Goal: Task Accomplishment & Management: Manage account settings

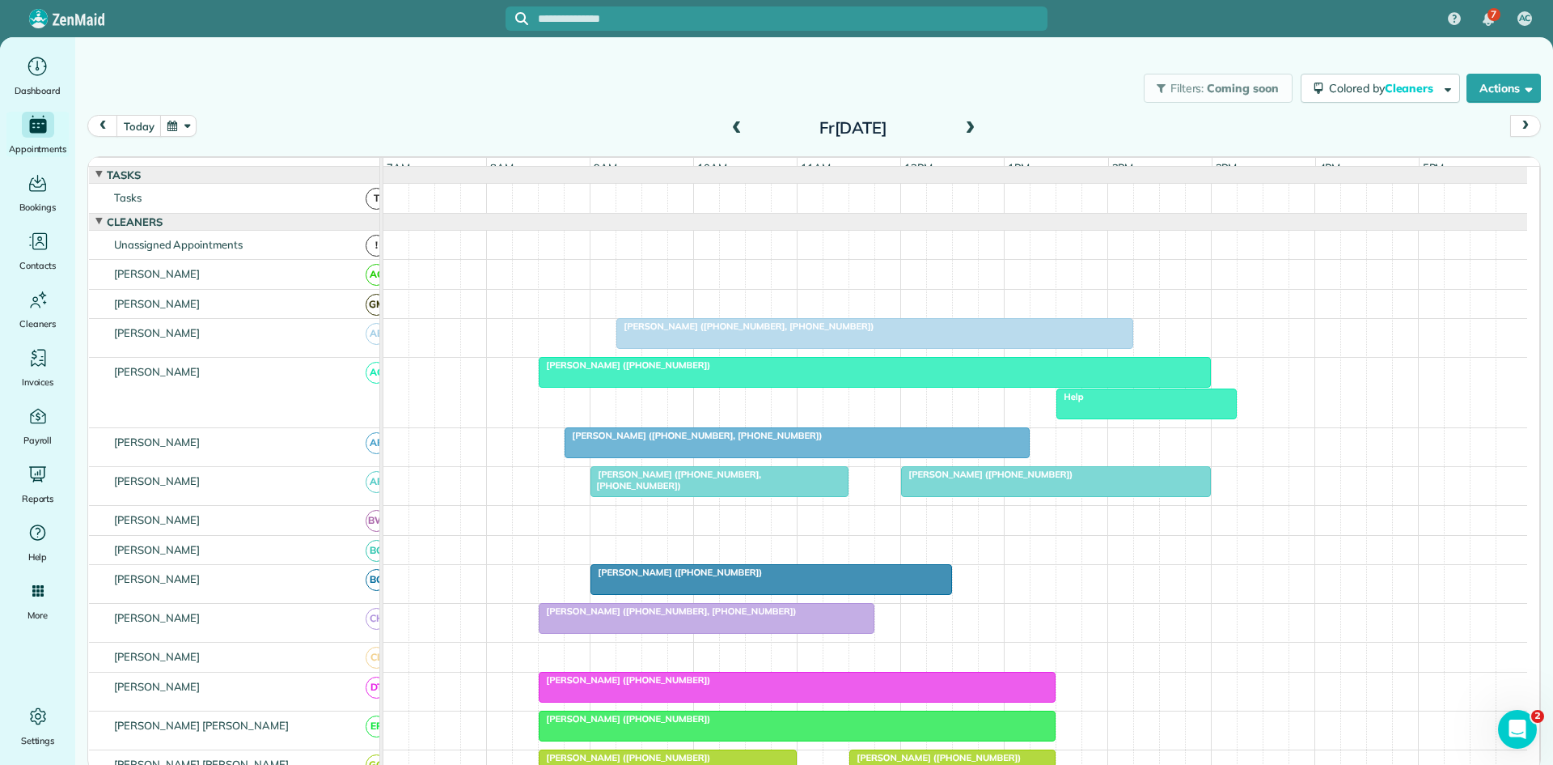
click at [978, 130] on span at bounding box center [970, 128] width 18 height 15
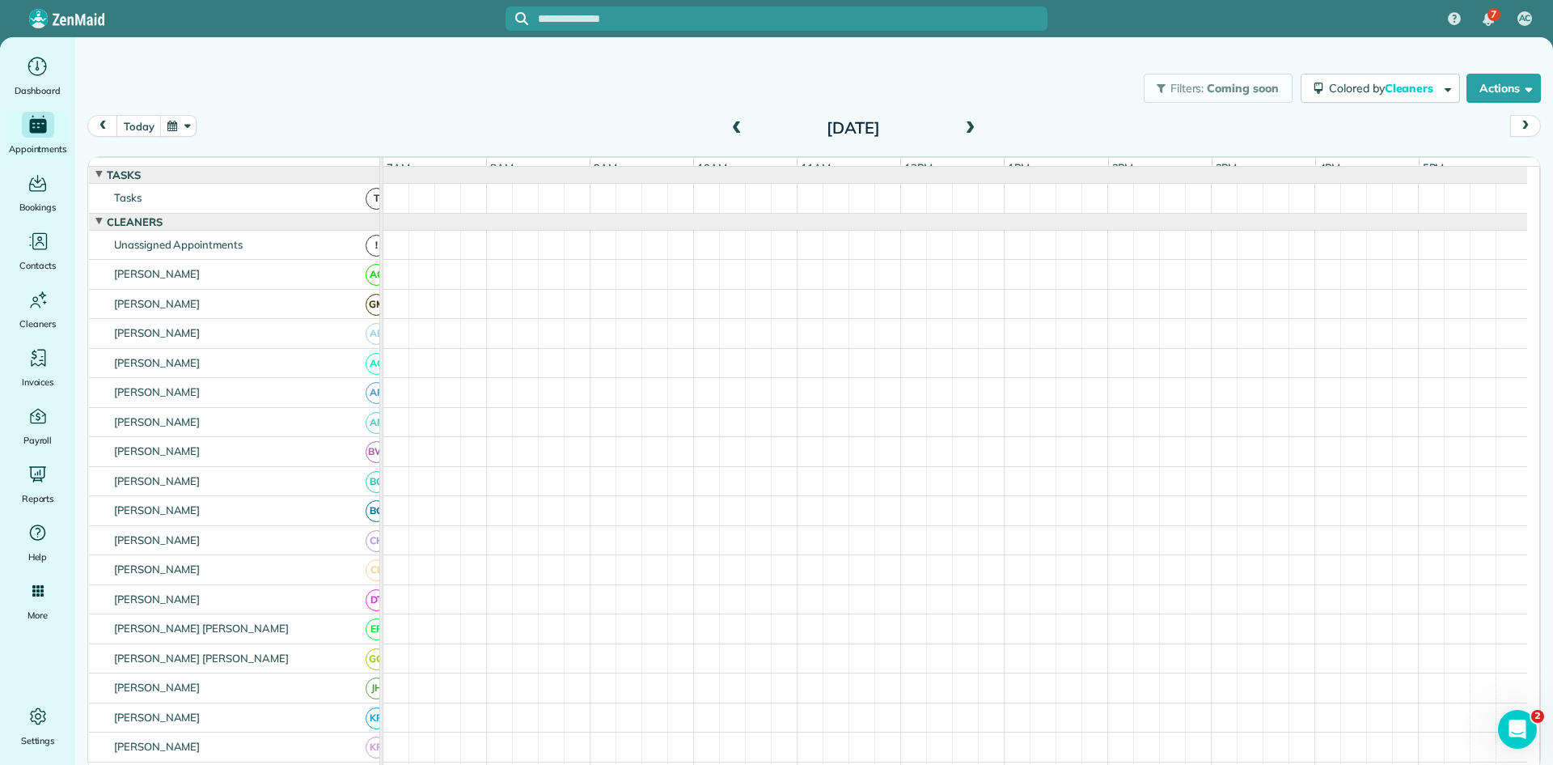
click at [978, 130] on span at bounding box center [970, 128] width 18 height 15
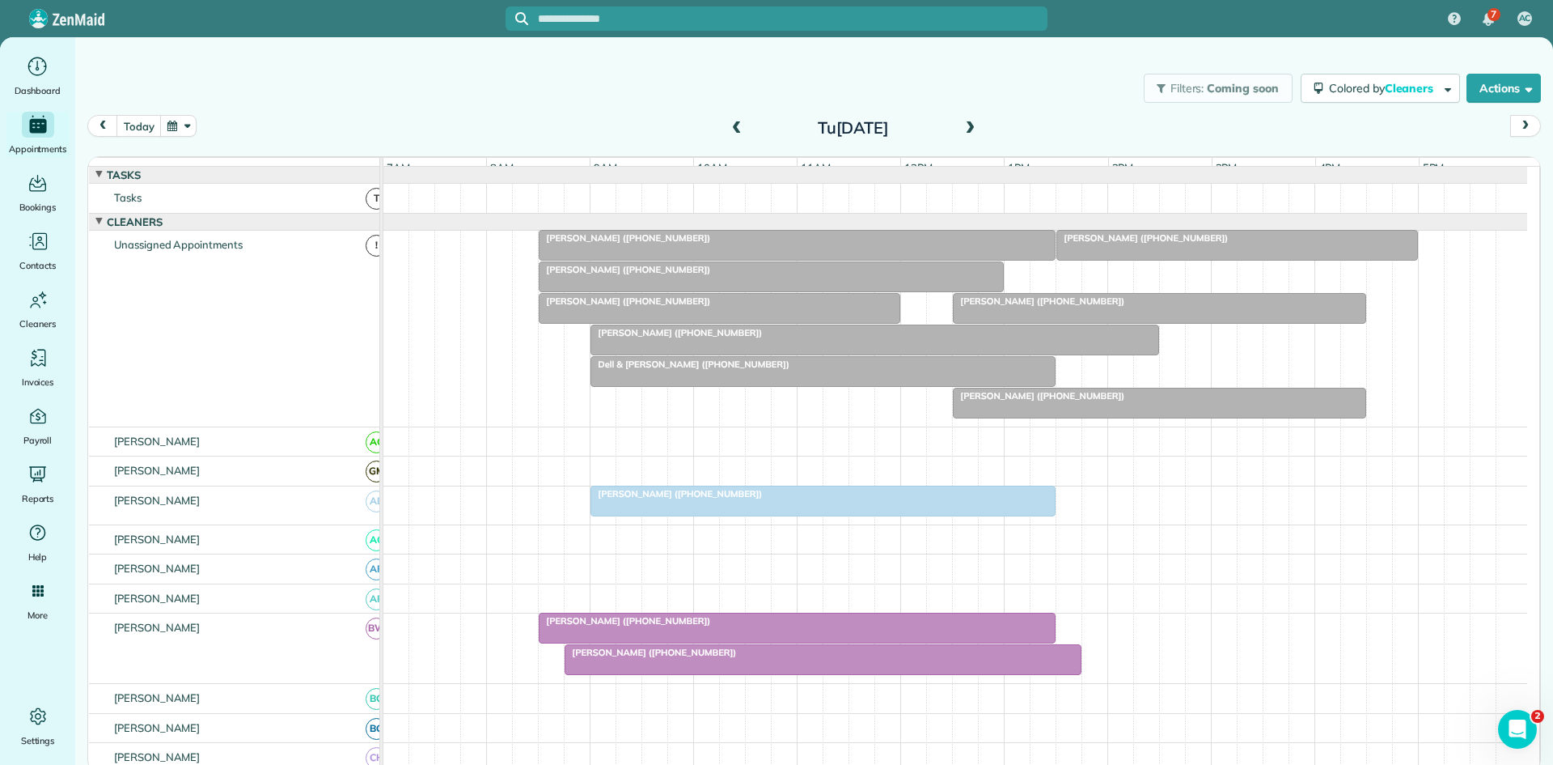
scroll to position [269, 0]
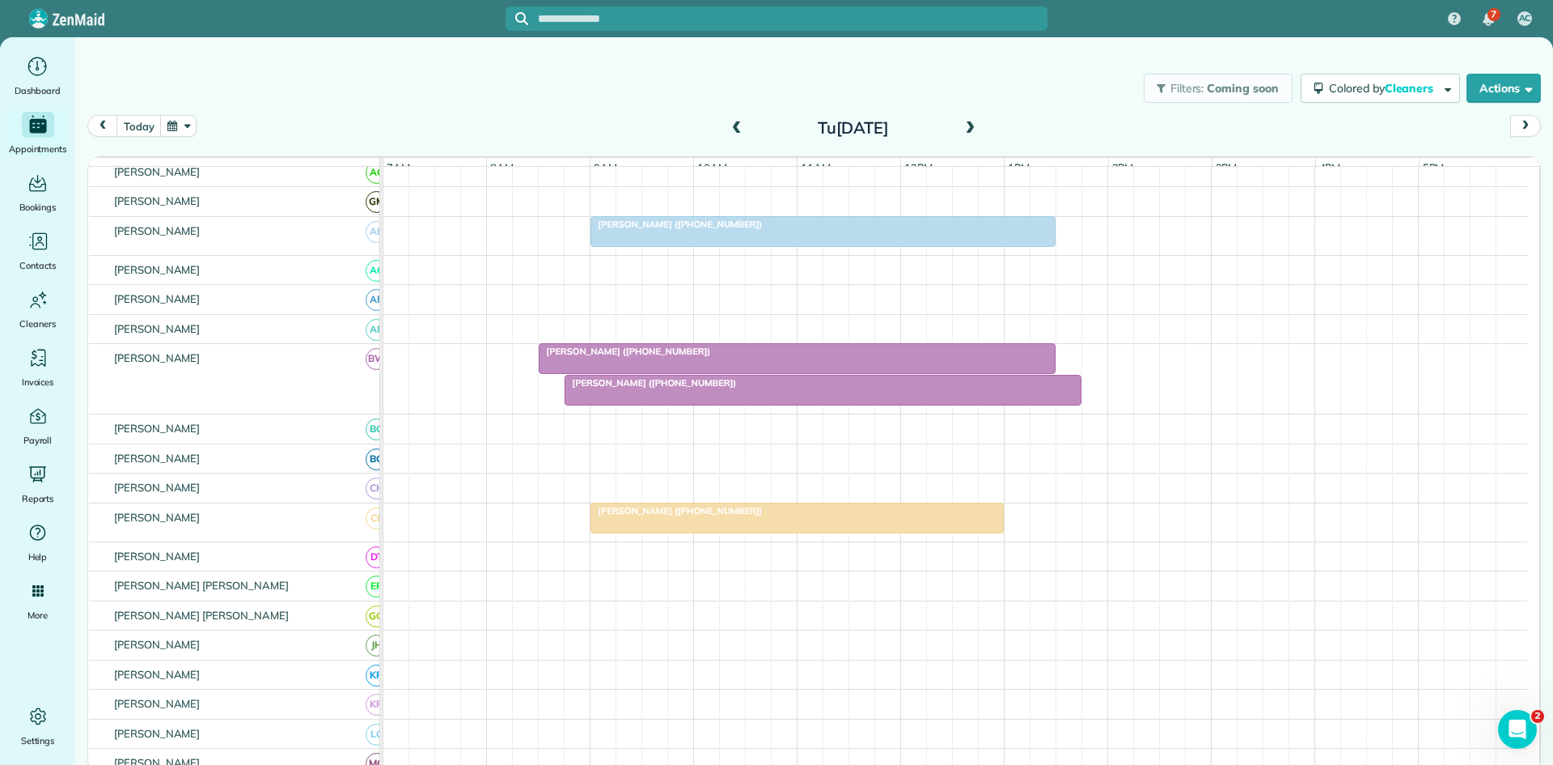
click at [699, 388] on span "[PERSON_NAME] ([PHONE_NUMBER])" at bounding box center [650, 382] width 173 height 11
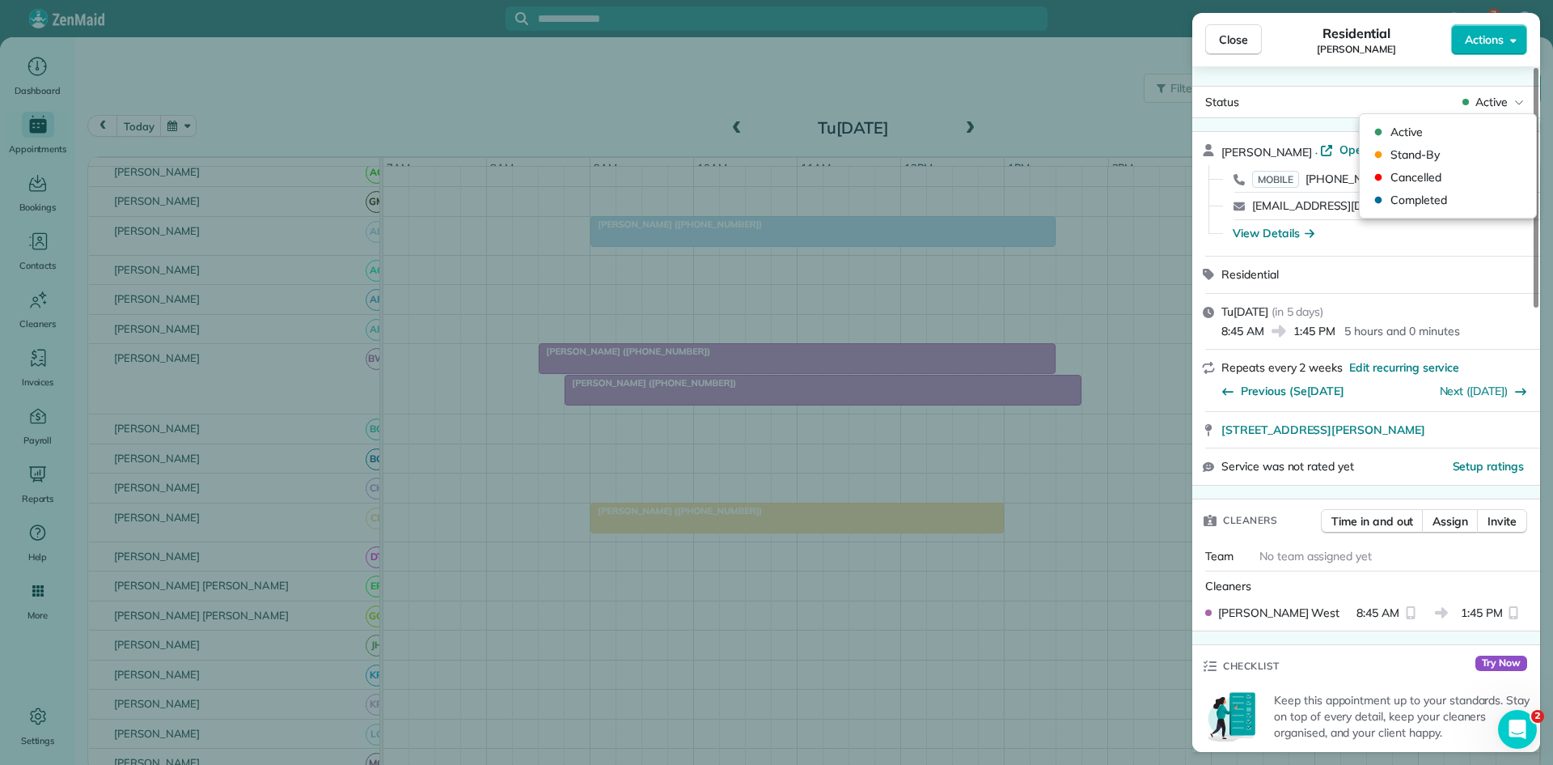
click at [1503, 105] on span "Active" at bounding box center [1492, 102] width 32 height 16
click at [1442, 169] on span "Cancelled" at bounding box center [1459, 177] width 136 height 16
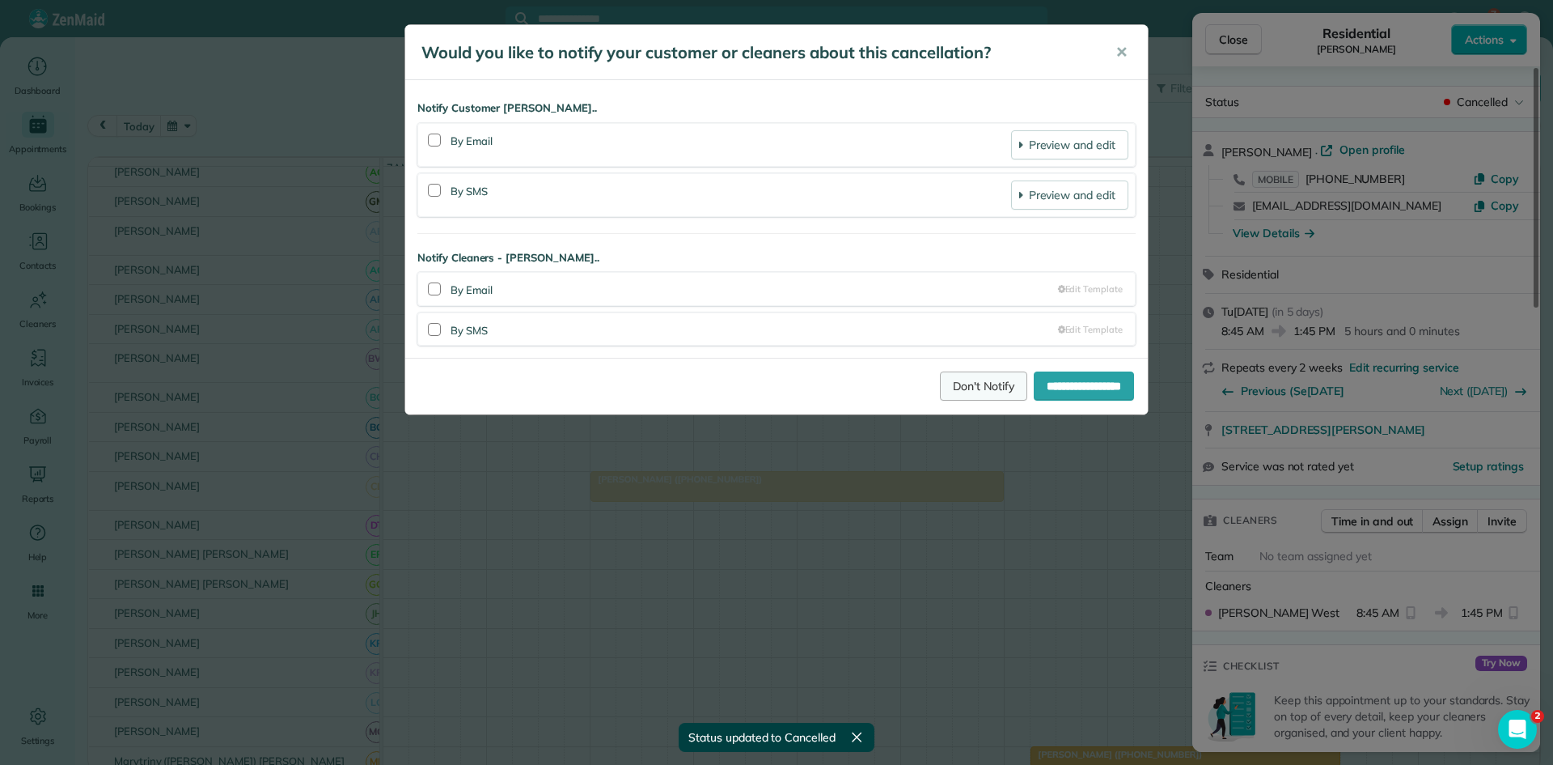
click at [940, 374] on link "Don't Notify" at bounding box center [983, 385] width 87 height 29
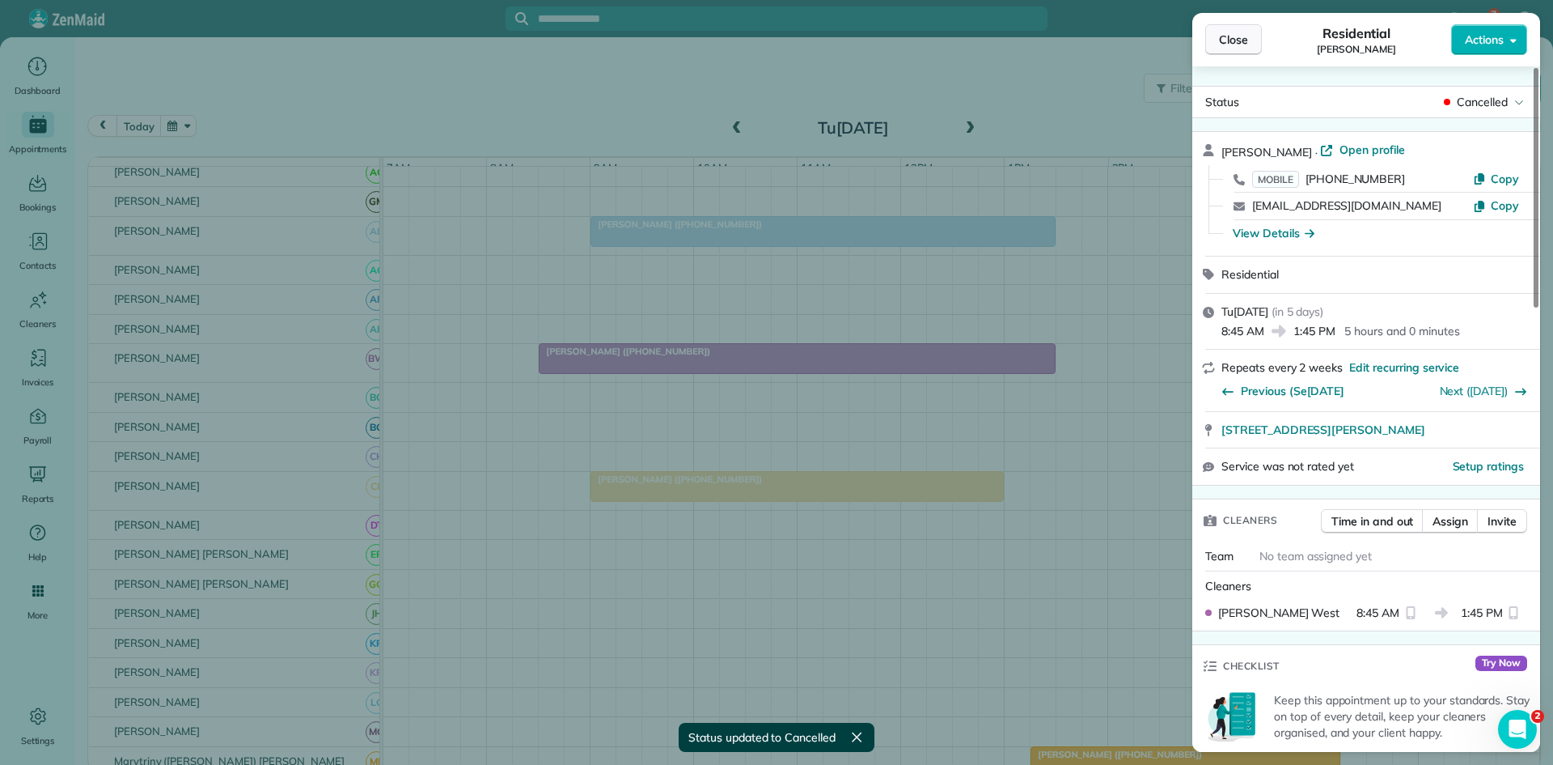
click at [1237, 34] on span "Close" at bounding box center [1233, 40] width 29 height 16
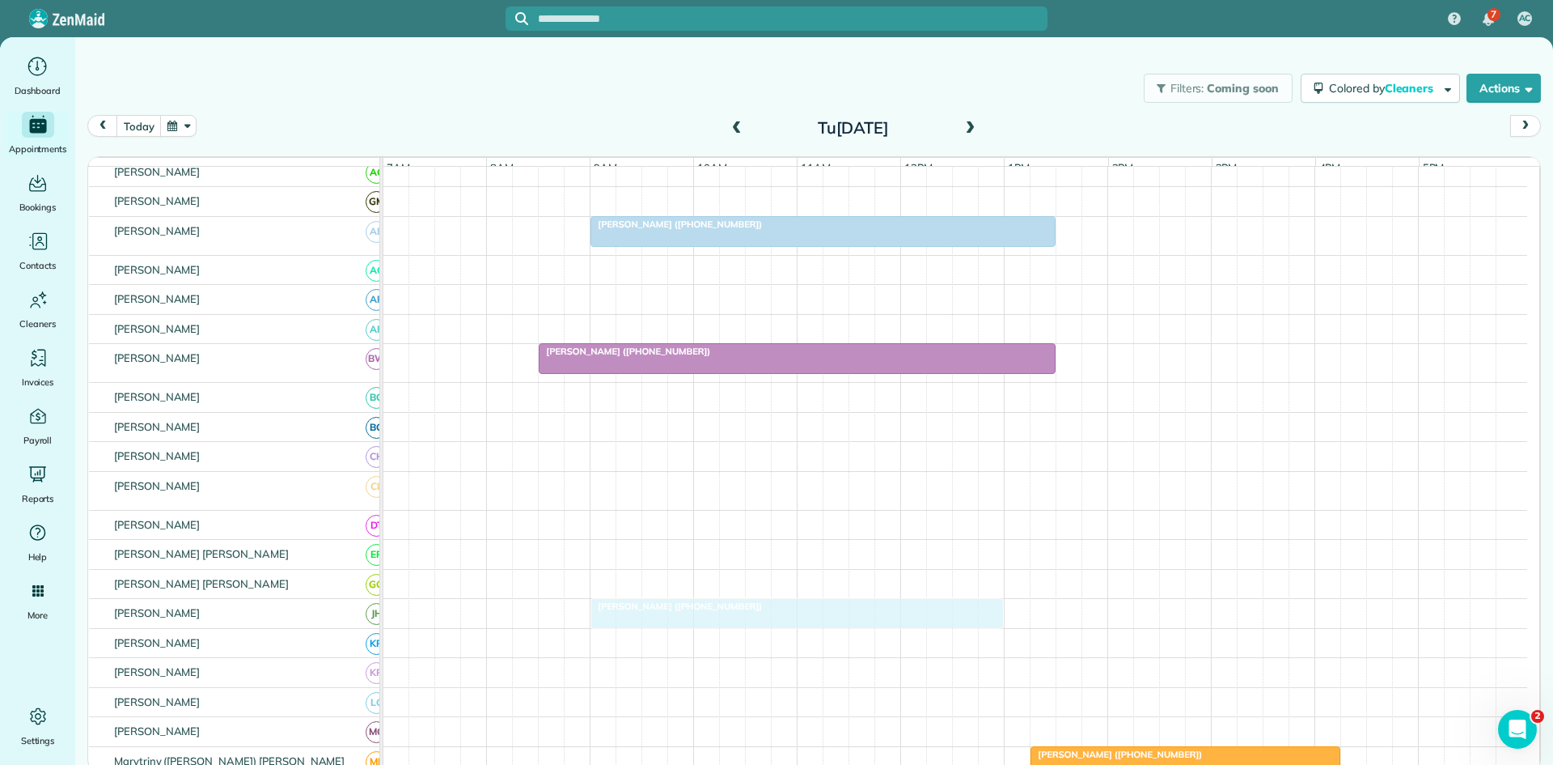
scroll to position [540, 0]
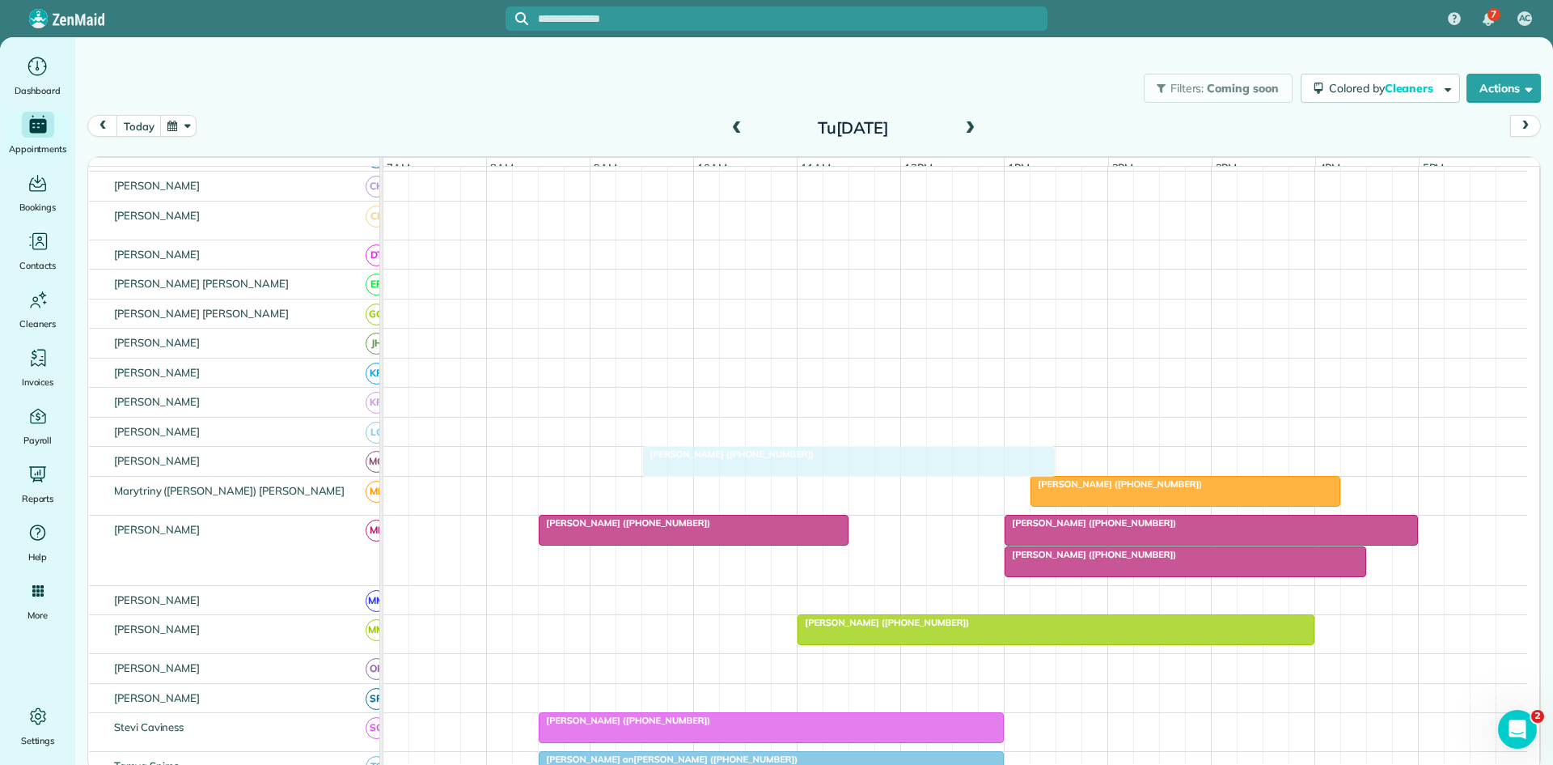
drag, startPoint x: 629, startPoint y: 506, endPoint x: 676, endPoint y: 475, distance: 55.4
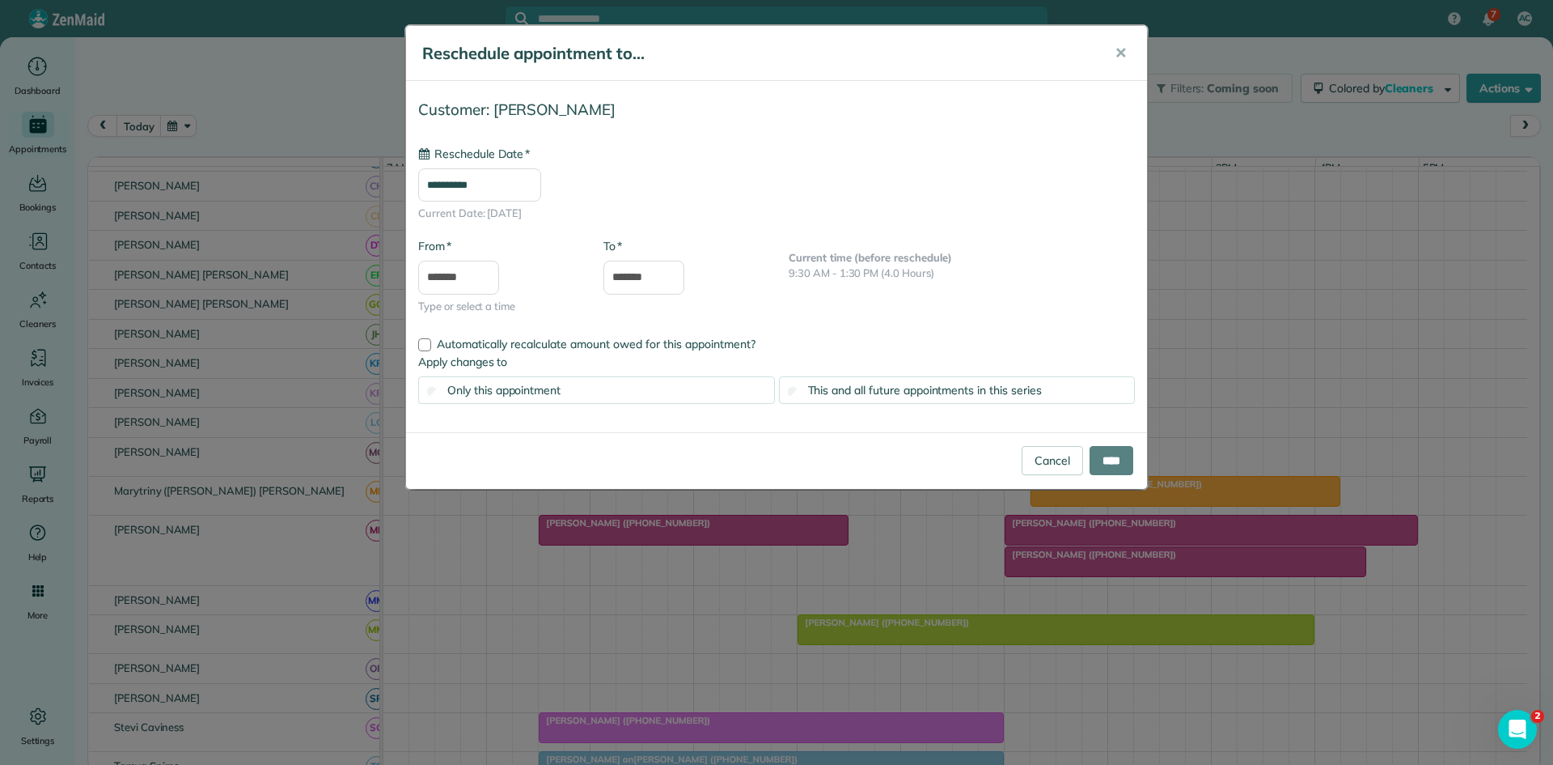
type input "**********"
click at [1092, 456] on input "****" at bounding box center [1112, 460] width 44 height 29
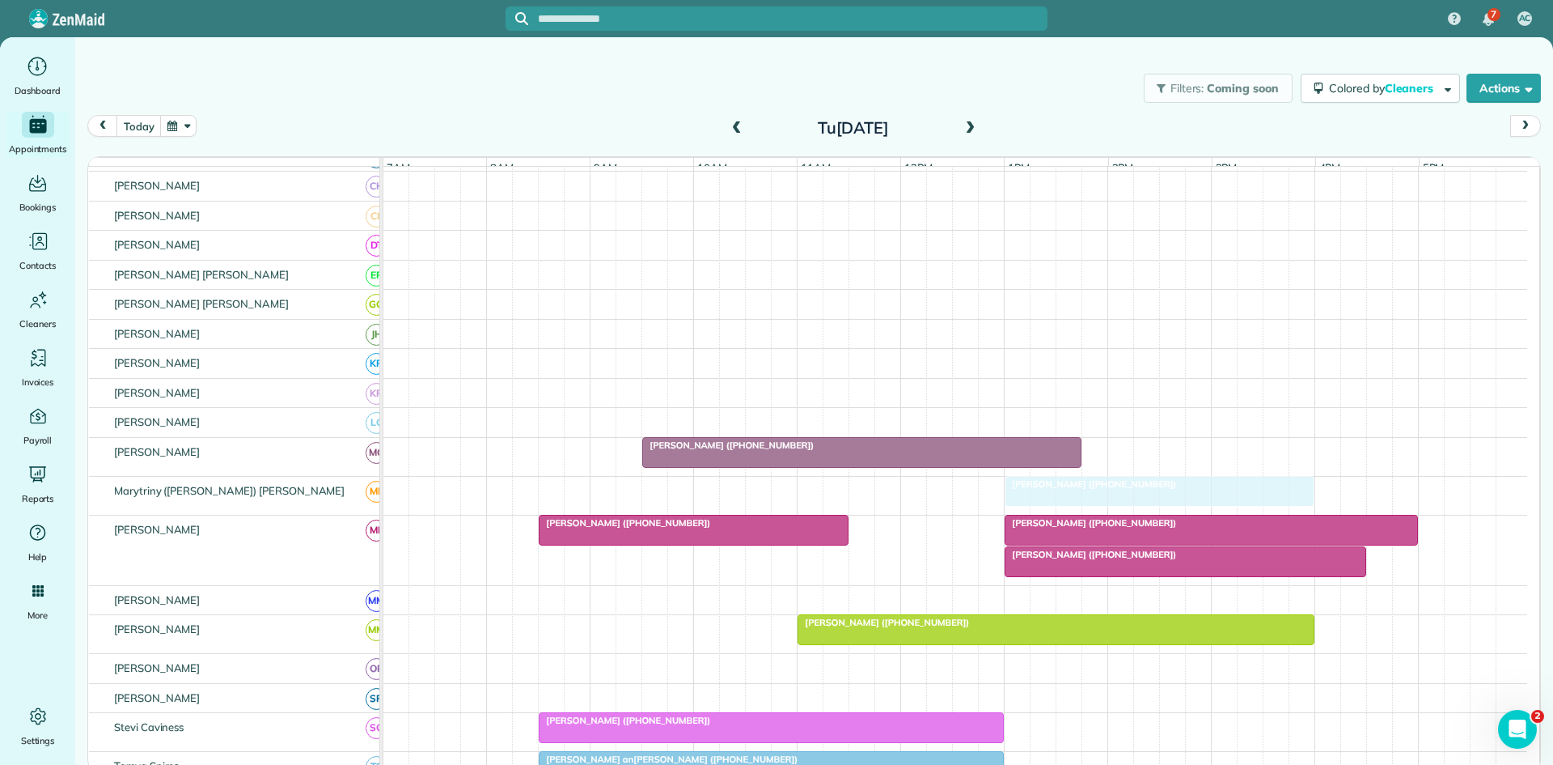
drag, startPoint x: 1086, startPoint y: 504, endPoint x: 1066, endPoint y: 504, distance: 20.2
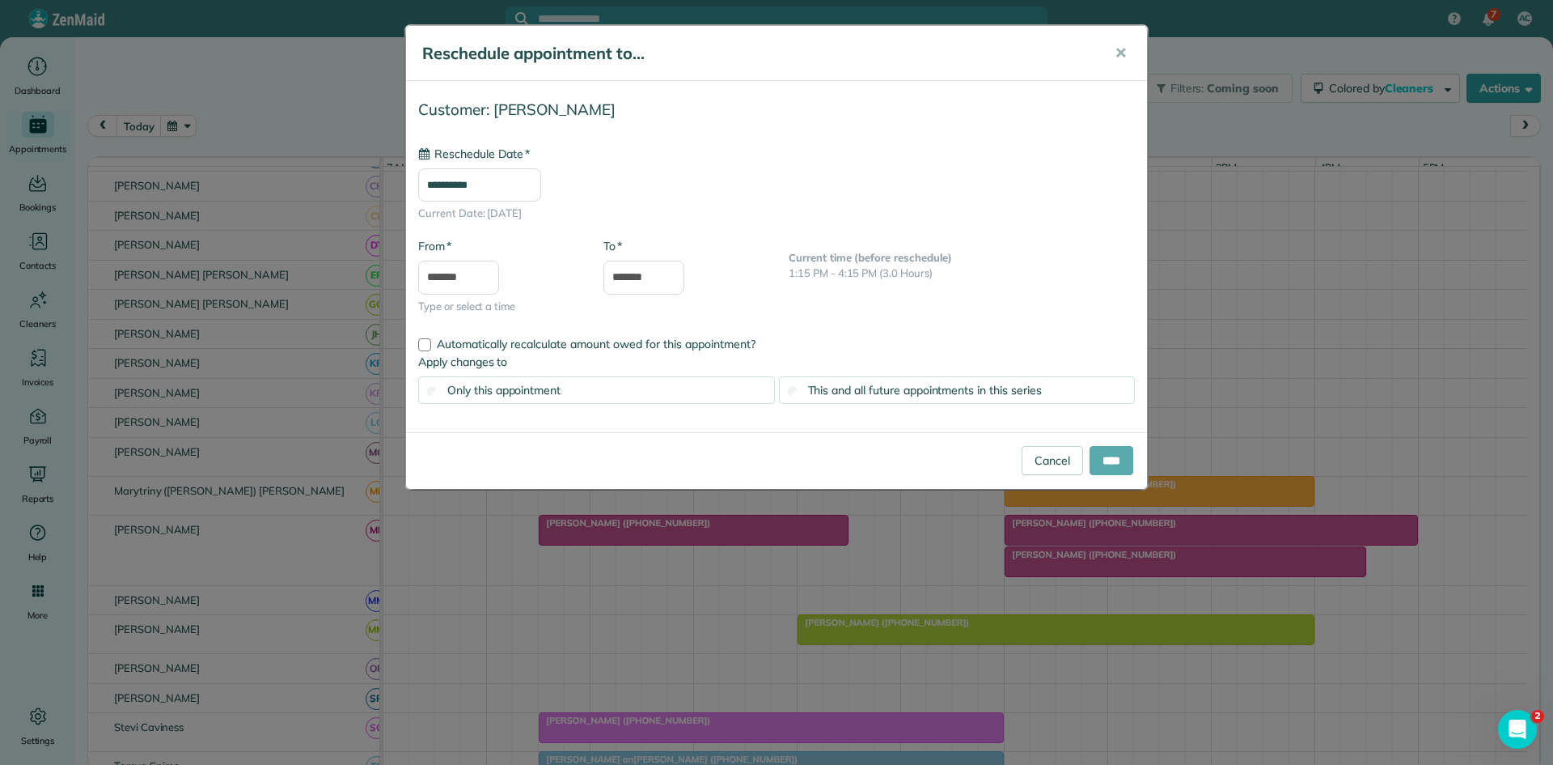
type input "**********"
click at [1108, 464] on input "****" at bounding box center [1112, 460] width 44 height 29
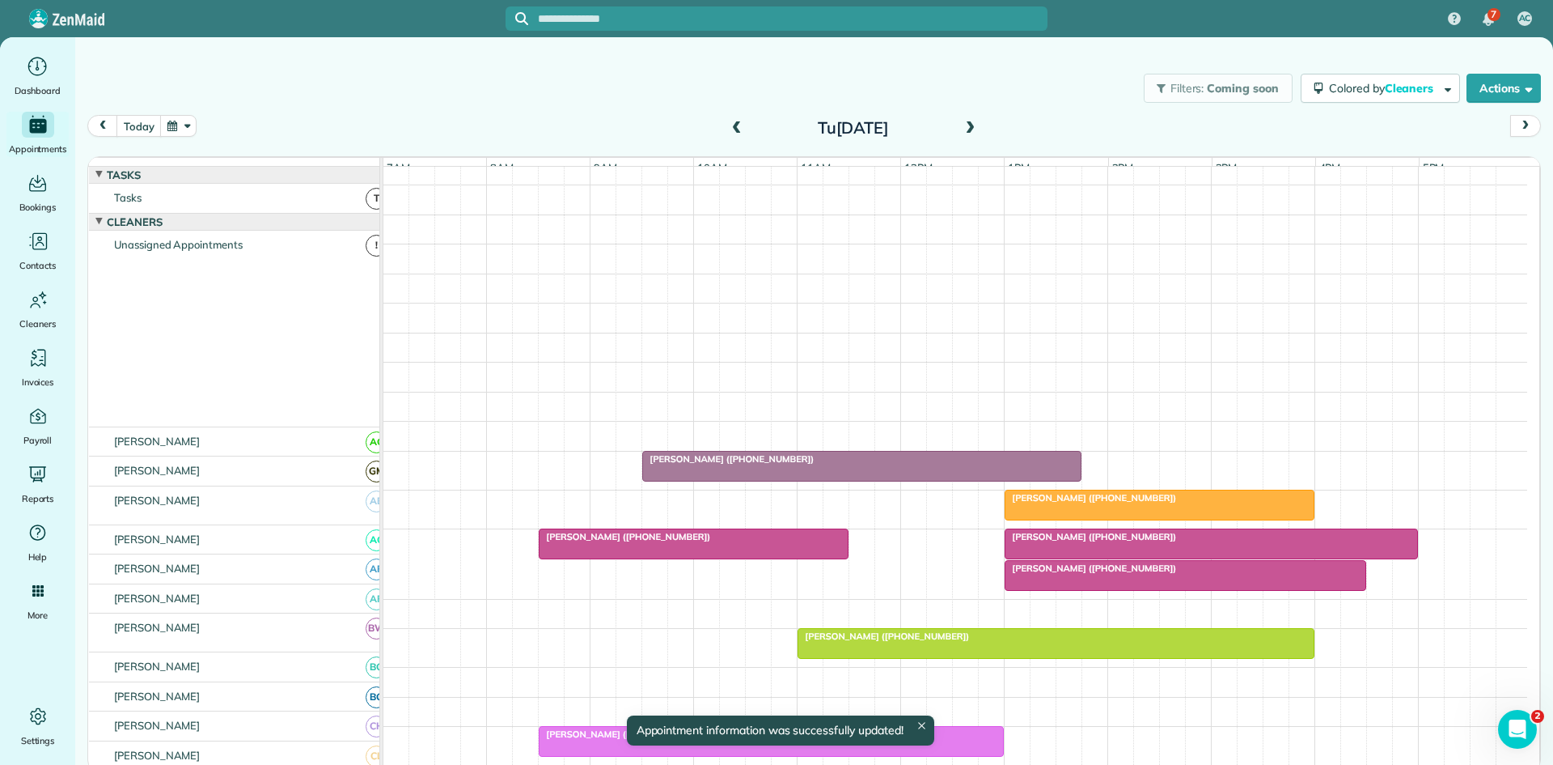
scroll to position [809, 0]
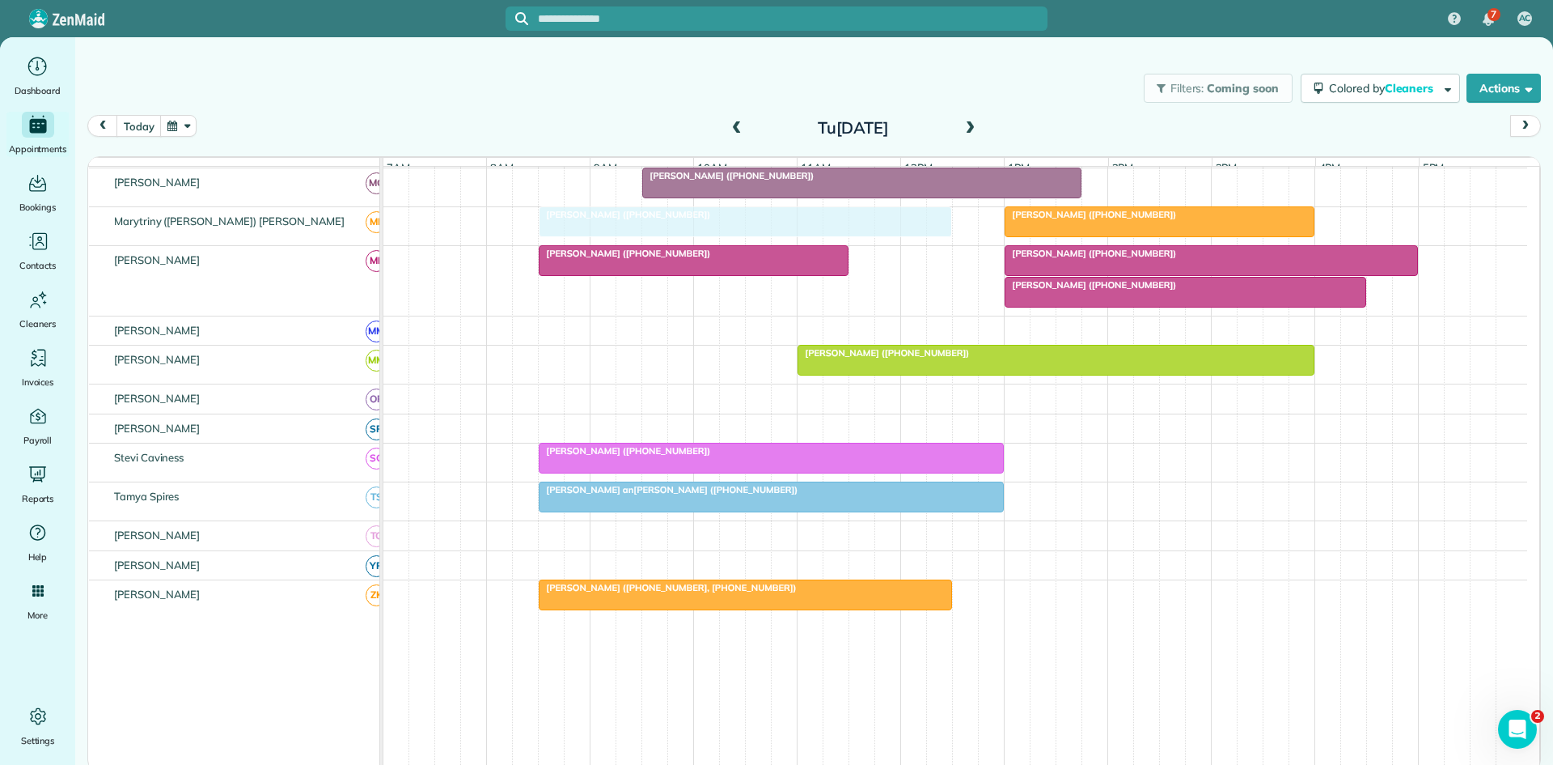
drag, startPoint x: 1025, startPoint y: 319, endPoint x: 598, endPoint y: 226, distance: 437.2
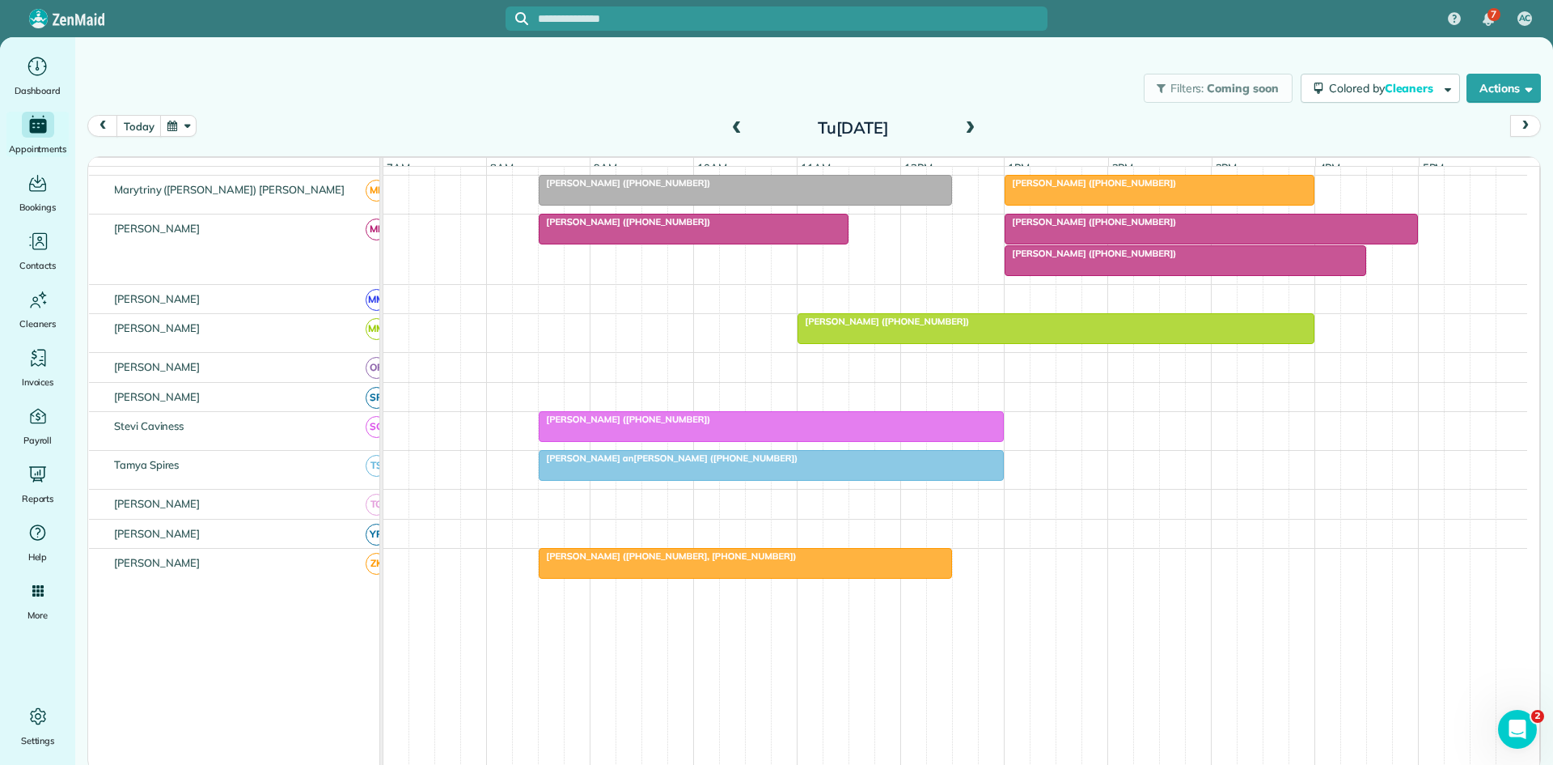
scroll to position [778, 0]
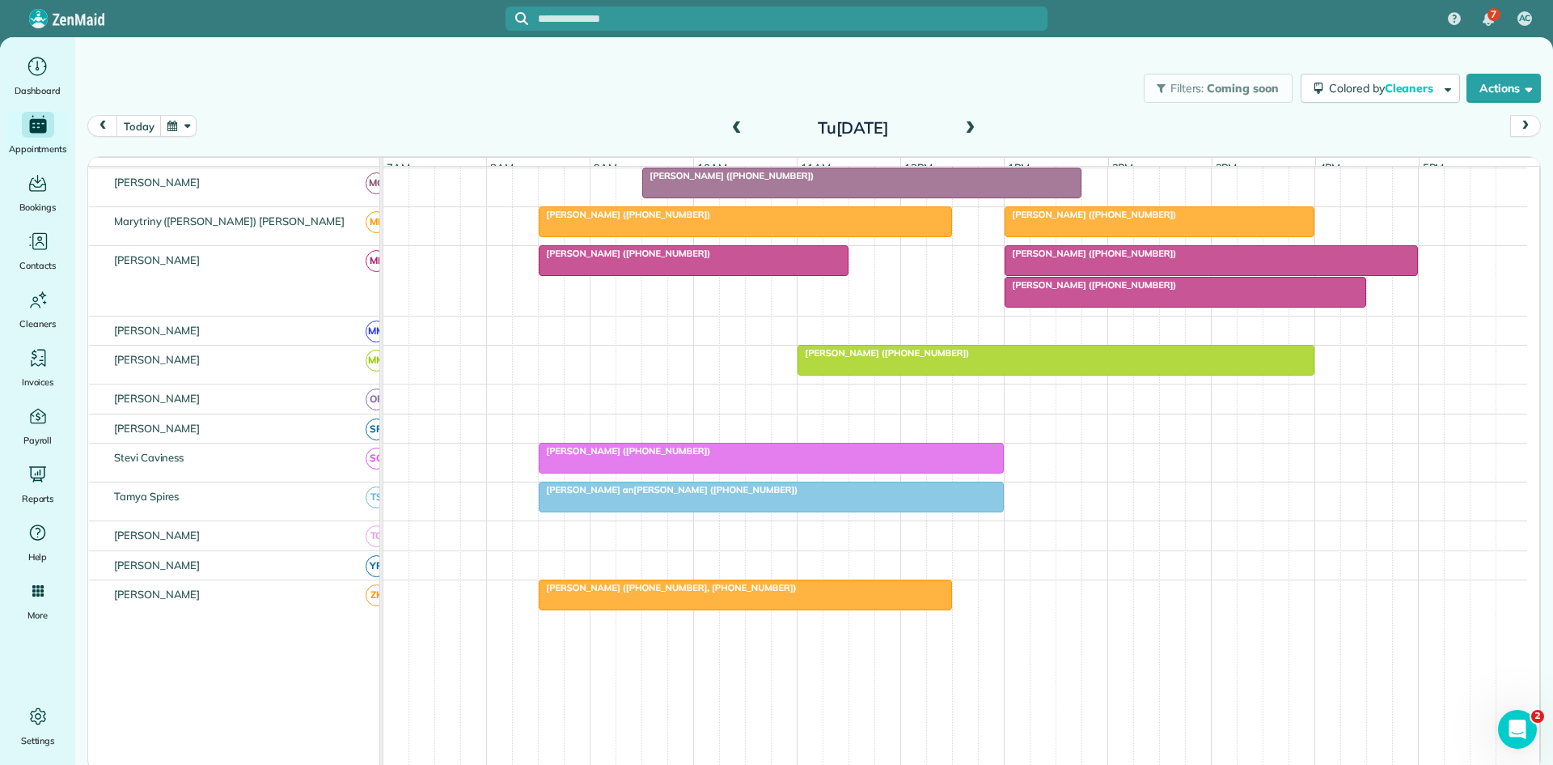
click at [1034, 259] on span "[PERSON_NAME] ([PHONE_NUMBER])" at bounding box center [1090, 253] width 173 height 11
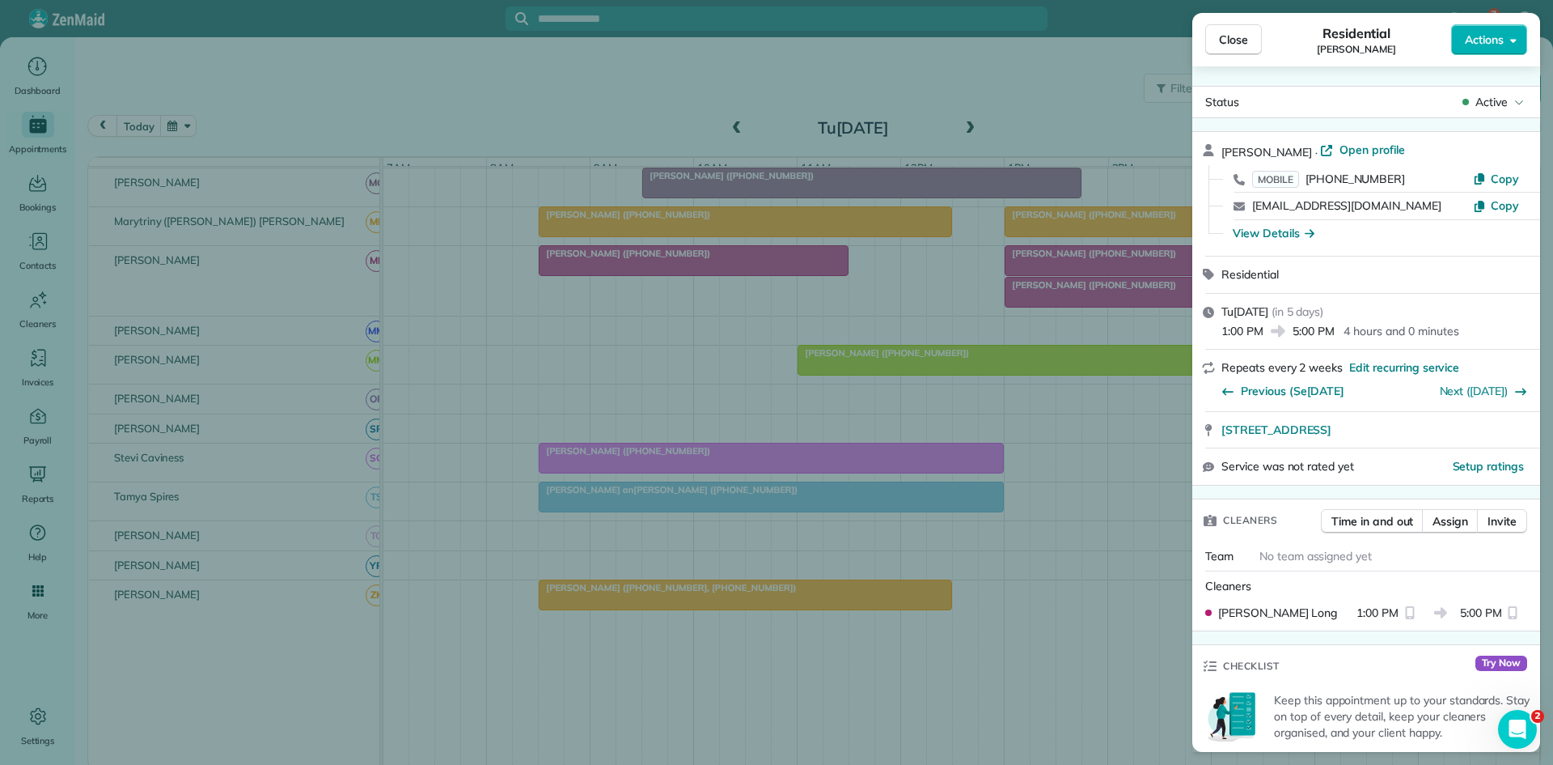
click at [1054, 281] on div "Close Residential Valerie Vega Actions Status Active Valerie Vega · Open profil…" at bounding box center [776, 382] width 1553 height 765
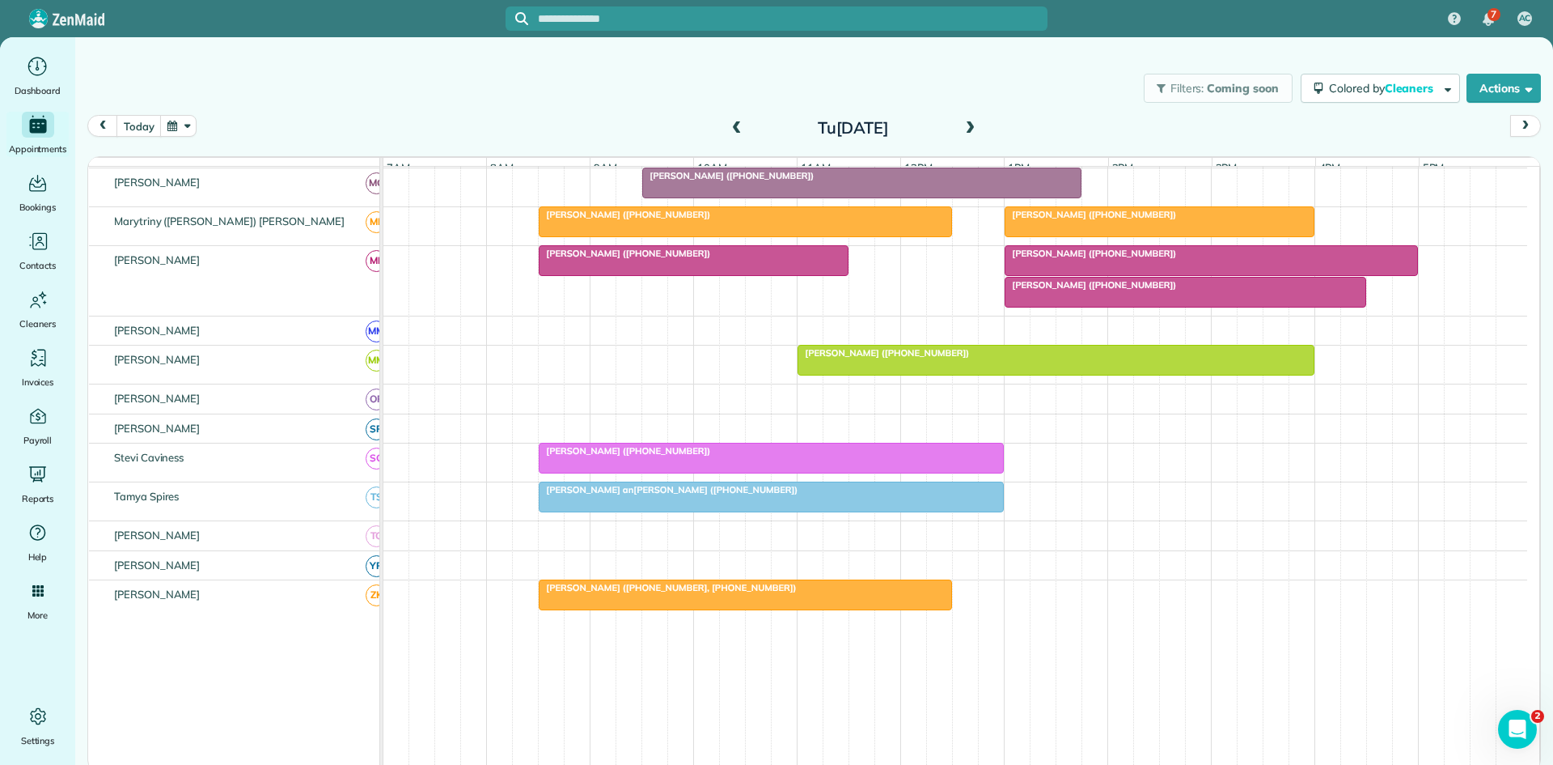
click at [1028, 290] on span "[PERSON_NAME] ([PHONE_NUMBER])" at bounding box center [1090, 284] width 173 height 11
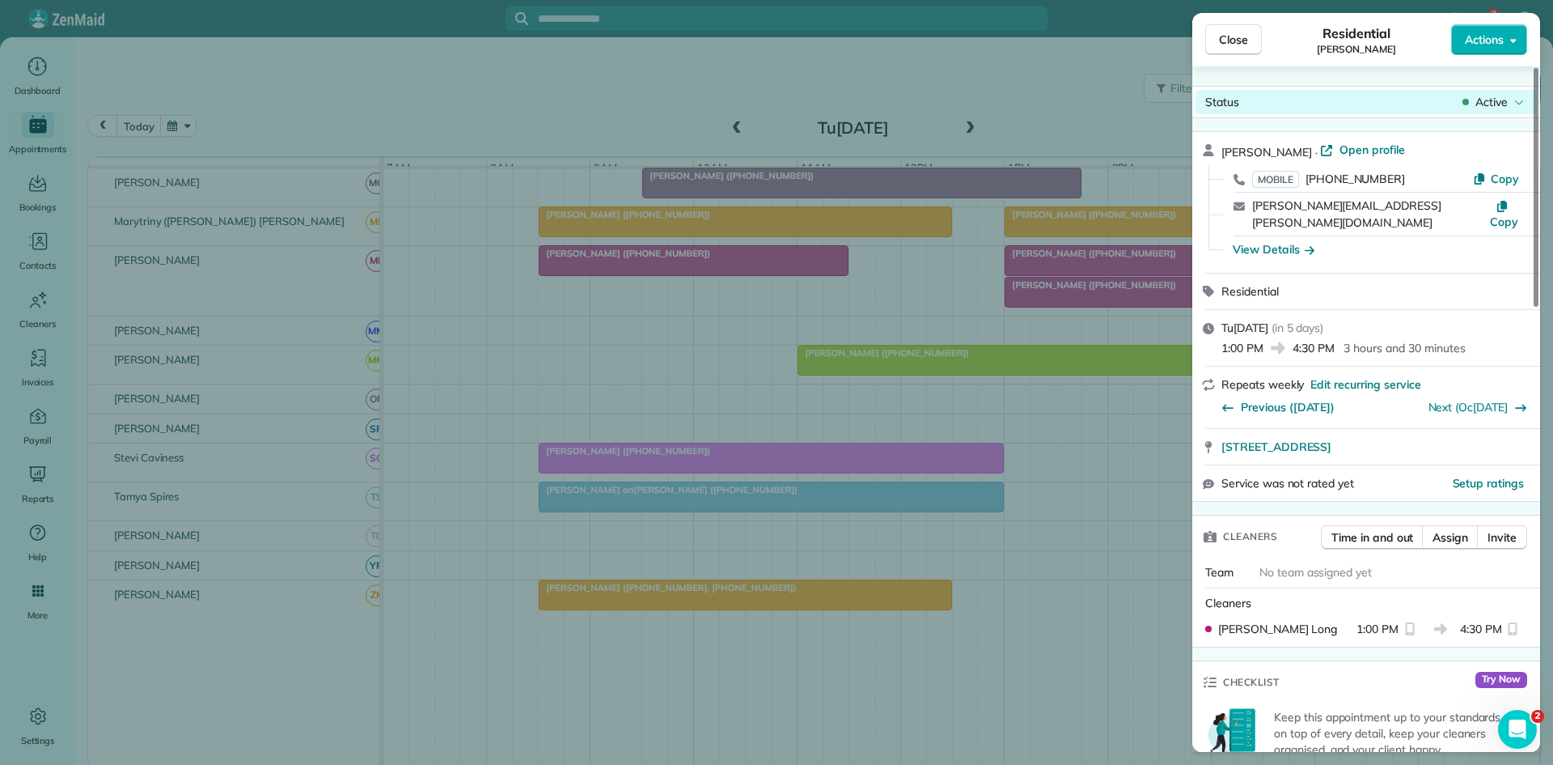
click at [1484, 110] on div "Status Active" at bounding box center [1366, 102] width 341 height 24
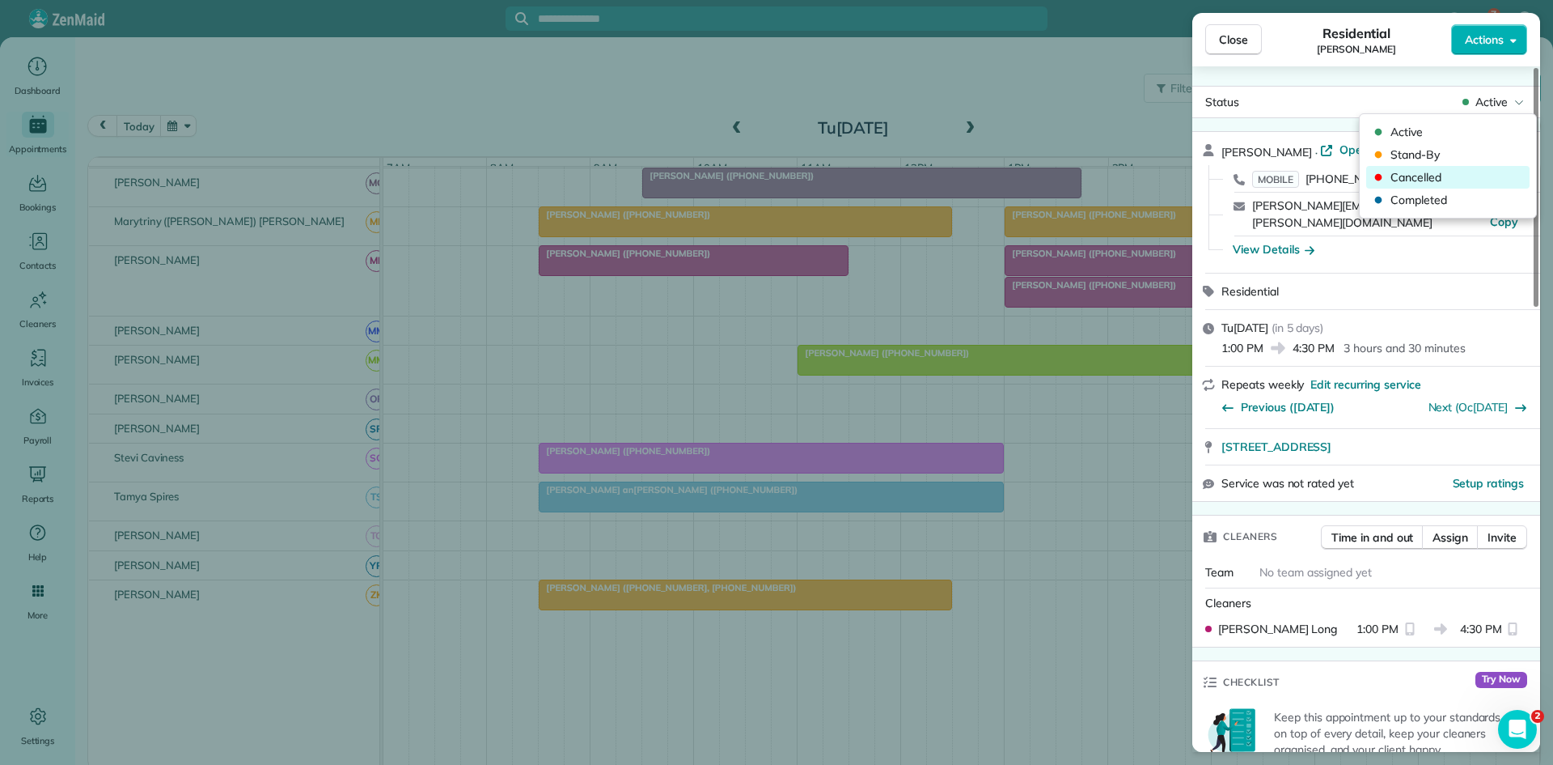
click at [1426, 169] on span "Cancelled" at bounding box center [1459, 177] width 136 height 16
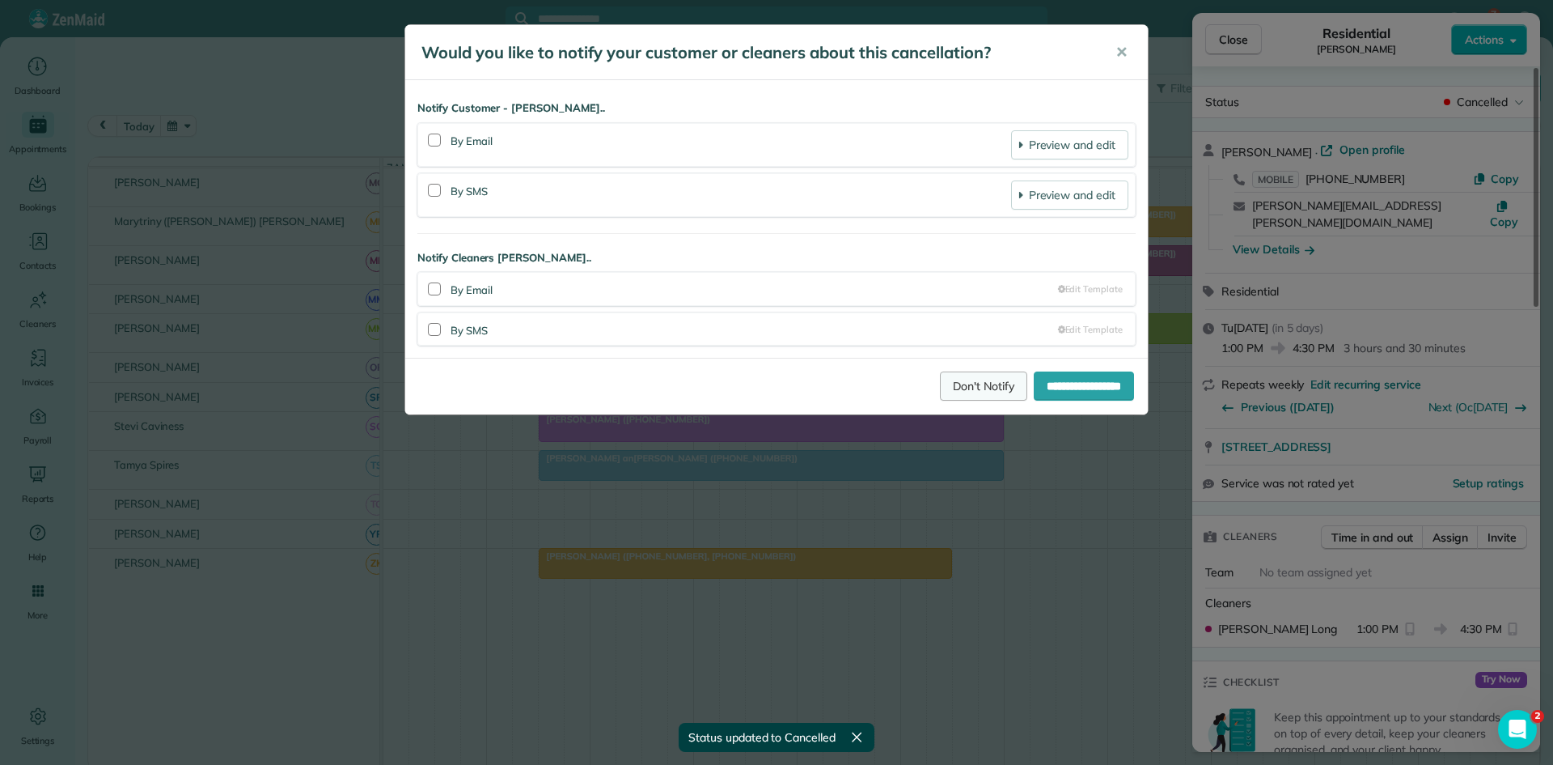
drag, startPoint x: 944, startPoint y: 384, endPoint x: 955, endPoint y: 362, distance: 24.2
click at [944, 384] on link "Don't Notify" at bounding box center [983, 385] width 87 height 29
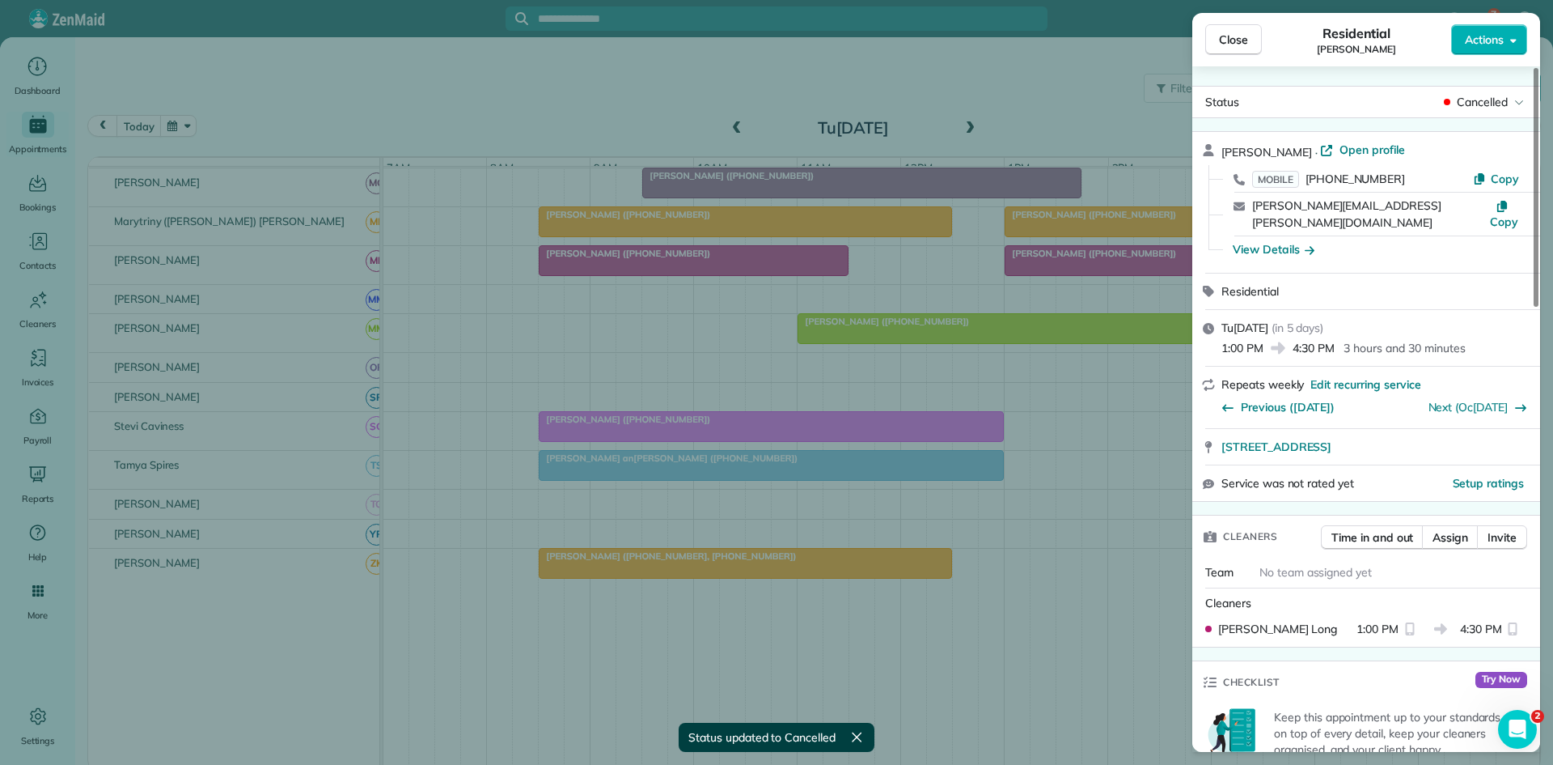
drag, startPoint x: 1214, startPoint y: 41, endPoint x: 1195, endPoint y: 58, distance: 25.8
click at [1214, 41] on button "Close" at bounding box center [1234, 39] width 57 height 31
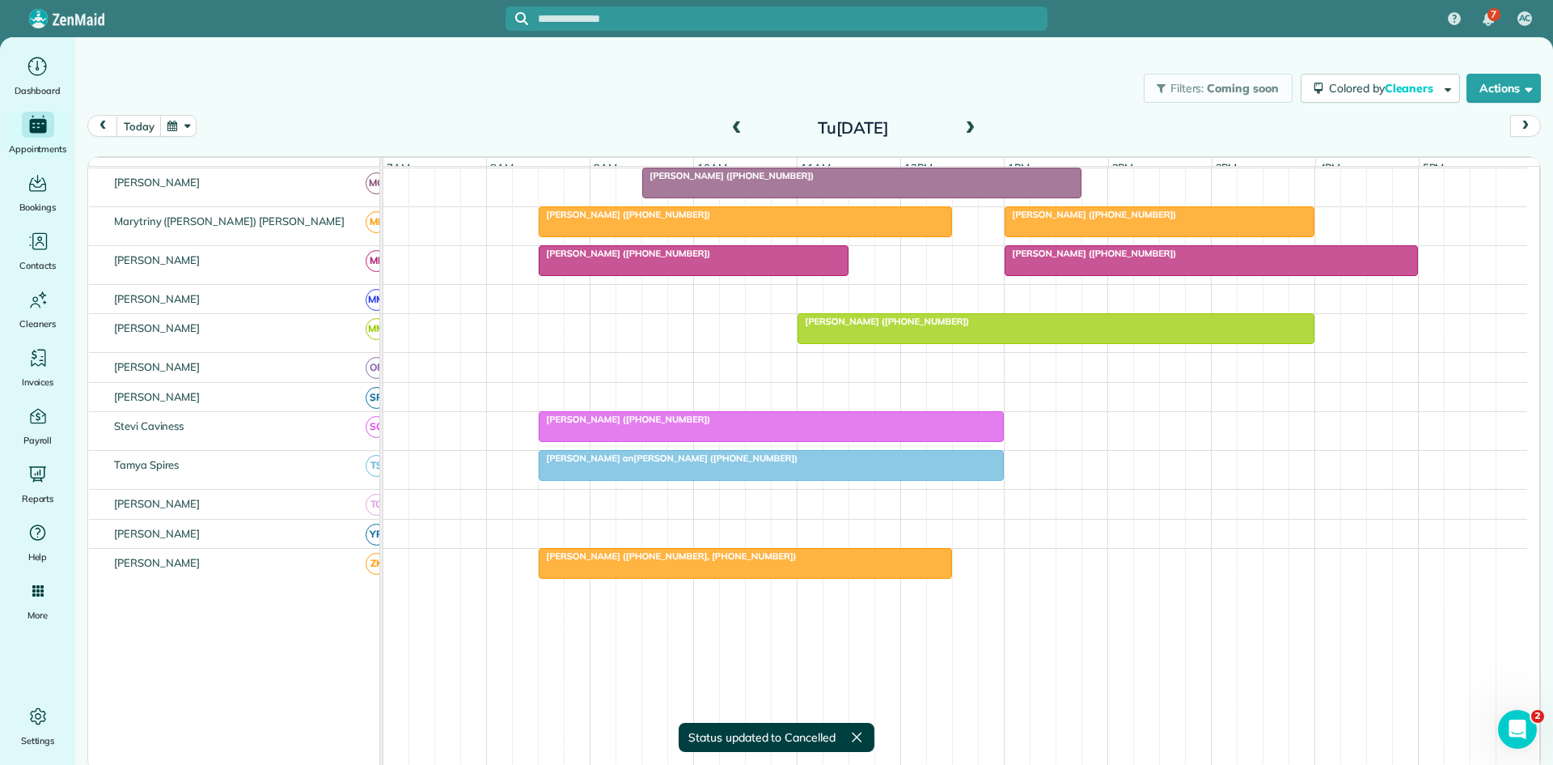
click at [625, 275] on div at bounding box center [694, 260] width 308 height 29
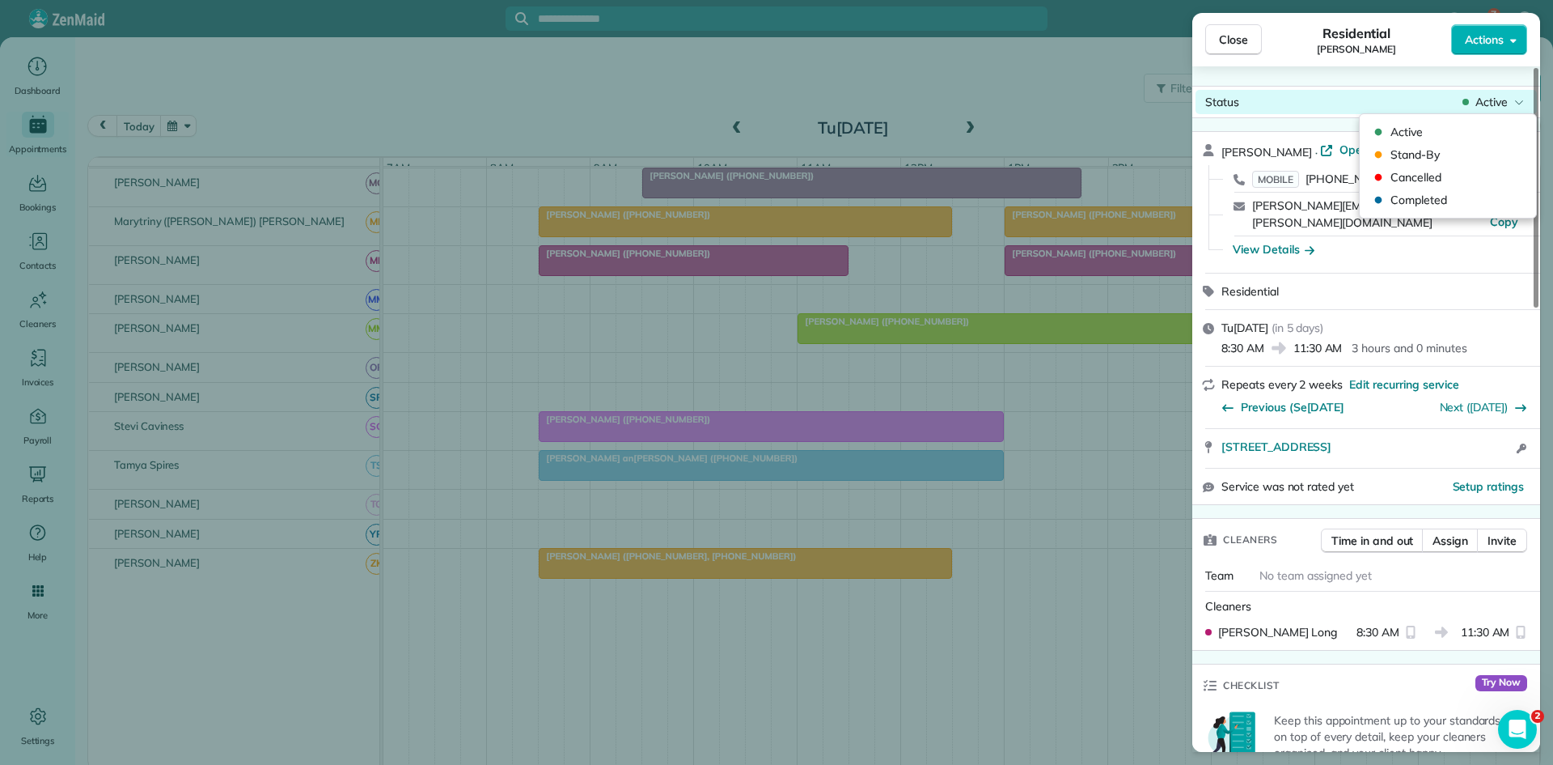
click at [1484, 108] on span "Active" at bounding box center [1492, 102] width 32 height 16
click at [1460, 178] on span "Cancelled" at bounding box center [1459, 177] width 136 height 16
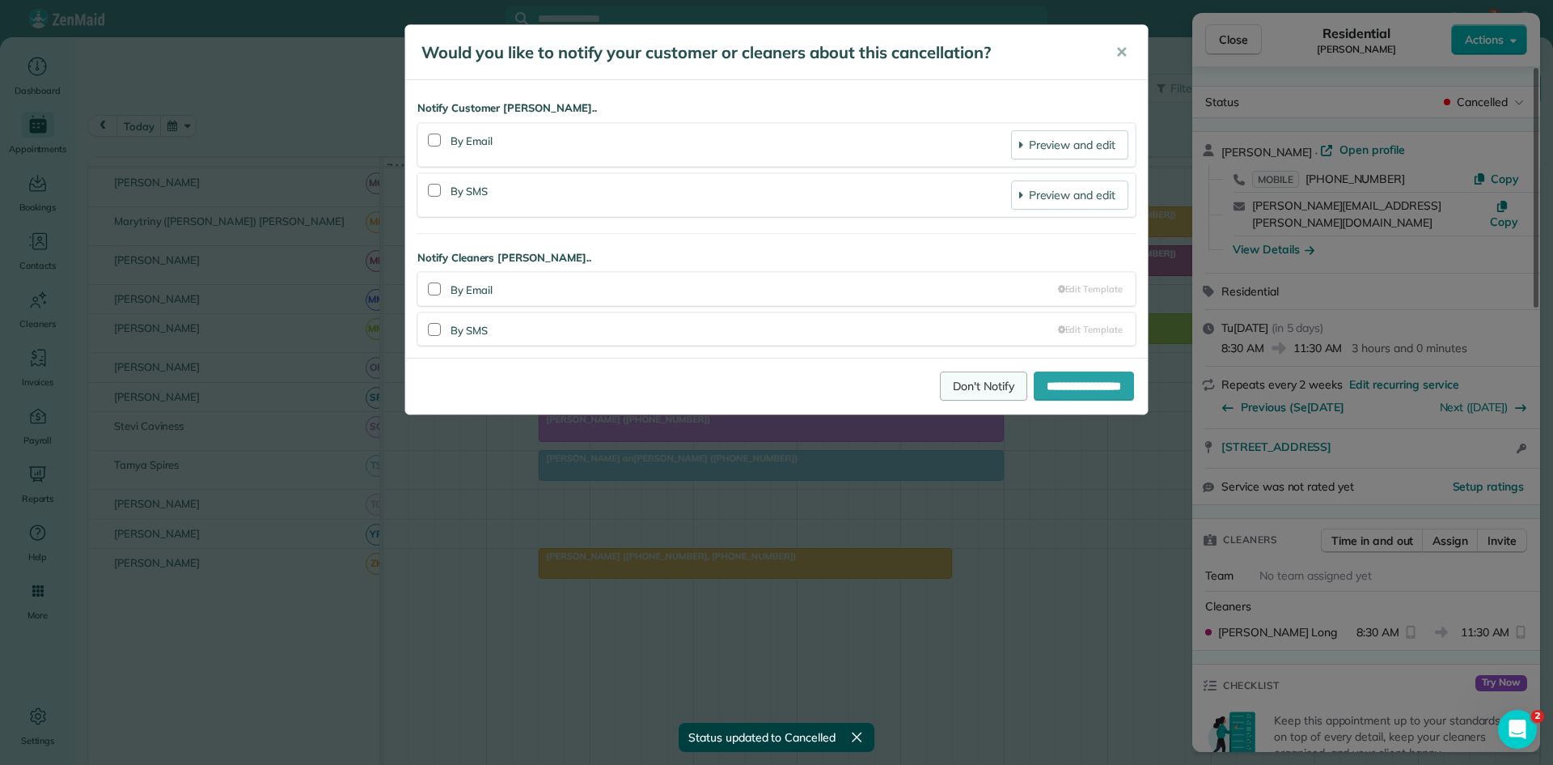
click at [940, 388] on link "Don't Notify" at bounding box center [983, 385] width 87 height 29
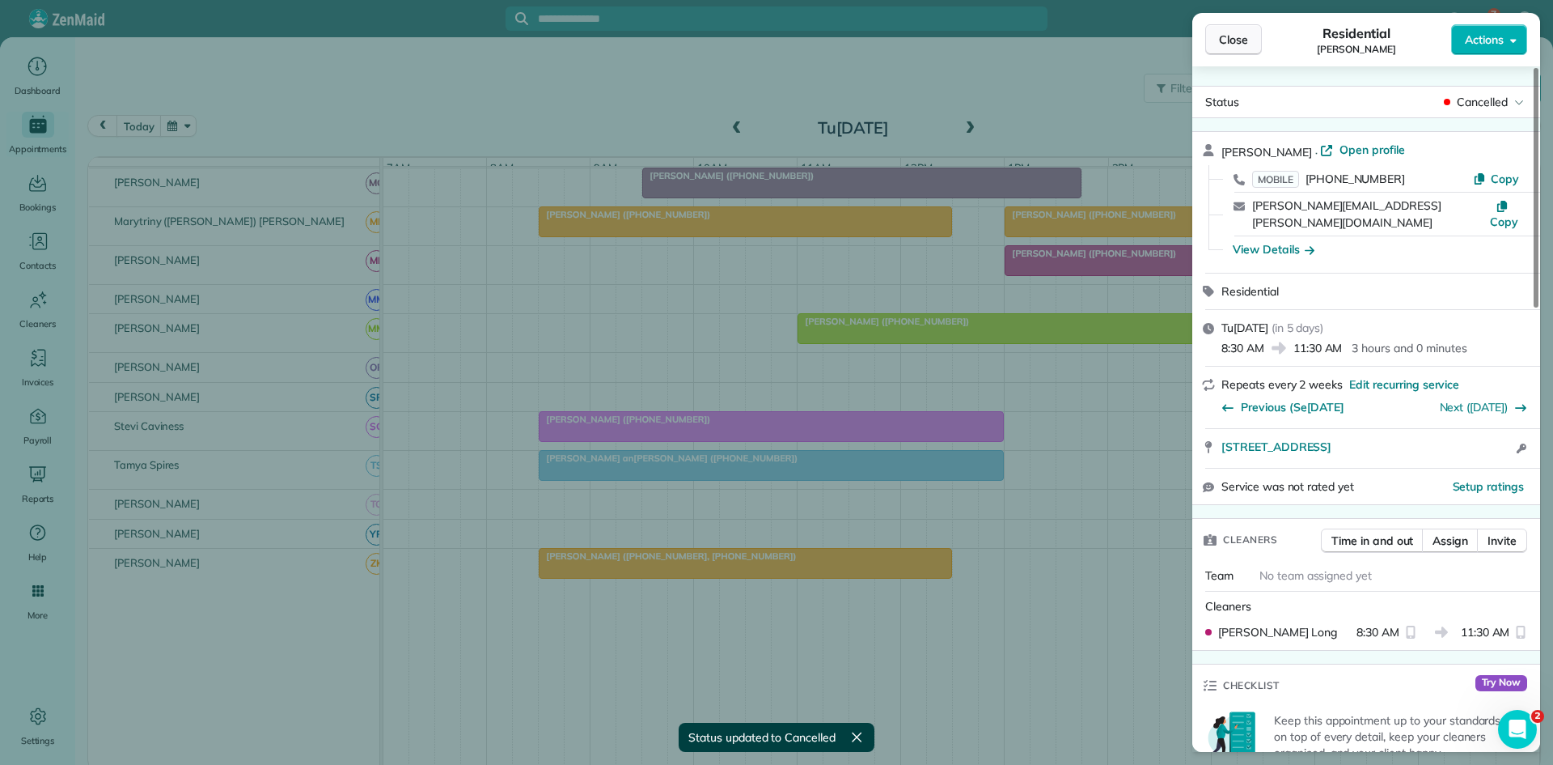
click at [1219, 48] on button "Close" at bounding box center [1234, 39] width 57 height 31
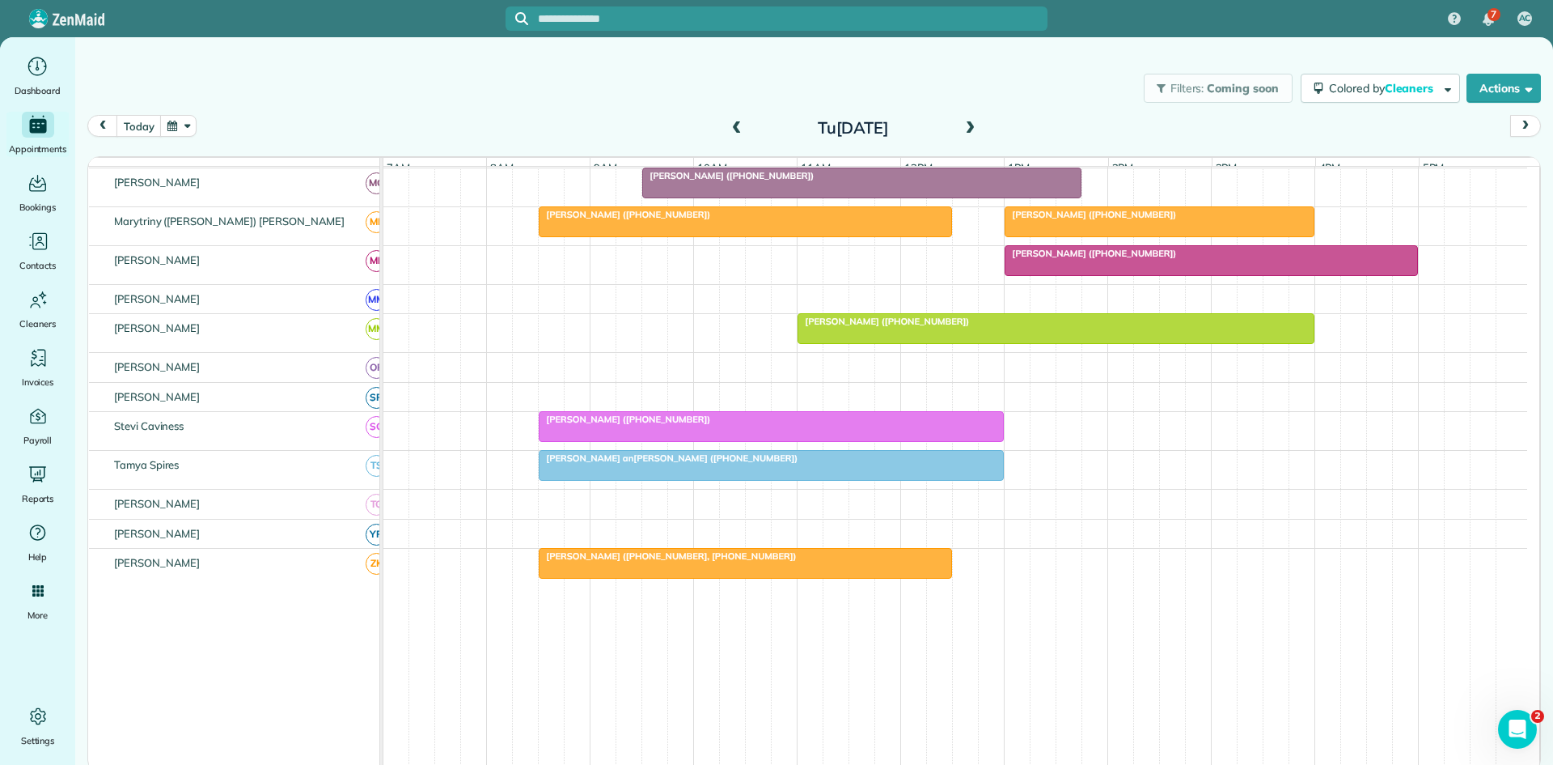
click at [1306, 335] on link "[PERSON_NAME] ([PHONE_NUMBER])" at bounding box center [1056, 328] width 517 height 31
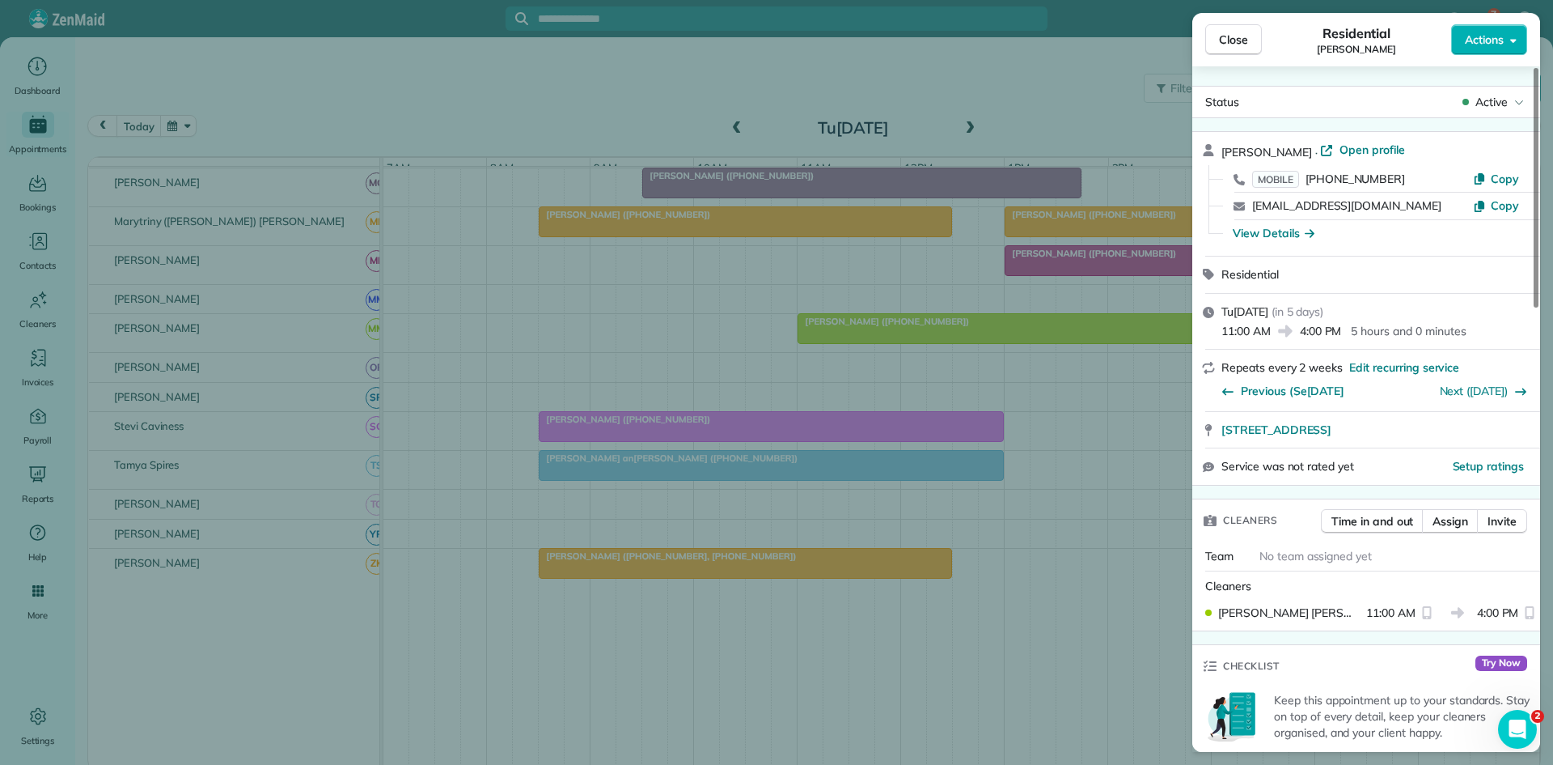
click at [1238, 36] on span "Close" at bounding box center [1233, 40] width 29 height 16
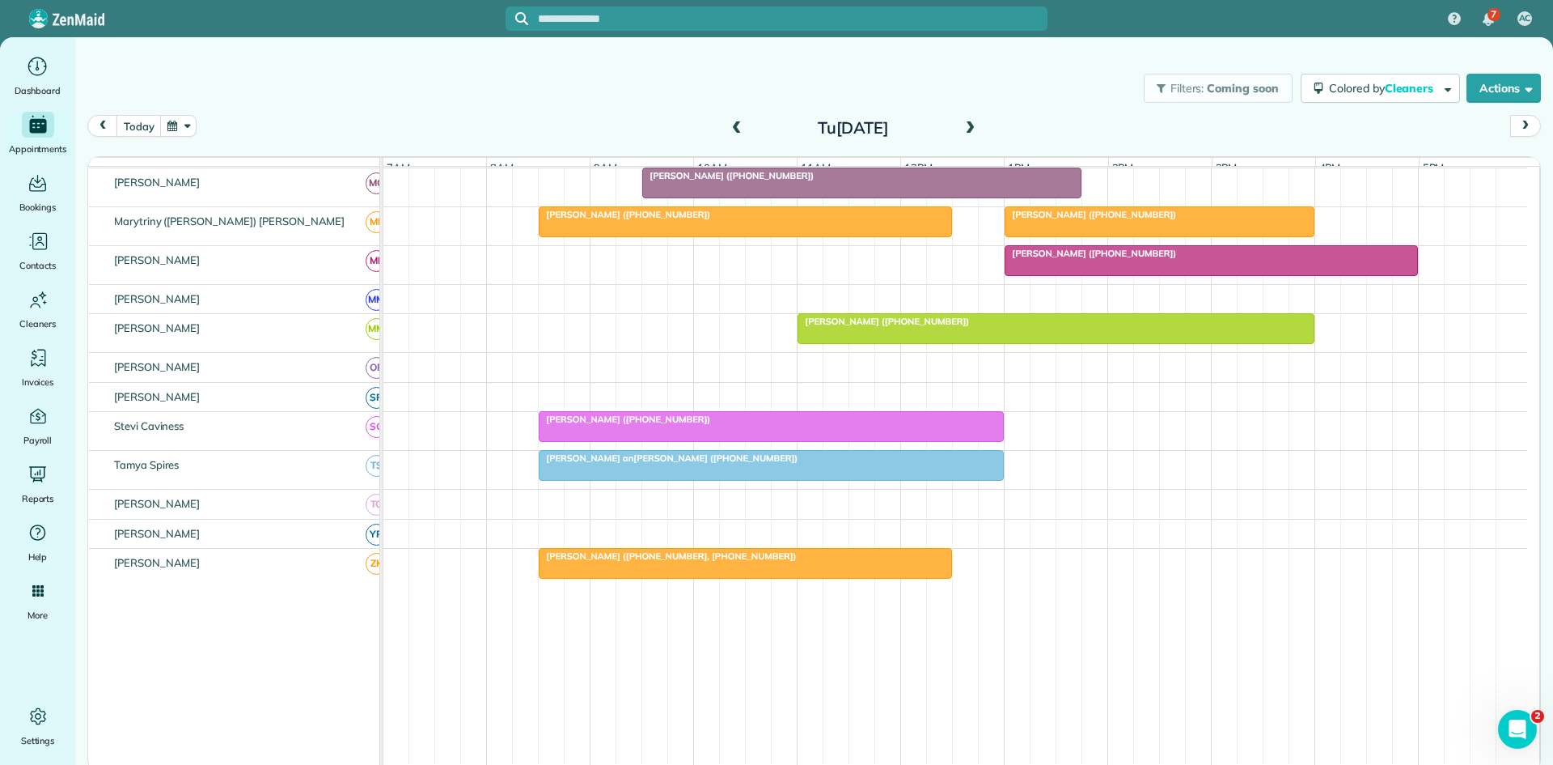
click at [606, 425] on span "Wendy Riley (+18179882786)" at bounding box center [624, 418] width 173 height 11
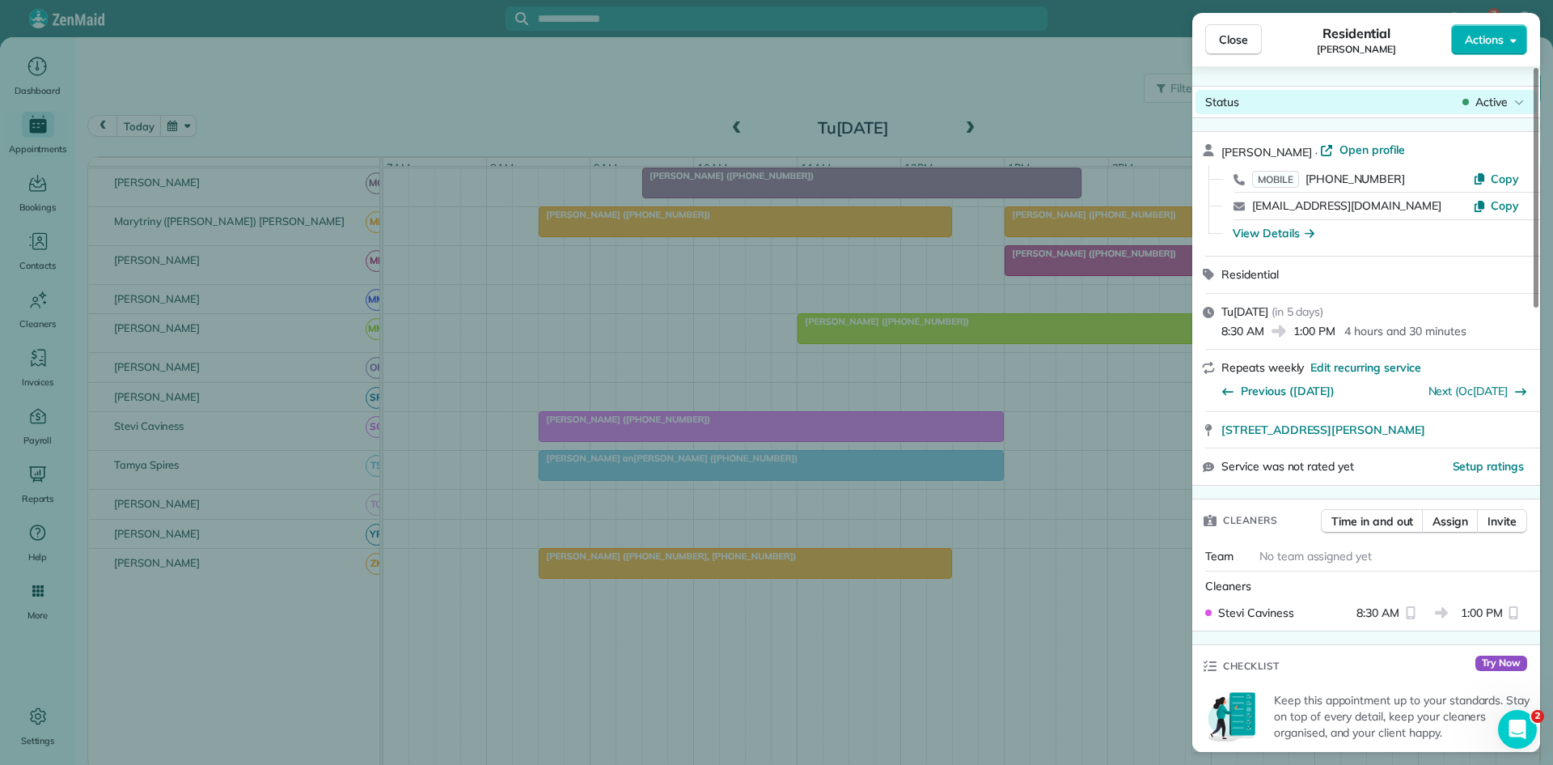
drag, startPoint x: 1478, startPoint y: 121, endPoint x: 1478, endPoint y: 110, distance: 11.3
click at [1478, 104] on span "Active" at bounding box center [1492, 102] width 32 height 16
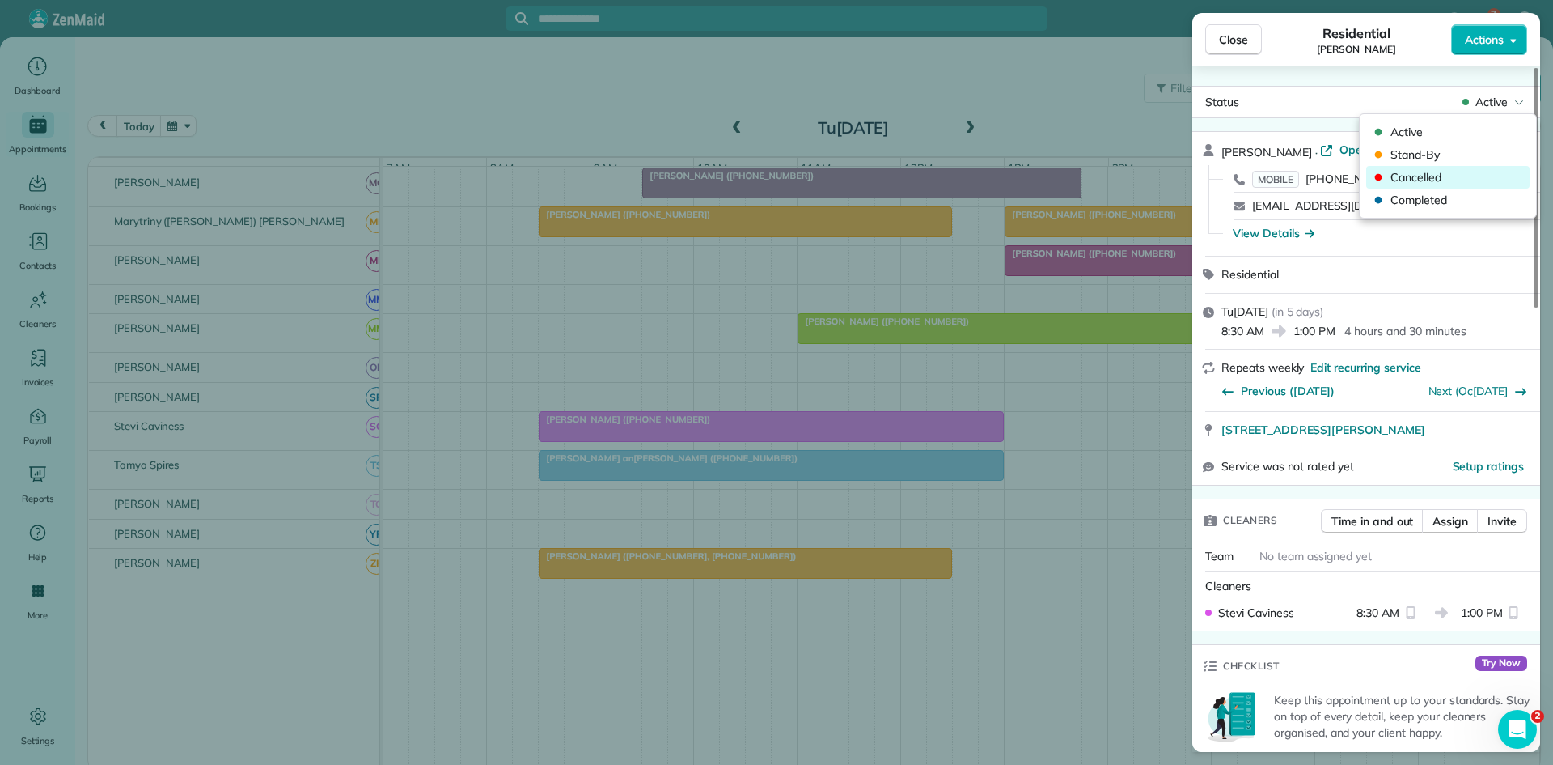
click at [1429, 176] on span "Cancelled" at bounding box center [1459, 177] width 136 height 16
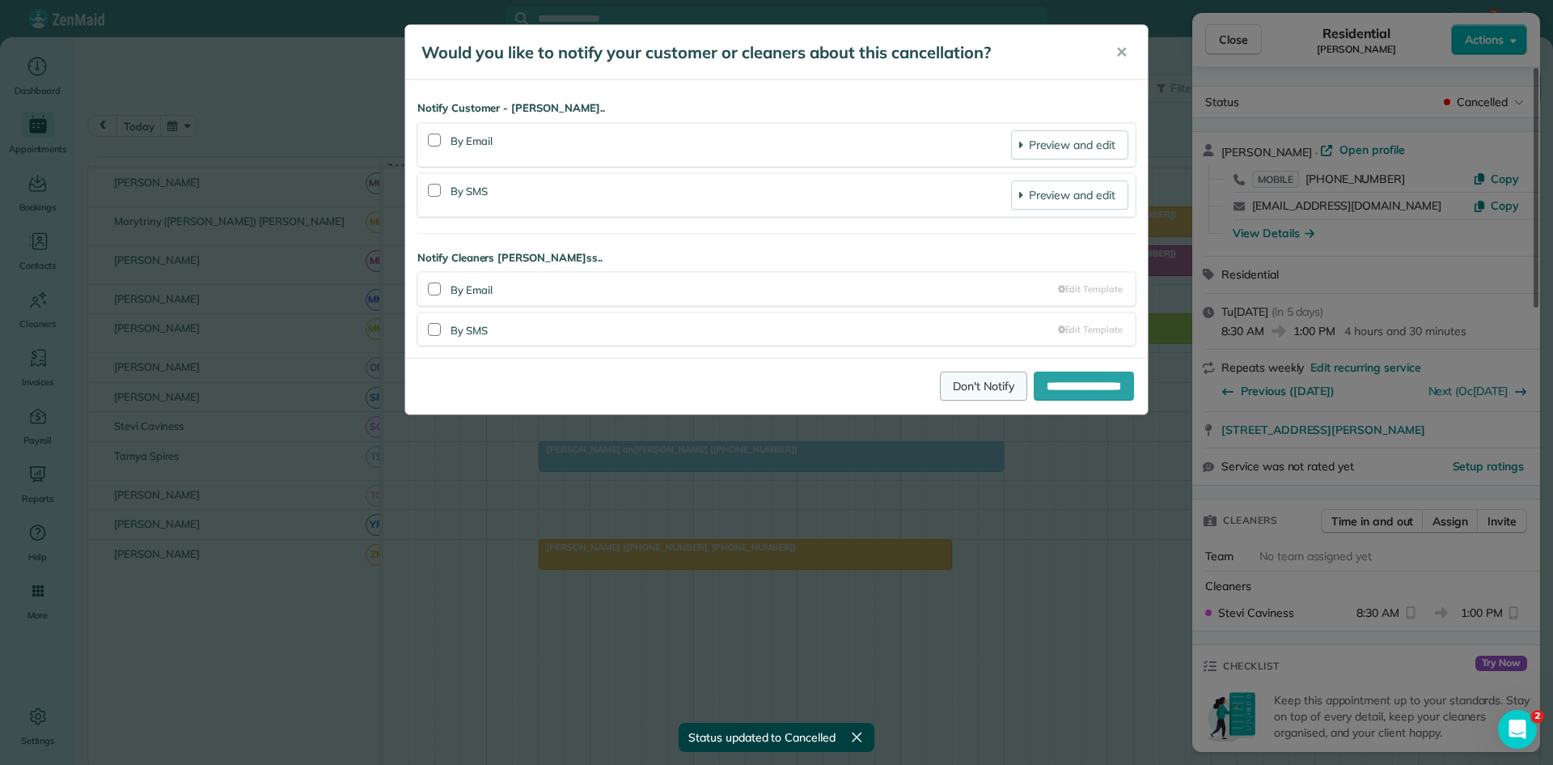
click at [940, 386] on link "Don't Notify" at bounding box center [983, 385] width 87 height 29
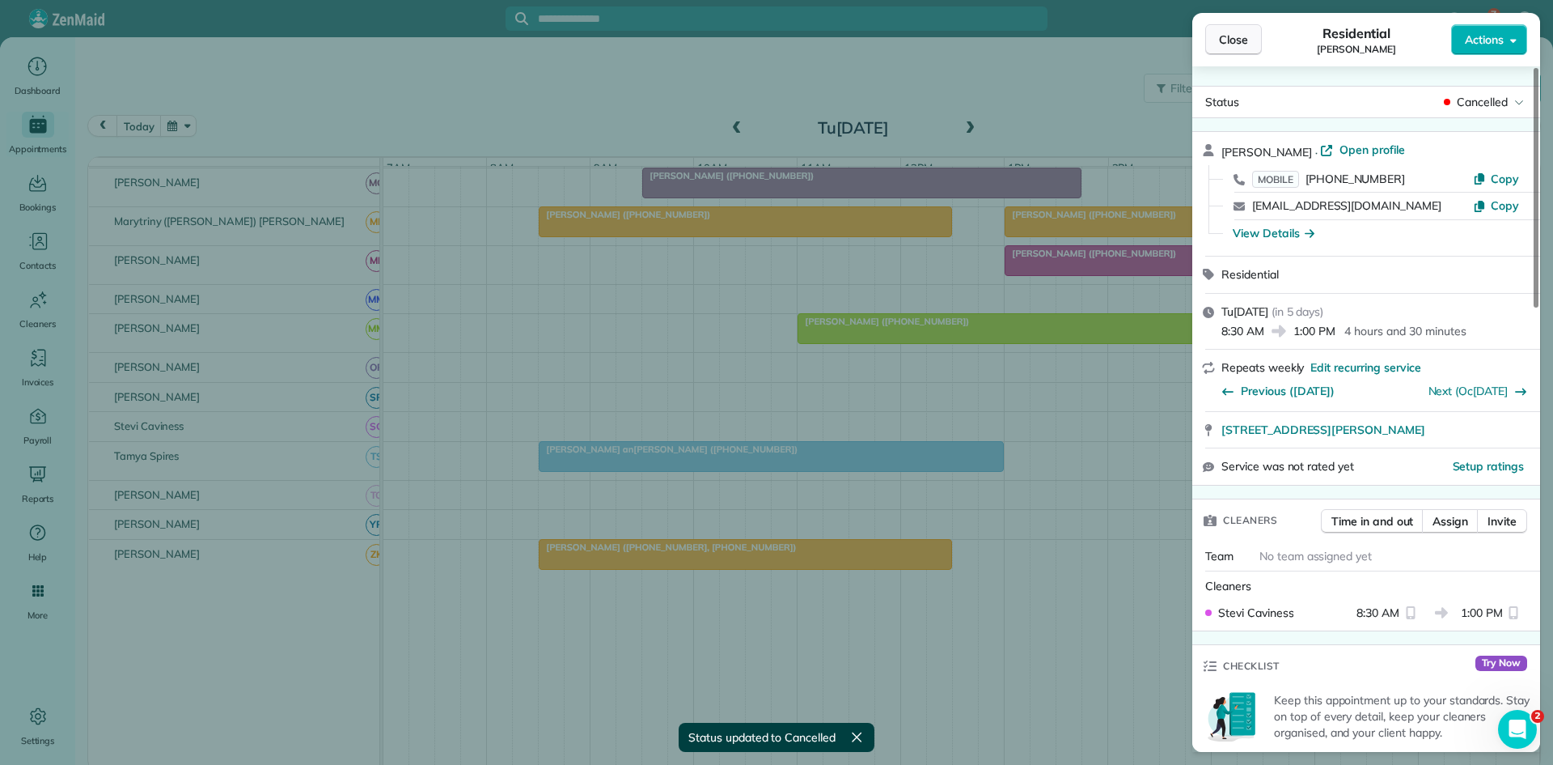
click at [1244, 52] on button "Close" at bounding box center [1234, 39] width 57 height 31
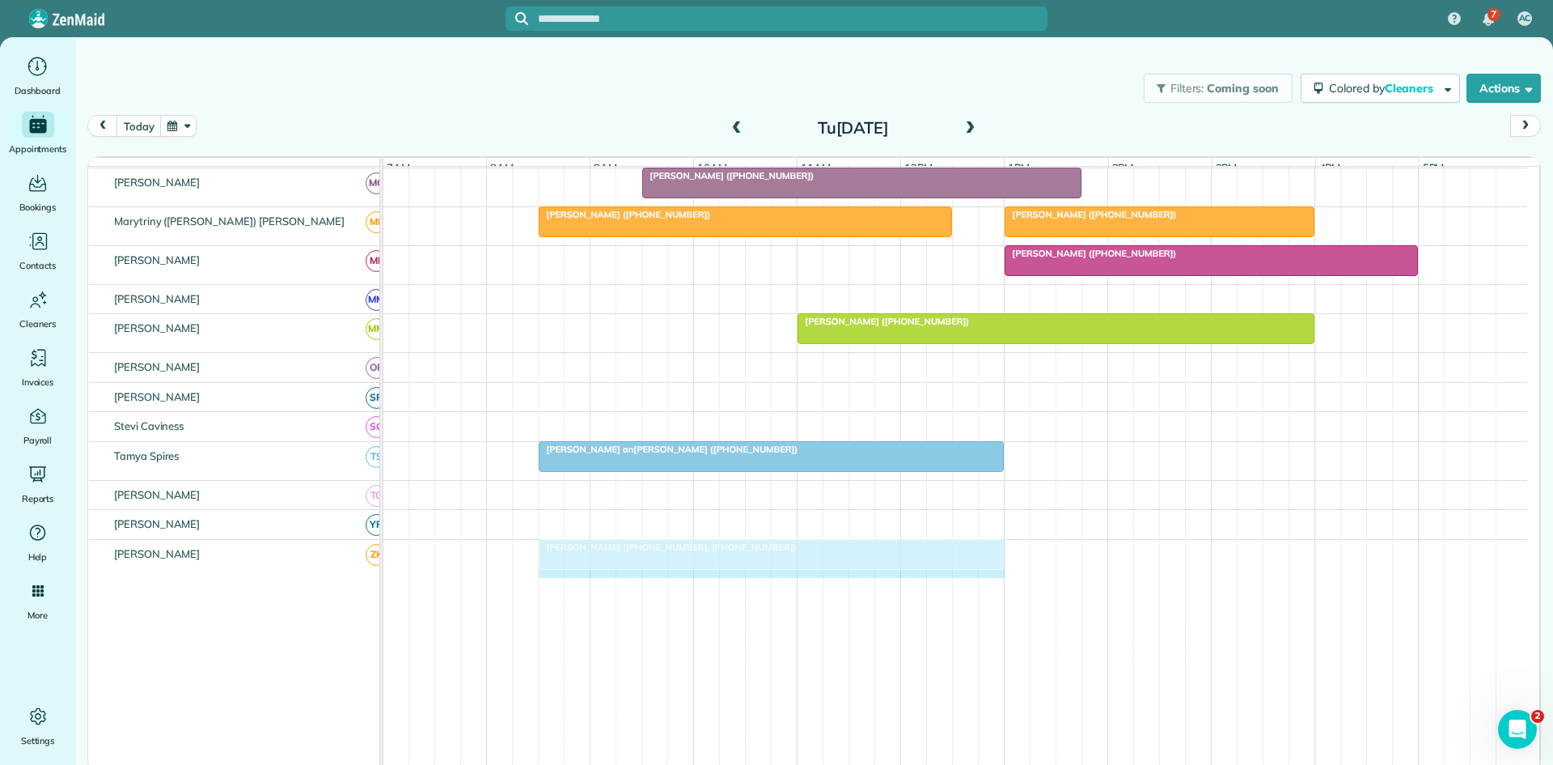
drag, startPoint x: 950, startPoint y: 570, endPoint x: 979, endPoint y: 566, distance: 29.4
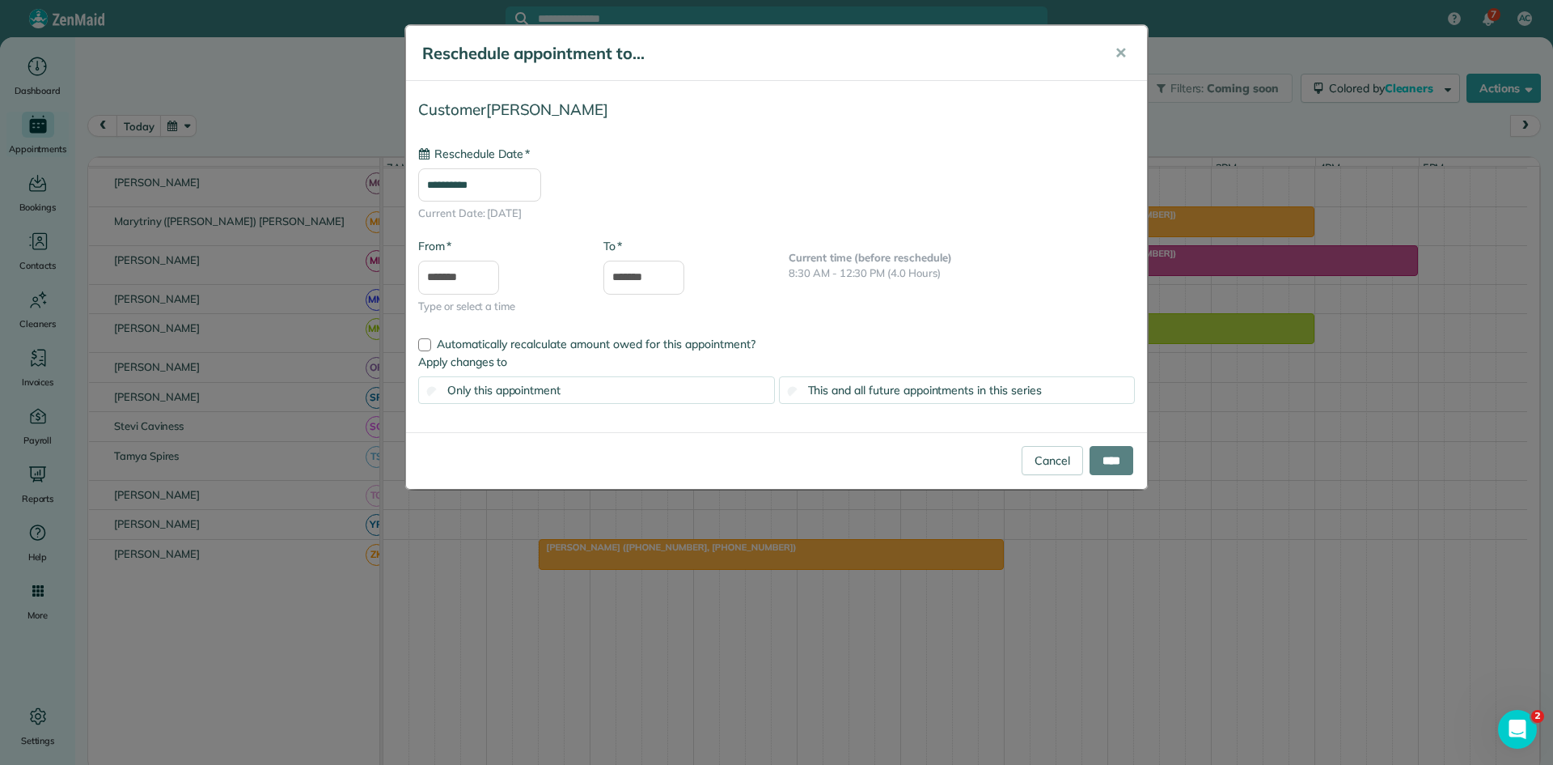
type input "**********"
click at [1099, 454] on input "****" at bounding box center [1112, 460] width 44 height 29
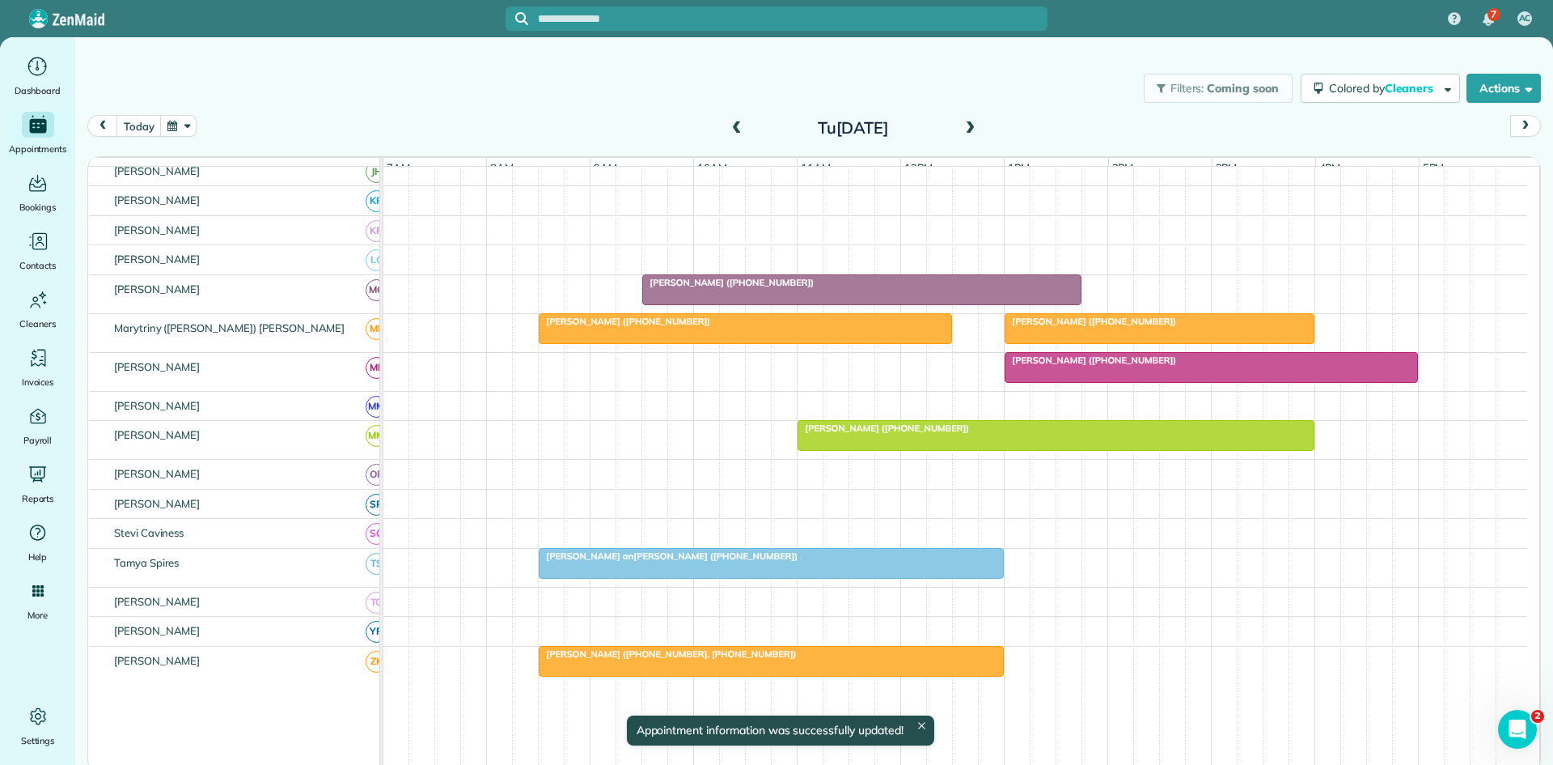
scroll to position [809, 0]
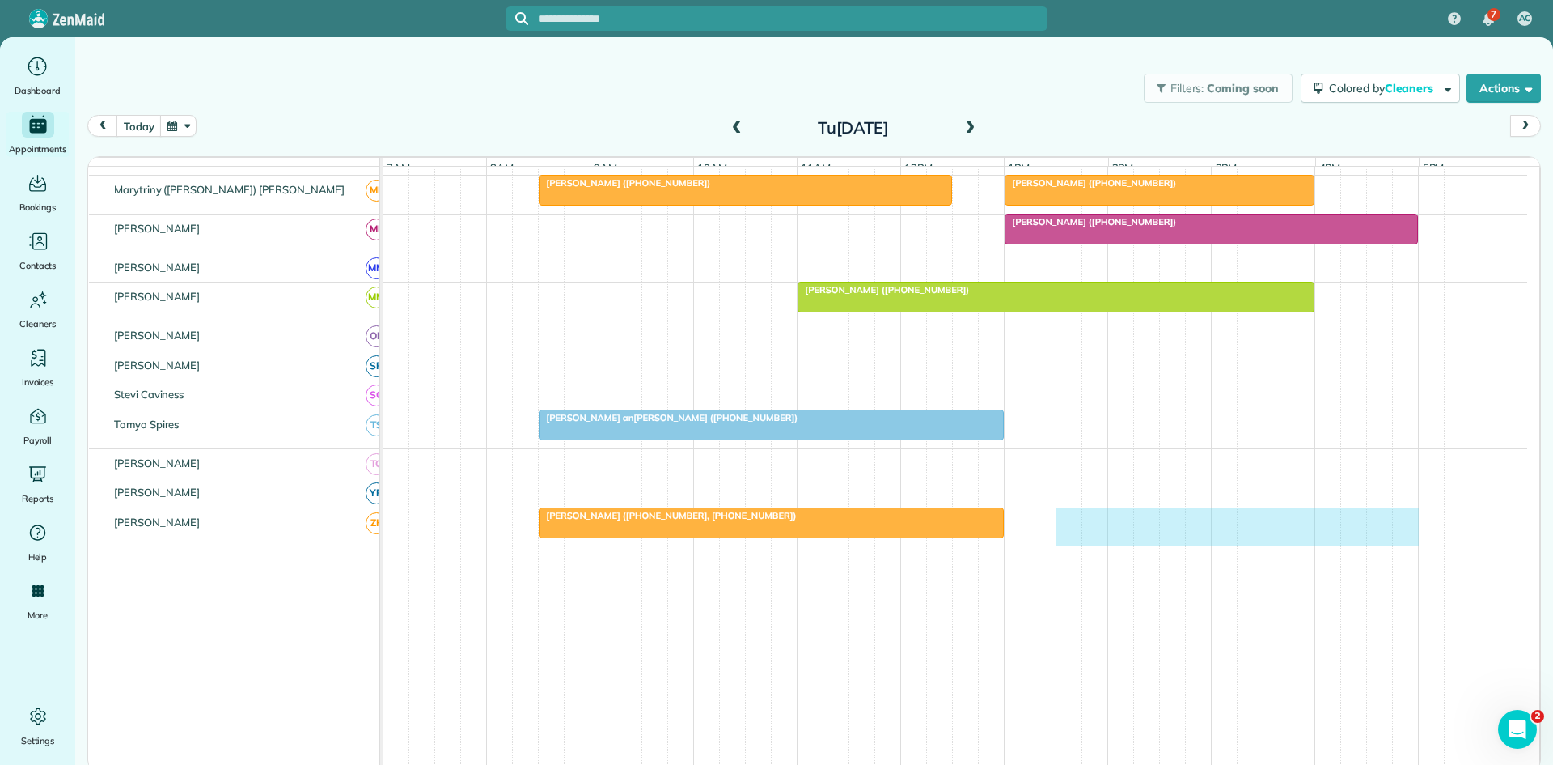
drag, startPoint x: 1066, startPoint y: 540, endPoint x: 1400, endPoint y: 539, distance: 334.1
click at [1410, 541] on div "[PERSON_NAME] ([PHONE_NUMBER], [PHONE_NUMBER])" at bounding box center [956, 527] width 1144 height 38
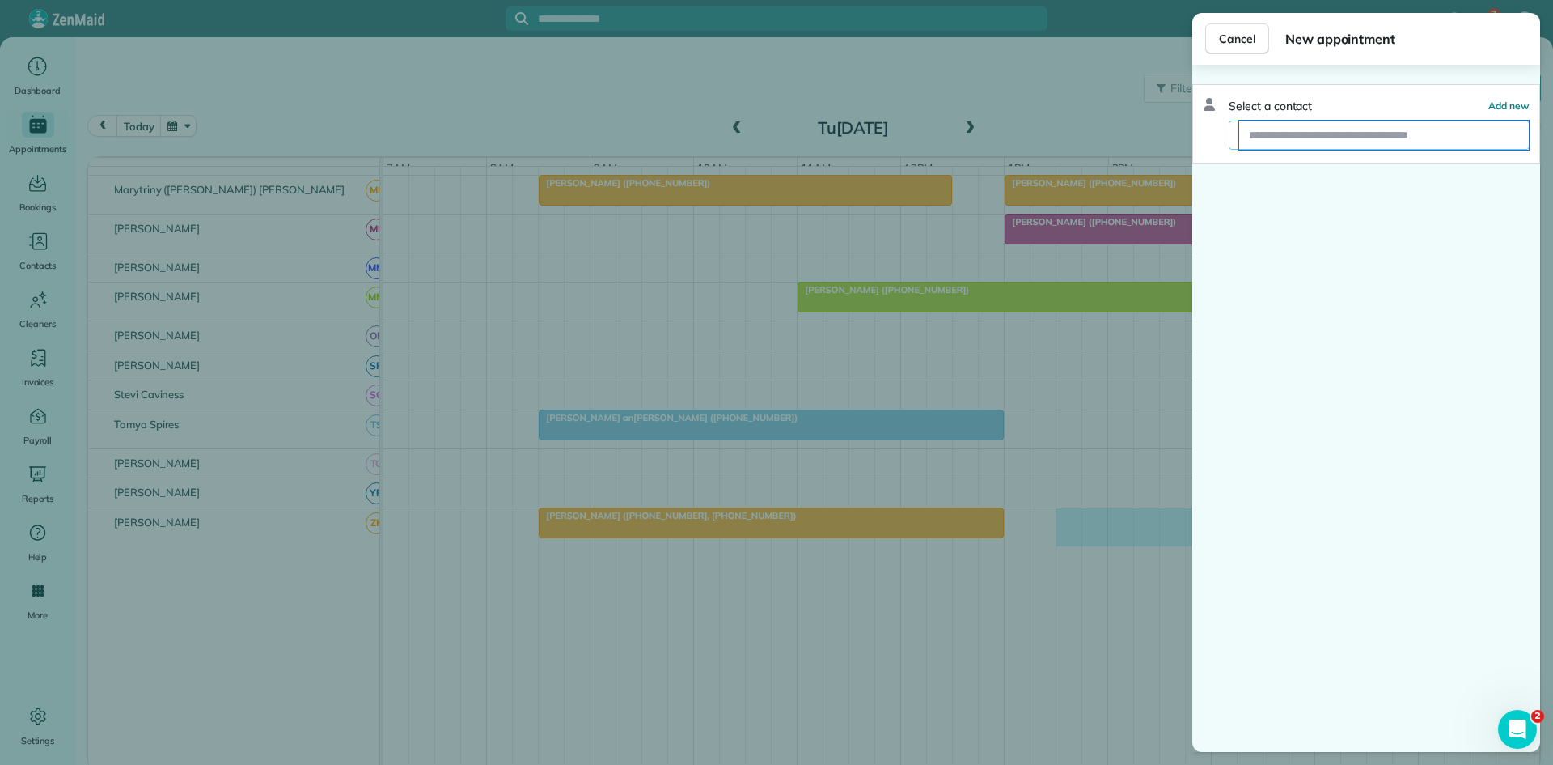
click at [1373, 128] on input "text" at bounding box center [1385, 135] width 290 height 29
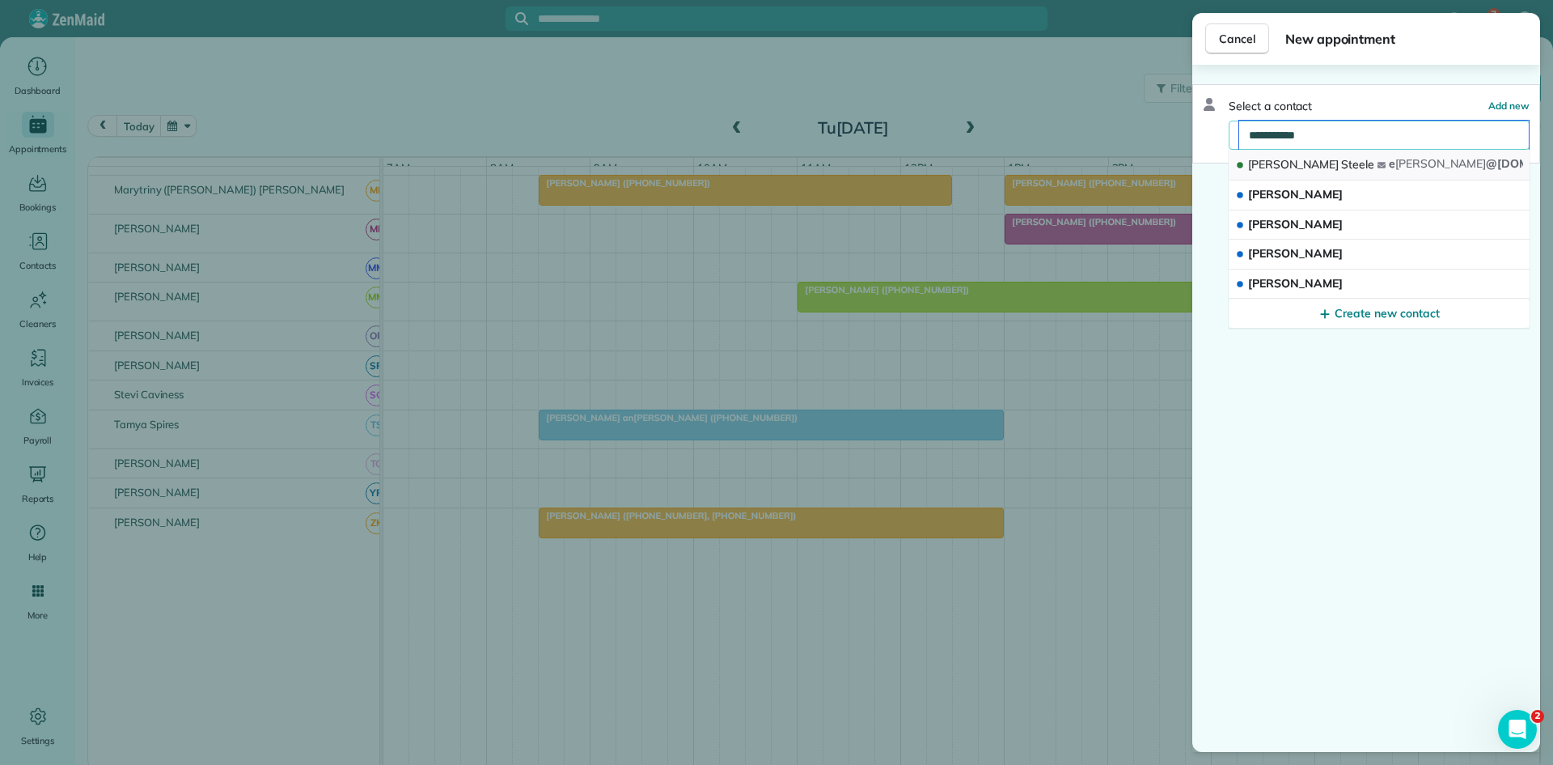
type input "**********"
click at [1355, 159] on button "Evan Steele e steele @trideltaeo.org" at bounding box center [1379, 165] width 301 height 31
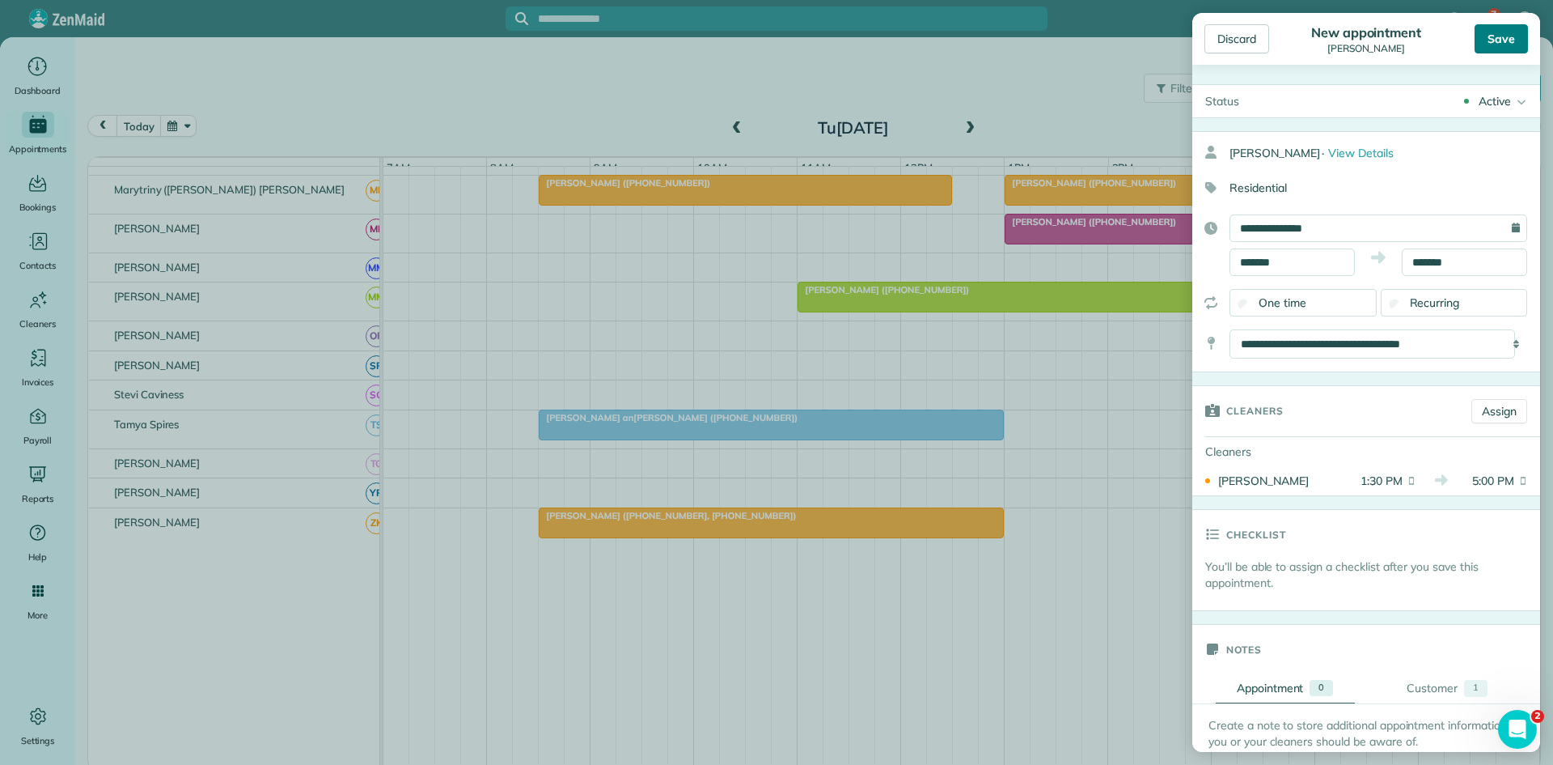
click at [1495, 49] on div "Save" at bounding box center [1501, 38] width 53 height 29
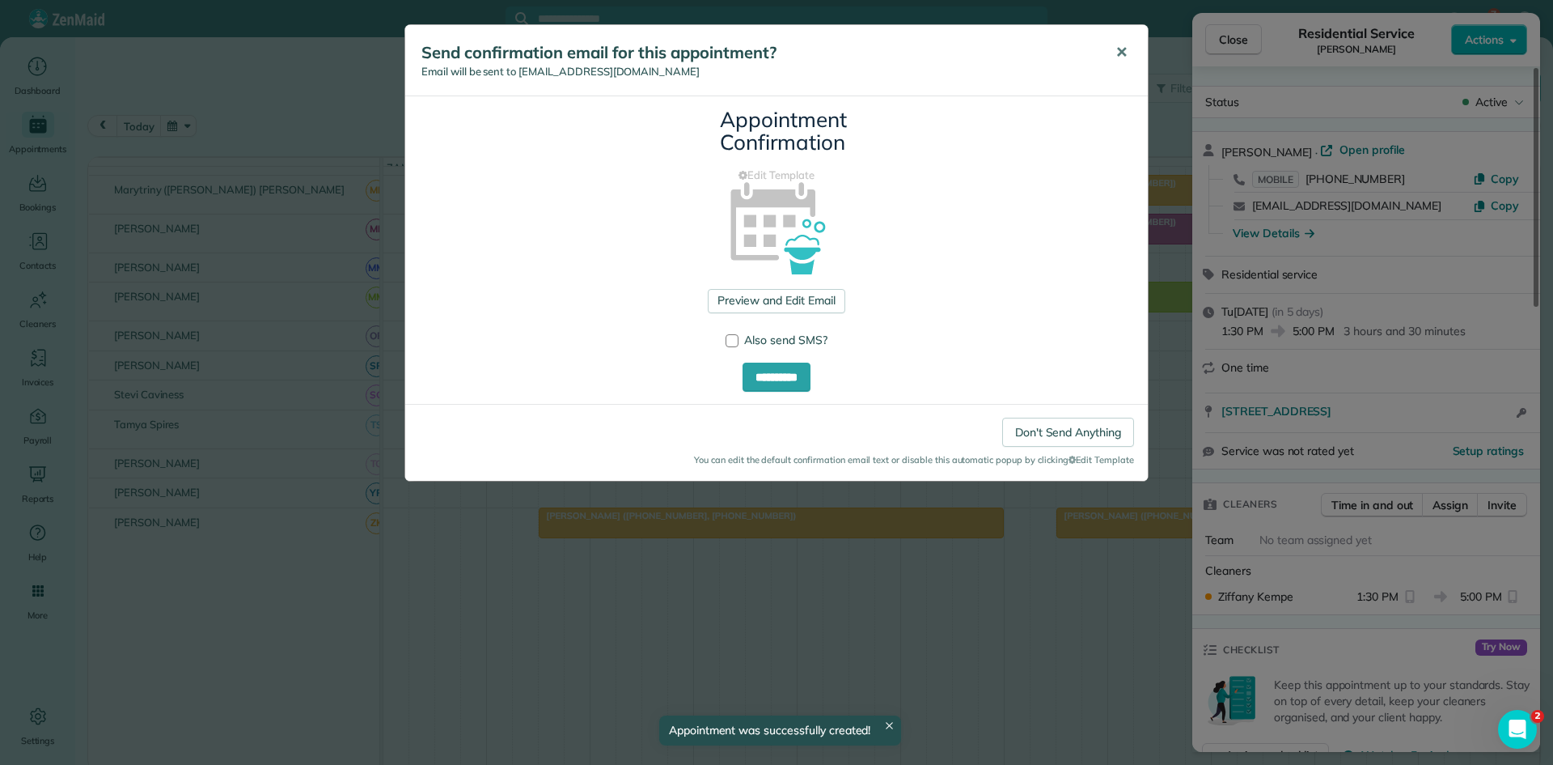
click at [1119, 44] on span "✕" at bounding box center [1122, 52] width 12 height 19
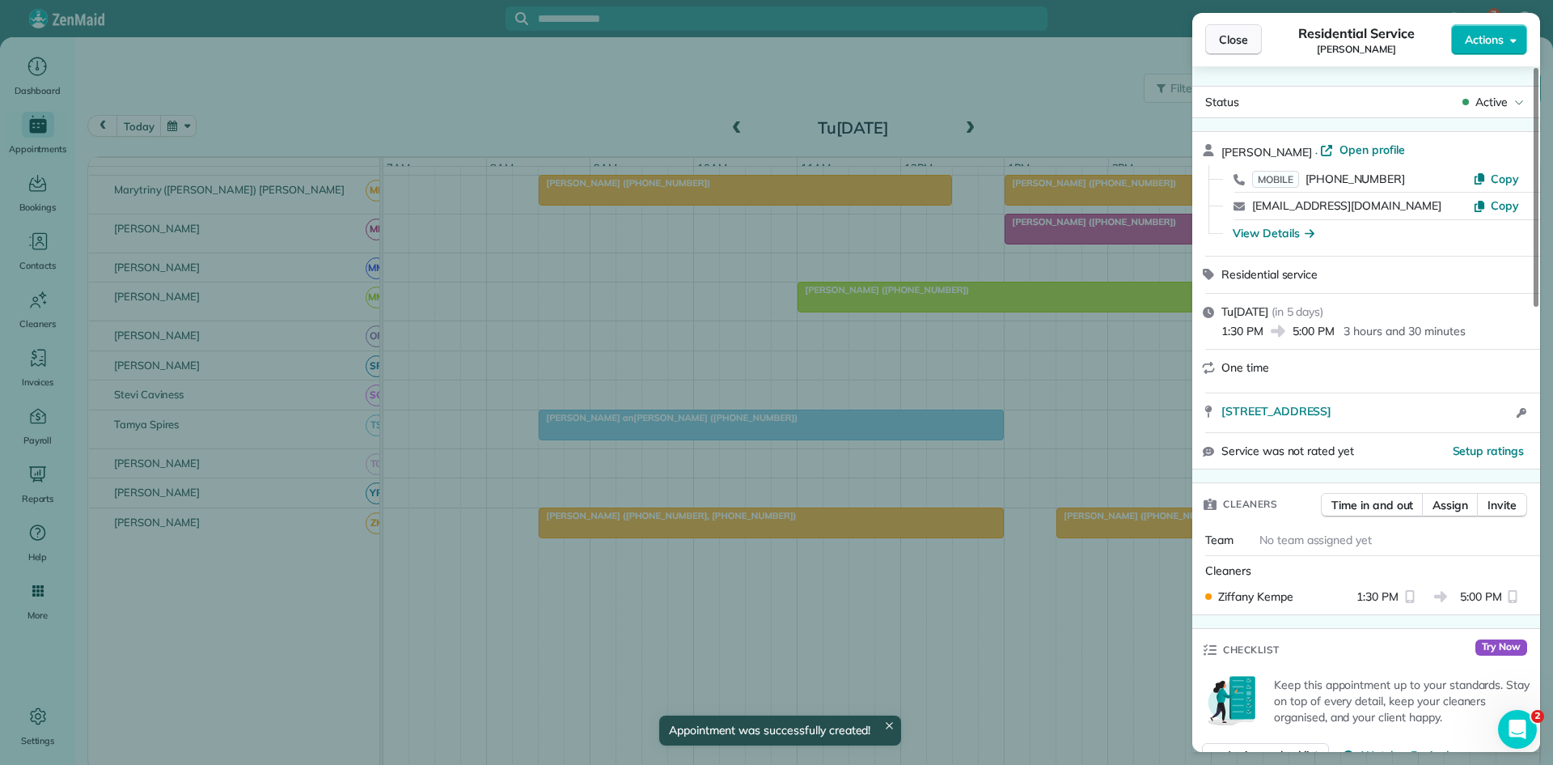
click at [1250, 50] on button "Close" at bounding box center [1234, 39] width 57 height 31
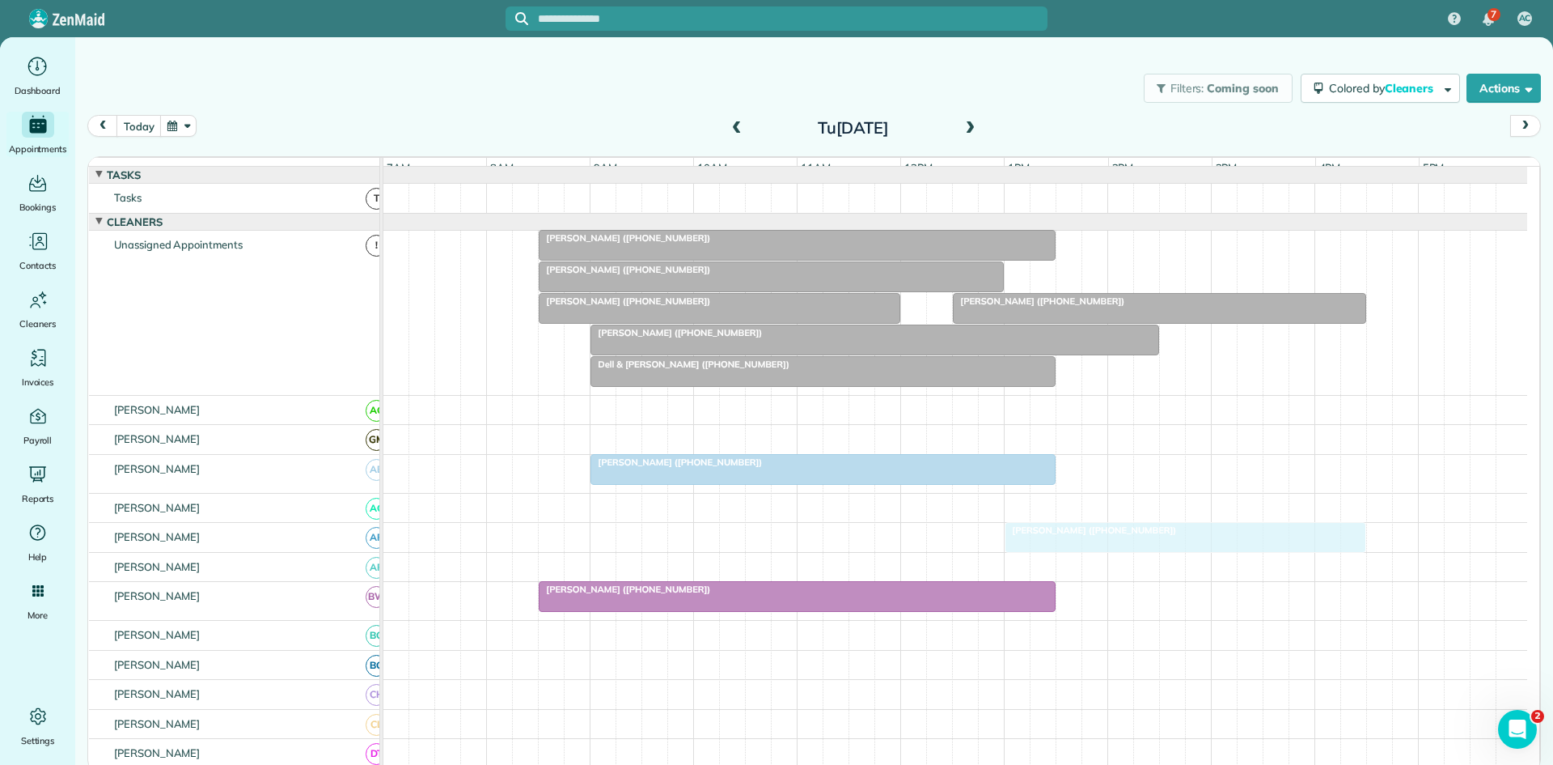
scroll to position [809, 0]
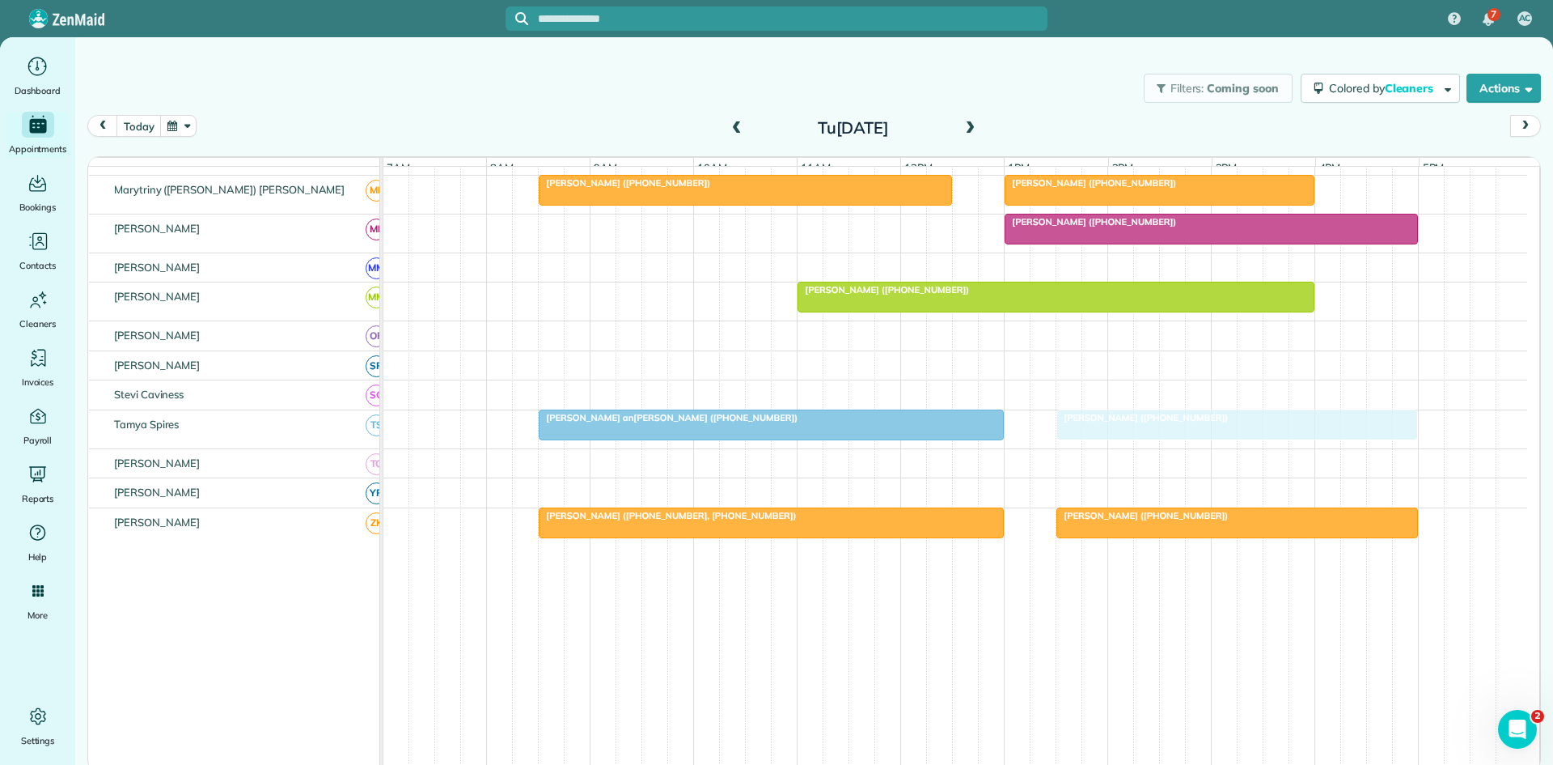
drag, startPoint x: 1090, startPoint y: 244, endPoint x: 1092, endPoint y: 430, distance: 186.9
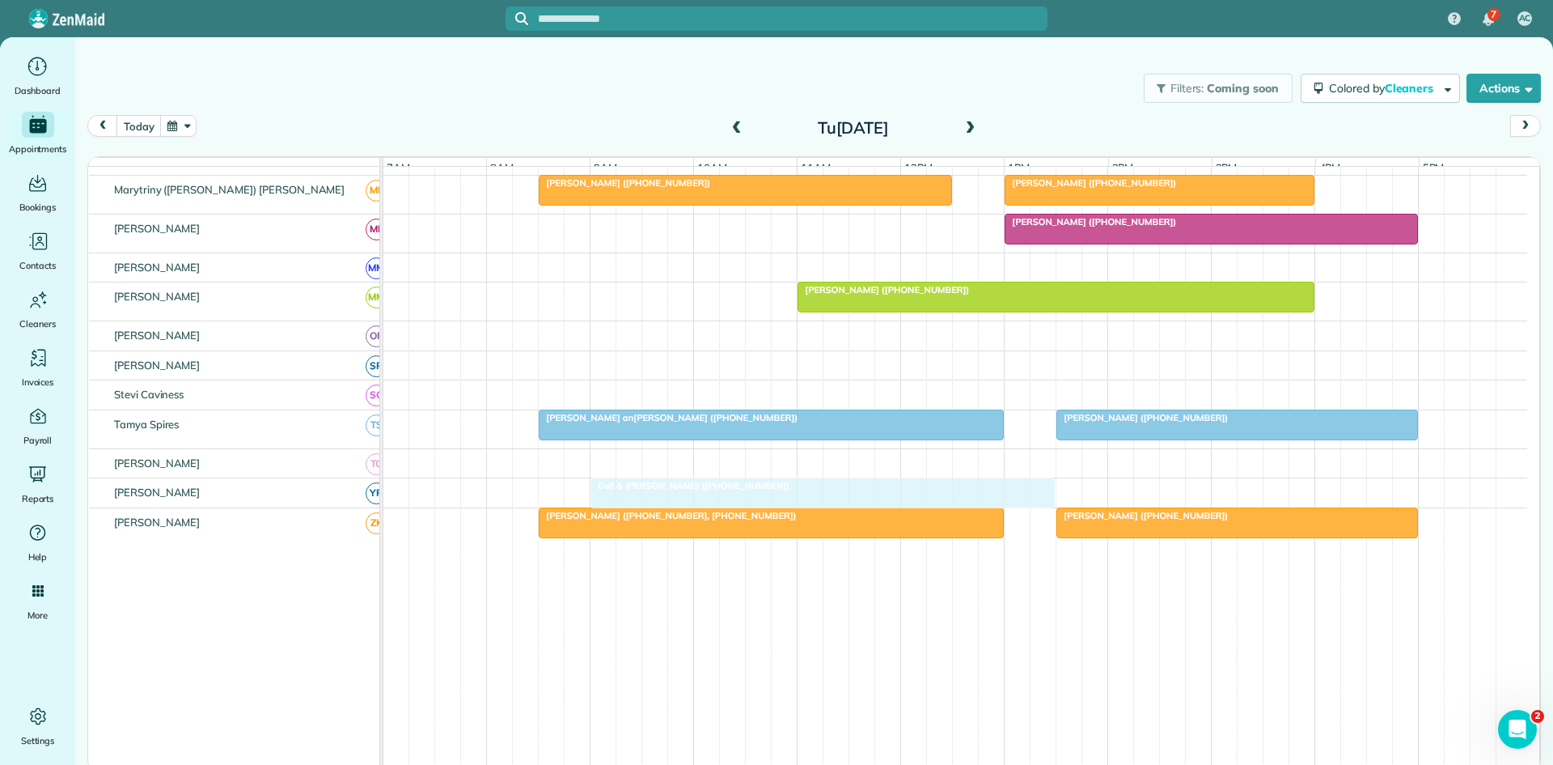
drag, startPoint x: 706, startPoint y: 372, endPoint x: 710, endPoint y: 506, distance: 133.6
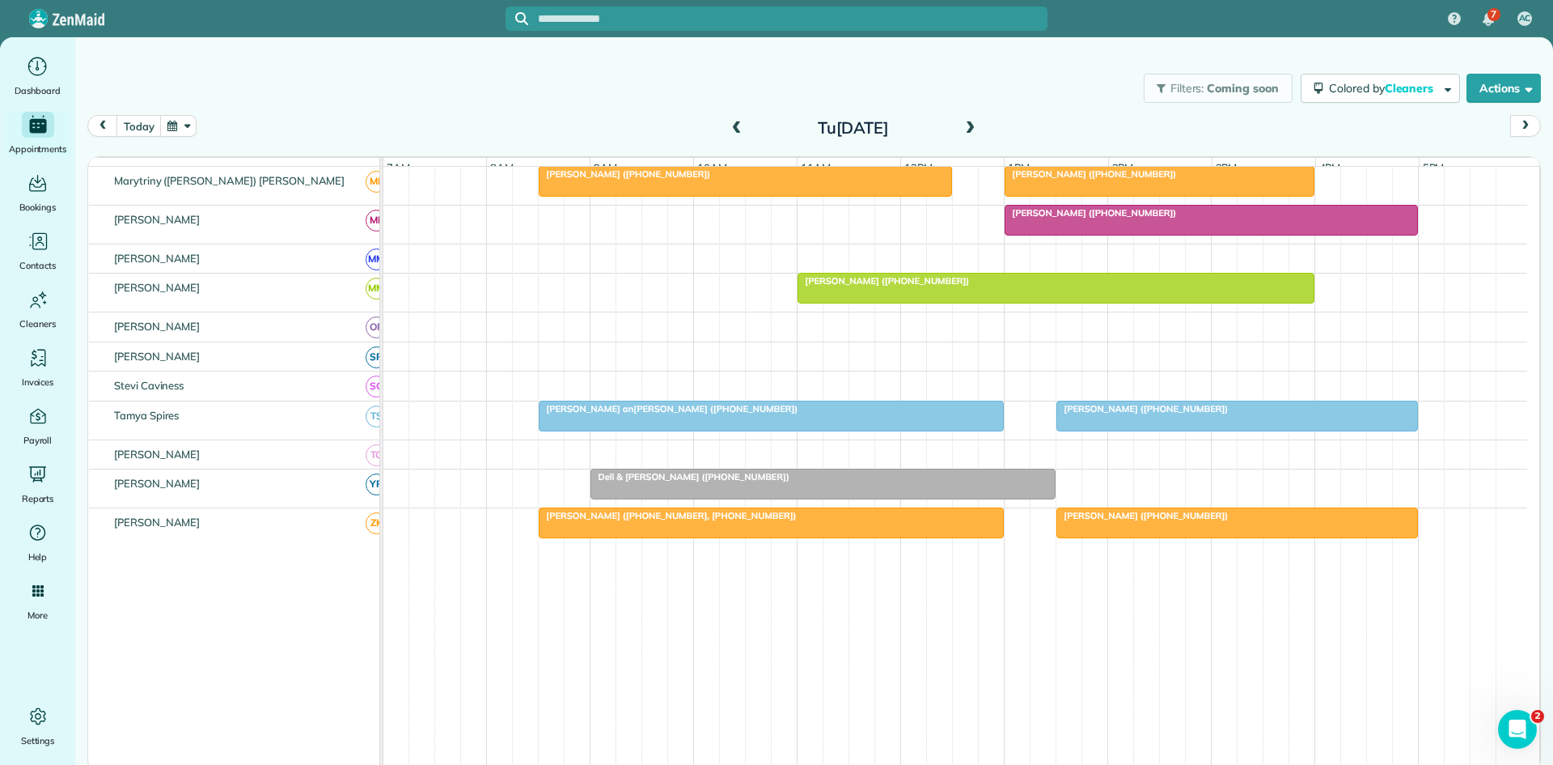
scroll to position [778, 0]
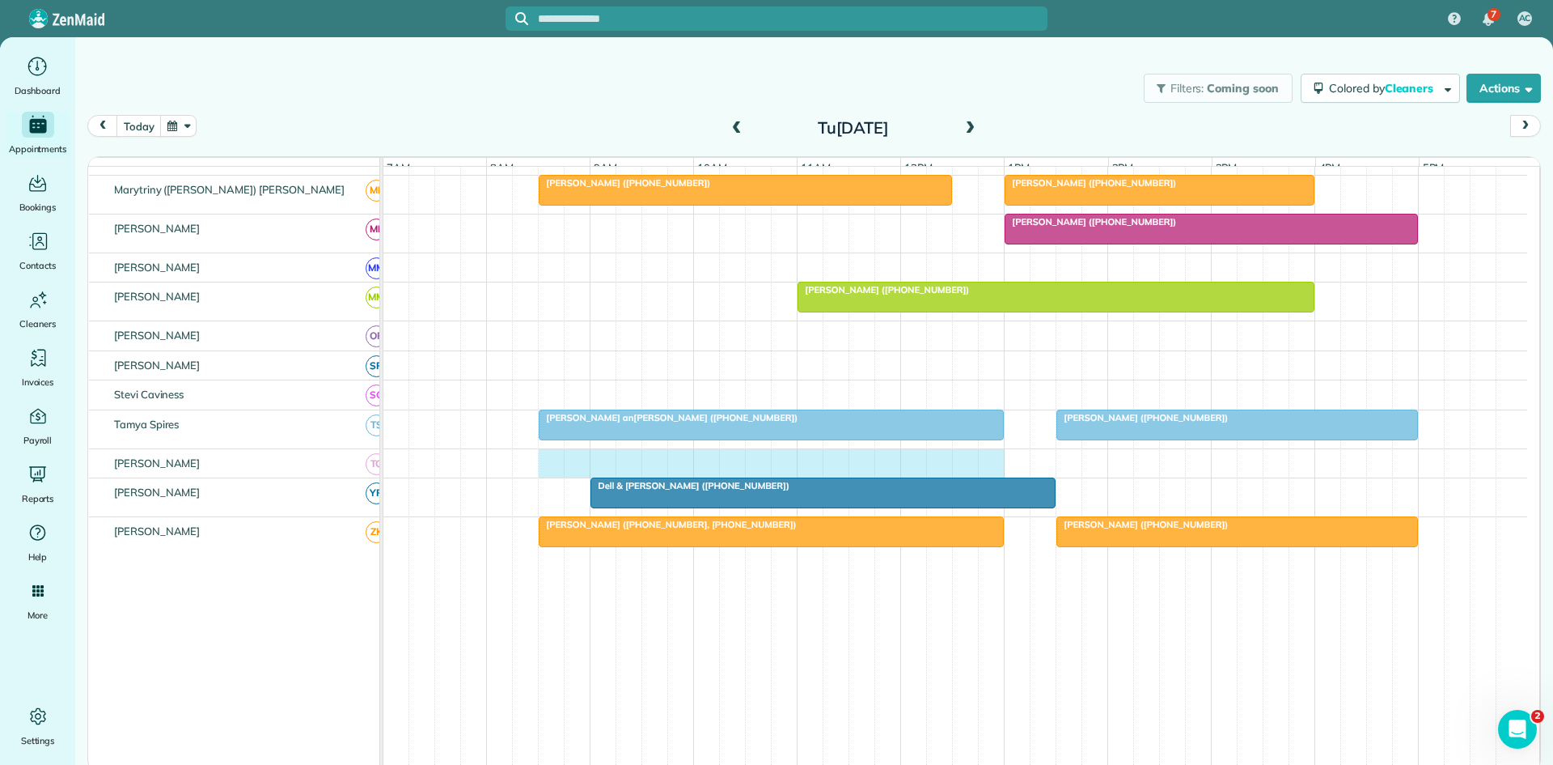
drag, startPoint x: 550, startPoint y: 475, endPoint x: 983, endPoint y: 466, distance: 432.9
click at [983, 466] on div at bounding box center [956, 463] width 1144 height 29
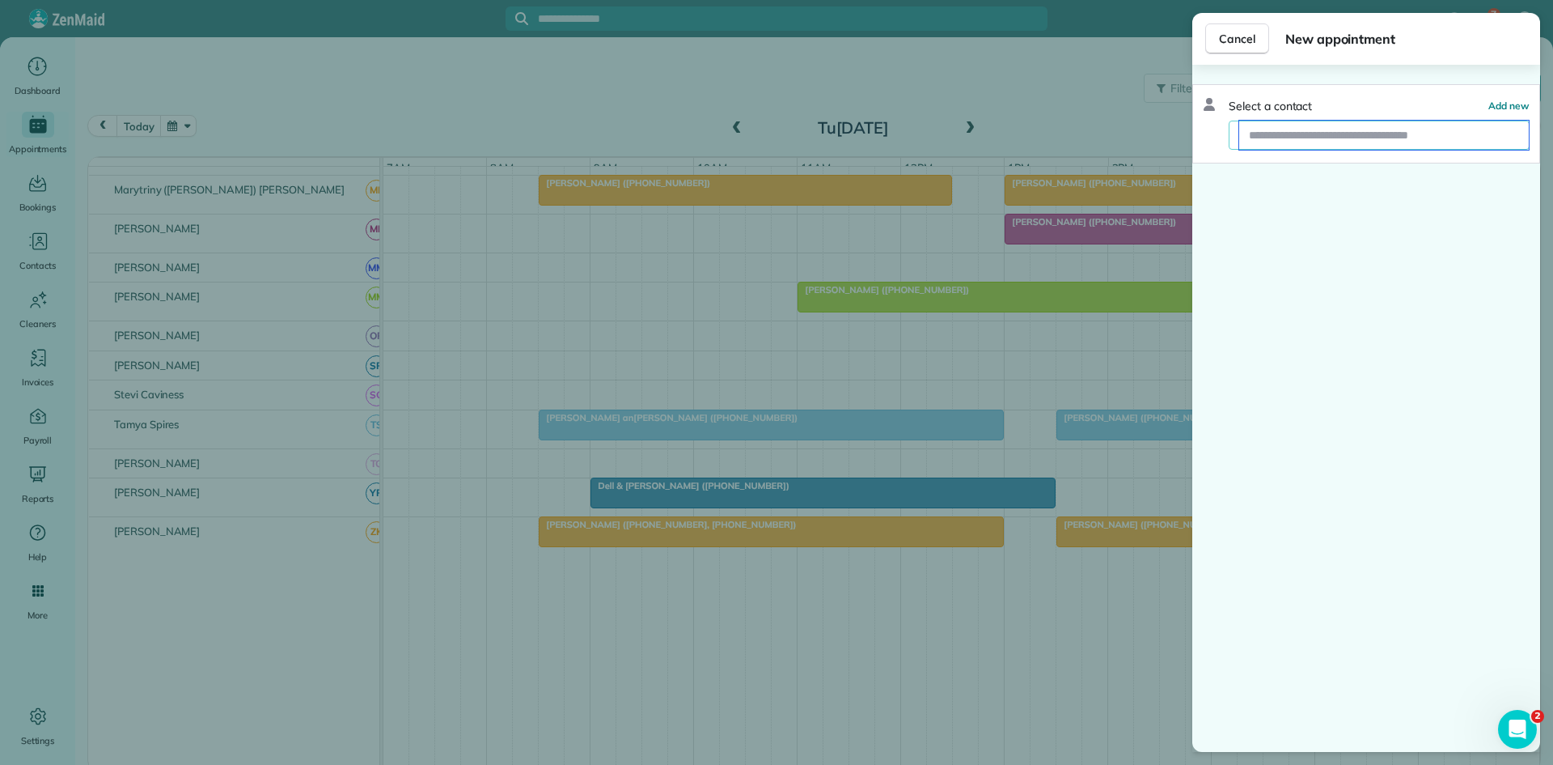
click at [1456, 139] on input "text" at bounding box center [1385, 135] width 290 height 29
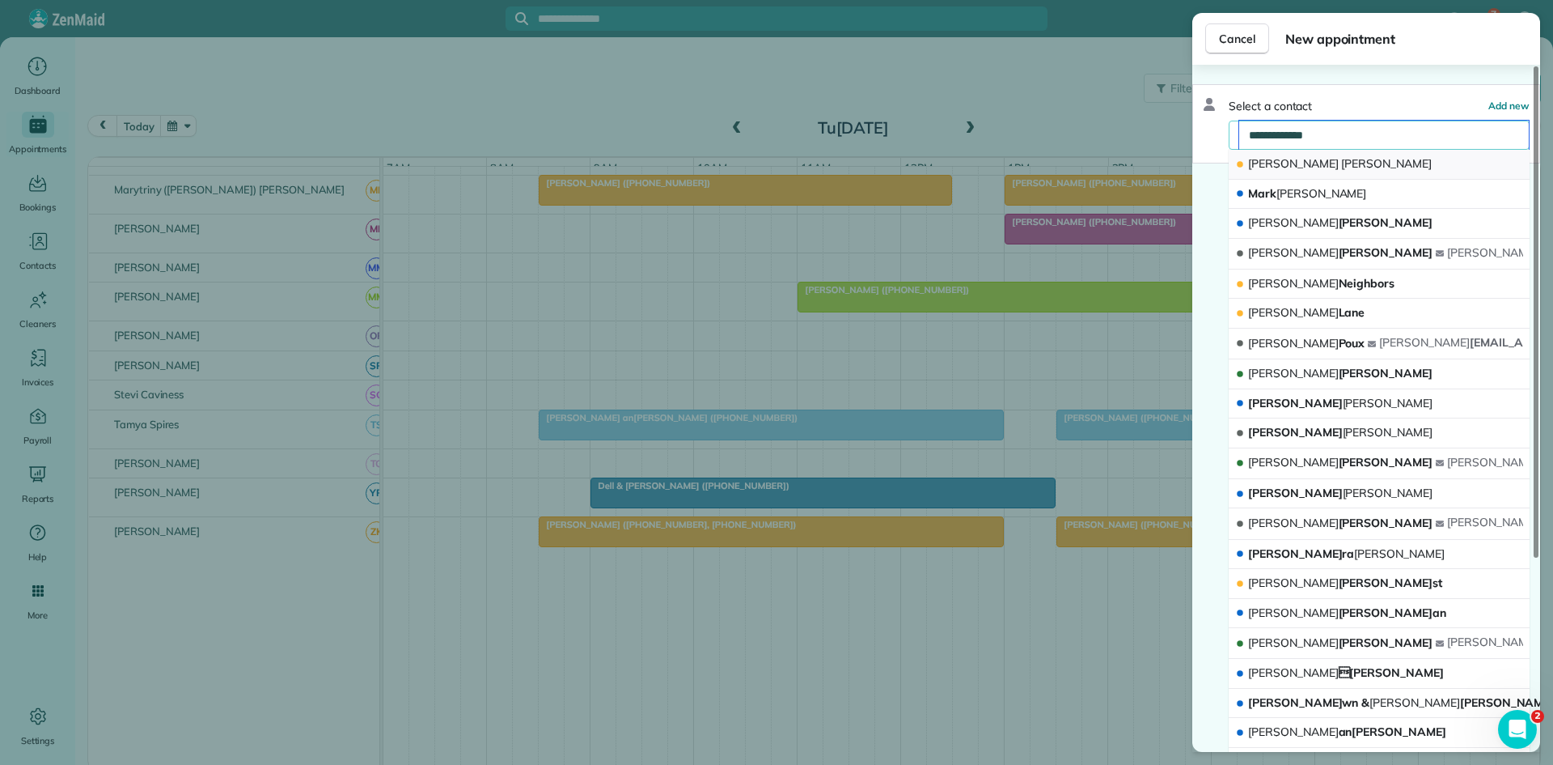
type input "**********"
click at [1378, 172] on button "Spencer James" at bounding box center [1379, 165] width 301 height 30
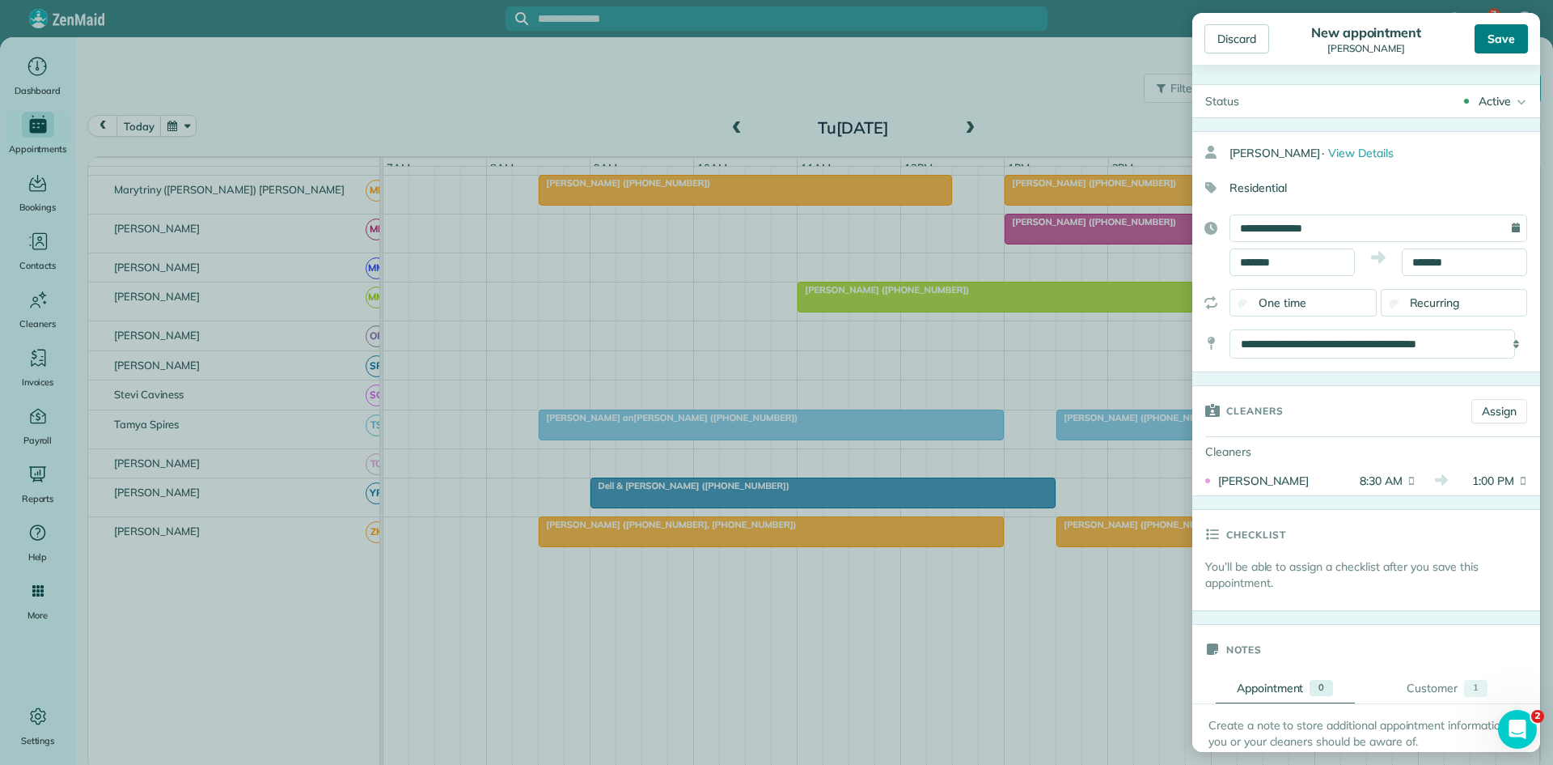
click at [1496, 29] on div "Save" at bounding box center [1501, 38] width 53 height 29
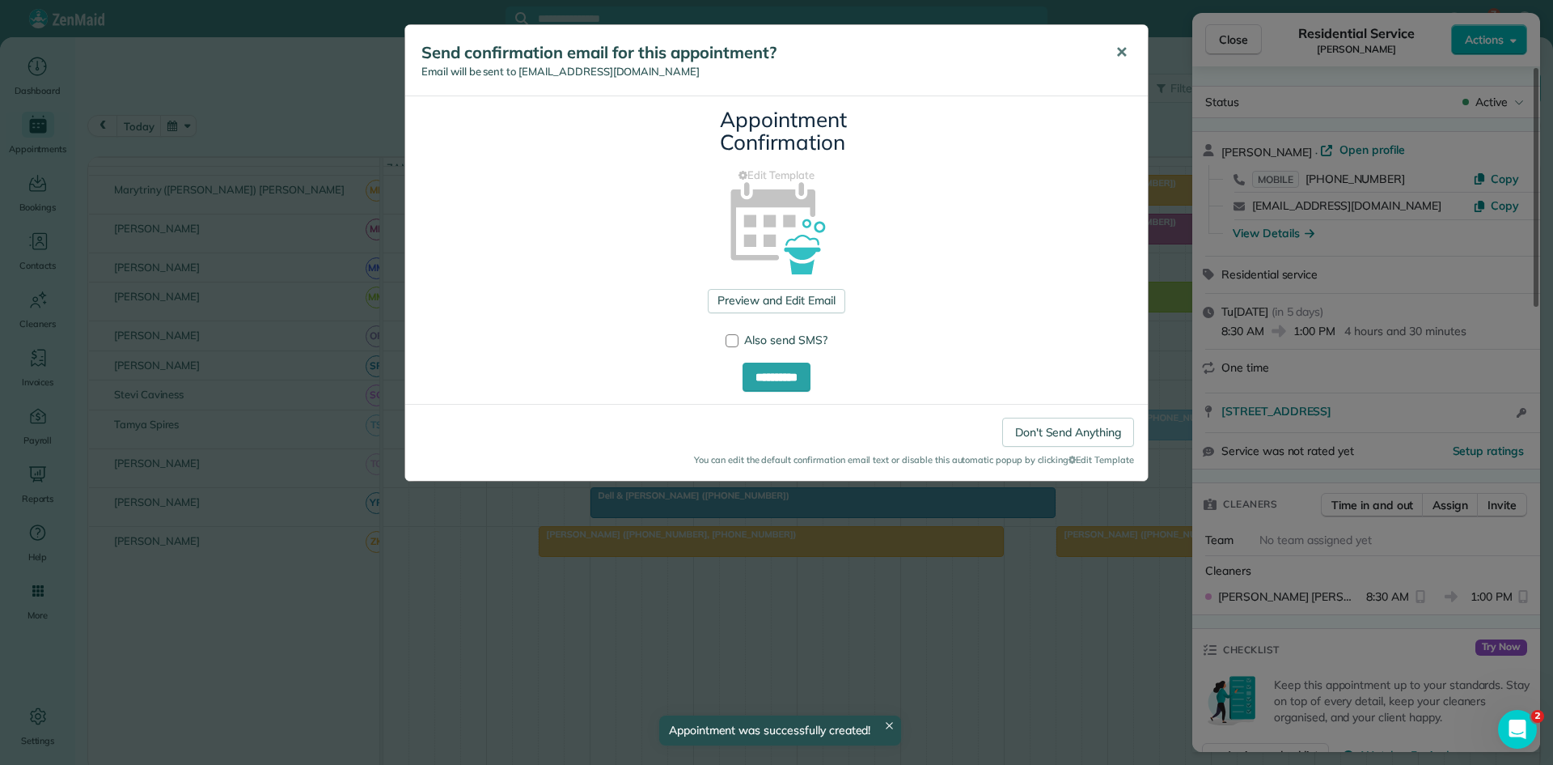
click at [1117, 61] on span "✕" at bounding box center [1122, 52] width 12 height 19
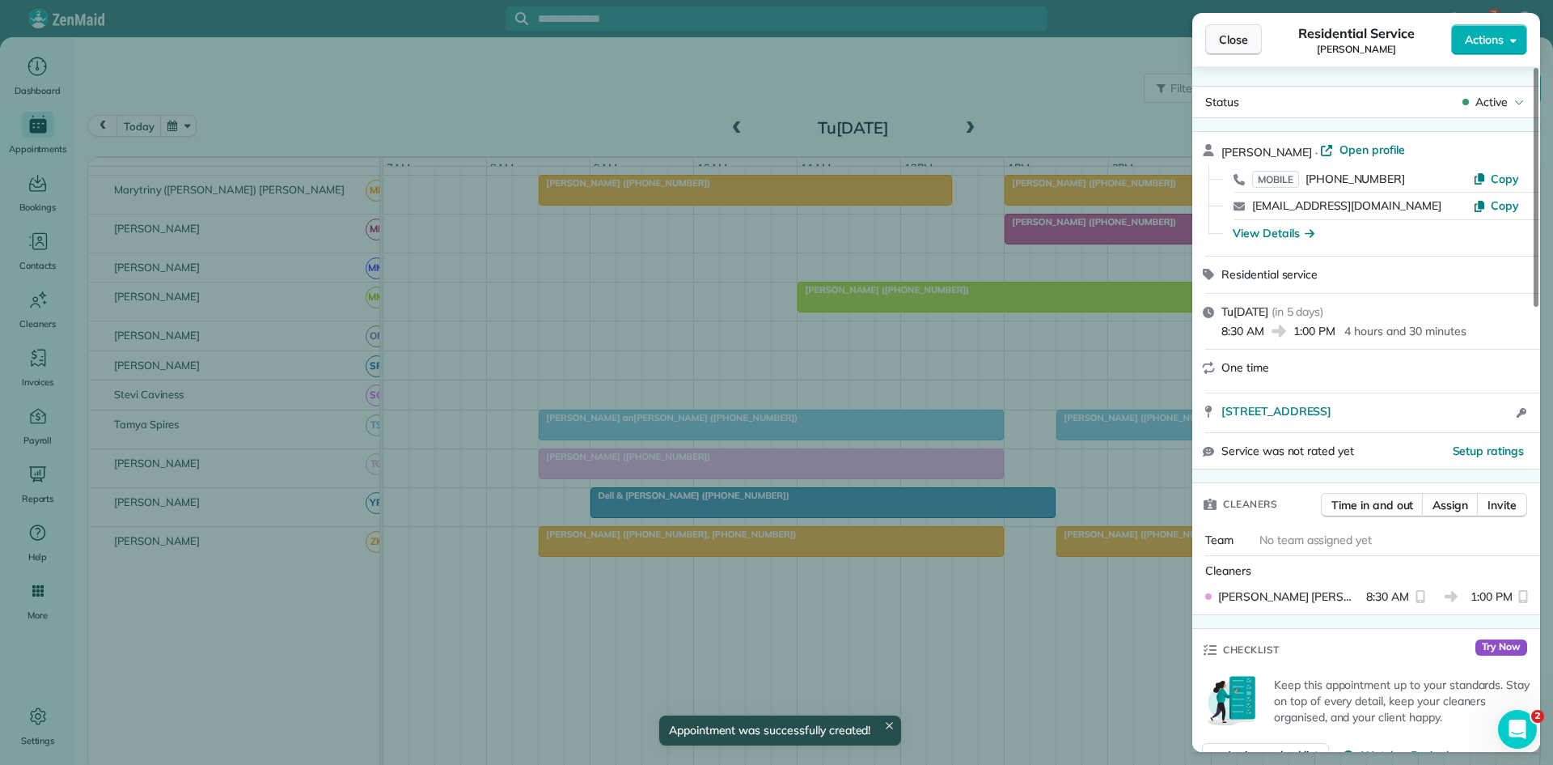
click at [1235, 48] on button "Close" at bounding box center [1234, 39] width 57 height 31
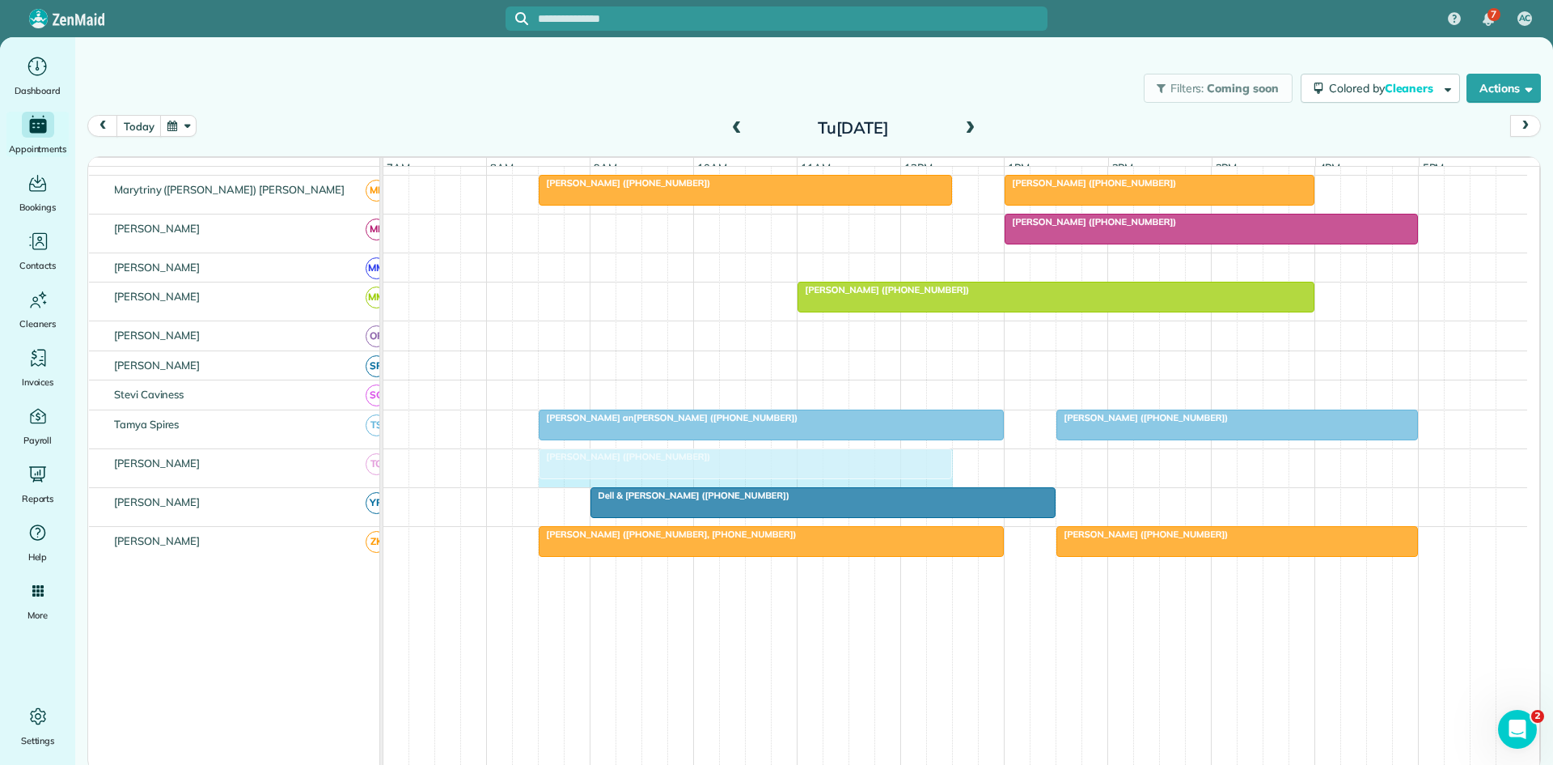
drag, startPoint x: 999, startPoint y: 479, endPoint x: 928, endPoint y: 485, distance: 71.5
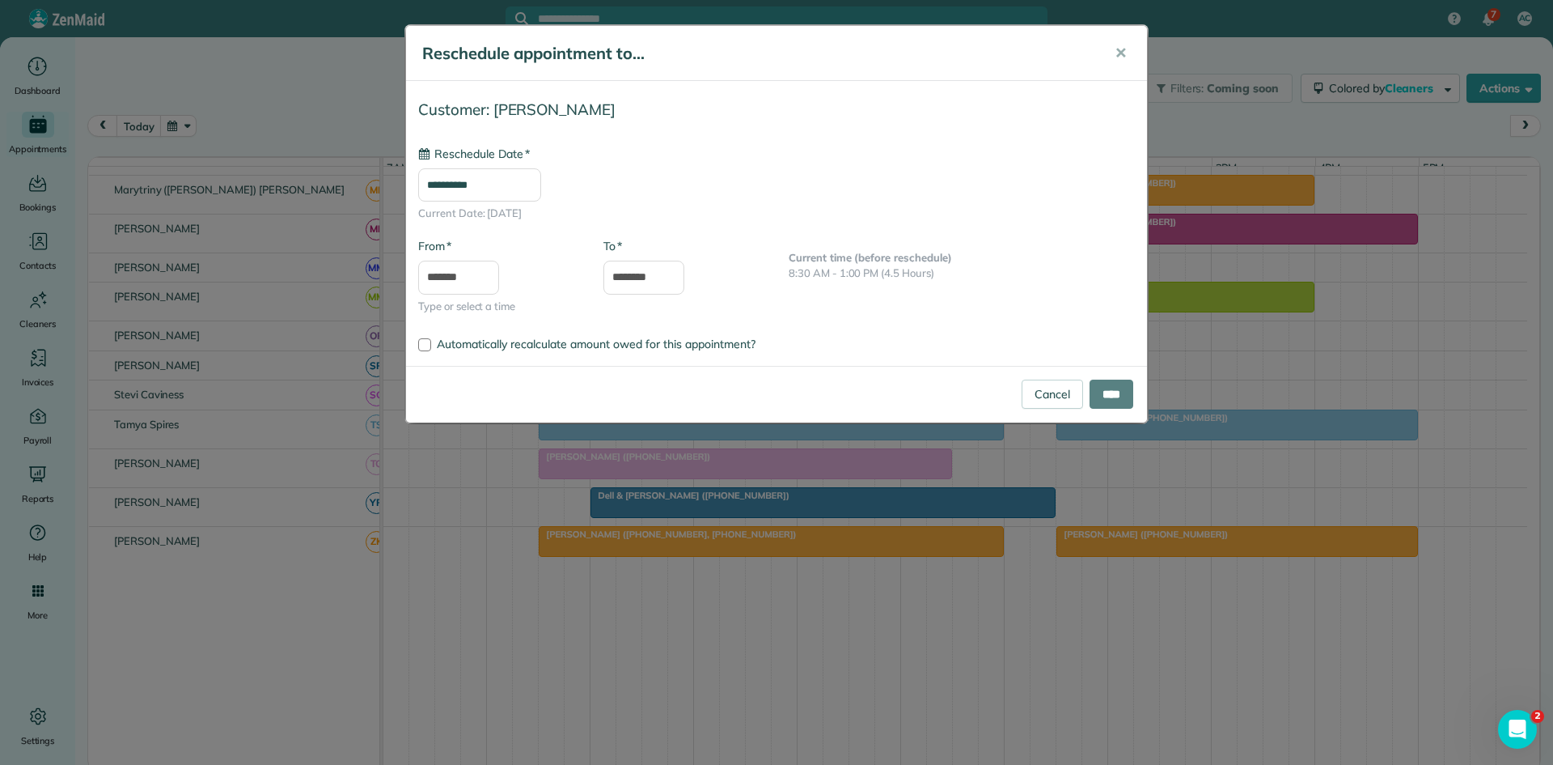
type input "**********"
click at [1104, 406] on input "****" at bounding box center [1112, 393] width 44 height 29
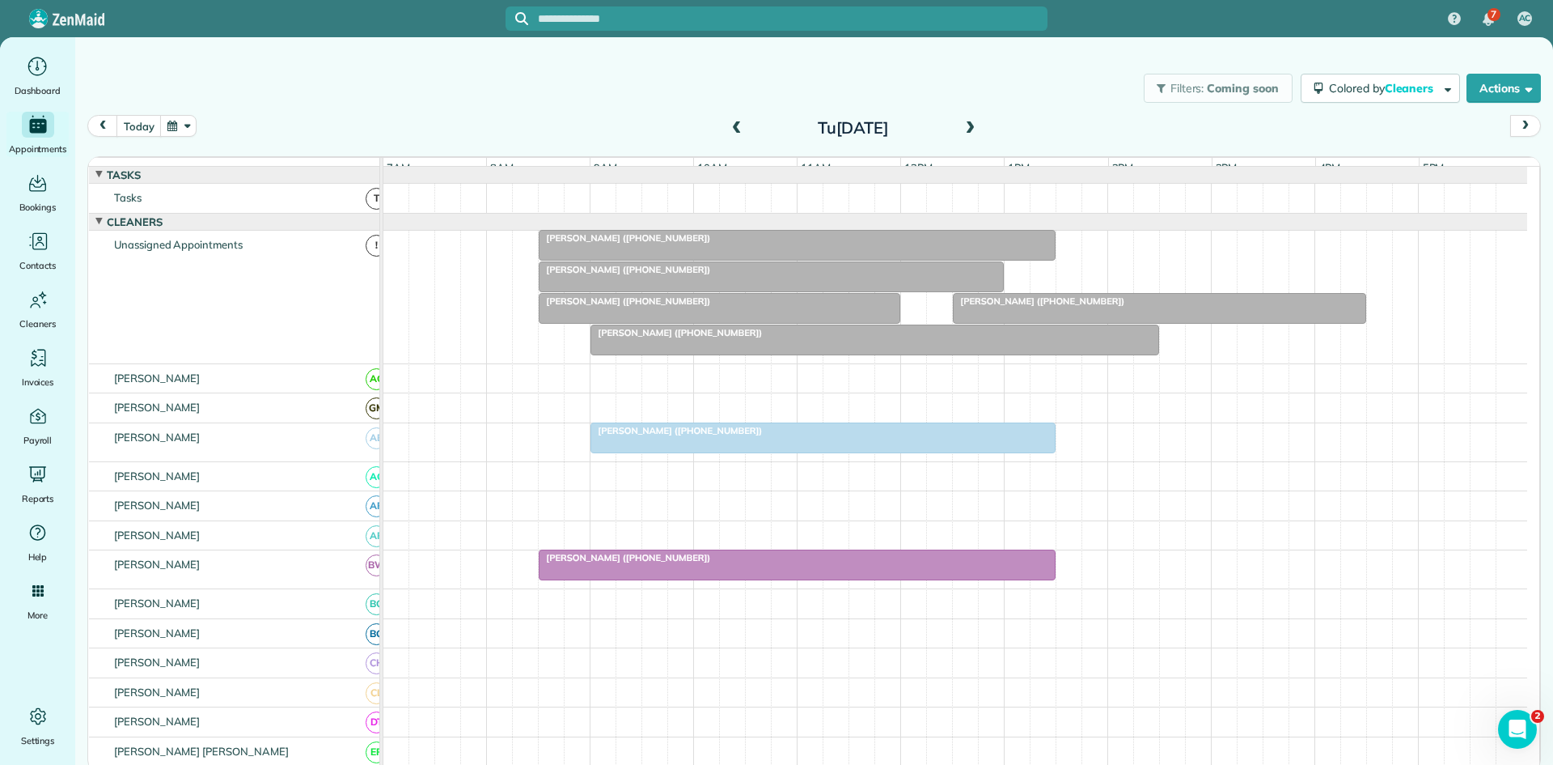
click at [614, 275] on span "Danielle Sullivan (+16822265416)" at bounding box center [624, 269] width 173 height 11
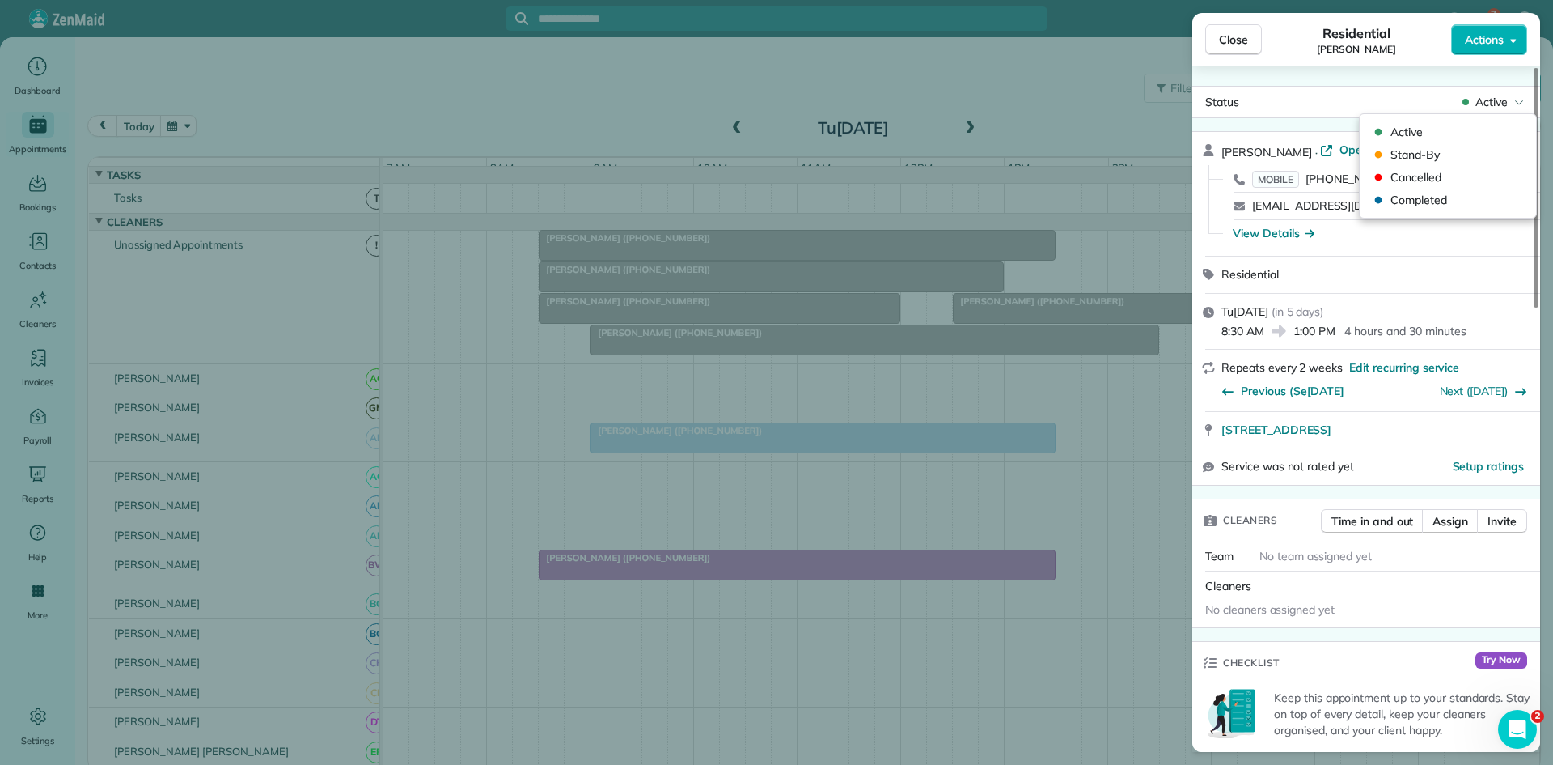
click at [1502, 97] on span "Active" at bounding box center [1492, 102] width 32 height 16
click at [1435, 182] on span "Cancelled" at bounding box center [1459, 177] width 136 height 16
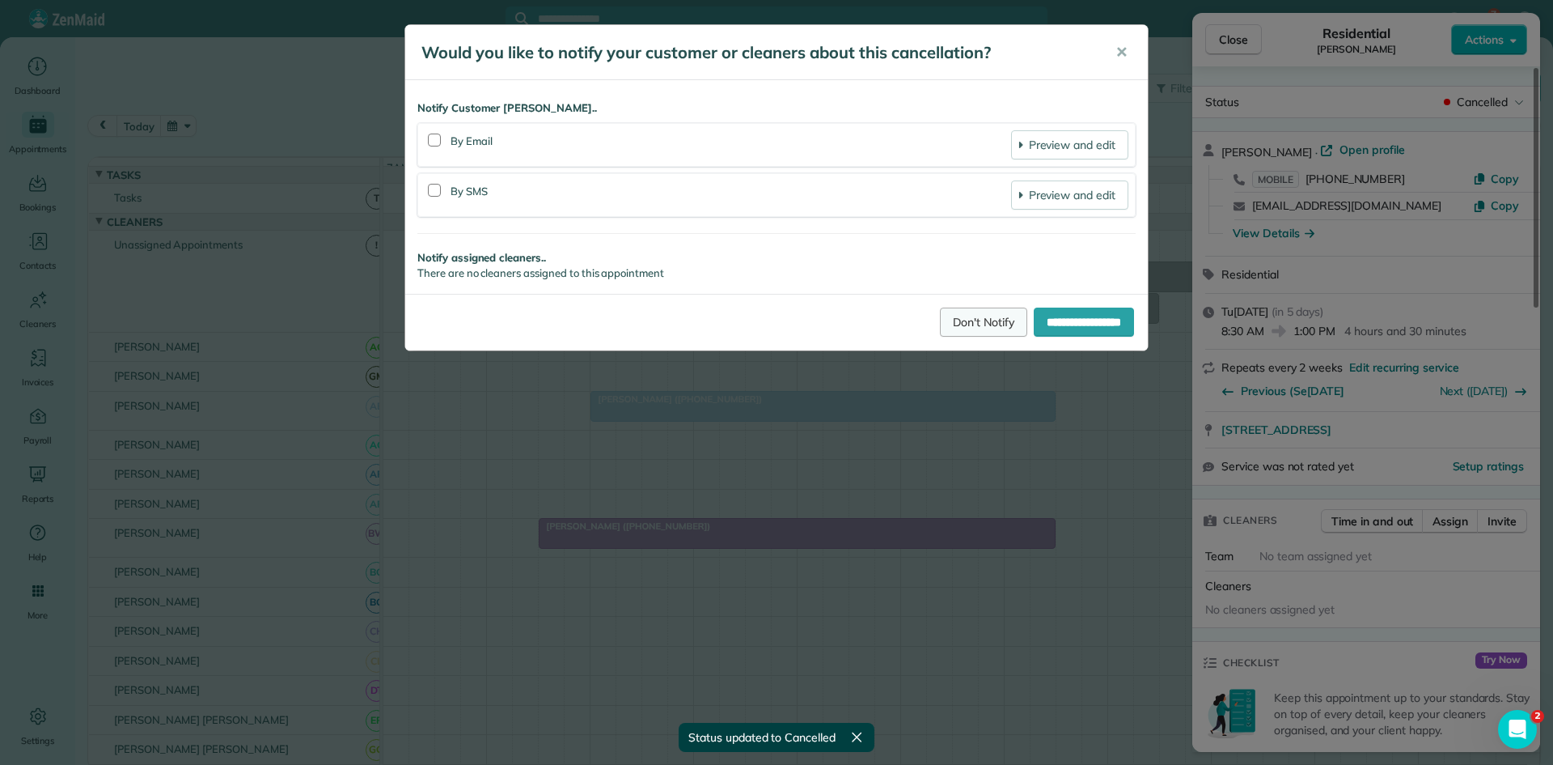
click at [955, 311] on link "Don't Notify" at bounding box center [983, 321] width 87 height 29
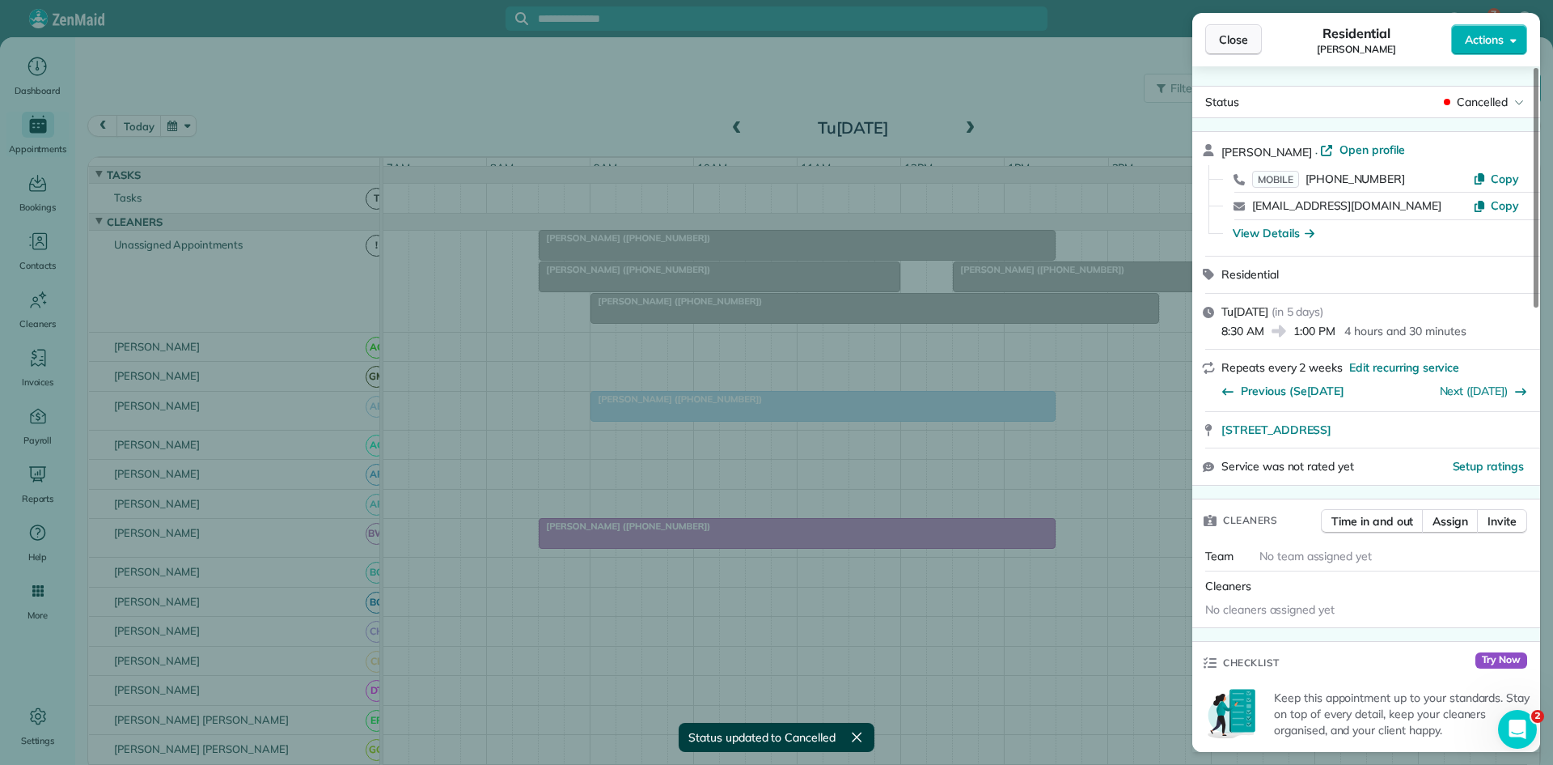
click at [1236, 47] on span "Close" at bounding box center [1233, 40] width 29 height 16
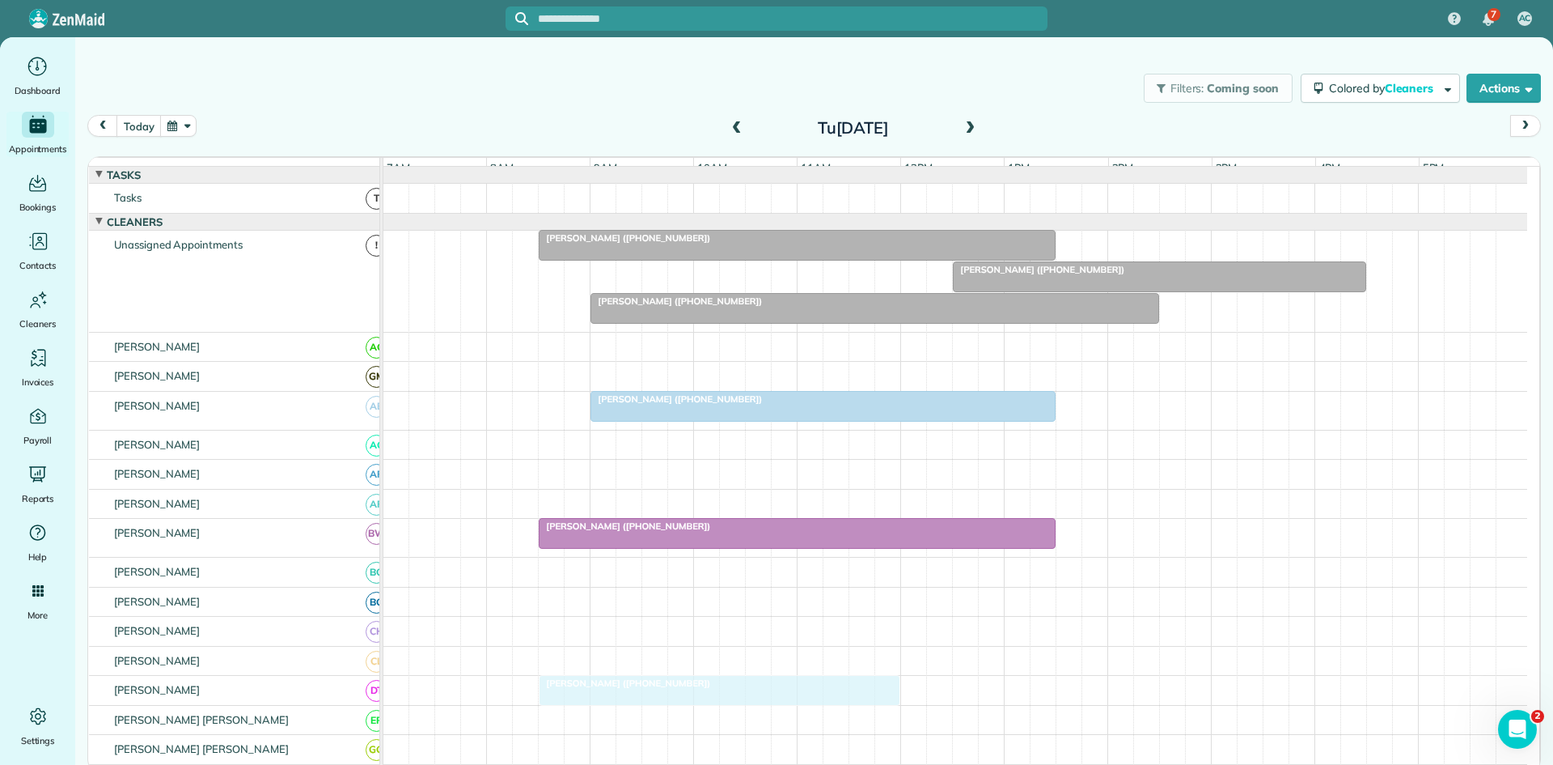
drag, startPoint x: 649, startPoint y: 287, endPoint x: 647, endPoint y: 710, distance: 422.3
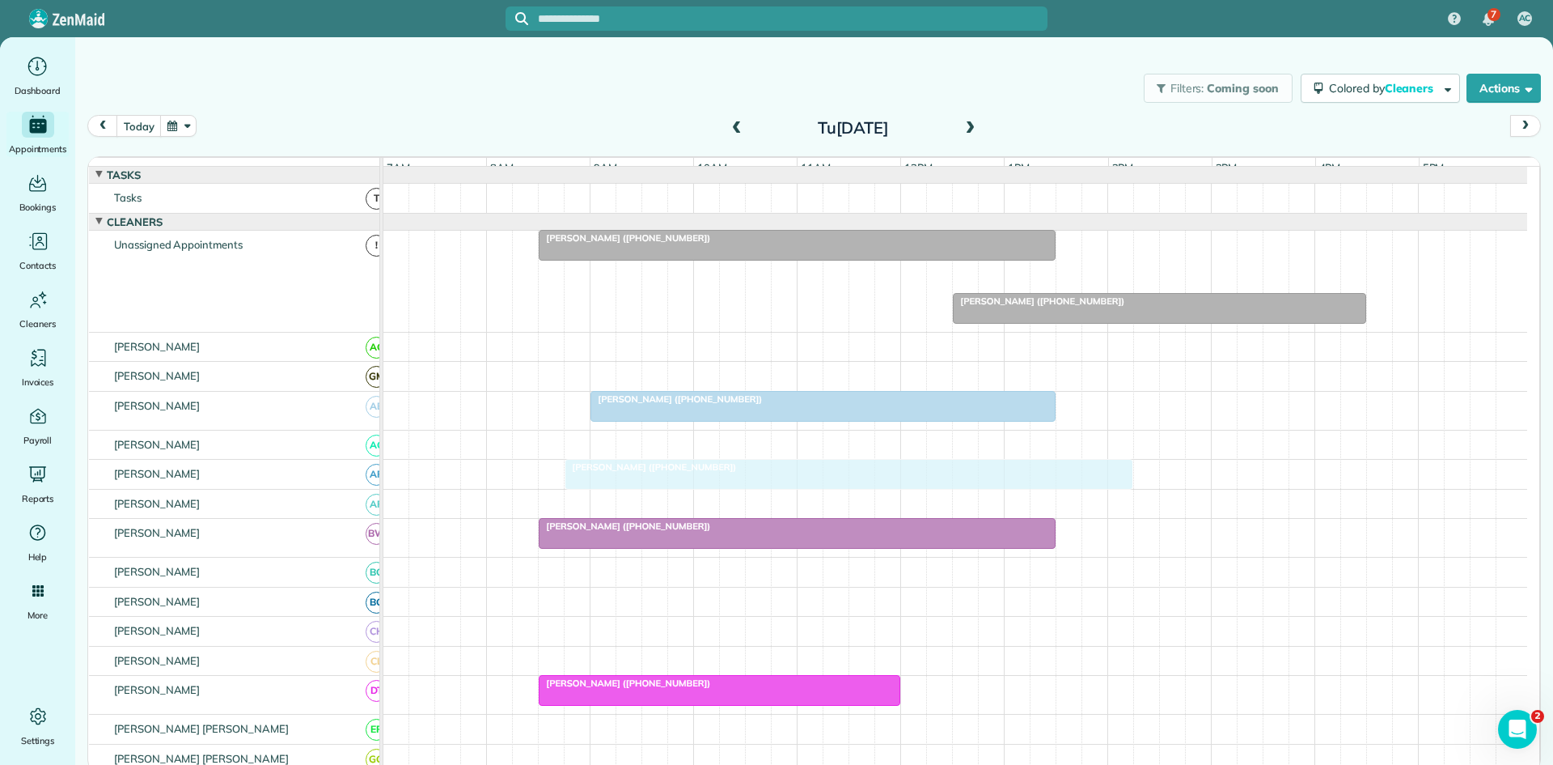
drag, startPoint x: 698, startPoint y: 296, endPoint x: 674, endPoint y: 491, distance: 196.5
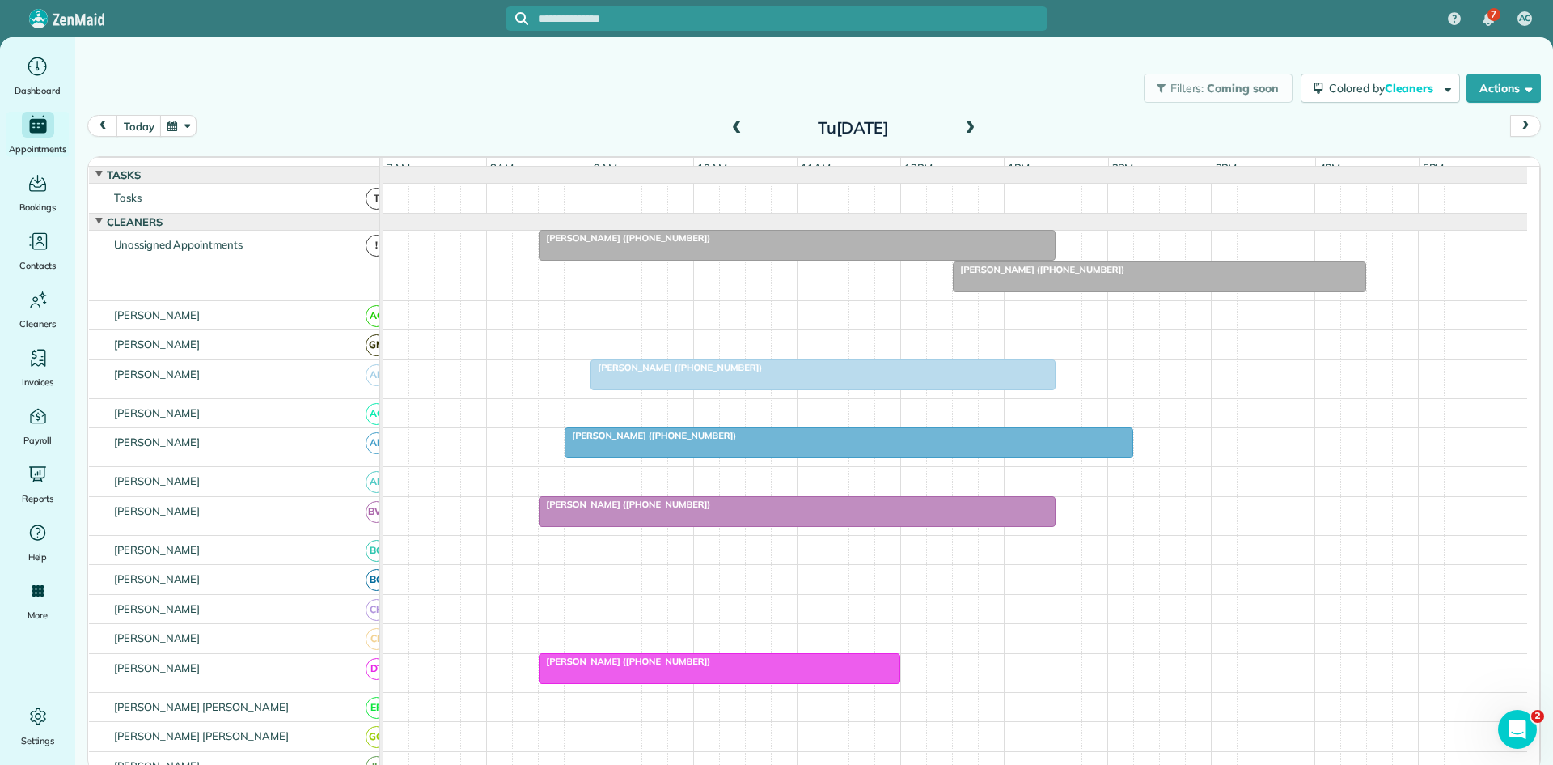
click at [1011, 275] on span "Bennett Riley (+18179882786)" at bounding box center [1038, 269] width 173 height 11
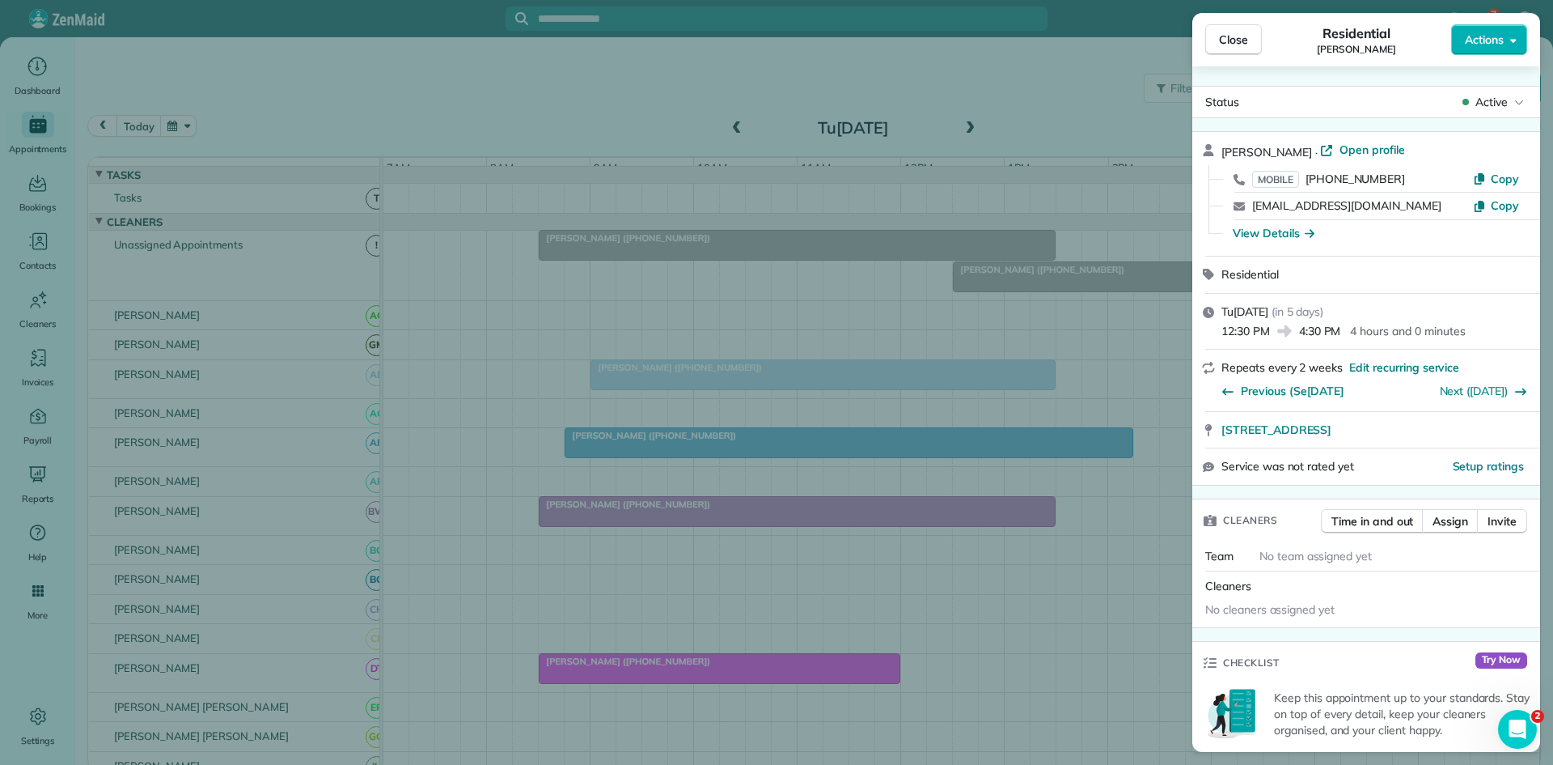
click at [1497, 98] on span "Active" at bounding box center [1492, 102] width 32 height 16
click at [1442, 184] on span "Cancelled" at bounding box center [1459, 177] width 136 height 16
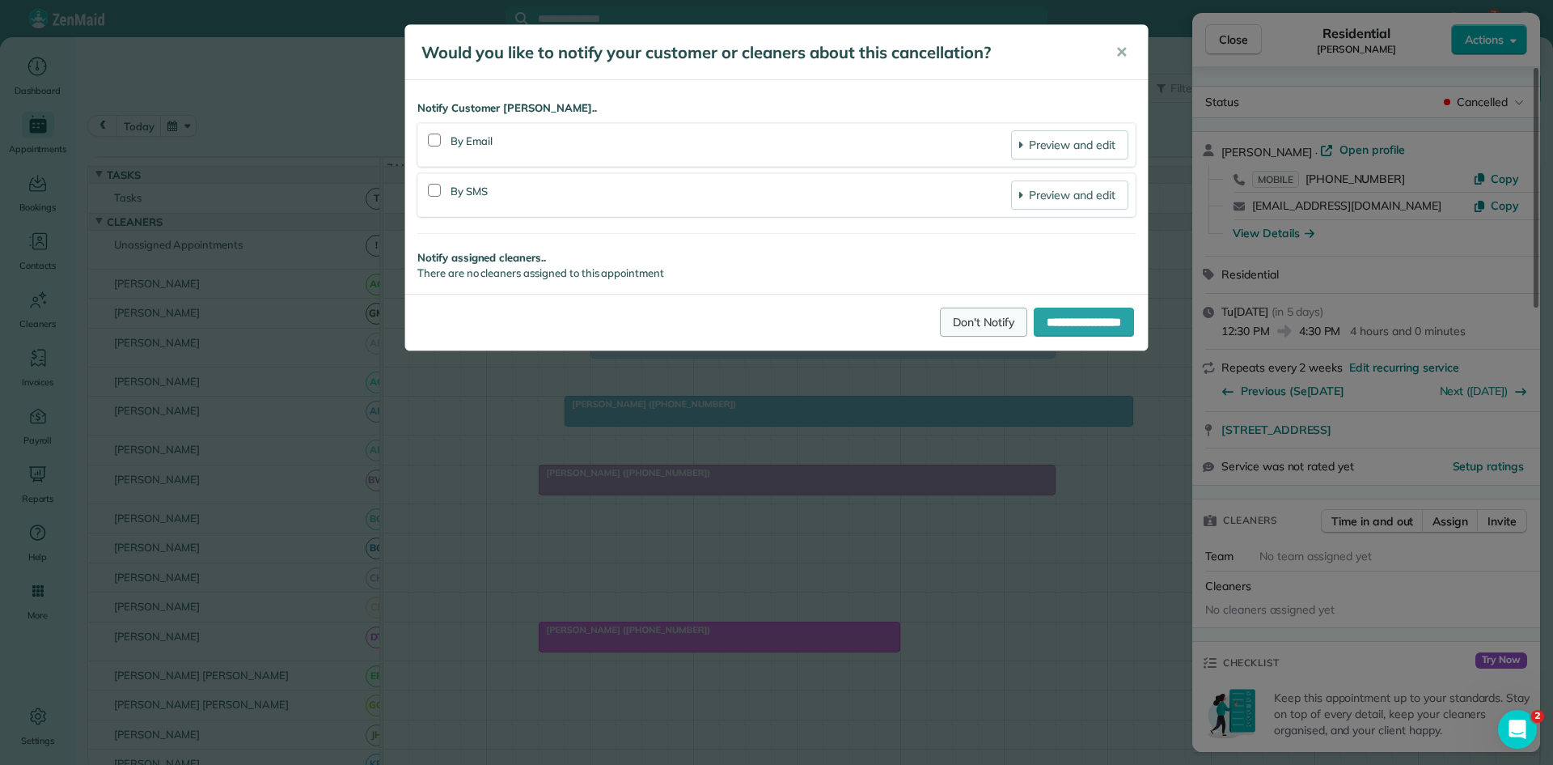
click at [968, 309] on link "Don't Notify" at bounding box center [983, 321] width 87 height 29
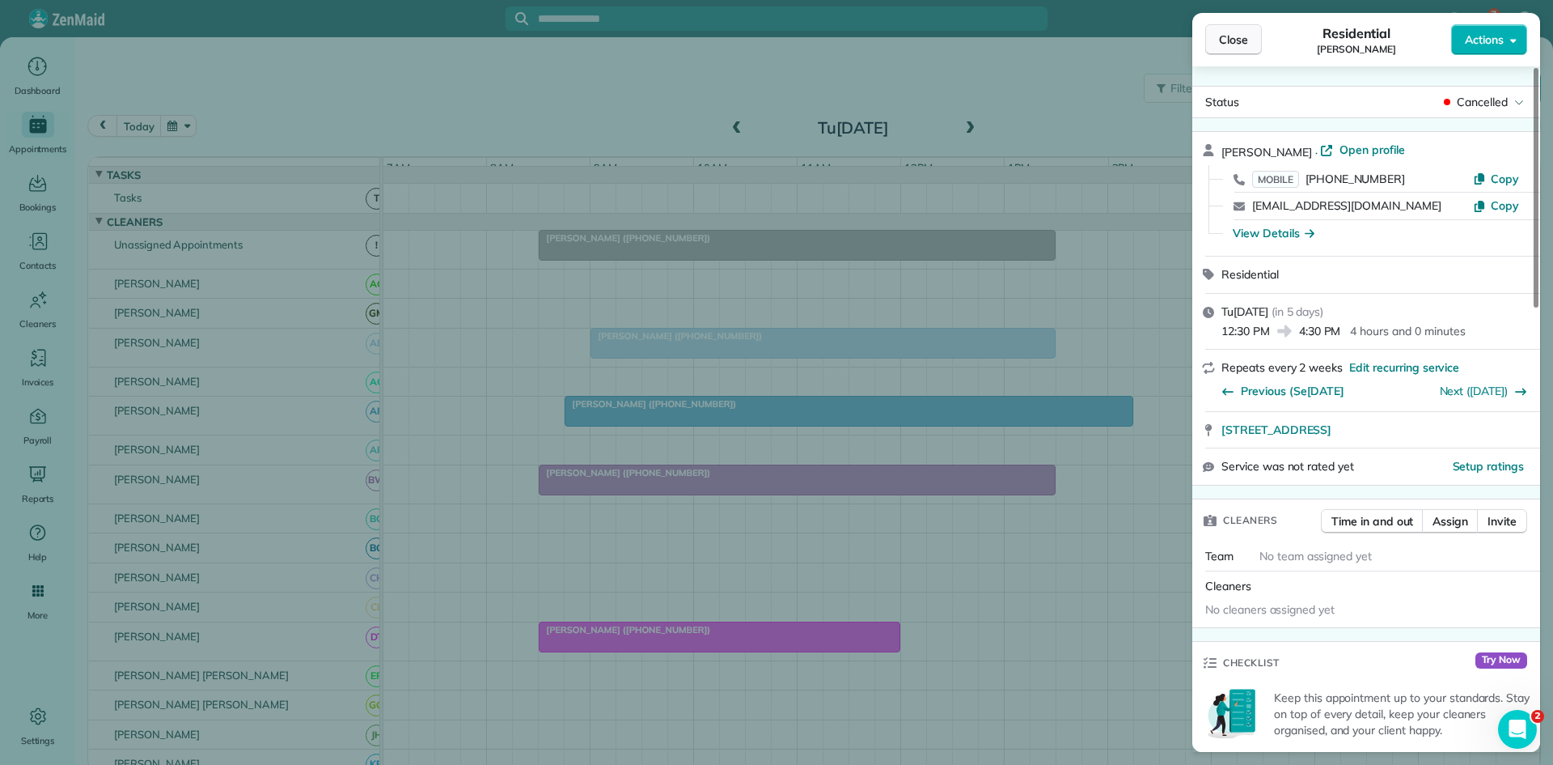
click at [1223, 42] on span "Close" at bounding box center [1233, 40] width 29 height 16
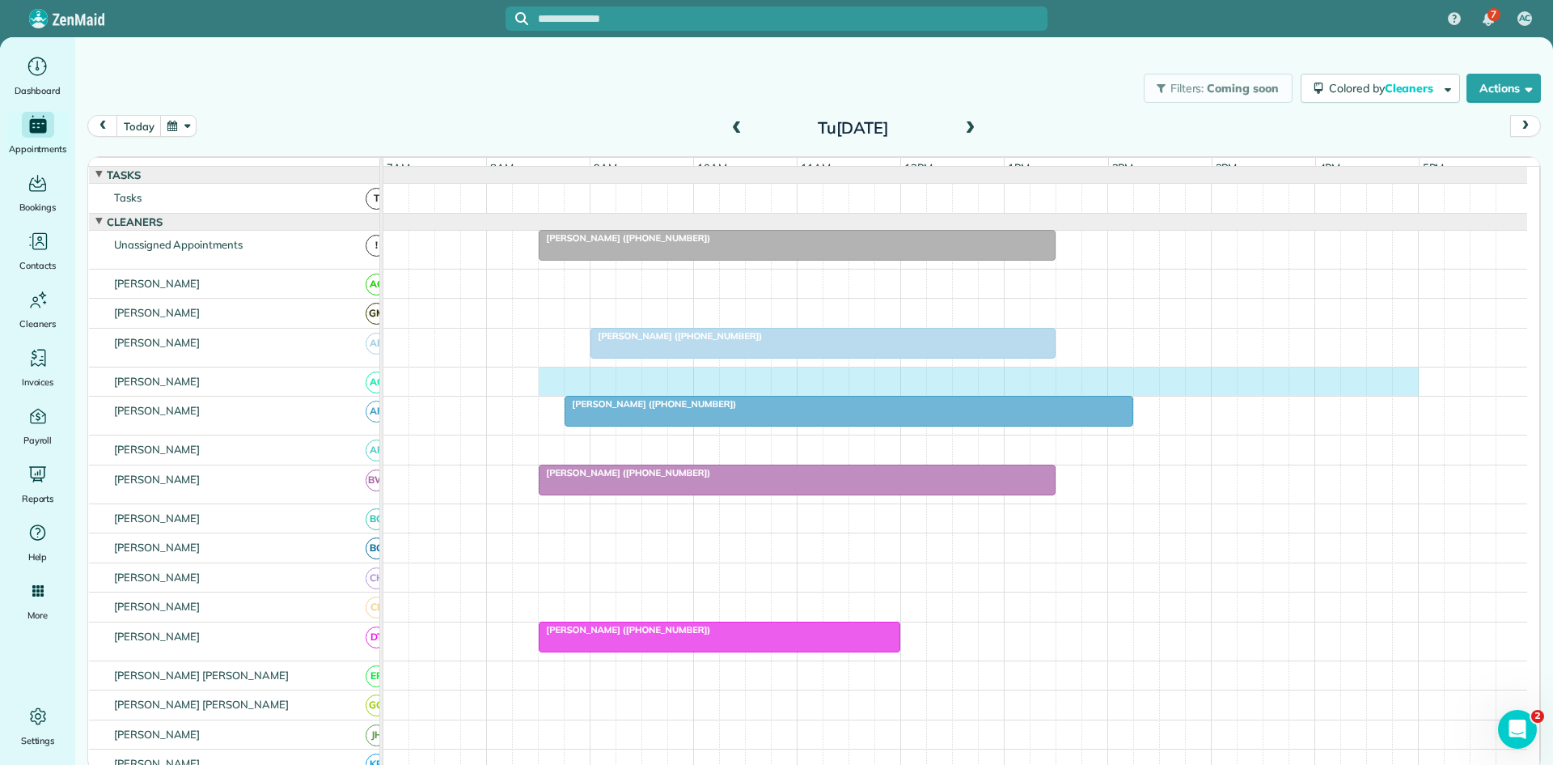
drag, startPoint x: 554, startPoint y: 391, endPoint x: 1396, endPoint y: 378, distance: 842.3
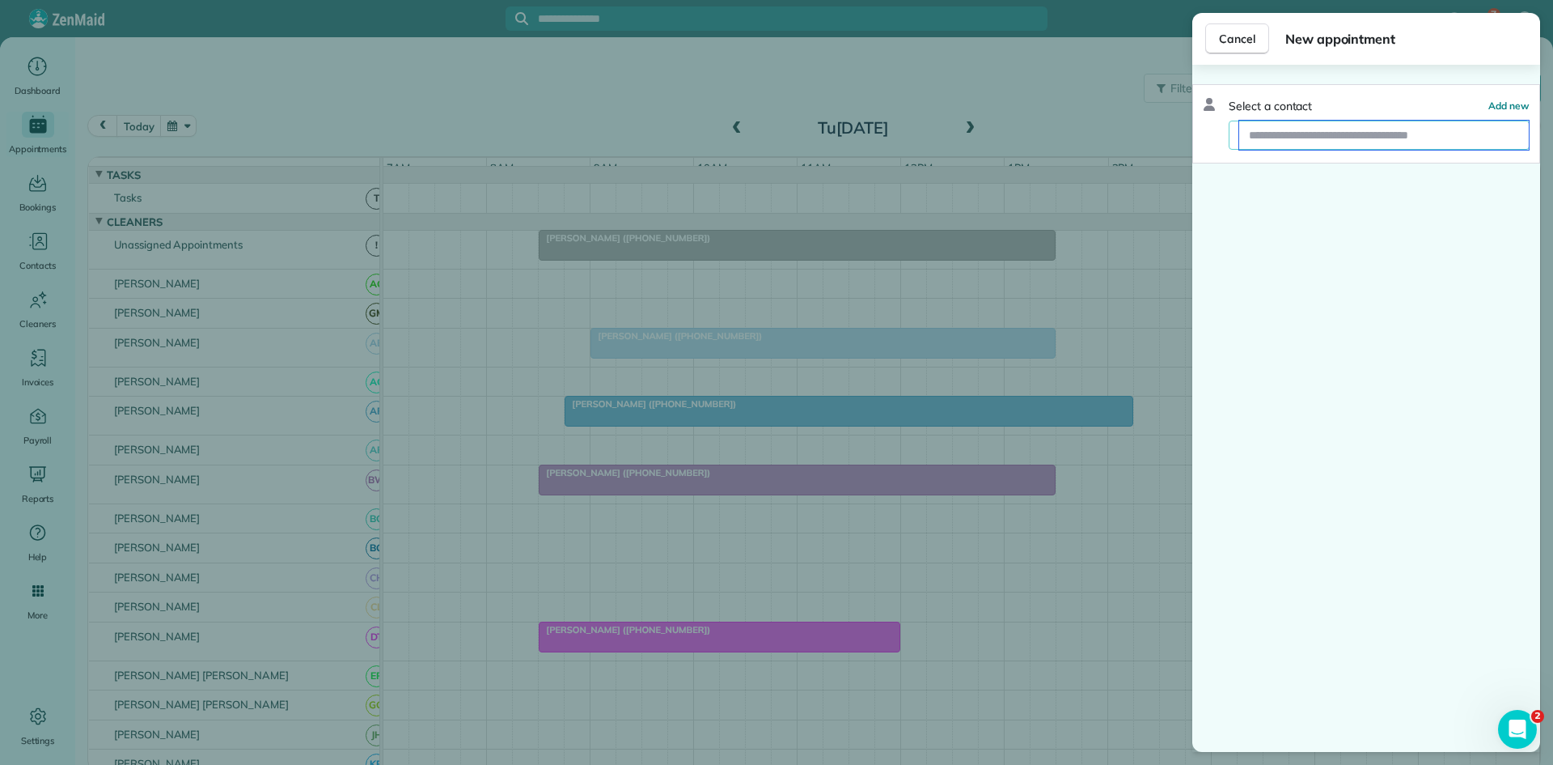
click at [1400, 138] on input "text" at bounding box center [1385, 135] width 290 height 29
click at [1504, 98] on button "Add new" at bounding box center [1509, 106] width 41 height 16
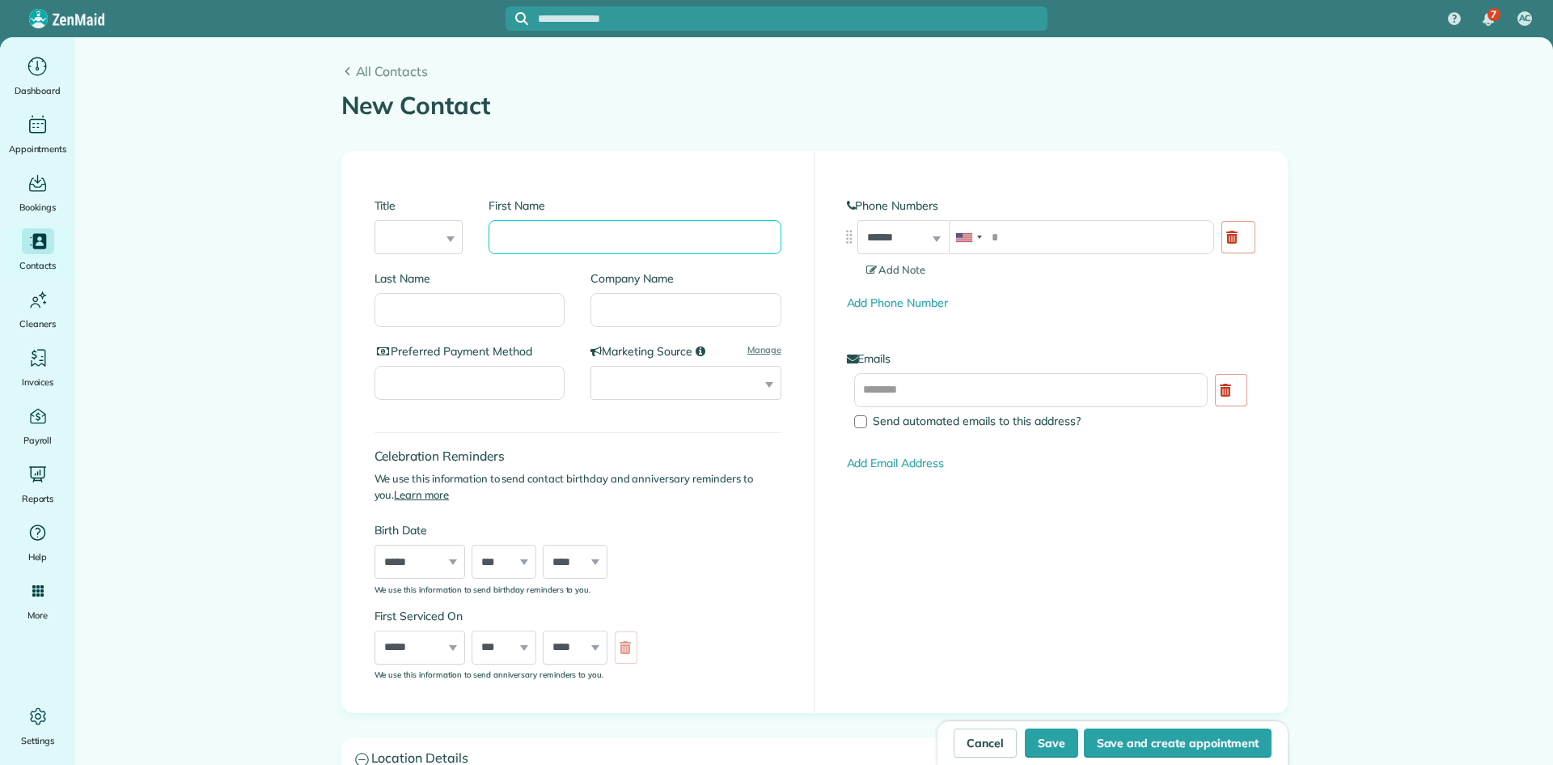
click at [585, 233] on input "First Name" at bounding box center [635, 237] width 292 height 34
type input "*******"
click at [460, 307] on input "Last Name" at bounding box center [470, 310] width 191 height 34
type input "******"
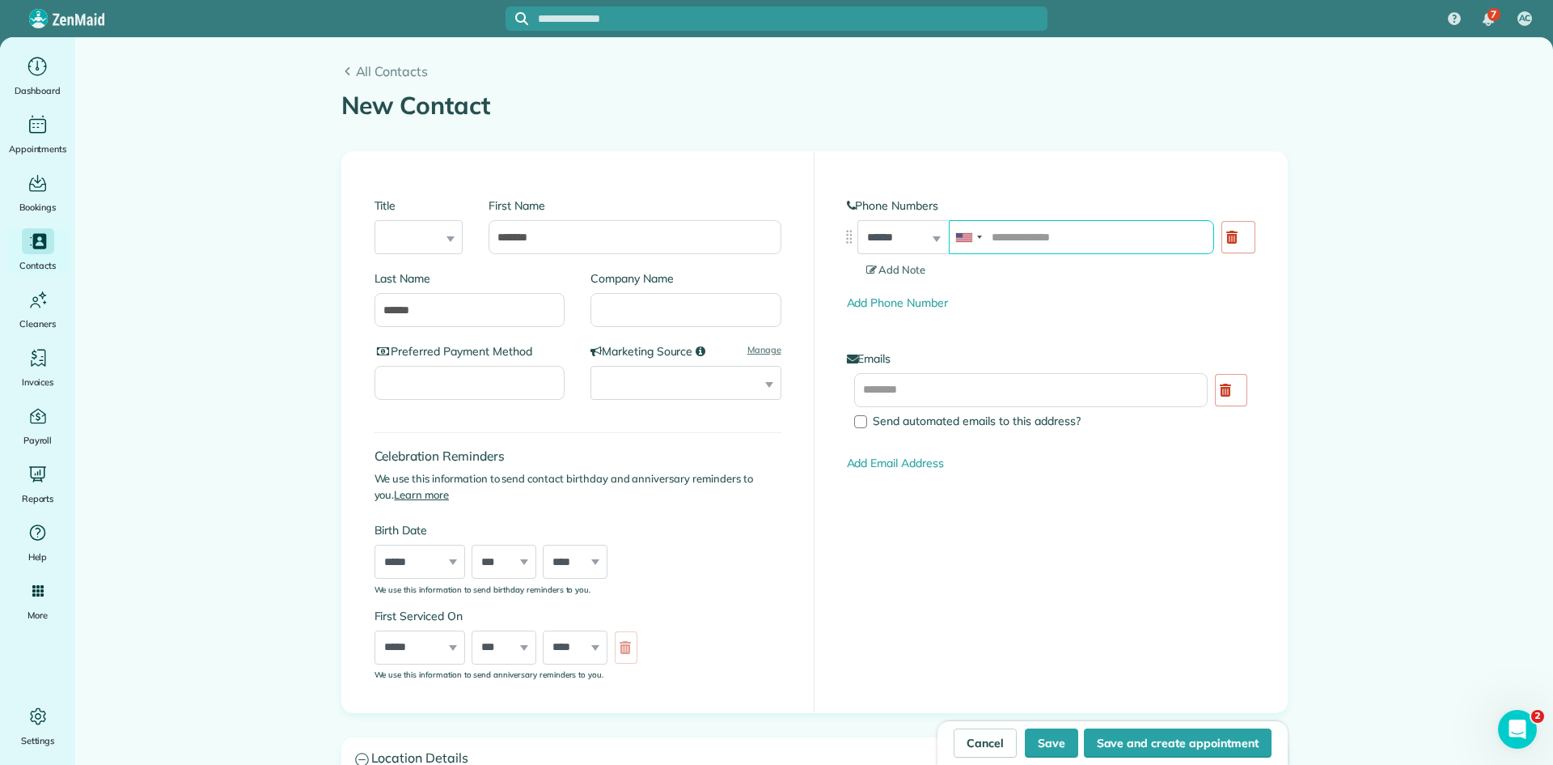
click at [1040, 238] on input "tel" at bounding box center [1081, 237] width 265 height 34
paste input "**********"
type input "**********"
click at [990, 380] on input "text" at bounding box center [1031, 390] width 354 height 34
paste input "**********"
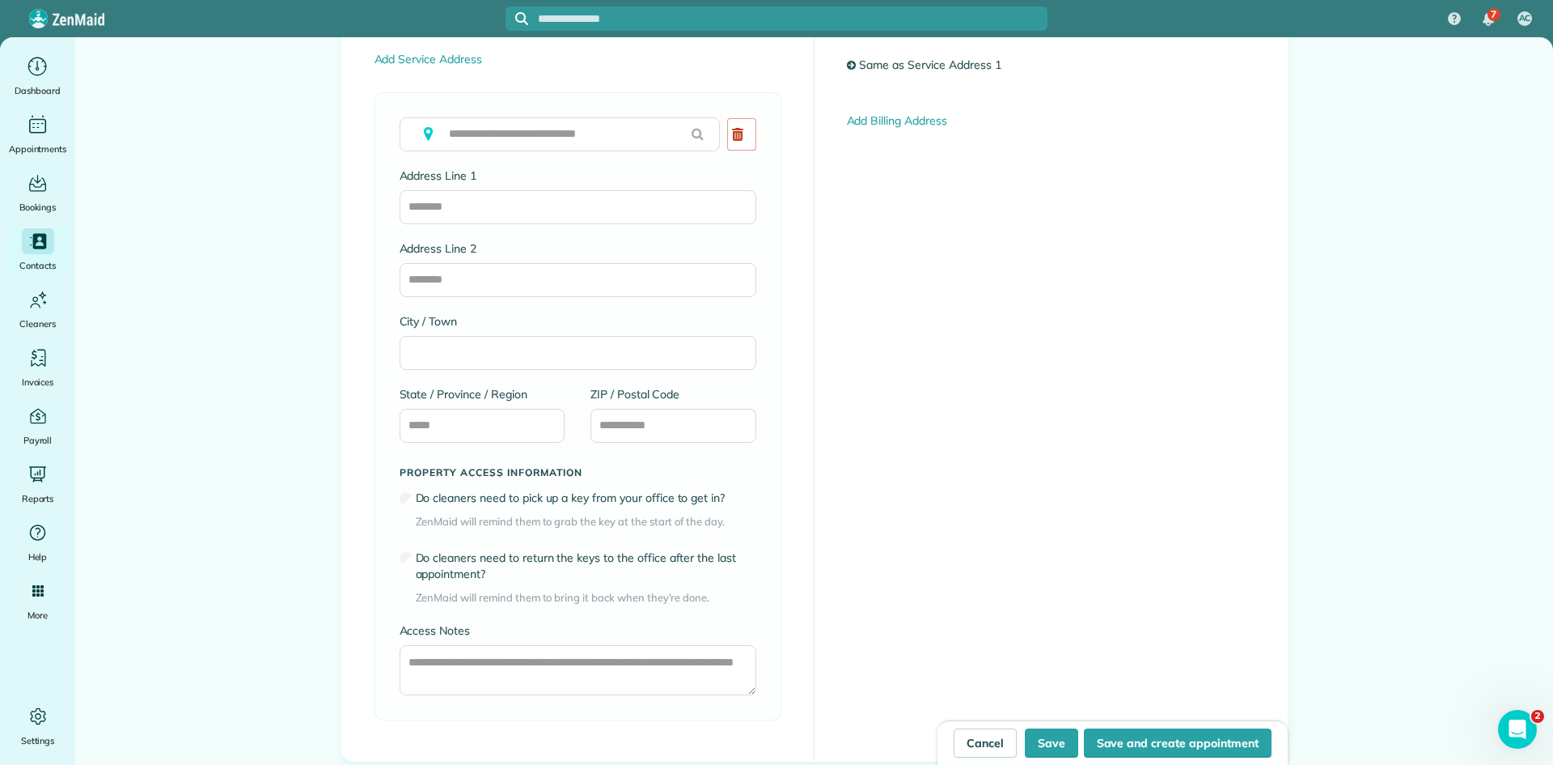
scroll to position [809, 0]
type input "**********"
click at [489, 138] on input "text" at bounding box center [560, 134] width 320 height 34
paste input "**********"
type input "**********"
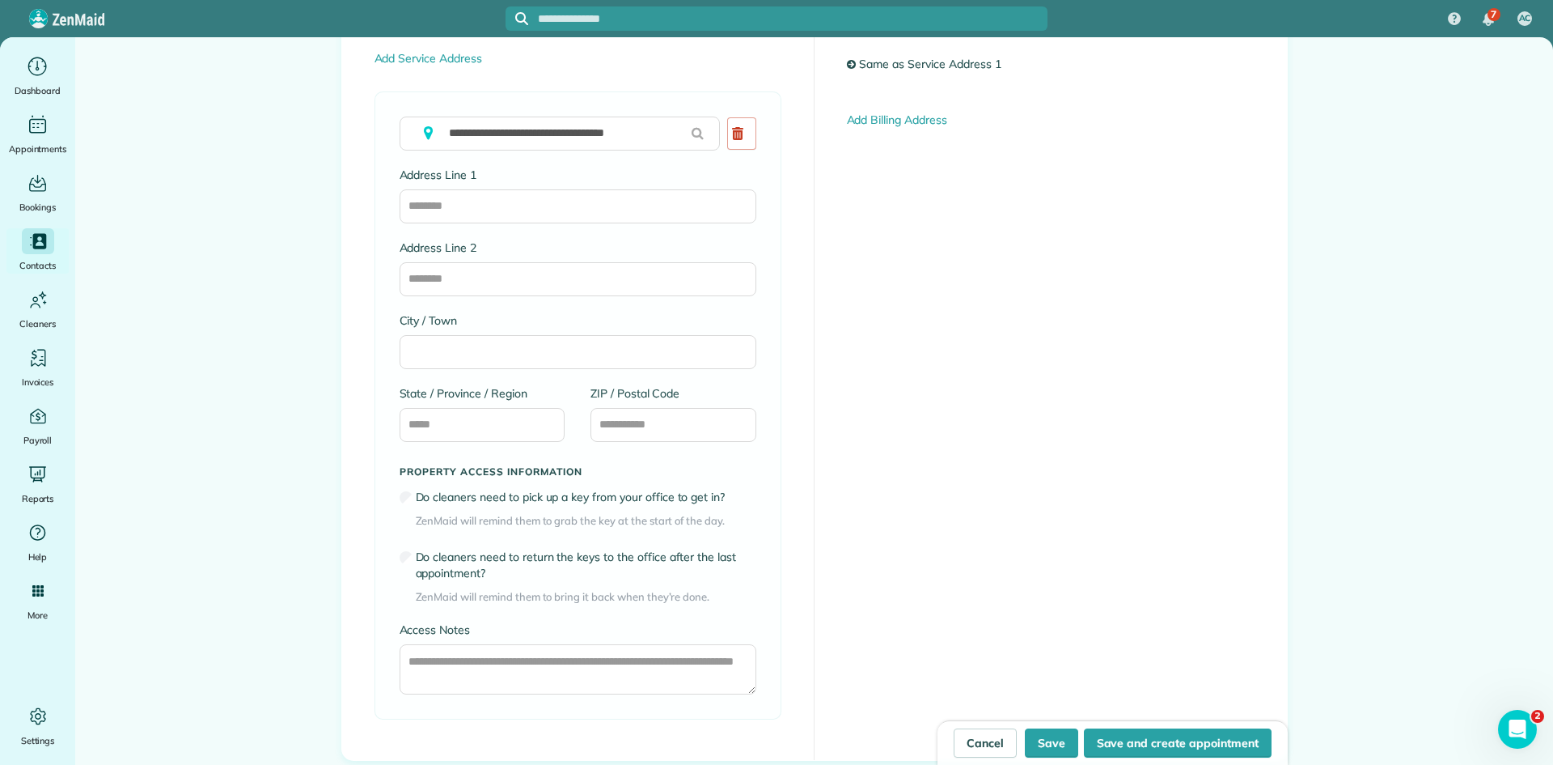
type input "**********"
type input "******"
type input "**"
type input "*****"
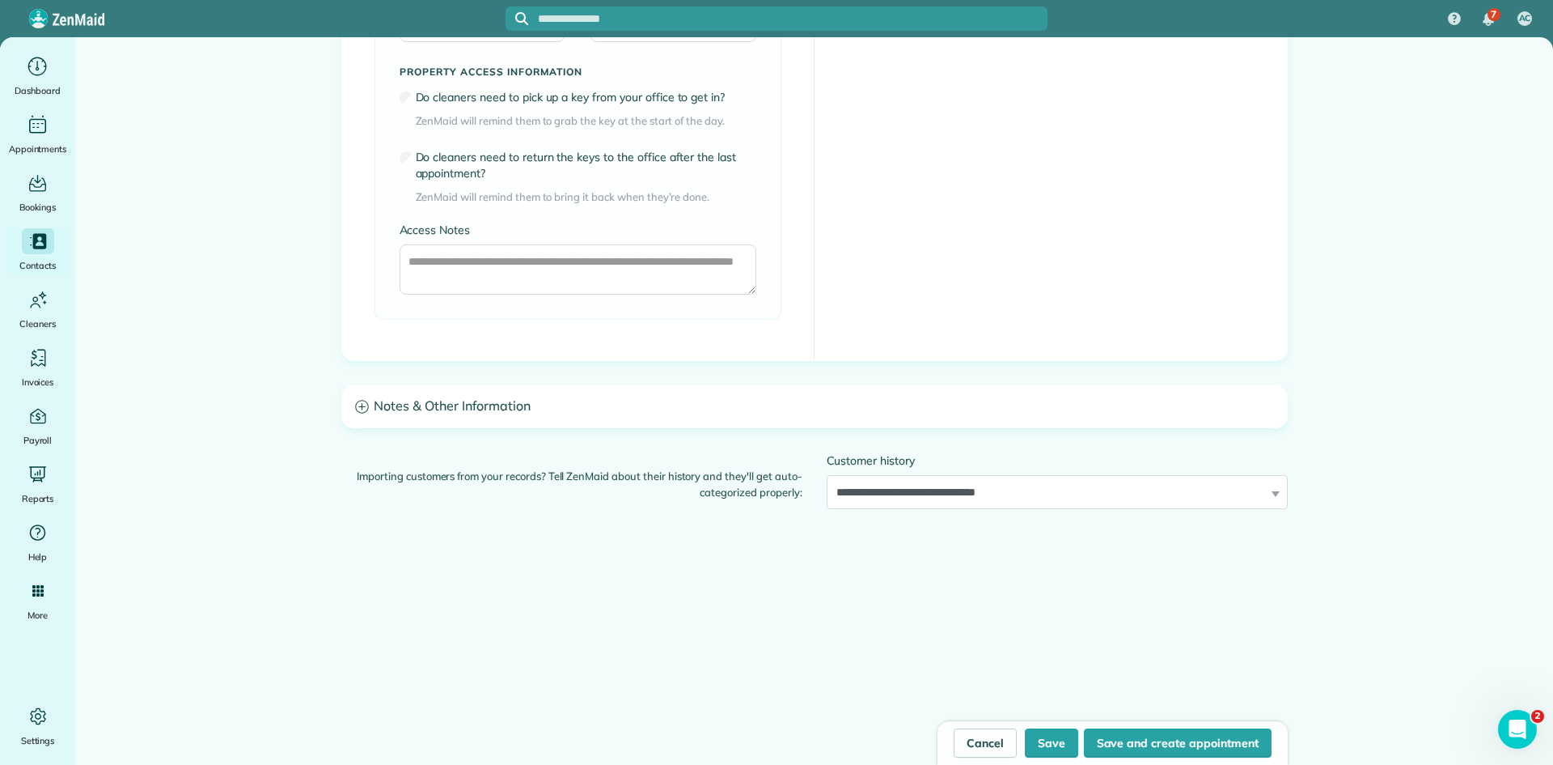
scroll to position [1223, 0]
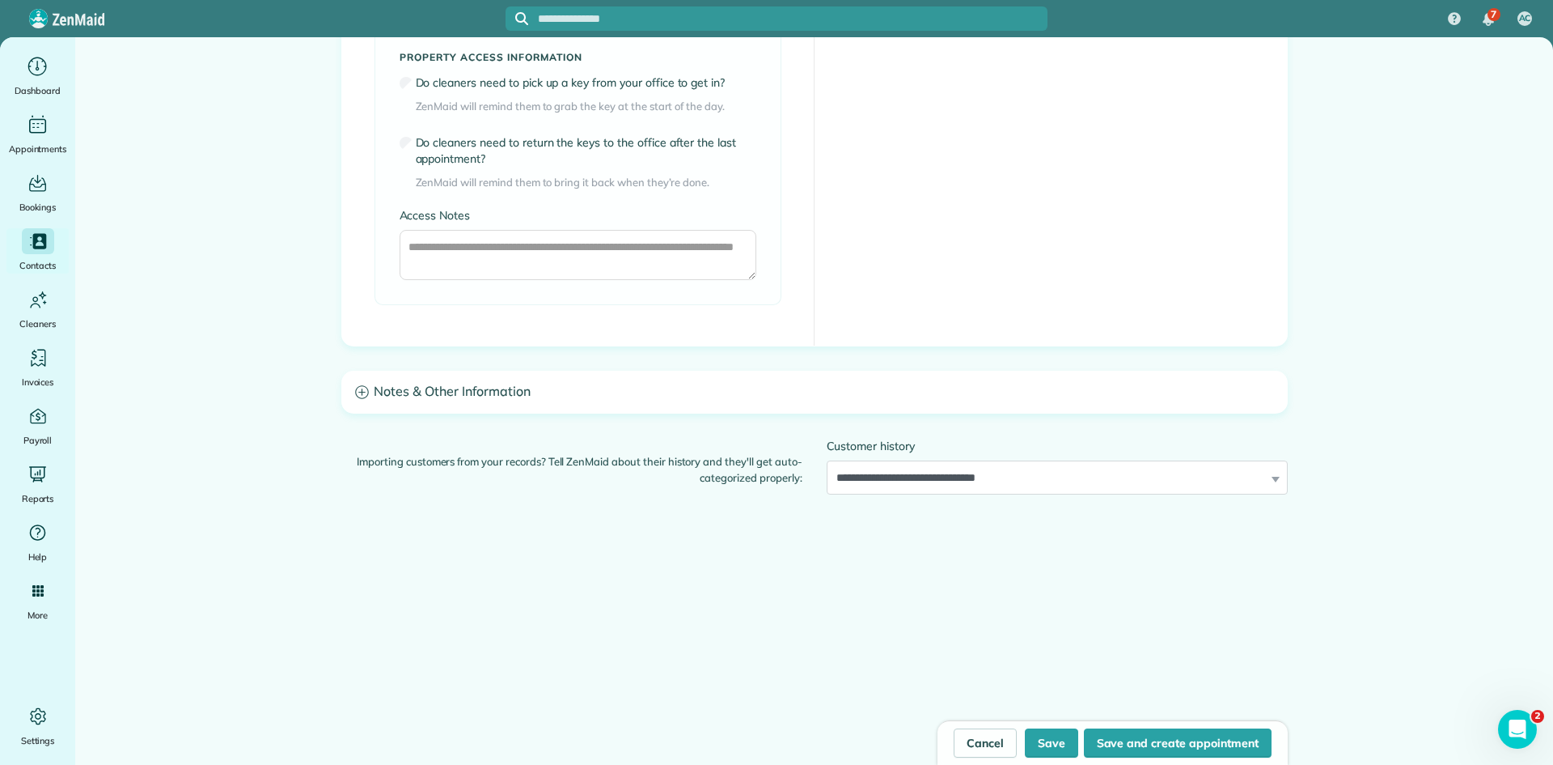
click at [535, 409] on h3 "Notes & Other Information" at bounding box center [814, 391] width 945 height 41
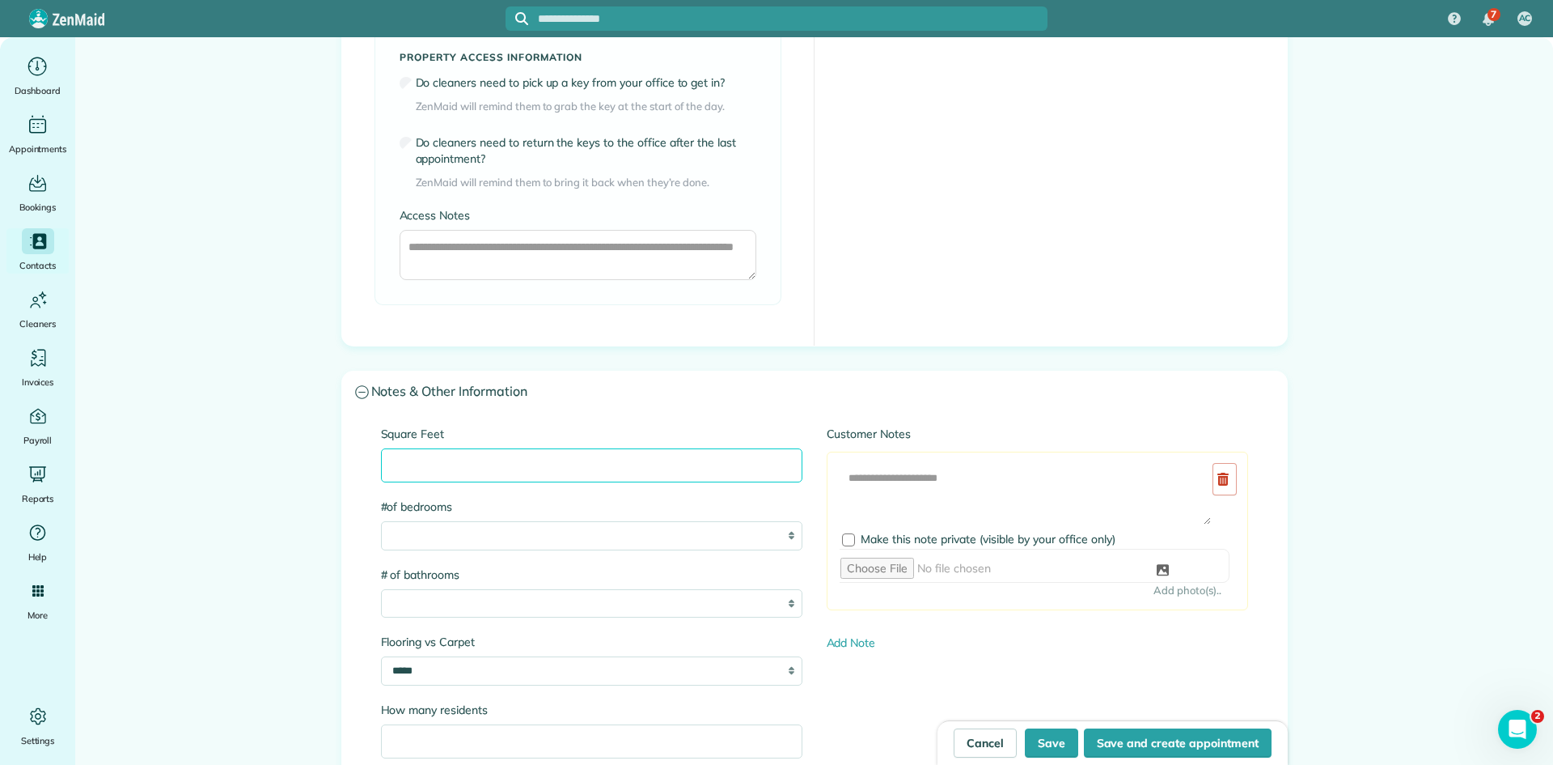
click at [550, 462] on input "Square Feet" at bounding box center [592, 465] width 422 height 34
type input "****"
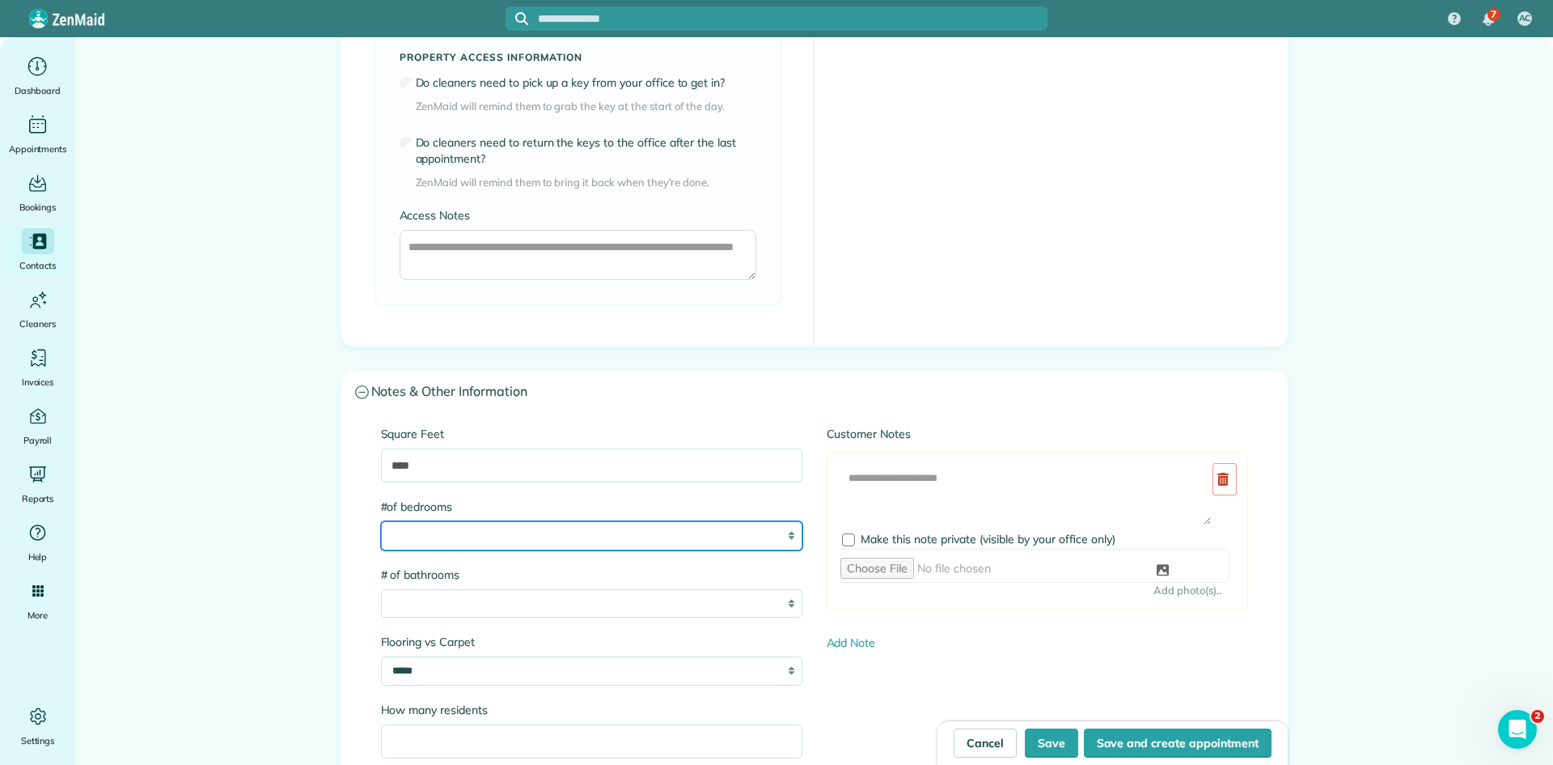
drag, startPoint x: 451, startPoint y: 540, endPoint x: 451, endPoint y: 549, distance: 8.9
click at [451, 540] on select "* * * * * * *" at bounding box center [592, 535] width 422 height 29
select select "*"
click at [381, 521] on select "* * * * * * *" at bounding box center [592, 535] width 422 height 29
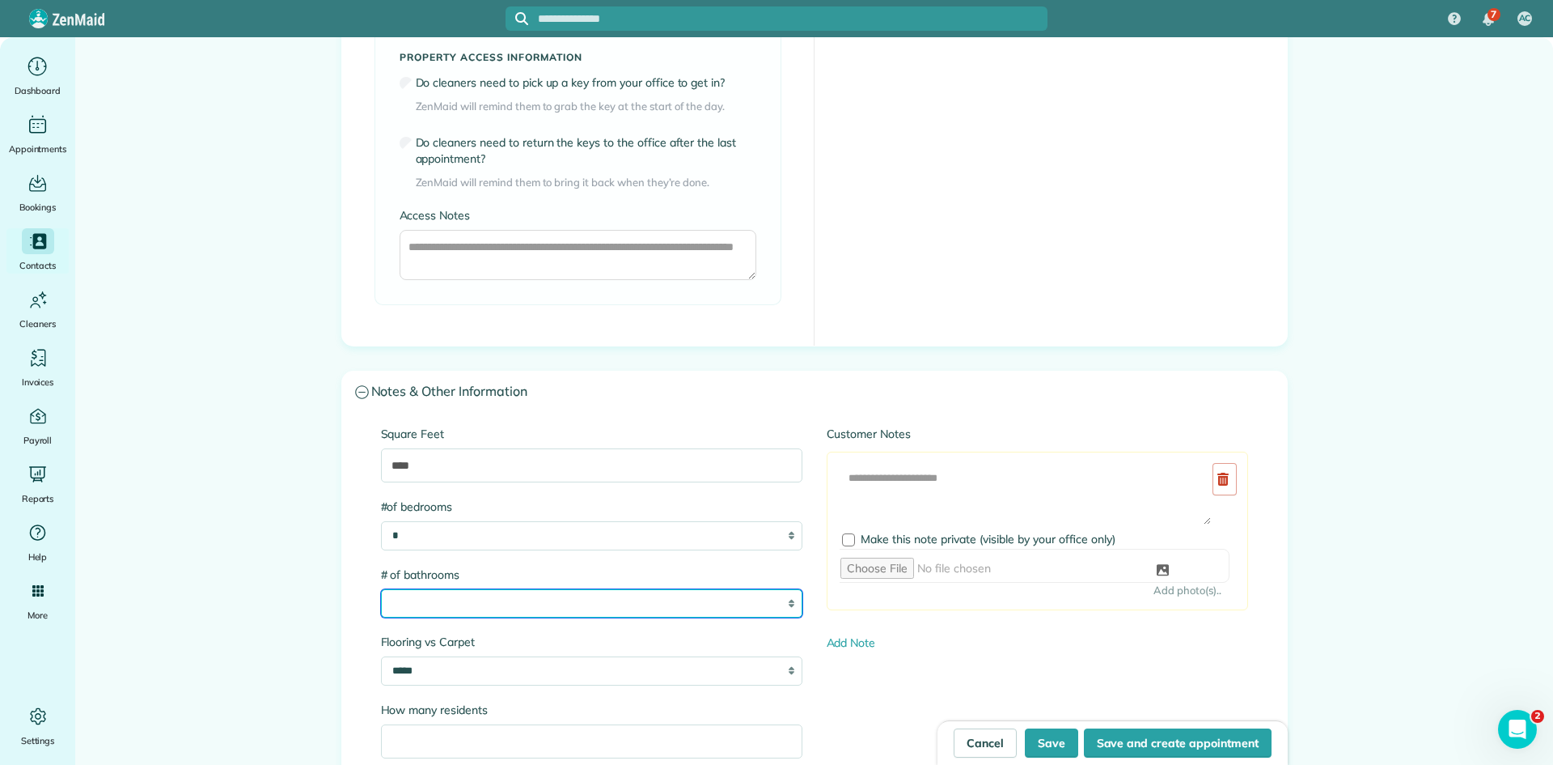
click at [460, 608] on select "* * * * * * *" at bounding box center [592, 603] width 422 height 29
select select "*"
click at [381, 589] on select "* * * * * * *" at bounding box center [592, 603] width 422 height 29
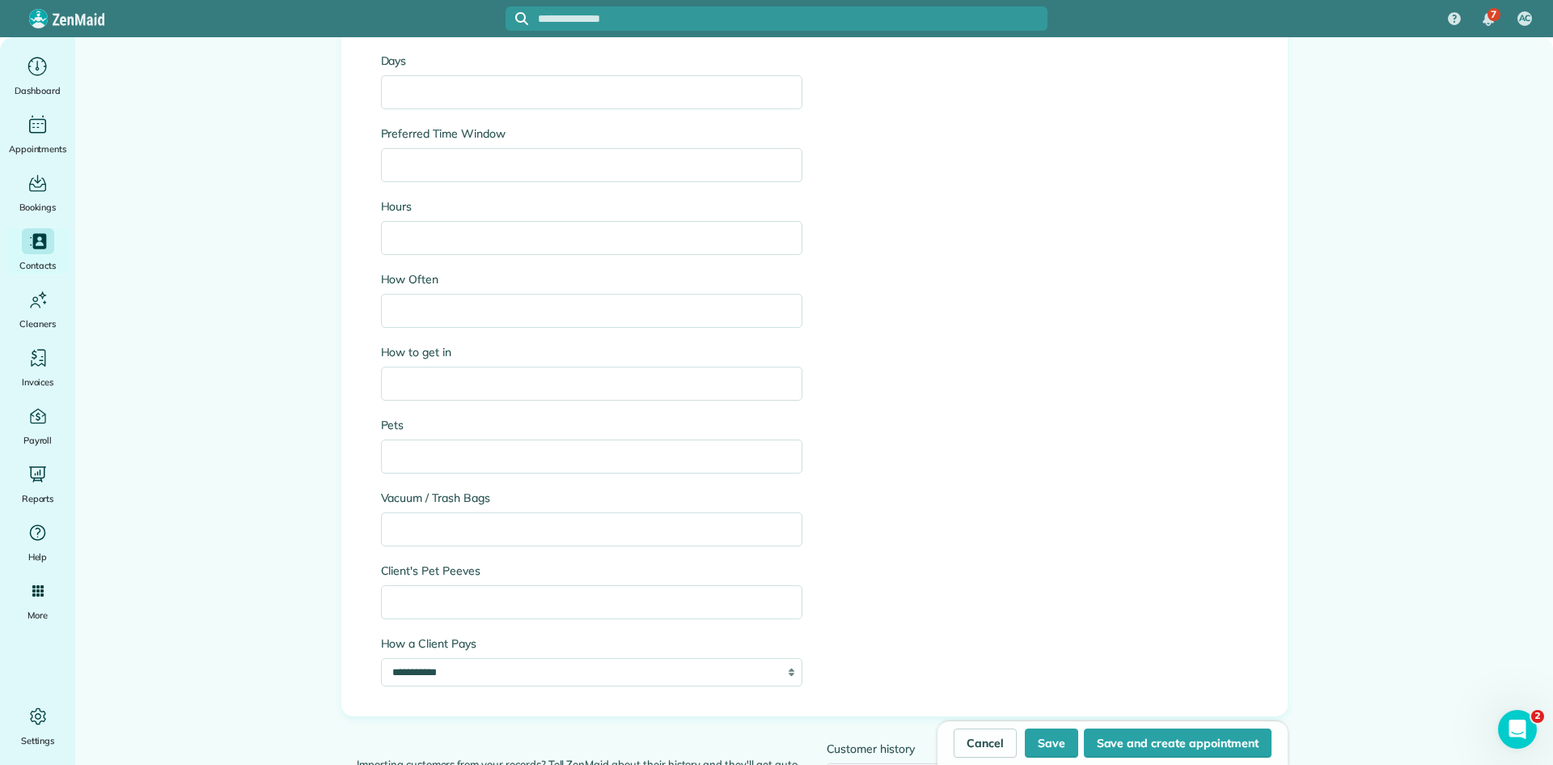
scroll to position [2032, 0]
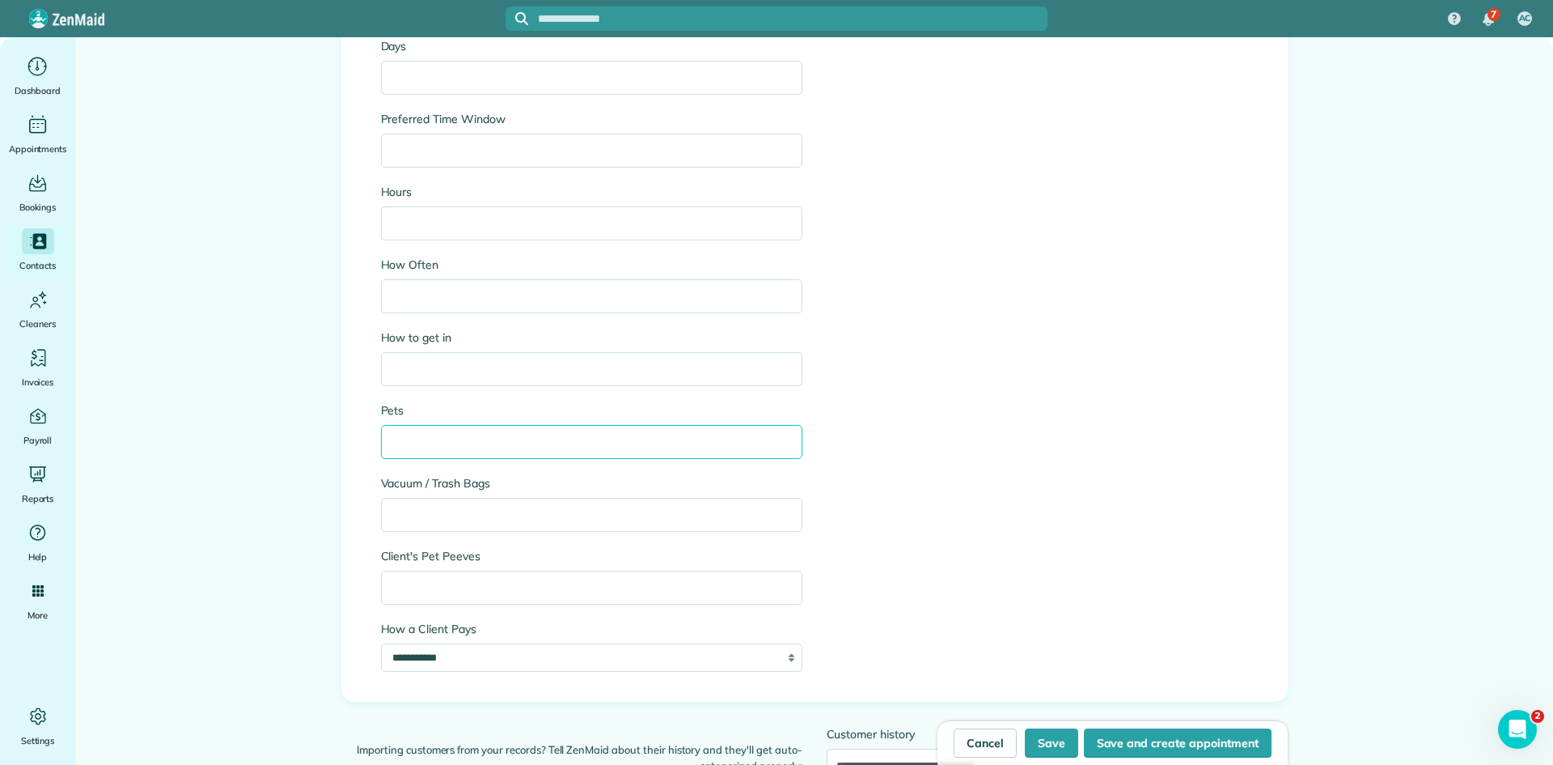
click at [434, 454] on input "Pets" at bounding box center [592, 442] width 422 height 34
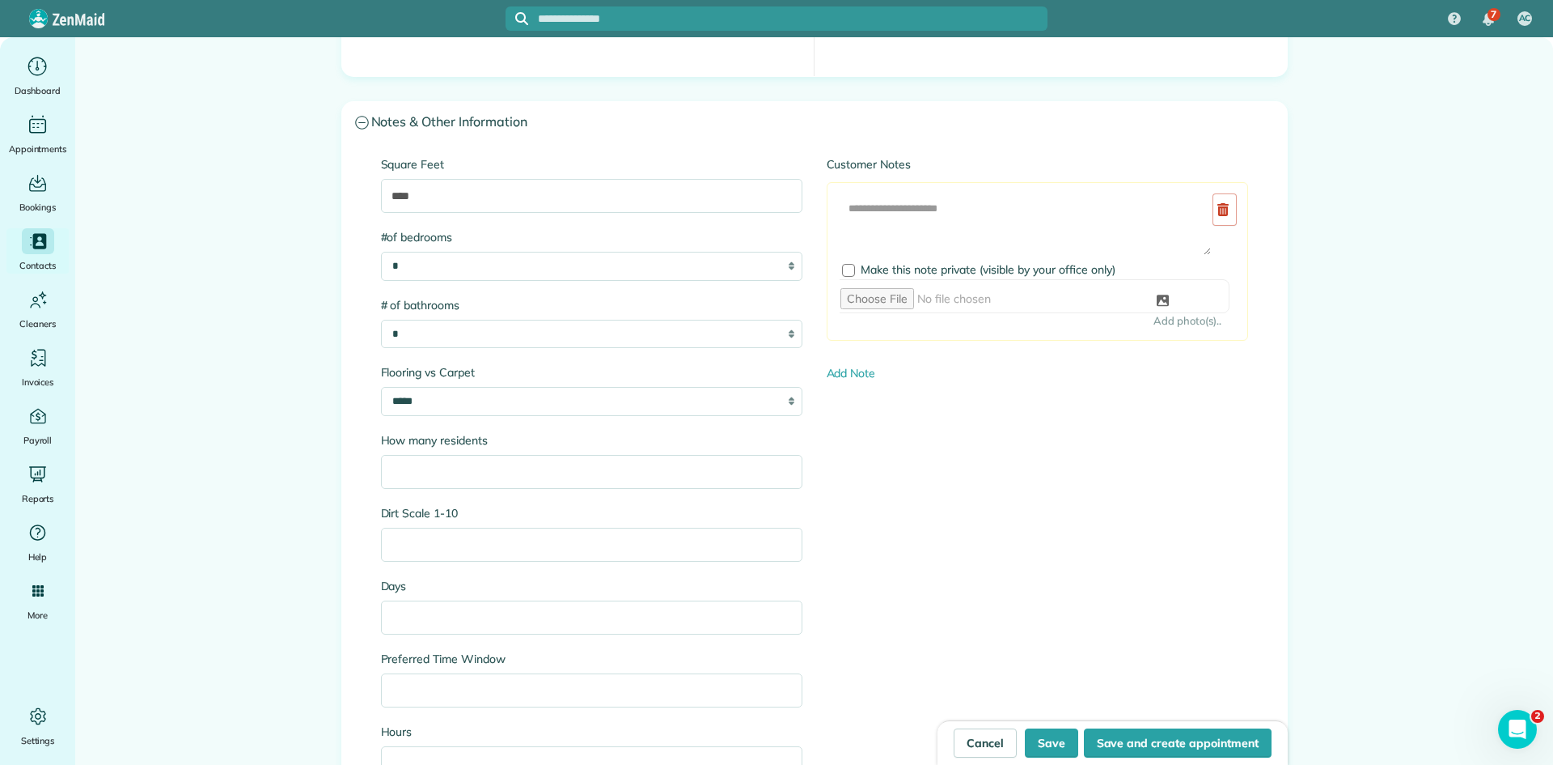
scroll to position [1223, 0]
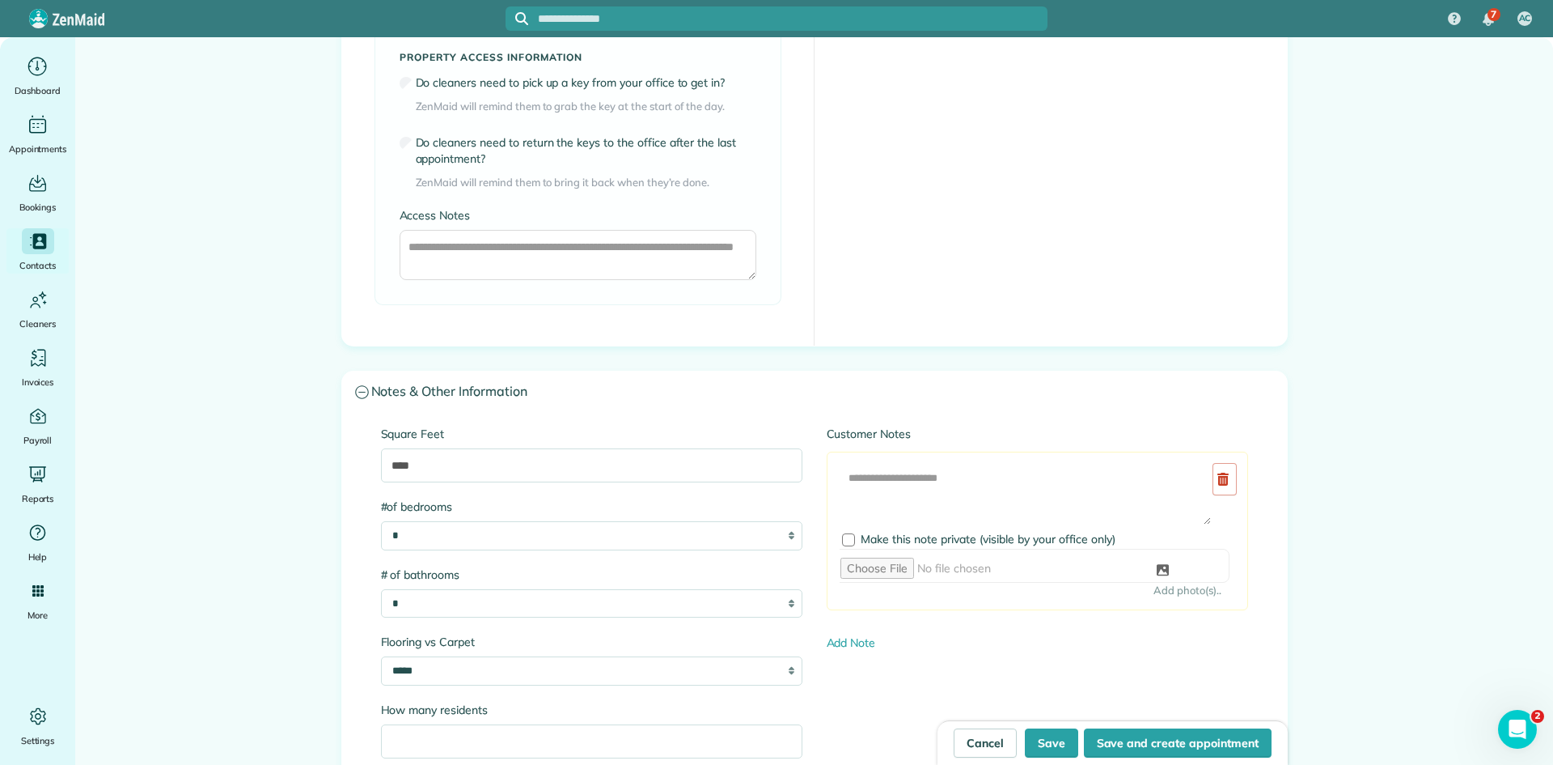
type input "******"
click at [926, 451] on div "Add Image Make this note private (visible by your office only) Add photo(s).." at bounding box center [1038, 530] width 422 height 158
click at [926, 476] on textarea at bounding box center [1026, 493] width 372 height 63
paste textarea "**********"
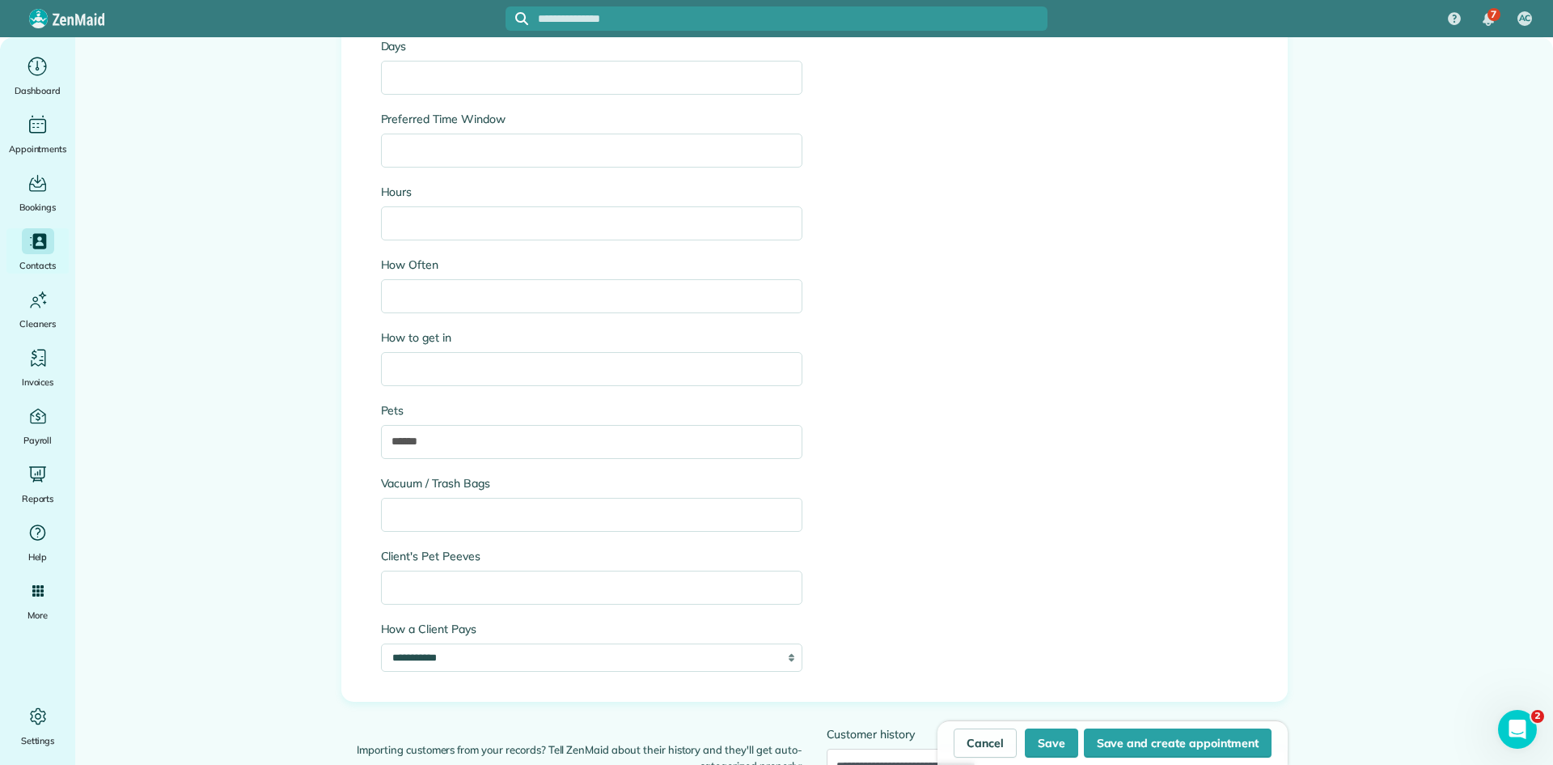
scroll to position [2302, 0]
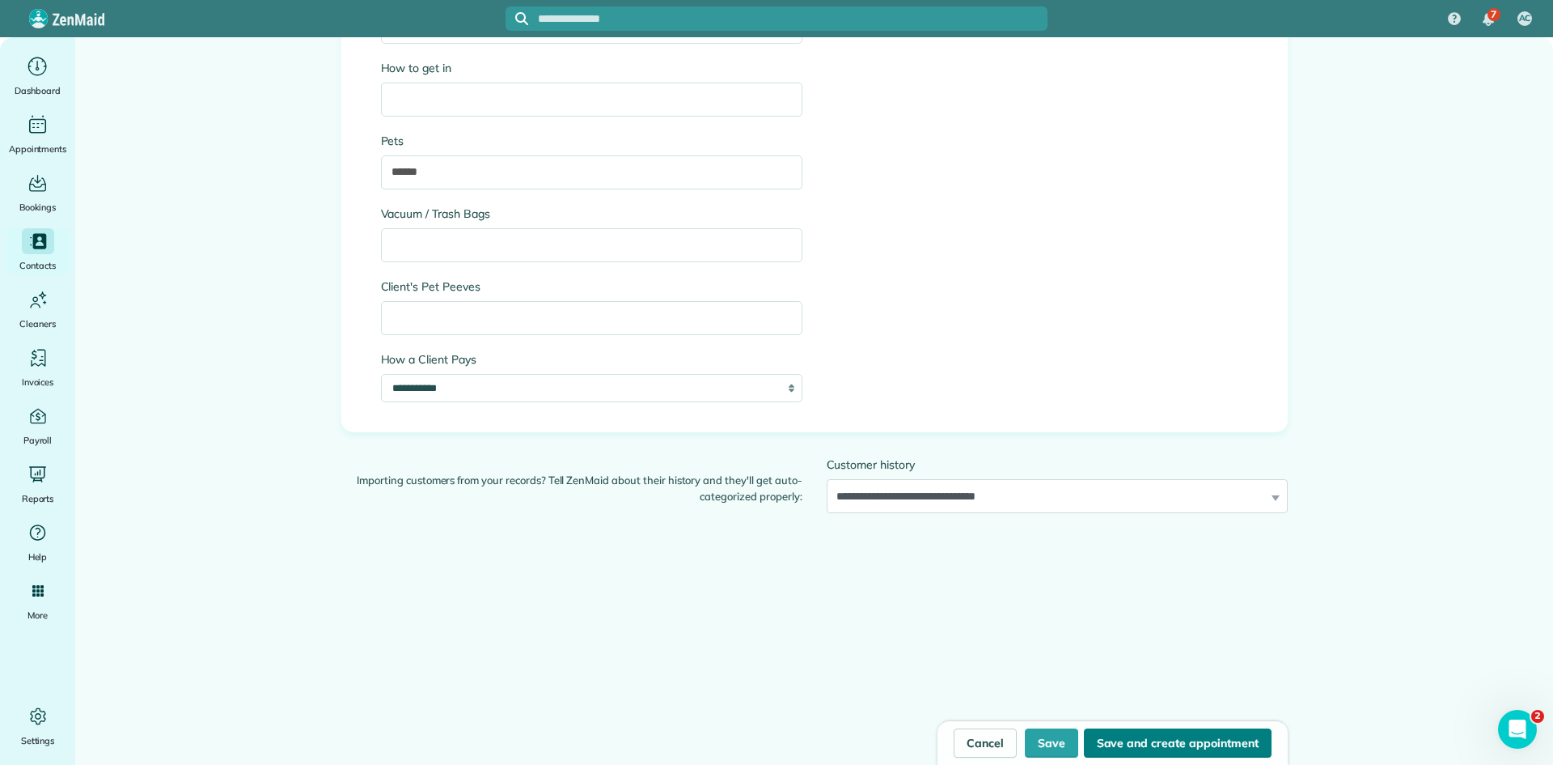
type textarea "**********"
click at [1153, 740] on button "Save and create appointment" at bounding box center [1178, 742] width 188 height 29
type input "**********"
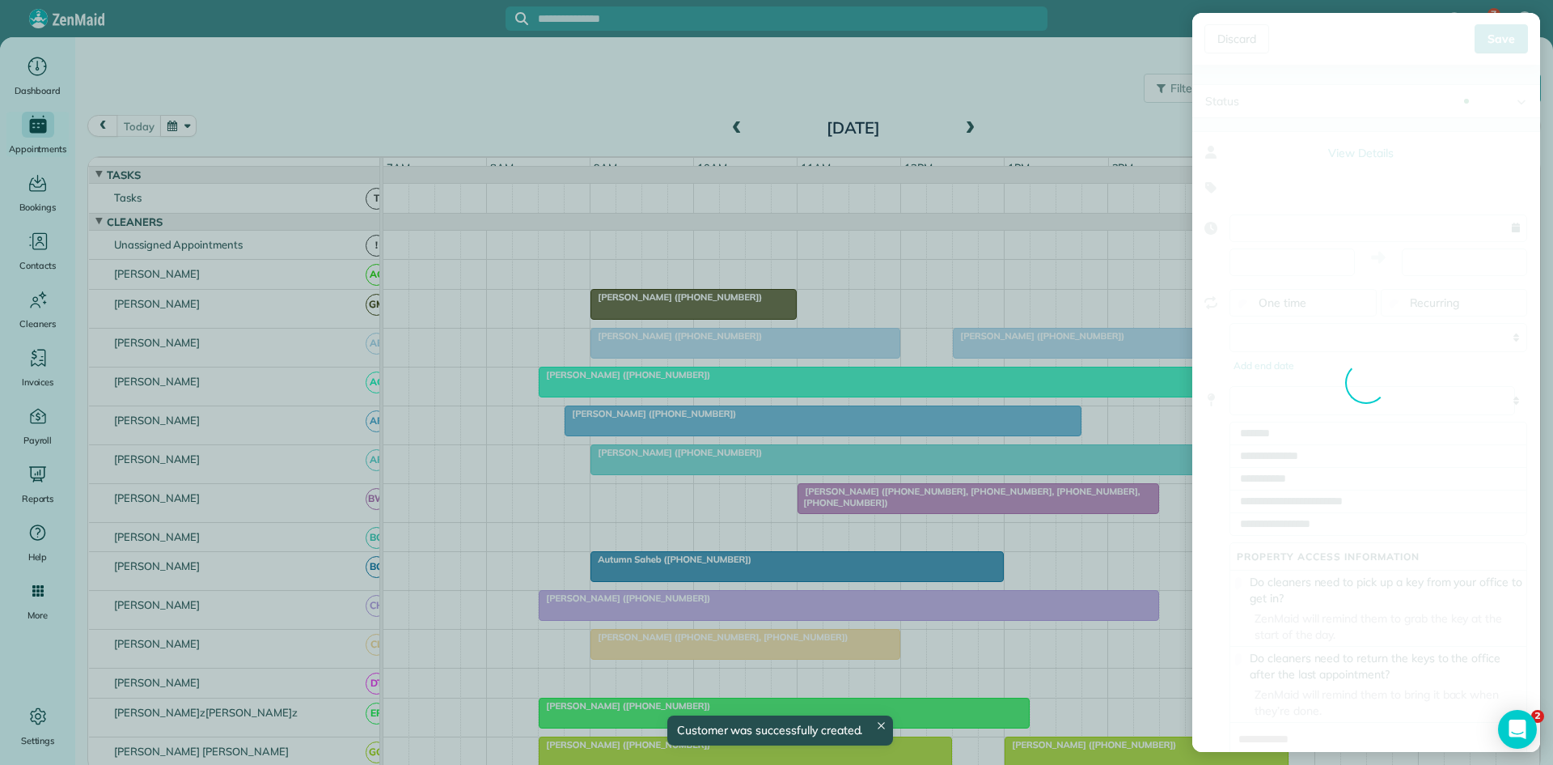
type input "**********"
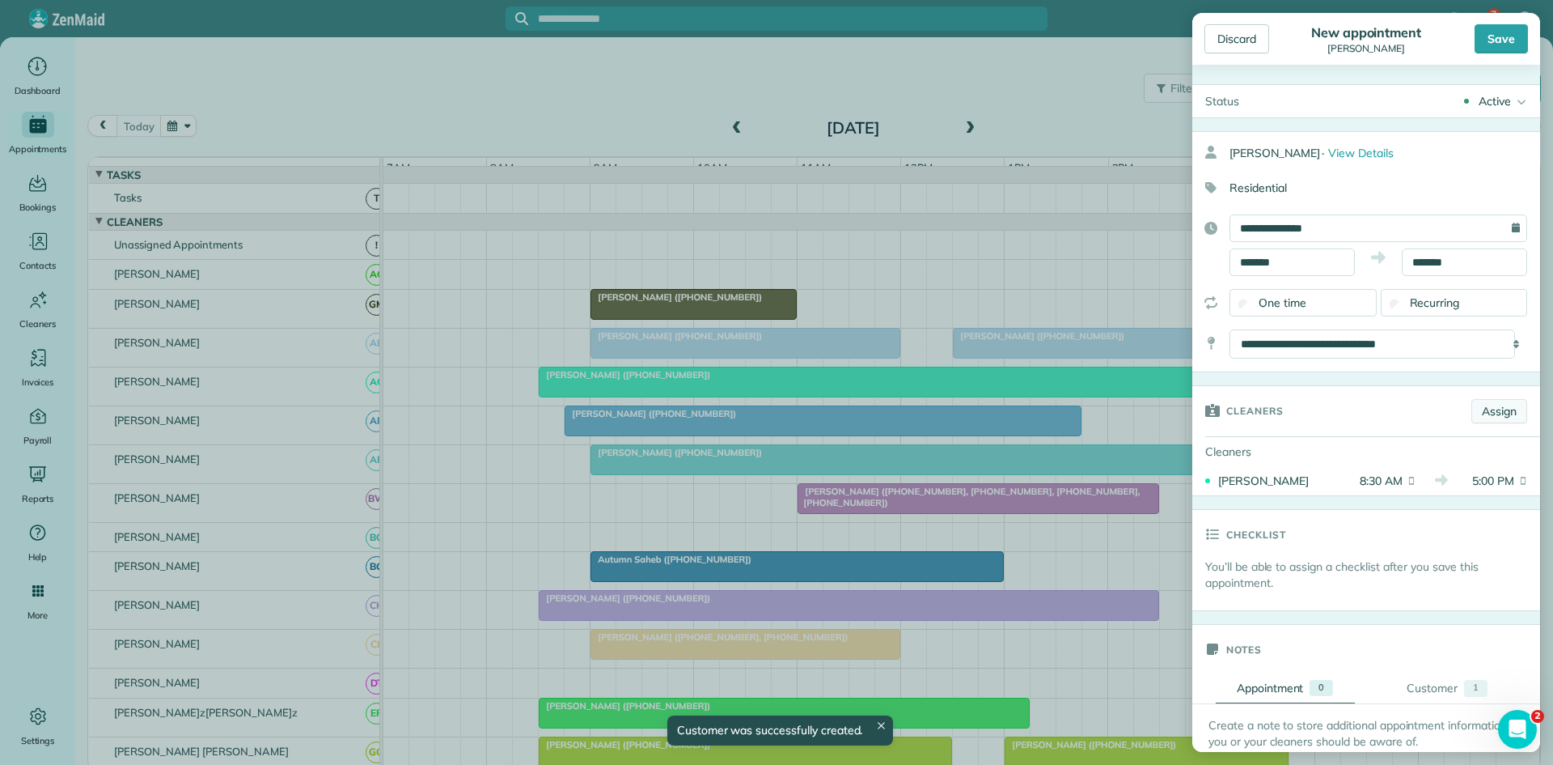
click at [1475, 412] on link "Assign" at bounding box center [1500, 411] width 56 height 24
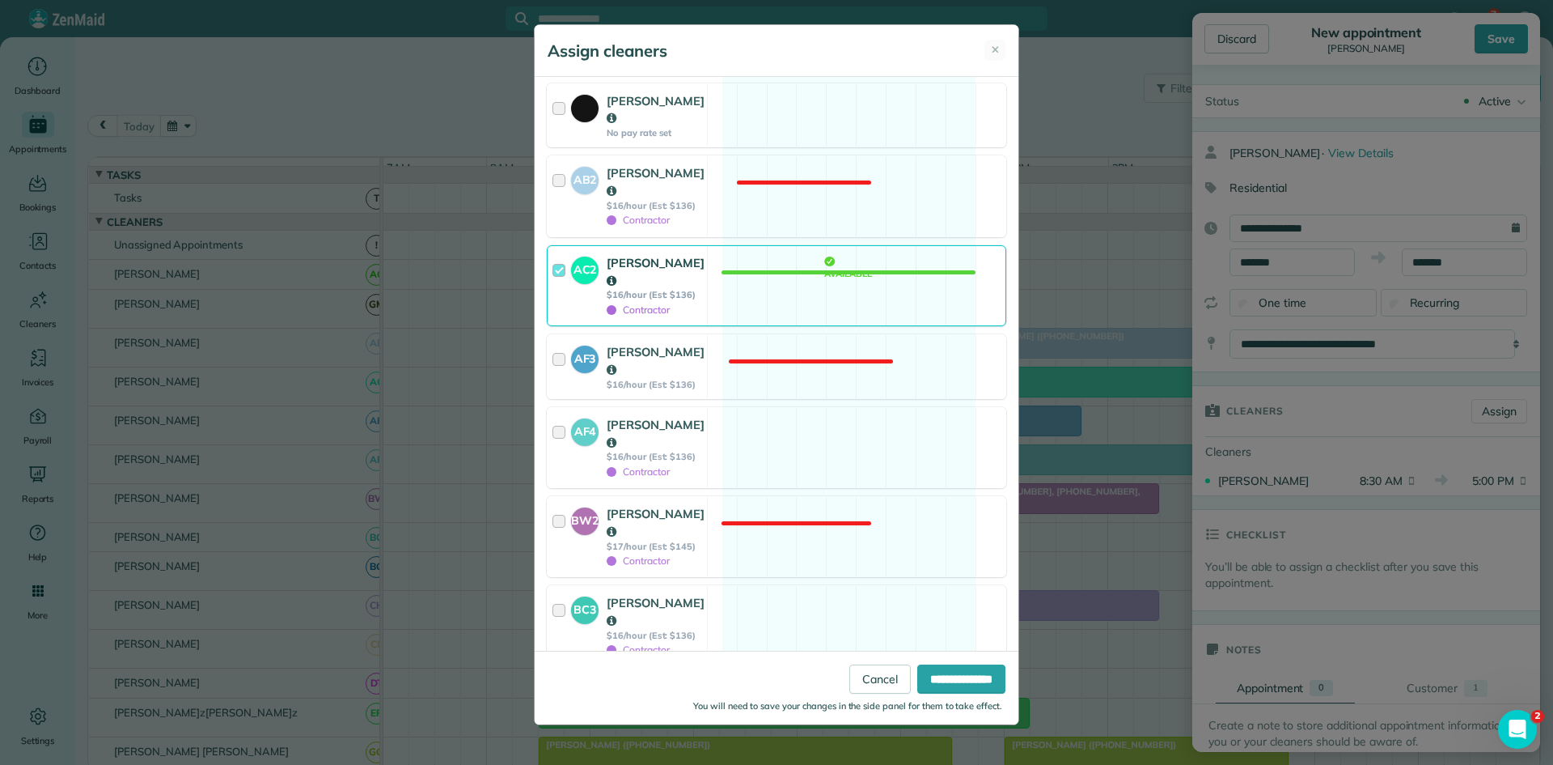
scroll to position [540, 0]
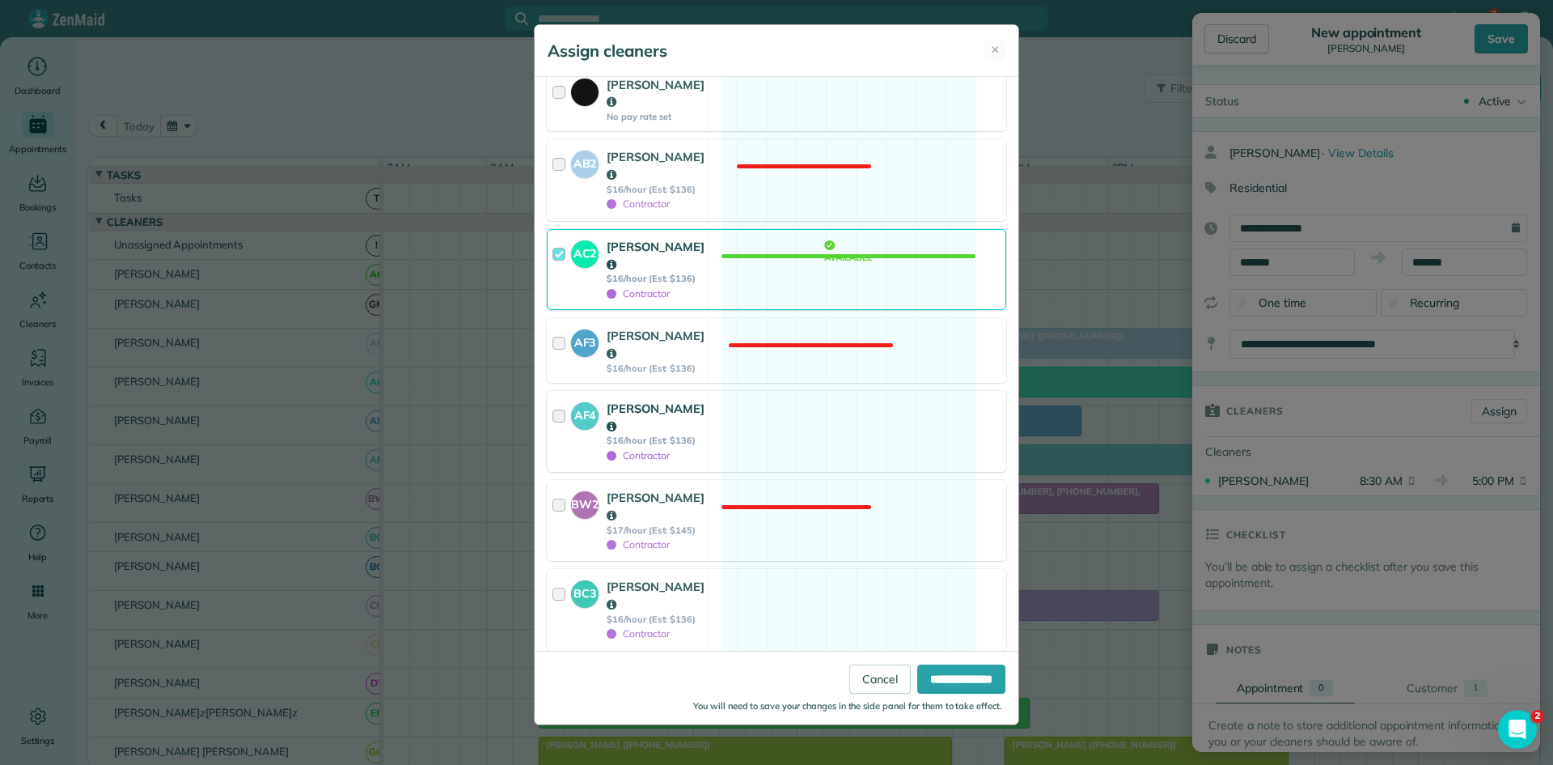
click at [702, 392] on div "AF4 [PERSON_NAME] $16/hour (Est: $136) Contractor" at bounding box center [627, 431] width 159 height 79
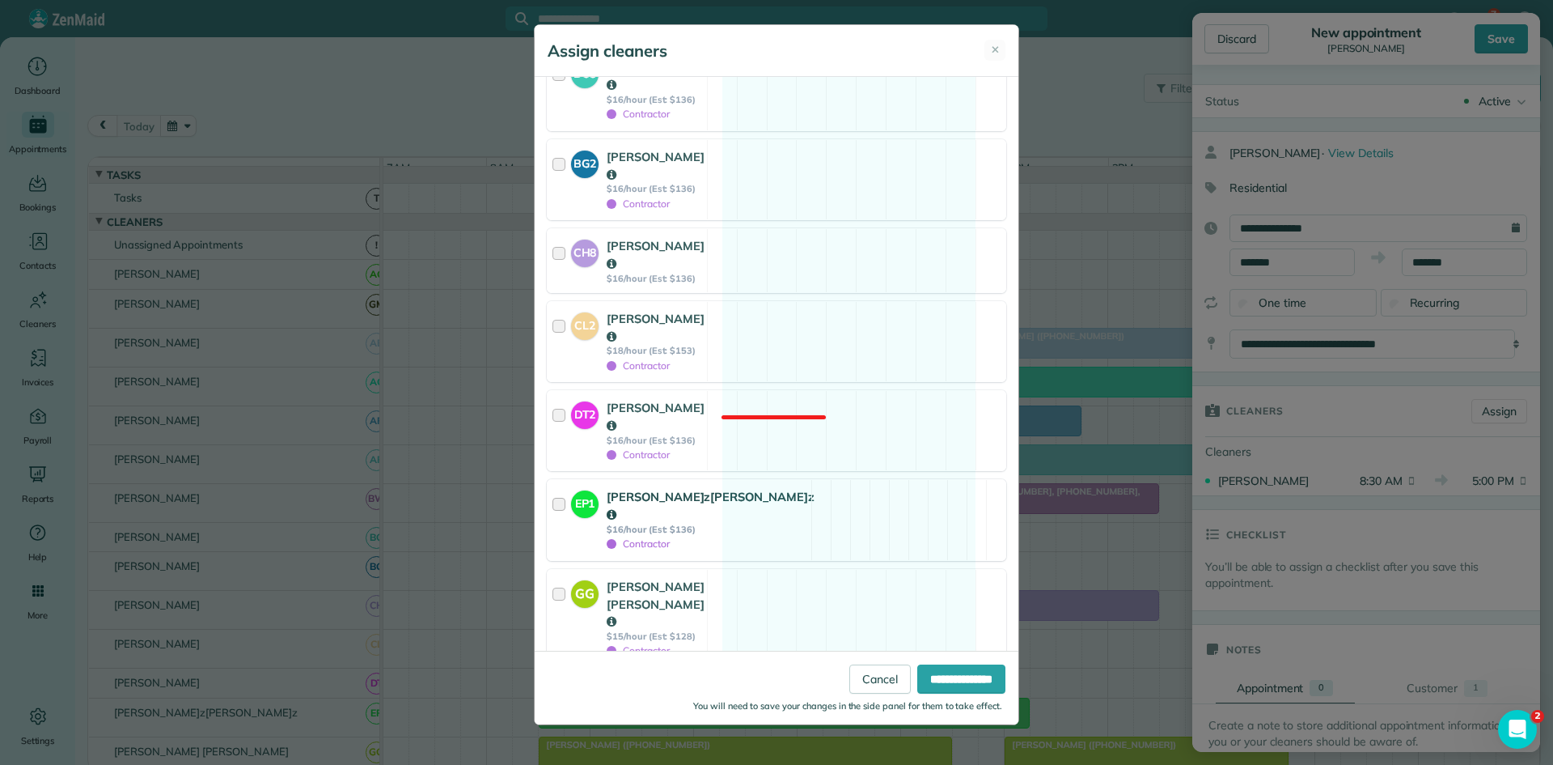
scroll to position [1078, 0]
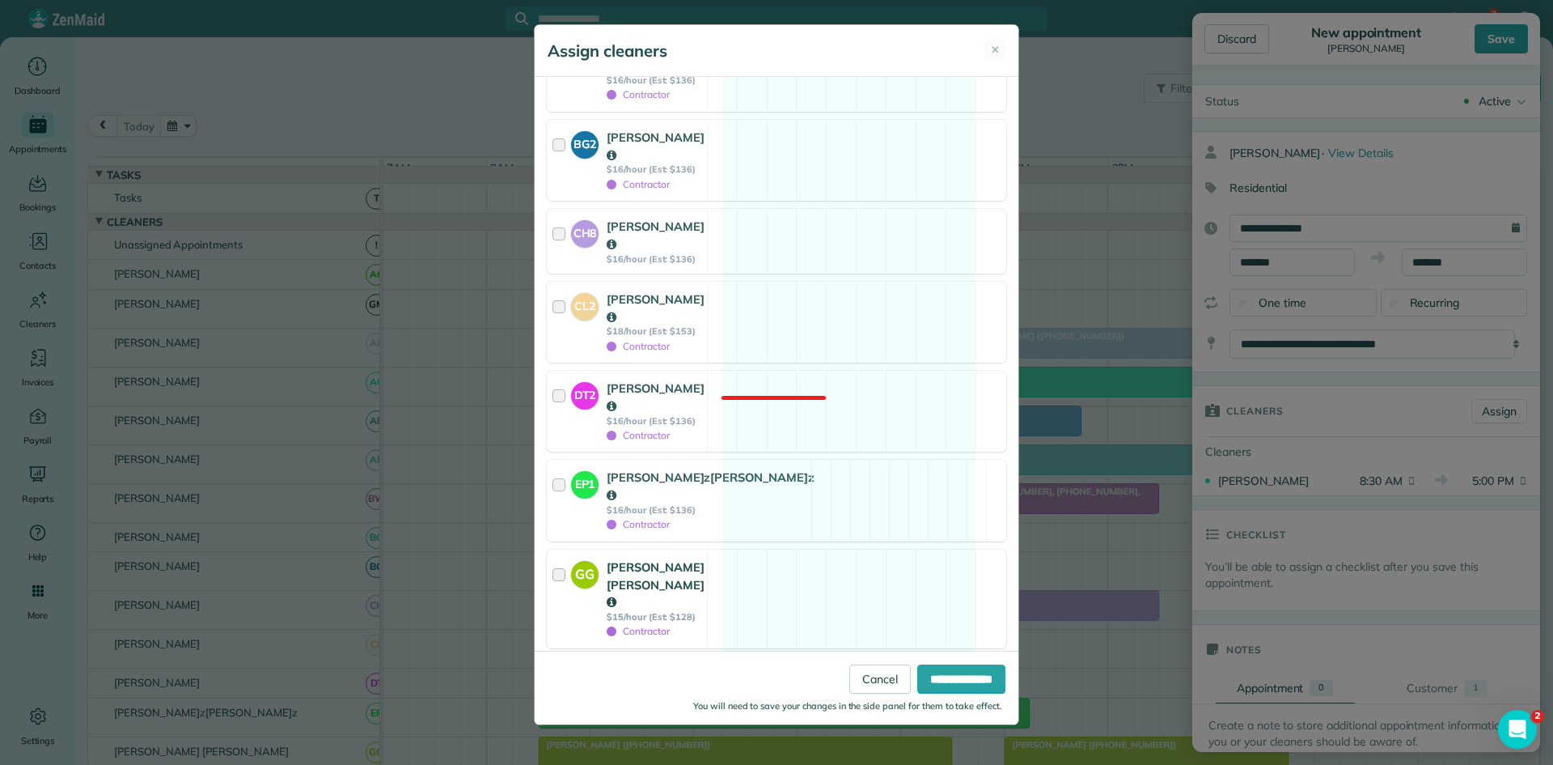
click at [710, 549] on div "[PERSON_NAME] $15/hour (Est: $128) Contractor Available" at bounding box center [777, 598] width 460 height 99
click at [708, 656] on div "JH5 [PERSON_NAME] $16/hour (Est: $136) Contractor Available" at bounding box center [777, 696] width 460 height 81
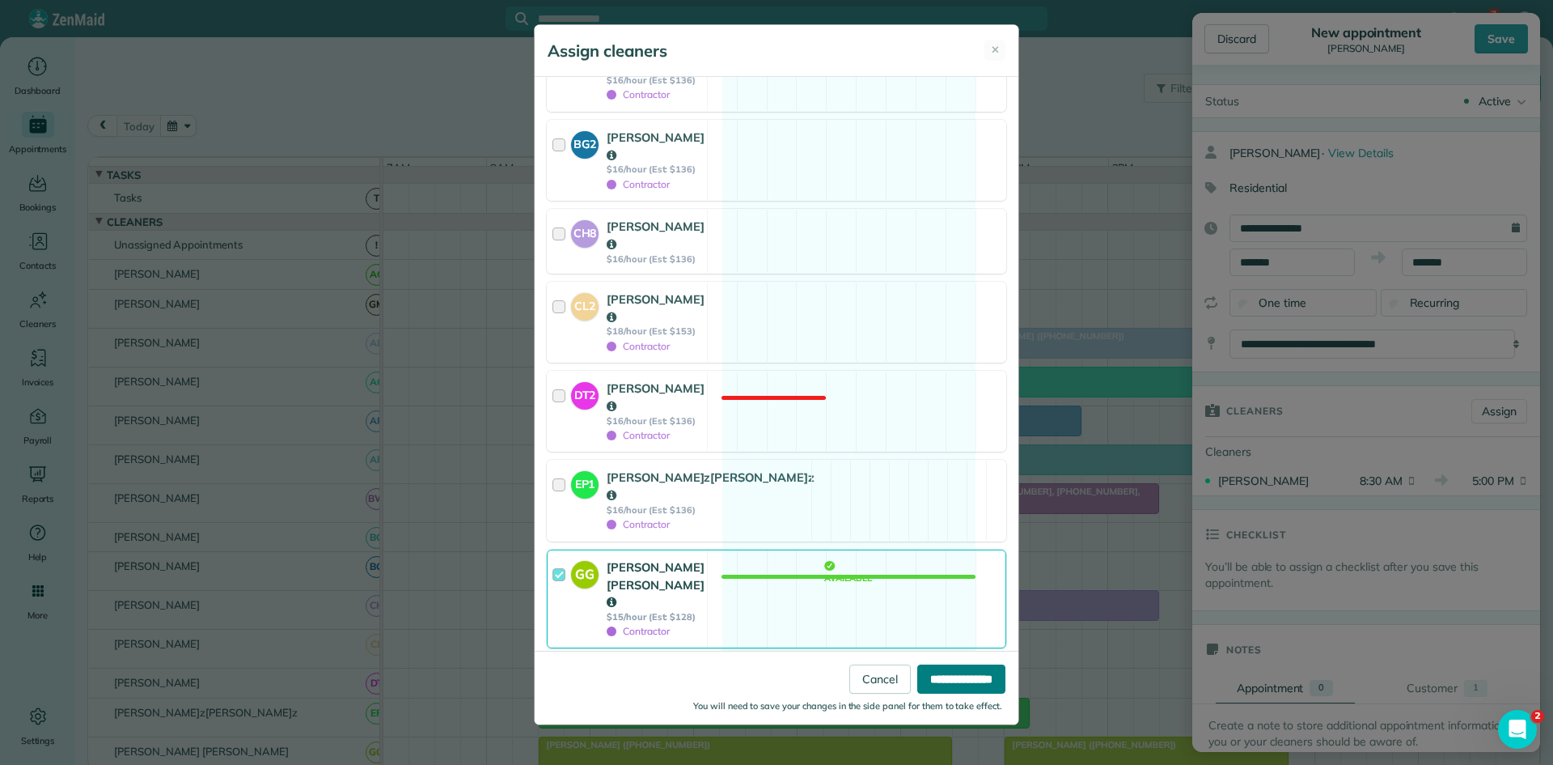
click at [923, 676] on input "**********" at bounding box center [961, 678] width 88 height 29
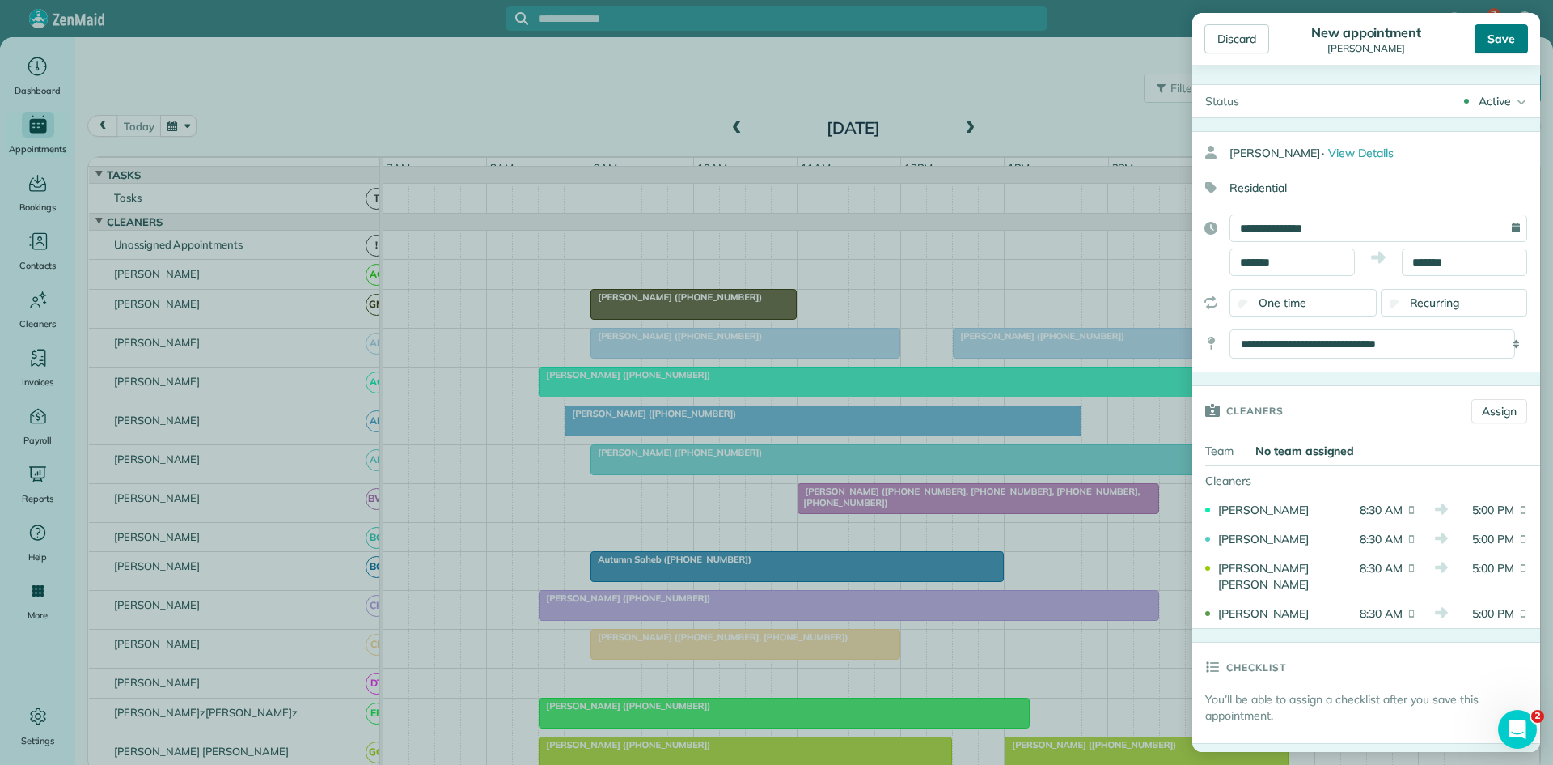
click at [1506, 38] on div "Save" at bounding box center [1501, 38] width 53 height 29
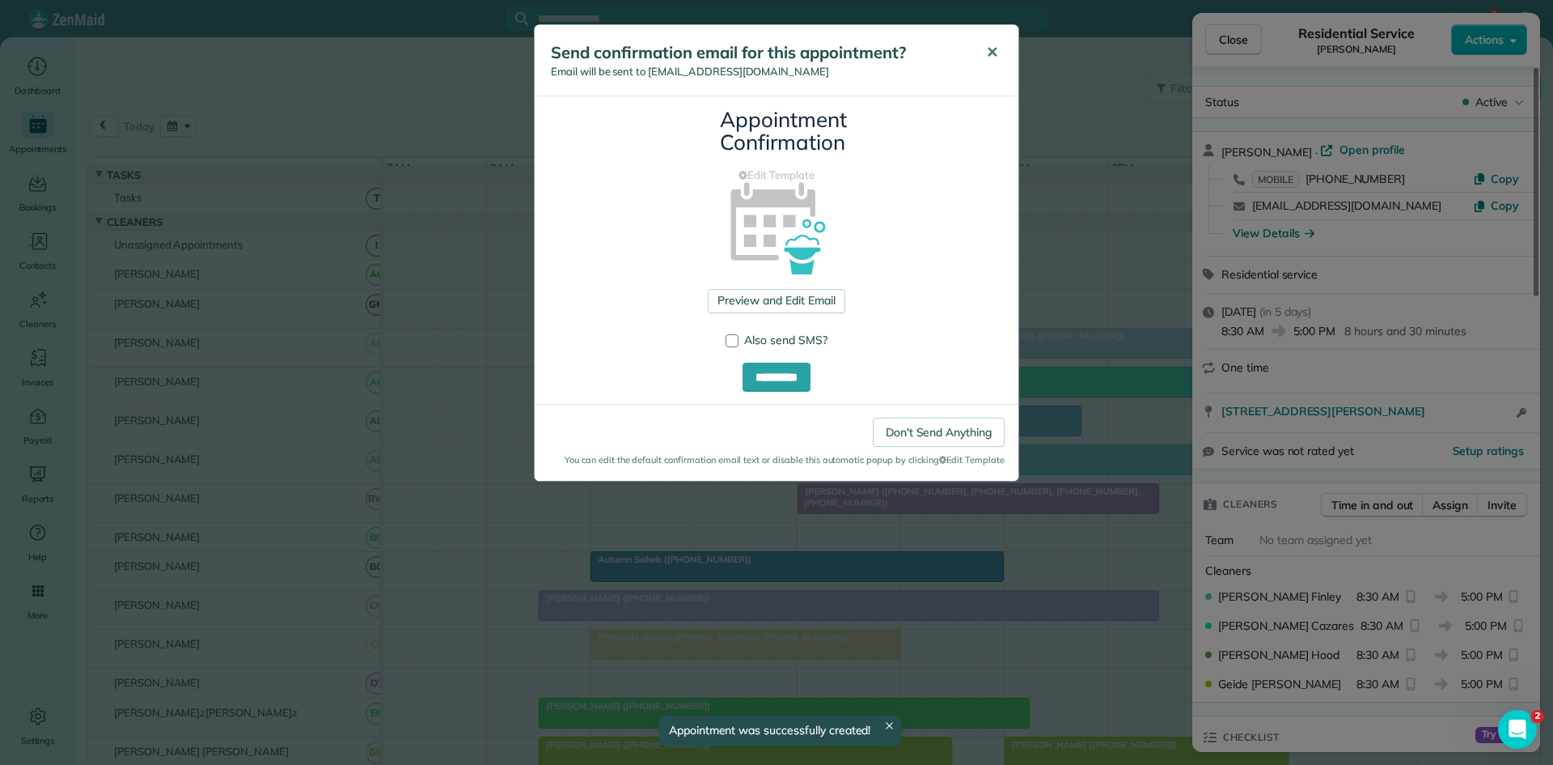
click at [993, 47] on span "✕" at bounding box center [992, 52] width 12 height 19
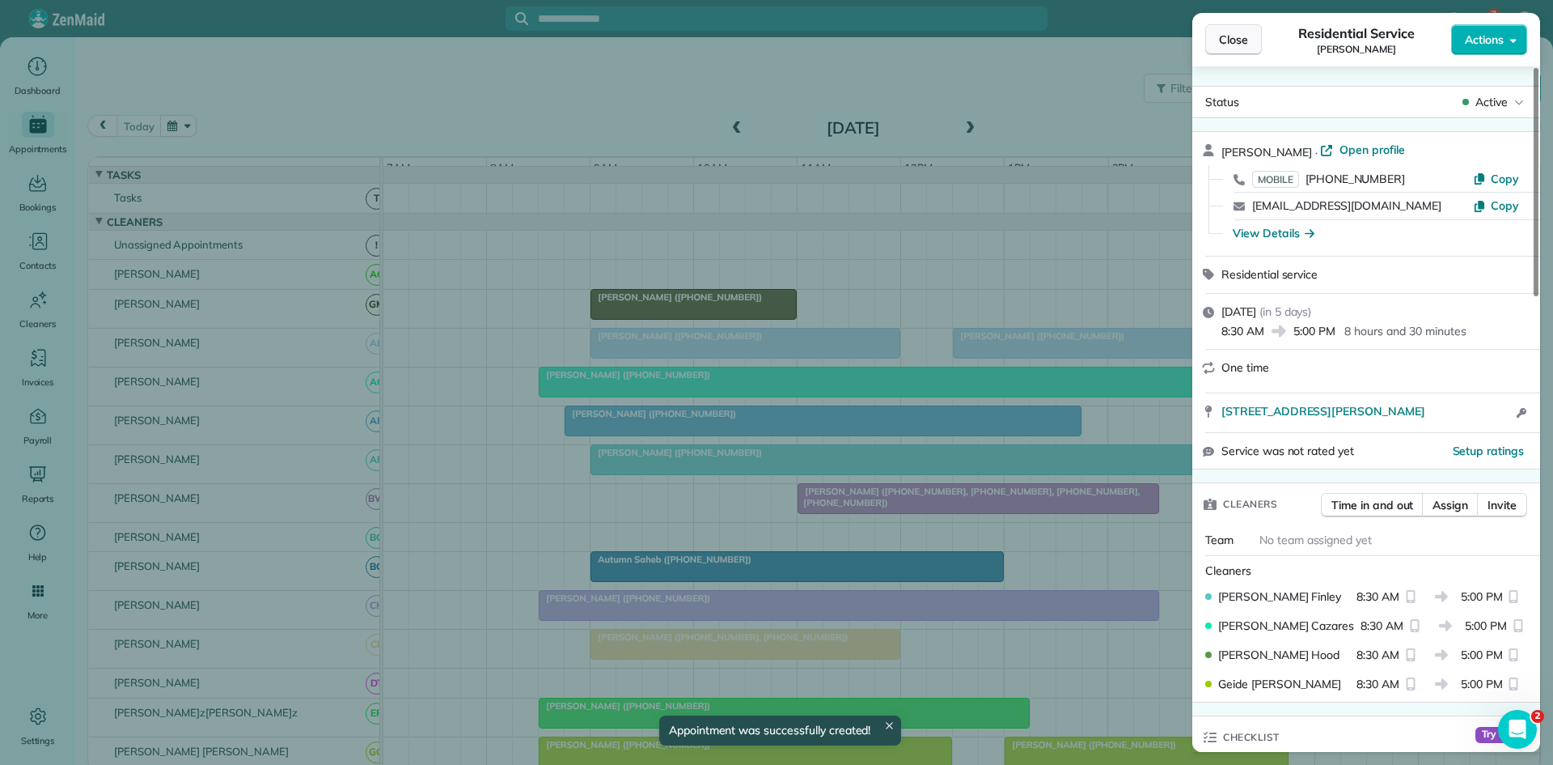
click at [1256, 47] on button "Close" at bounding box center [1234, 39] width 57 height 31
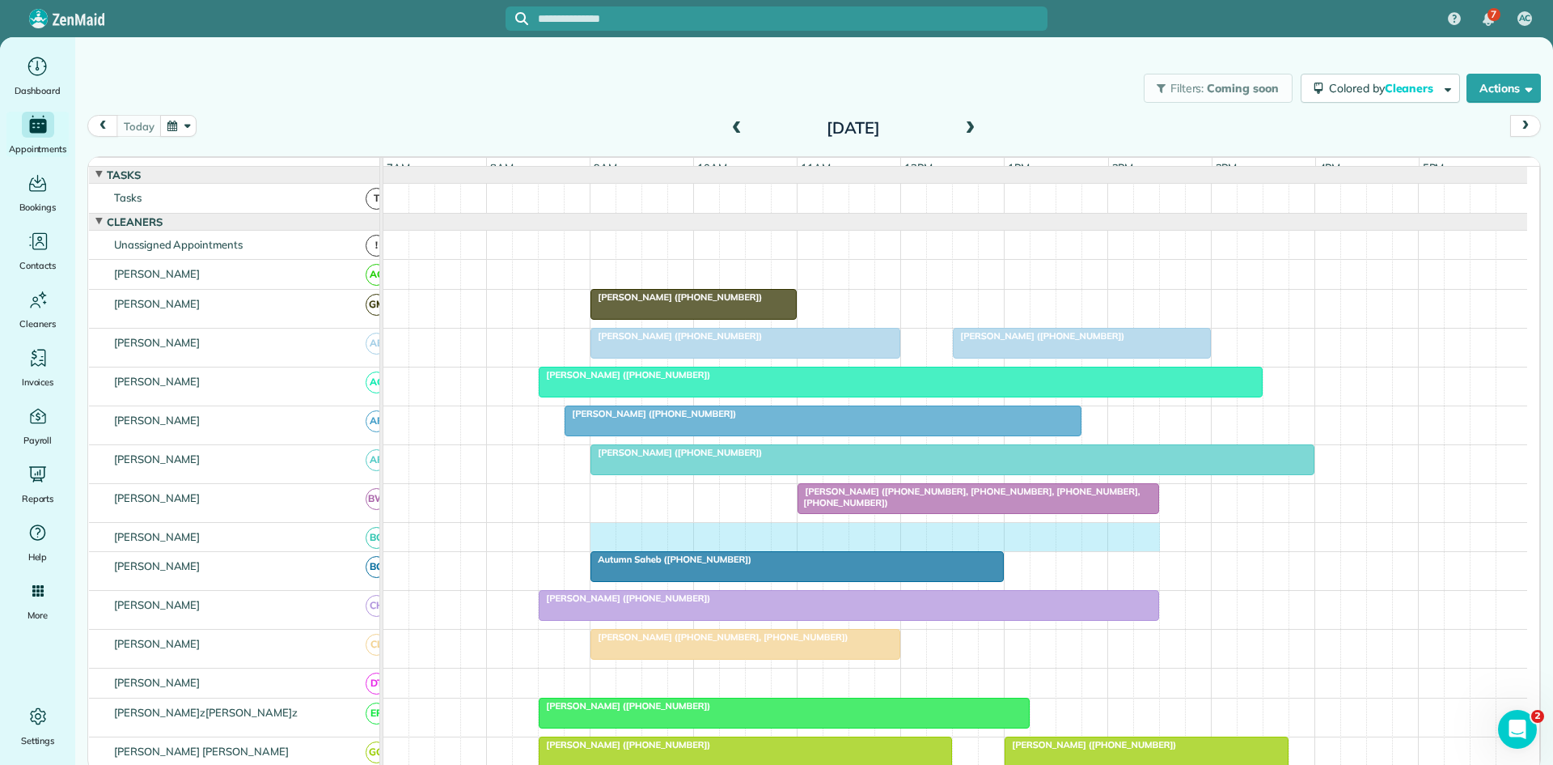
drag, startPoint x: 605, startPoint y: 545, endPoint x: 1141, endPoint y: 552, distance: 535.7
click at [1141, 552] on div at bounding box center [956, 537] width 1144 height 29
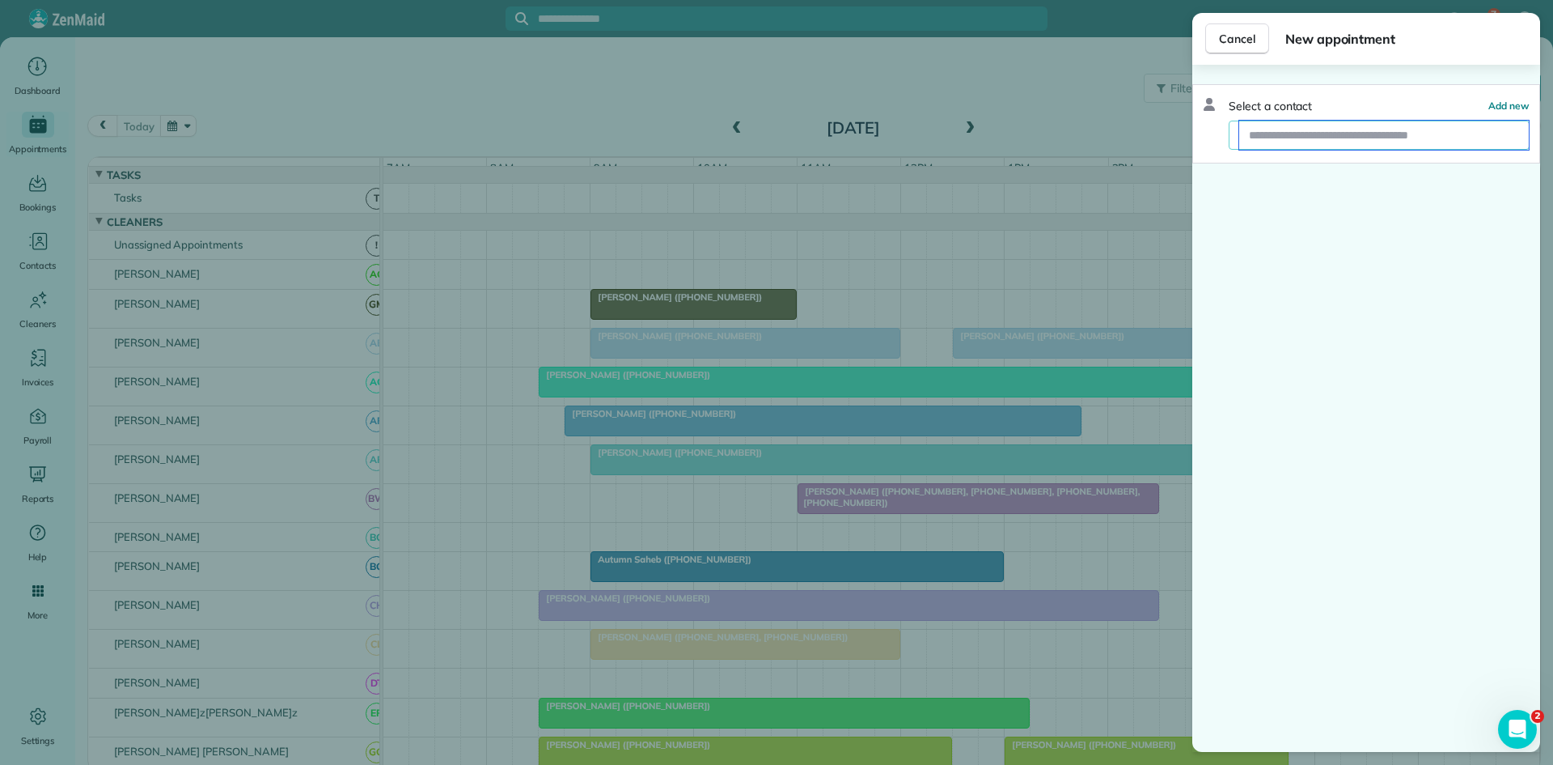
click at [1274, 136] on input "text" at bounding box center [1385, 135] width 290 height 29
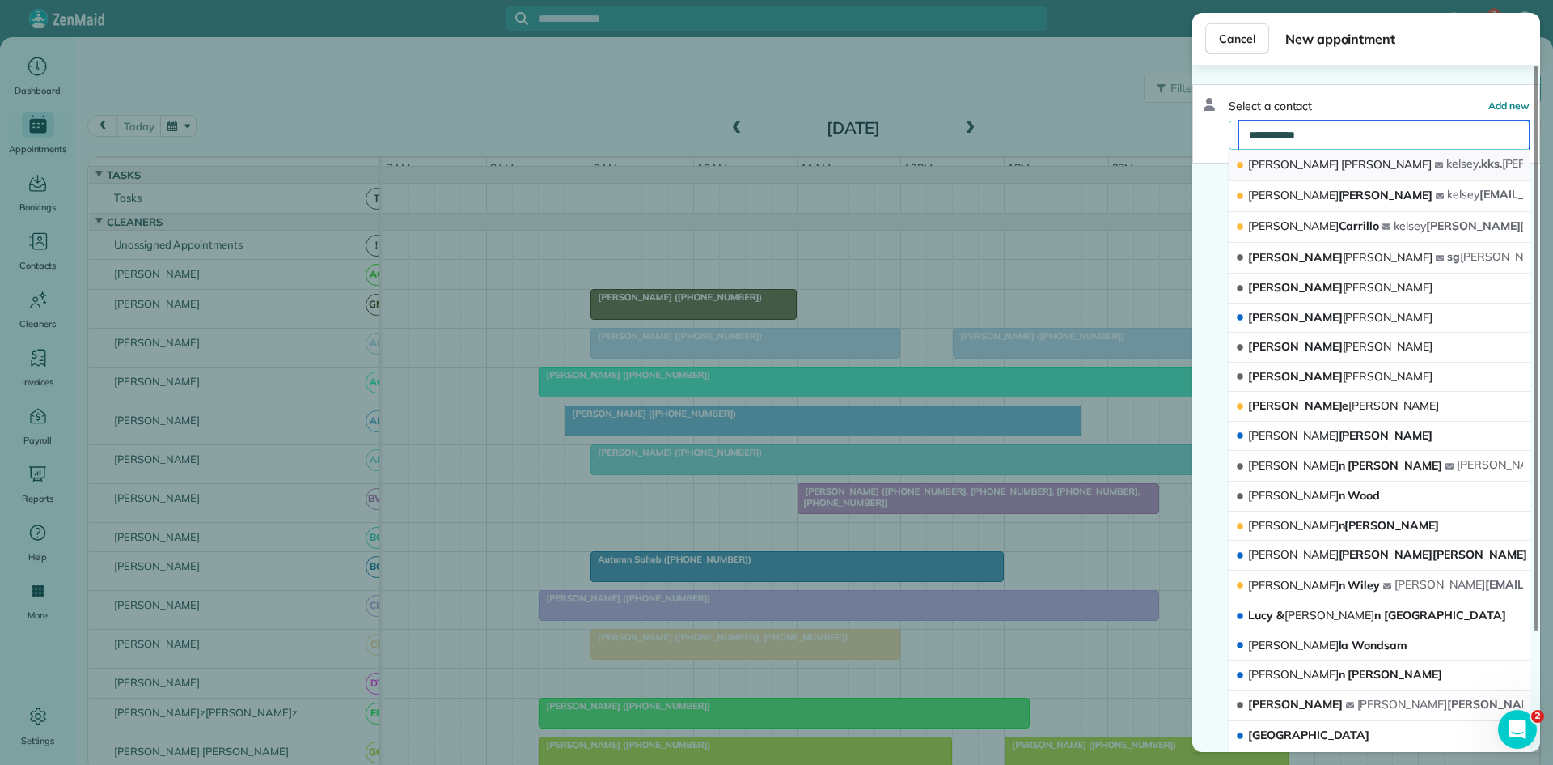
type input "**********"
click at [1322, 167] on button "[PERSON_NAME] [PERSON_NAME] .kks. [PERSON_NAME] @[DOMAIN_NAME]" at bounding box center [1379, 165] width 301 height 31
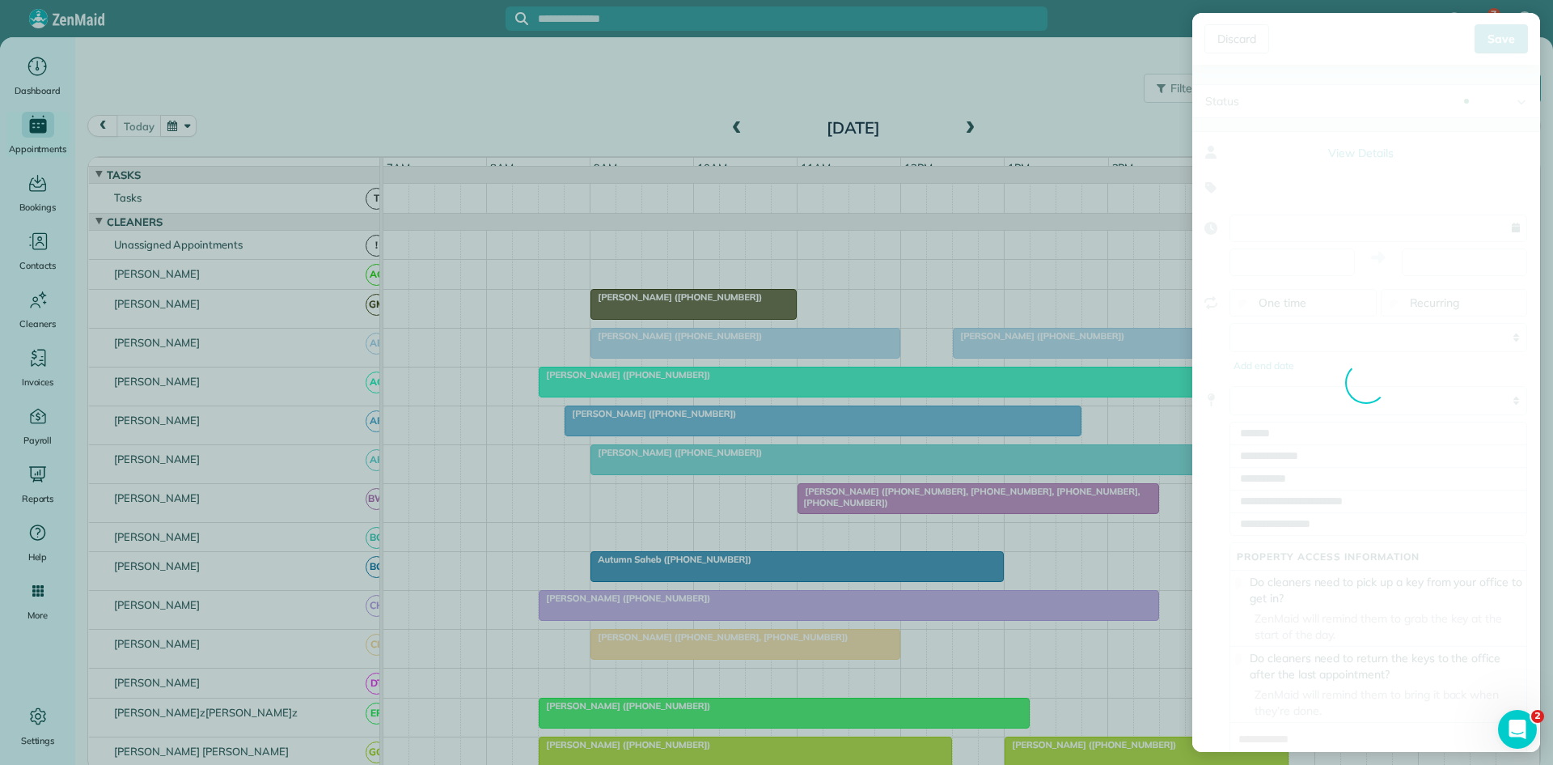
type input "**********"
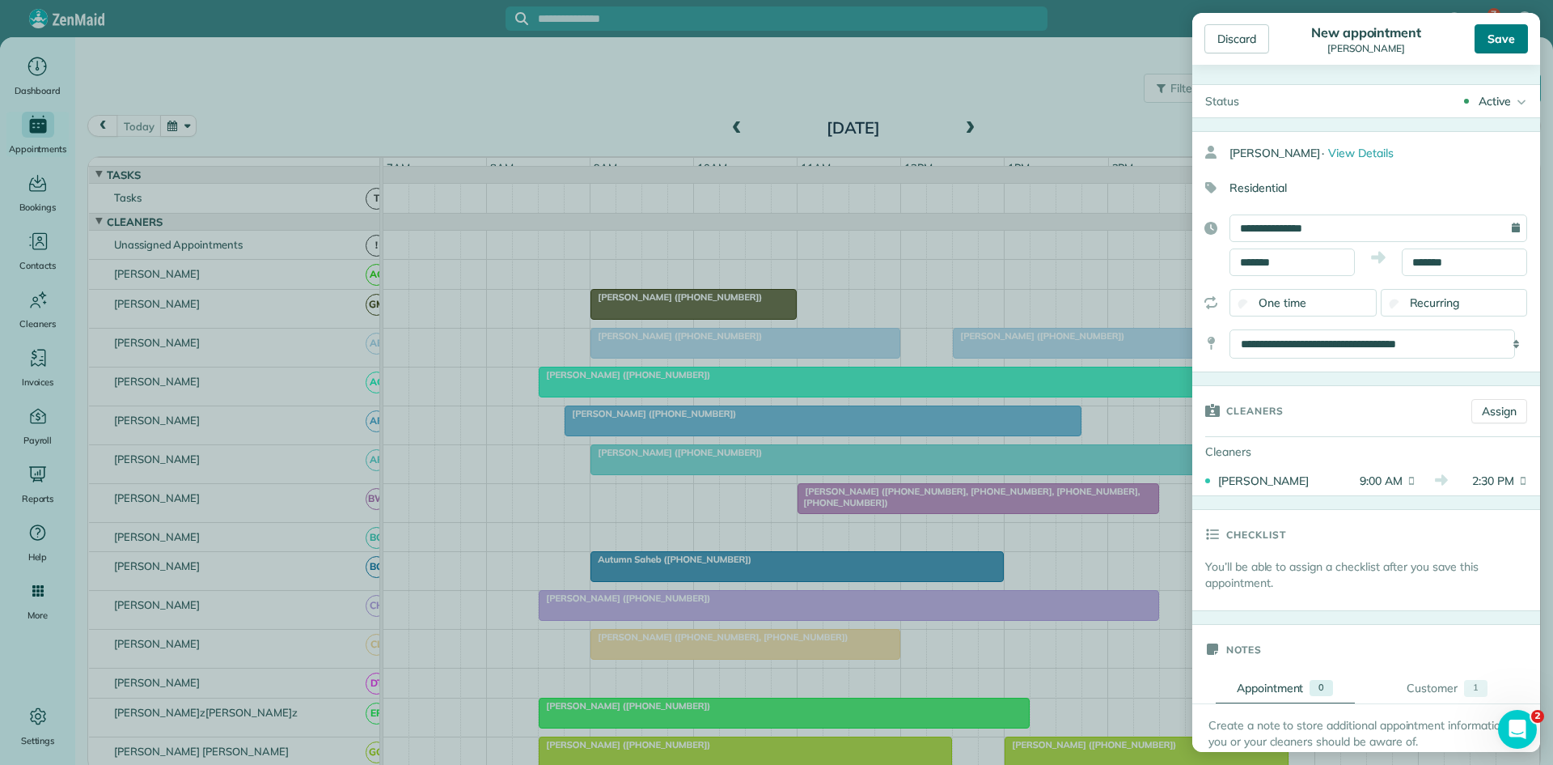
click at [1490, 33] on div "Save" at bounding box center [1501, 38] width 53 height 29
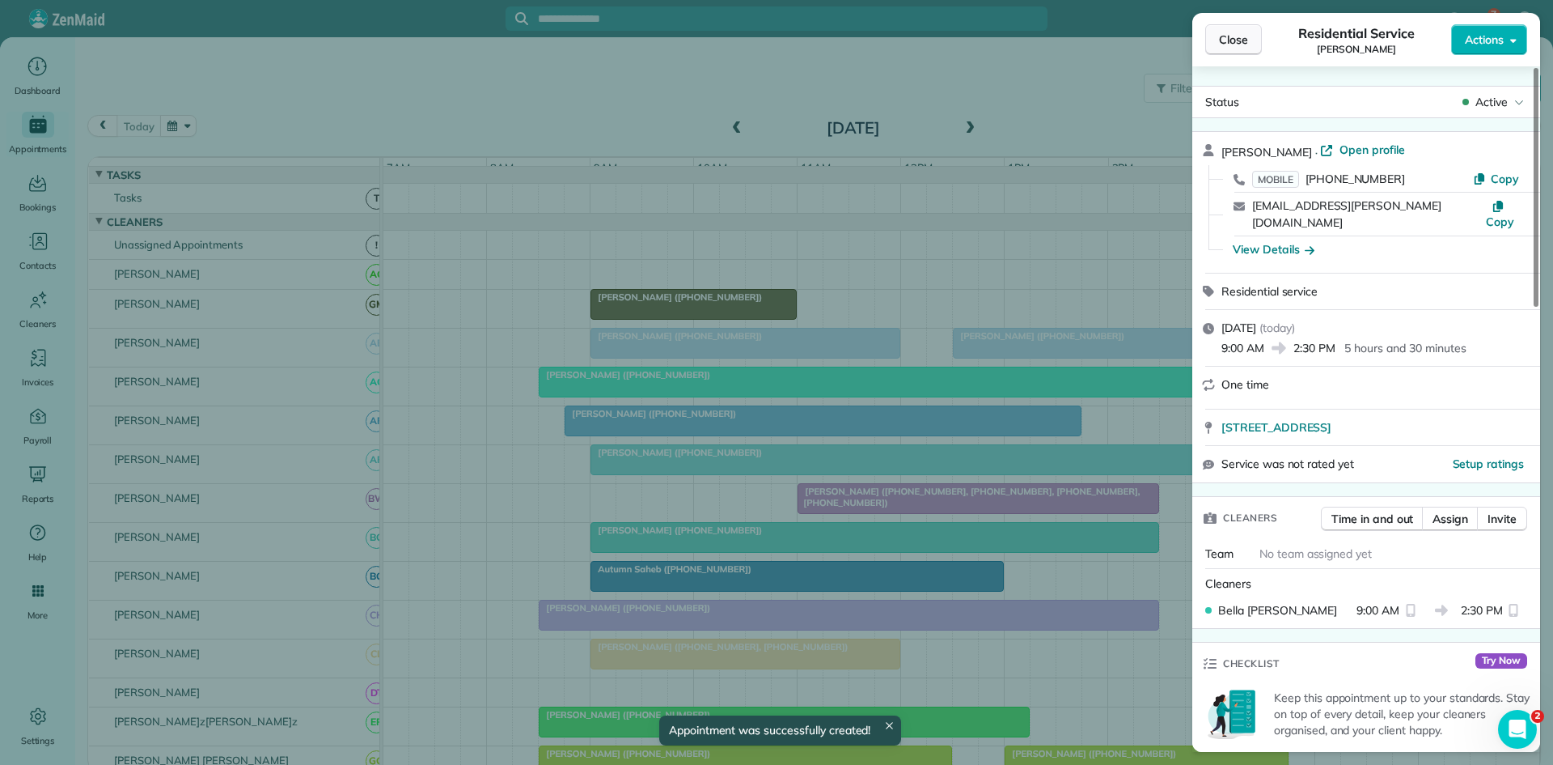
click at [1239, 49] on button "Close" at bounding box center [1234, 39] width 57 height 31
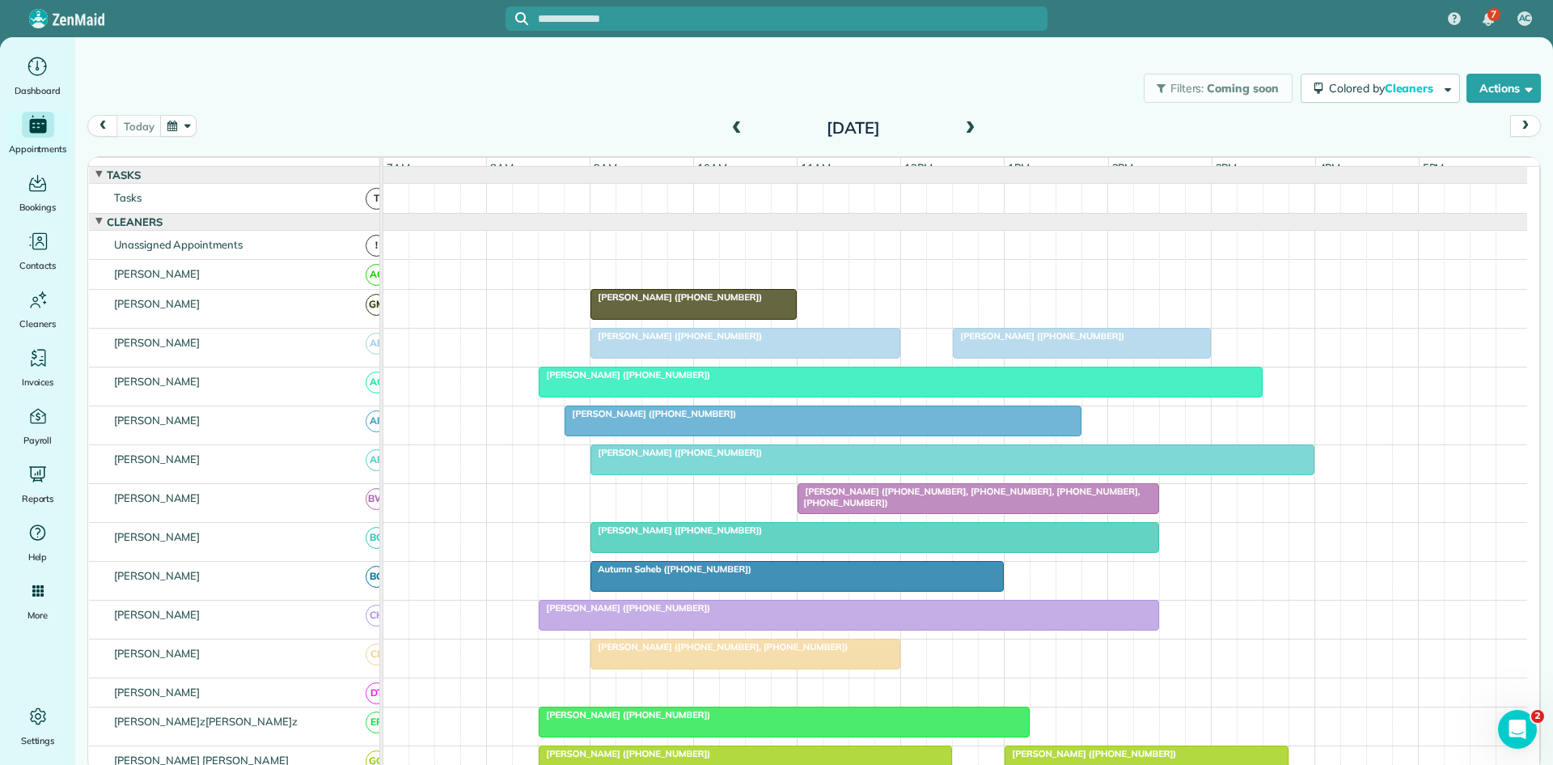
click at [698, 536] on span "[PERSON_NAME] ([PHONE_NUMBER])" at bounding box center [676, 529] width 173 height 11
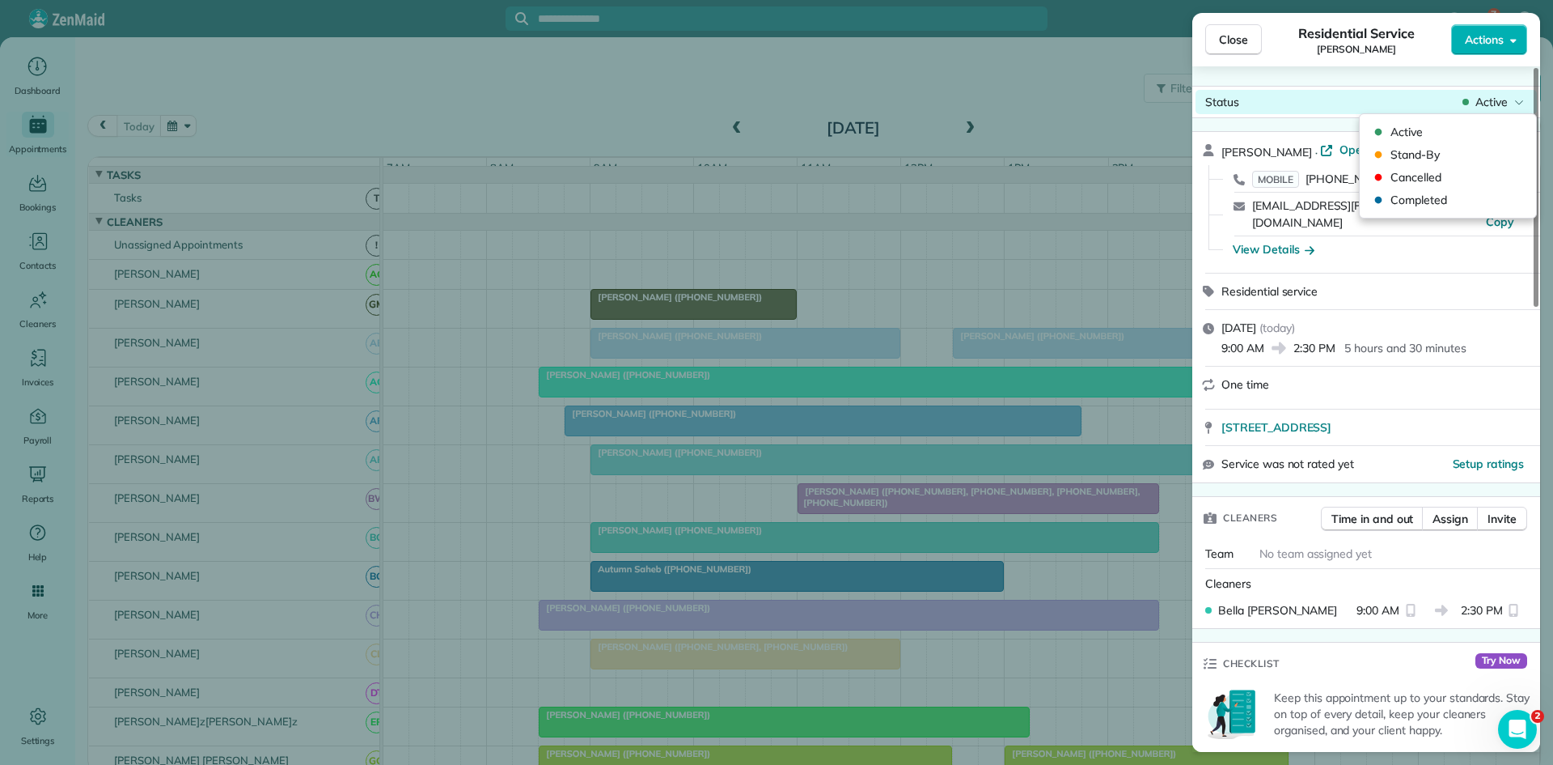
click at [1486, 108] on span "Active" at bounding box center [1492, 102] width 32 height 16
click at [1404, 184] on span "Cancelled" at bounding box center [1459, 177] width 136 height 16
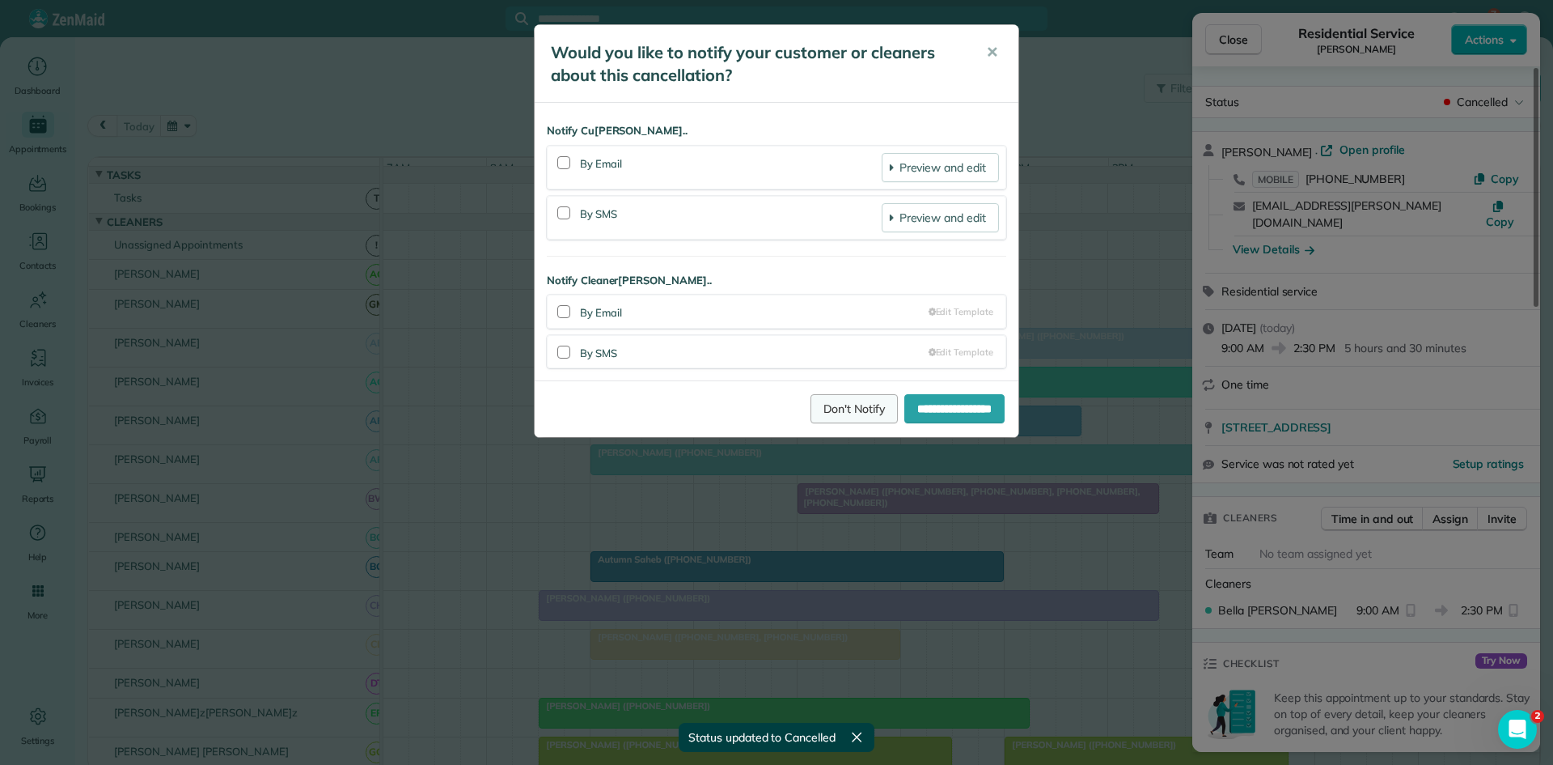
click at [828, 398] on link "Don't Notify" at bounding box center [854, 408] width 87 height 29
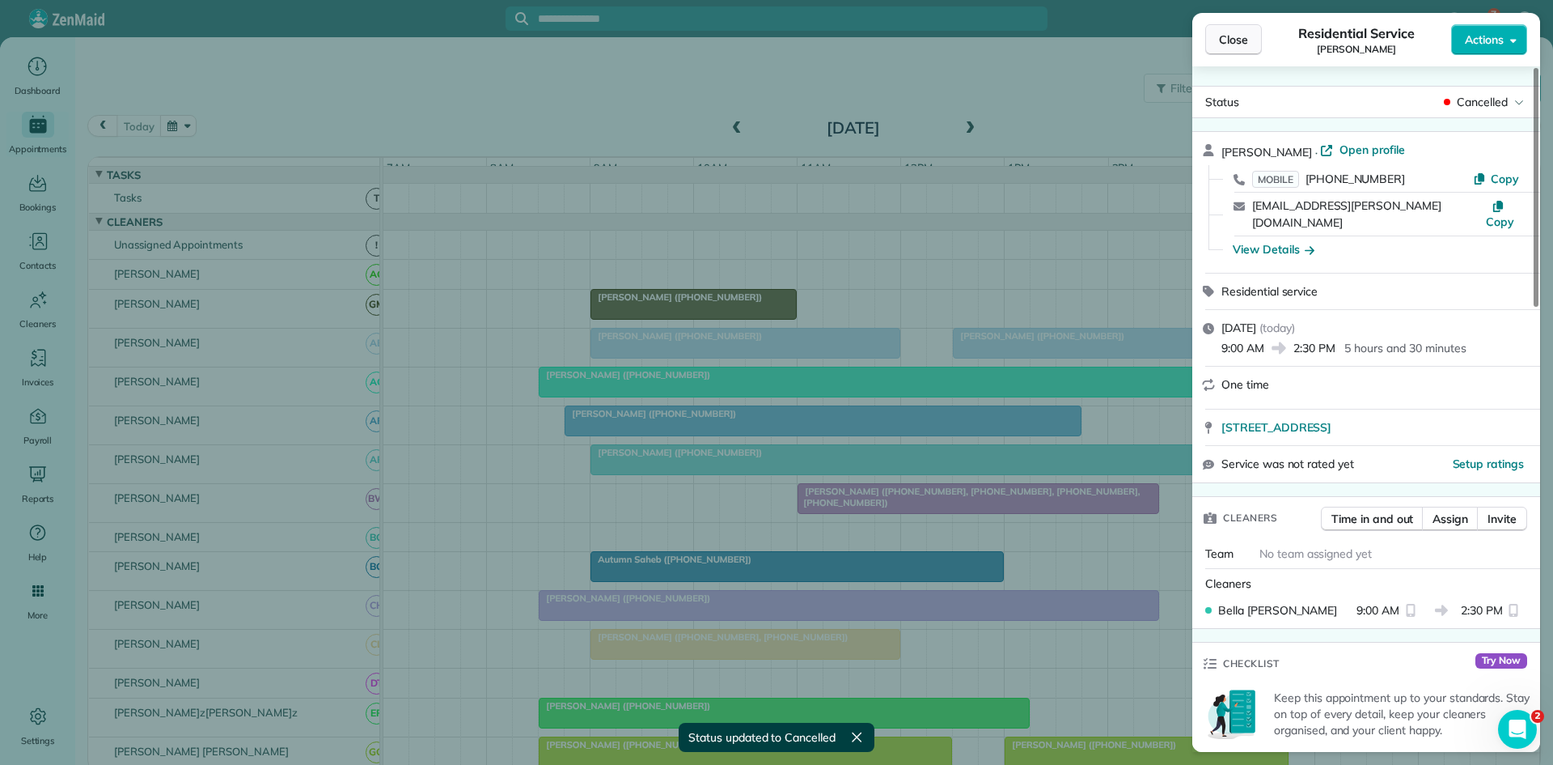
click at [1241, 29] on button "Close" at bounding box center [1234, 39] width 57 height 31
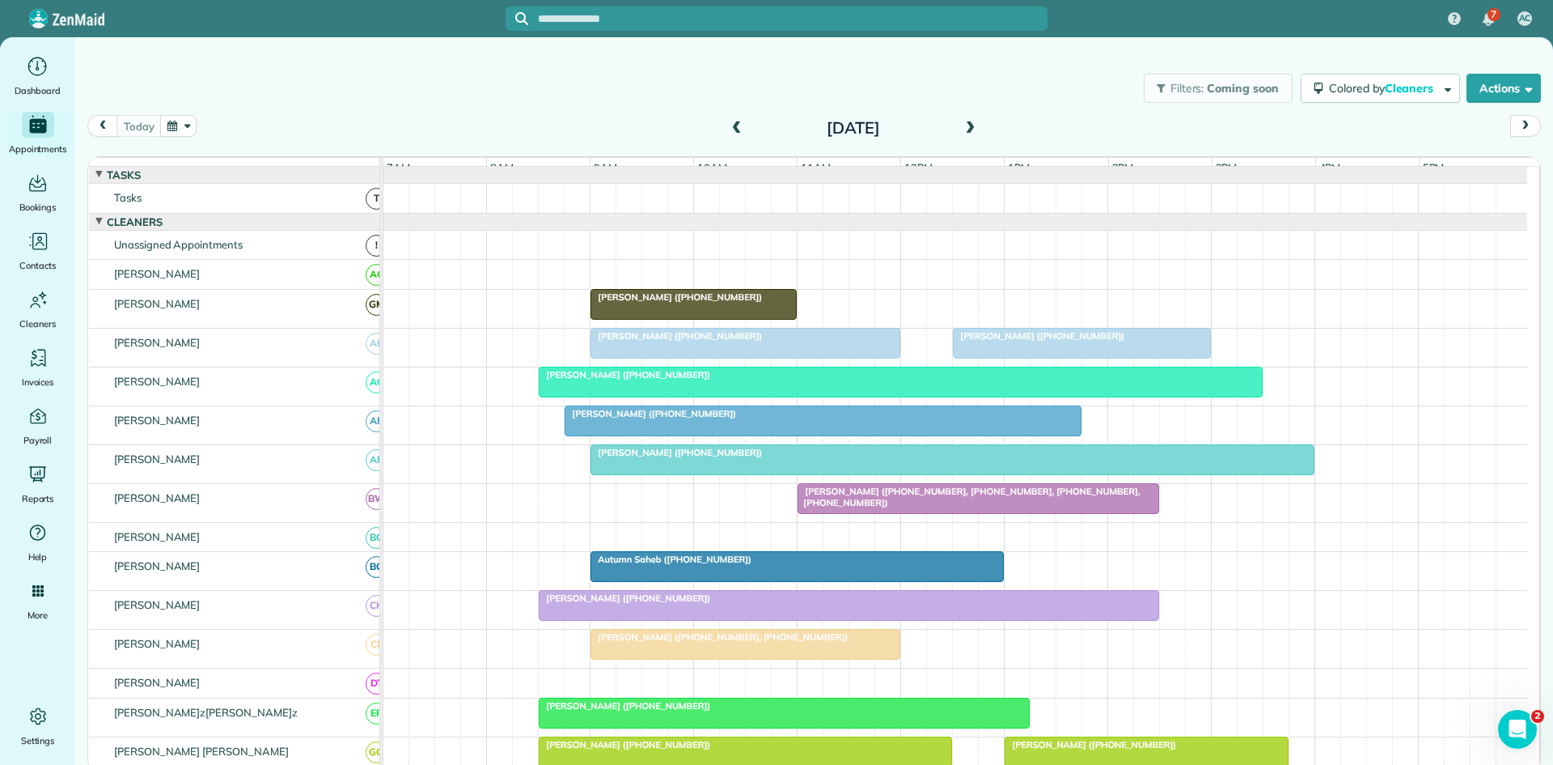
click at [973, 131] on span at bounding box center [970, 128] width 18 height 15
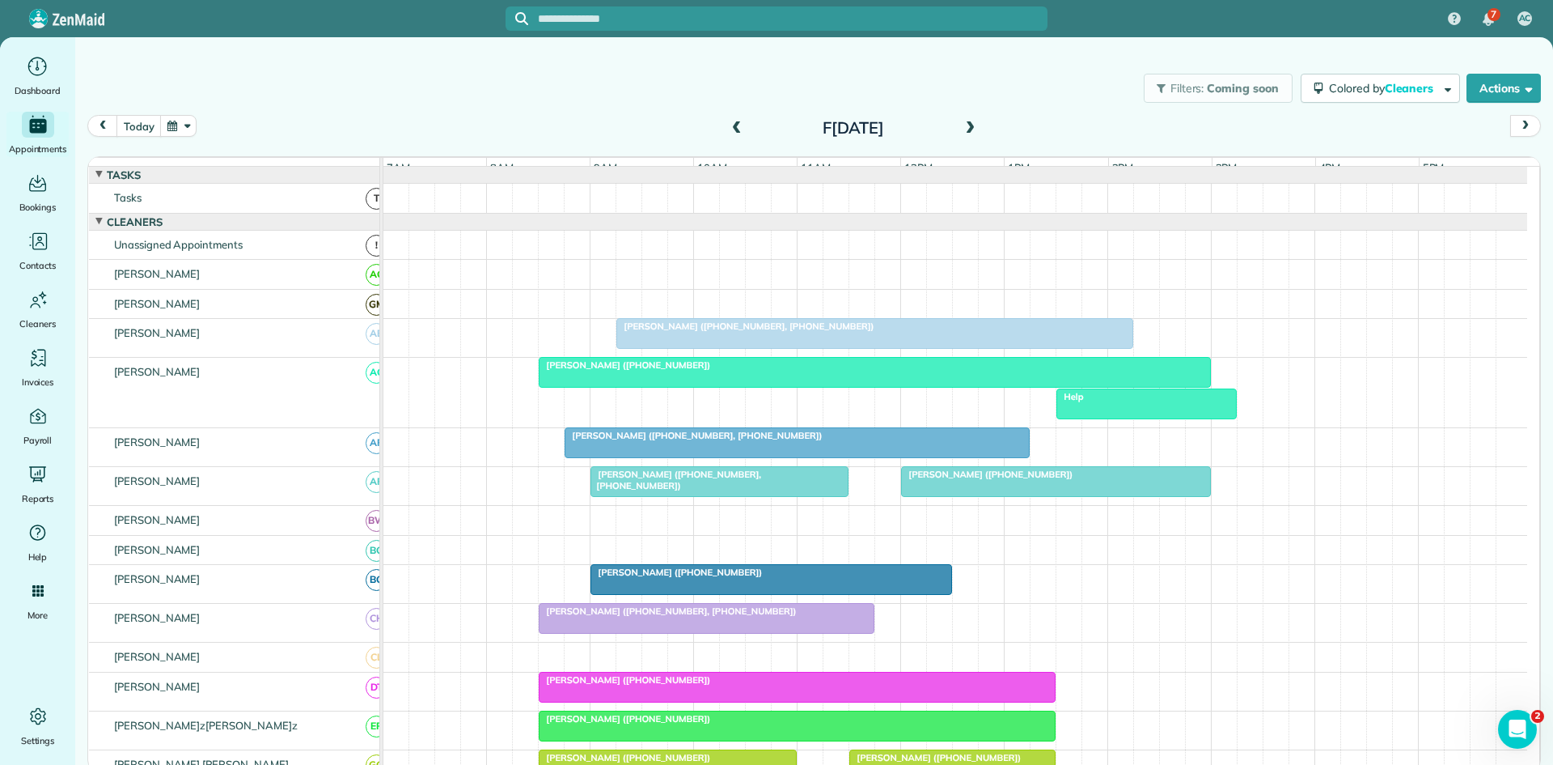
click at [973, 131] on span at bounding box center [970, 128] width 18 height 15
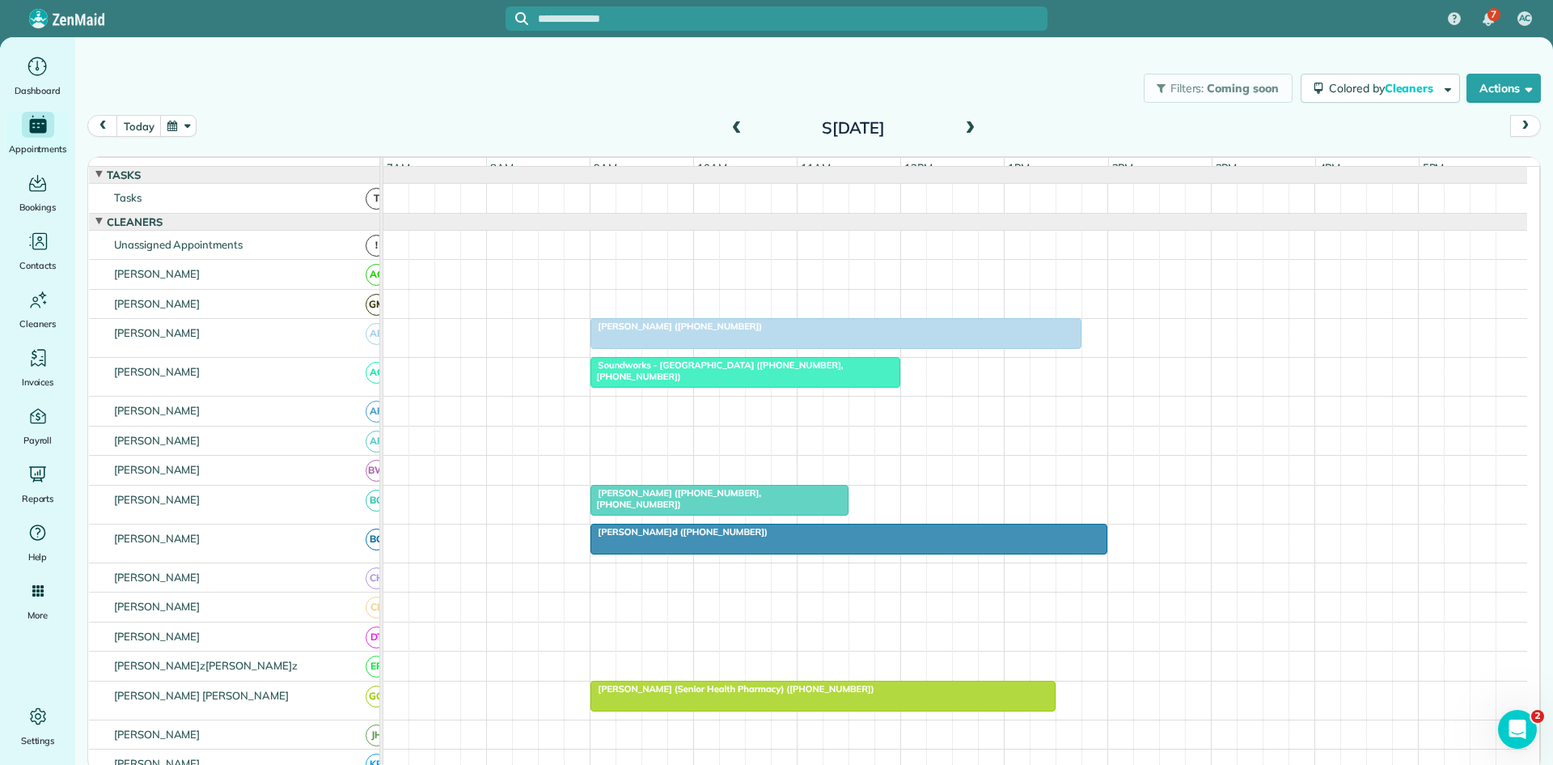
click at [973, 131] on span at bounding box center [970, 128] width 18 height 15
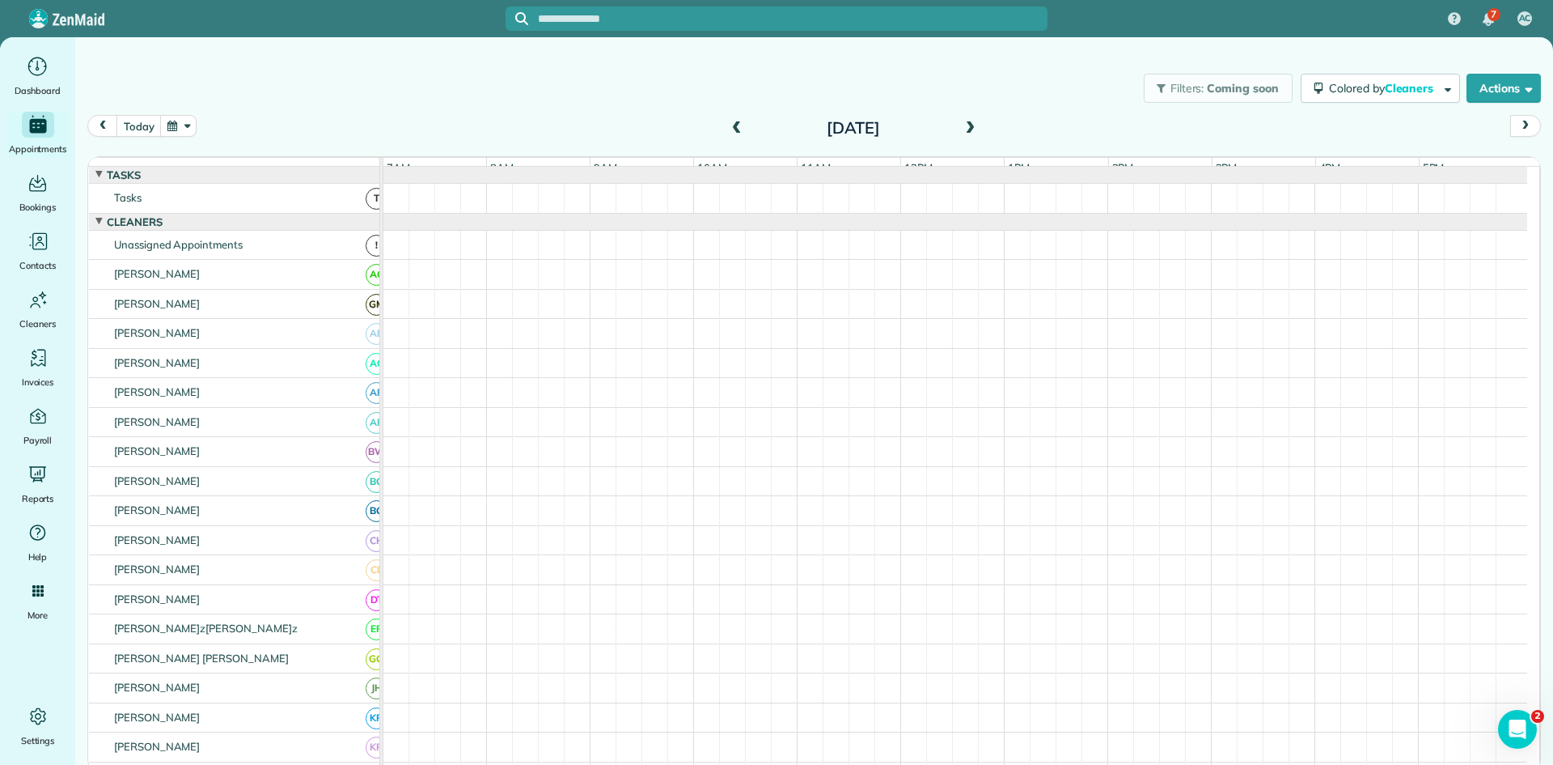
click at [973, 131] on span at bounding box center [970, 128] width 18 height 15
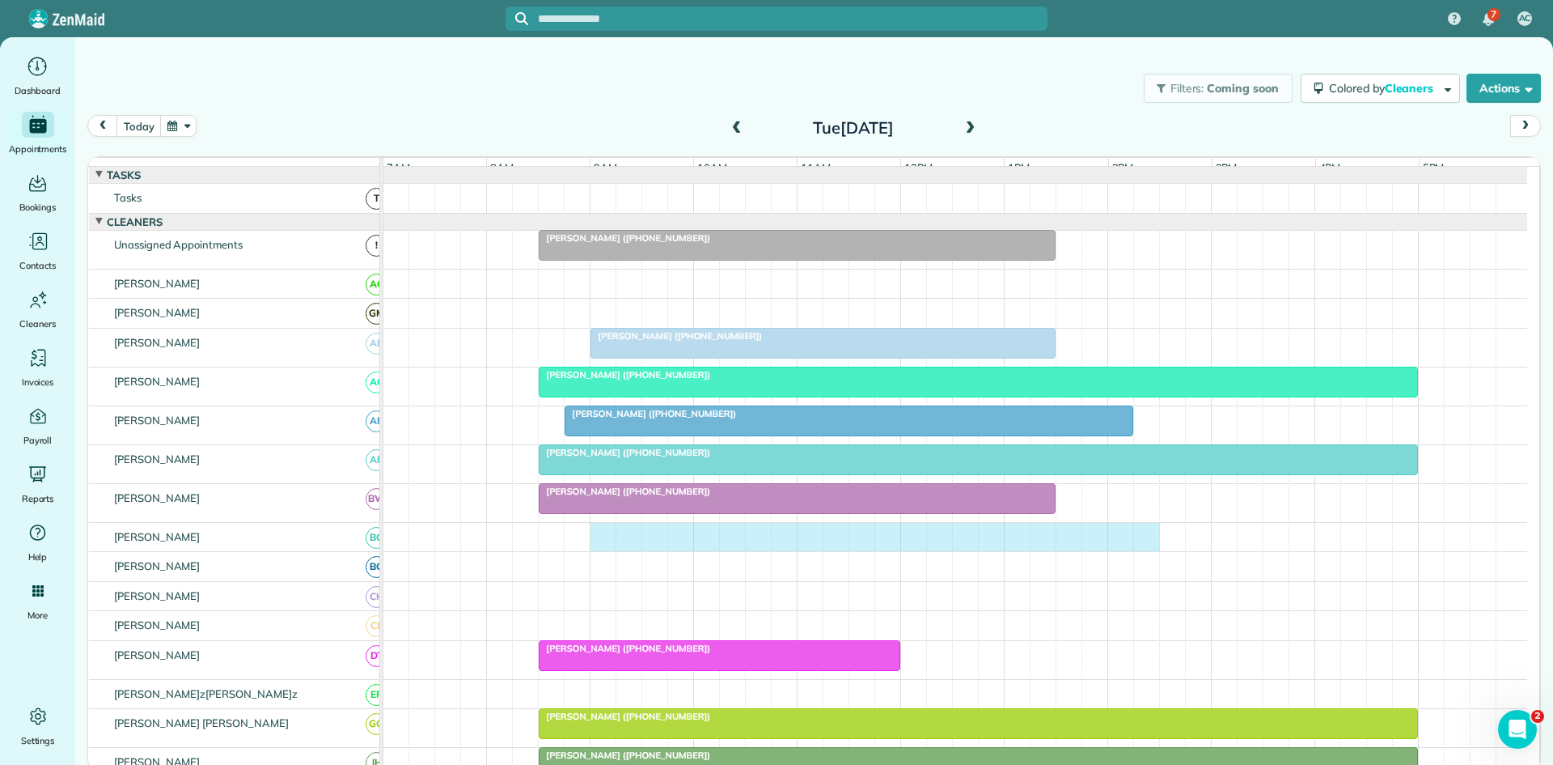
drag, startPoint x: 601, startPoint y: 549, endPoint x: 1134, endPoint y: 551, distance: 533.2
click at [1150, 552] on div at bounding box center [956, 537] width 1144 height 29
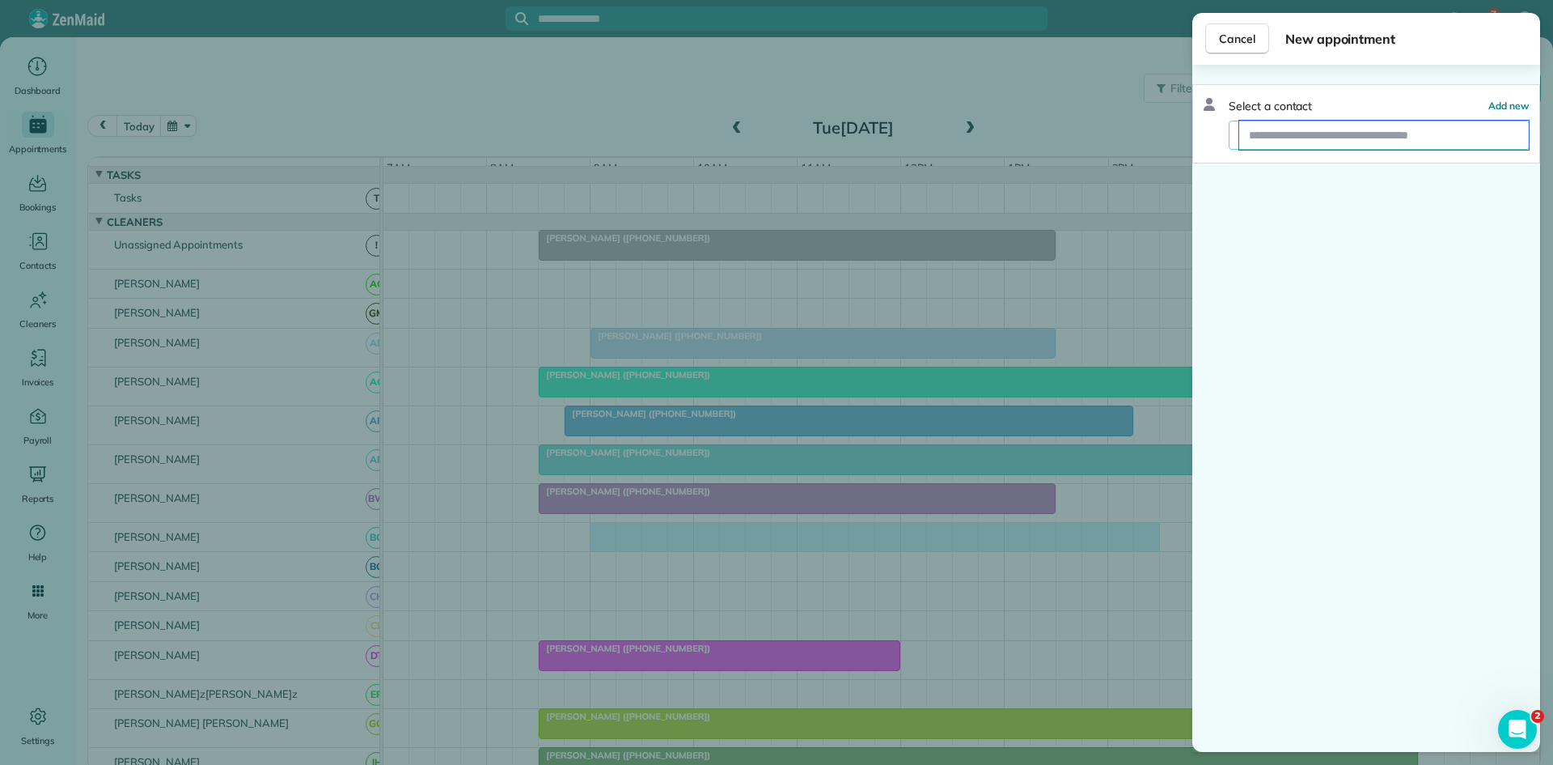
click at [1315, 131] on input "text" at bounding box center [1385, 135] width 290 height 29
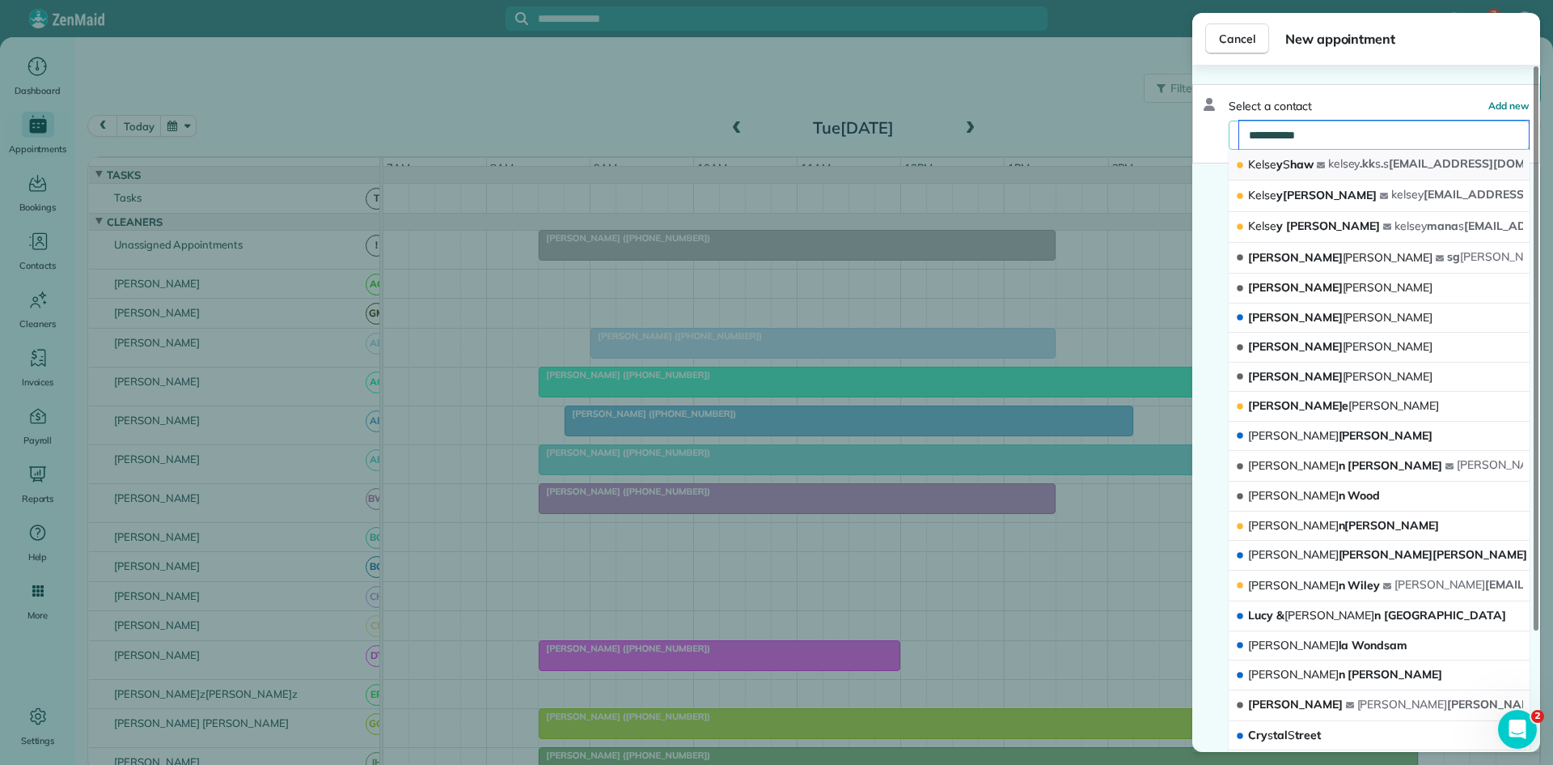
type input "**********"
click at [1330, 164] on button "Kel s e y S haw kel s[PERSON_NAME]k s . s [EMAIL_ADDRESS][DOMAIN_NAME]" at bounding box center [1379, 165] width 301 height 31
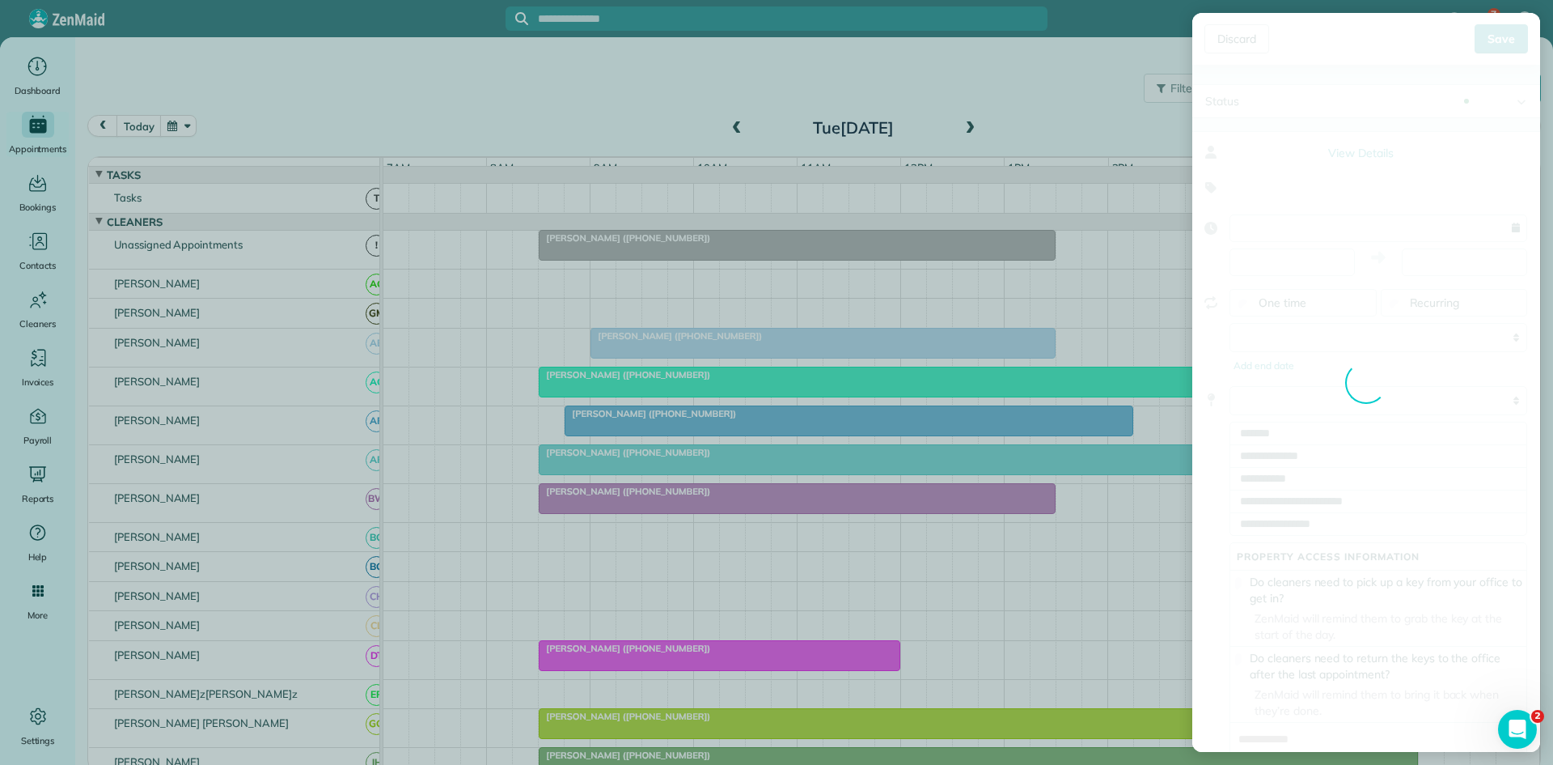
type input "**********"
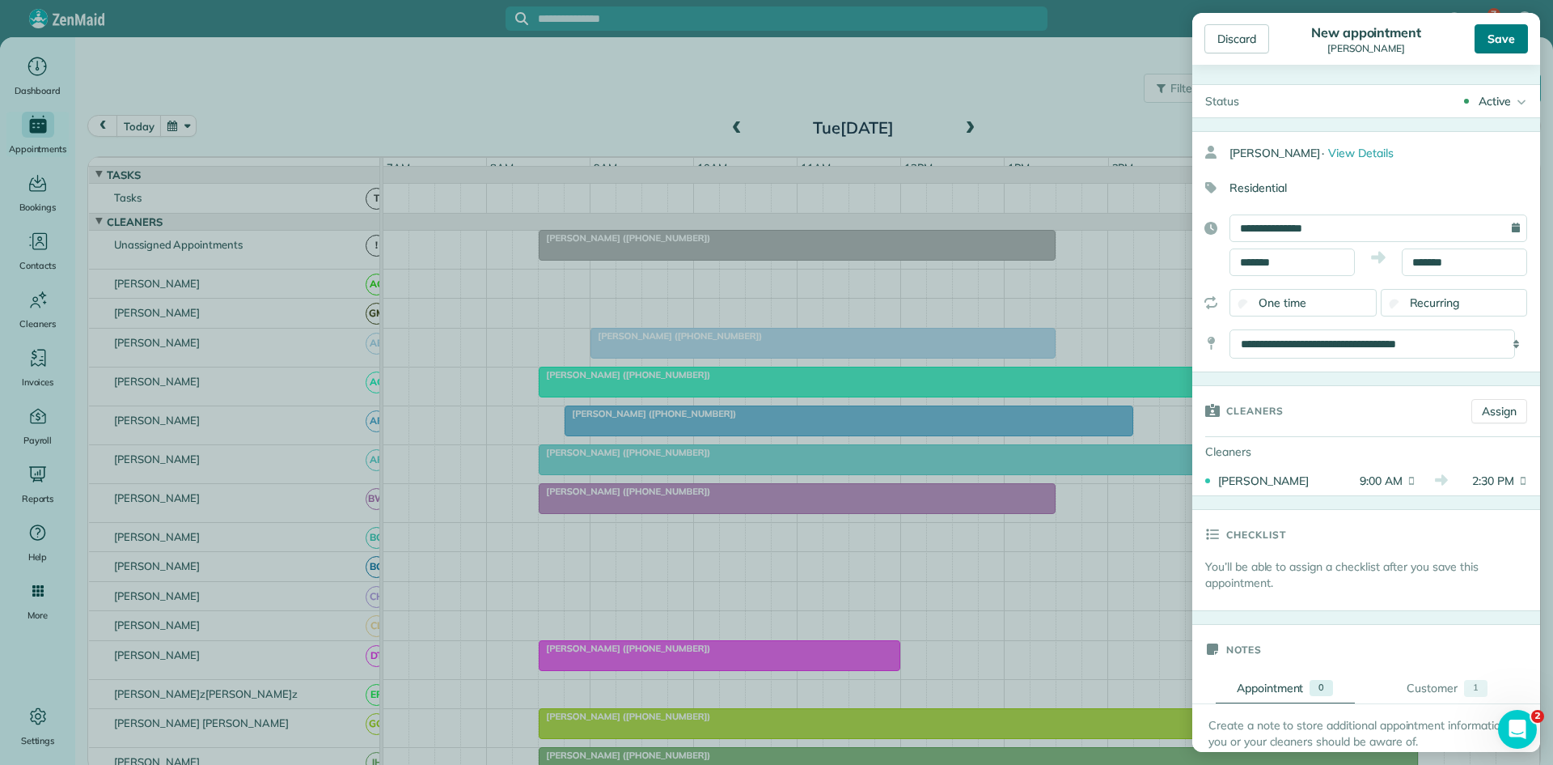
click at [1485, 42] on div "Save" at bounding box center [1501, 38] width 53 height 29
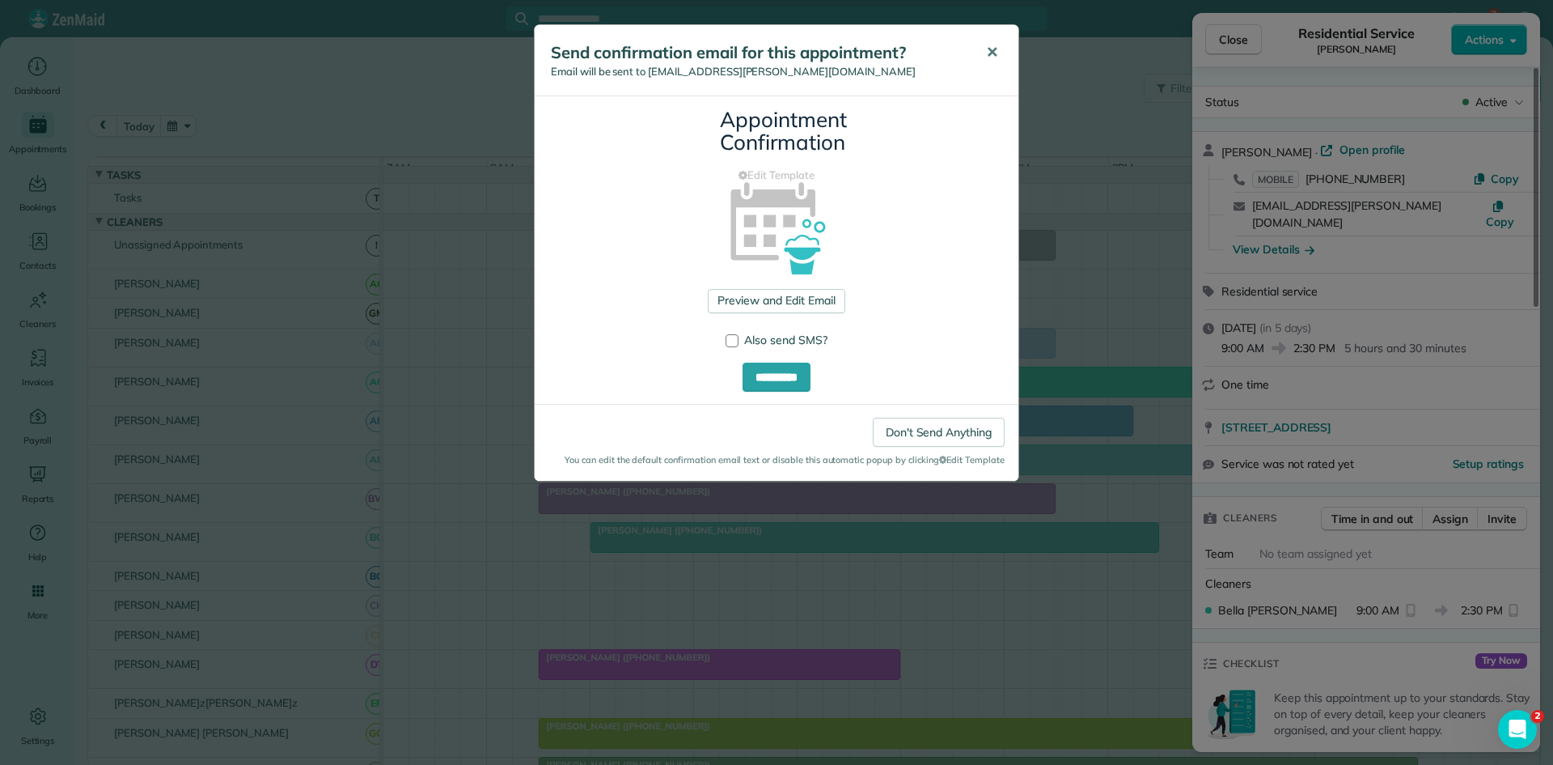
click at [985, 55] on button "✕" at bounding box center [992, 52] width 36 height 39
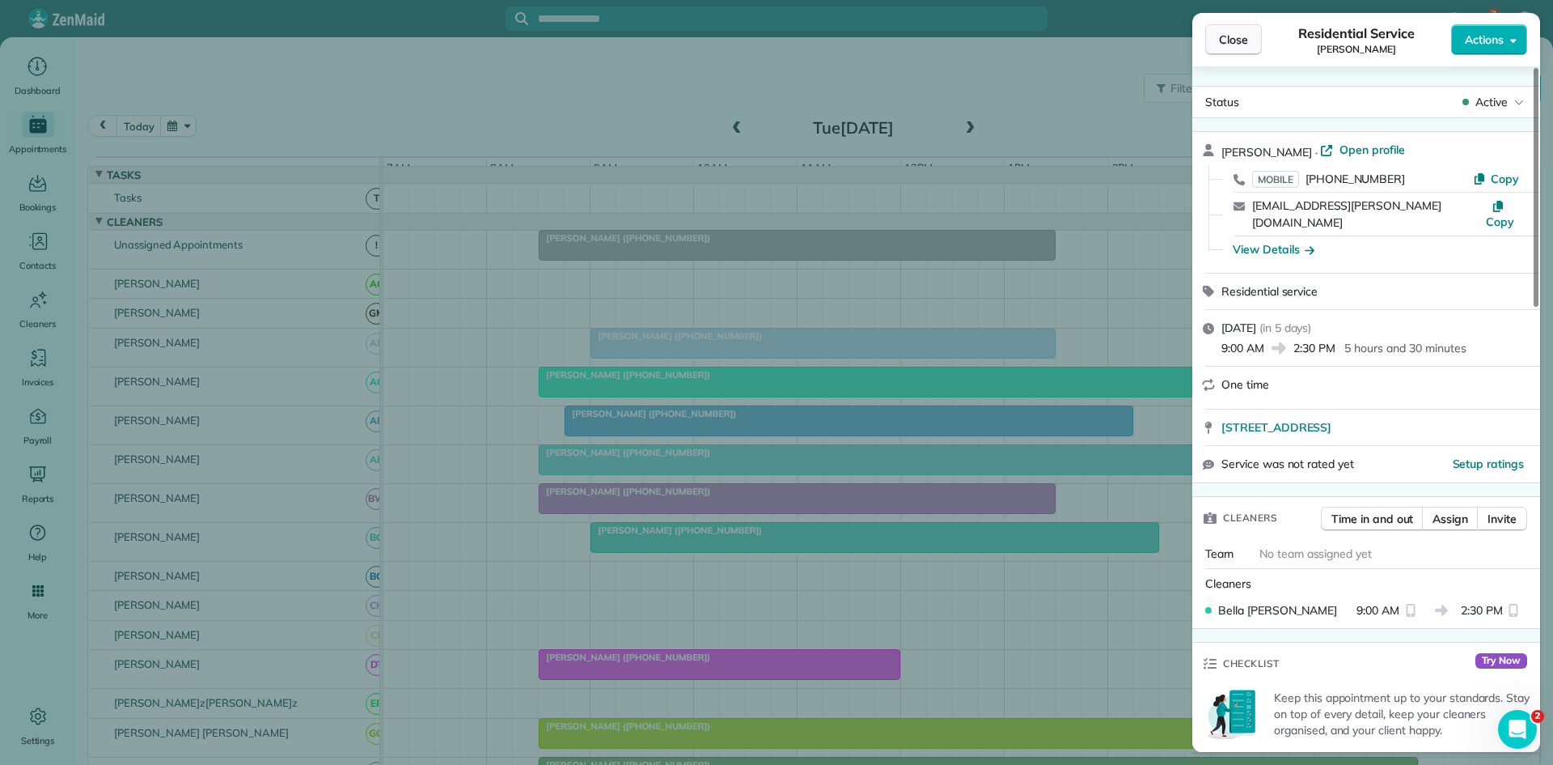
click at [1235, 44] on span "Close" at bounding box center [1233, 40] width 29 height 16
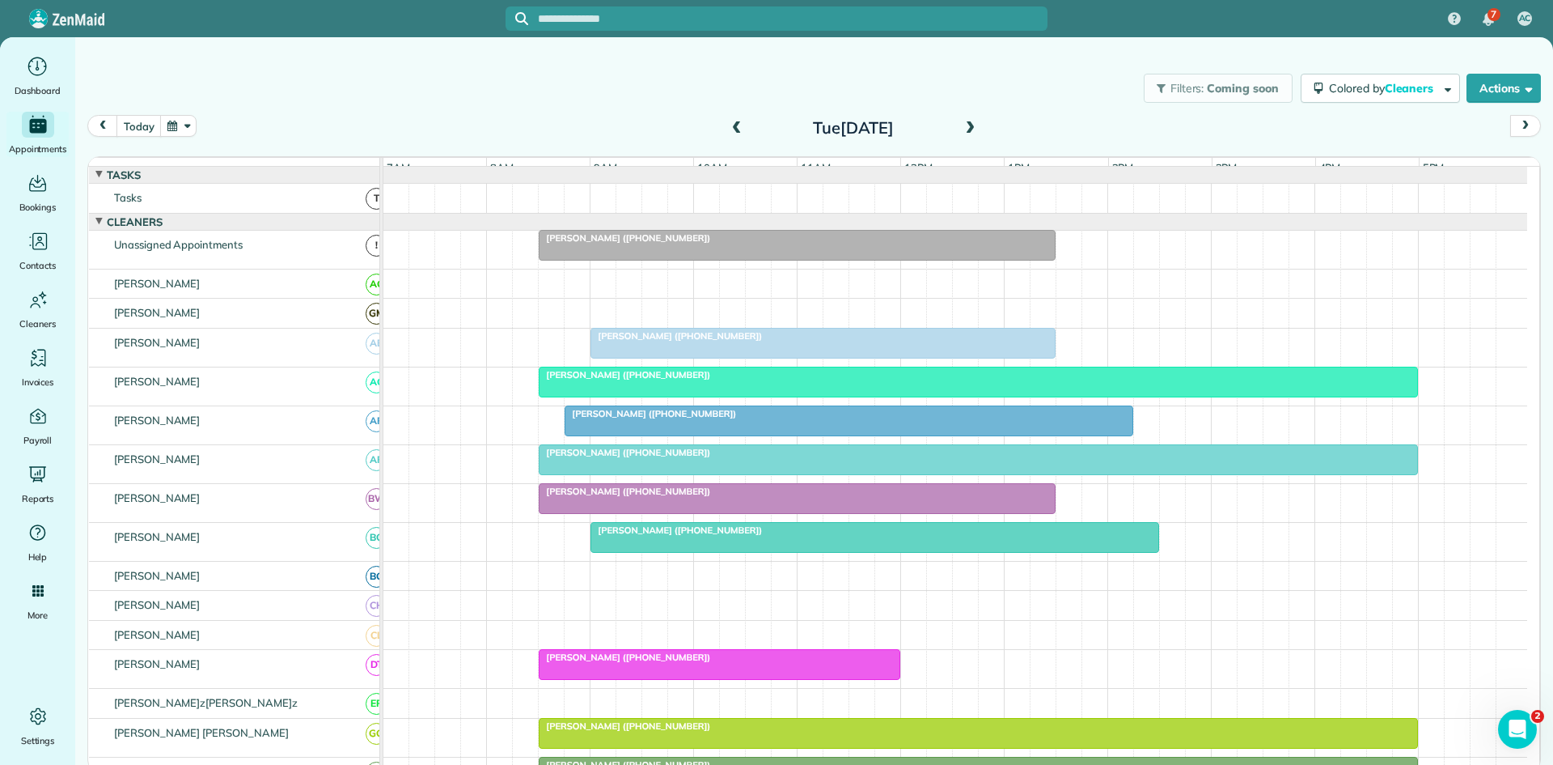
click at [1103, 183] on div at bounding box center [956, 175] width 1144 height 16
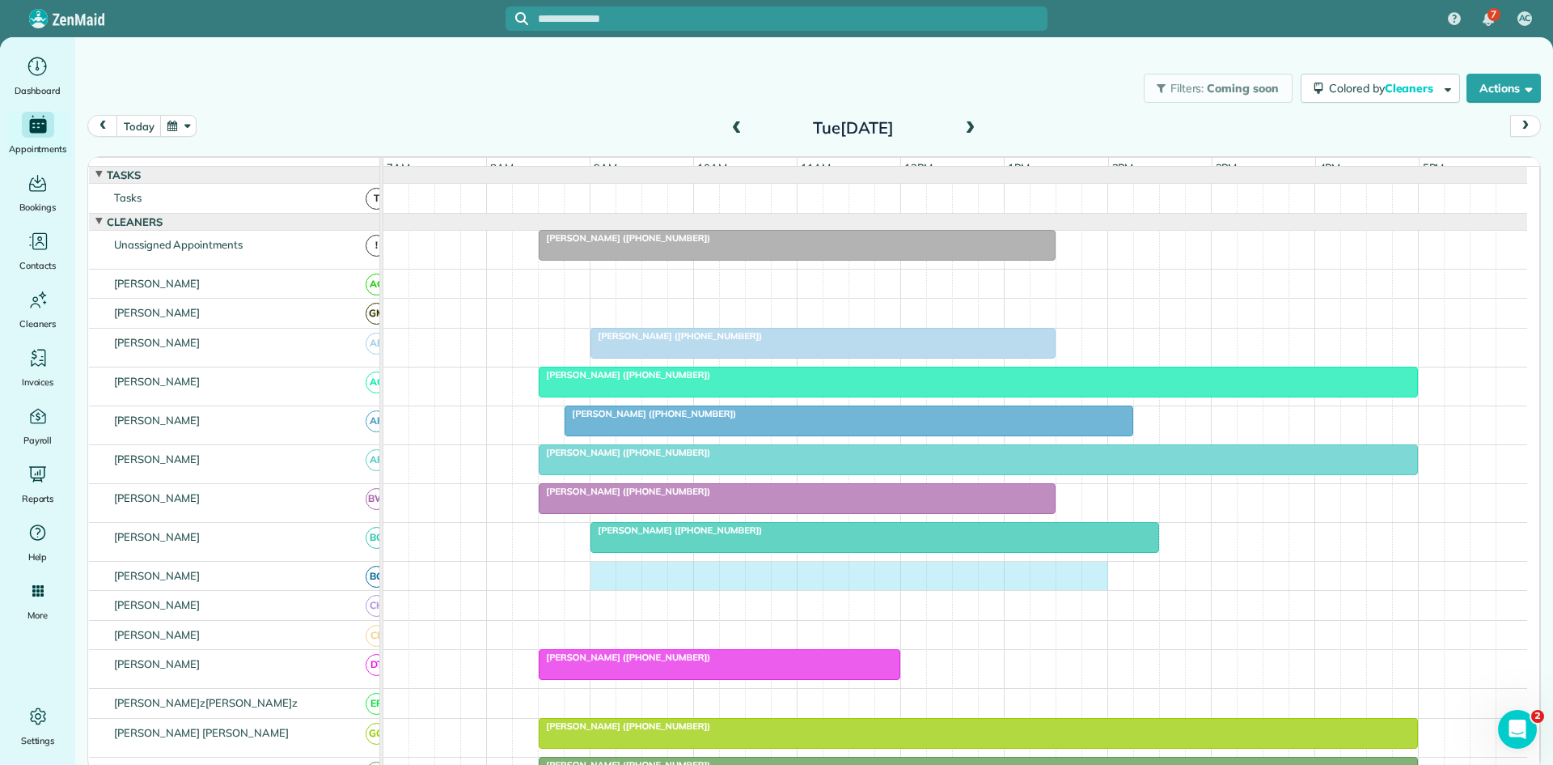
drag, startPoint x: 595, startPoint y: 592, endPoint x: 1106, endPoint y: 583, distance: 510.6
click at [1097, 585] on div at bounding box center [956, 575] width 1144 height 29
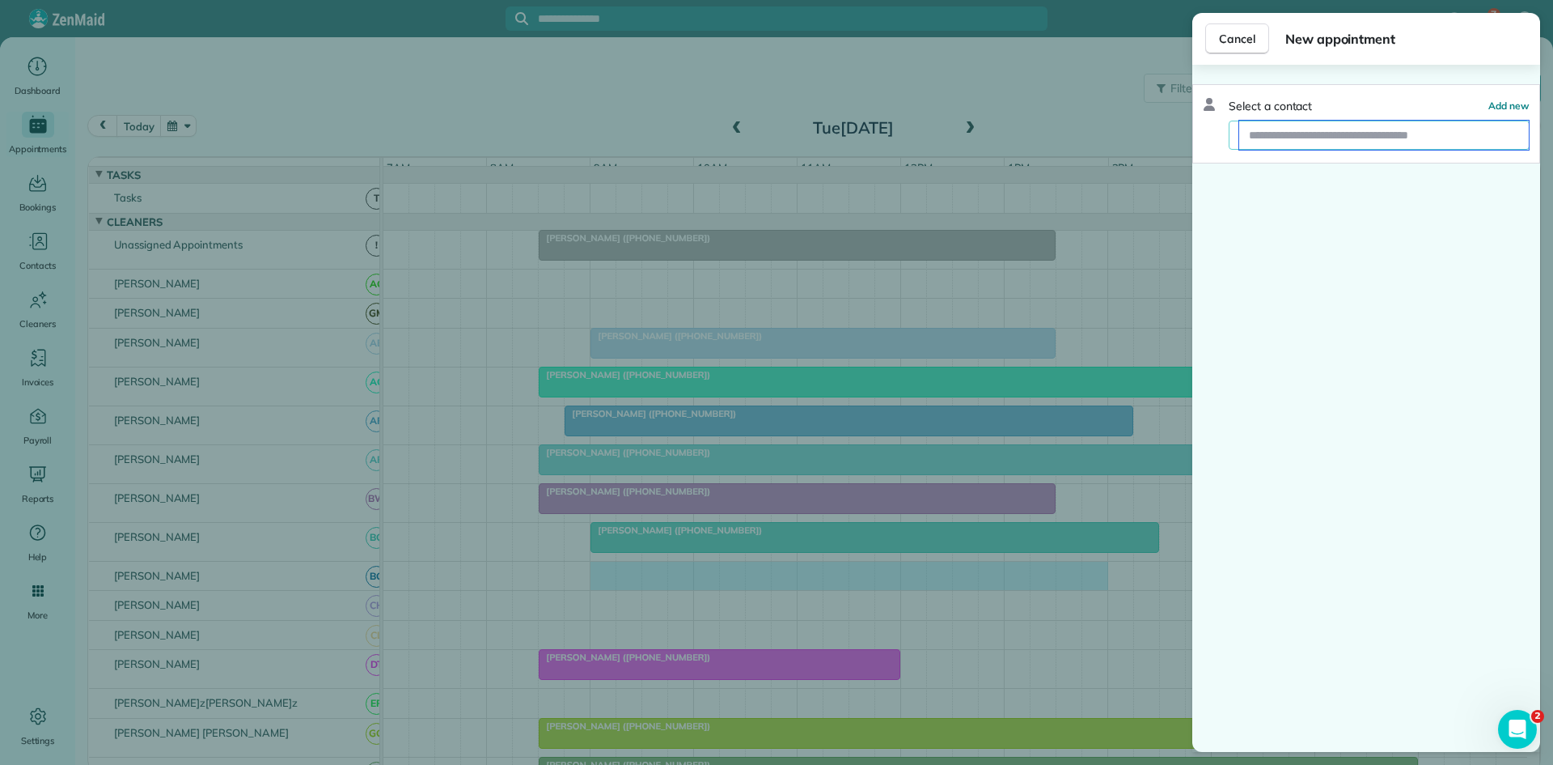
click at [1399, 129] on input "text" at bounding box center [1385, 135] width 290 height 29
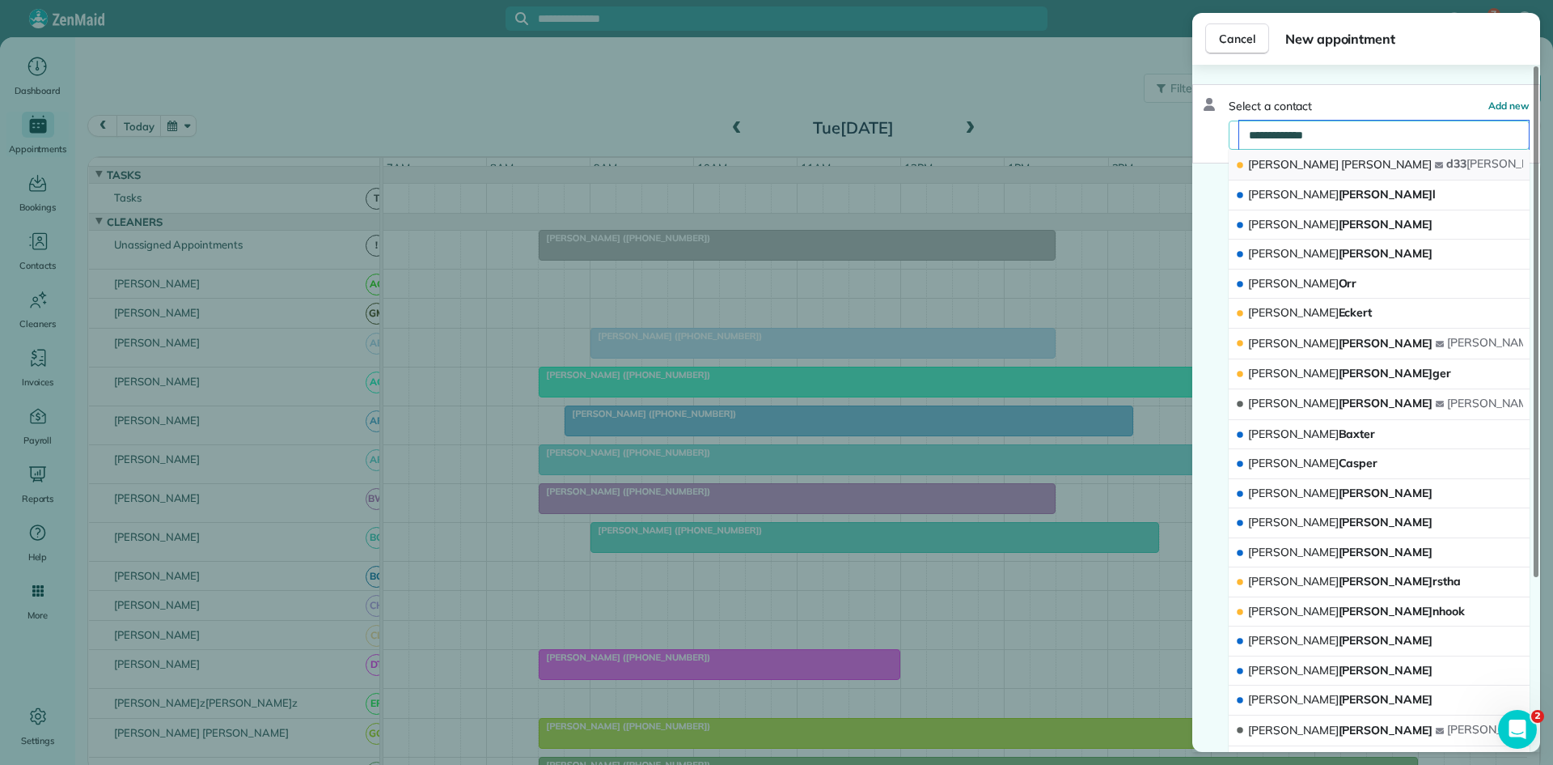
type input "**********"
click at [1333, 163] on button "[PERSON_NAME]id [PERSON_NAME] d33 [PERSON_NAME] @[DOMAIN_NAME]" at bounding box center [1379, 165] width 301 height 31
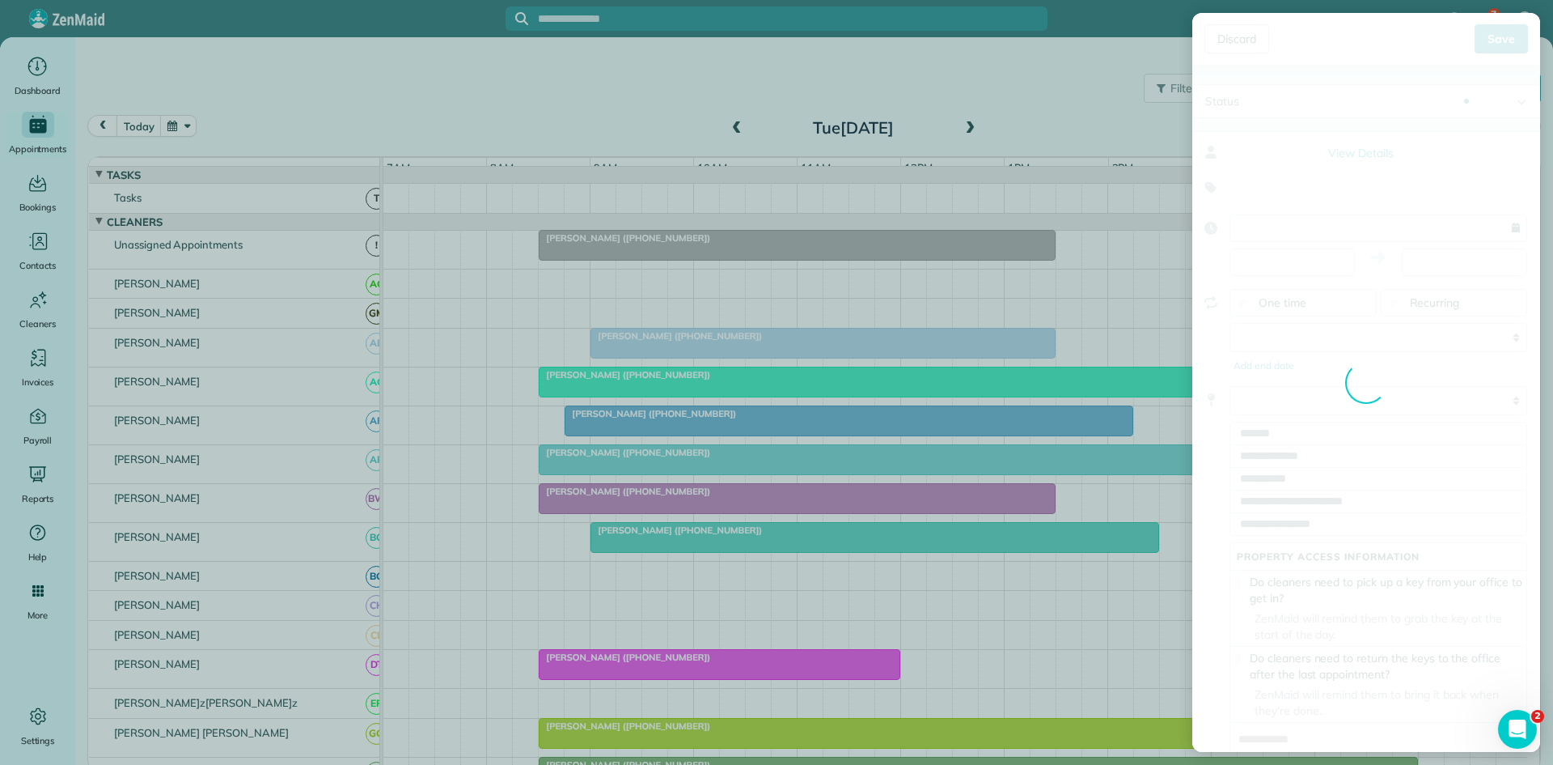
type input "**********"
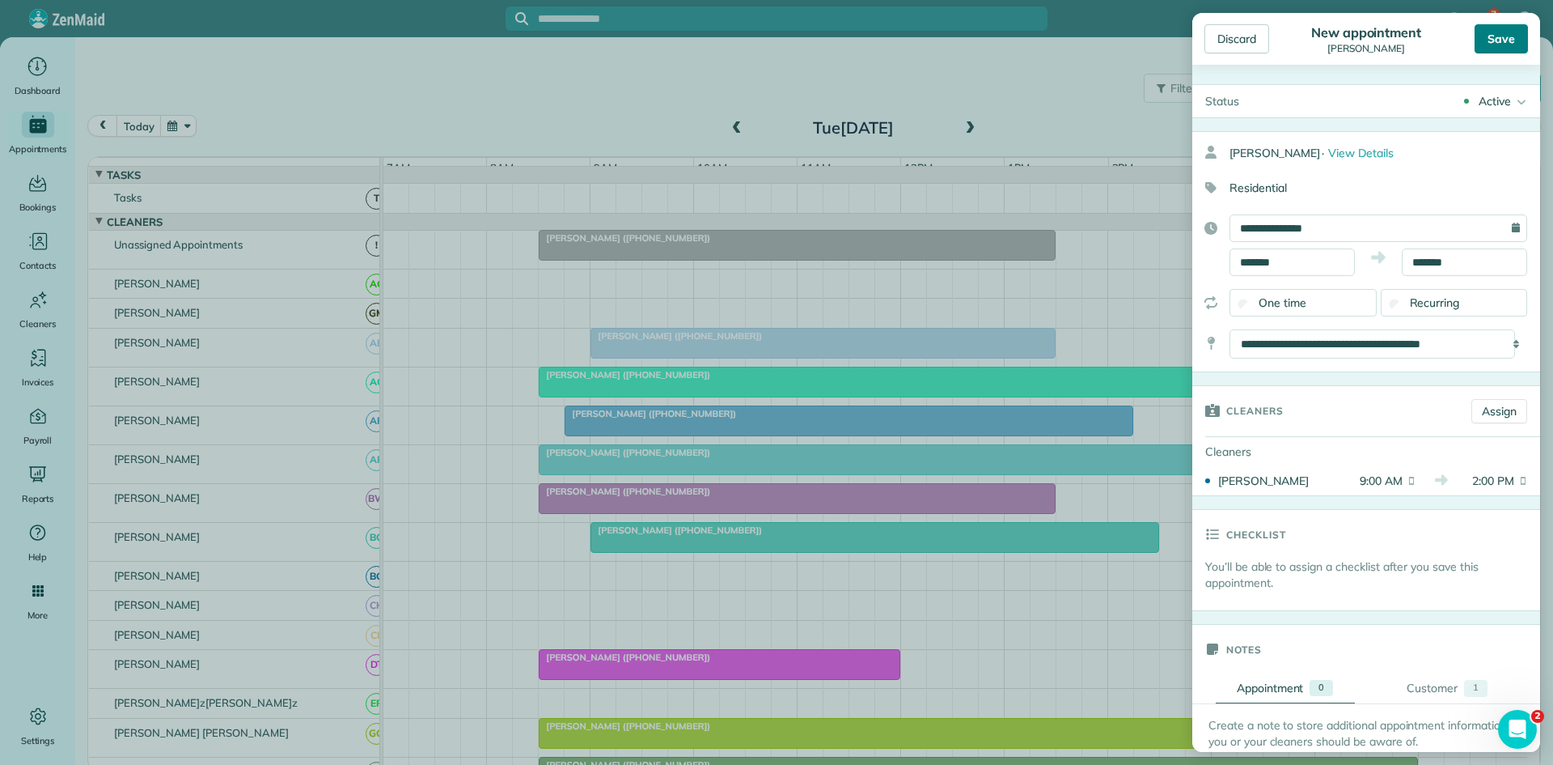
click at [1517, 38] on div "Save" at bounding box center [1501, 38] width 53 height 29
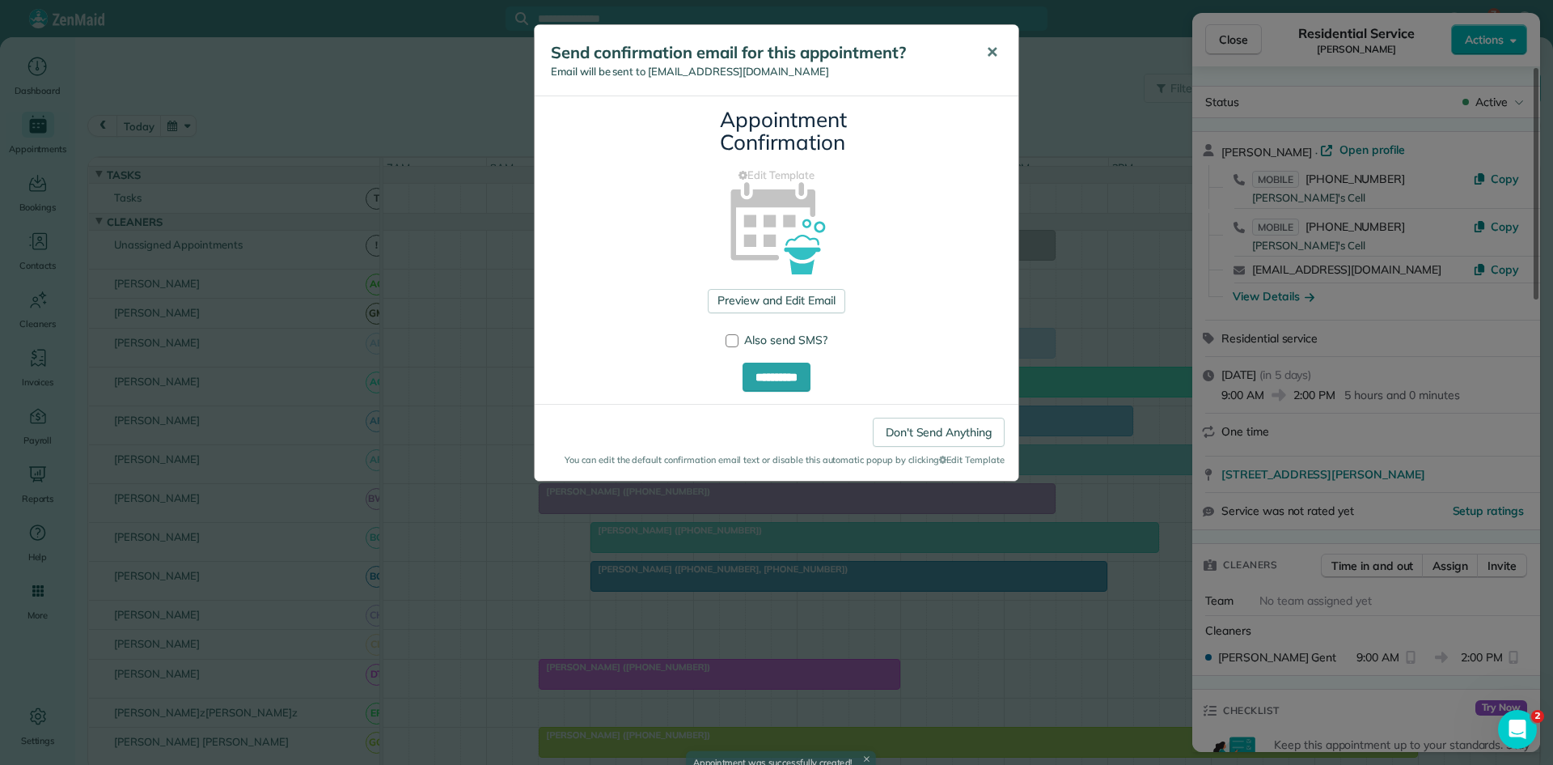
click at [997, 49] on span "✕" at bounding box center [992, 52] width 12 height 19
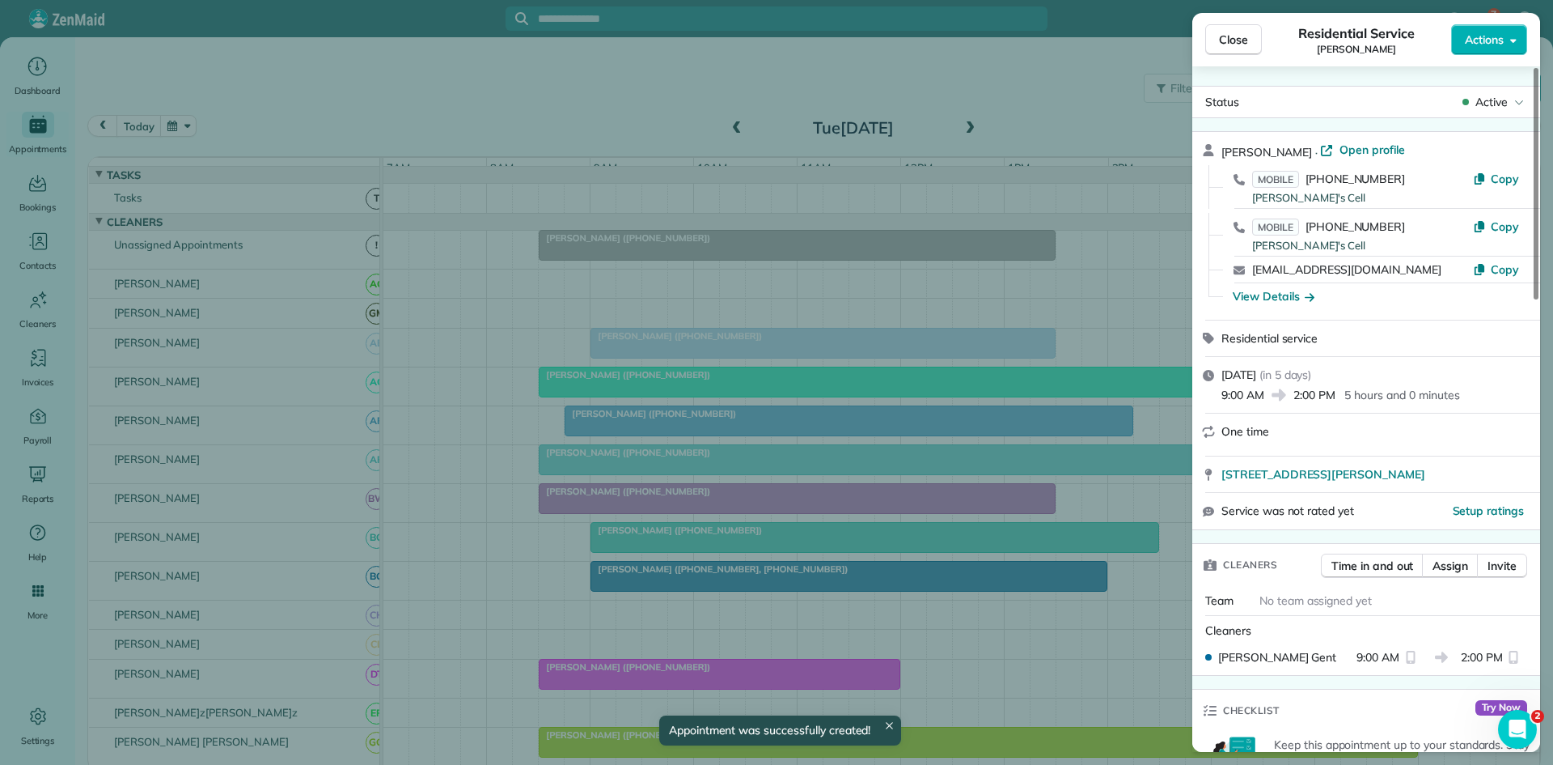
click at [1223, 36] on span "Close" at bounding box center [1233, 40] width 29 height 16
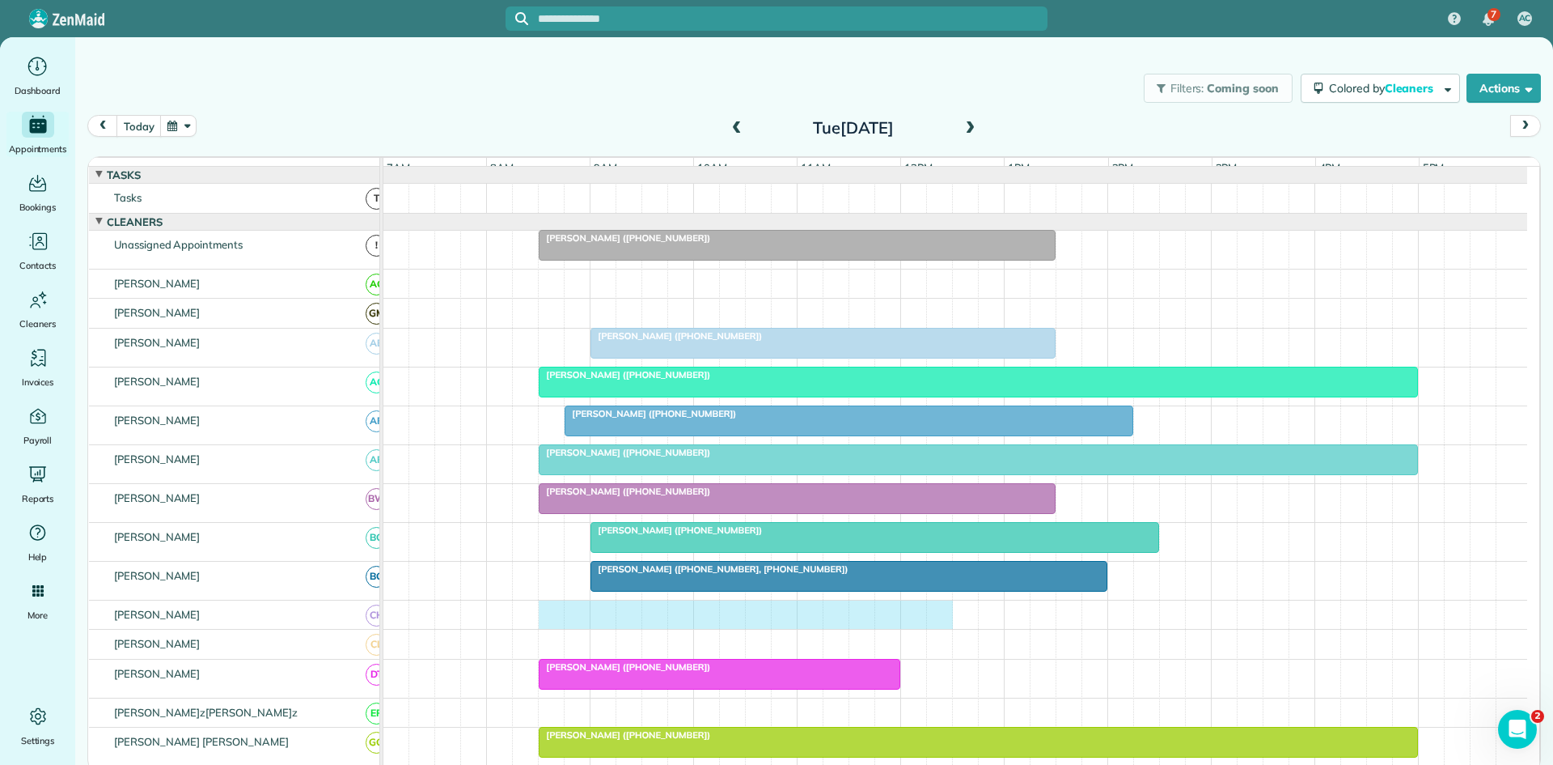
drag, startPoint x: 549, startPoint y: 622, endPoint x: 927, endPoint y: 627, distance: 377.9
click at [934, 627] on div at bounding box center [956, 614] width 1144 height 29
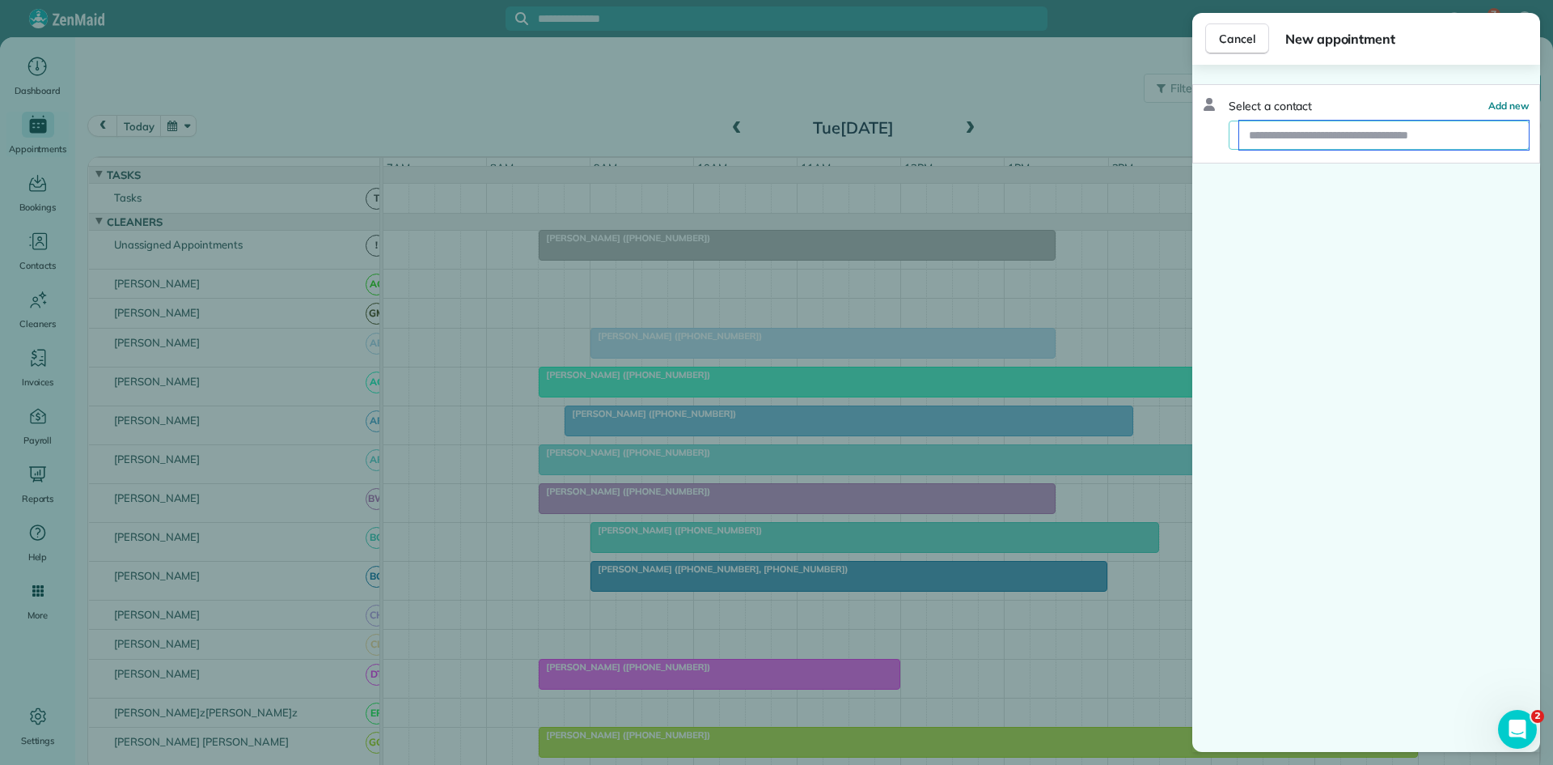
click at [1352, 138] on input "text" at bounding box center [1385, 135] width 290 height 29
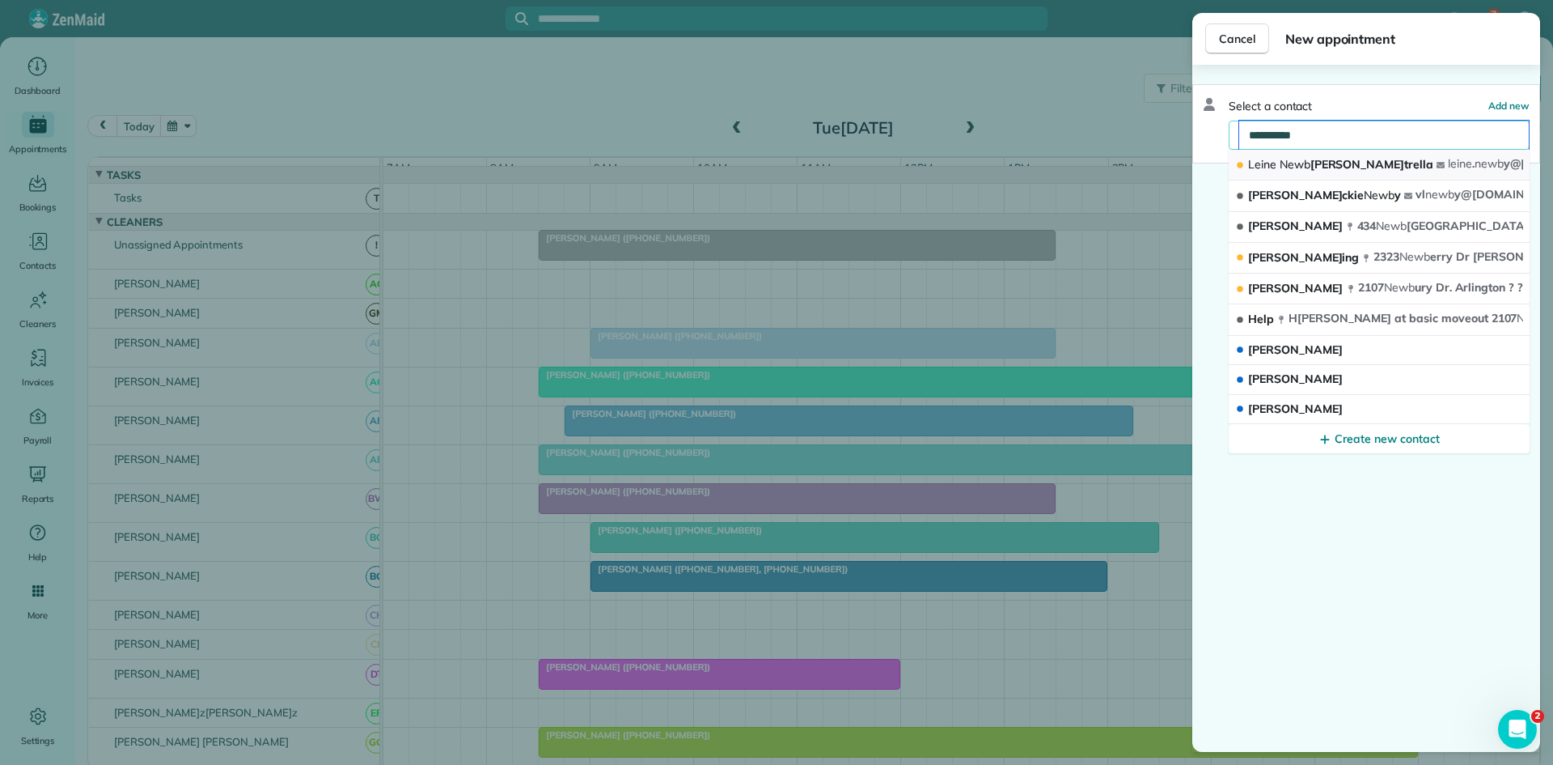
type input "**********"
click at [1344, 162] on span "Leine Ne[PERSON_NAME]rella" at bounding box center [1340, 164] width 185 height 15
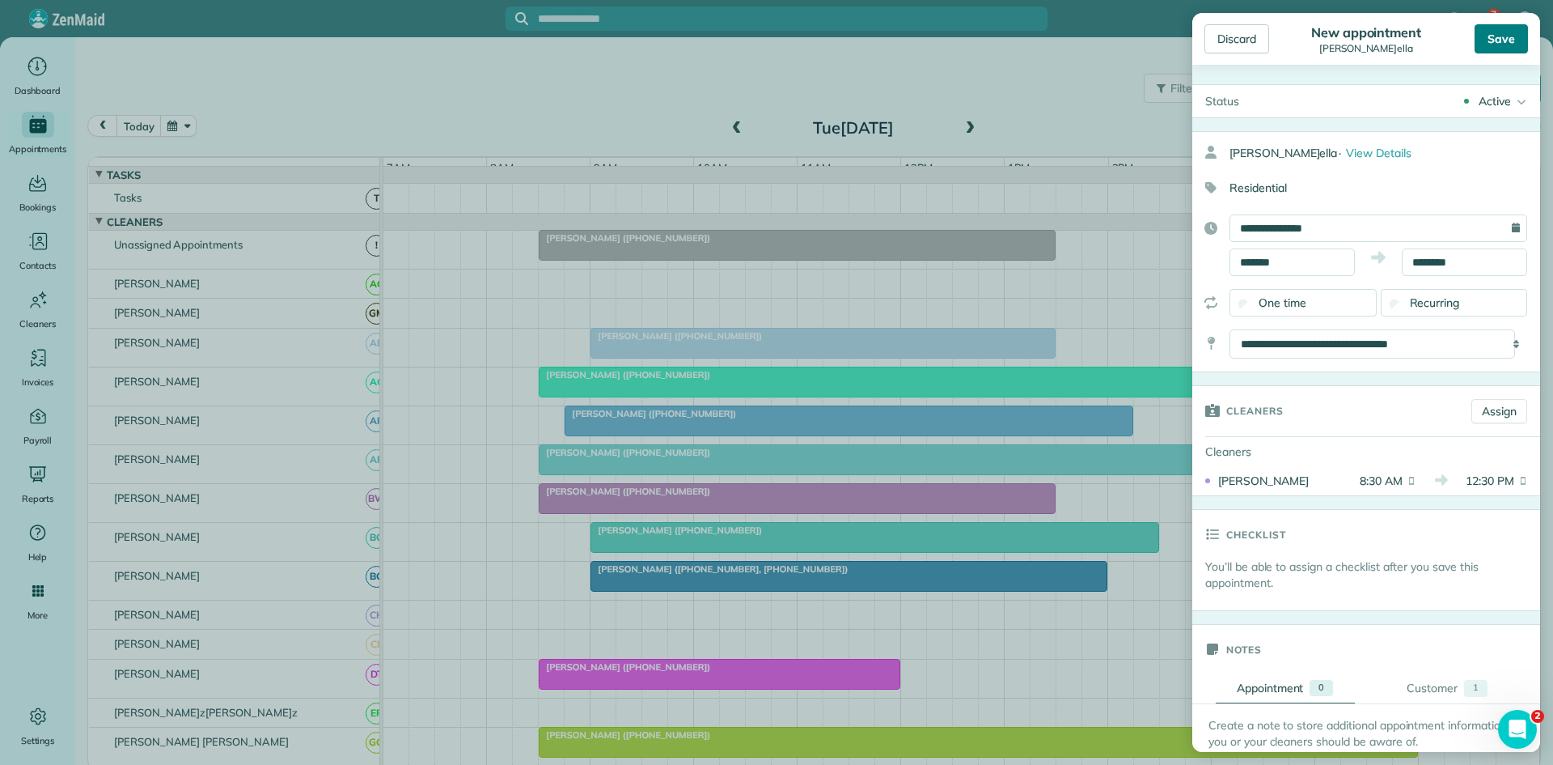
click at [1519, 40] on div "Save" at bounding box center [1501, 38] width 53 height 29
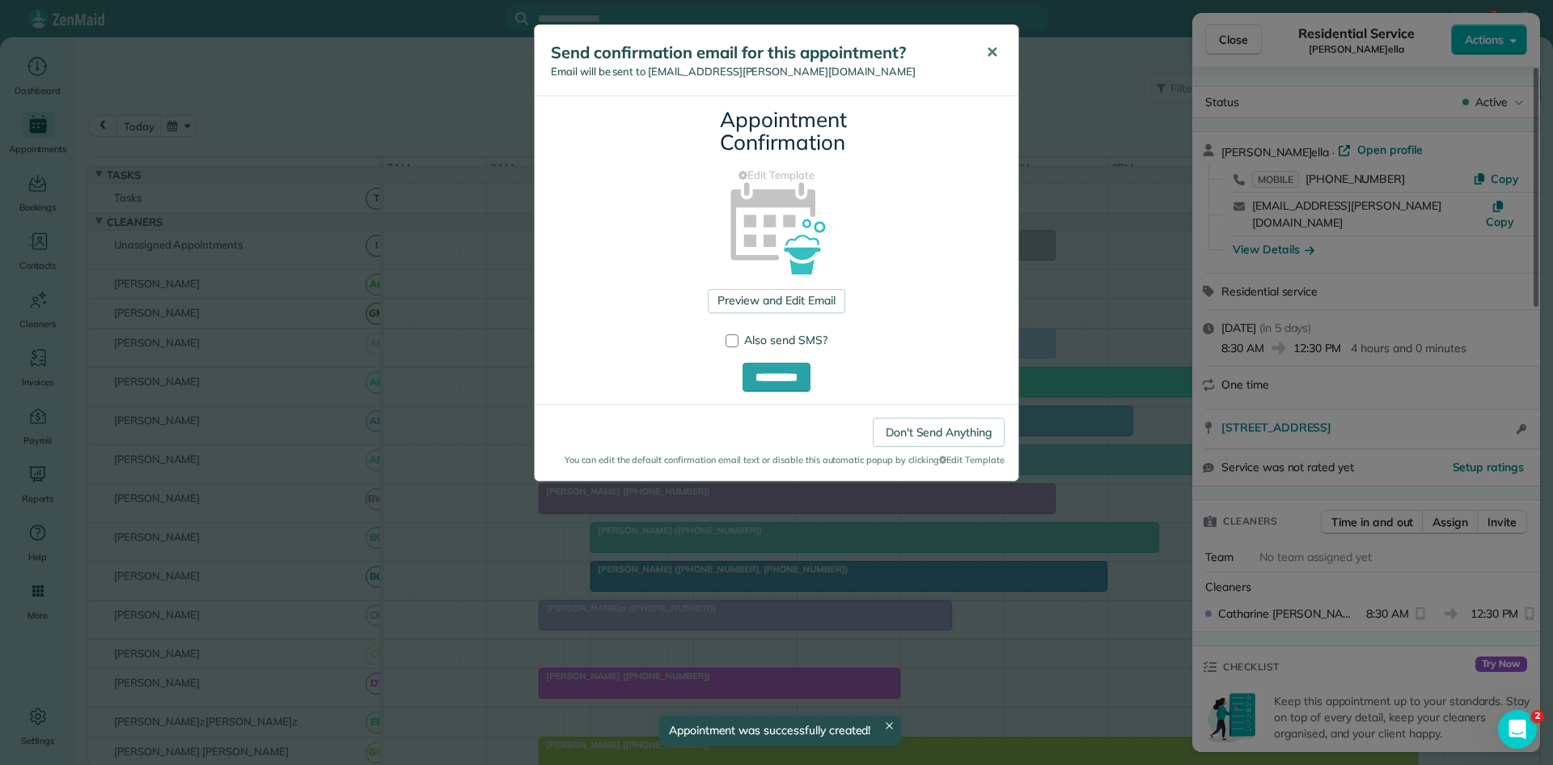
click at [998, 53] on button "✕" at bounding box center [992, 52] width 36 height 39
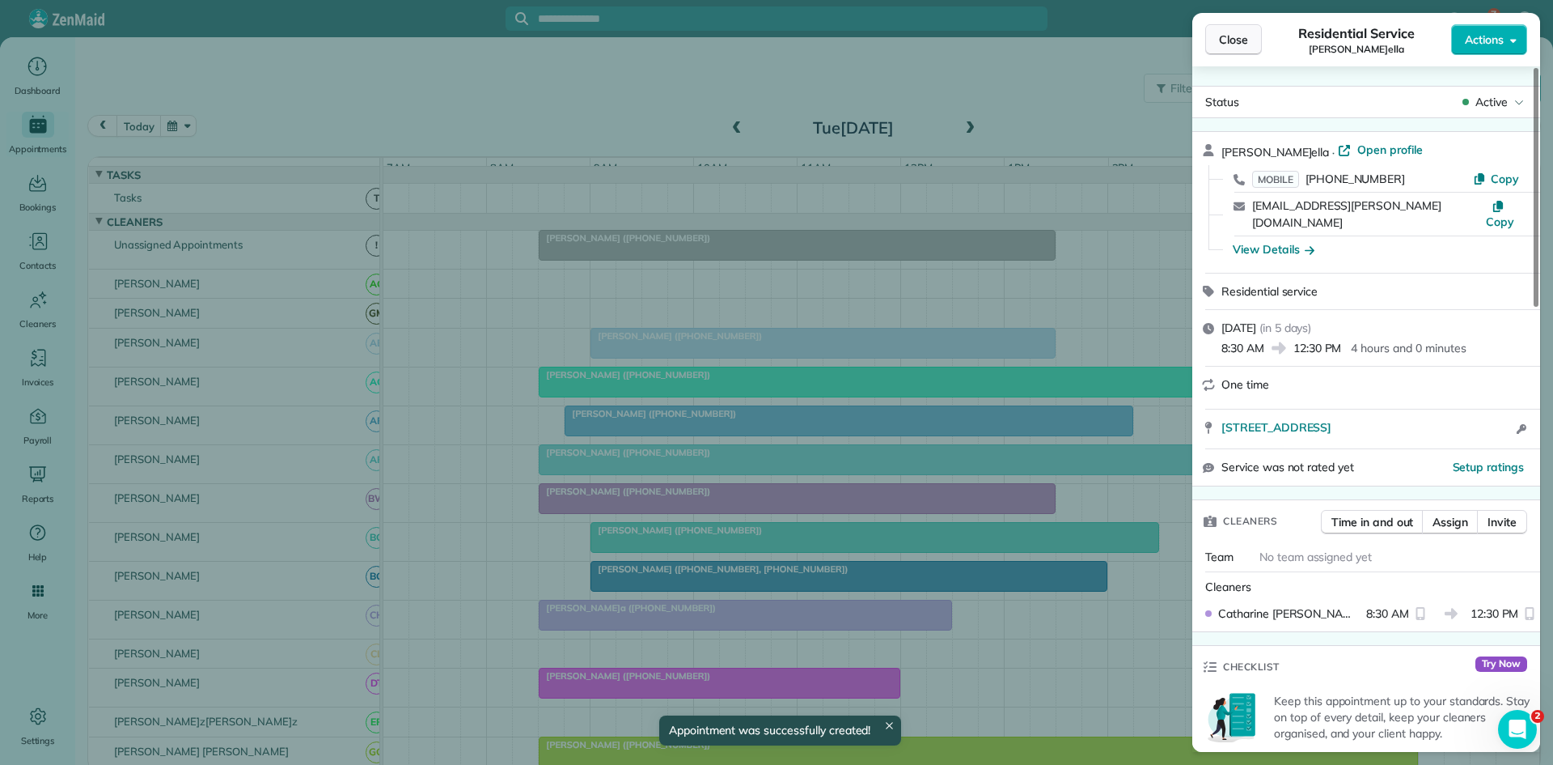
click at [1241, 42] on span "Close" at bounding box center [1233, 40] width 29 height 16
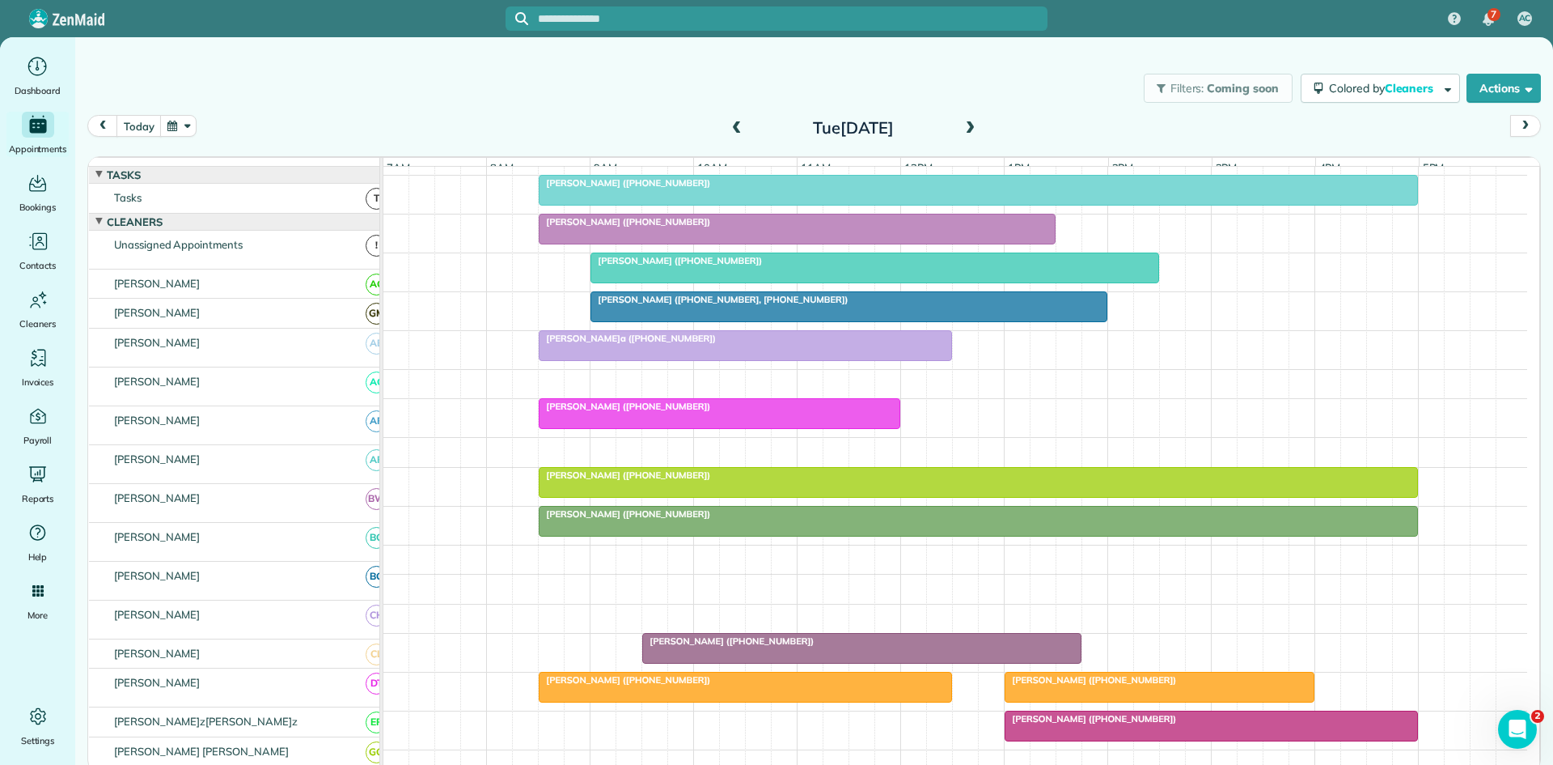
scroll to position [269, 0]
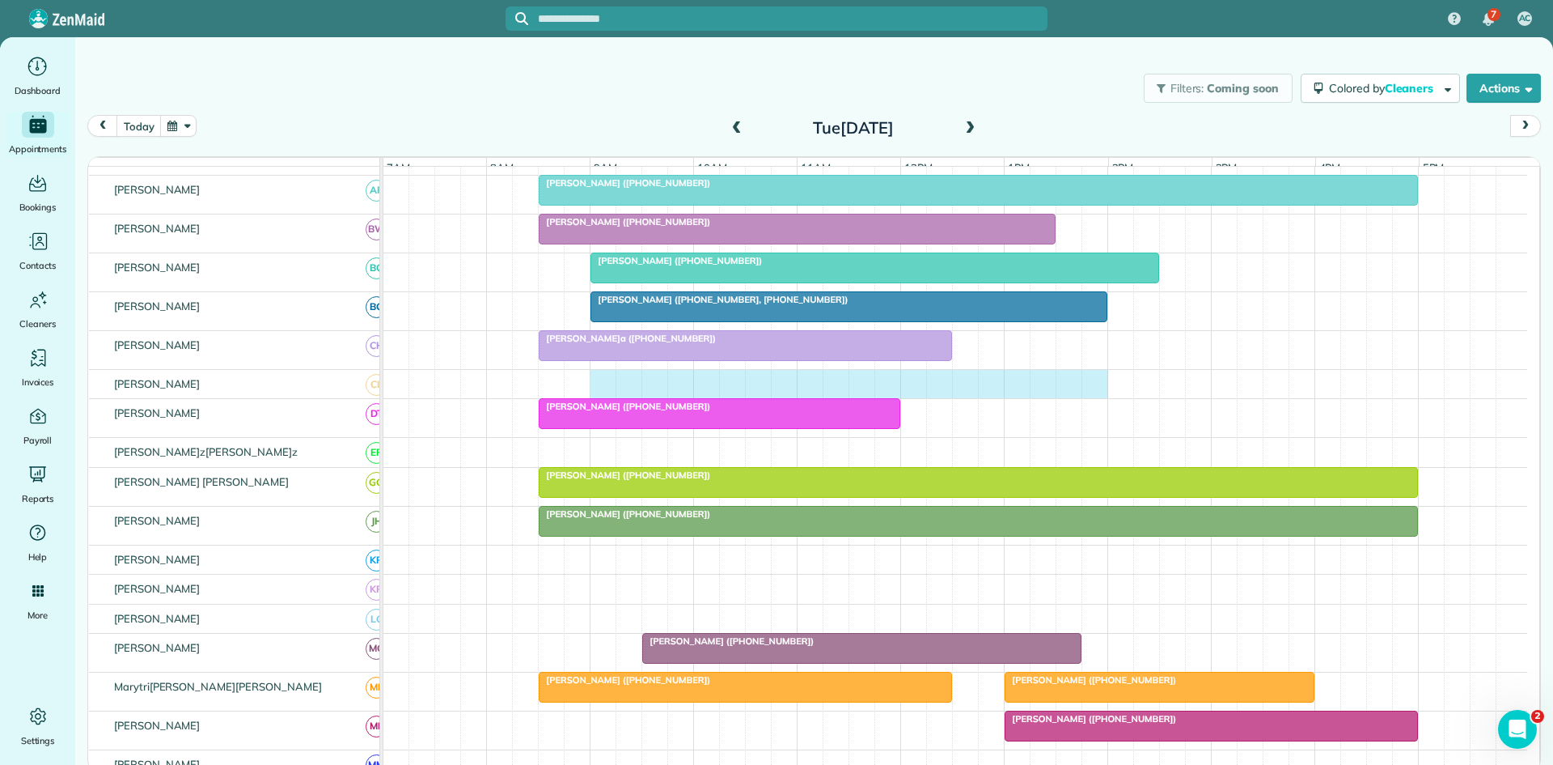
drag, startPoint x: 603, startPoint y: 400, endPoint x: 1083, endPoint y: 393, distance: 480.6
click at [1090, 393] on div at bounding box center [956, 384] width 1144 height 29
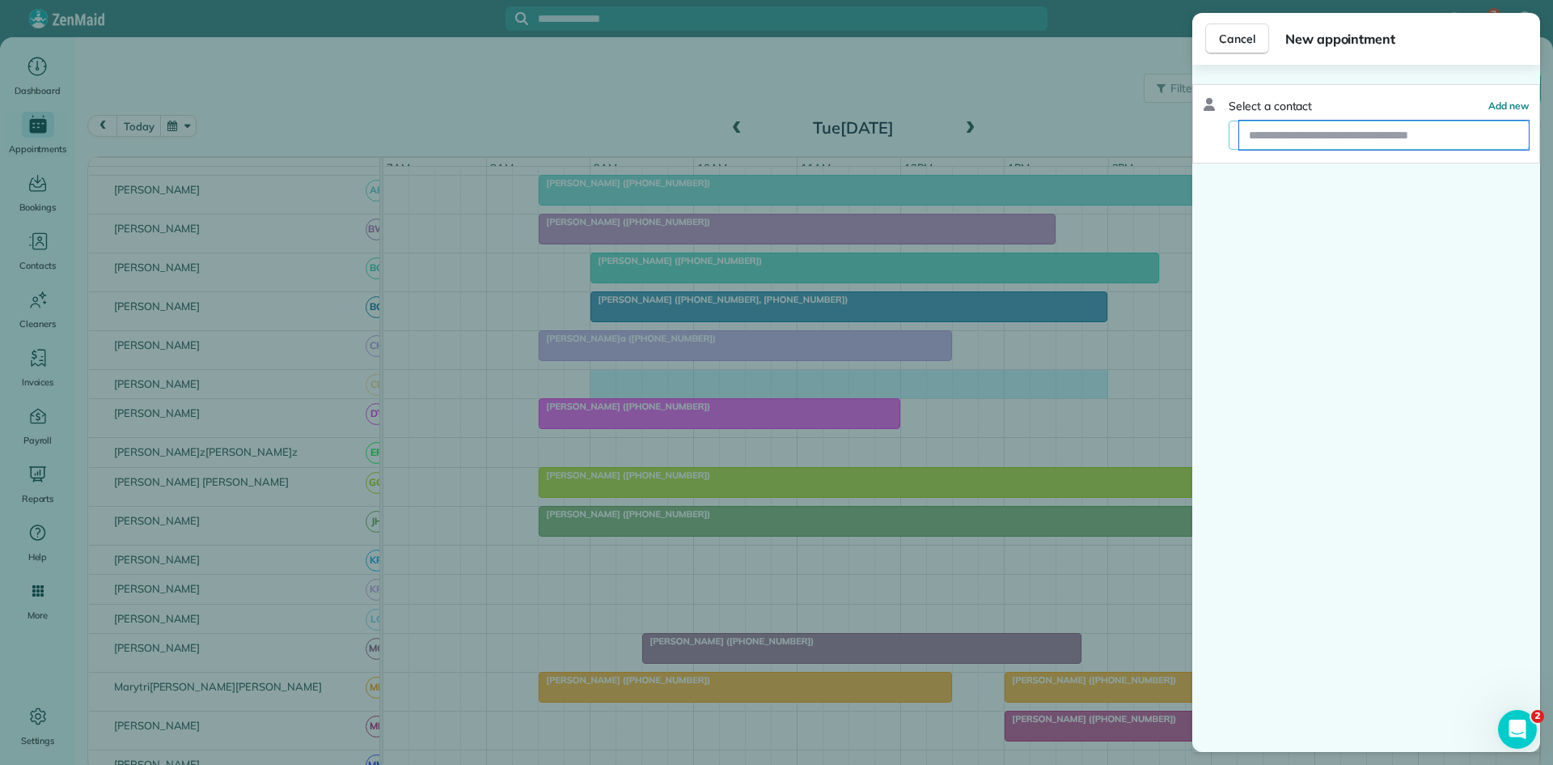
click at [1395, 142] on input "text" at bounding box center [1385, 135] width 290 height 29
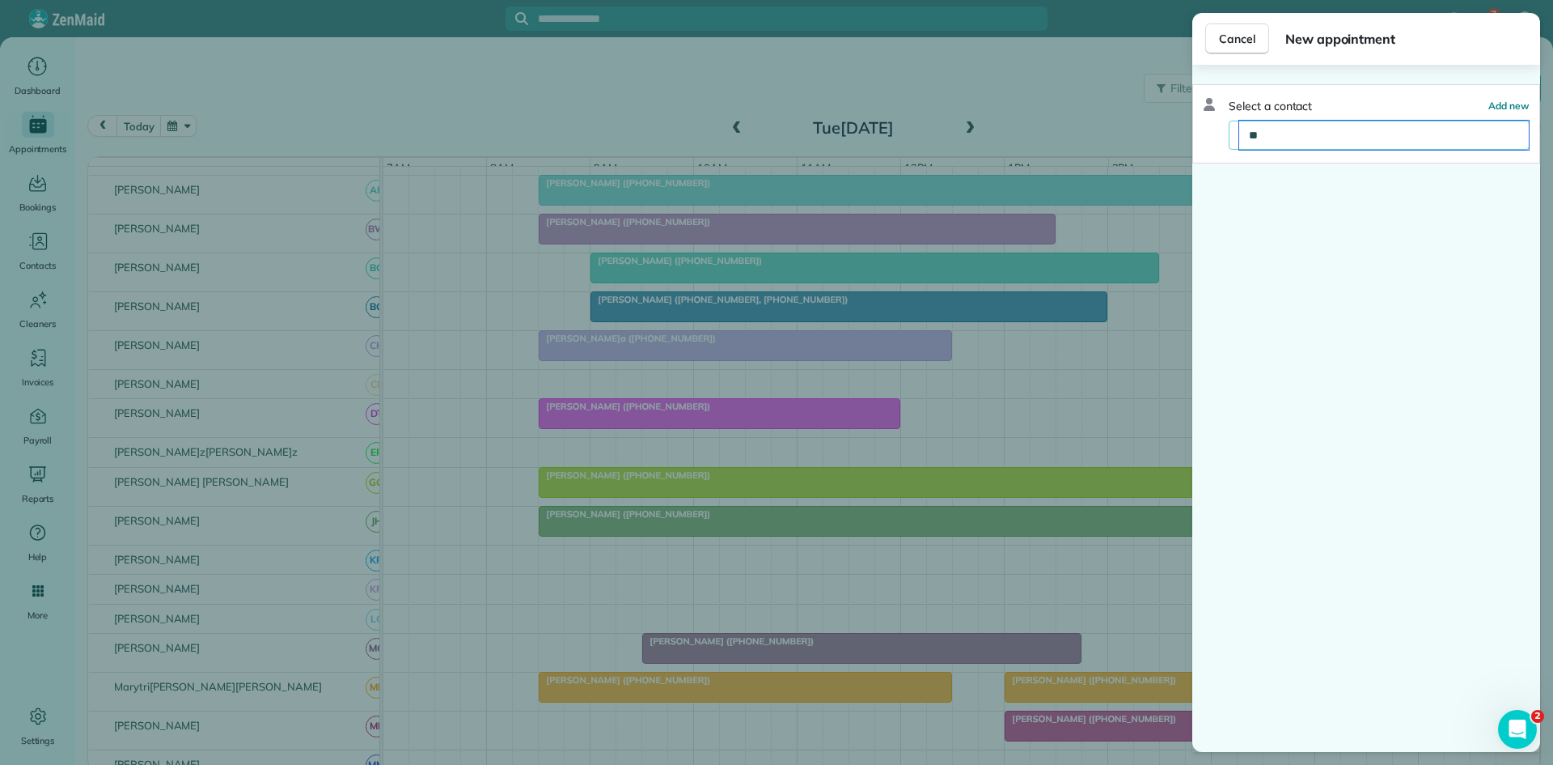
type input "*"
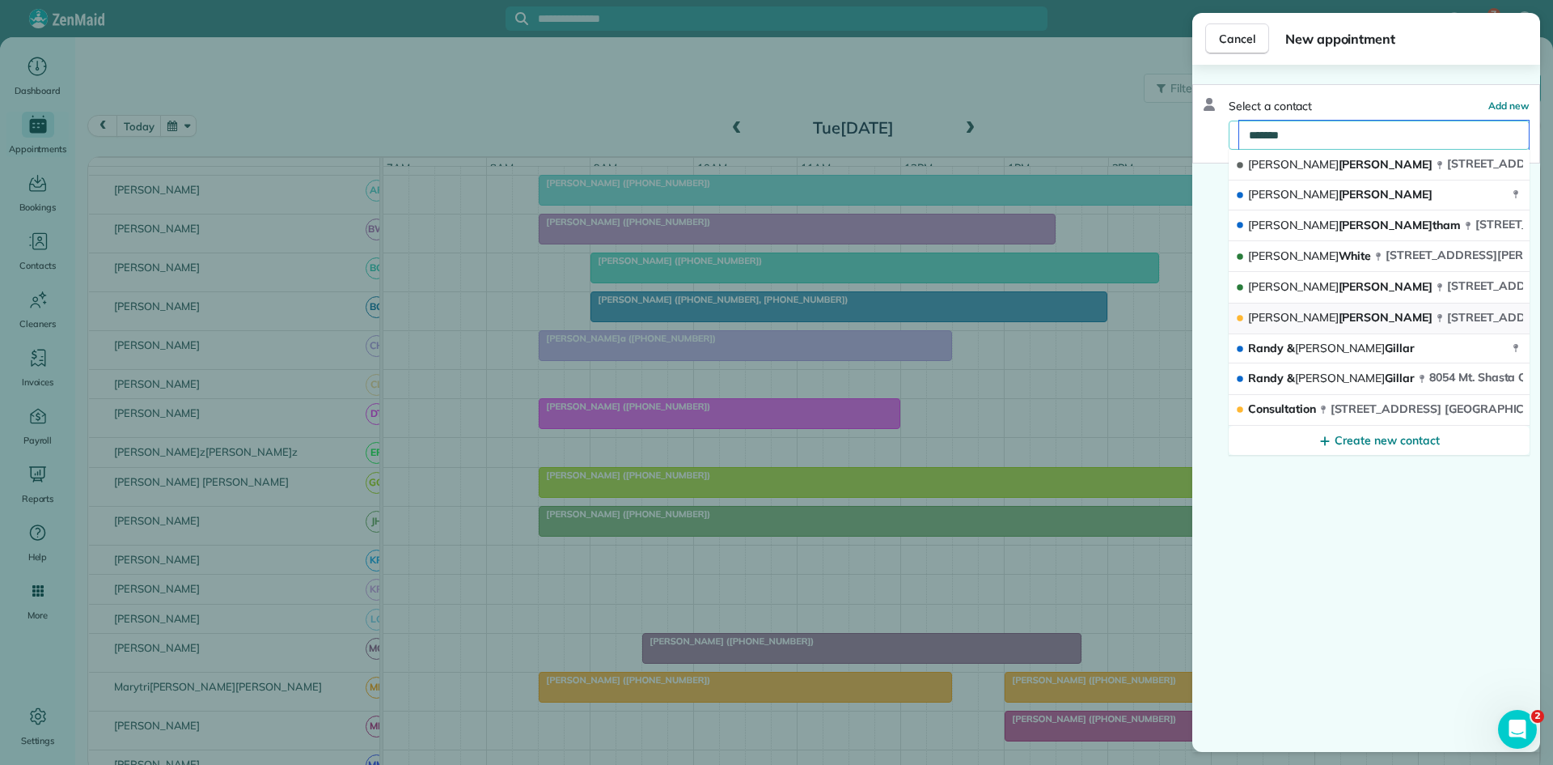
type input "******"
click at [1436, 318] on icon "button" at bounding box center [1440, 318] width 8 height 8
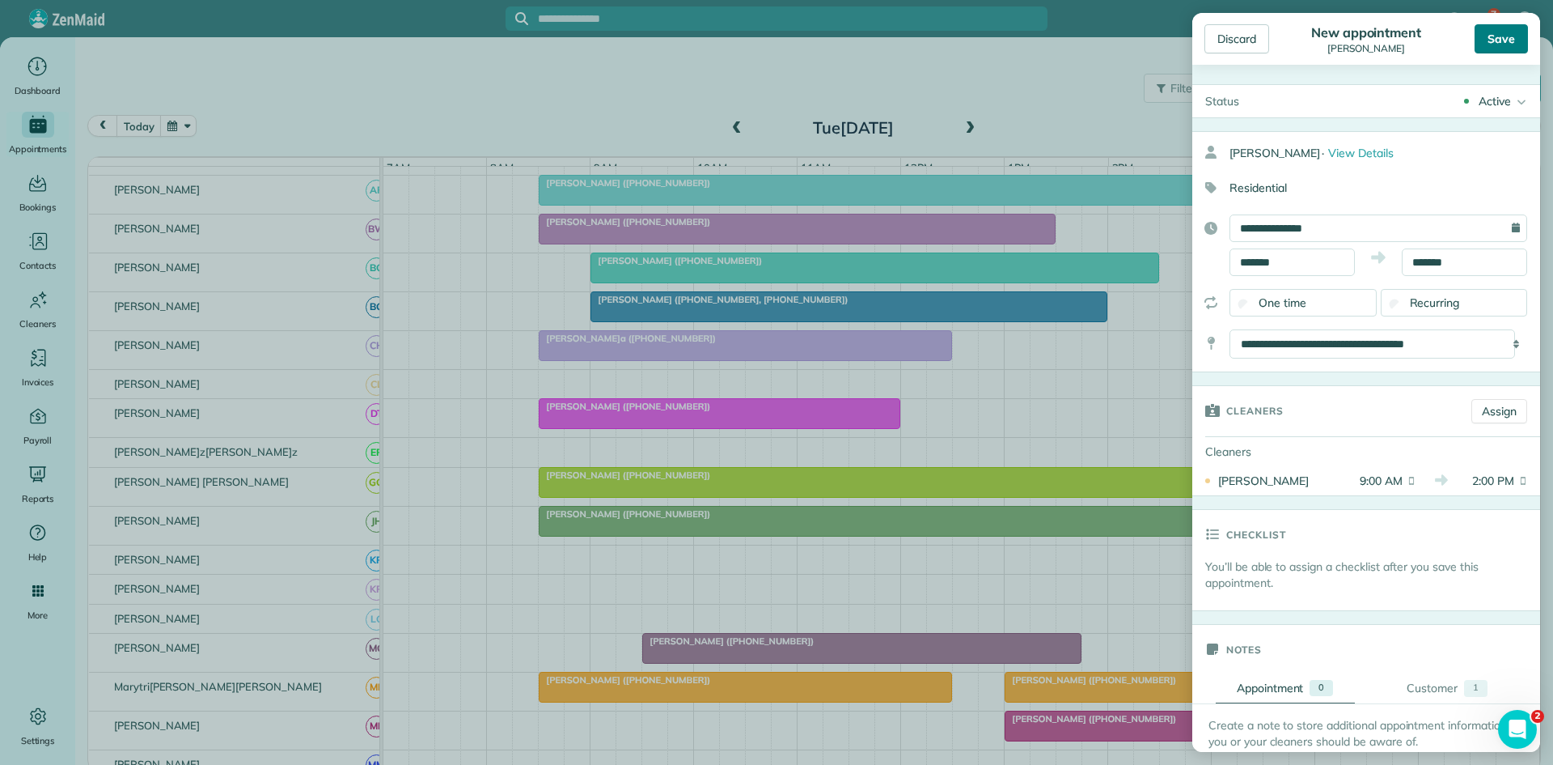
click at [1503, 51] on div "Save" at bounding box center [1501, 38] width 53 height 29
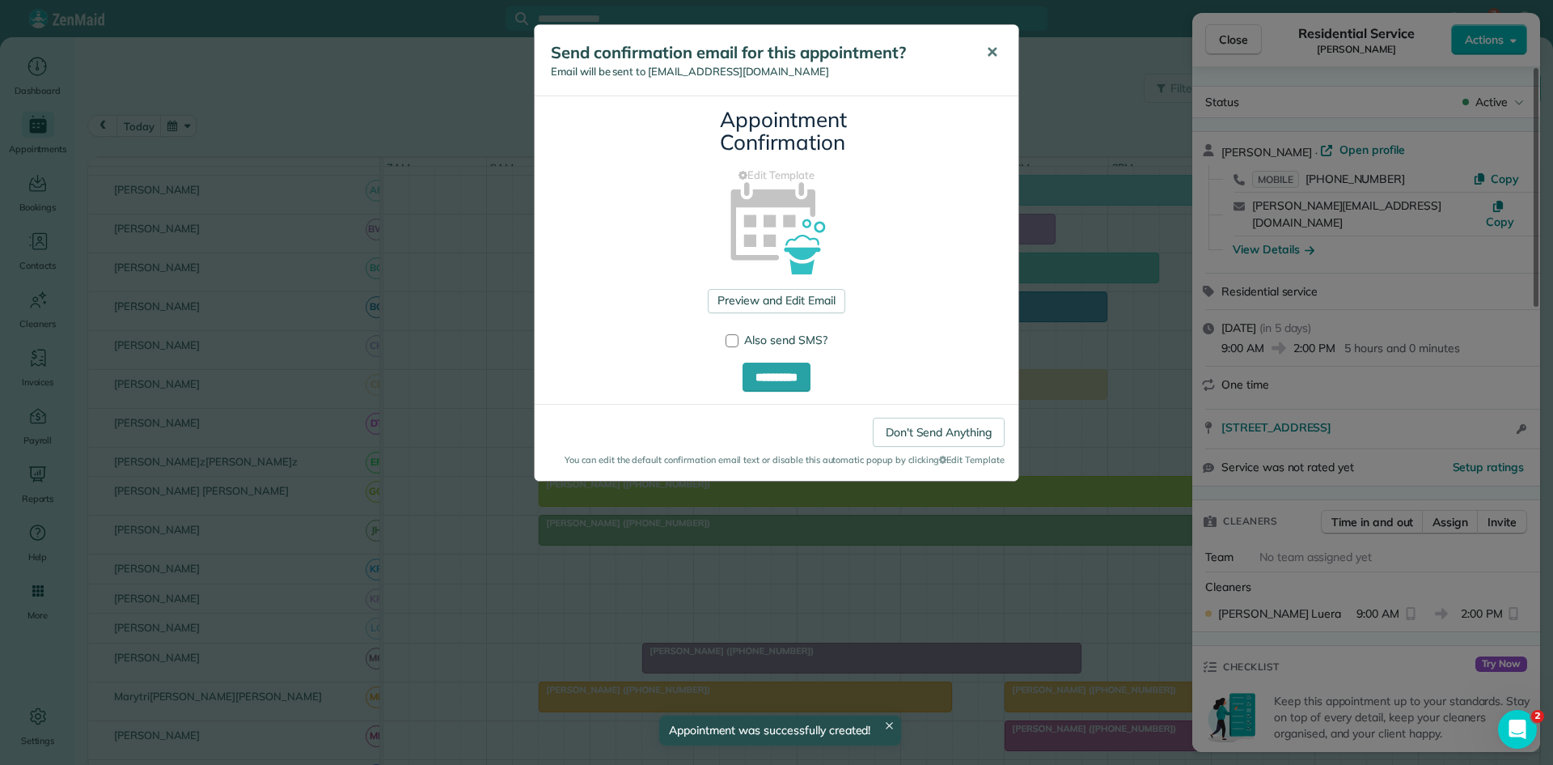
click at [1001, 61] on button "✕" at bounding box center [992, 52] width 36 height 39
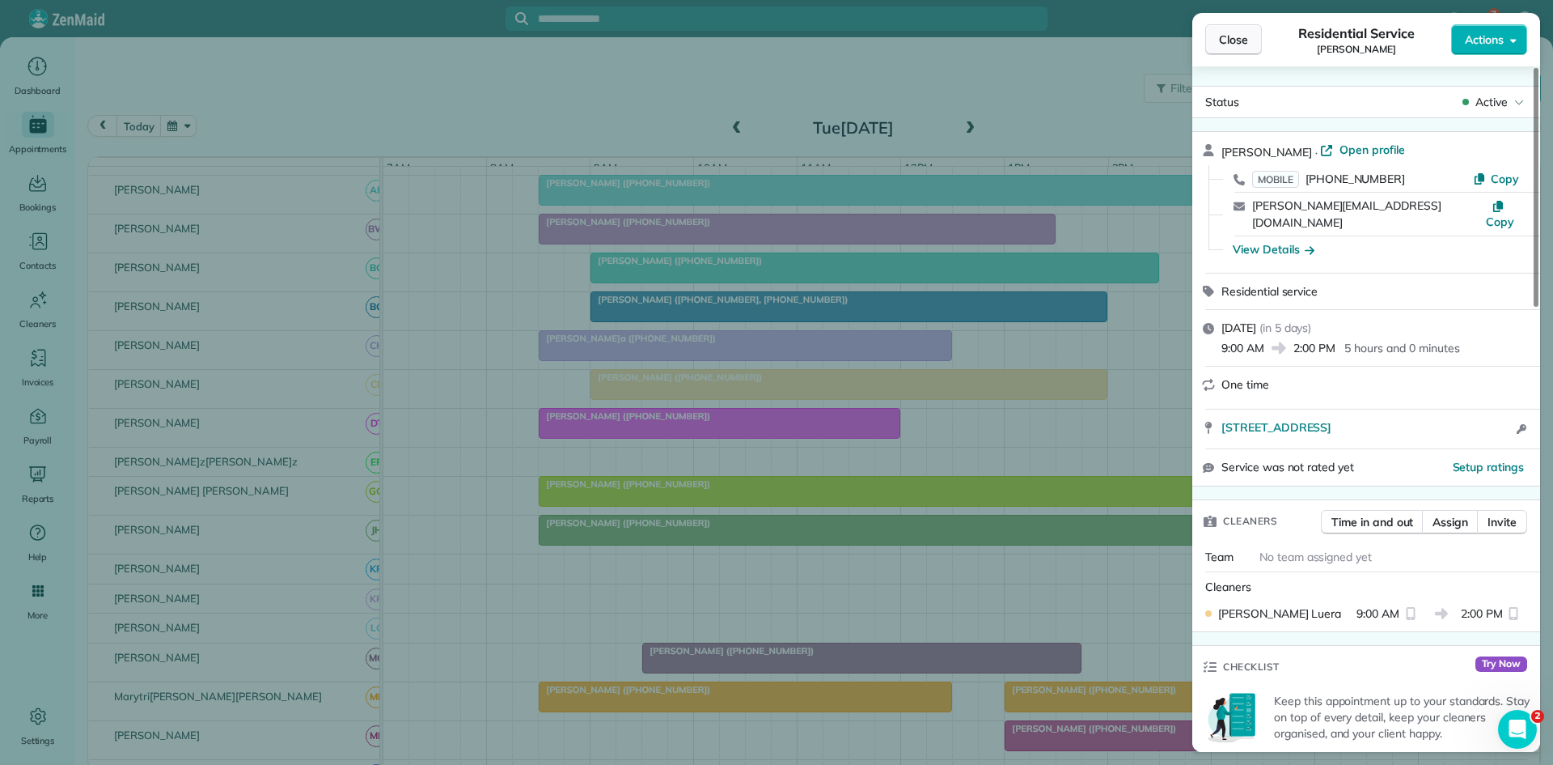
click at [1235, 40] on span "Close" at bounding box center [1233, 40] width 29 height 16
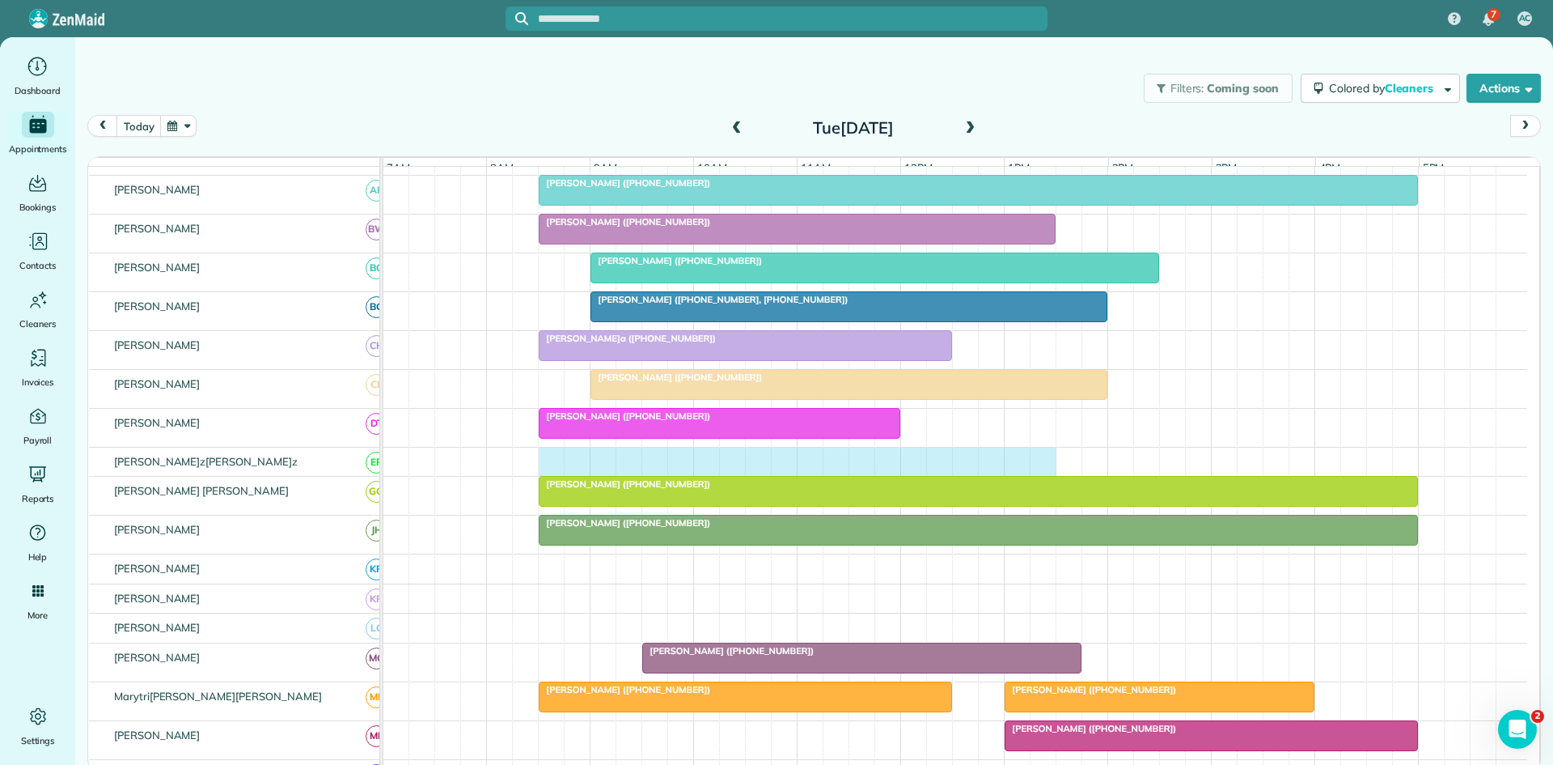
drag, startPoint x: 549, startPoint y: 472, endPoint x: 1032, endPoint y: 474, distance: 482.2
click at [1040, 474] on div at bounding box center [956, 461] width 1144 height 29
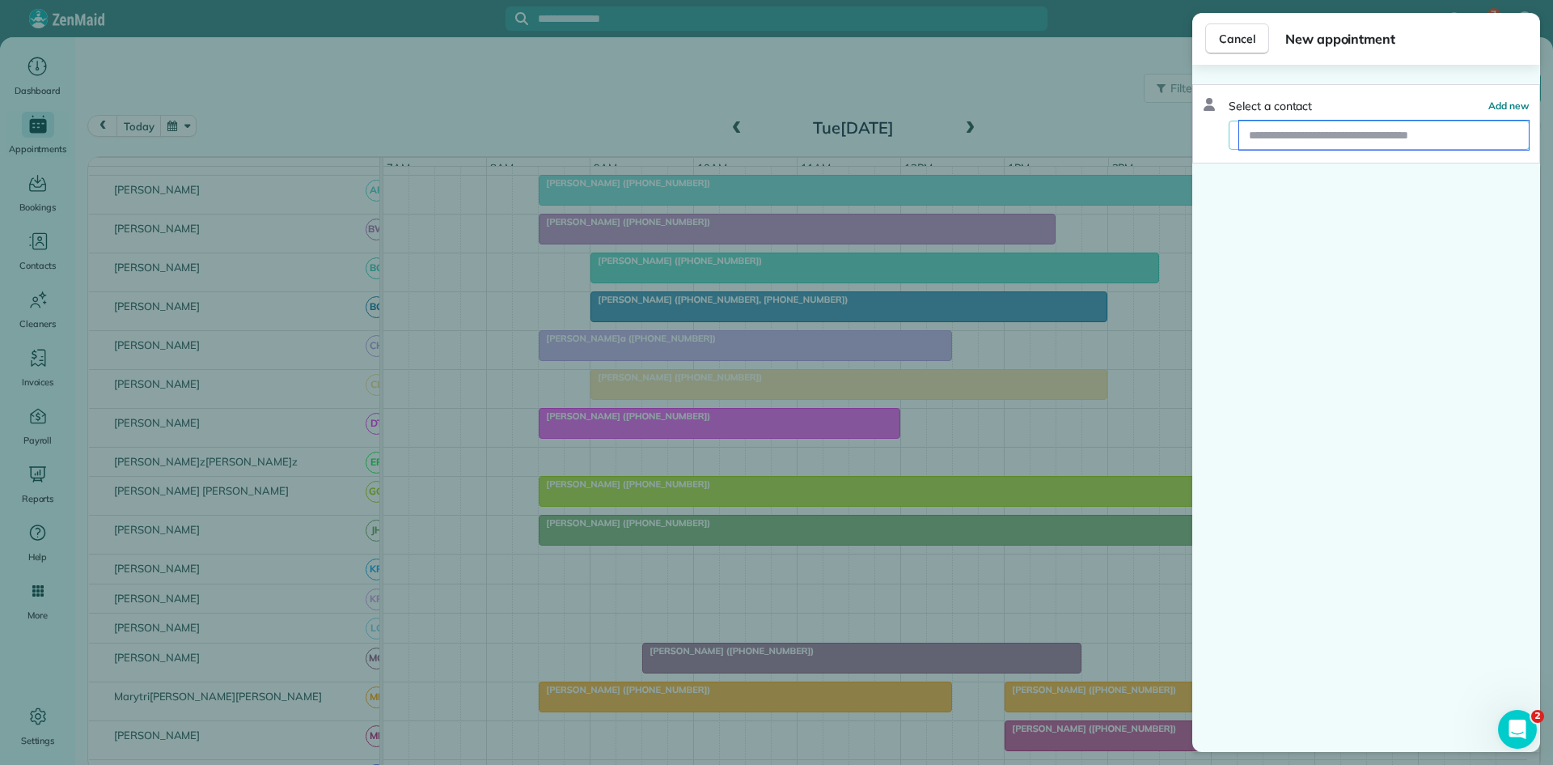
click at [1307, 136] on input "text" at bounding box center [1385, 135] width 290 height 29
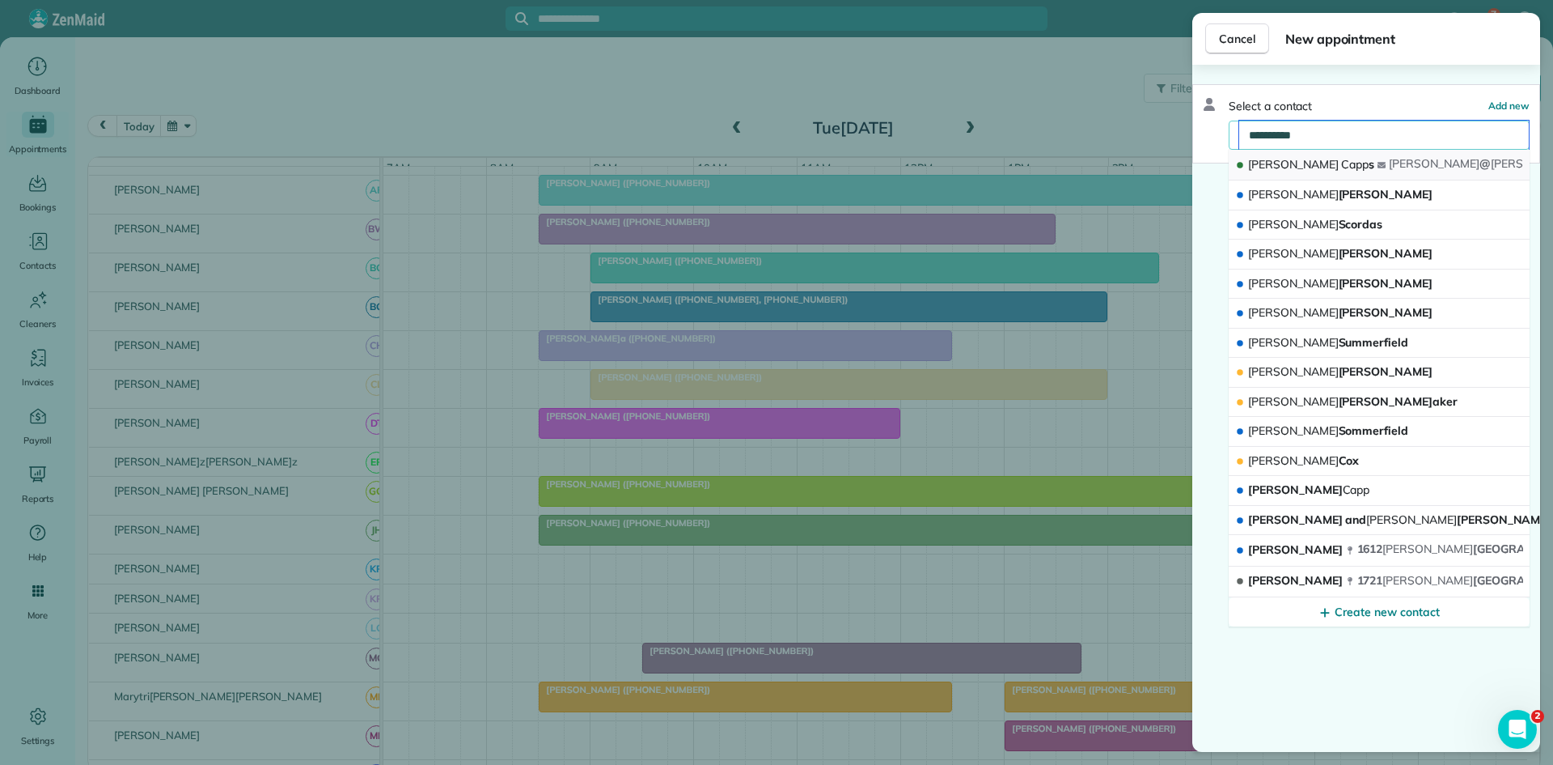
type input "**********"
click at [1310, 160] on span "[PERSON_NAME] s" at bounding box center [1311, 164] width 126 height 15
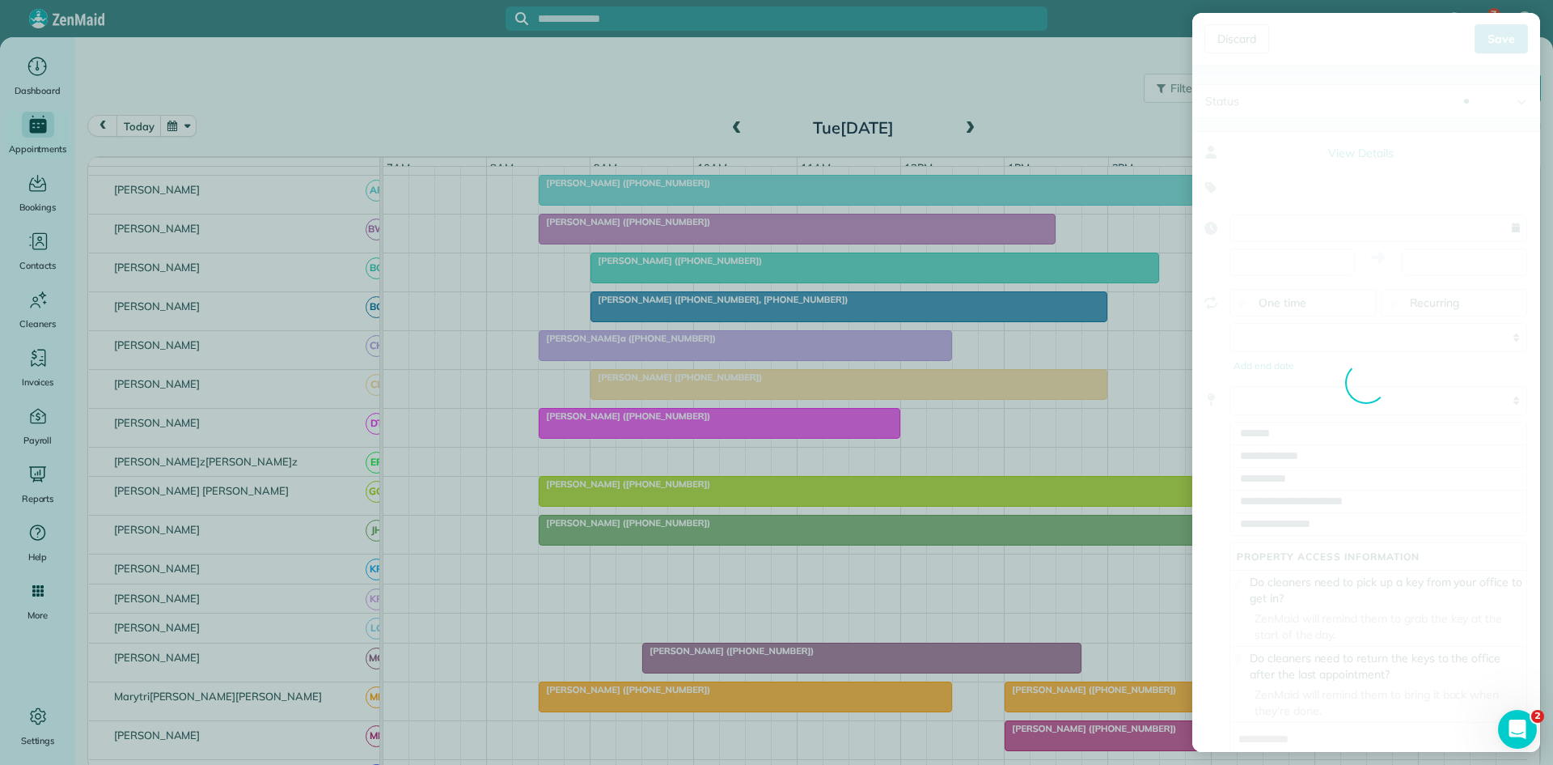
type input "**********"
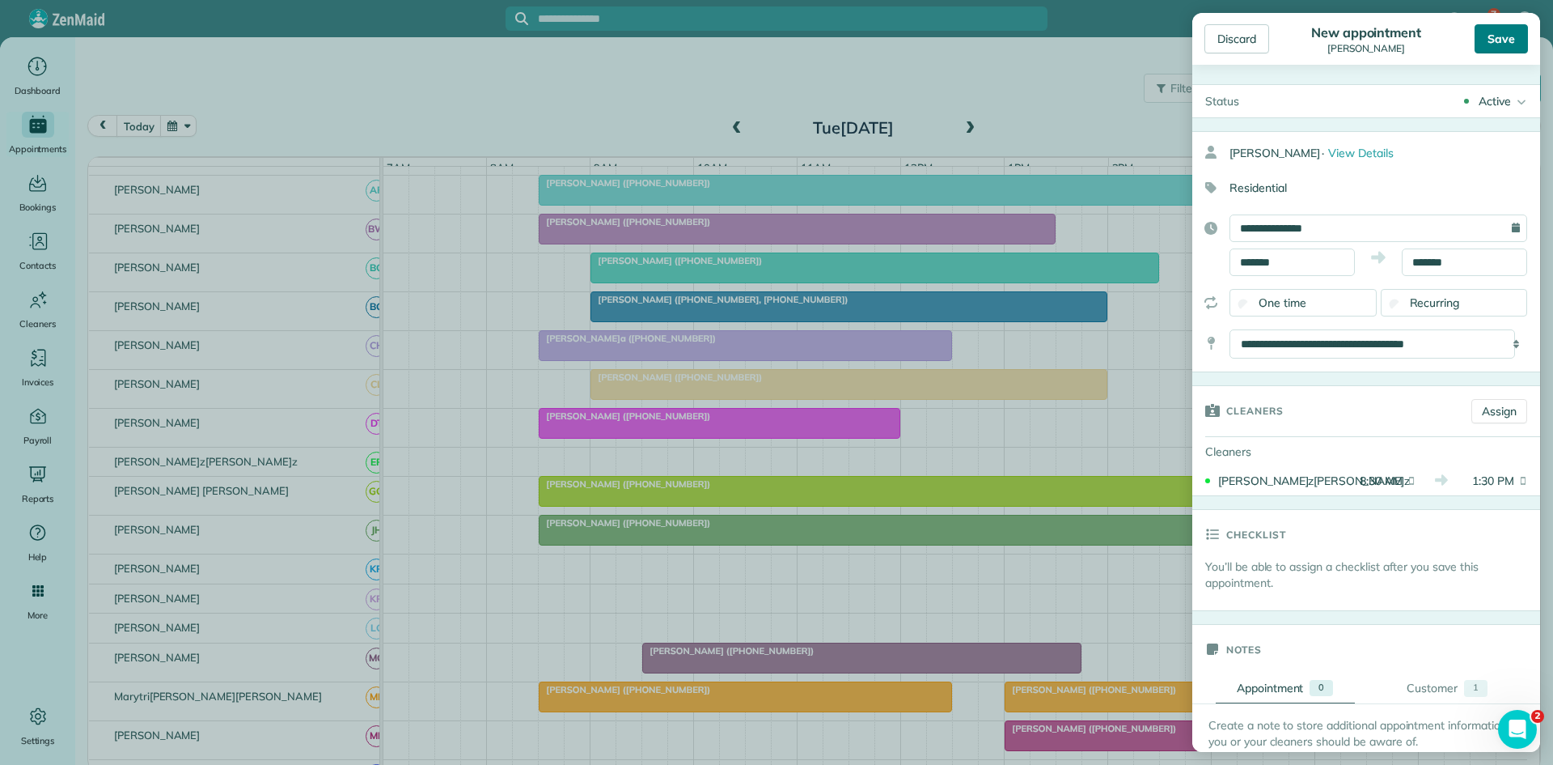
click at [1497, 43] on div "Save" at bounding box center [1501, 38] width 53 height 29
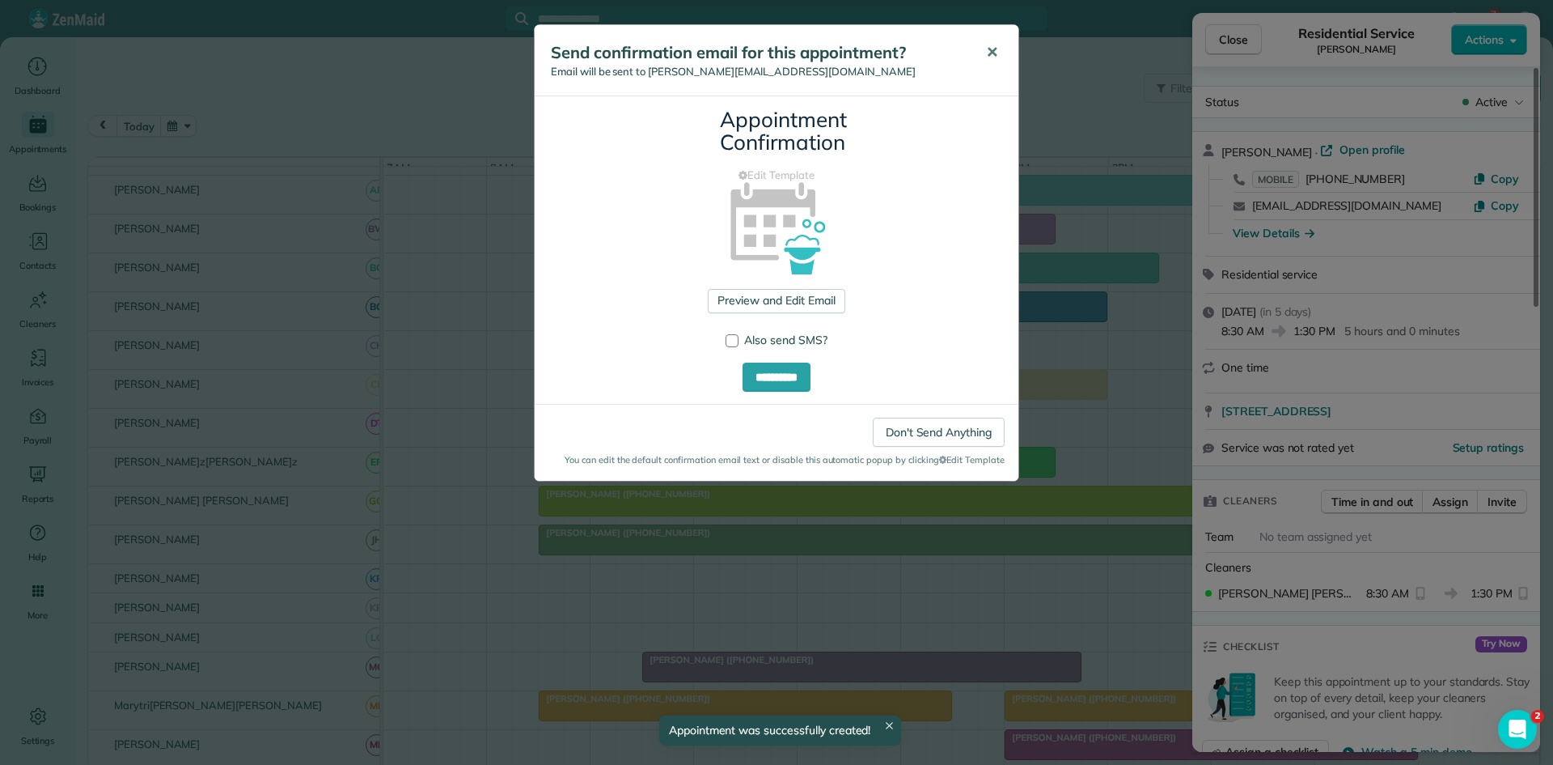
click at [1001, 58] on button "✕" at bounding box center [992, 52] width 36 height 39
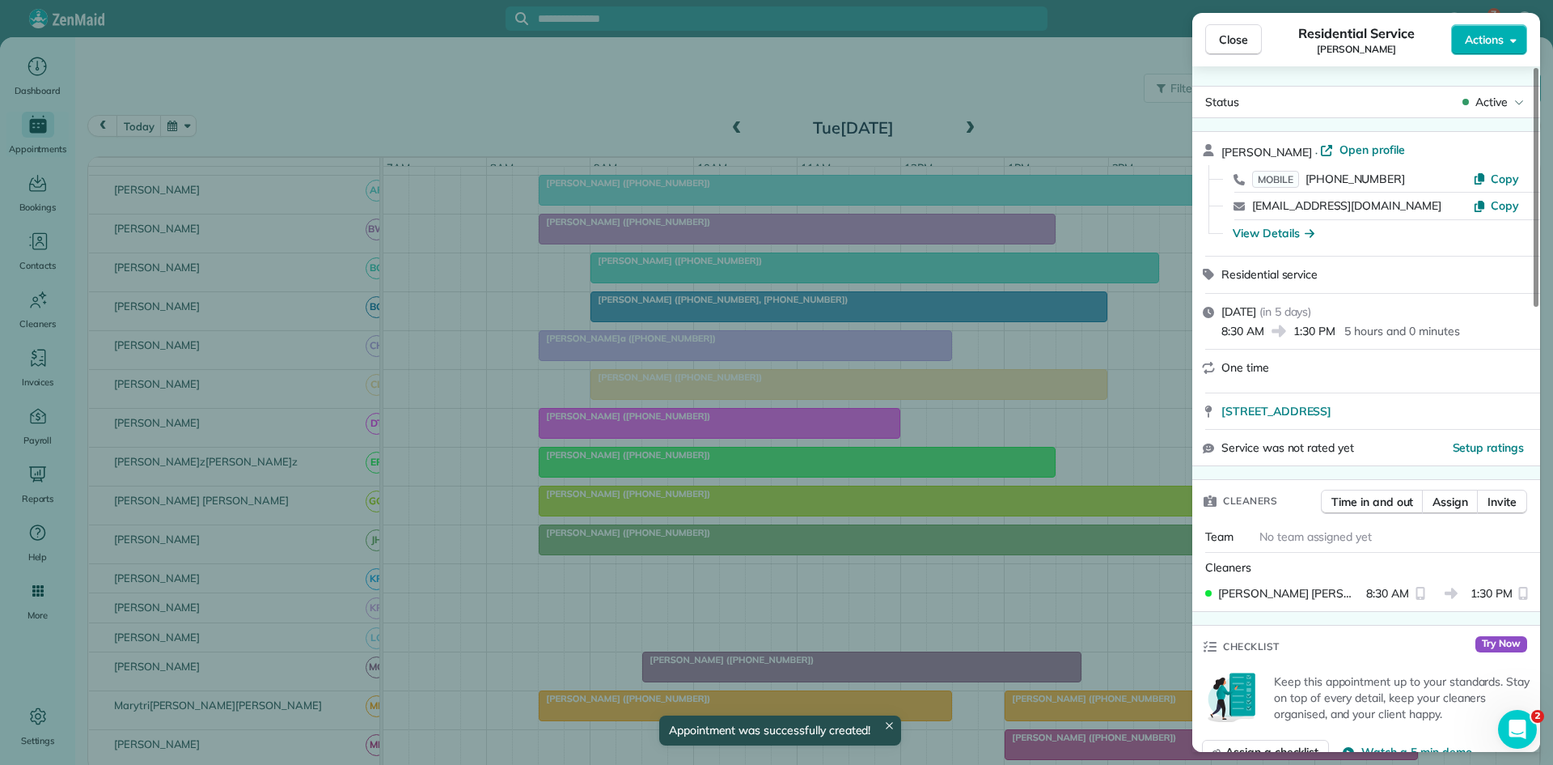
click at [1241, 47] on span "Close" at bounding box center [1233, 40] width 29 height 16
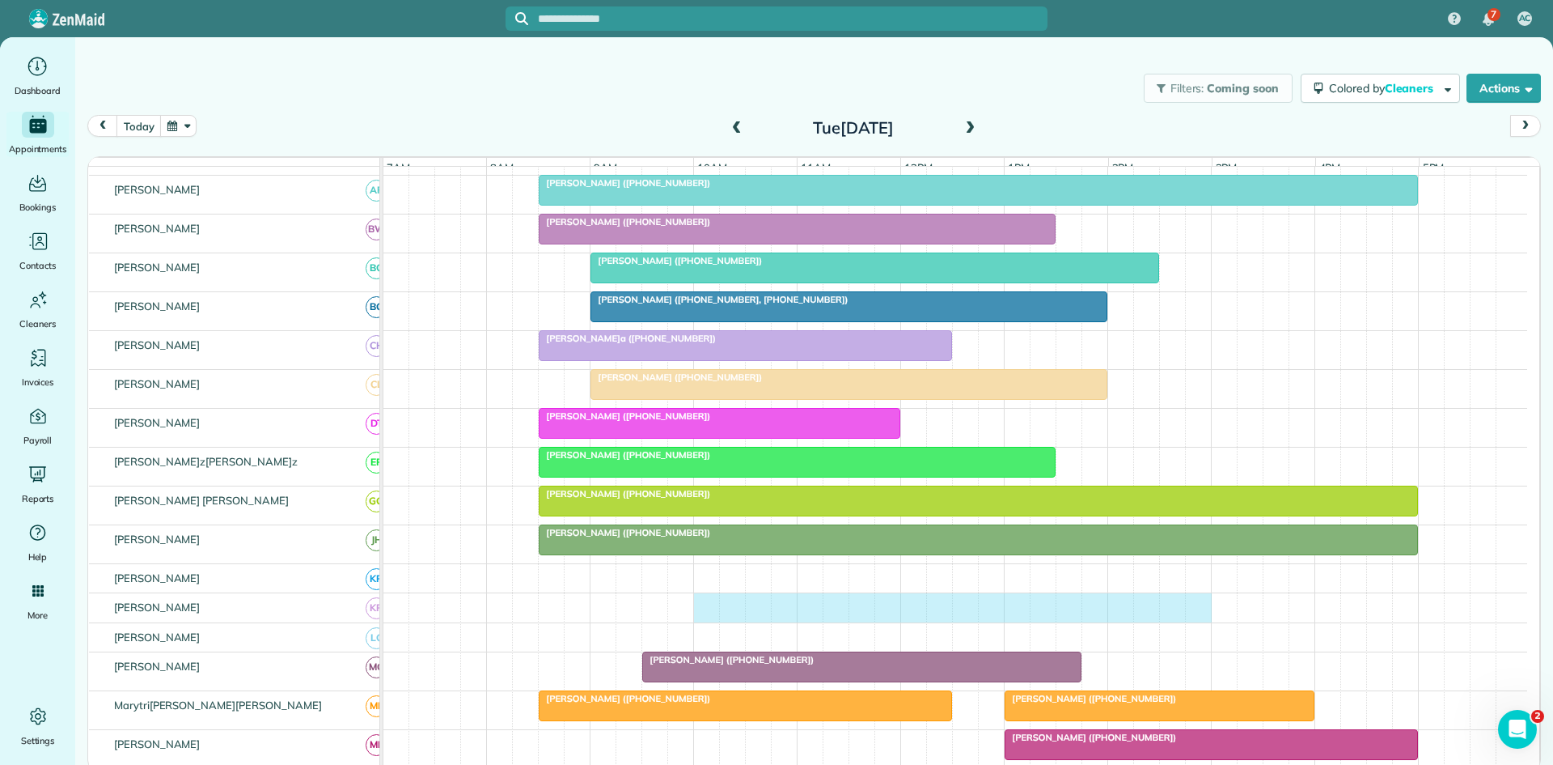
drag, startPoint x: 705, startPoint y: 621, endPoint x: 1206, endPoint y: 614, distance: 500.9
click at [1206, 614] on div at bounding box center [956, 607] width 1144 height 29
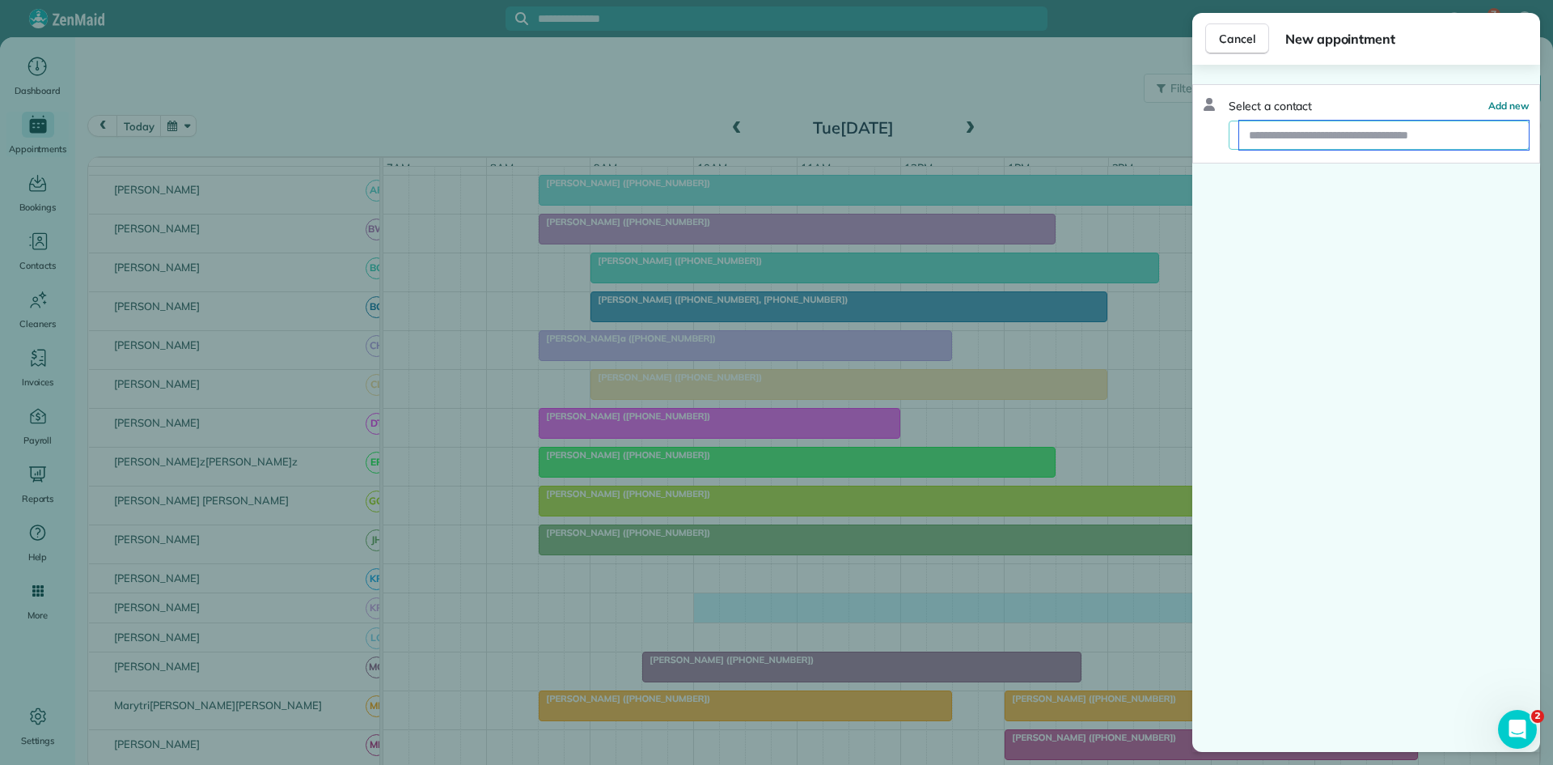
click at [1333, 141] on input "text" at bounding box center [1385, 135] width 290 height 29
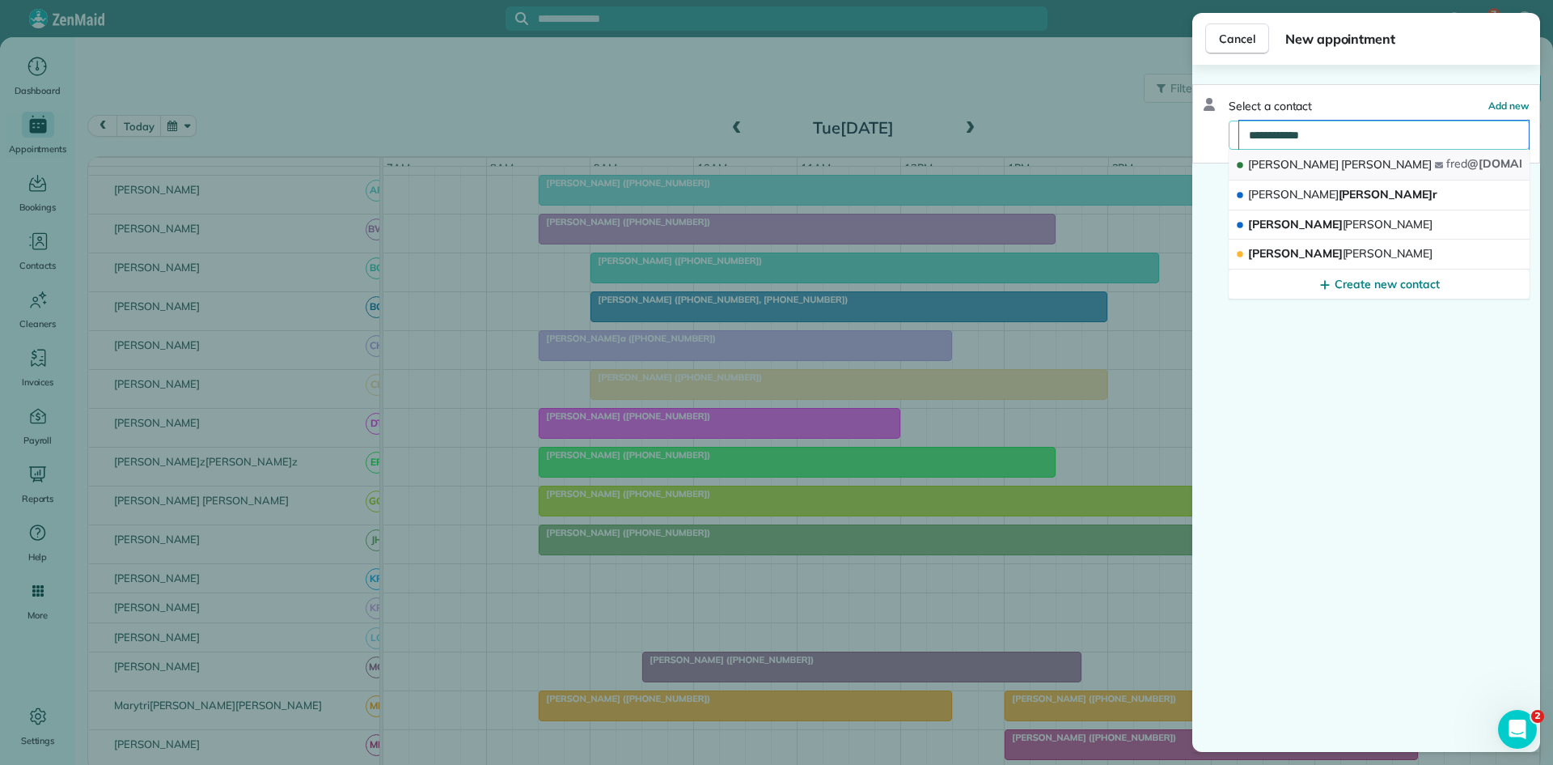
type input "**********"
click at [1324, 160] on button "[PERSON_NAME]b[PERSON_NAME]fred @[DOMAIN_NAME]" at bounding box center [1379, 165] width 301 height 31
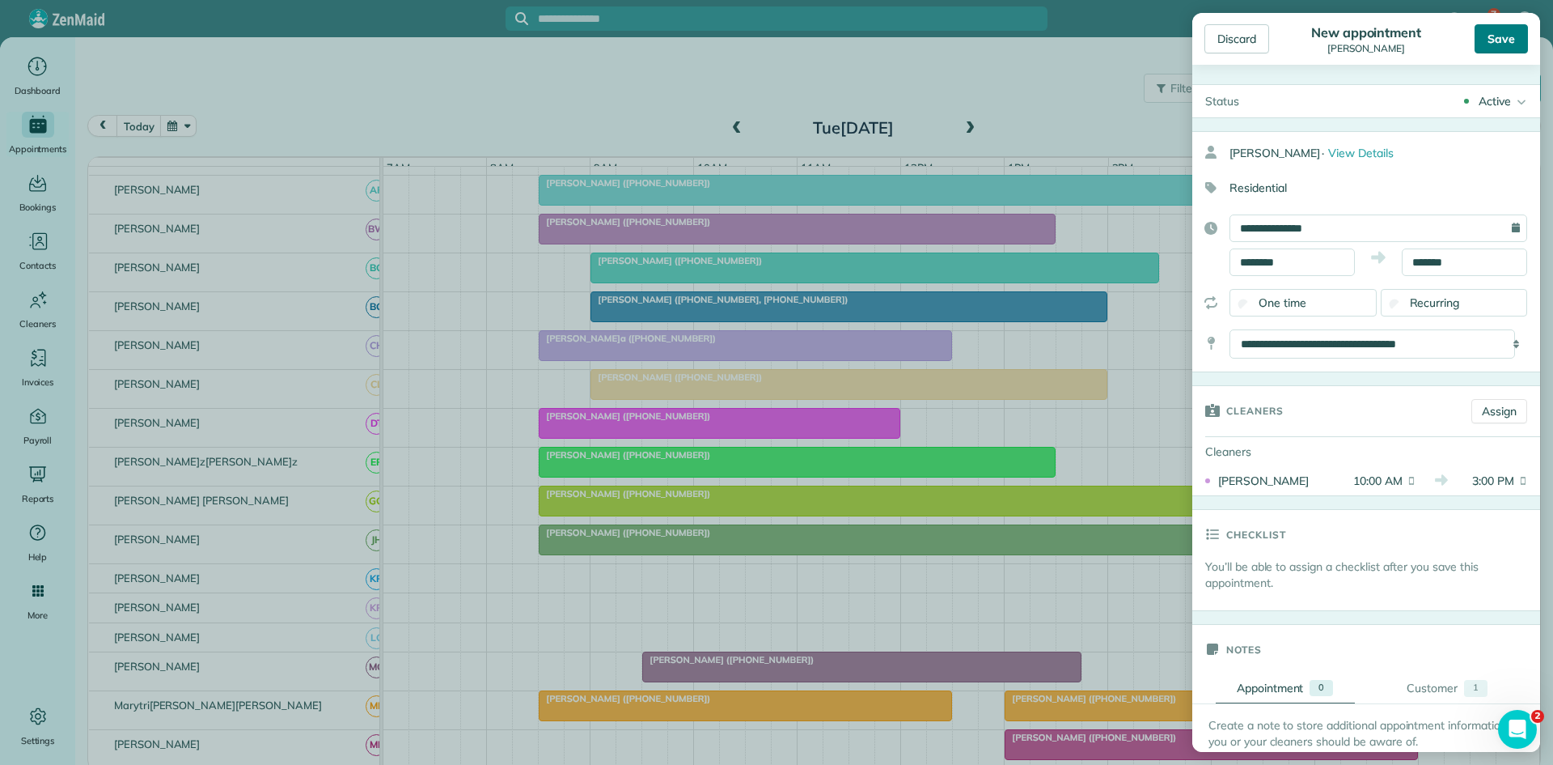
click at [1494, 44] on div "Save" at bounding box center [1501, 38] width 53 height 29
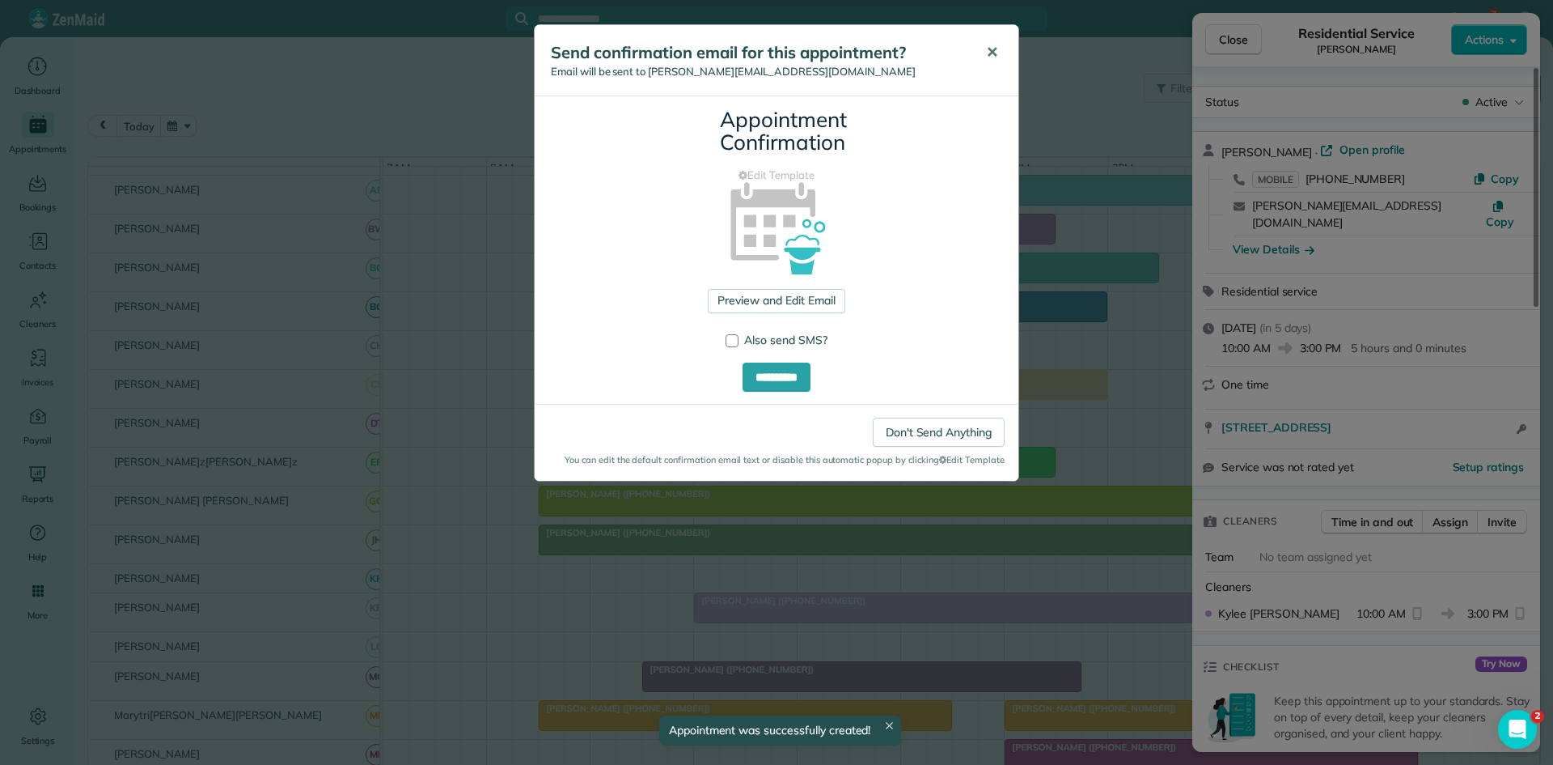
click at [999, 53] on button "✕" at bounding box center [992, 52] width 36 height 39
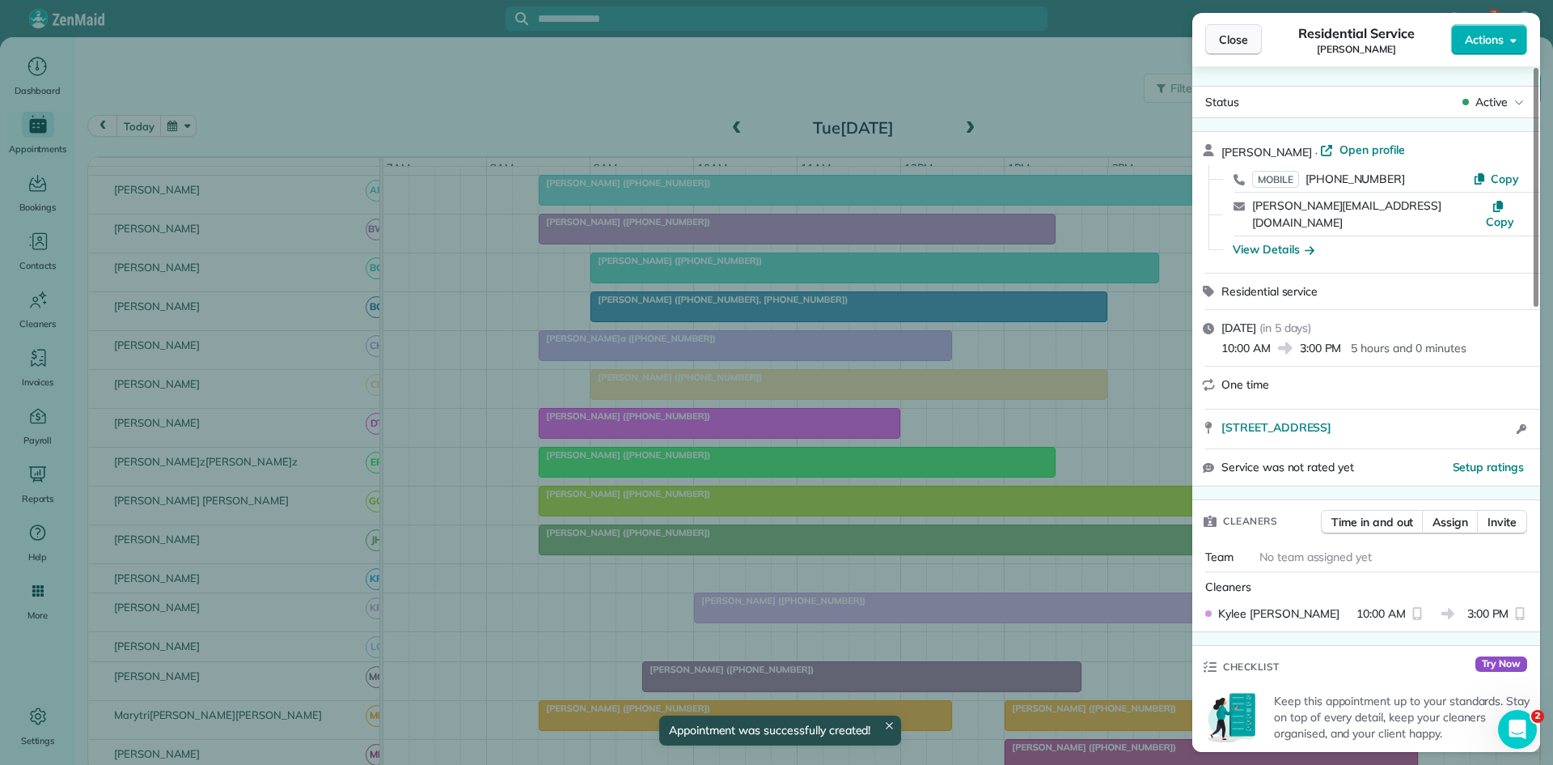
click at [1214, 40] on button "Close" at bounding box center [1234, 39] width 57 height 31
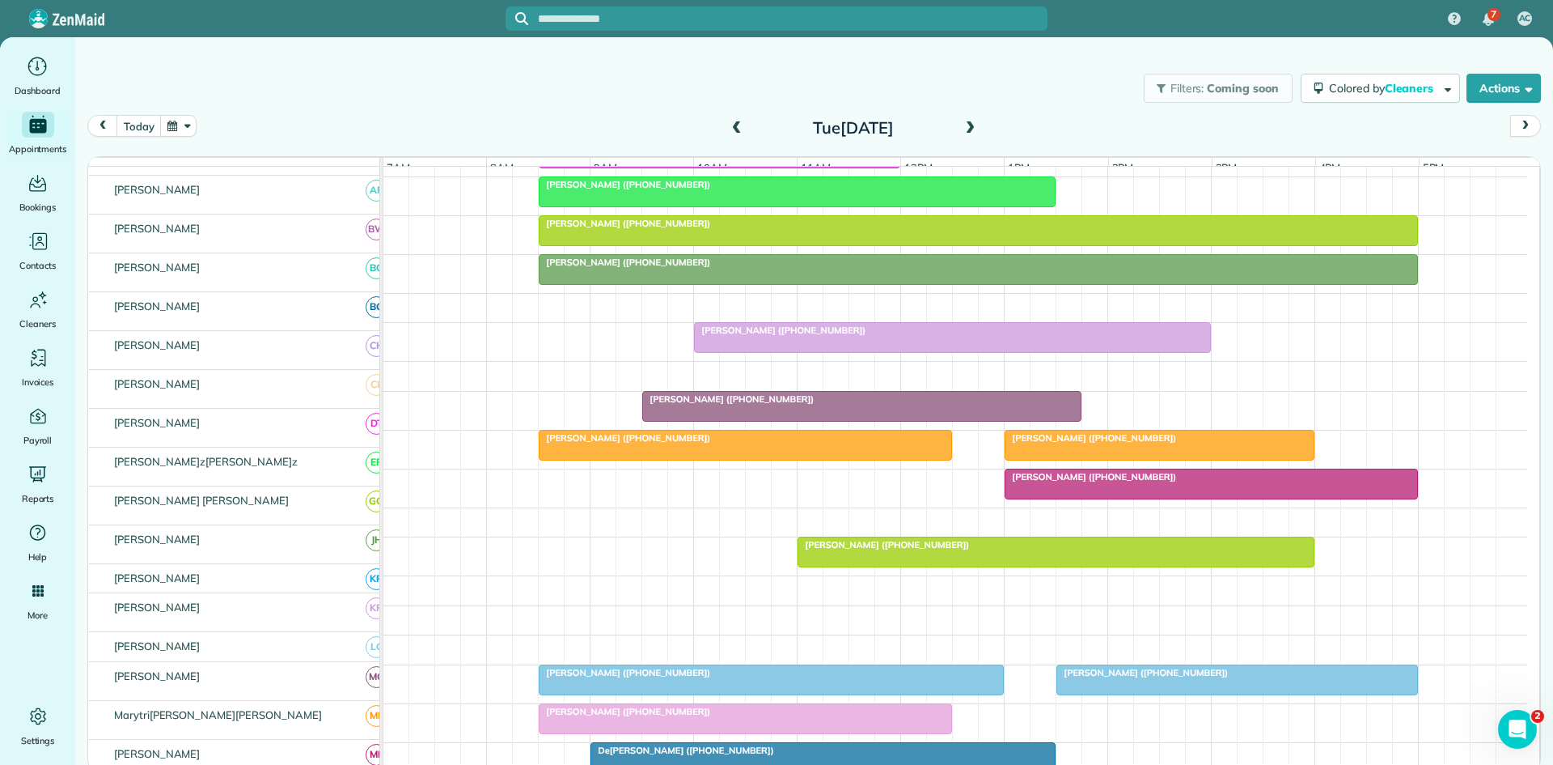
scroll to position [540, 0]
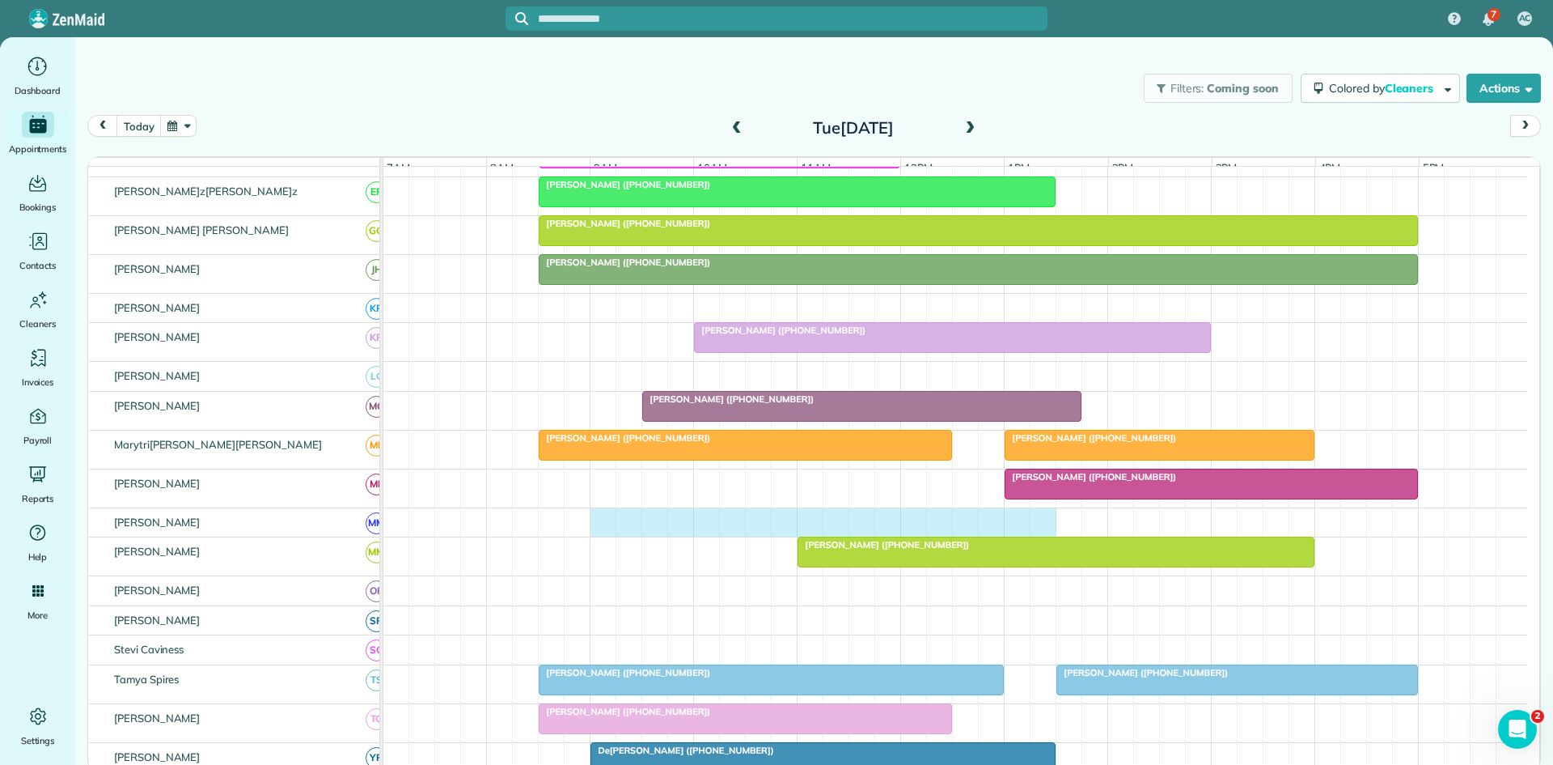
drag, startPoint x: 607, startPoint y: 538, endPoint x: 1036, endPoint y: 525, distance: 429.8
click at [1036, 525] on div at bounding box center [956, 522] width 1144 height 29
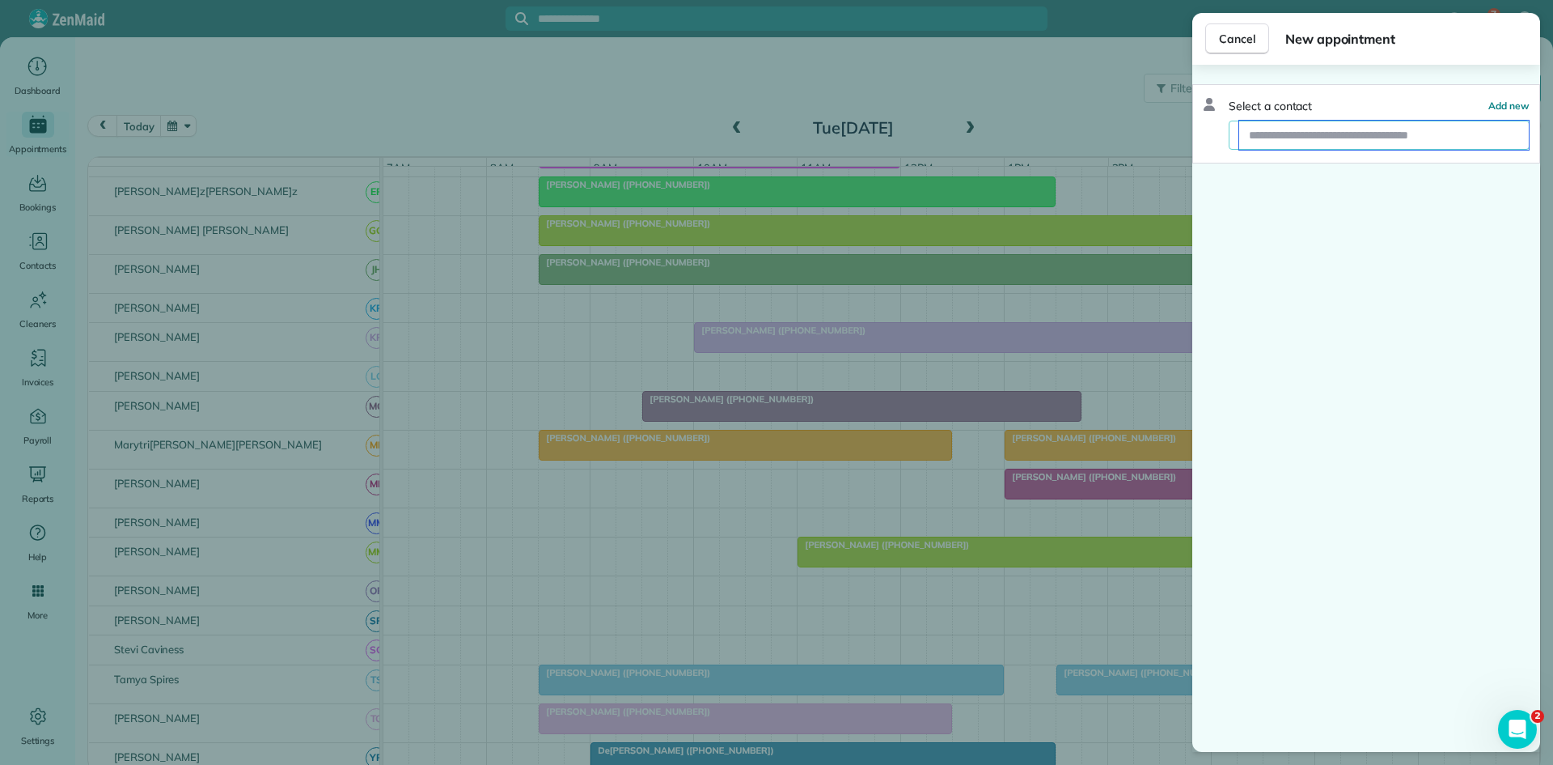
click at [1419, 147] on input "text" at bounding box center [1385, 135] width 290 height 29
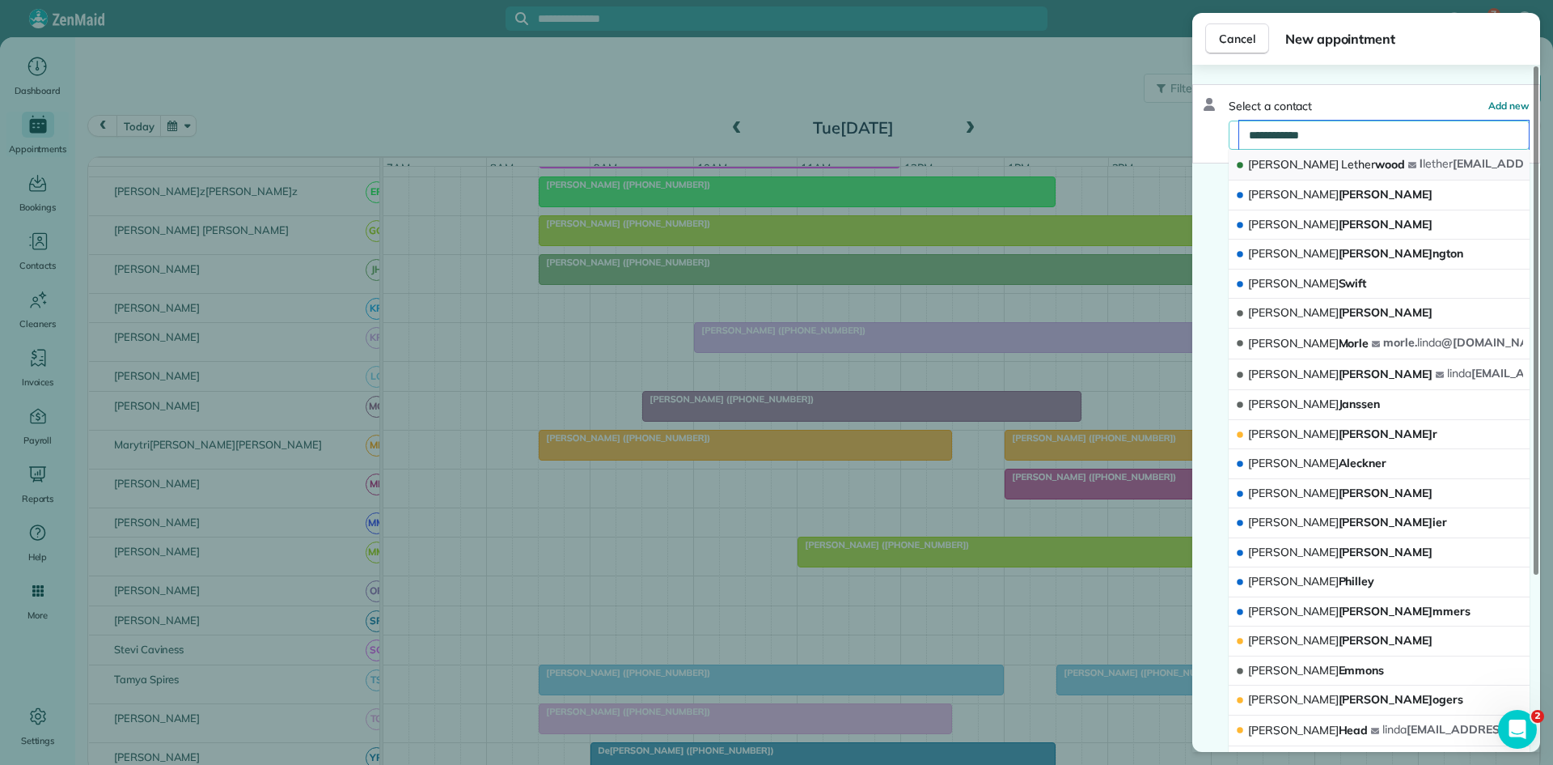
type input "**********"
click at [1359, 167] on button "[PERSON_NAME]t[PERSON_NAME]woo[PERSON_NAME][EMAIL_ADDRESS][DOMAIN_NAME]" at bounding box center [1379, 165] width 301 height 31
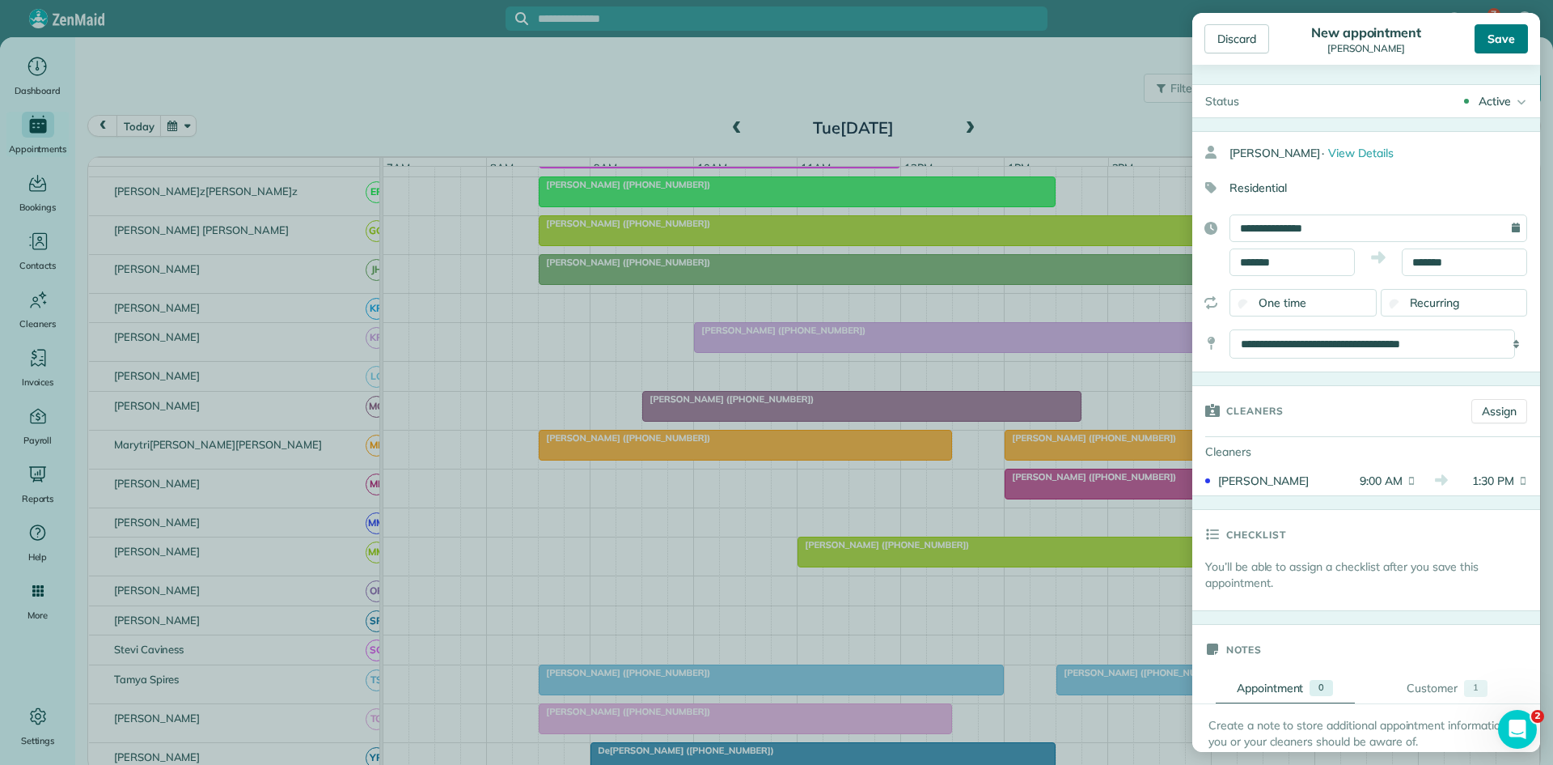
click at [1511, 38] on div "Save" at bounding box center [1501, 38] width 53 height 29
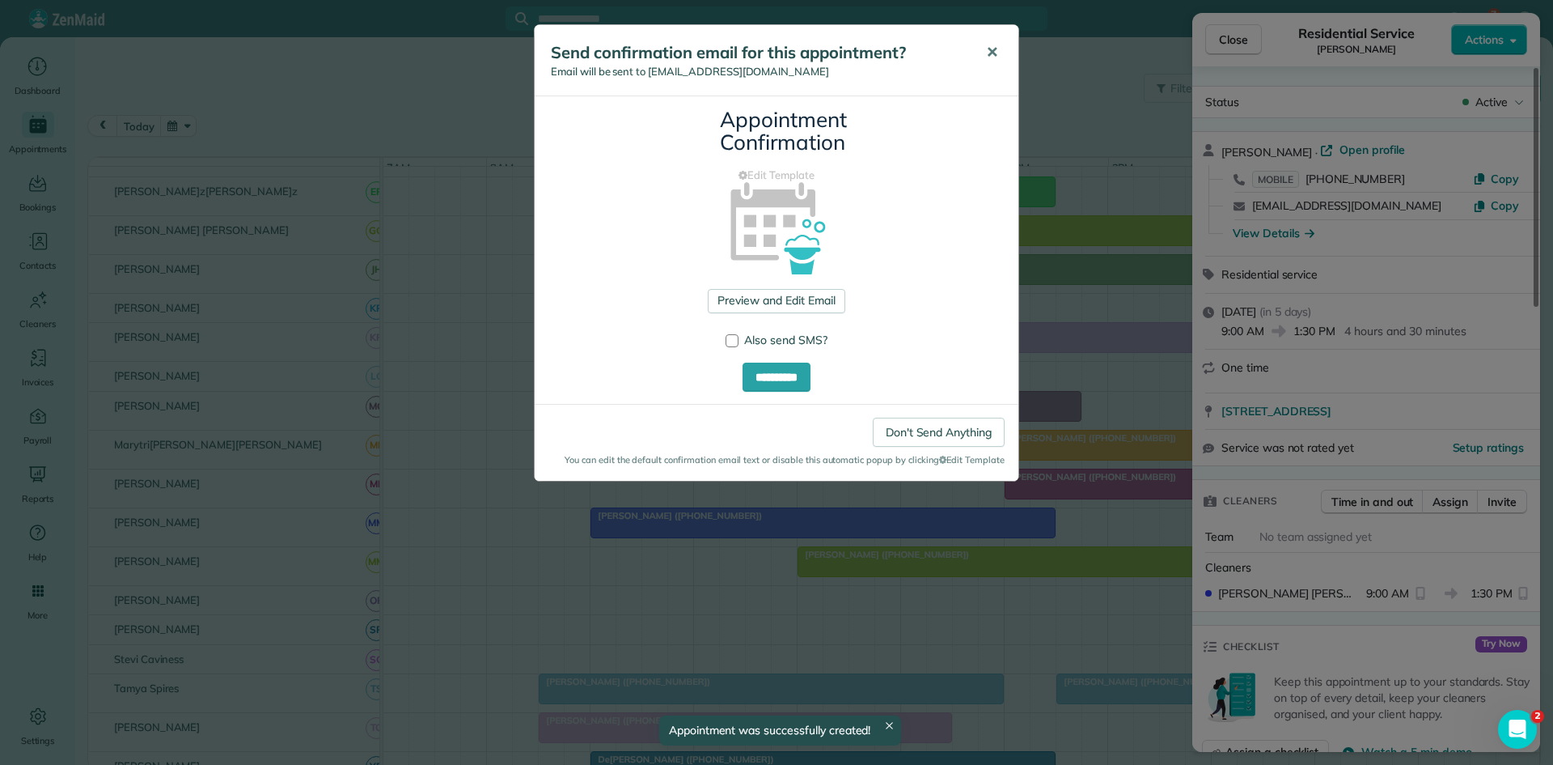
click at [979, 55] on button "✕" at bounding box center [992, 52] width 36 height 39
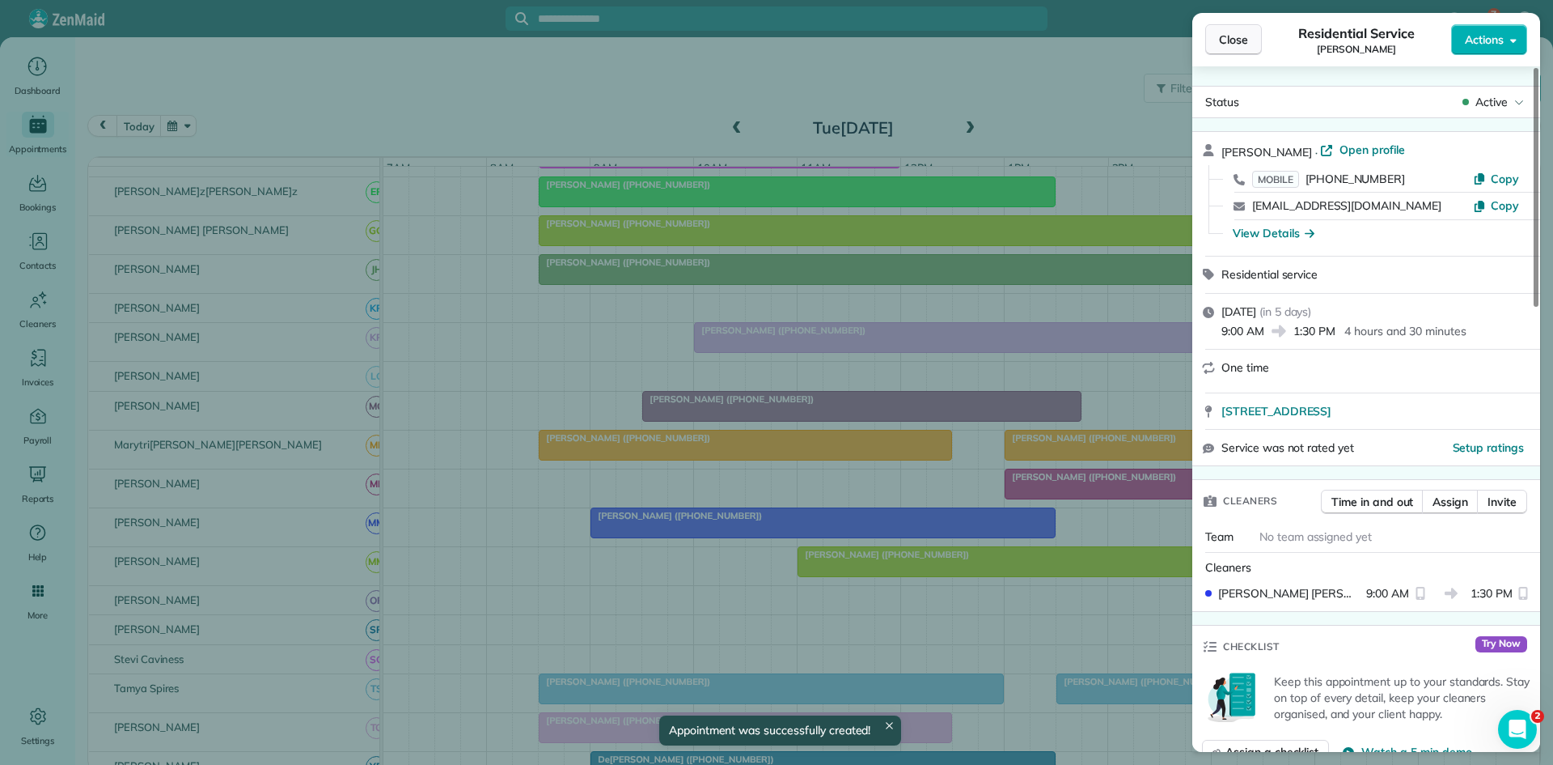
click at [1225, 51] on button "Close" at bounding box center [1234, 39] width 57 height 31
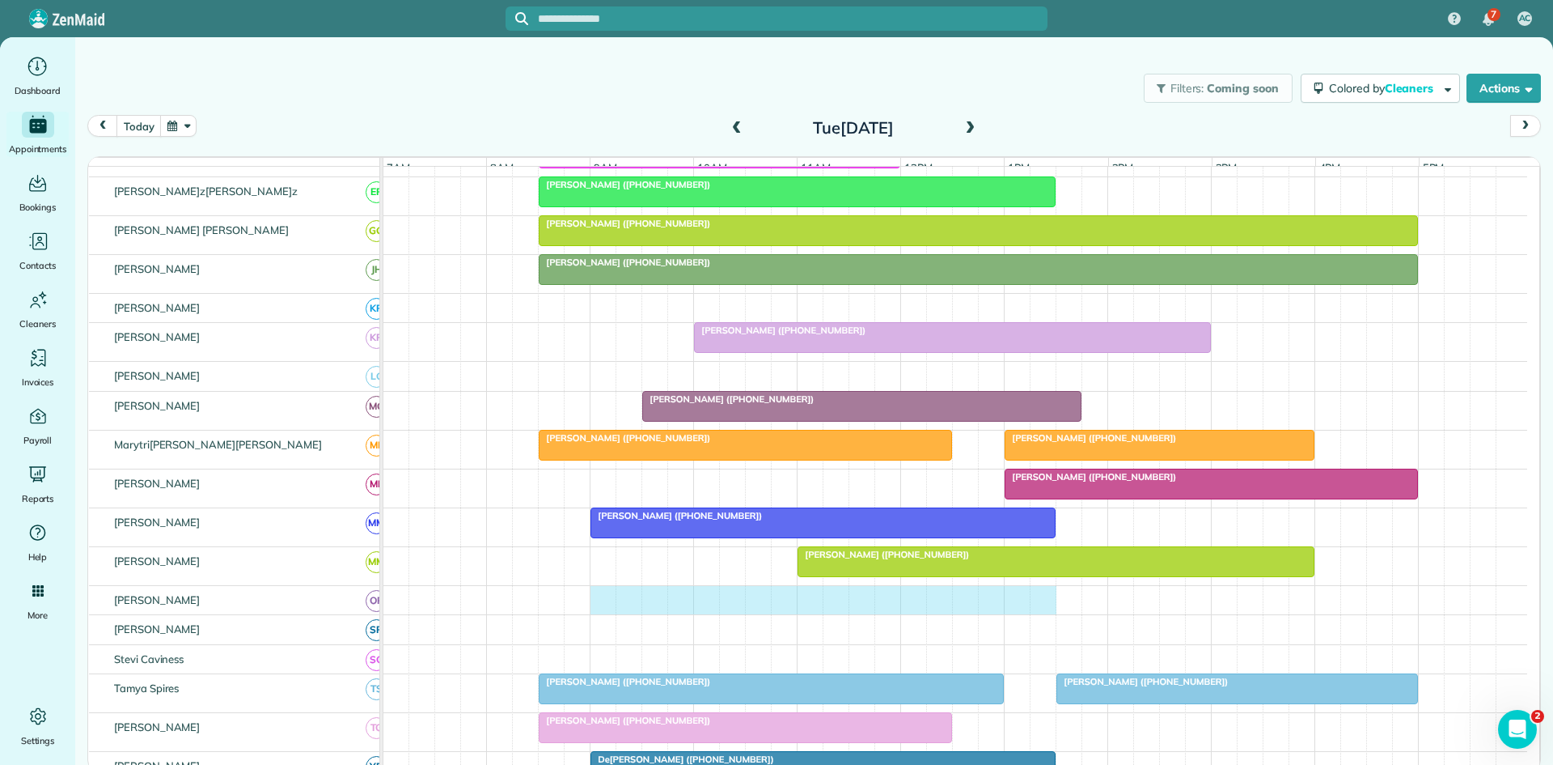
drag, startPoint x: 603, startPoint y: 614, endPoint x: 1045, endPoint y: 607, distance: 442.6
click at [1045, 607] on div at bounding box center [956, 600] width 1144 height 29
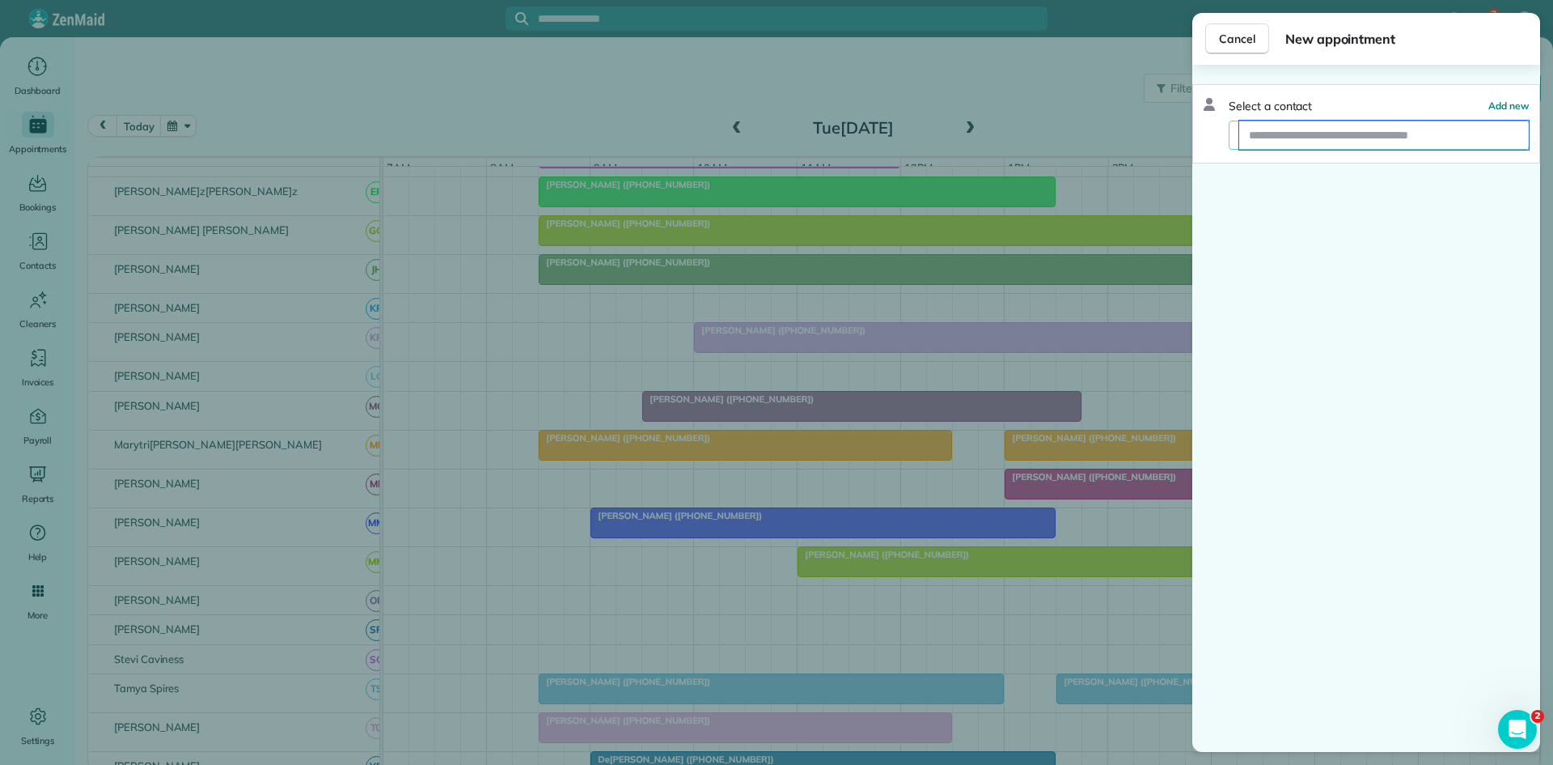
click at [1377, 133] on input "text" at bounding box center [1385, 135] width 290 height 29
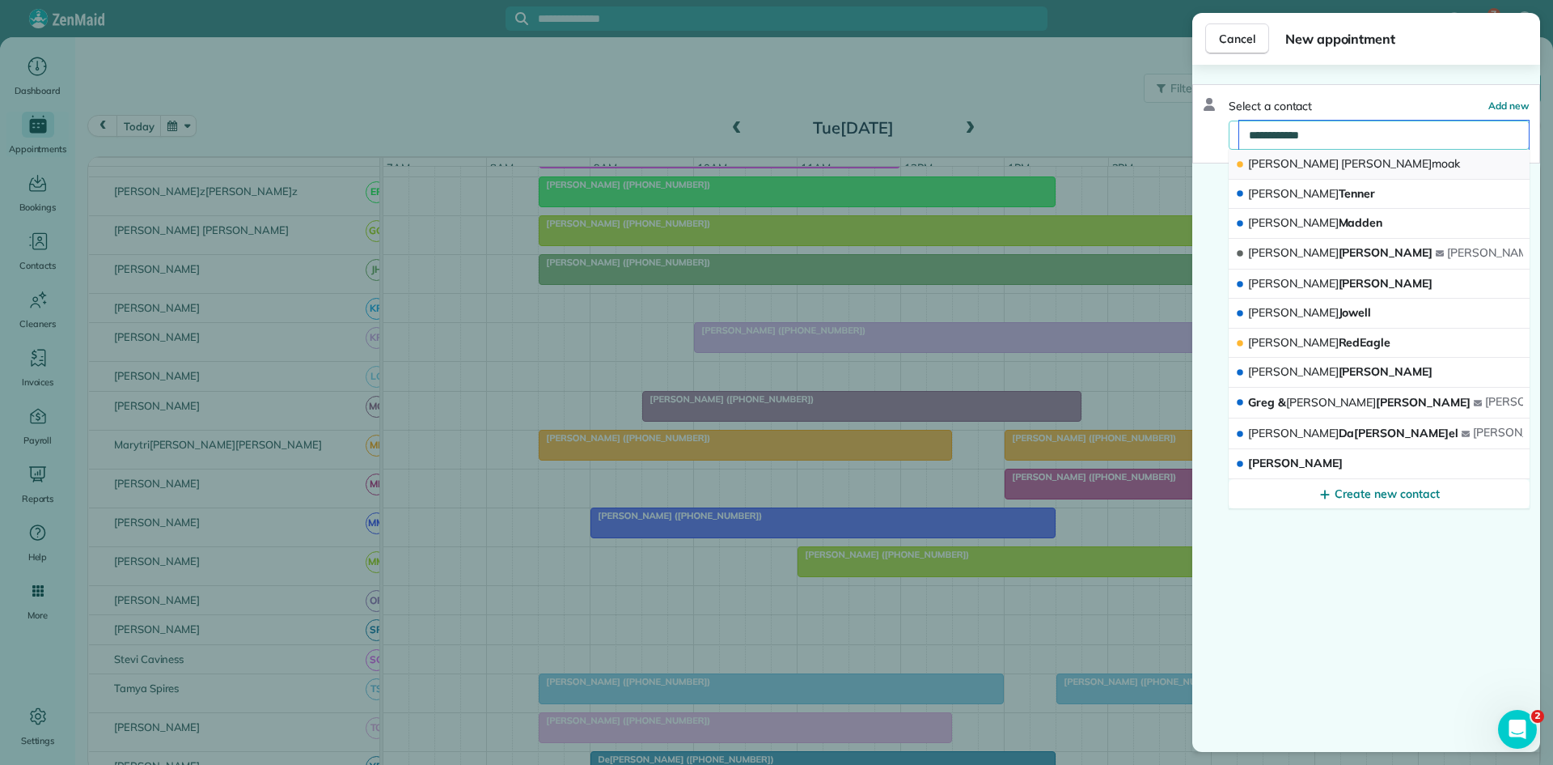
type input "**********"
click at [1264, 162] on span "[PERSON_NAME]" at bounding box center [1293, 163] width 91 height 15
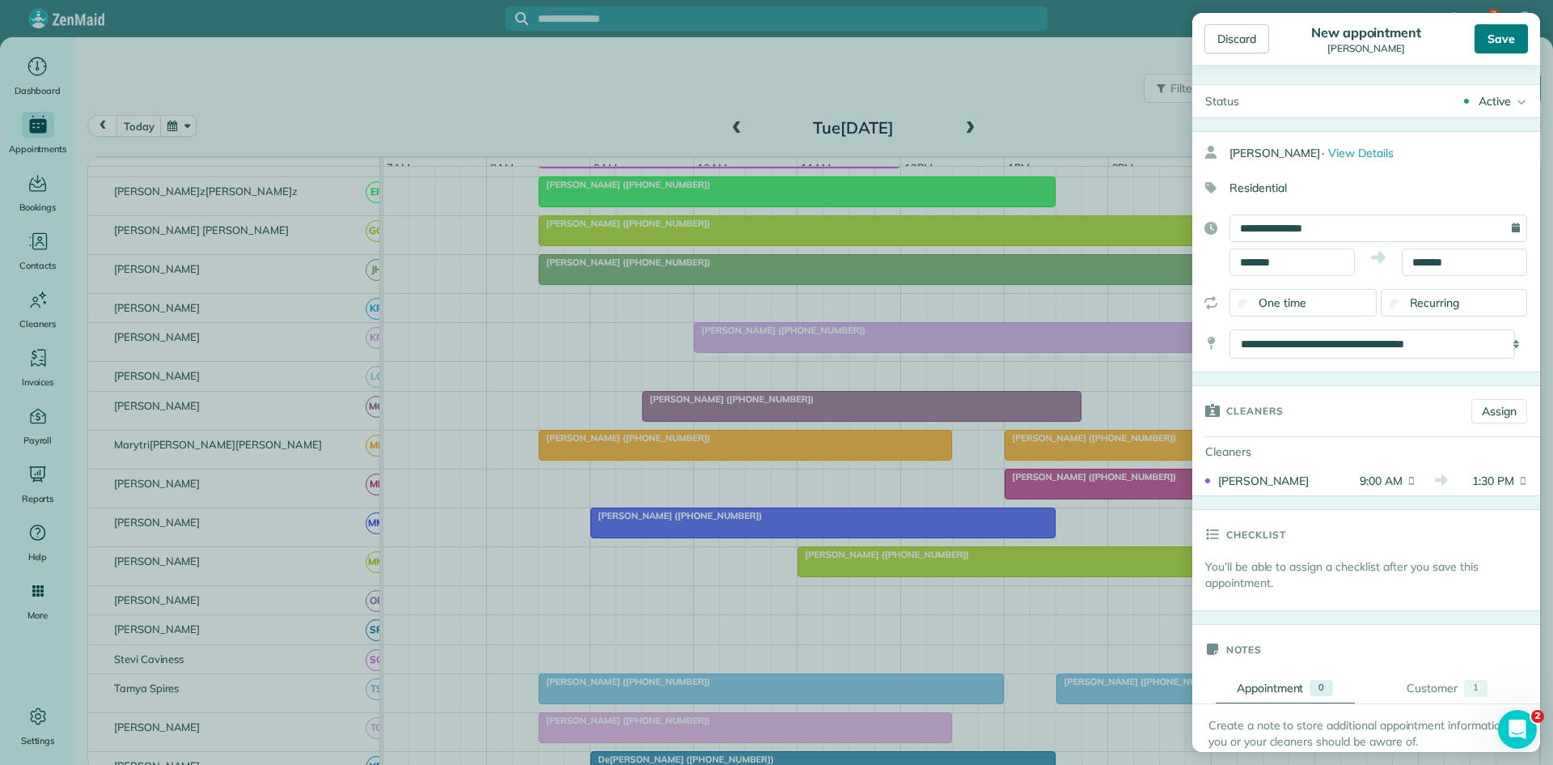
click at [1497, 36] on div "Save" at bounding box center [1501, 38] width 53 height 29
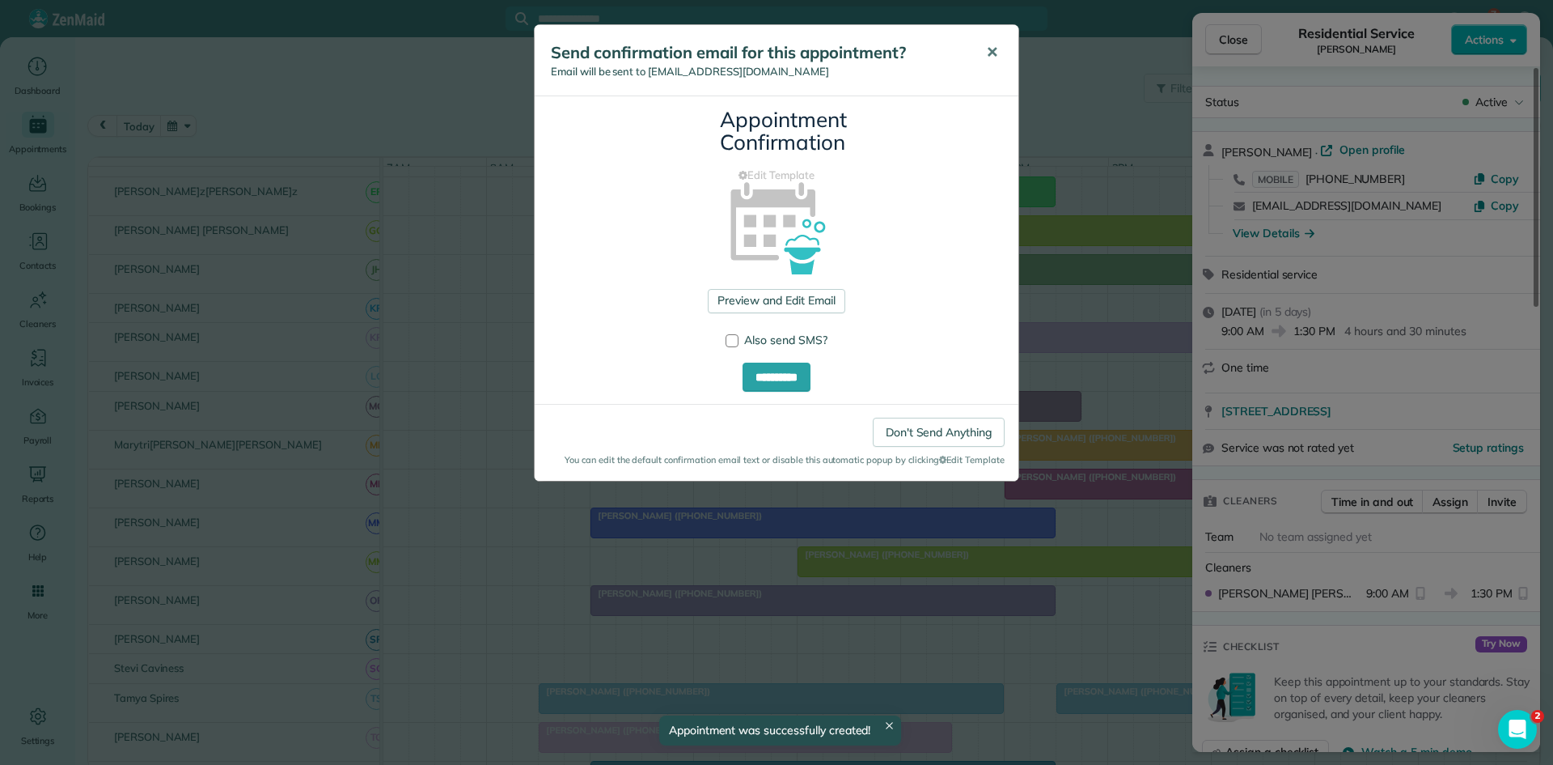
click at [999, 52] on button "✕" at bounding box center [992, 52] width 36 height 39
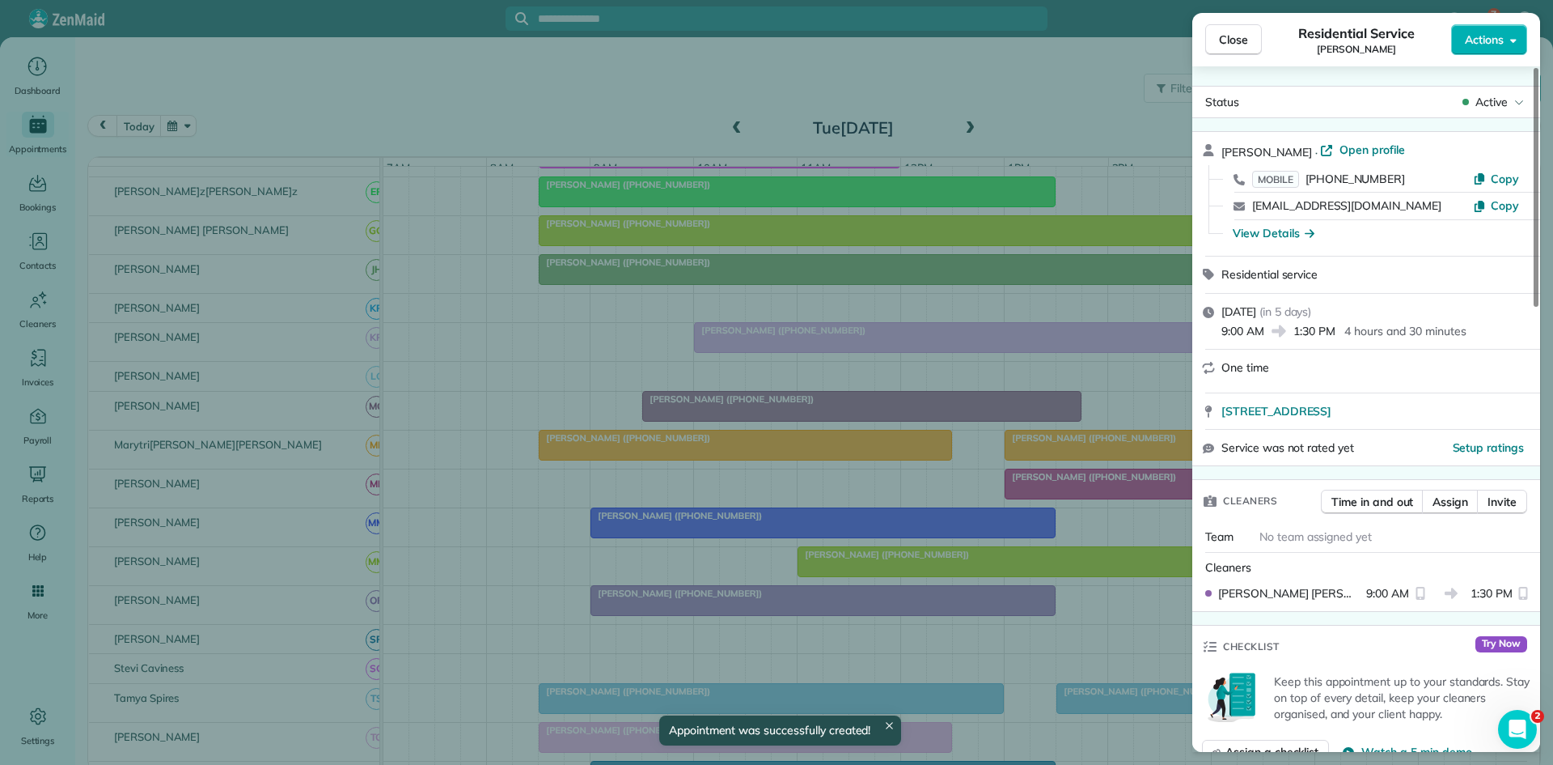
click at [1241, 36] on span "Close" at bounding box center [1233, 40] width 29 height 16
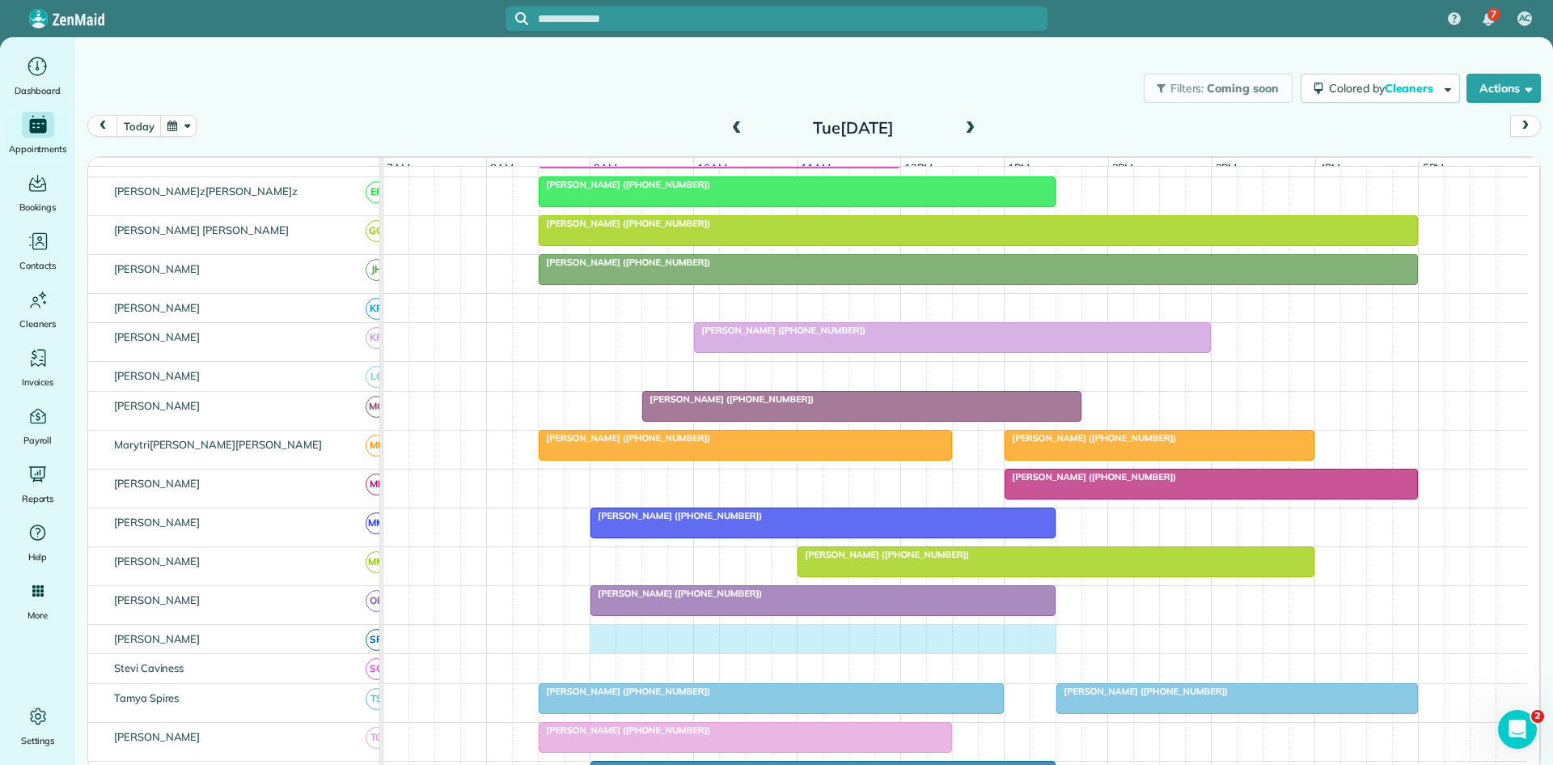
drag, startPoint x: 611, startPoint y: 654, endPoint x: 1032, endPoint y: 655, distance: 420.7
click at [1034, 654] on div at bounding box center [956, 639] width 1144 height 29
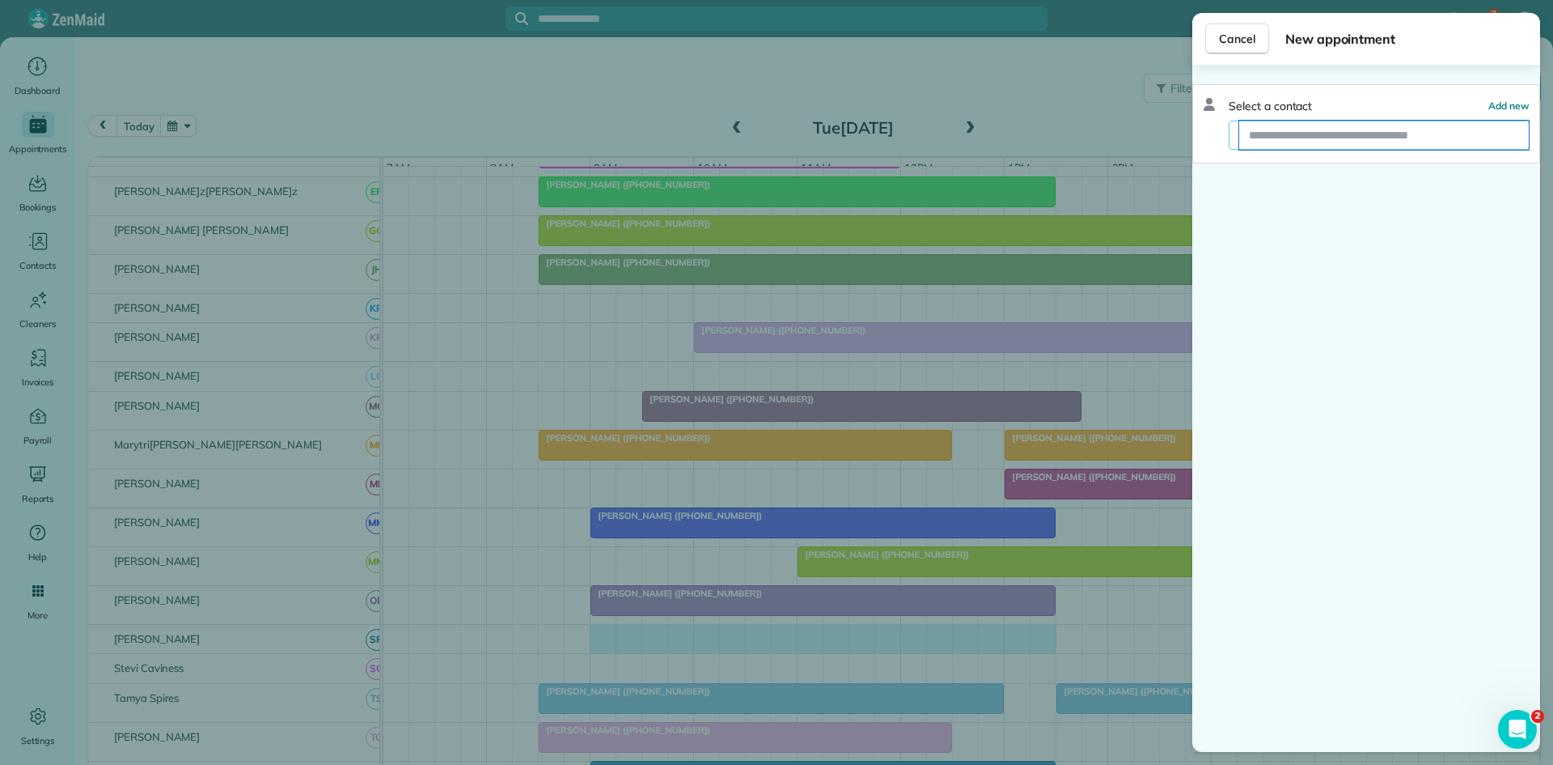
click at [1278, 131] on input "text" at bounding box center [1385, 135] width 290 height 29
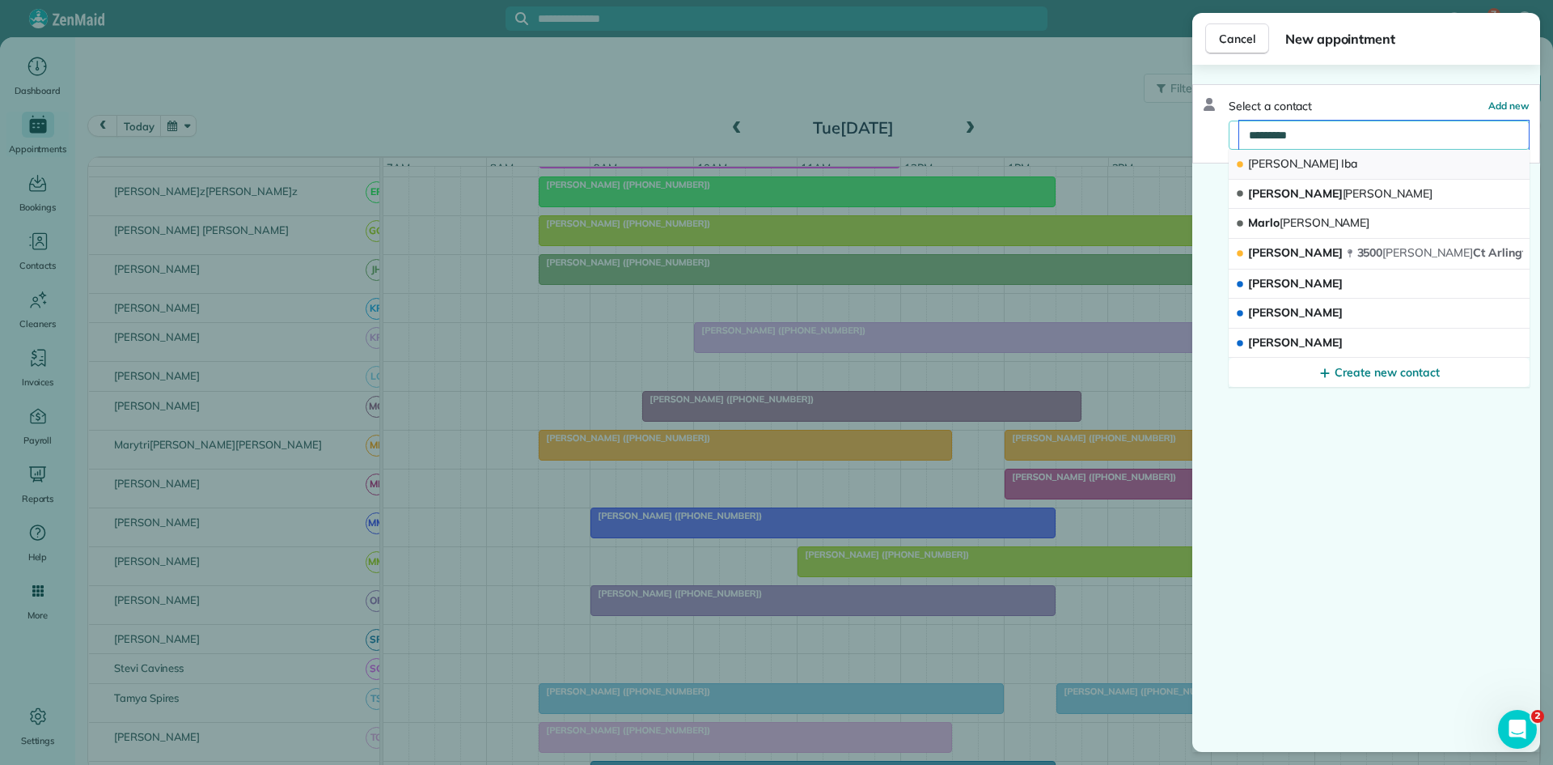
type input "*********"
click at [1312, 163] on button "[PERSON_NAME]" at bounding box center [1379, 165] width 301 height 30
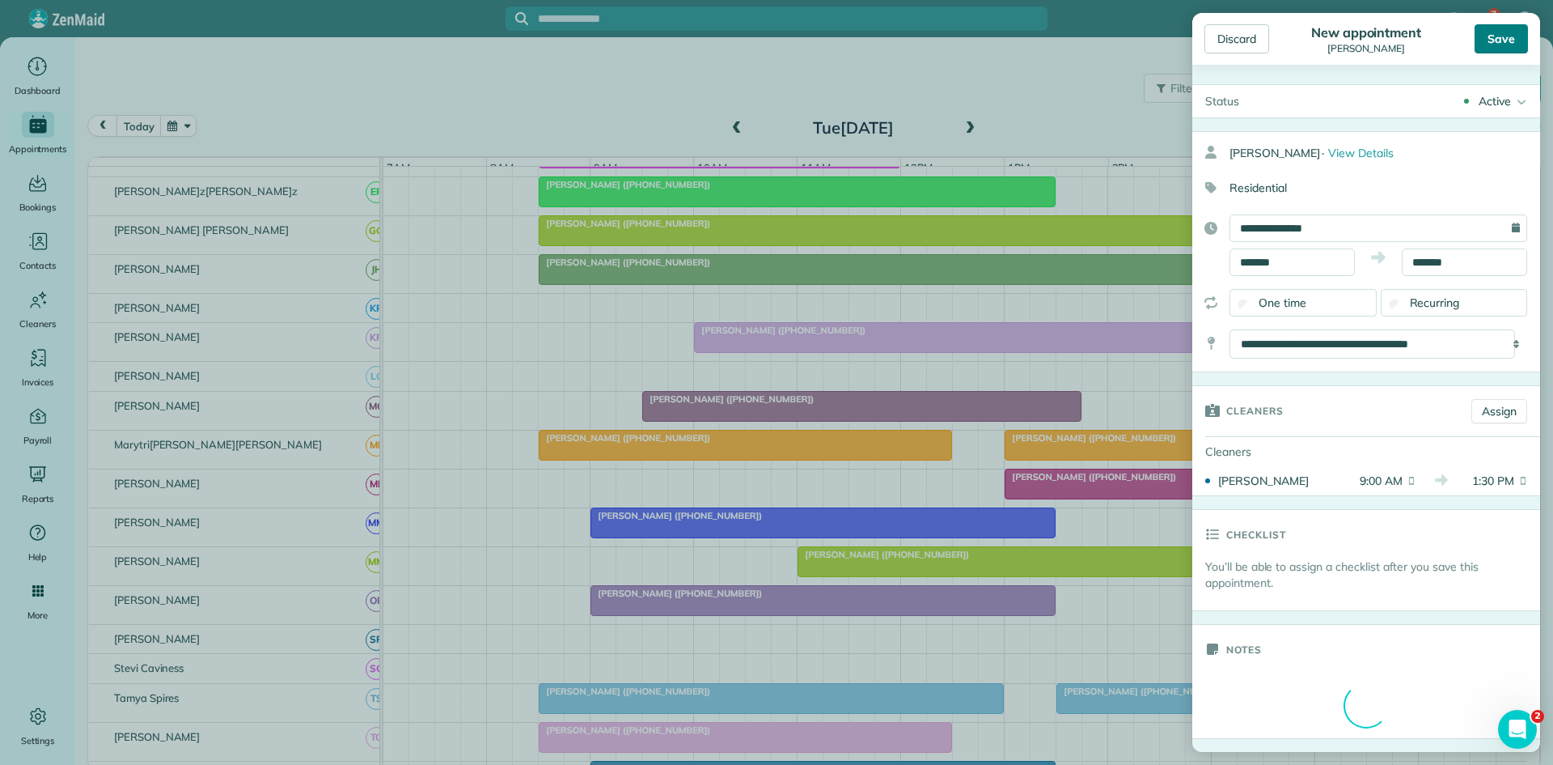
click at [1512, 32] on div "Save" at bounding box center [1501, 38] width 53 height 29
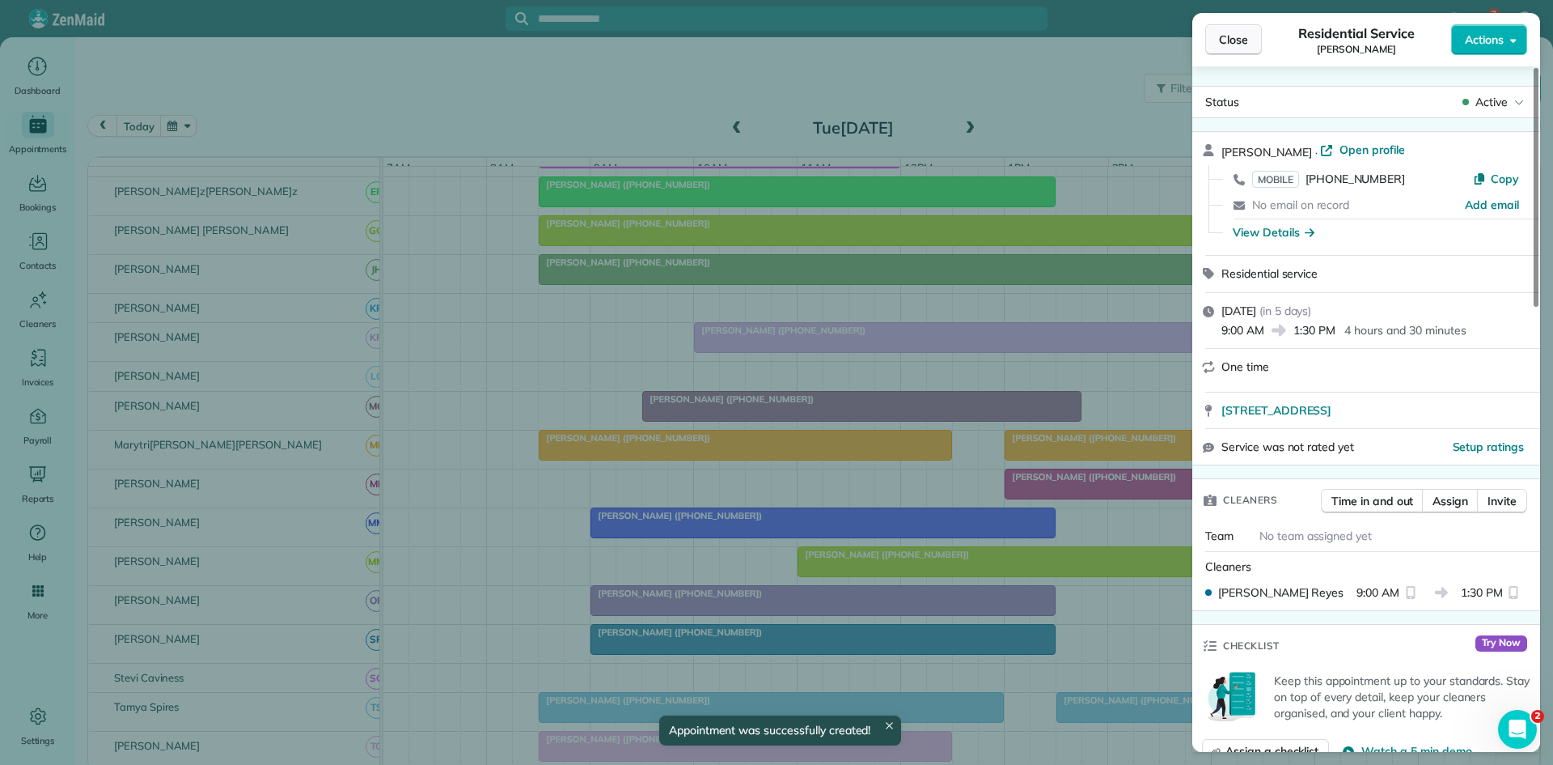
click at [1256, 38] on button "Close" at bounding box center [1234, 39] width 57 height 31
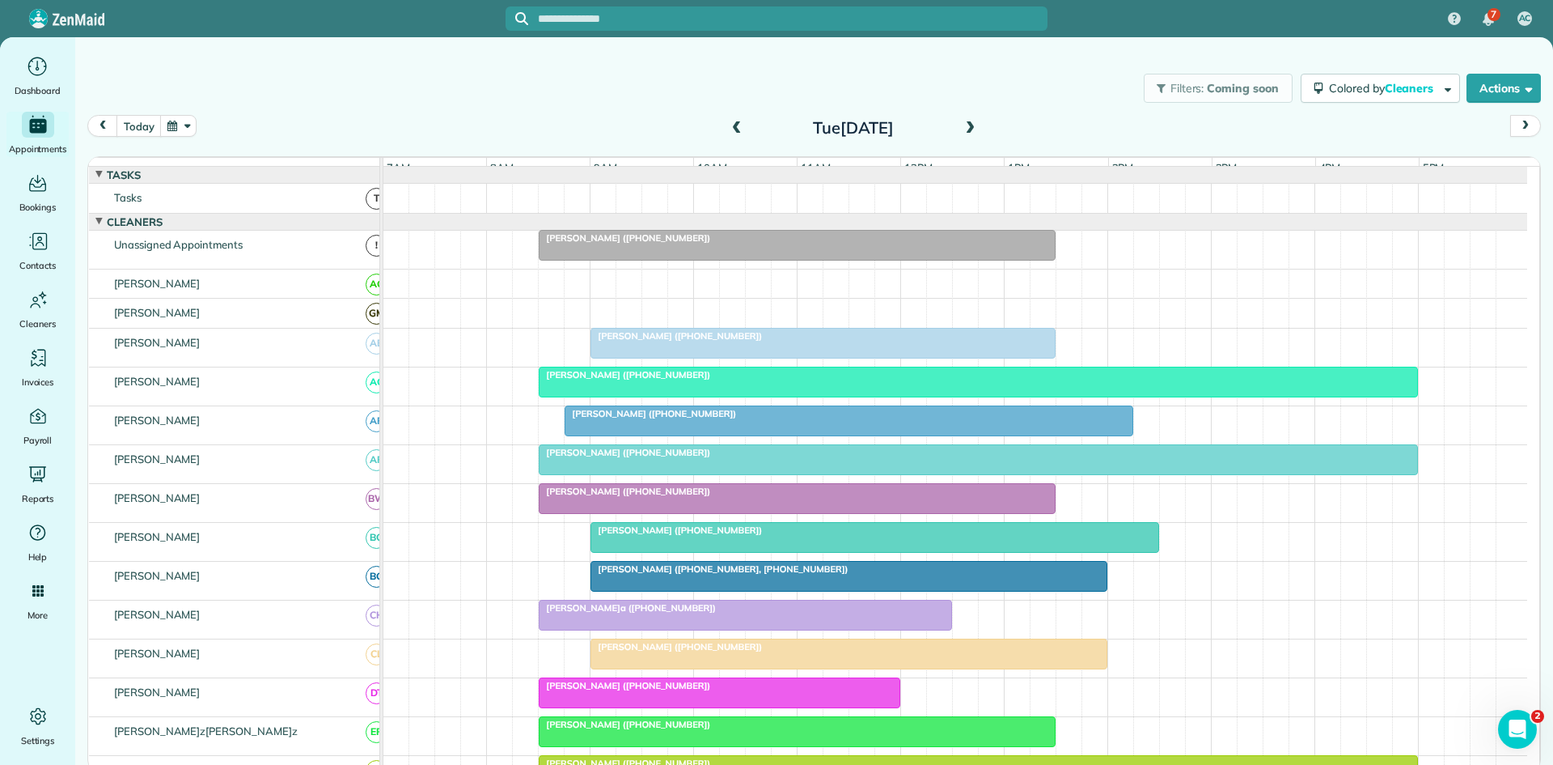
click at [977, 132] on span at bounding box center [970, 128] width 18 height 15
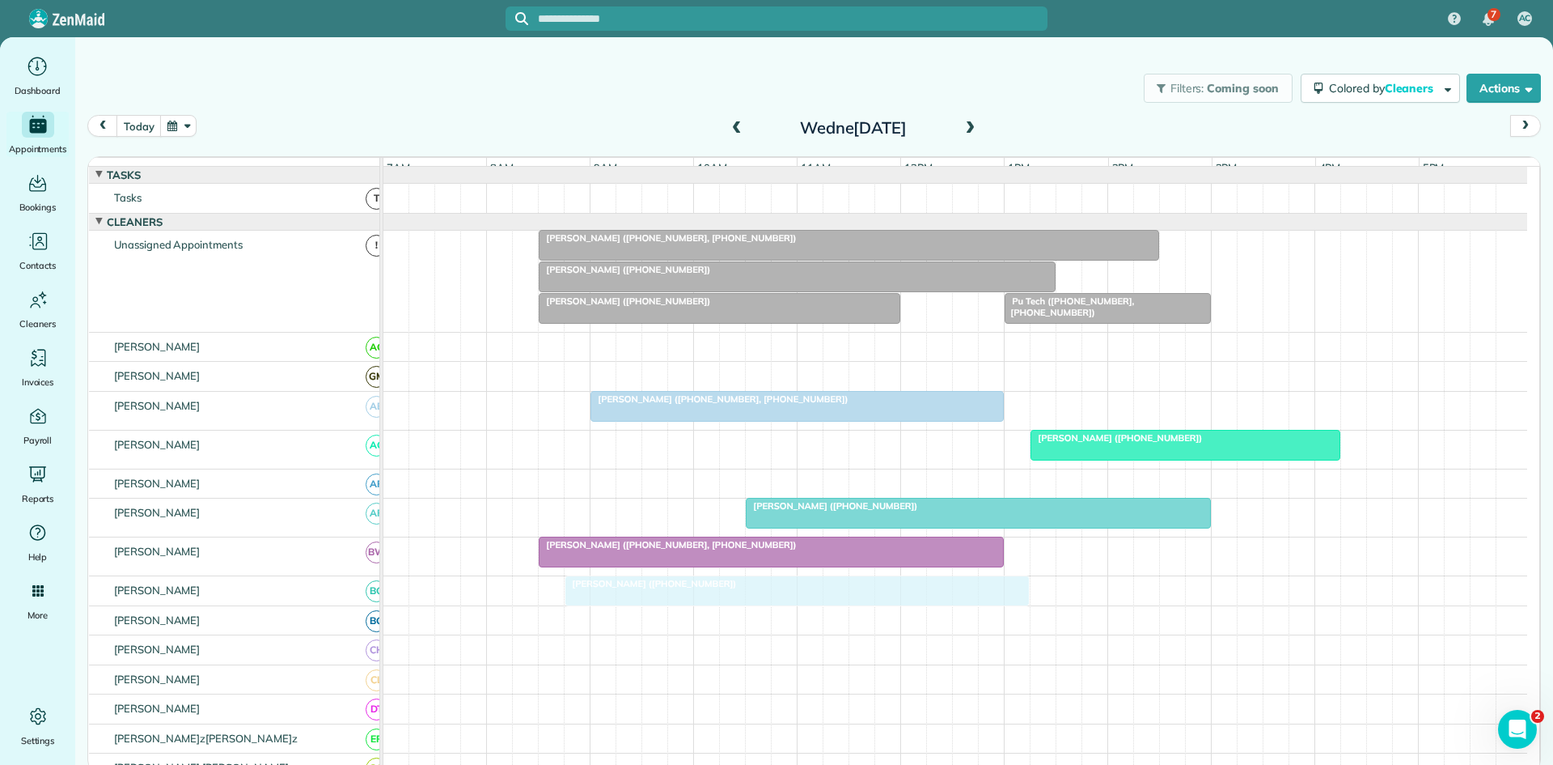
scroll to position [540, 0]
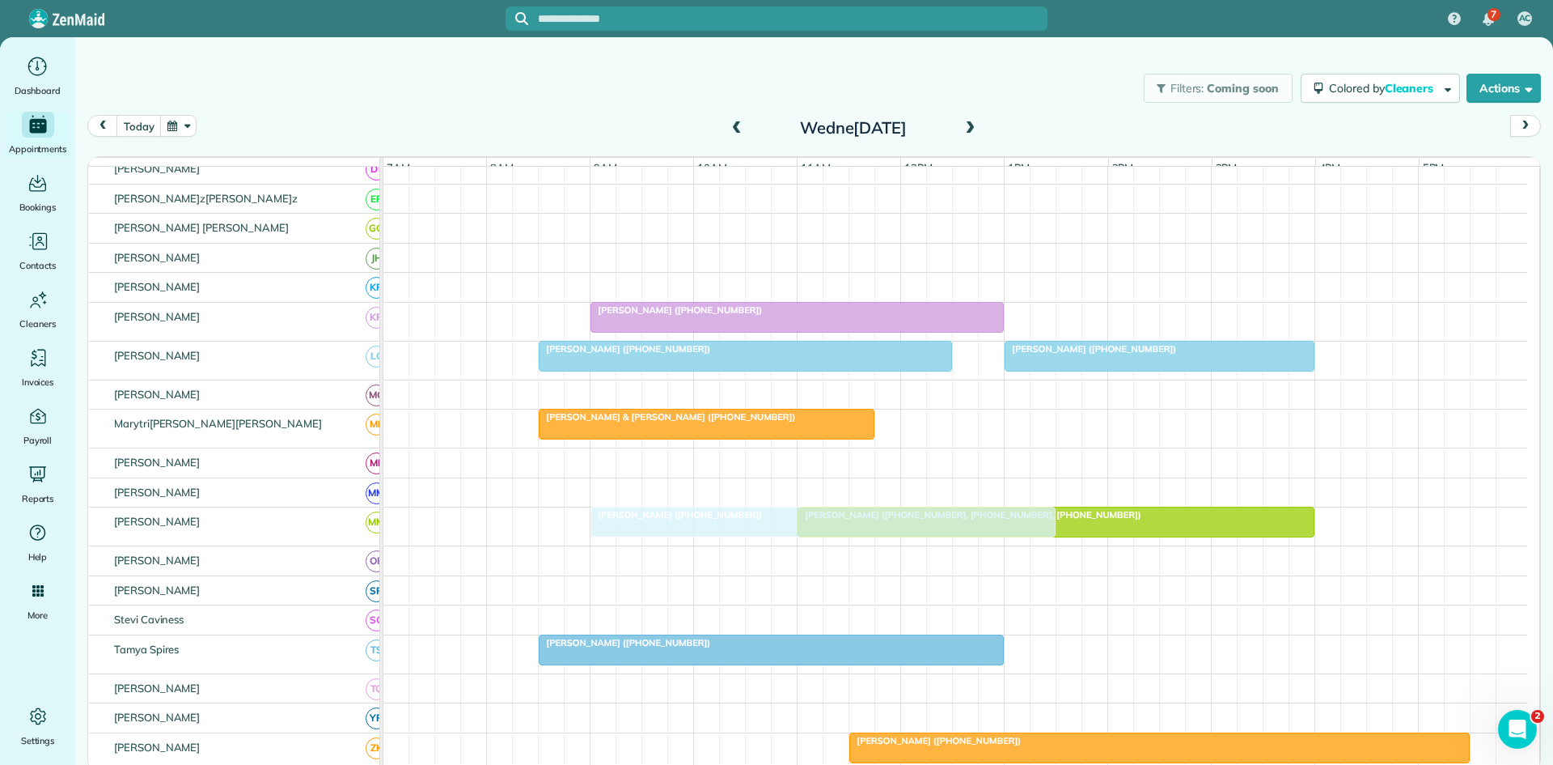
drag, startPoint x: 642, startPoint y: 458, endPoint x: 705, endPoint y: 540, distance: 102.8
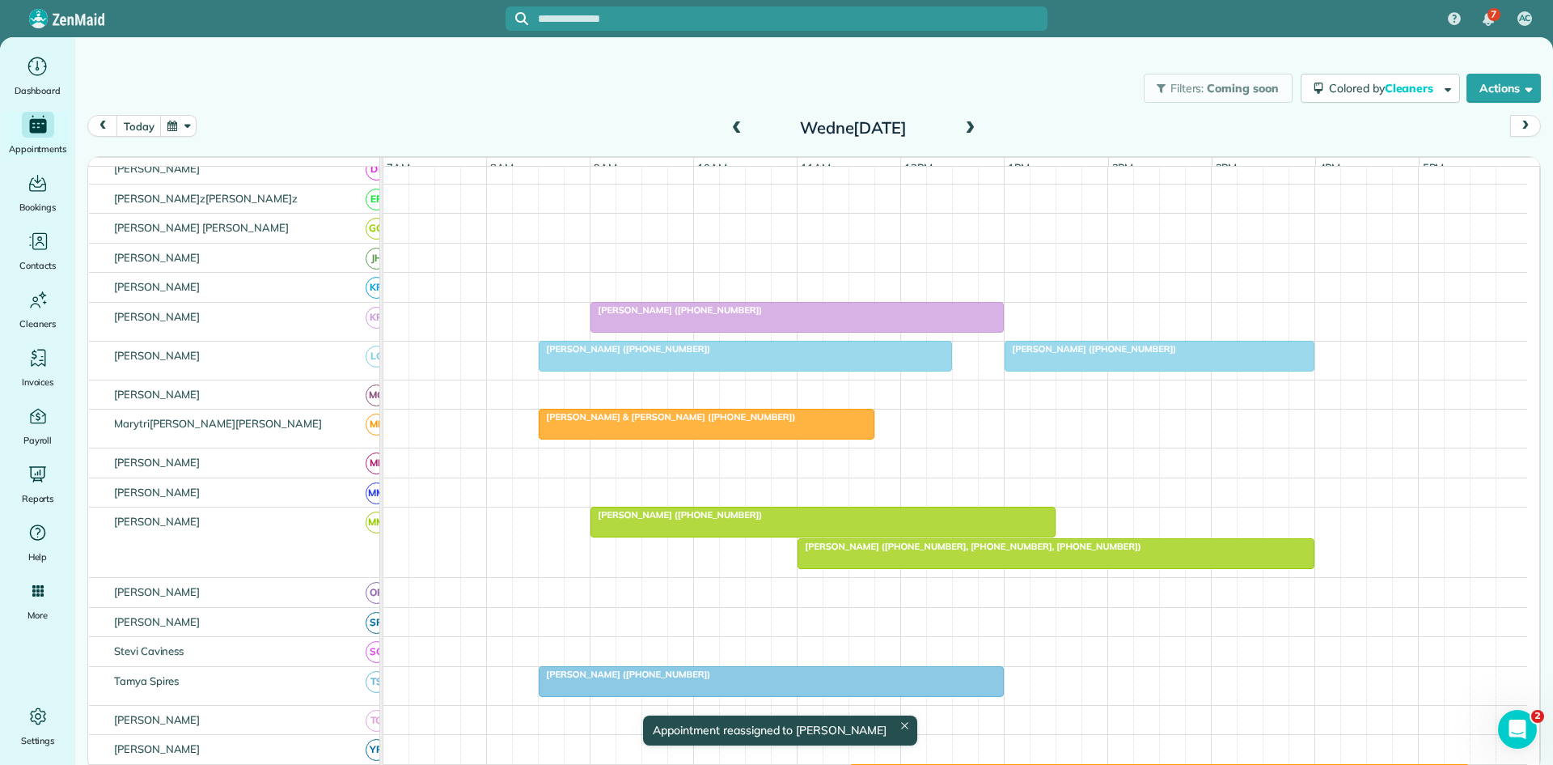
click at [925, 552] on span "[PERSON_NAME] ([PHONE_NUMBER], [PHONE_NUMBER], [PHONE_NUMBER])" at bounding box center [969, 545] width 345 height 11
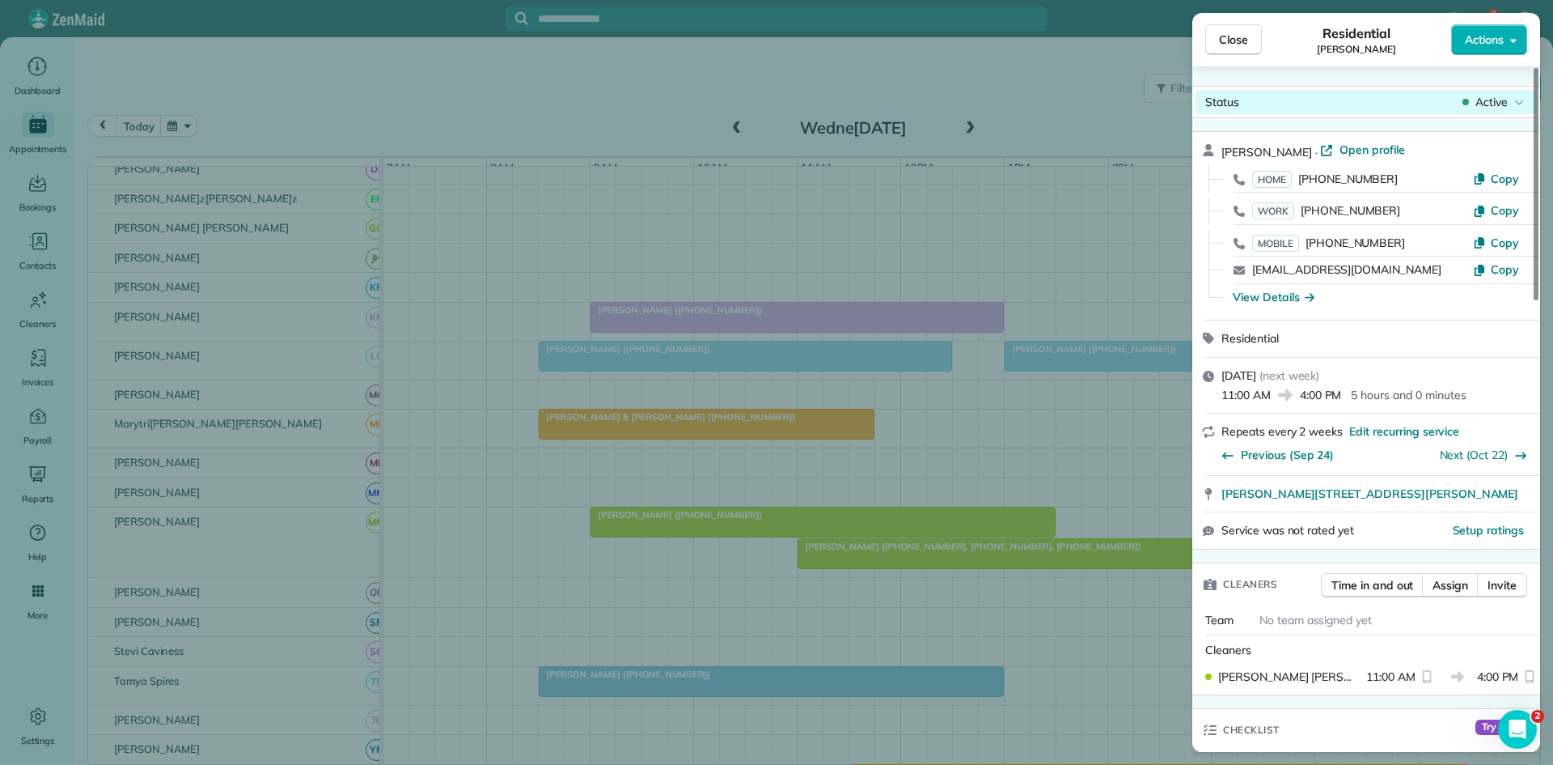
click at [1486, 104] on span "Active" at bounding box center [1492, 102] width 32 height 16
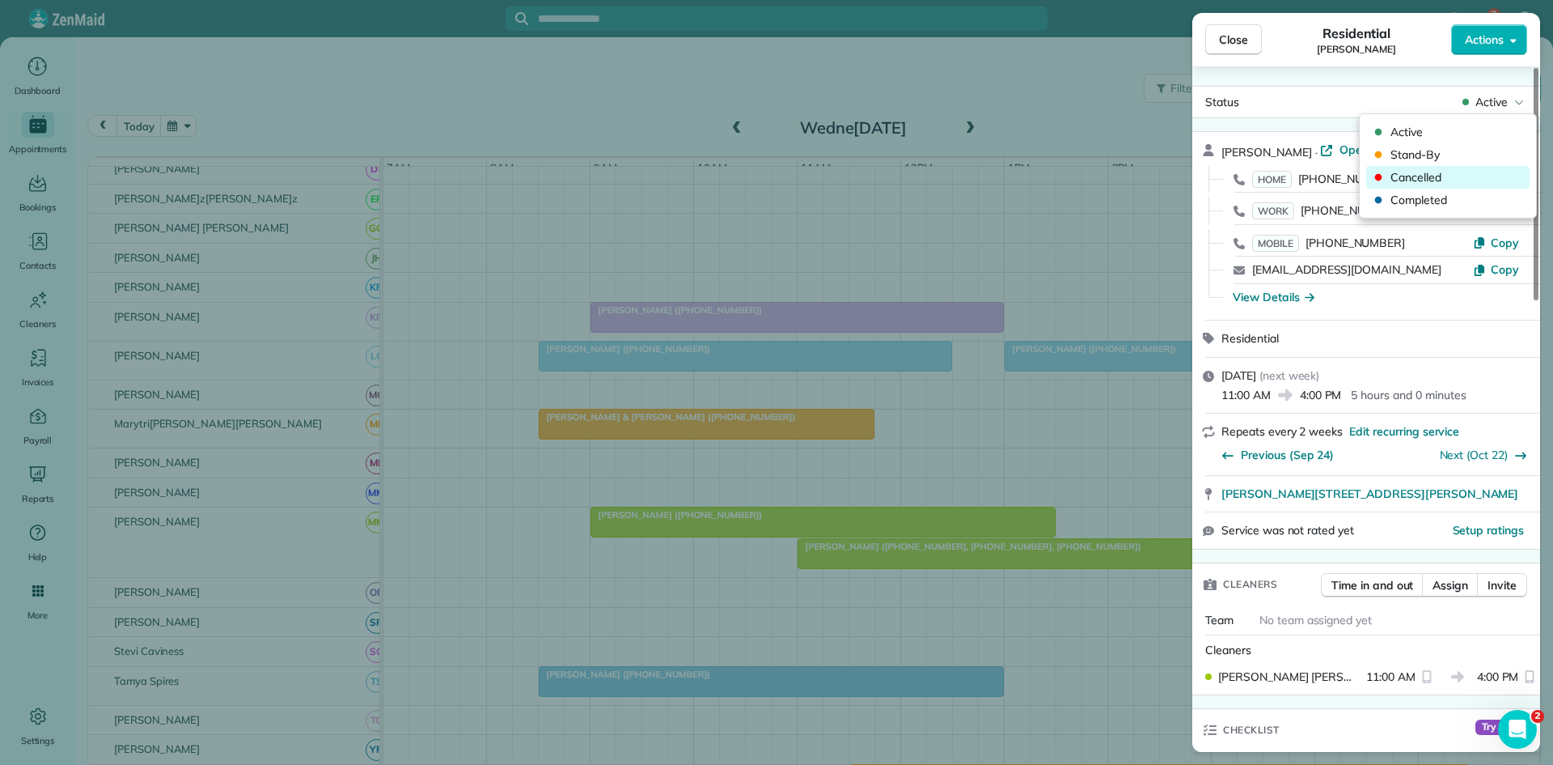
click at [1403, 171] on span "Cancelled" at bounding box center [1459, 177] width 136 height 16
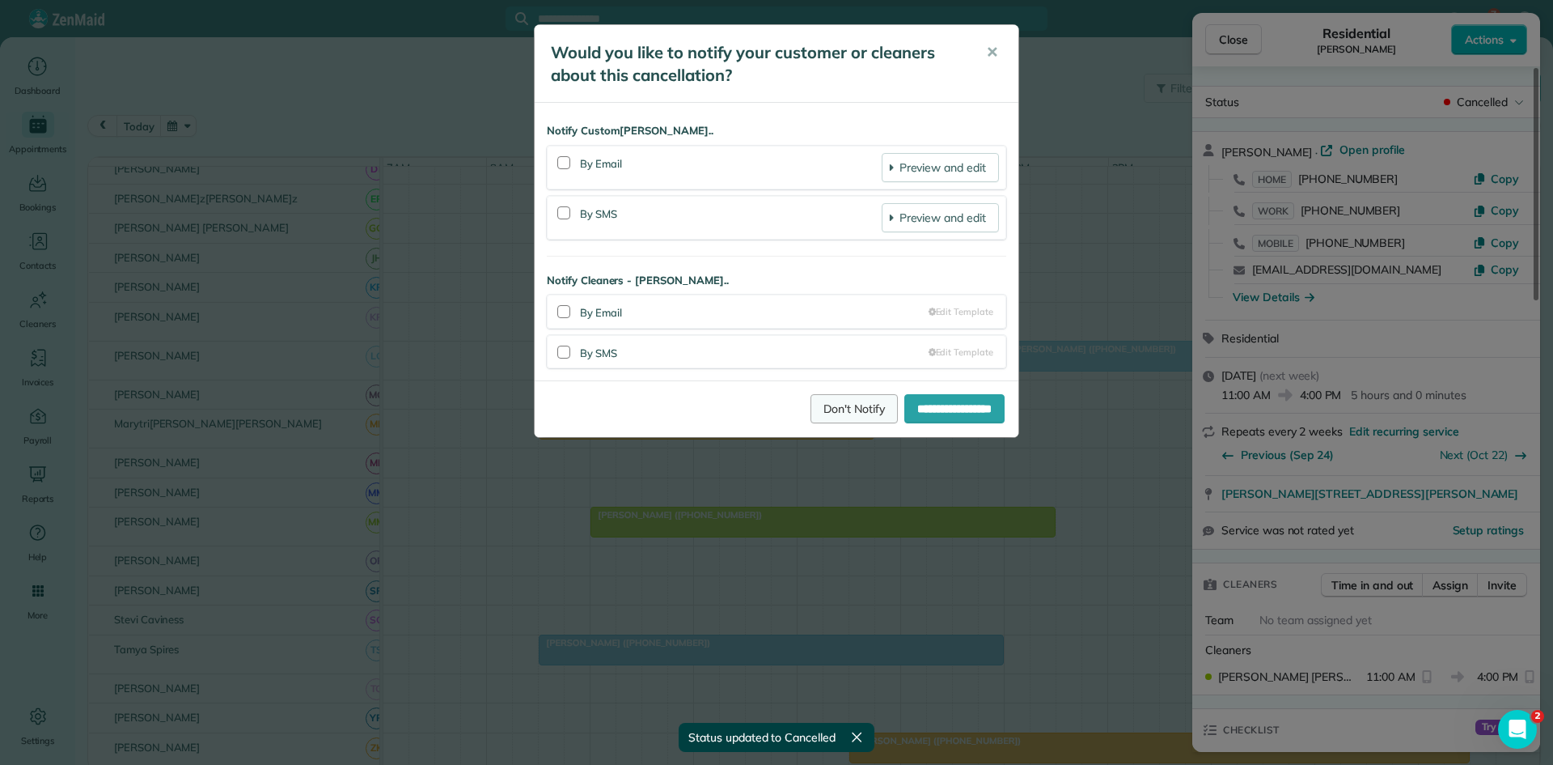
click at [811, 413] on link "Don't Notify" at bounding box center [854, 408] width 87 height 29
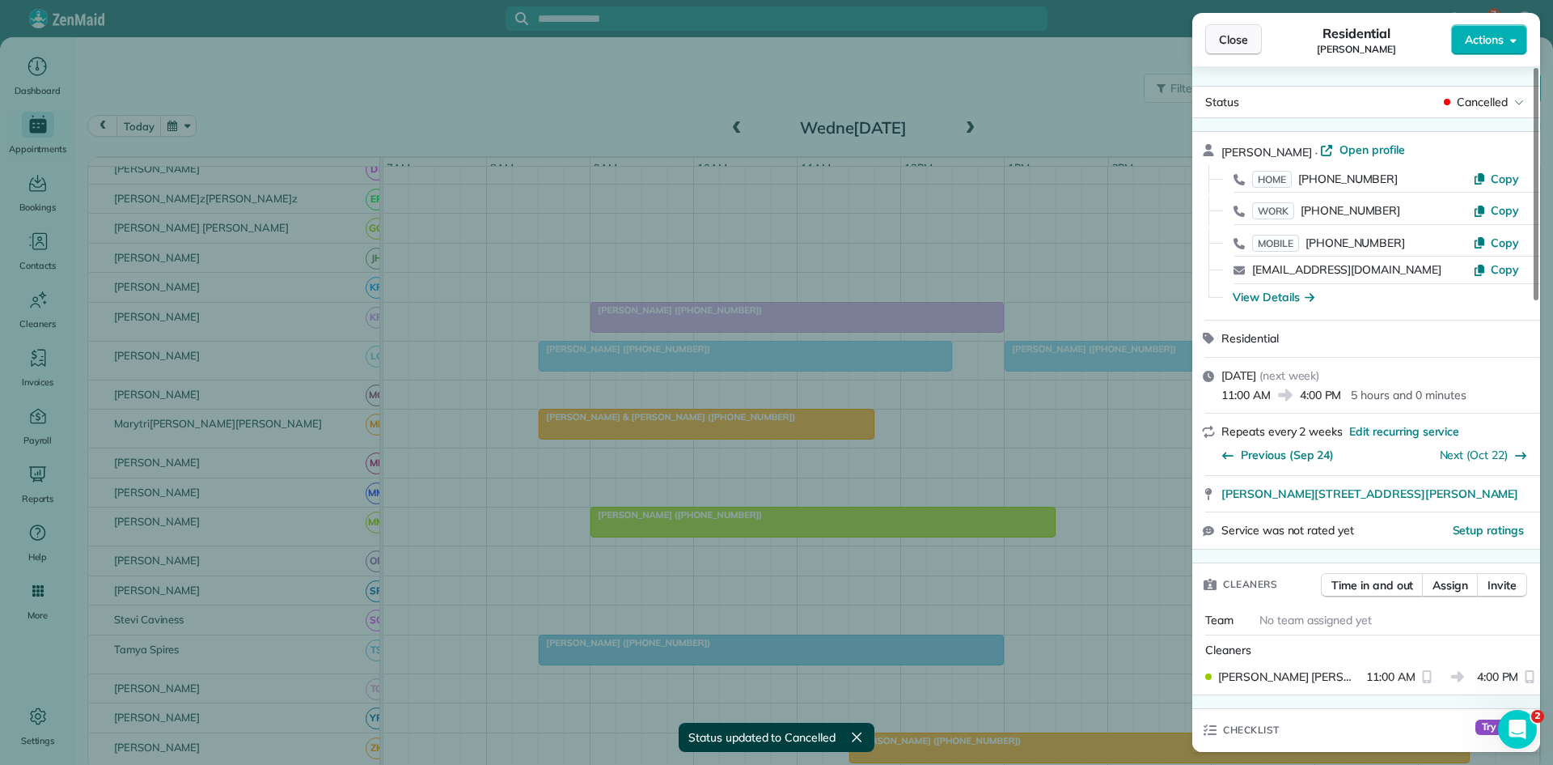
click at [1244, 53] on button "Close" at bounding box center [1234, 39] width 57 height 31
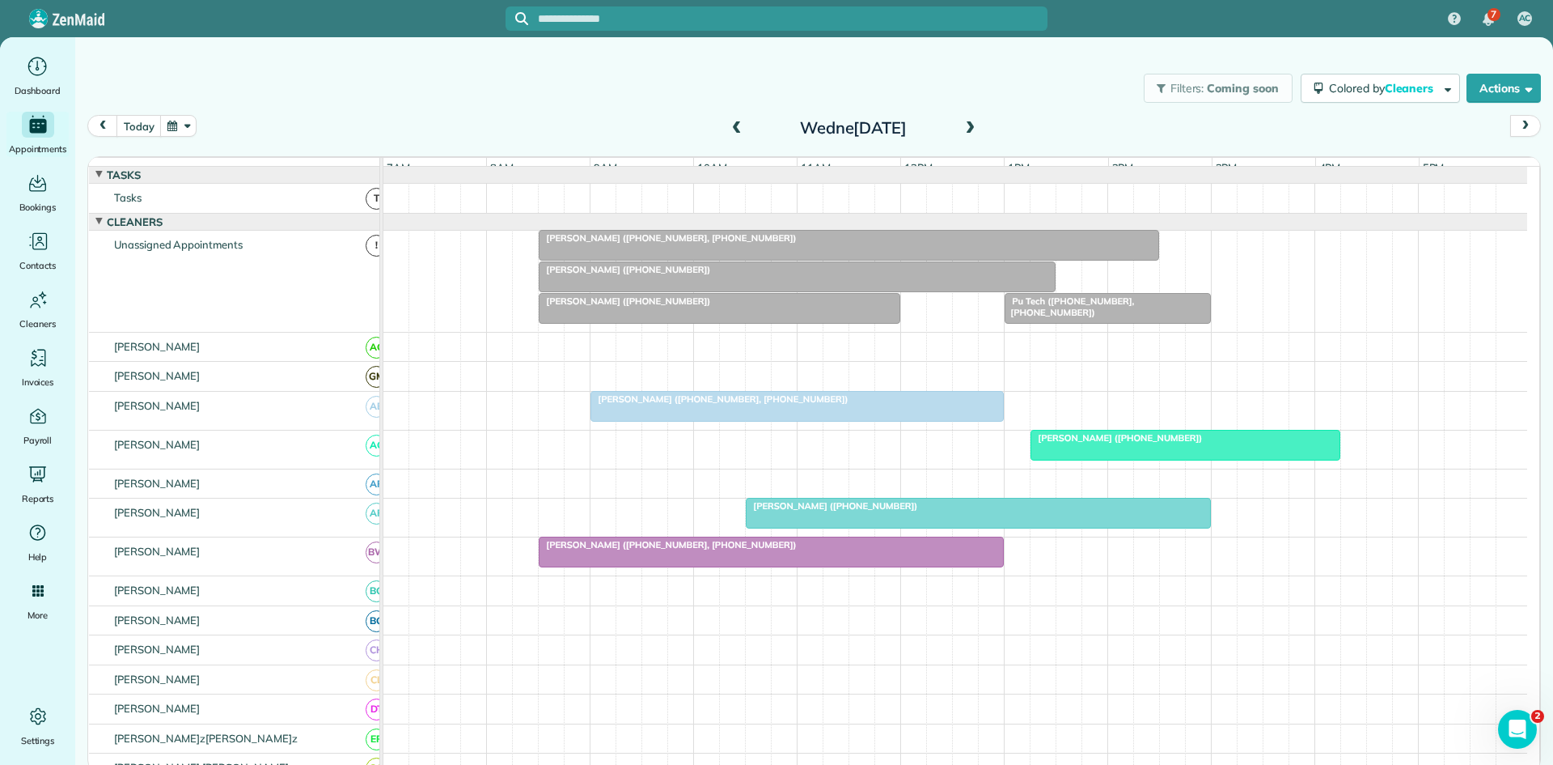
click at [787, 421] on div at bounding box center [797, 406] width 412 height 29
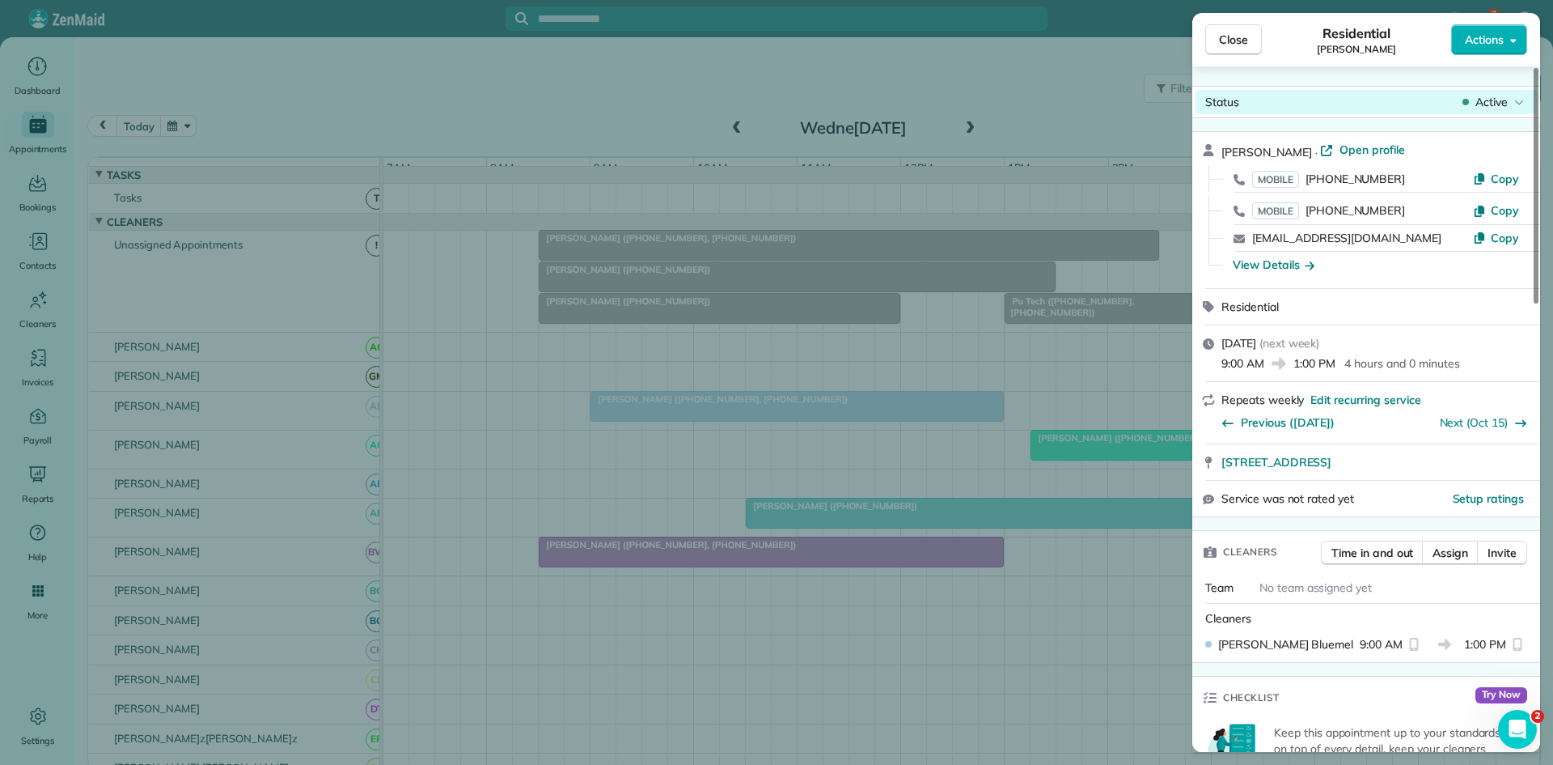
click at [1494, 104] on span "Active" at bounding box center [1492, 102] width 32 height 16
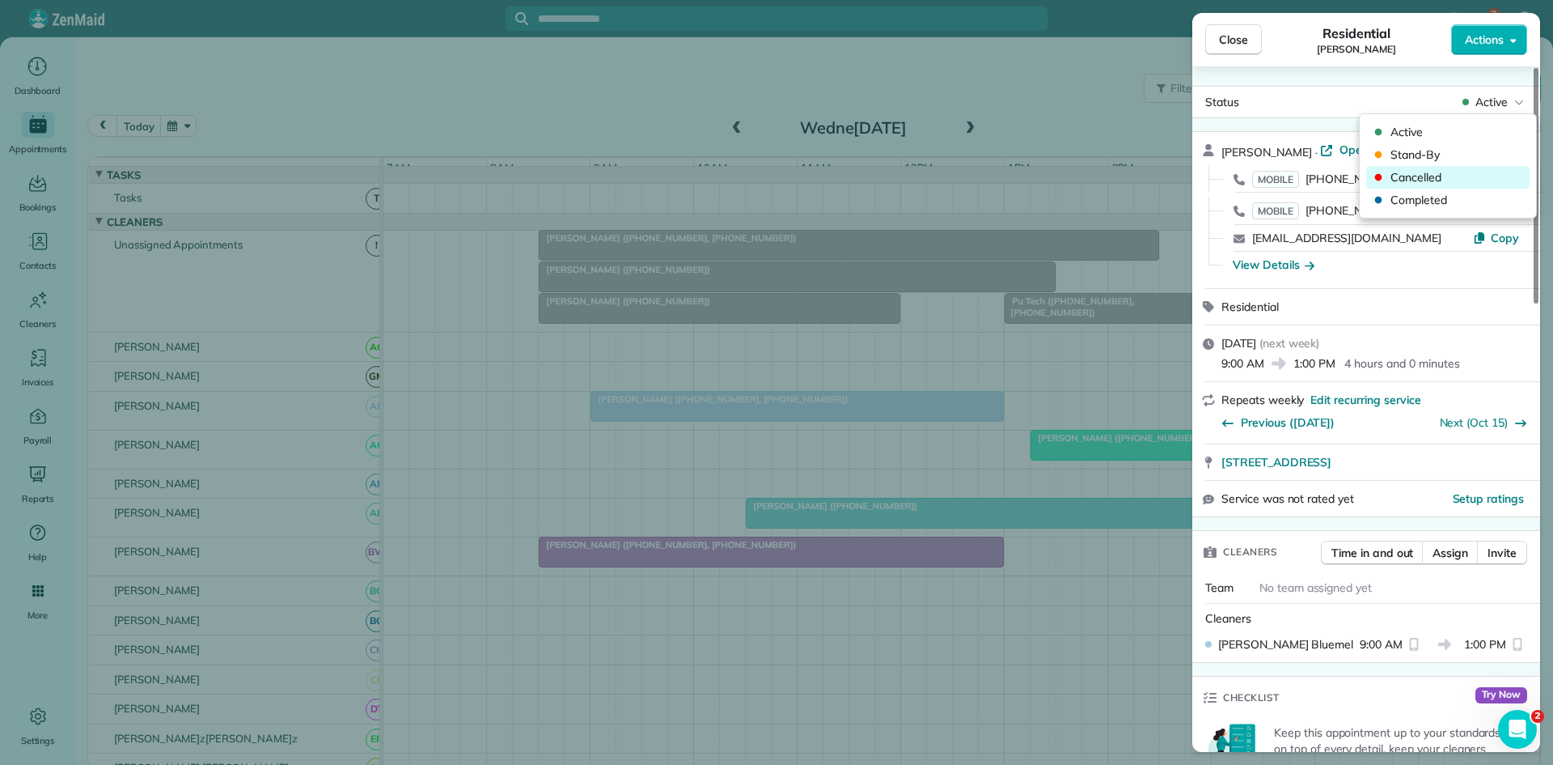
click at [1437, 181] on span "Cancelled" at bounding box center [1459, 177] width 136 height 16
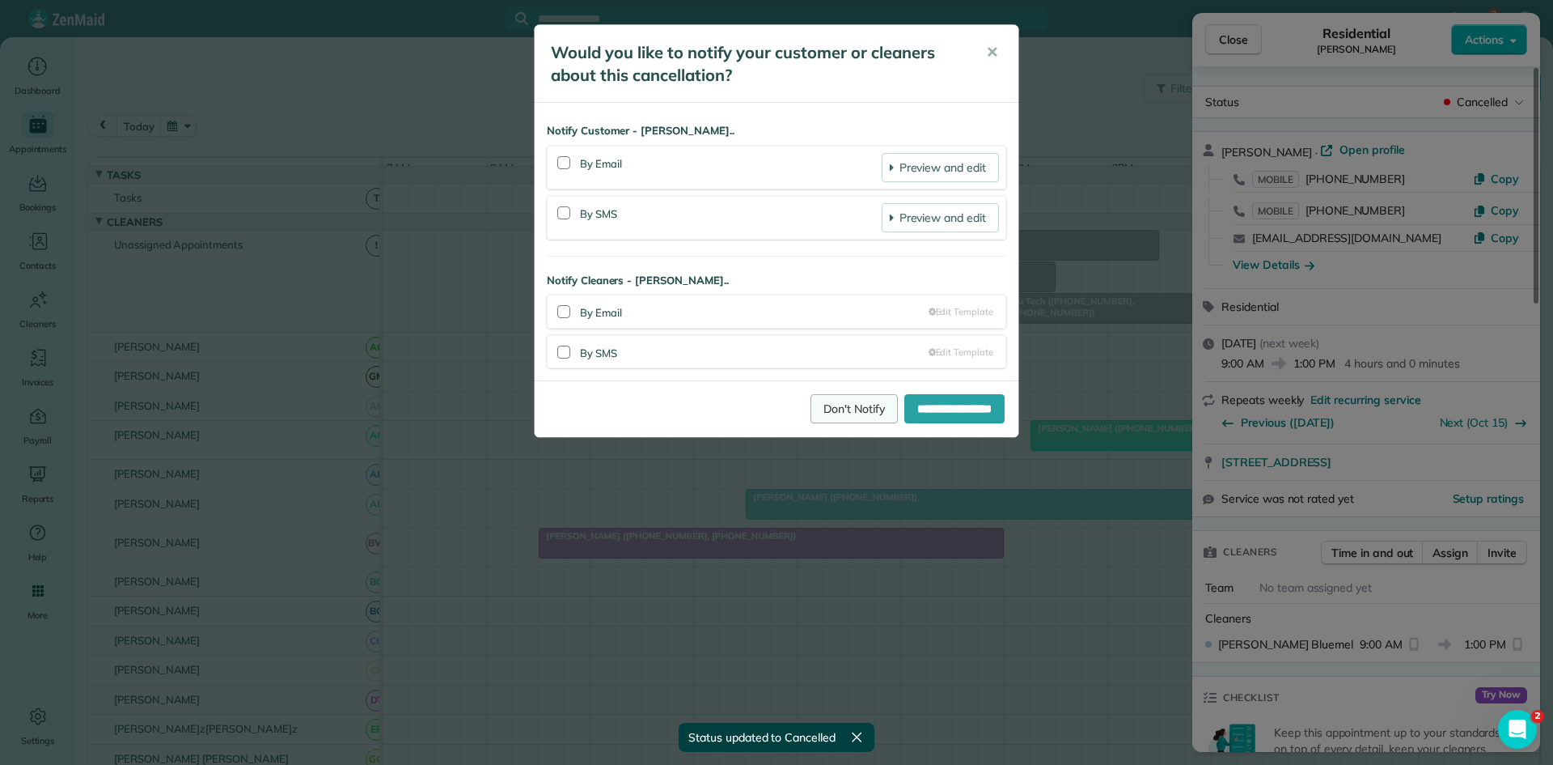
click at [854, 411] on link "Don't Notify" at bounding box center [854, 408] width 87 height 29
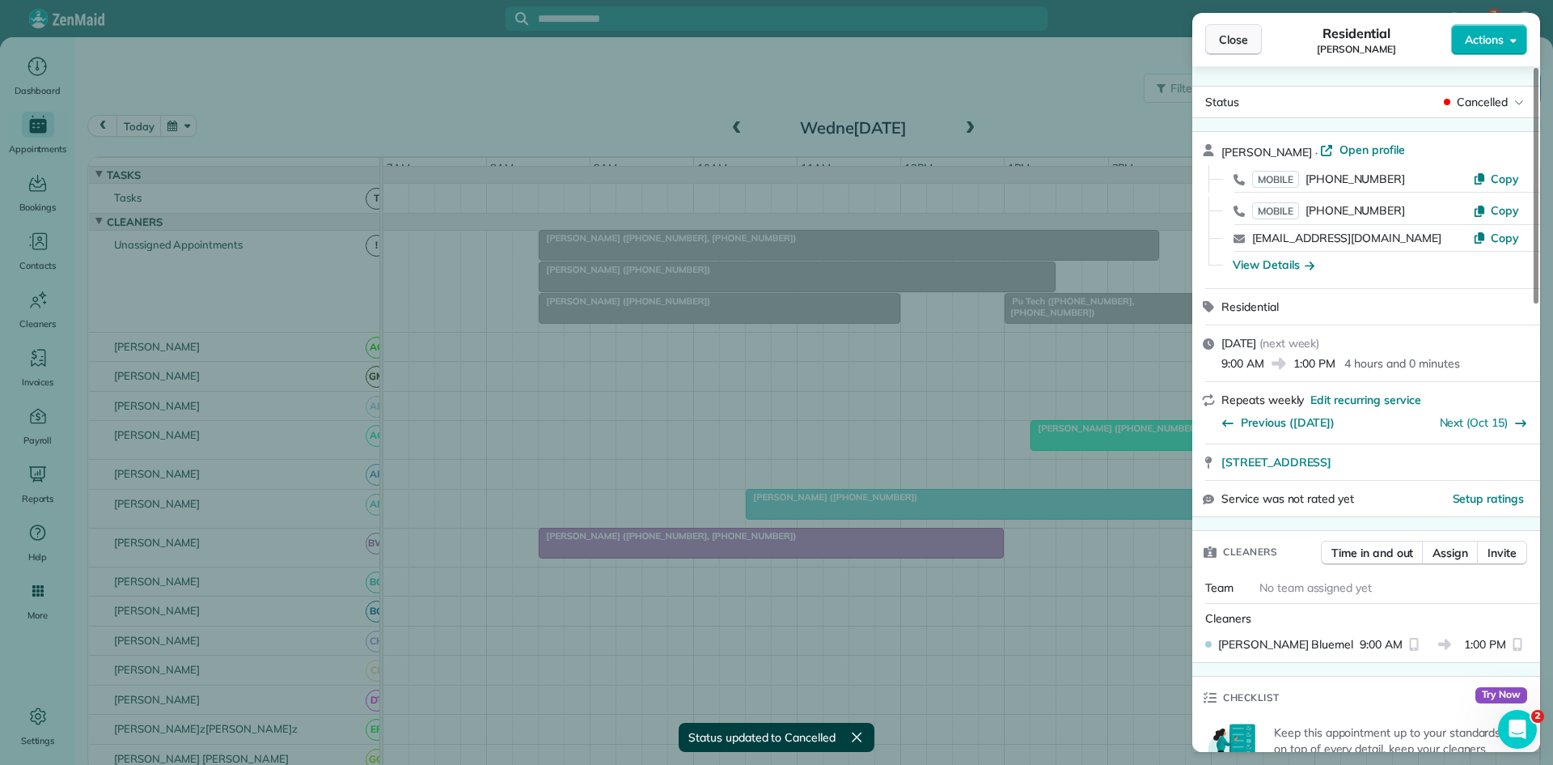
click at [1222, 37] on span "Close" at bounding box center [1233, 40] width 29 height 16
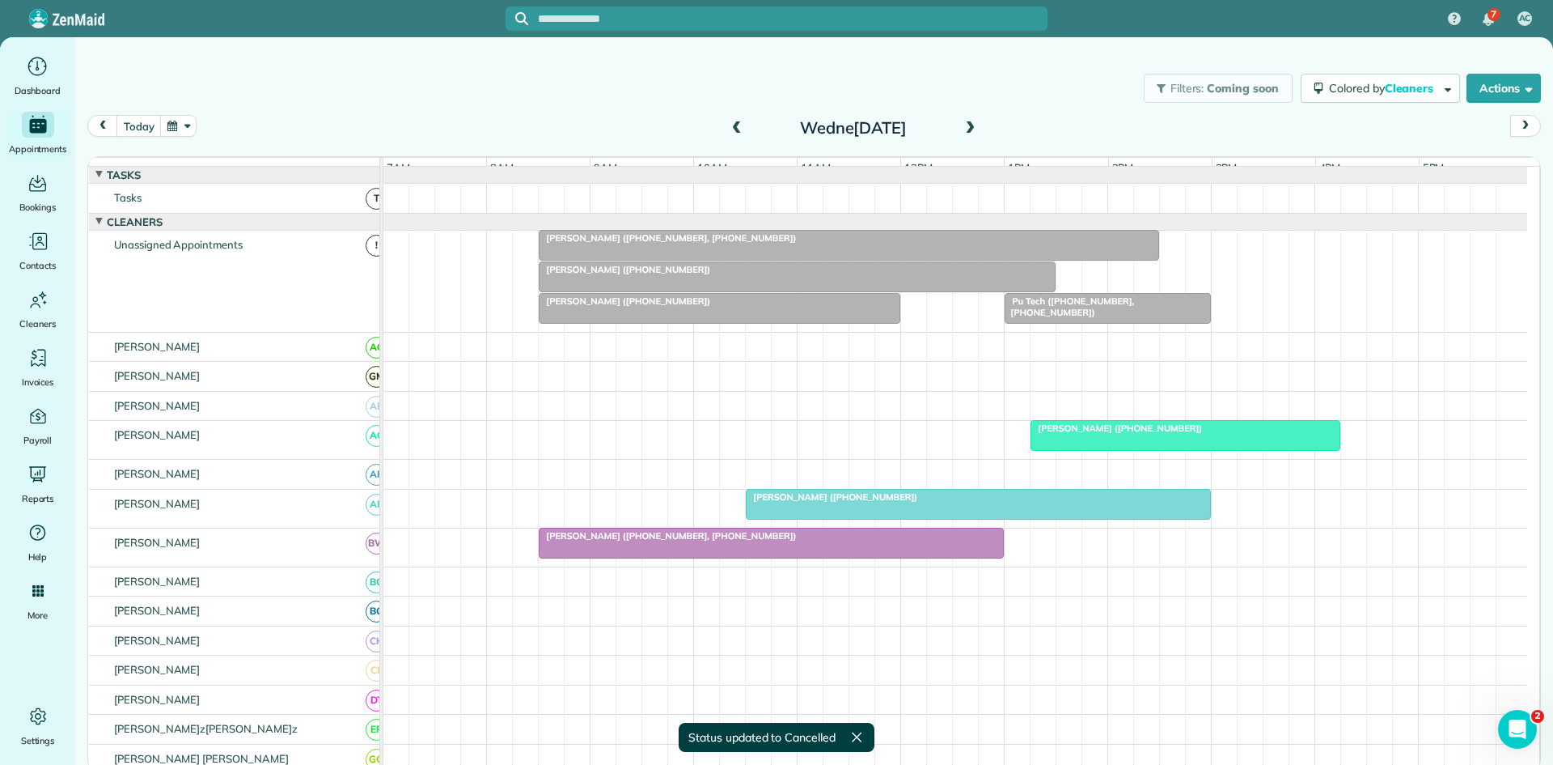
click at [1072, 447] on div at bounding box center [1186, 435] width 308 height 29
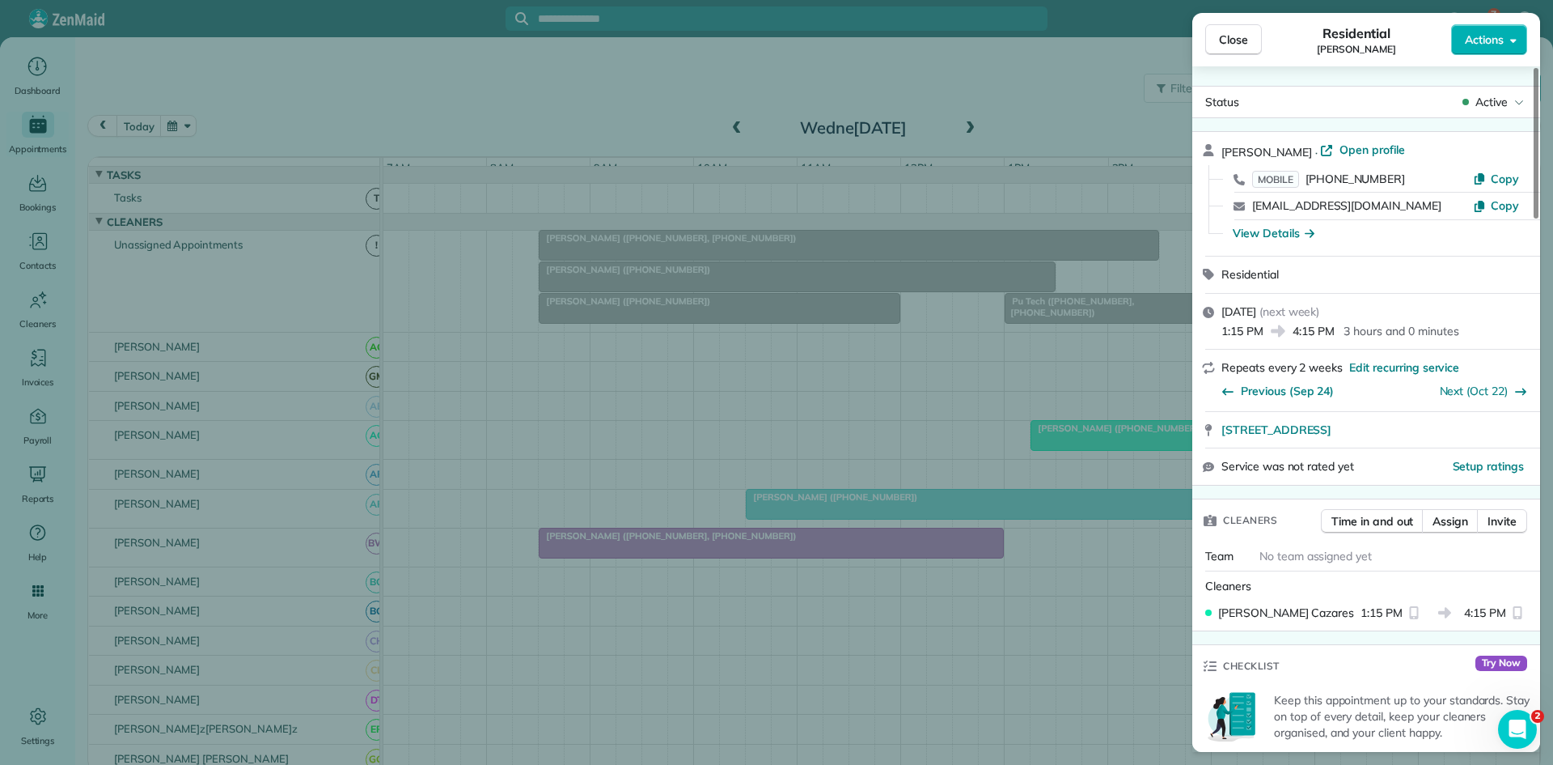
click at [1483, 111] on div "Status Active" at bounding box center [1366, 102] width 341 height 24
click at [1426, 171] on span "Cancelled" at bounding box center [1459, 177] width 136 height 16
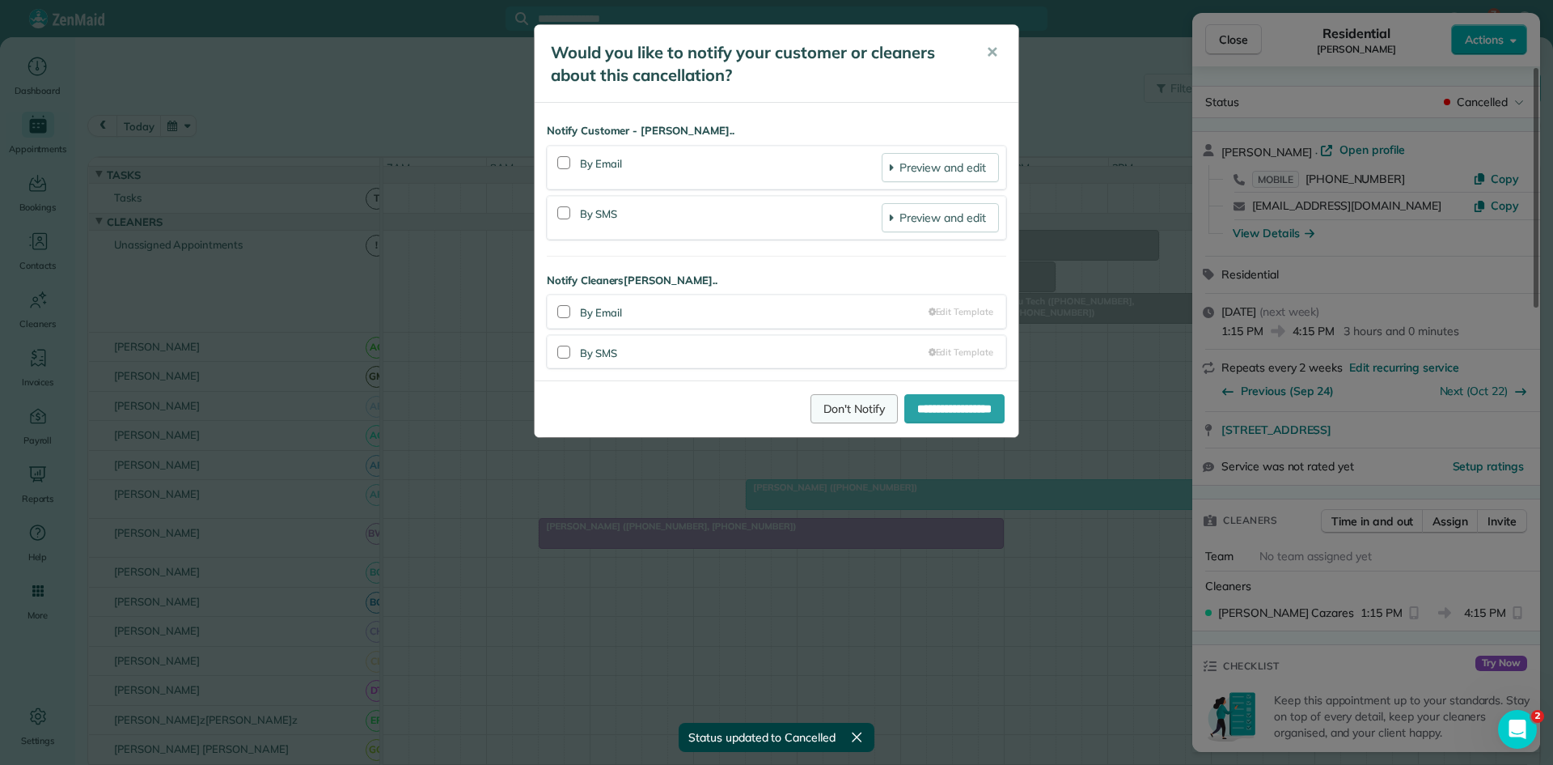
click at [812, 400] on link "Don't Notify" at bounding box center [854, 408] width 87 height 29
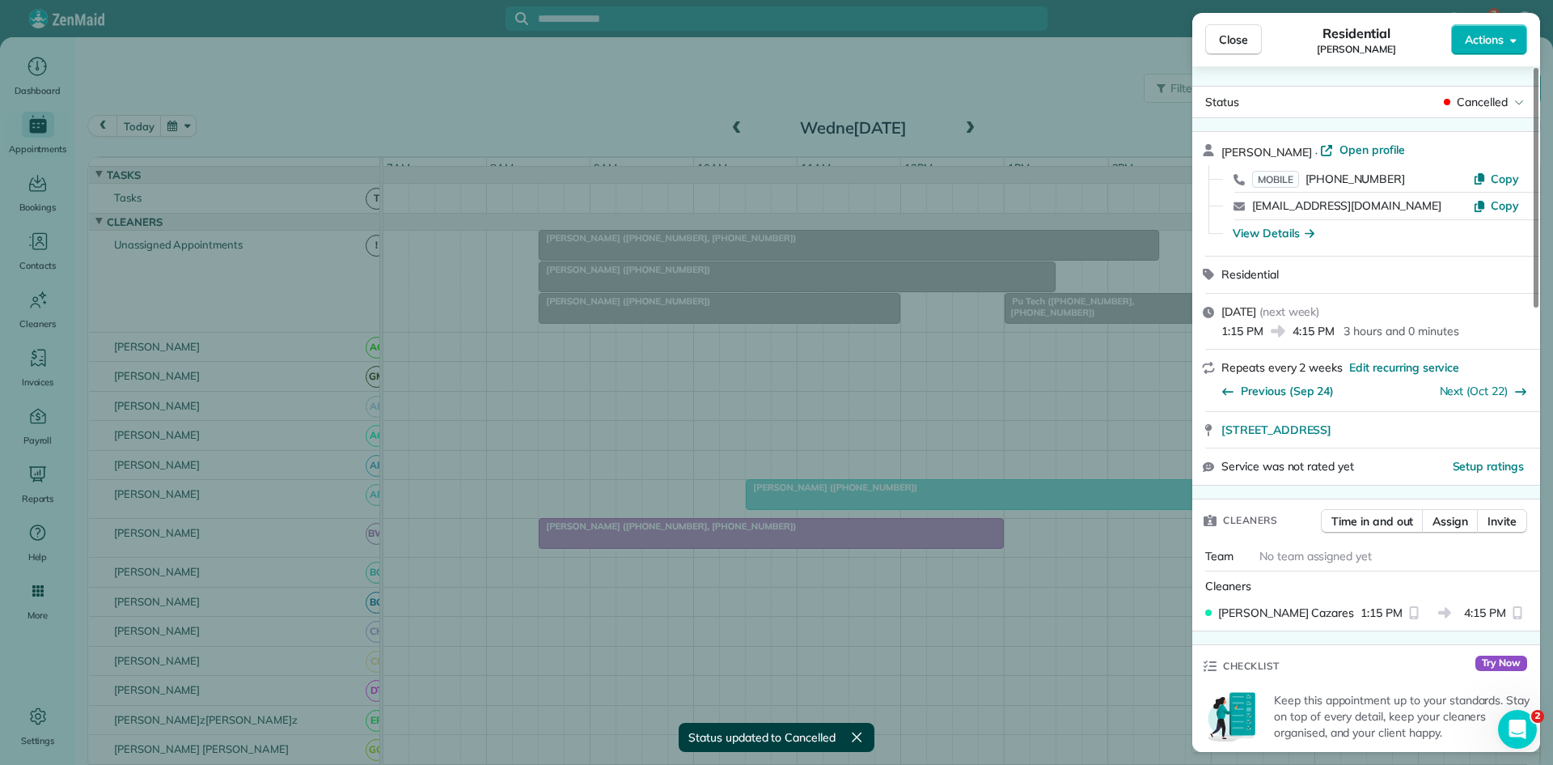
click at [1216, 57] on div "Close Resident[PERSON_NAME]oner Actions" at bounding box center [1367, 39] width 348 height 53
click at [1236, 55] on div "Close Resident[PERSON_NAME]oner Actions" at bounding box center [1367, 39] width 348 height 53
click at [1225, 33] on span "Close" at bounding box center [1233, 40] width 29 height 16
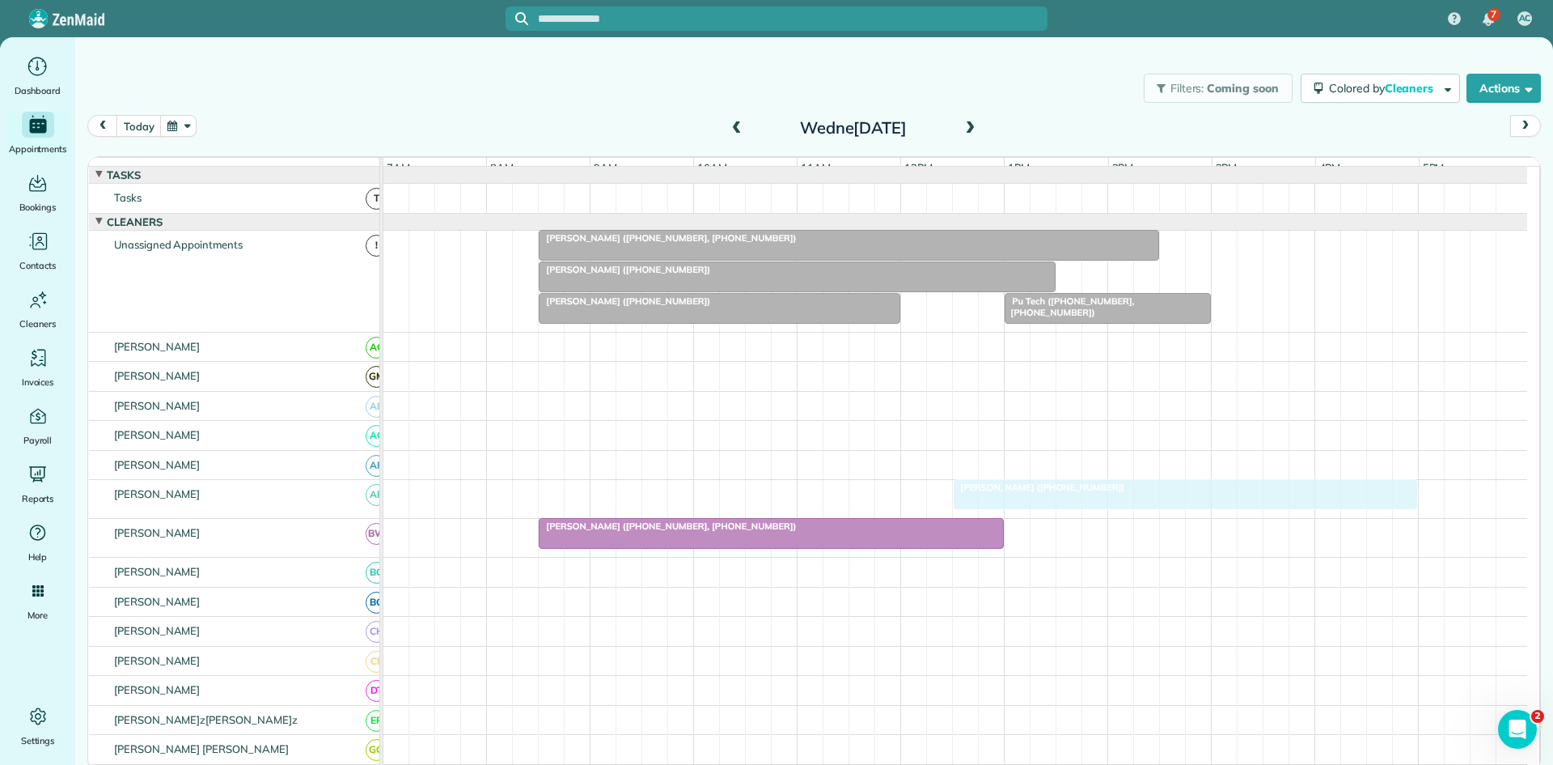
drag, startPoint x: 889, startPoint y: 518, endPoint x: 1091, endPoint y: 518, distance: 202.3
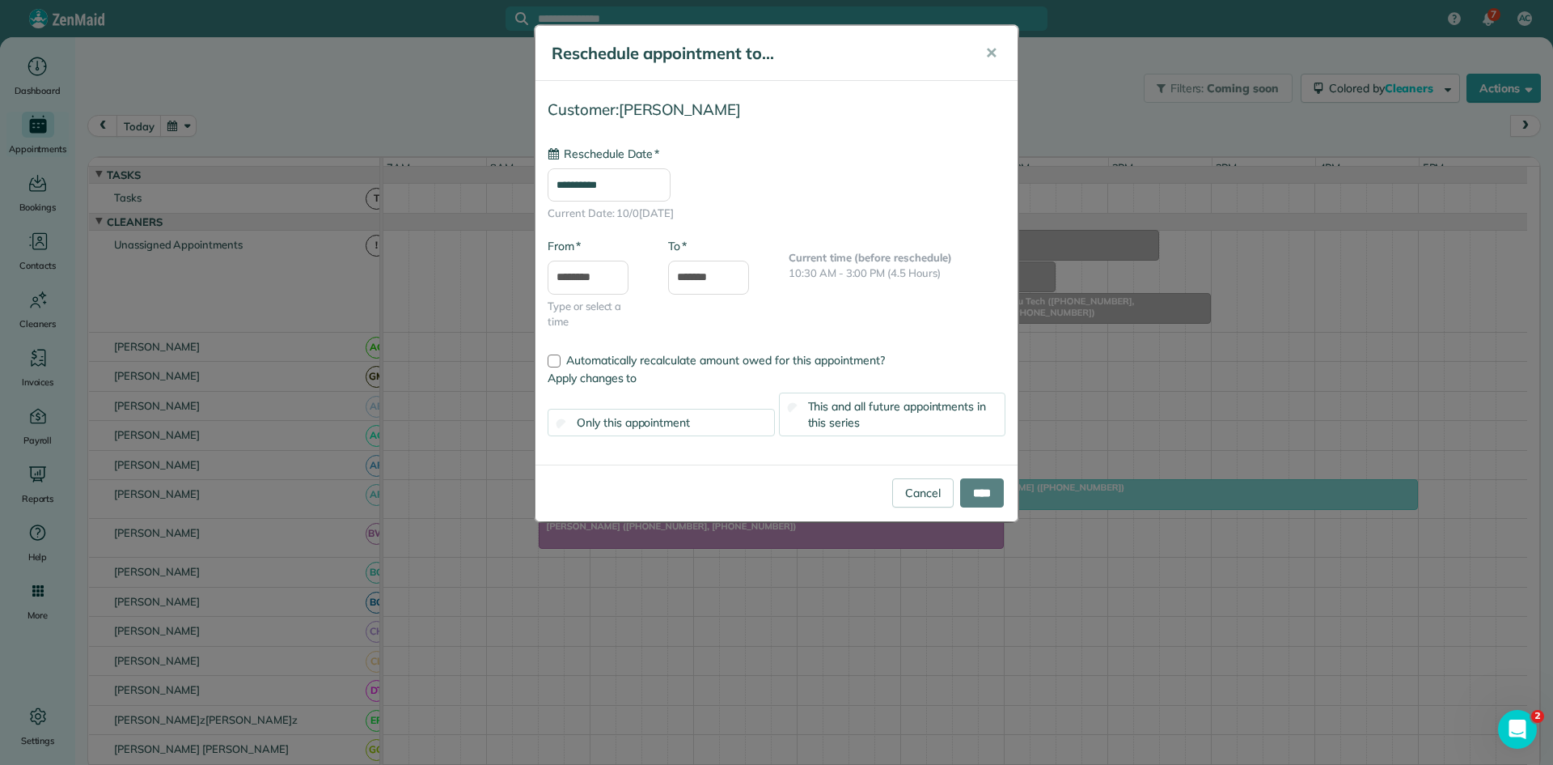
type input "**********"
click at [994, 486] on input "****" at bounding box center [982, 492] width 44 height 29
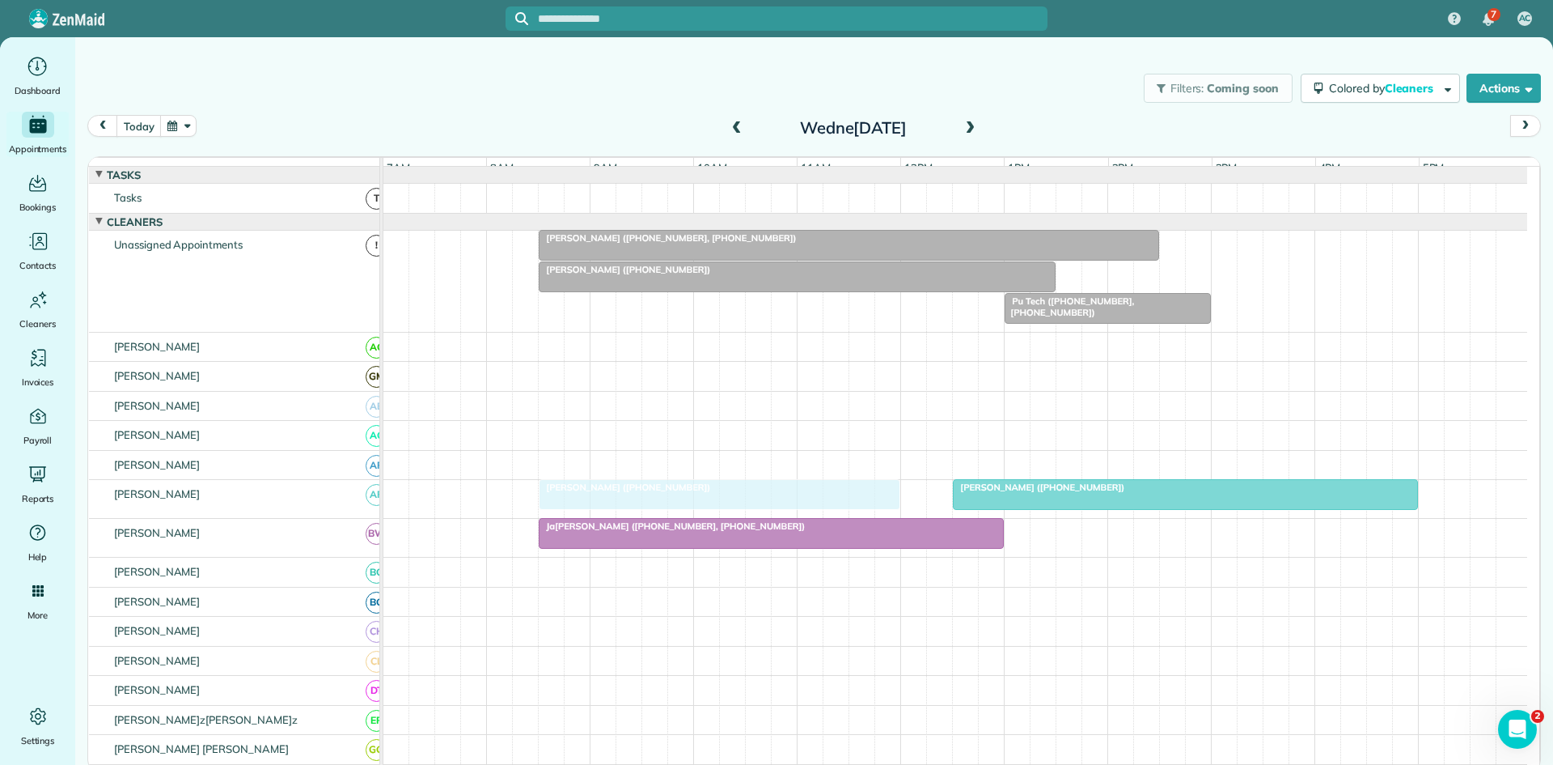
drag, startPoint x: 643, startPoint y: 329, endPoint x: 632, endPoint y: 506, distance: 177.5
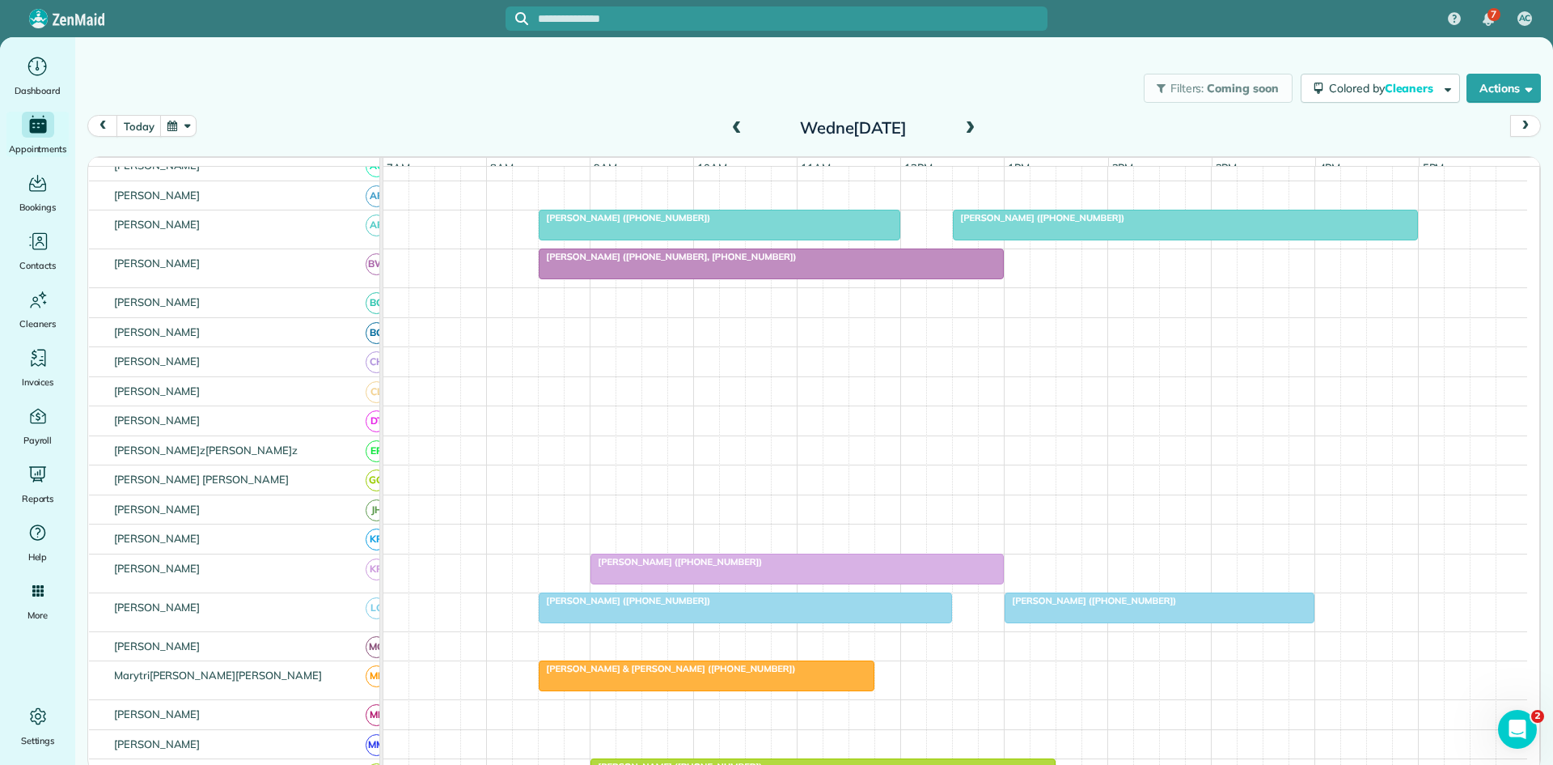
scroll to position [540, 0]
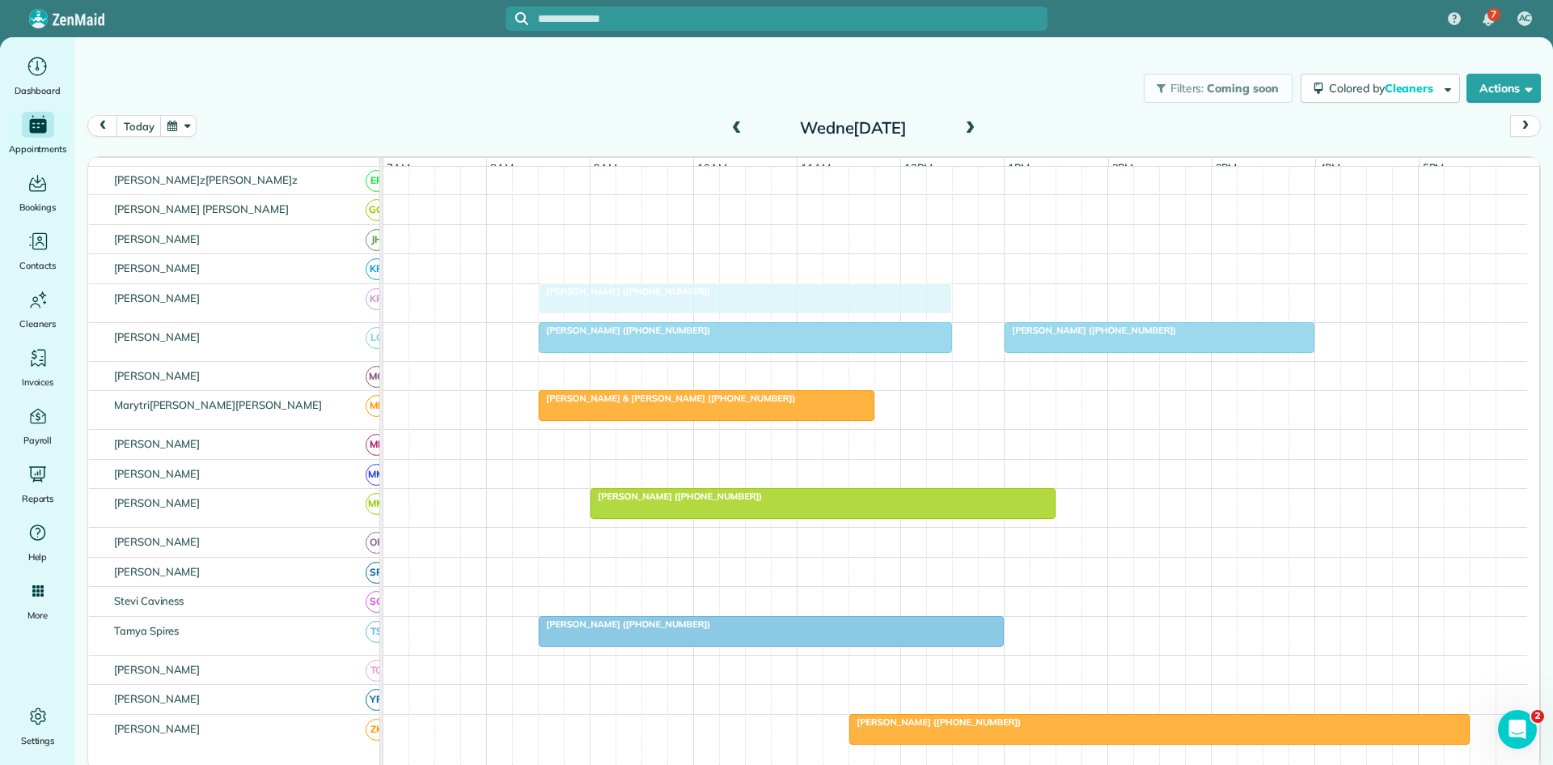
drag, startPoint x: 664, startPoint y: 316, endPoint x: 623, endPoint y: 316, distance: 41.3
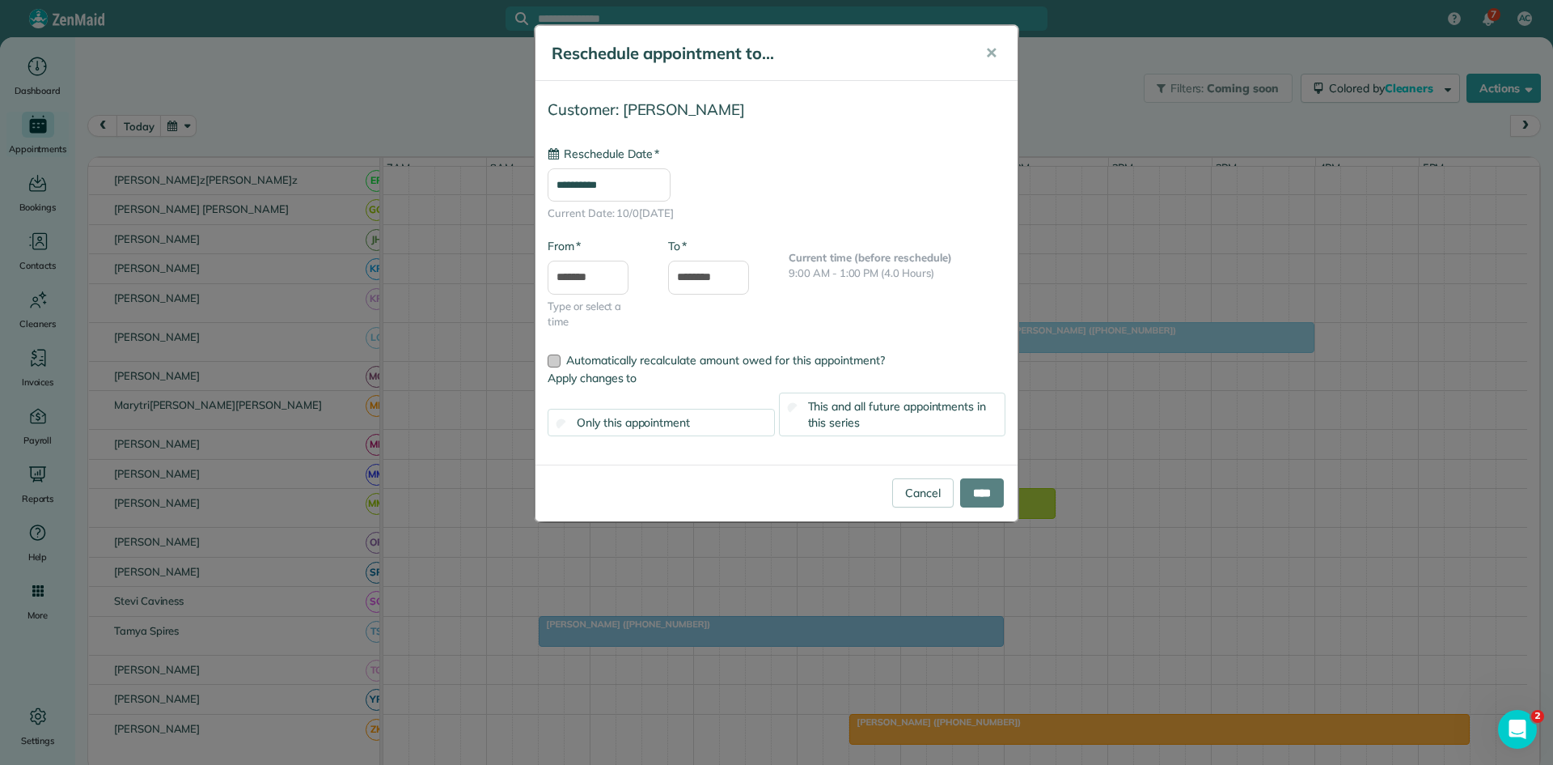
type input "**********"
click at [961, 486] on input "****" at bounding box center [982, 492] width 44 height 29
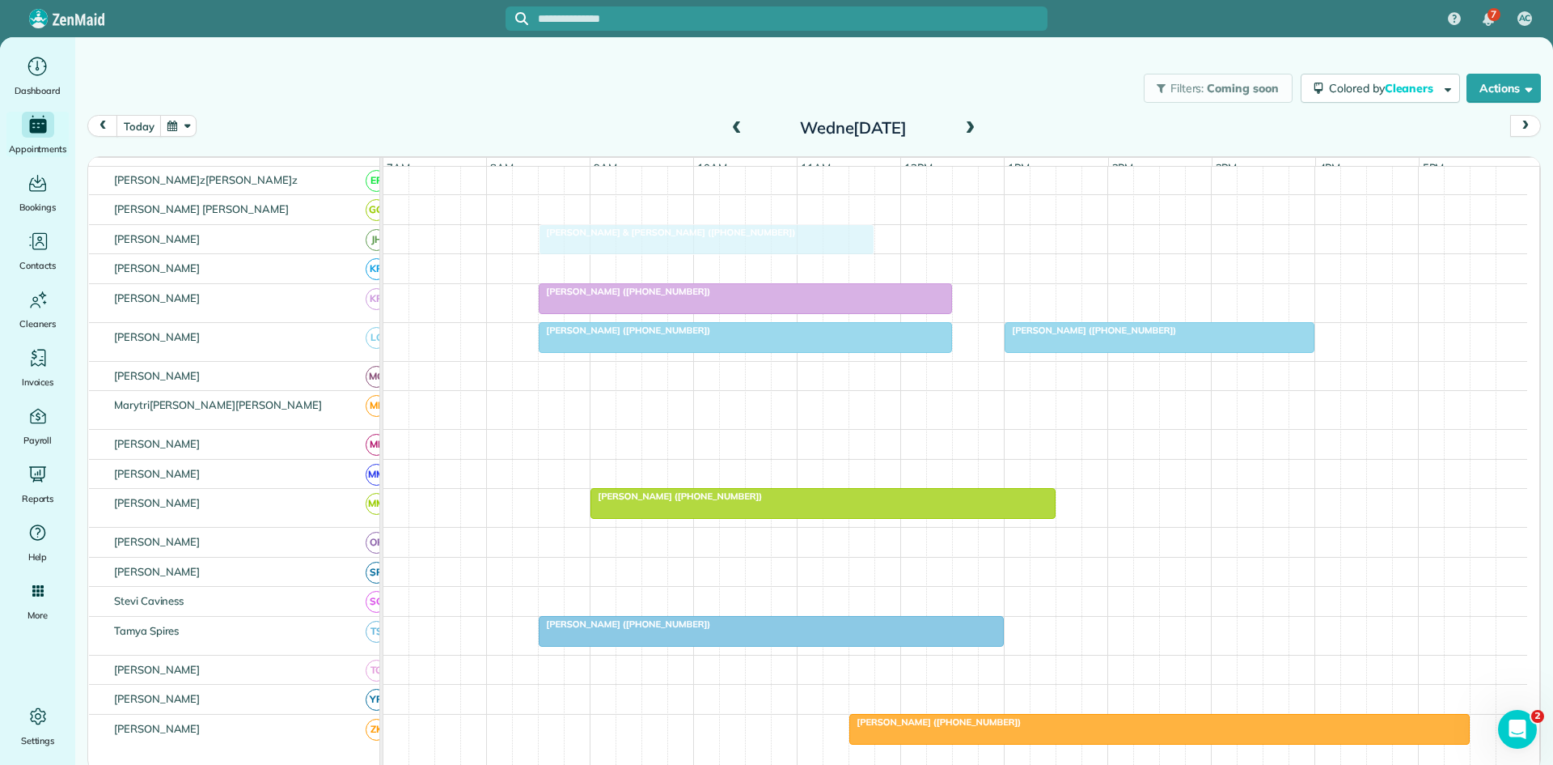
drag, startPoint x: 607, startPoint y: 420, endPoint x: 613, endPoint y: 265, distance: 155.5
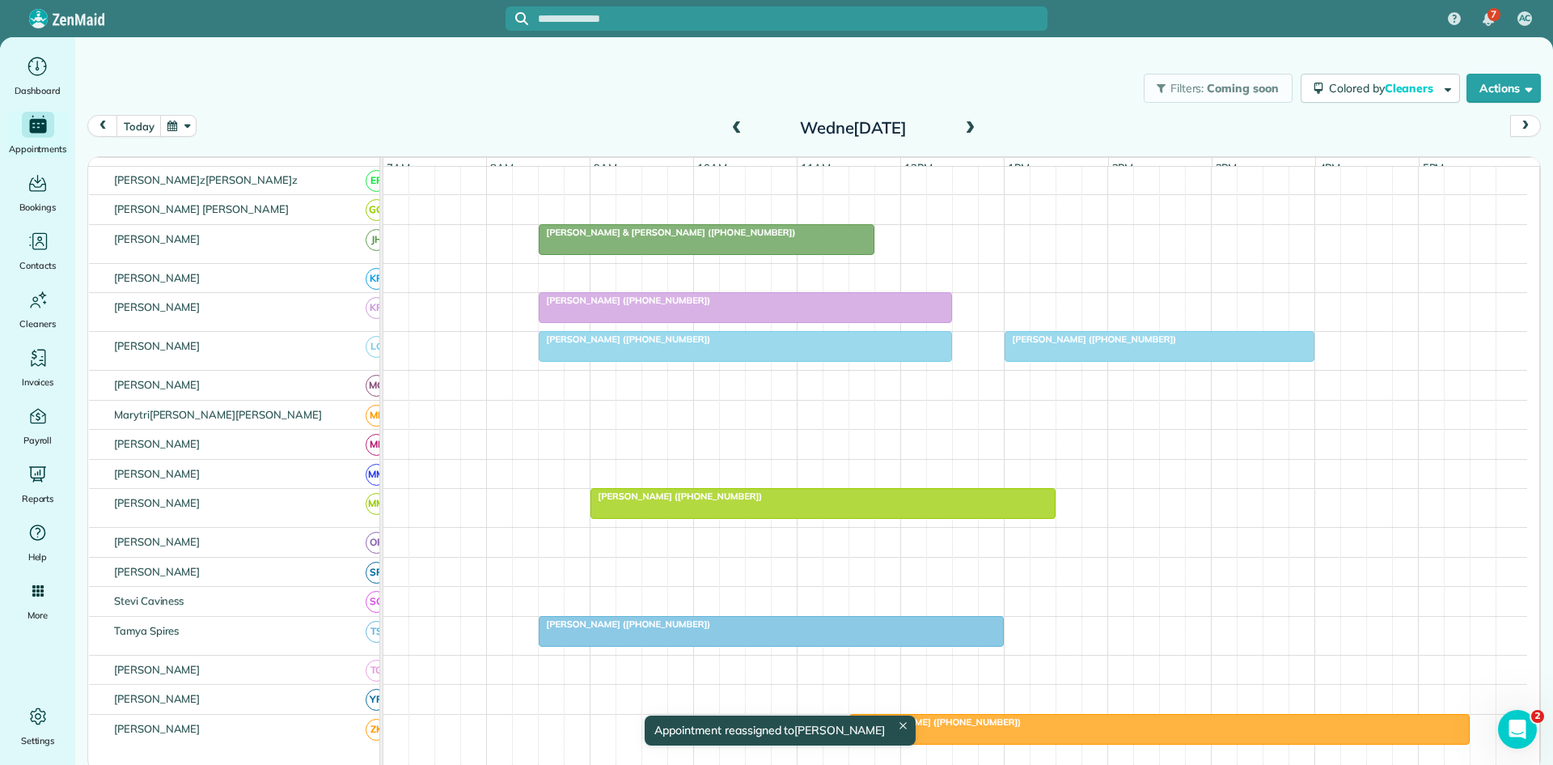
click at [676, 238] on span "[PERSON_NAME] & [PERSON_NAME] ([PHONE_NUMBER])" at bounding box center [667, 232] width 258 height 11
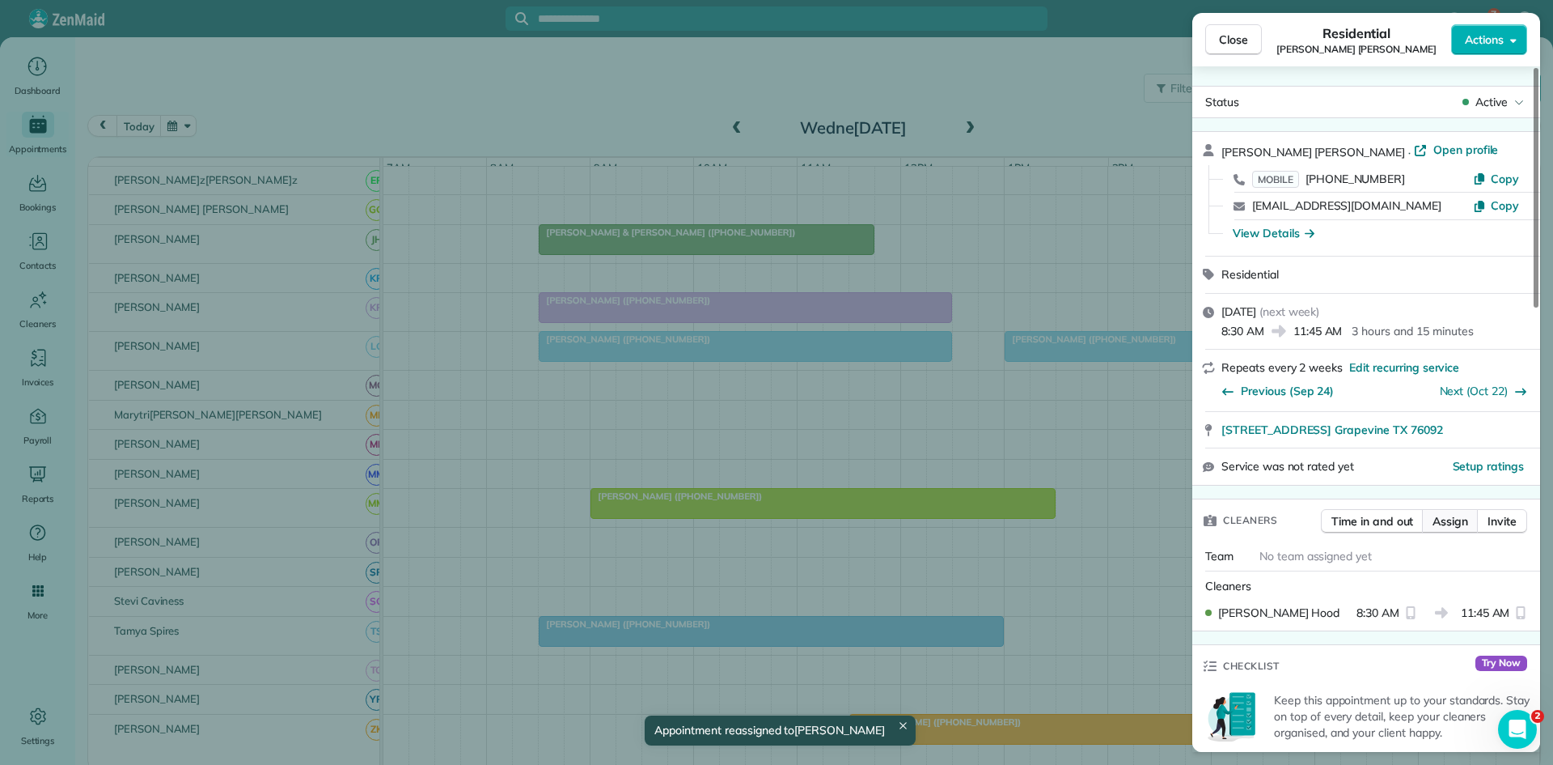
click at [1455, 529] on button "Assign" at bounding box center [1450, 521] width 57 height 24
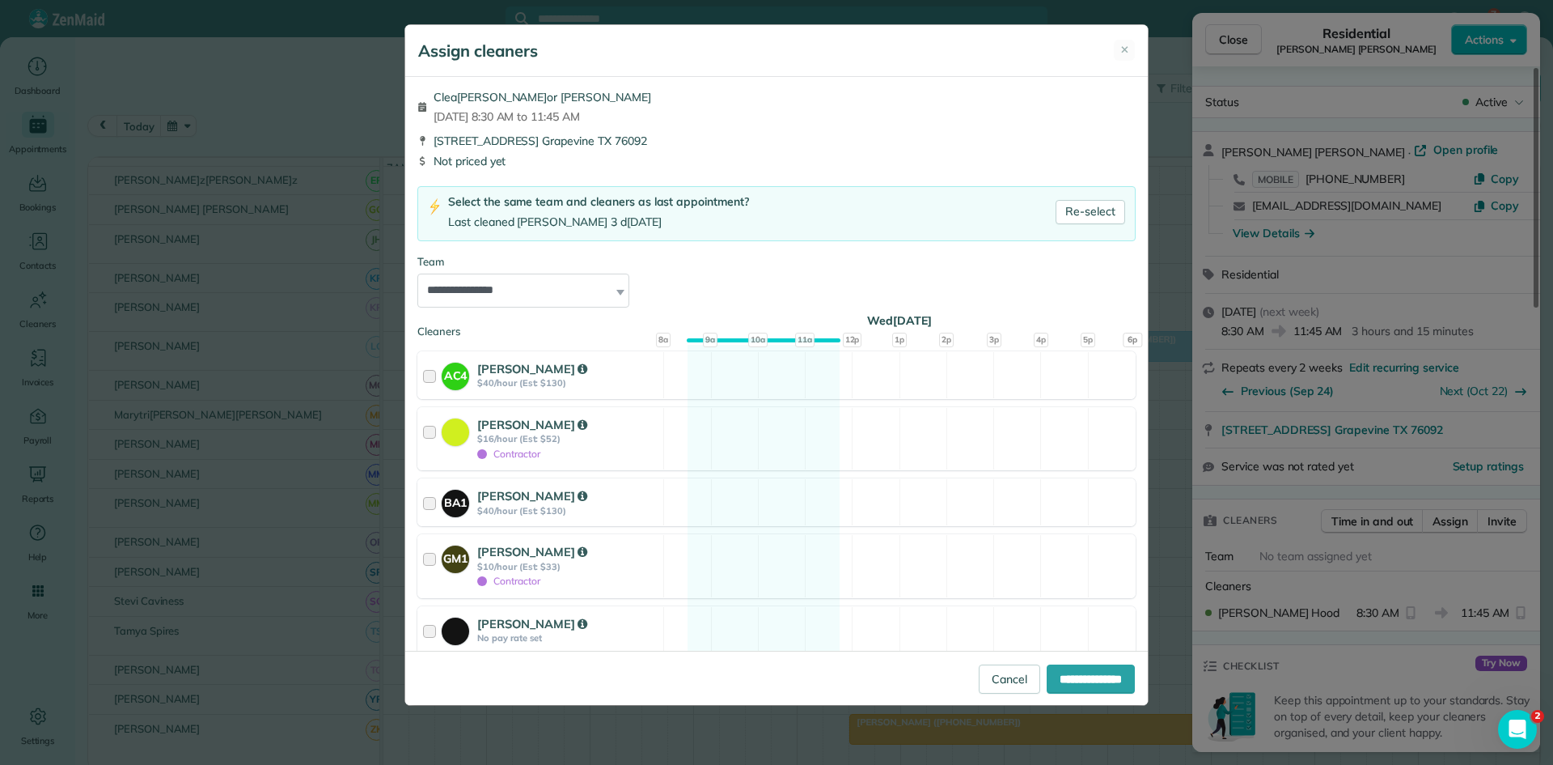
scroll to position [269, 0]
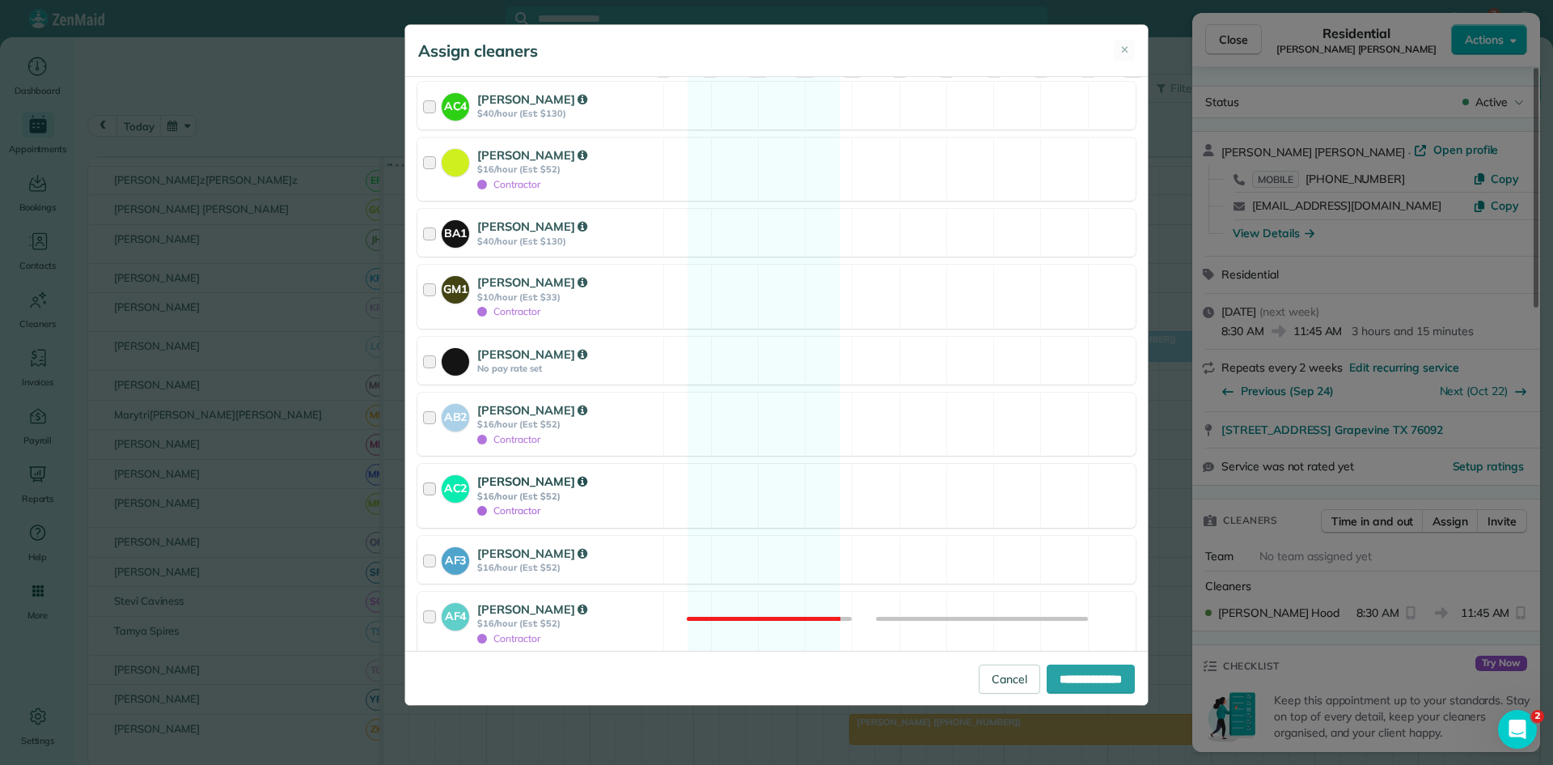
click at [567, 496] on strong "$16/hour (Est: $52)" at bounding box center [567, 495] width 181 height 11
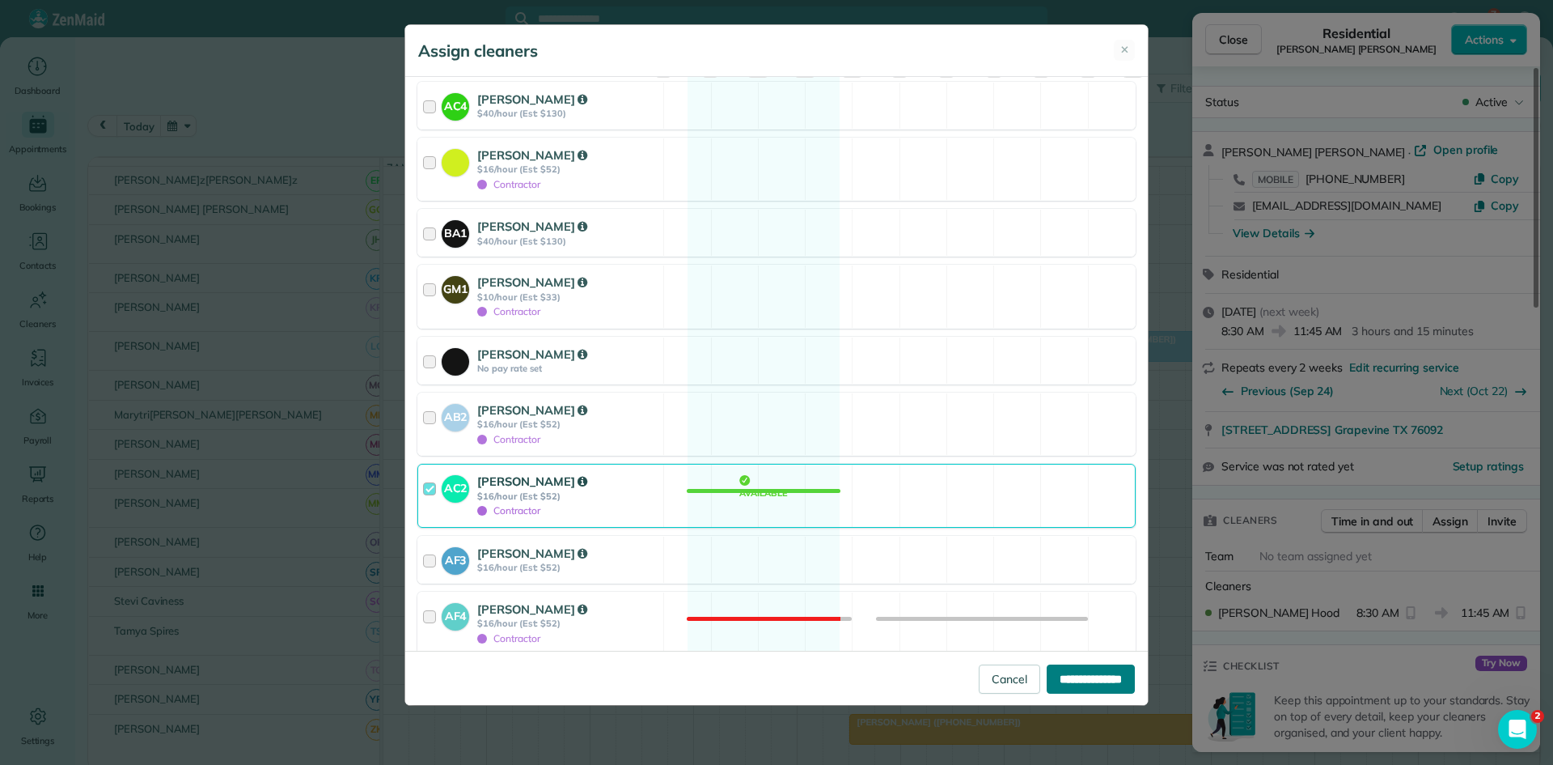
click at [1068, 676] on input "**********" at bounding box center [1091, 678] width 88 height 29
type input "**********"
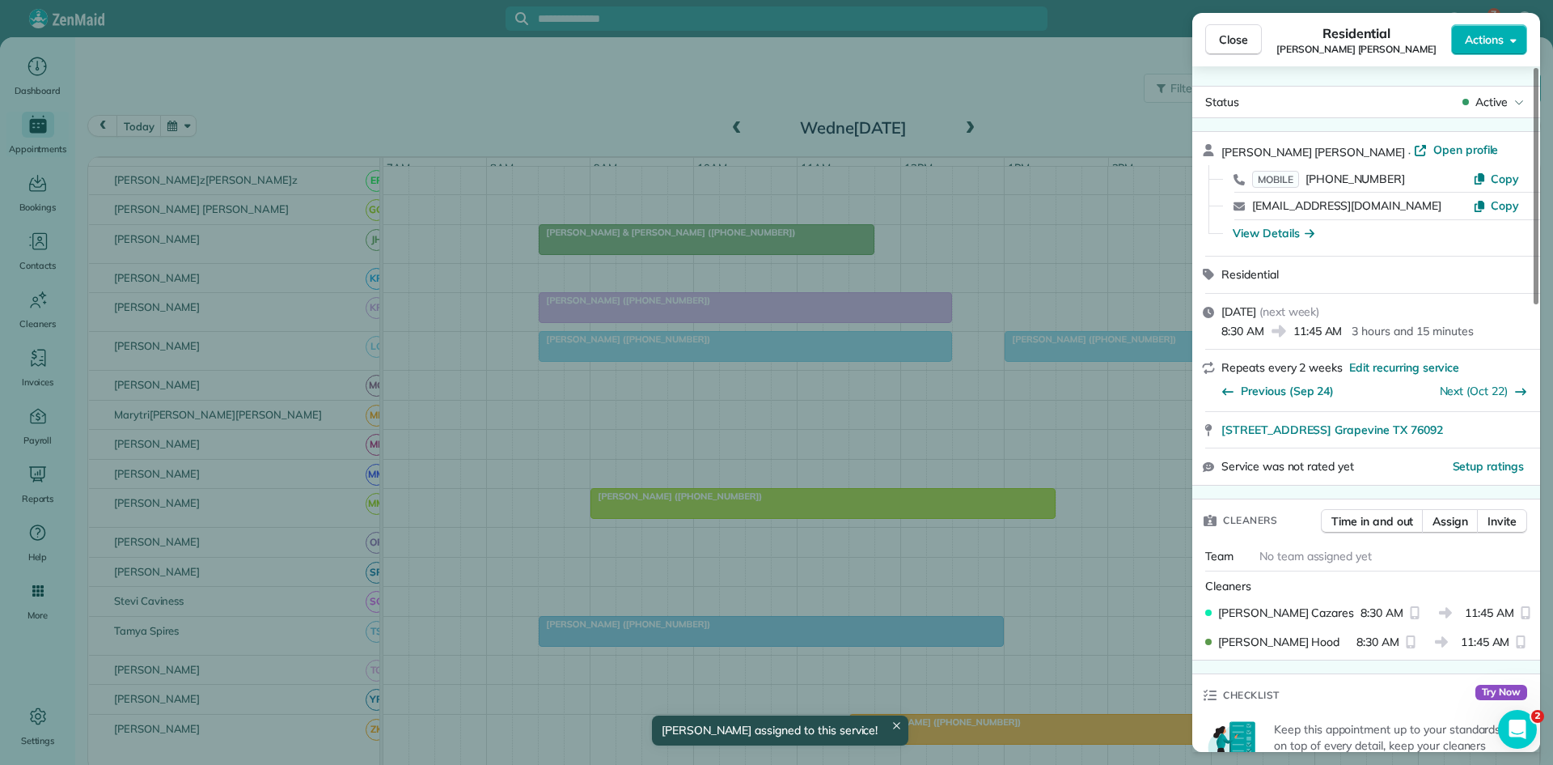
click at [1232, 44] on span "Close" at bounding box center [1233, 40] width 29 height 16
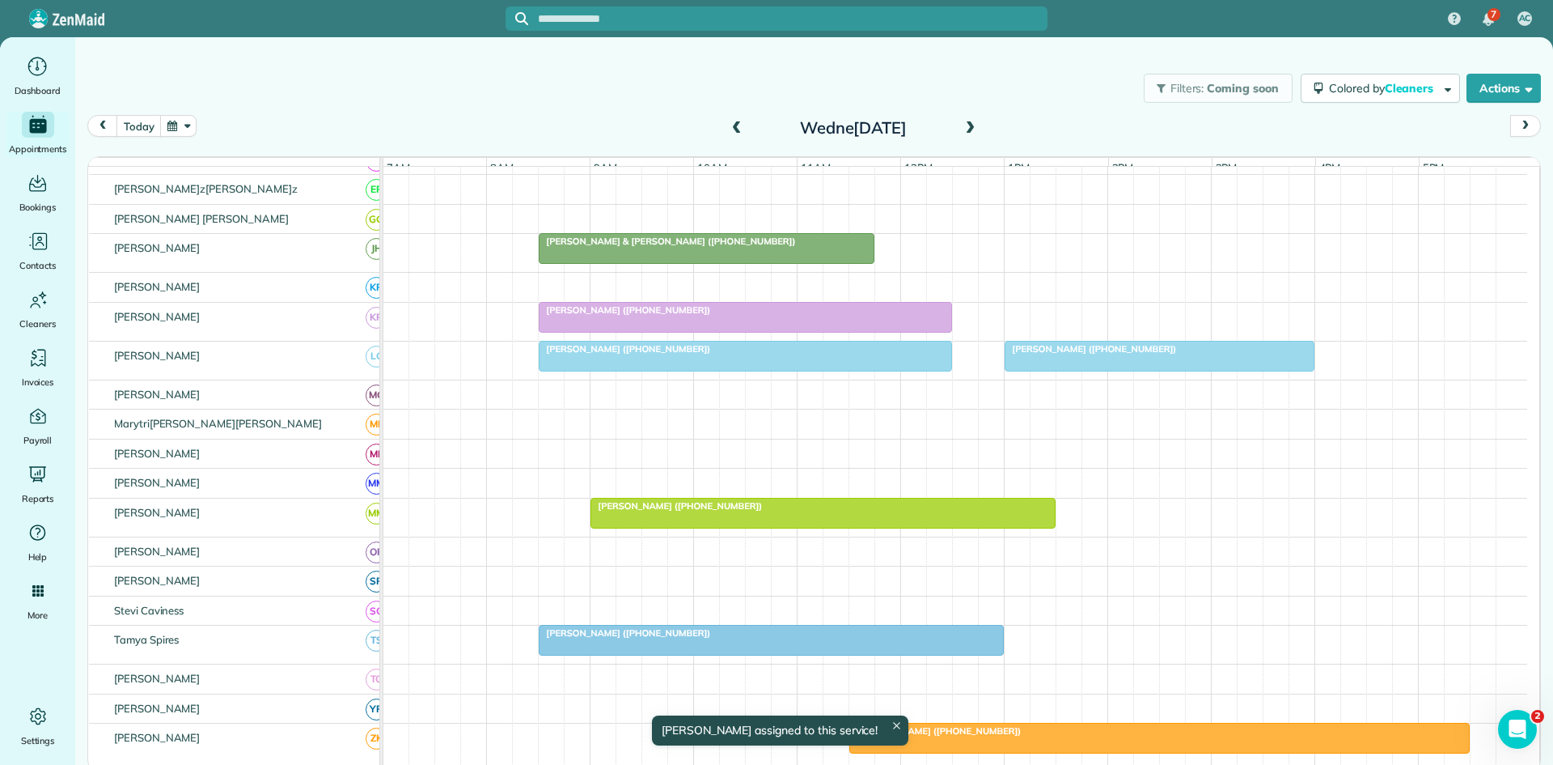
scroll to position [549, 0]
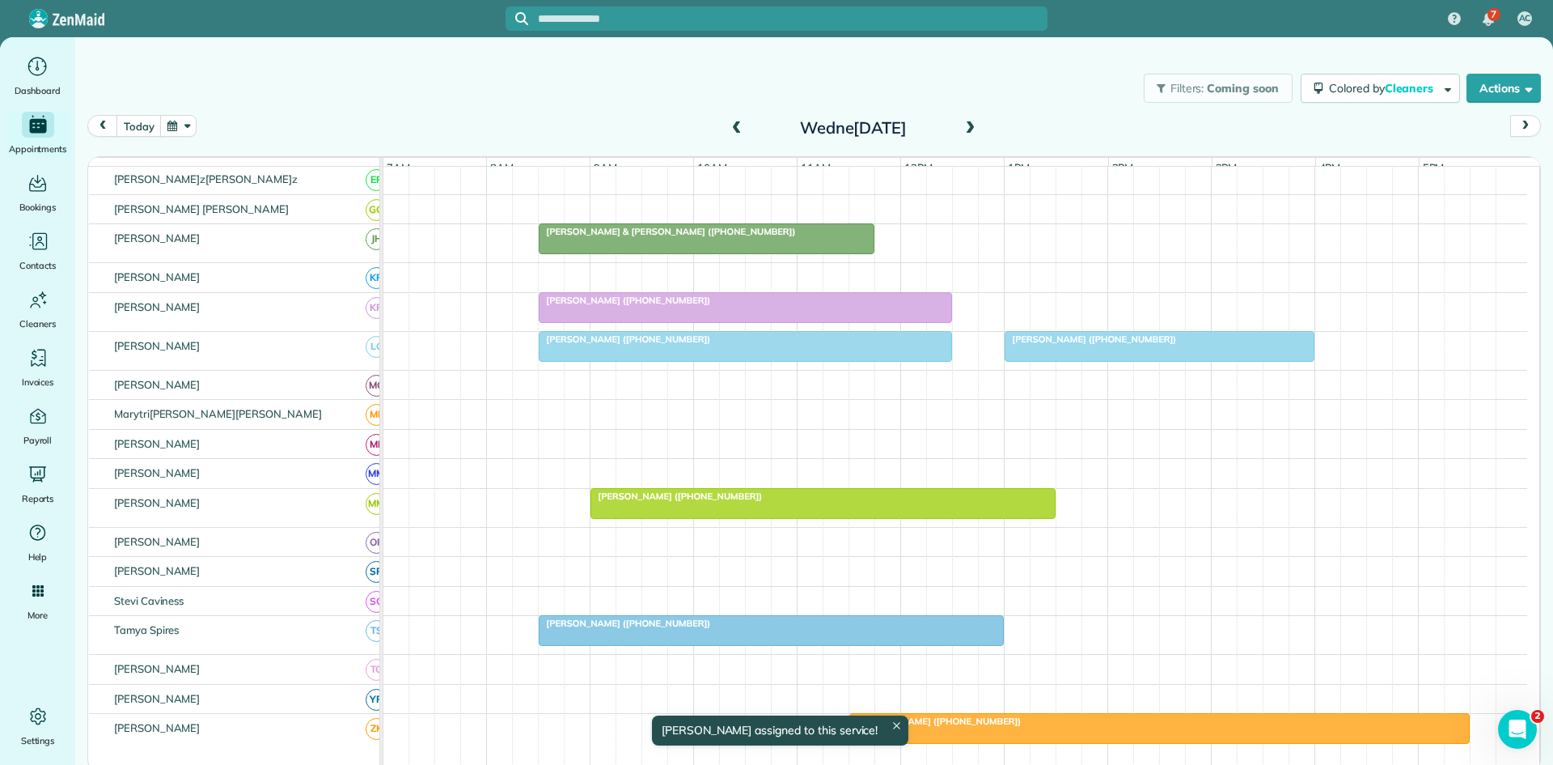
click at [661, 237] on div "[PERSON_NAME] & [PERSON_NAME] ([PHONE_NUMBER])" at bounding box center [707, 231] width 326 height 11
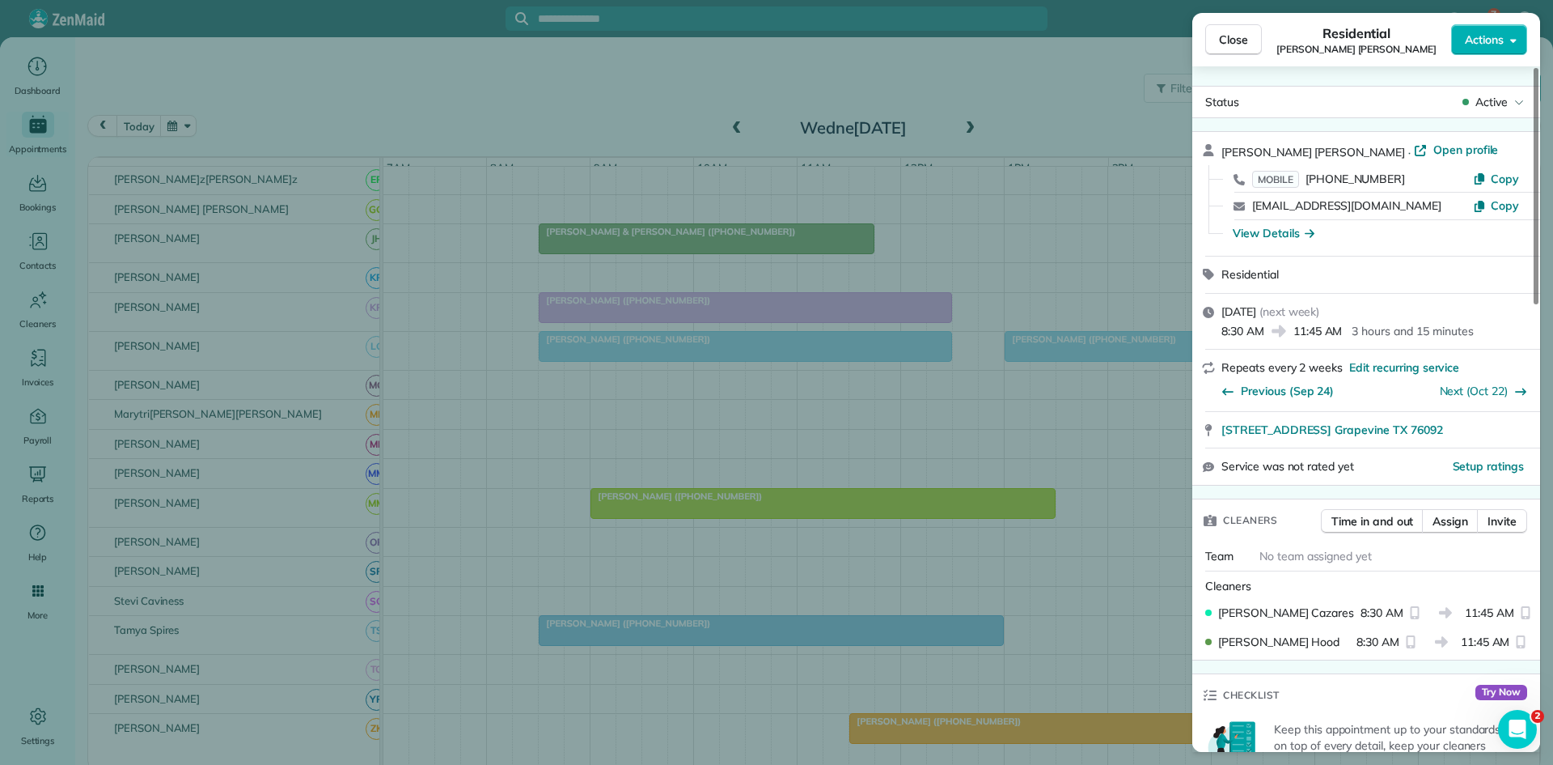
click at [985, 205] on div "Close Residen[PERSON_NAME]eni[PERSON_NAME] Actions Status Ac[PERSON_NAME]eni[PE…" at bounding box center [776, 382] width 1553 height 765
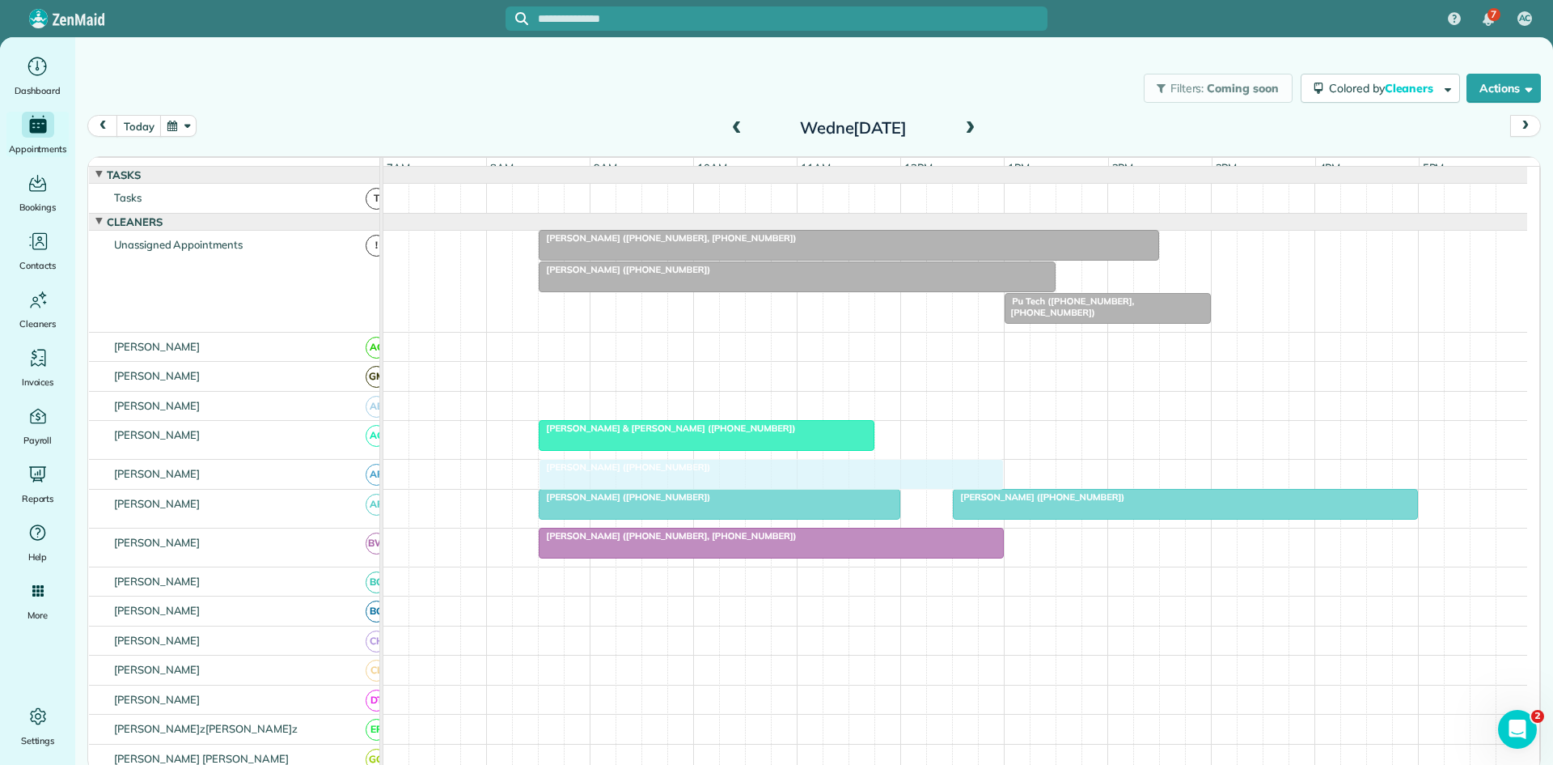
drag, startPoint x: 650, startPoint y: 433, endPoint x: 651, endPoint y: 486, distance: 53.4
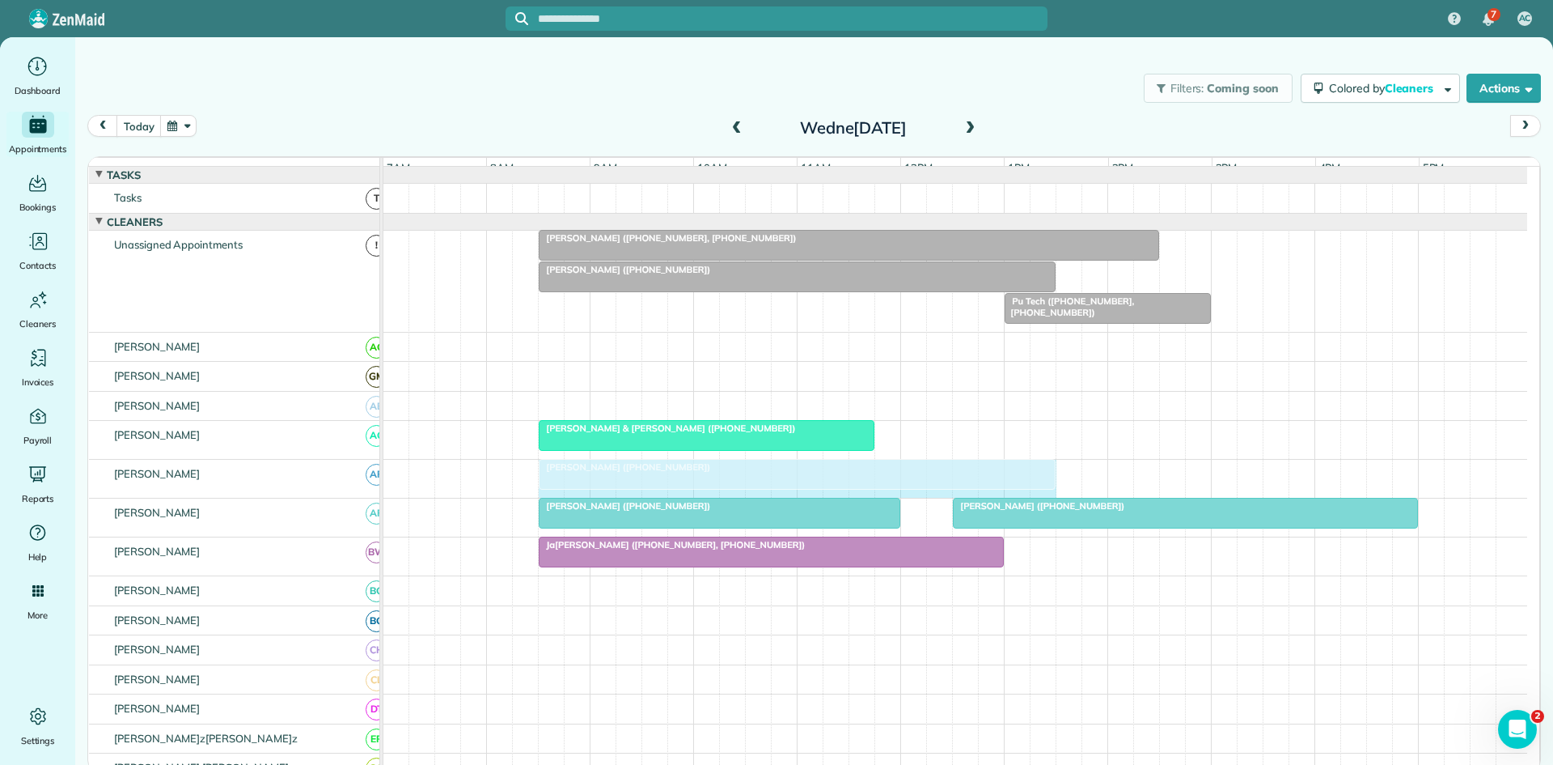
drag, startPoint x: 1001, startPoint y: 491, endPoint x: 1036, endPoint y: 491, distance: 35.6
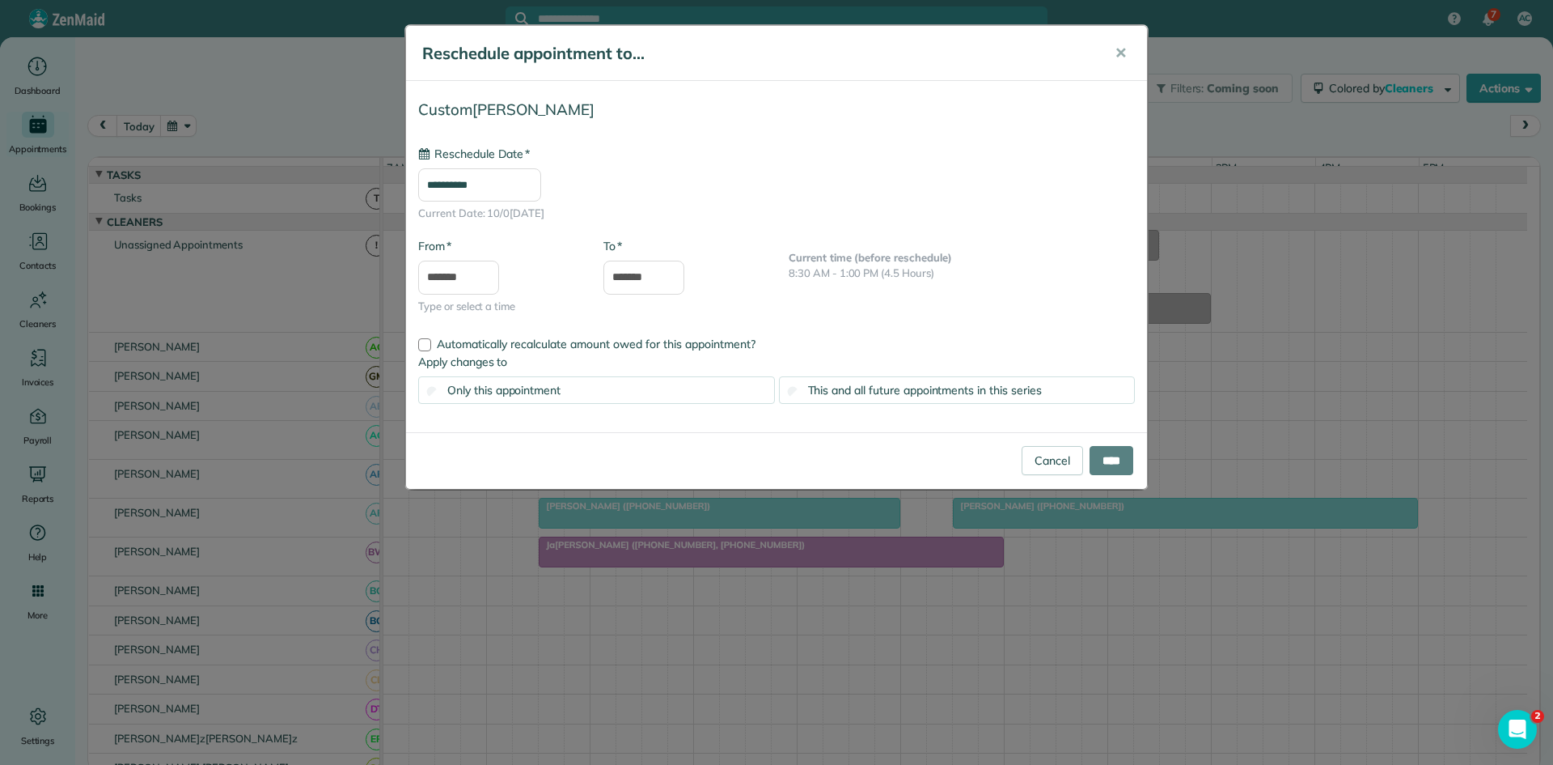
type input "**********"
click at [1094, 457] on input "****" at bounding box center [1112, 460] width 44 height 29
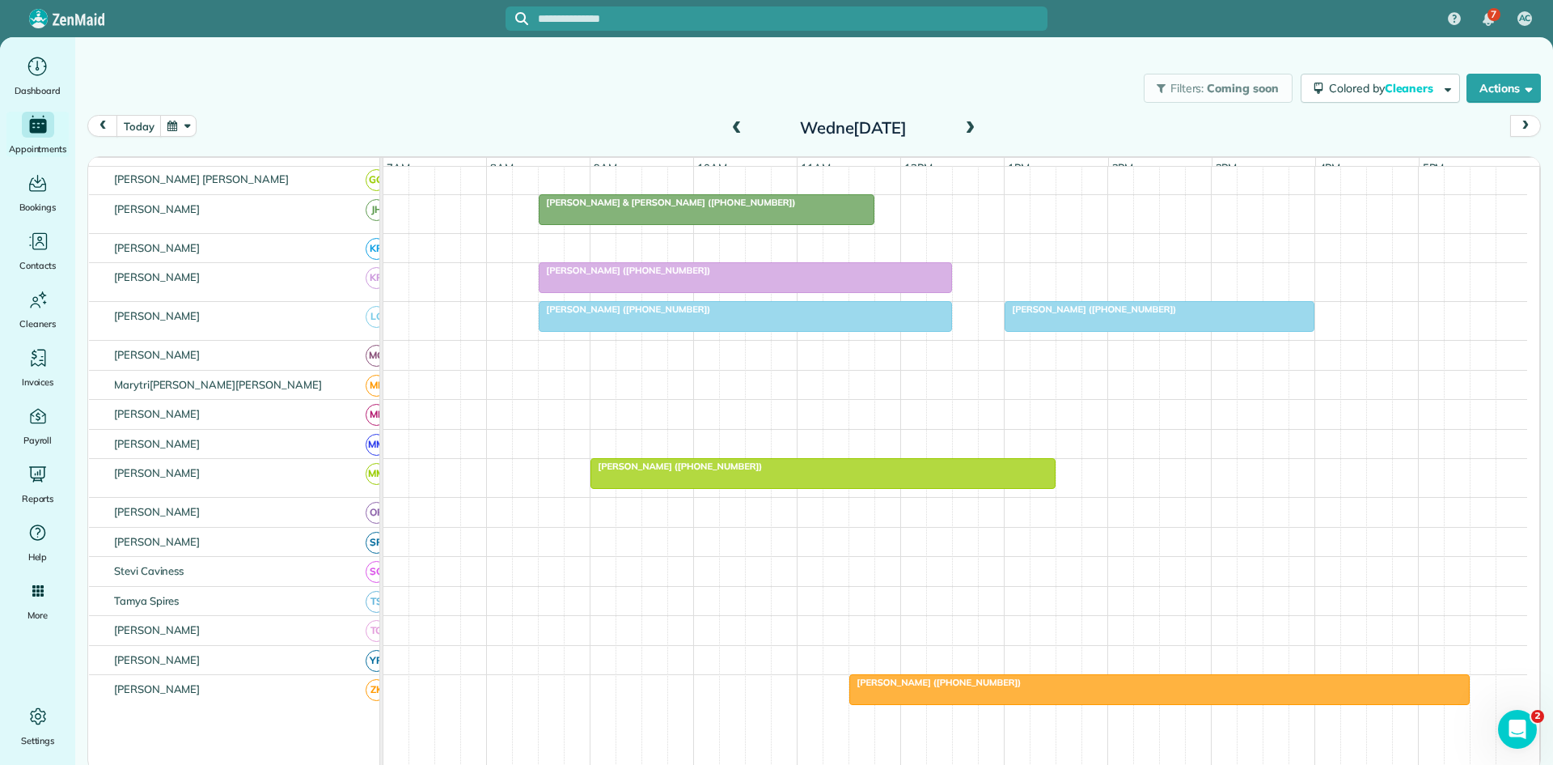
scroll to position [755, 0]
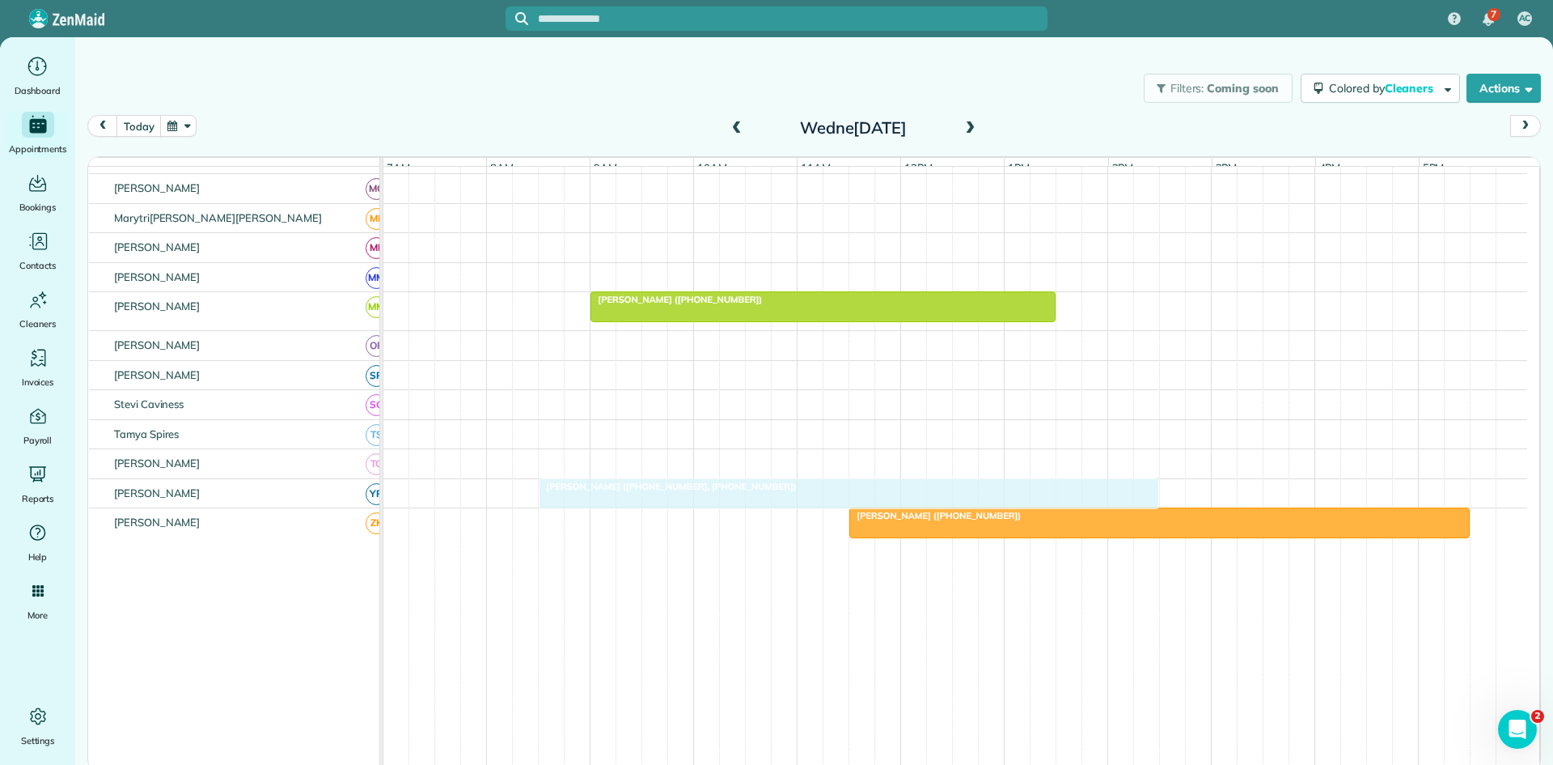
drag, startPoint x: 636, startPoint y: 251, endPoint x: 643, endPoint y: 495, distance: 244.4
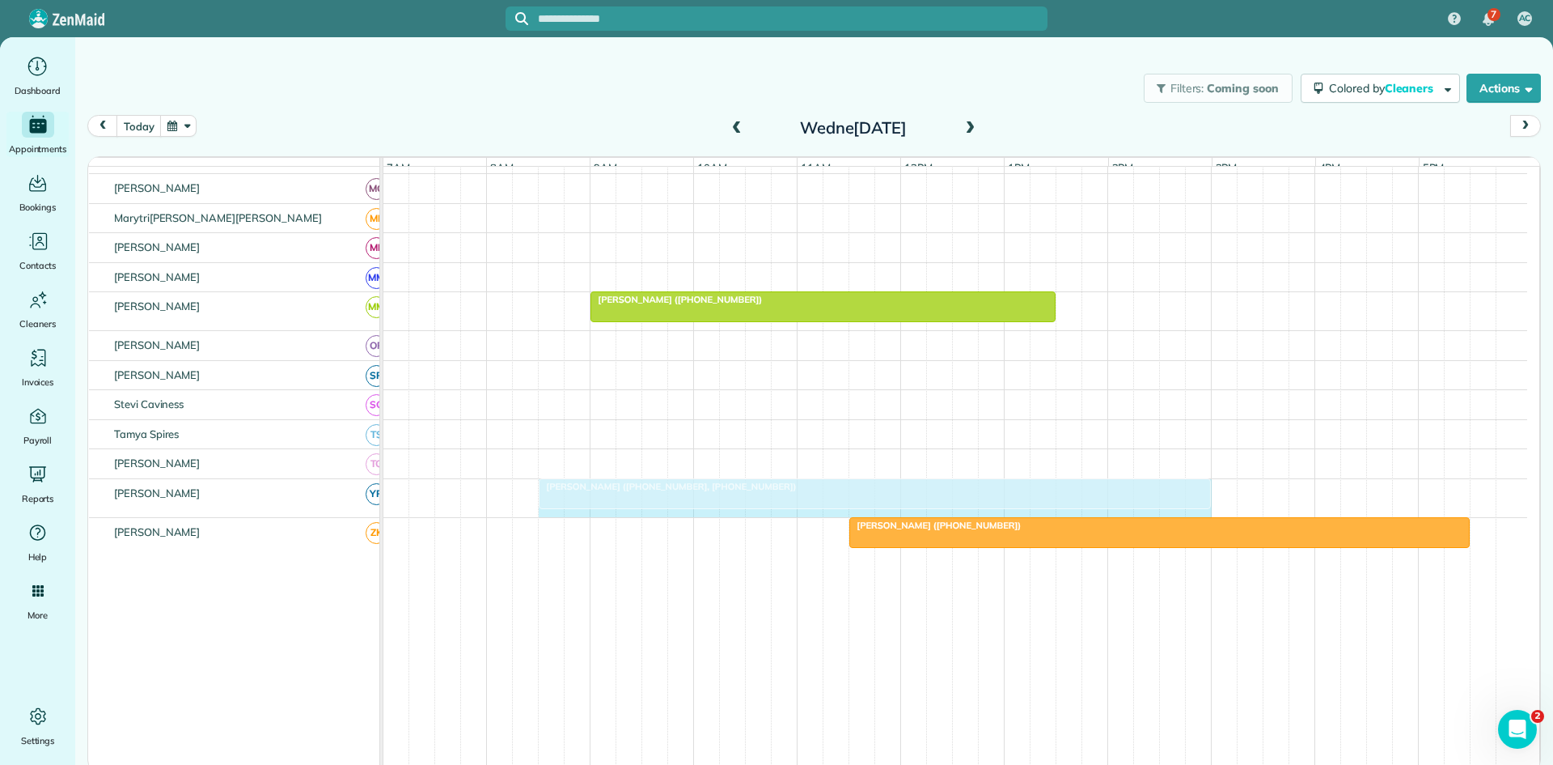
drag, startPoint x: 1156, startPoint y: 502, endPoint x: 1201, endPoint y: 506, distance: 44.8
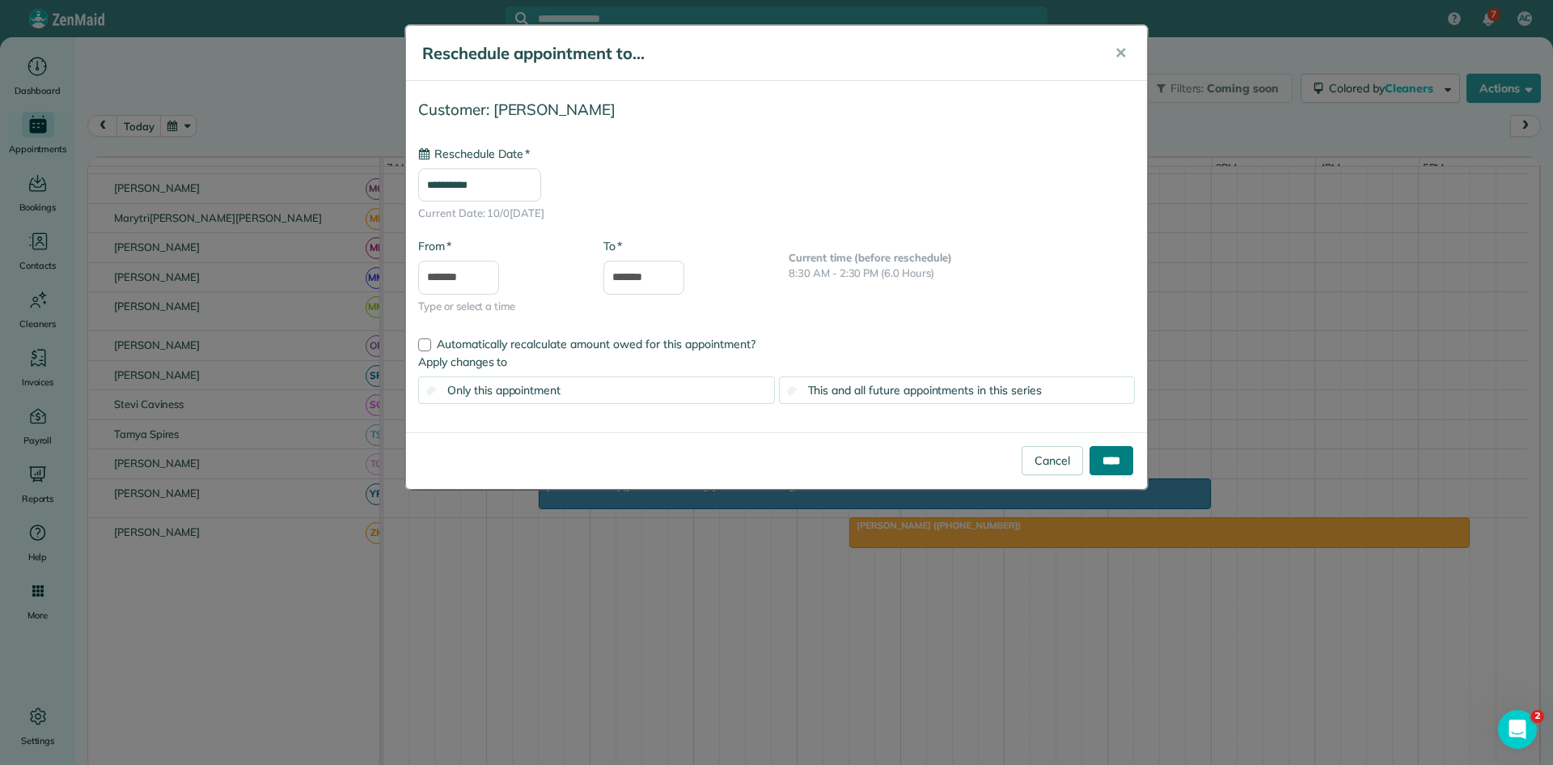
type input "**********"
click at [1110, 458] on input "****" at bounding box center [1112, 460] width 44 height 29
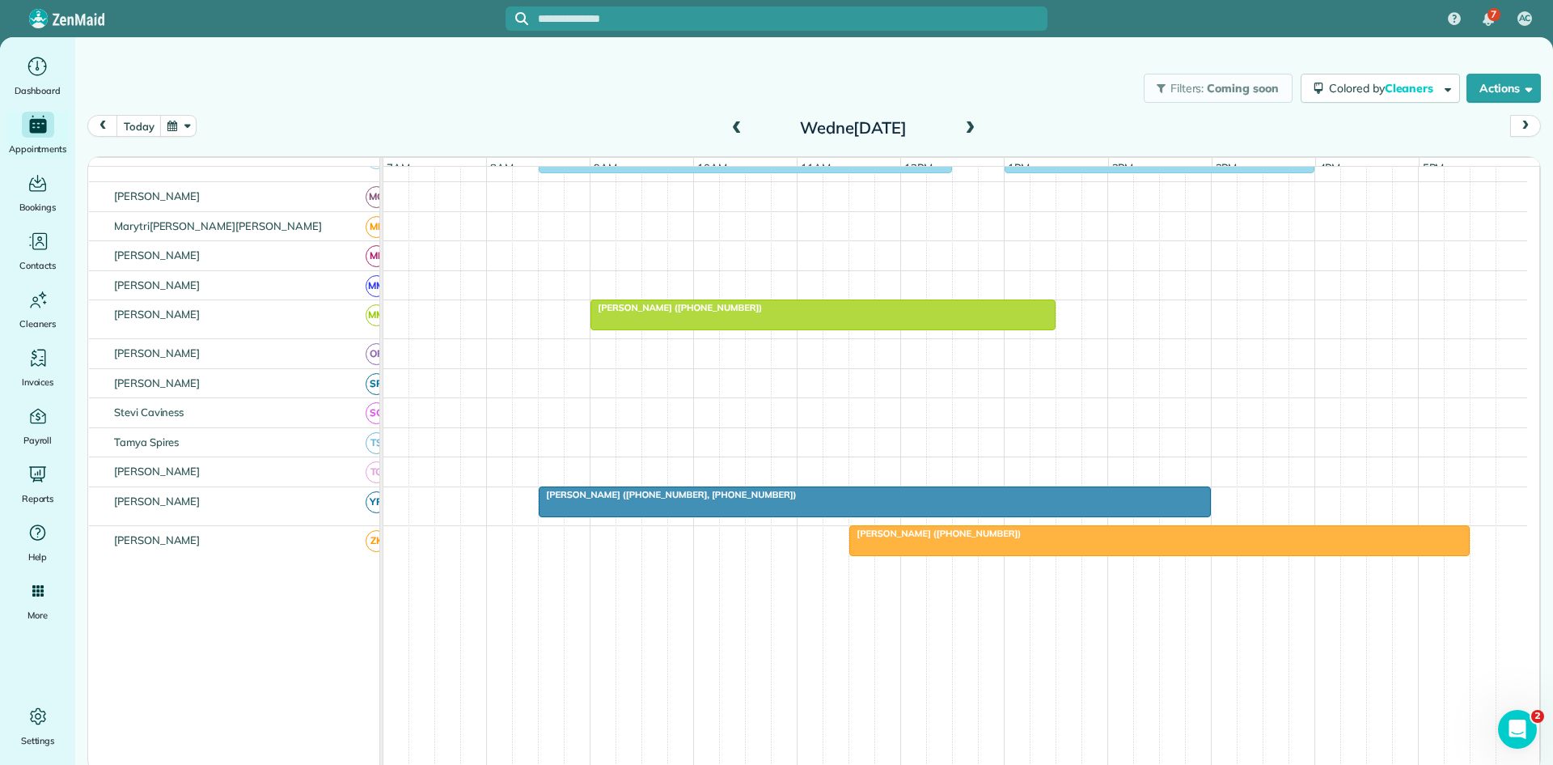
scroll to position [733, 0]
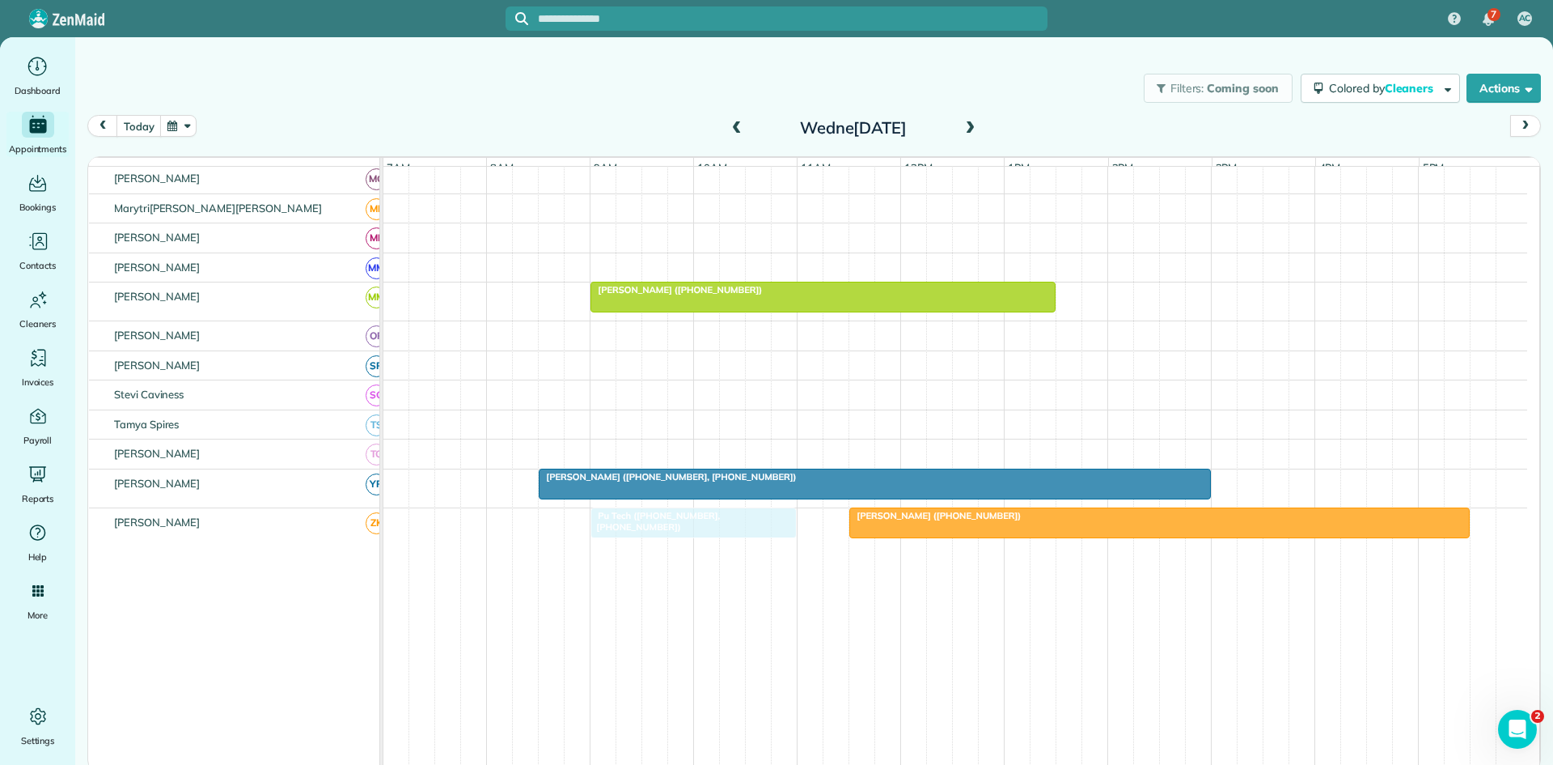
drag, startPoint x: 1067, startPoint y: 278, endPoint x: 661, endPoint y: 552, distance: 490.1
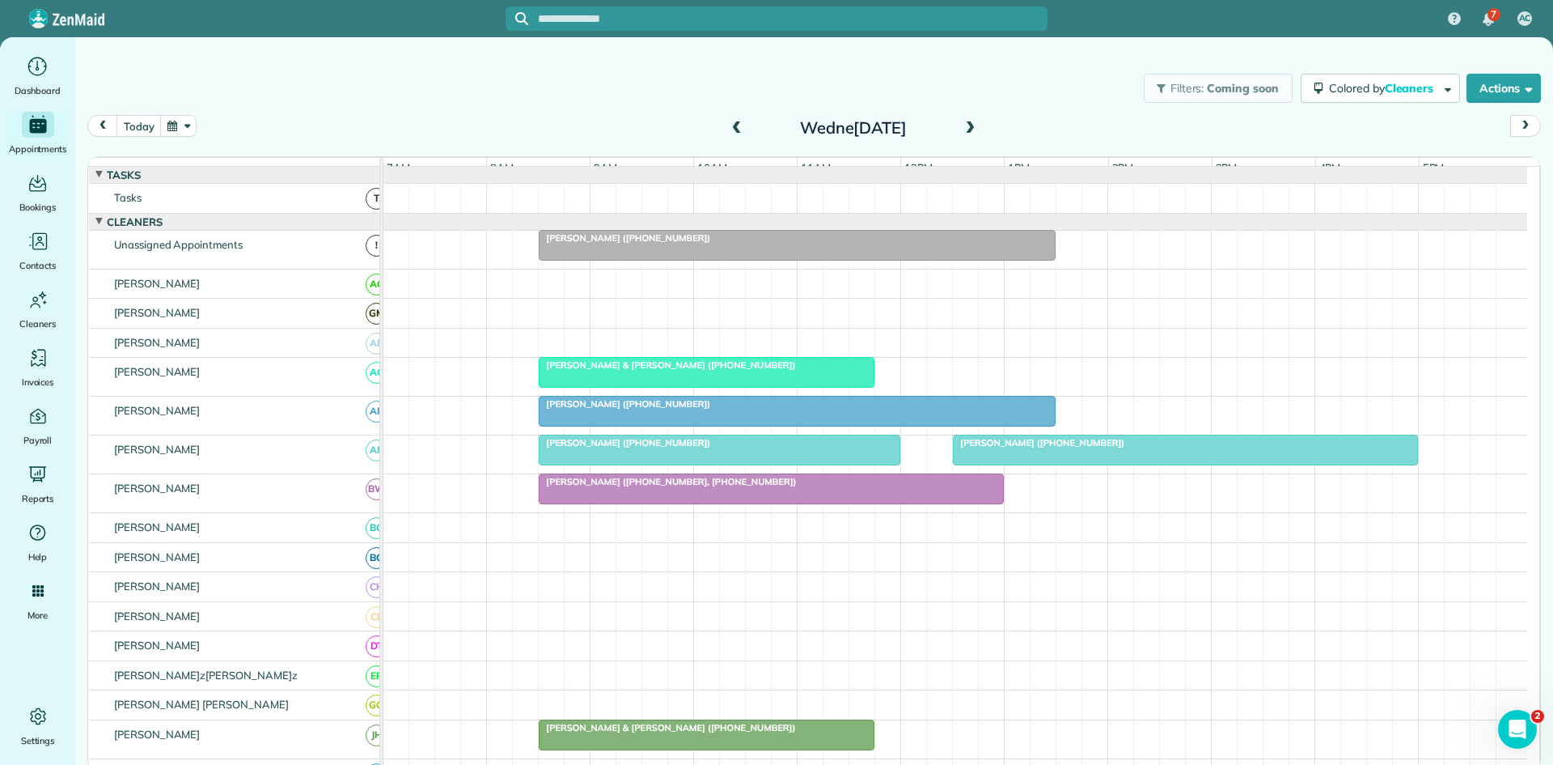
click at [589, 244] on span "[PERSON_NAME] ([PHONE_NUMBER])" at bounding box center [624, 237] width 173 height 11
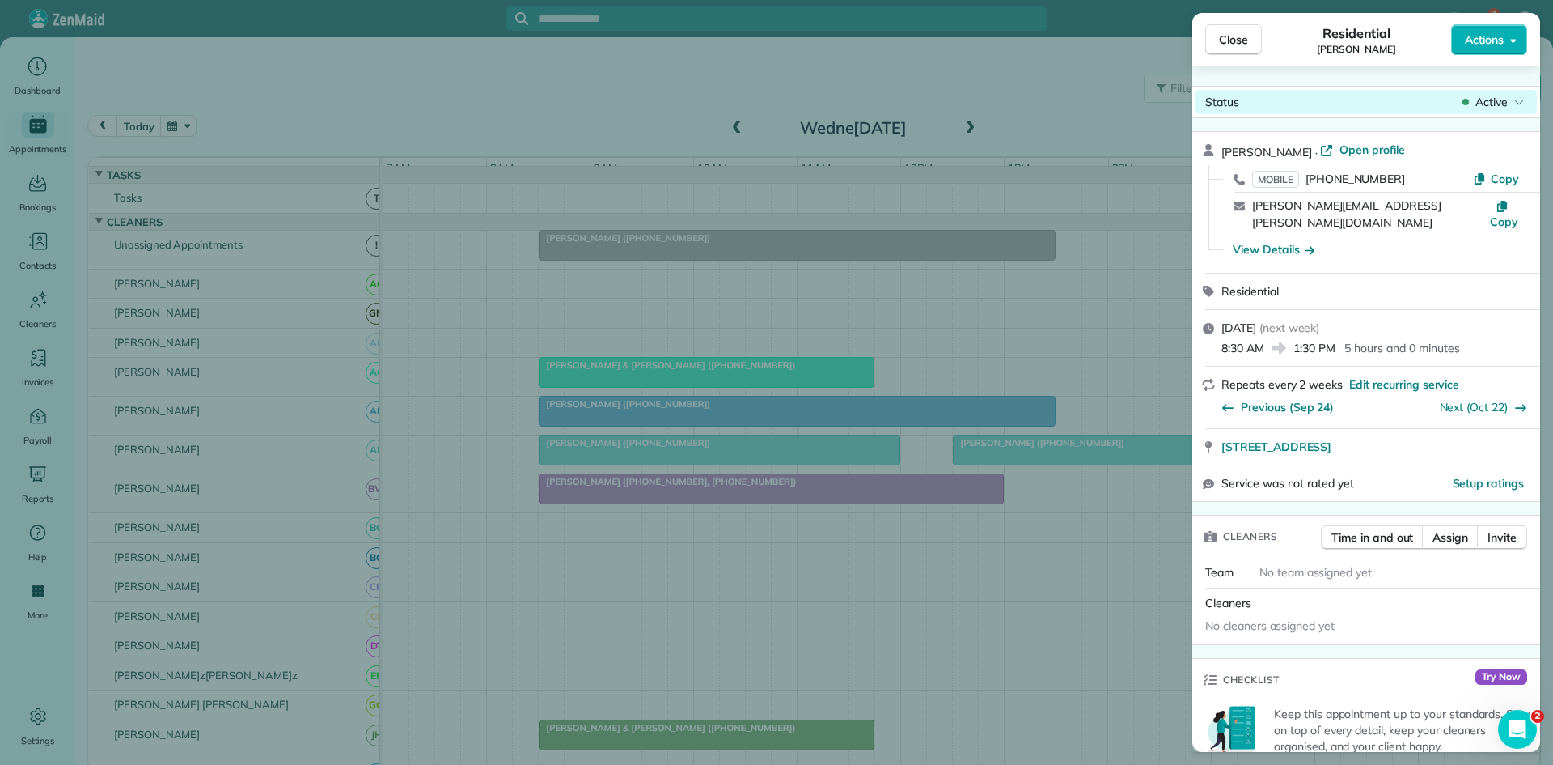
click at [1509, 102] on div "Active" at bounding box center [1494, 102] width 68 height 16
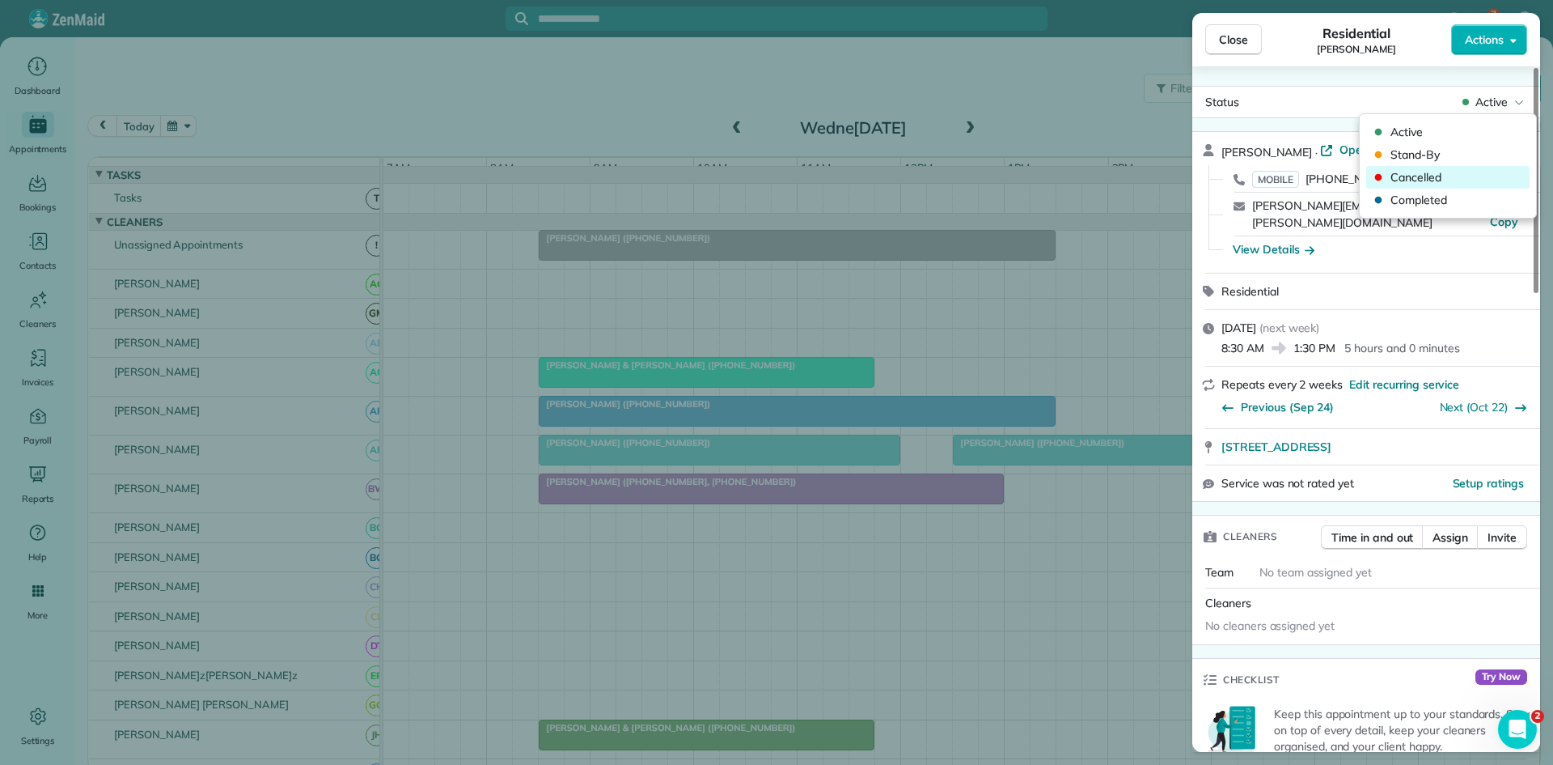
click at [1468, 171] on span "Cancelled" at bounding box center [1459, 177] width 136 height 16
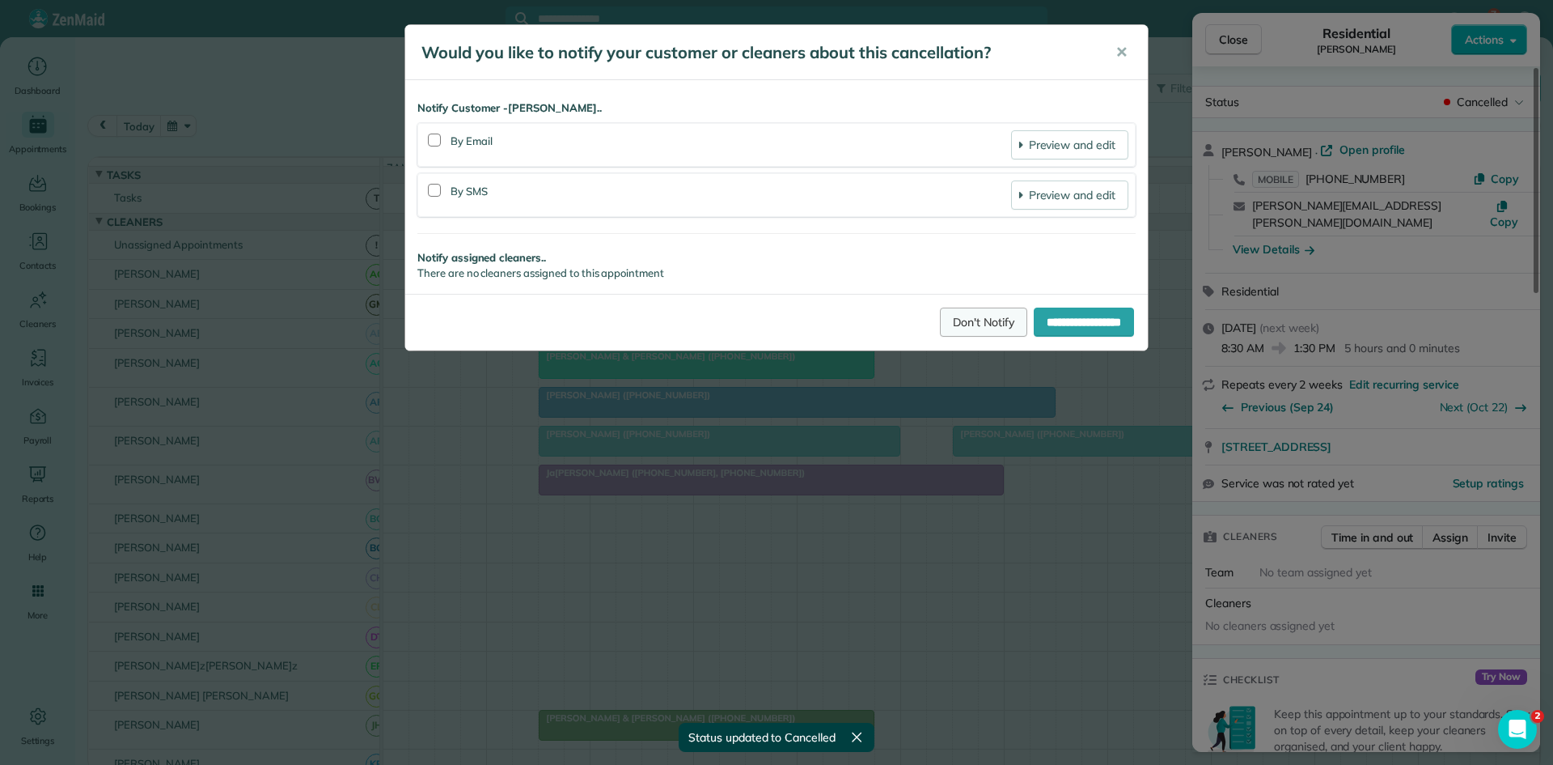
click at [940, 333] on link "Don't Notify" at bounding box center [983, 321] width 87 height 29
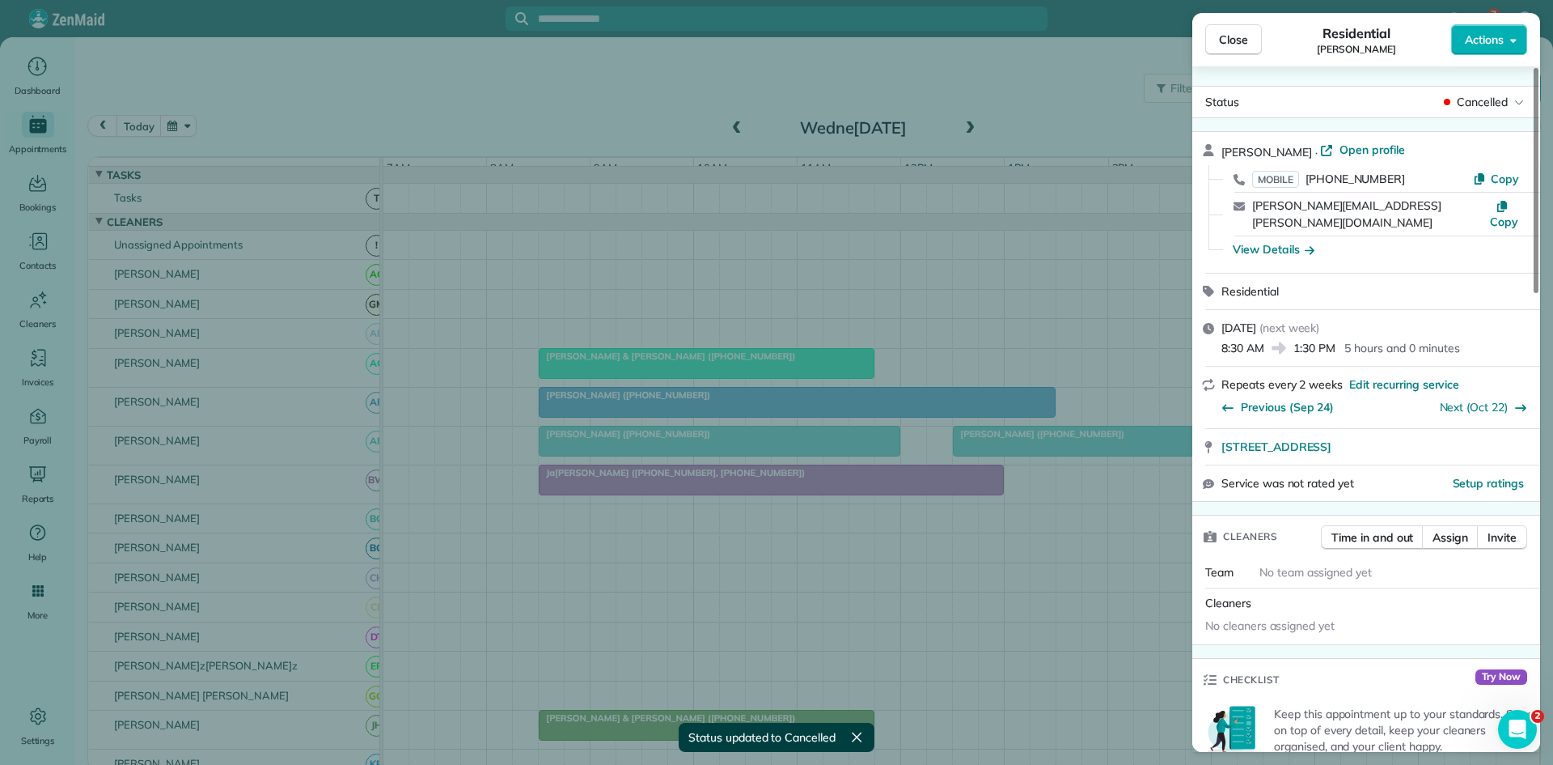
click at [1223, 42] on span "Close" at bounding box center [1233, 40] width 29 height 16
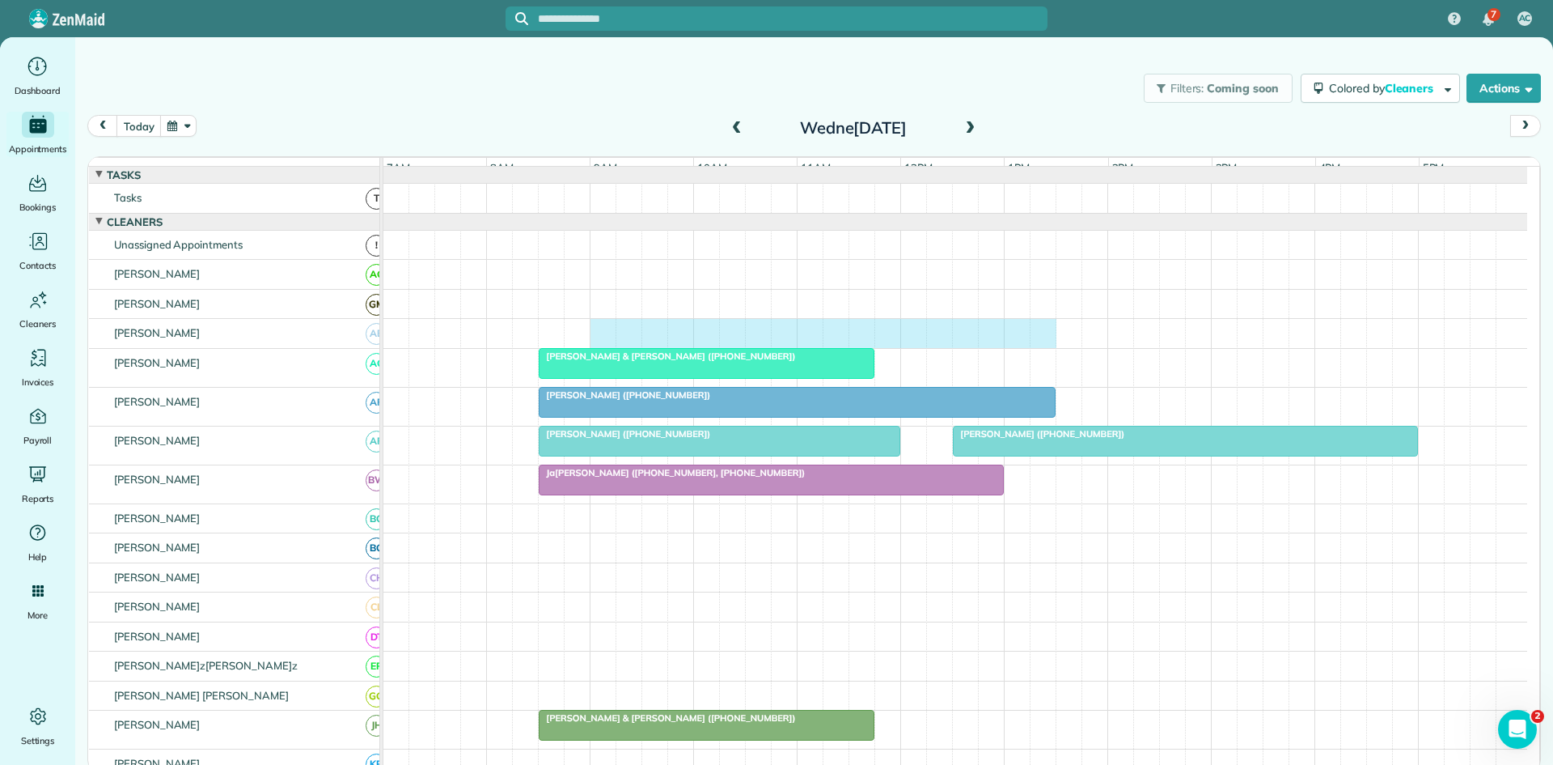
drag, startPoint x: 596, startPoint y: 349, endPoint x: 1040, endPoint y: 347, distance: 444.2
click at [1040, 347] on div at bounding box center [956, 333] width 1144 height 29
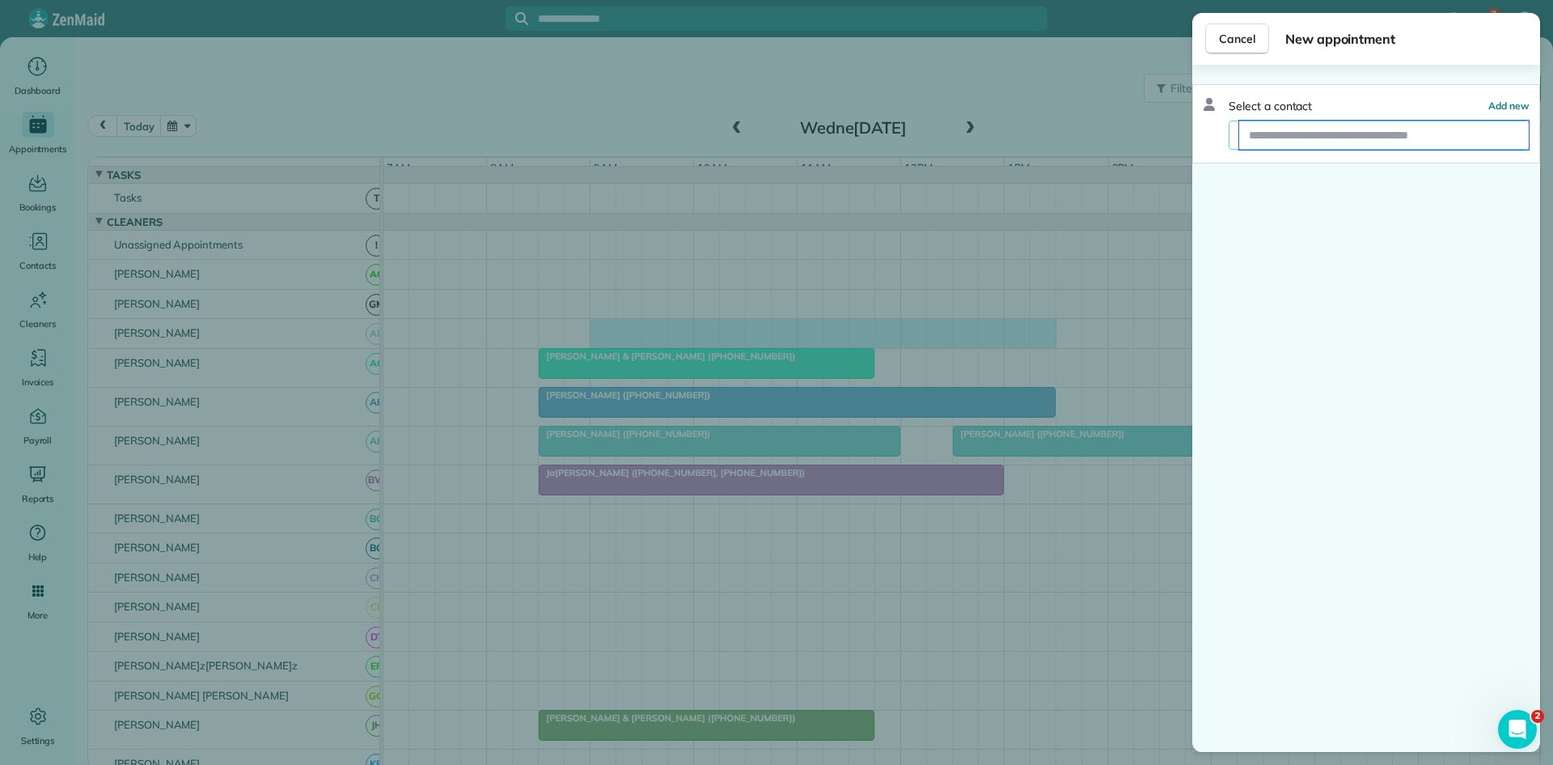
click at [1340, 135] on input "text" at bounding box center [1385, 135] width 290 height 29
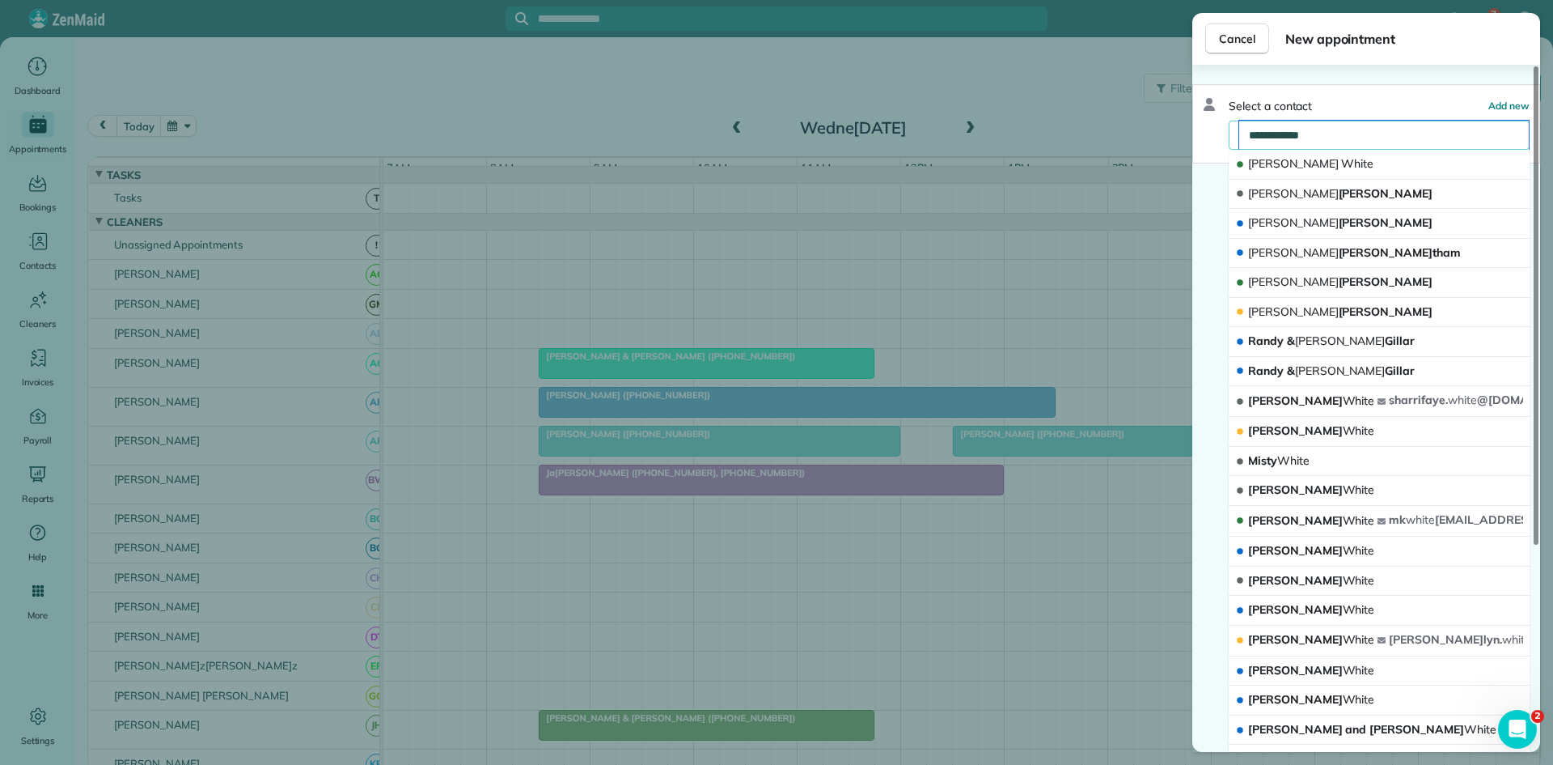
type input "**********"
click at [1278, 168] on span "[PERSON_NAME]" at bounding box center [1293, 163] width 91 height 15
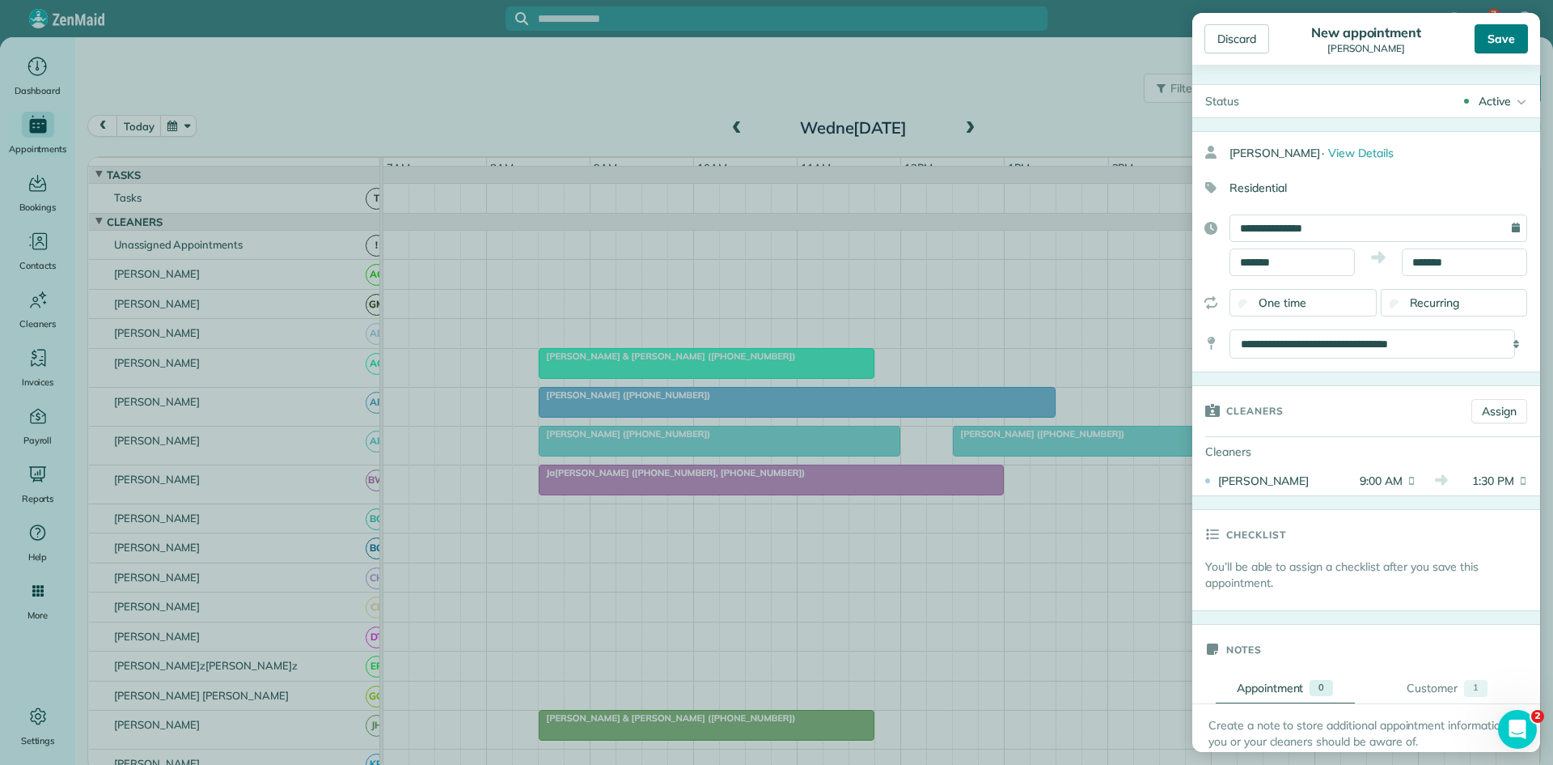
click at [1497, 49] on div "Save" at bounding box center [1501, 38] width 53 height 29
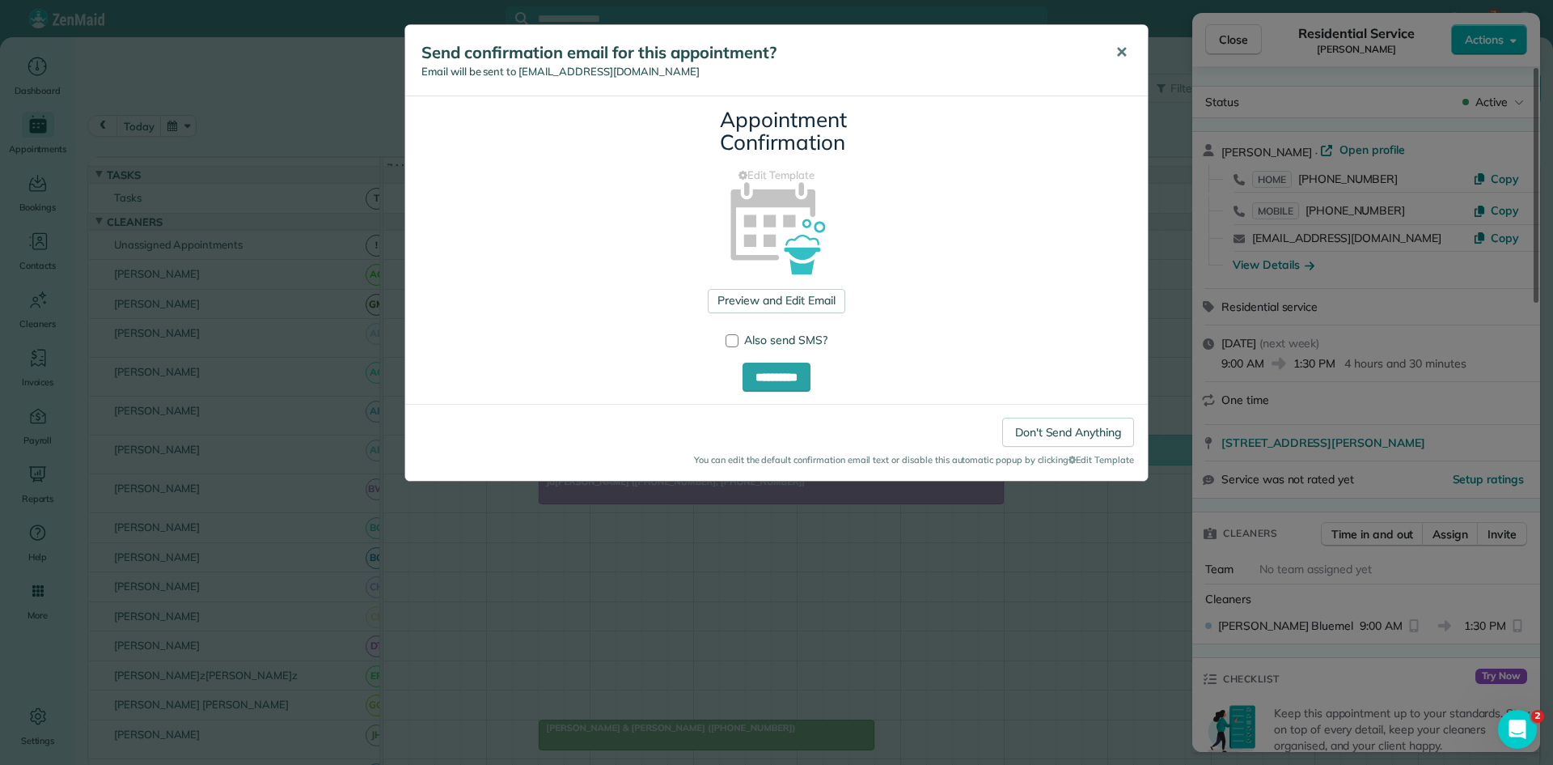
click at [1121, 44] on span "✕" at bounding box center [1122, 52] width 12 height 19
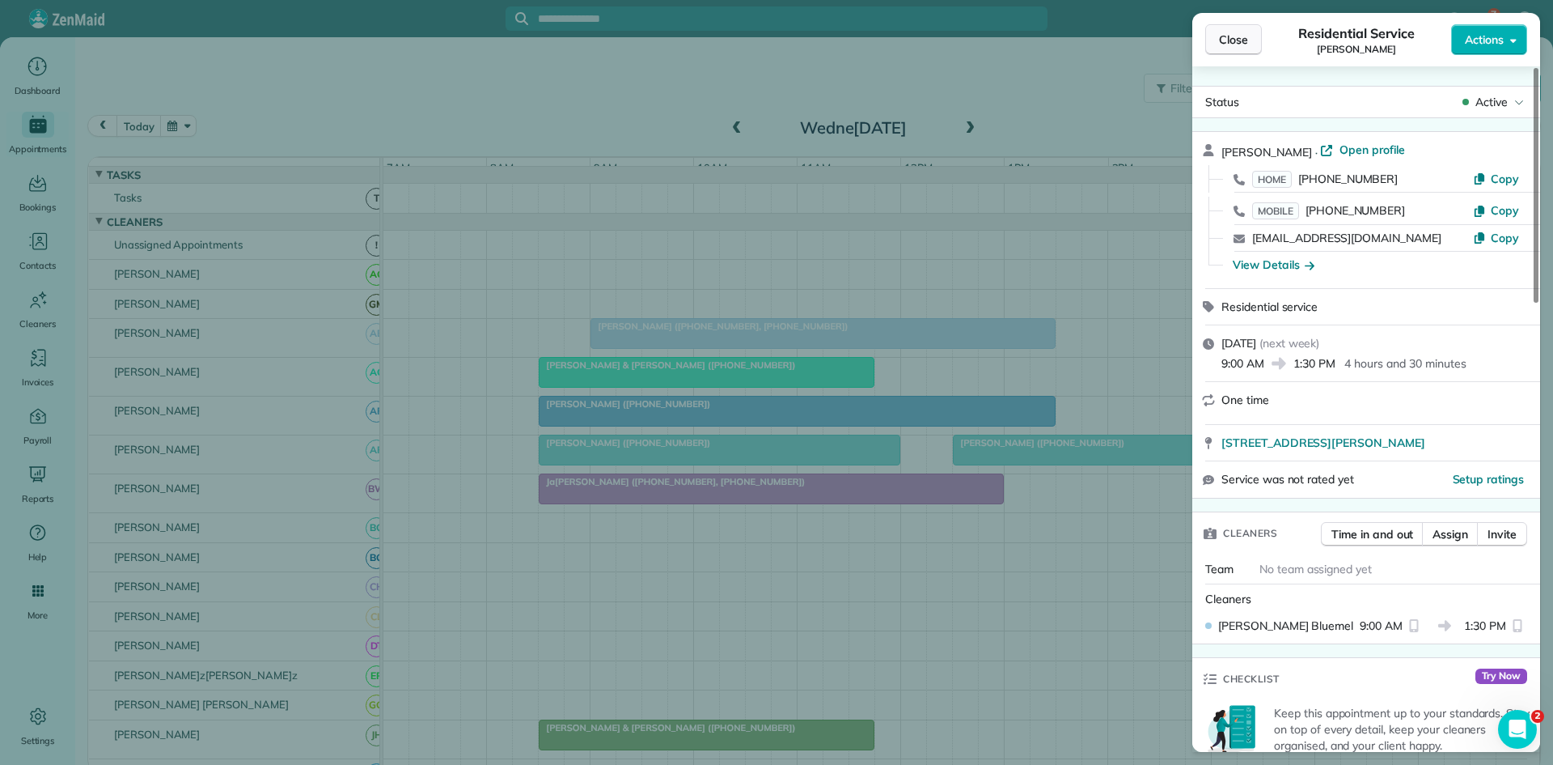
click at [1239, 46] on span "Close" at bounding box center [1233, 40] width 29 height 16
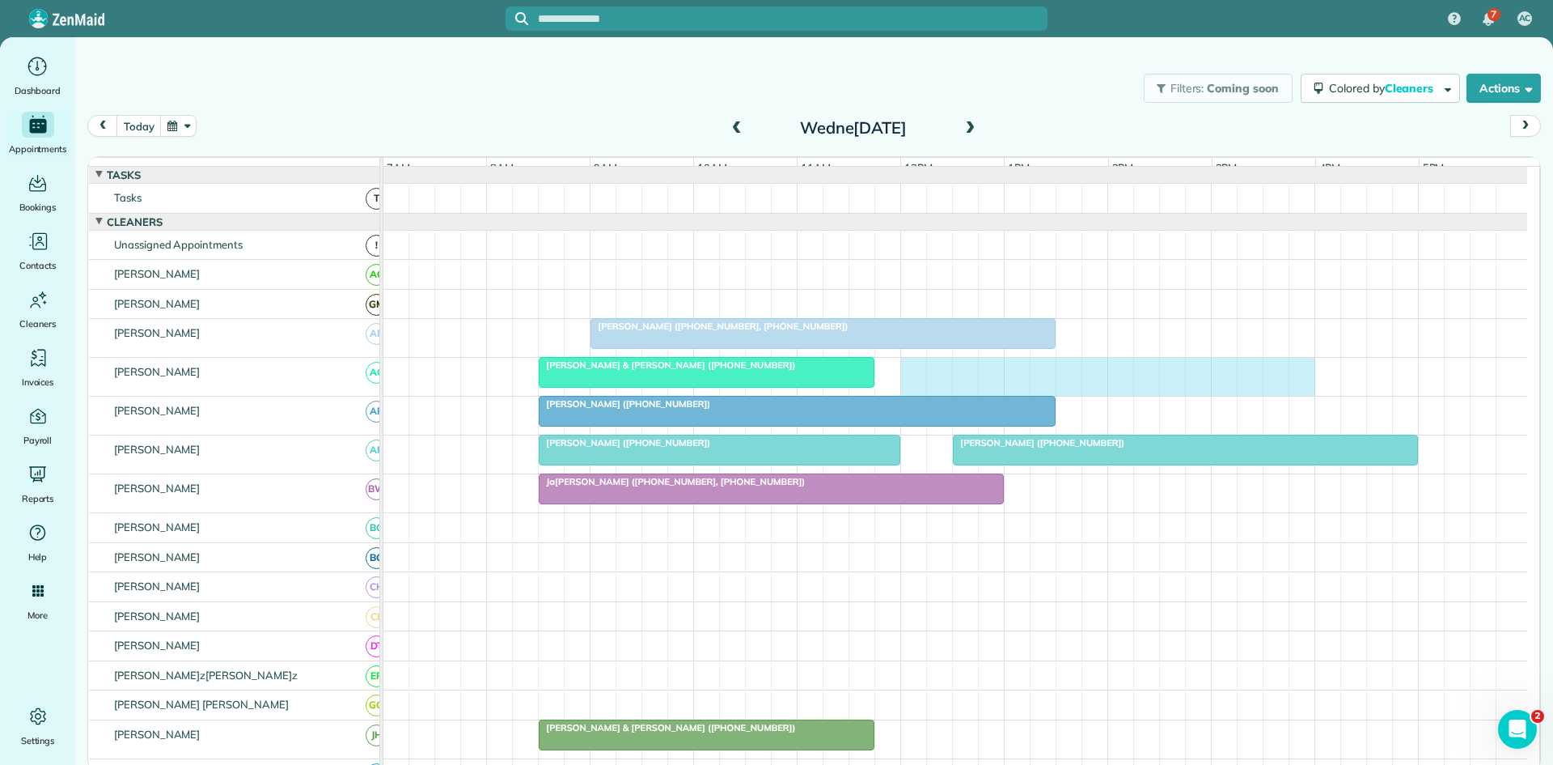
drag, startPoint x: 914, startPoint y: 384, endPoint x: 1299, endPoint y: 393, distance: 384.4
click at [1299, 393] on div "[PERSON_NAME] & [PERSON_NAME] ([PHONE_NUMBER])" at bounding box center [956, 377] width 1144 height 38
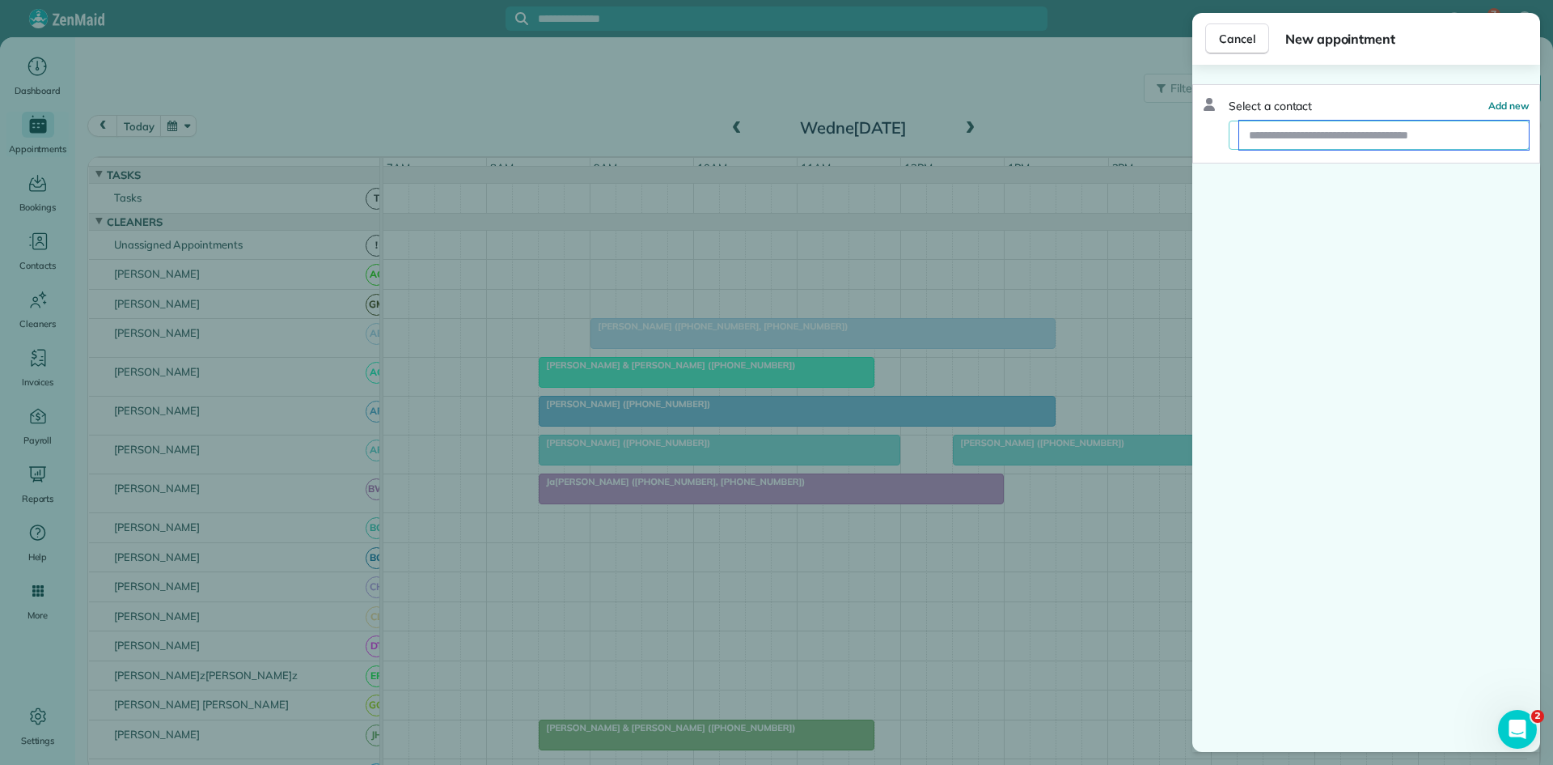
click at [1346, 139] on input "text" at bounding box center [1385, 135] width 290 height 29
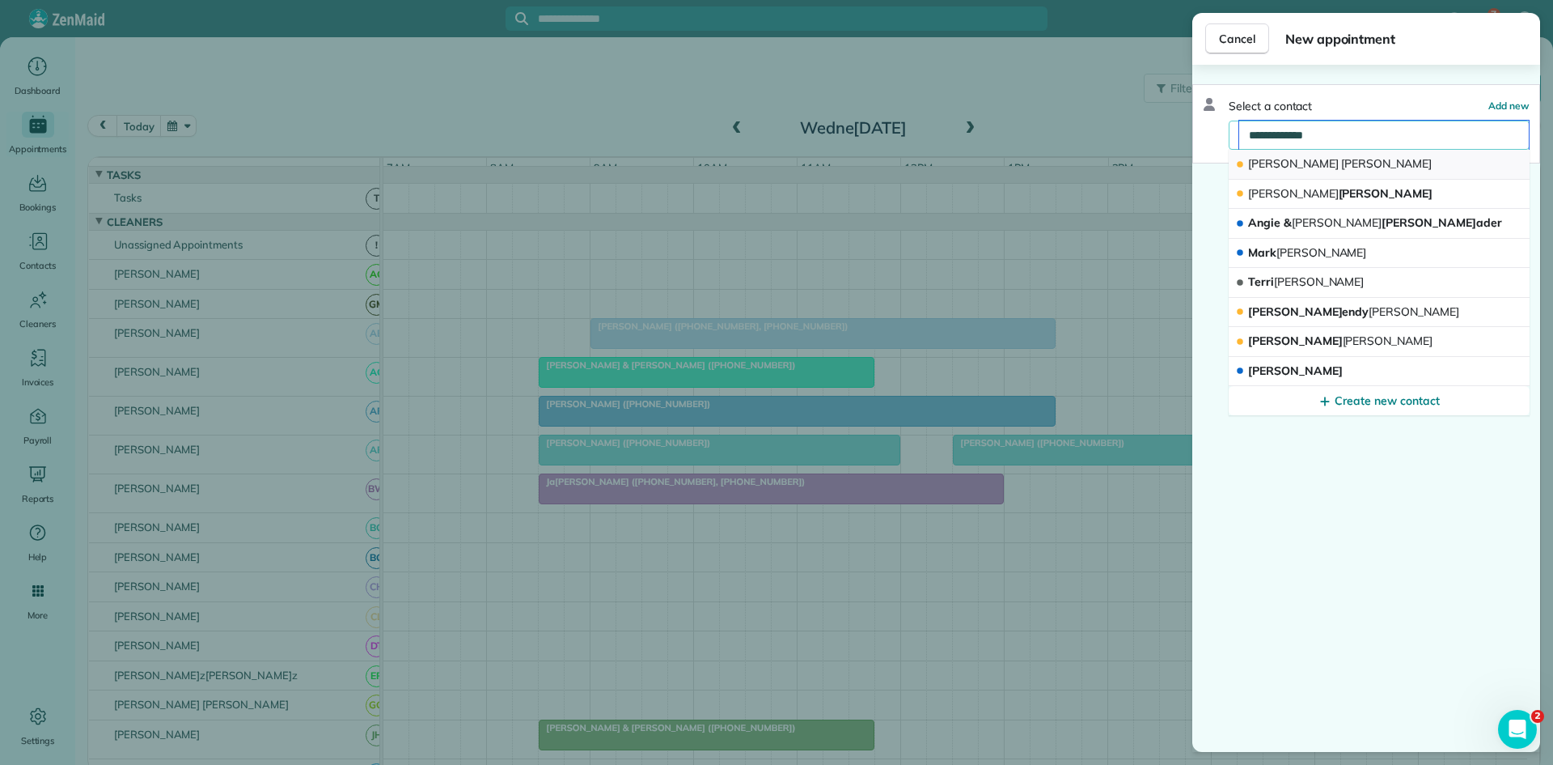
type input "**********"
click at [1362, 173] on button "[PERSON_NAME]" at bounding box center [1379, 165] width 301 height 30
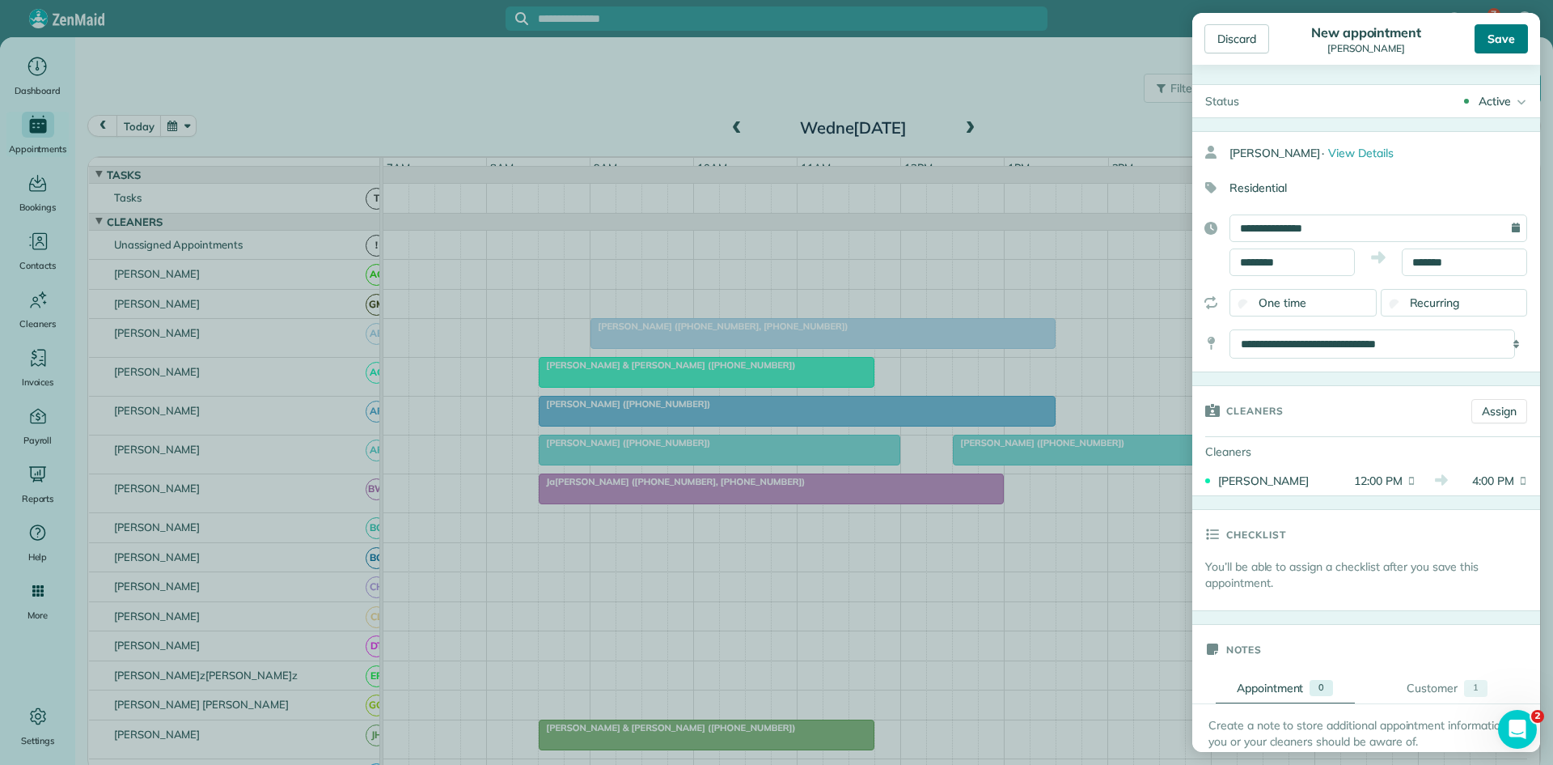
click at [1484, 48] on div "Save" at bounding box center [1501, 38] width 53 height 29
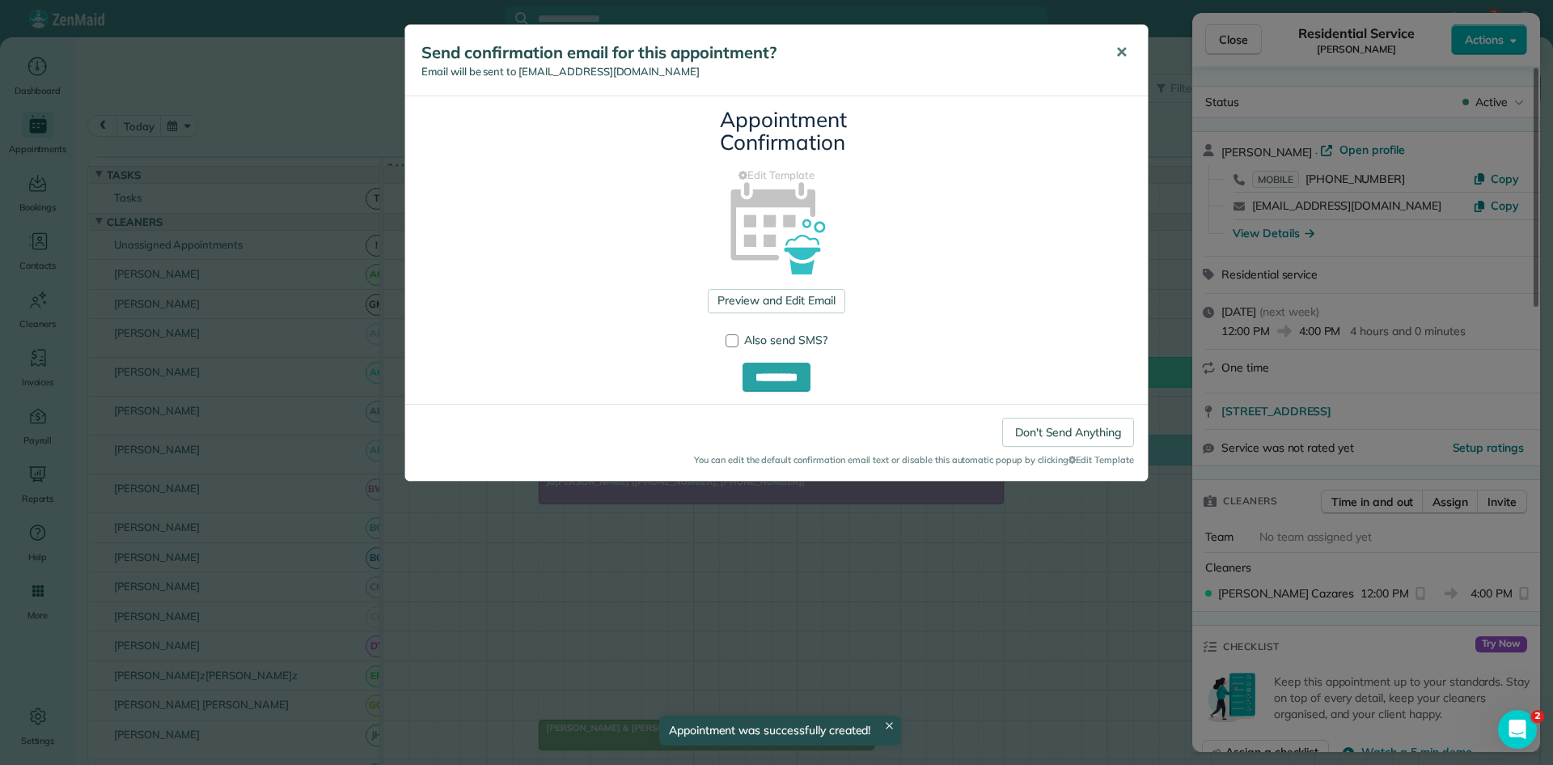
click at [1125, 57] on span "✕" at bounding box center [1122, 52] width 12 height 19
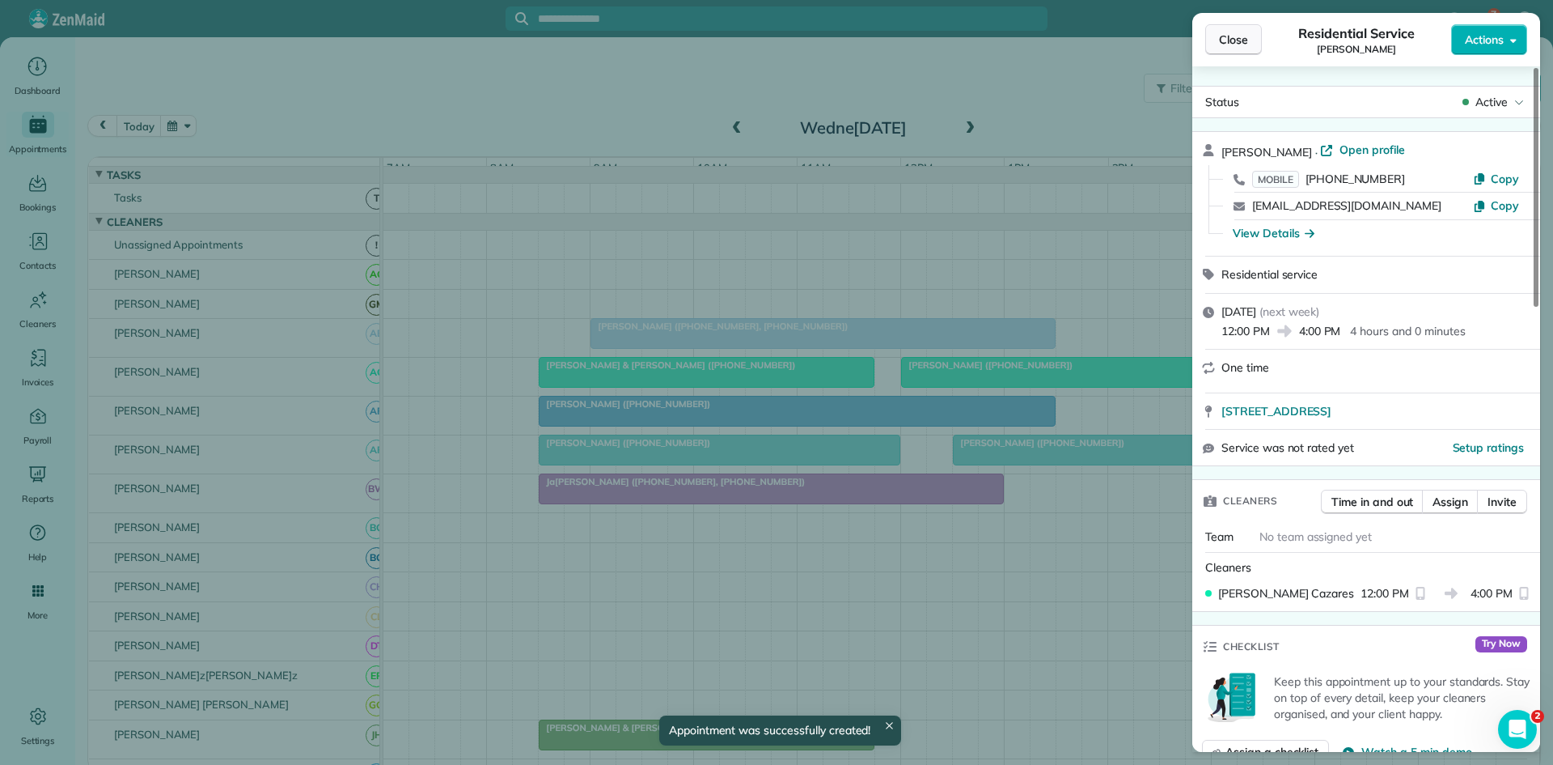
click at [1226, 44] on span "Close" at bounding box center [1233, 40] width 29 height 16
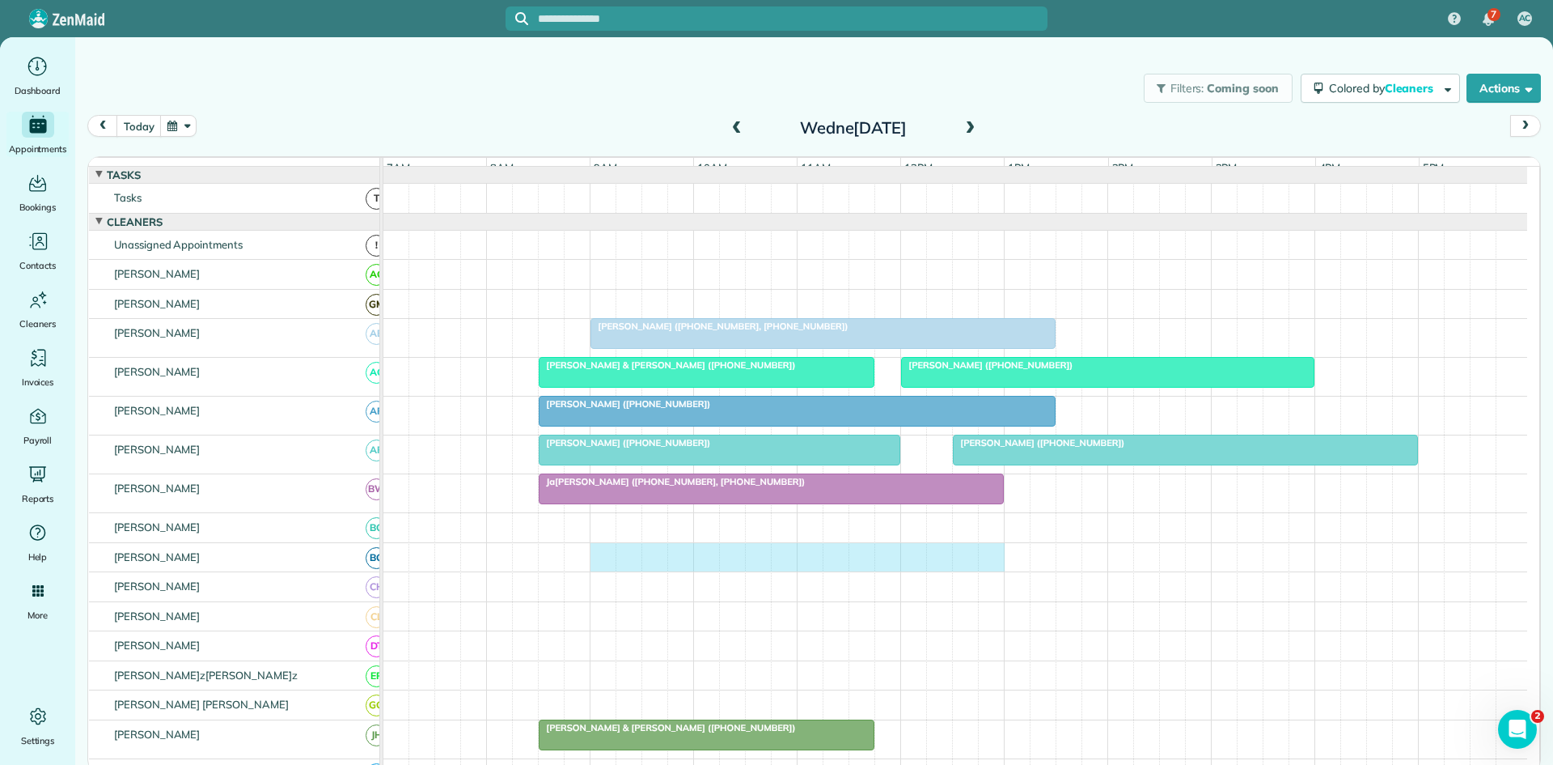
drag, startPoint x: 603, startPoint y: 576, endPoint x: 981, endPoint y: 575, distance: 377.8
click at [985, 572] on div at bounding box center [956, 557] width 1144 height 29
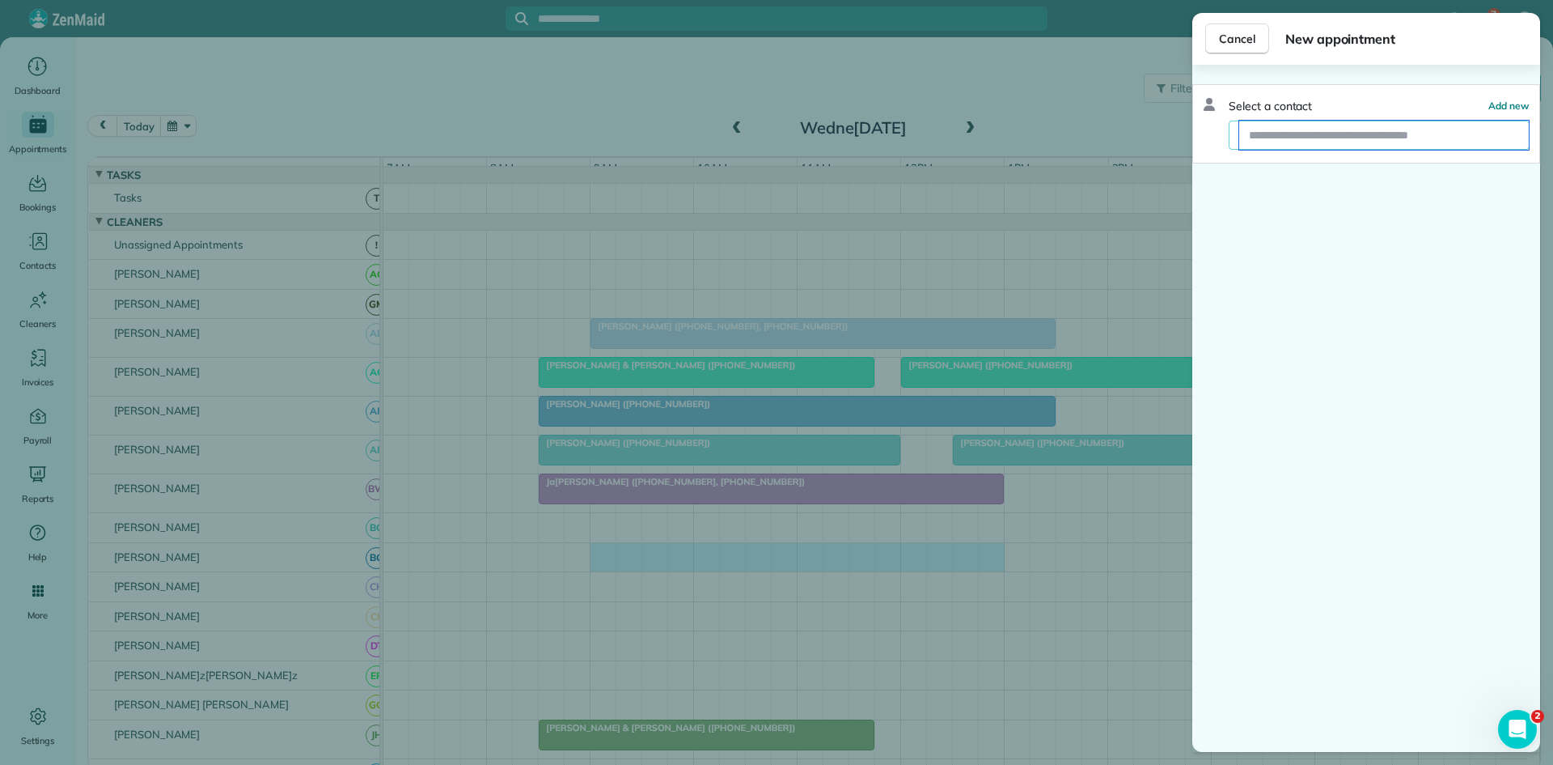
click at [1274, 138] on input "text" at bounding box center [1385, 135] width 290 height 29
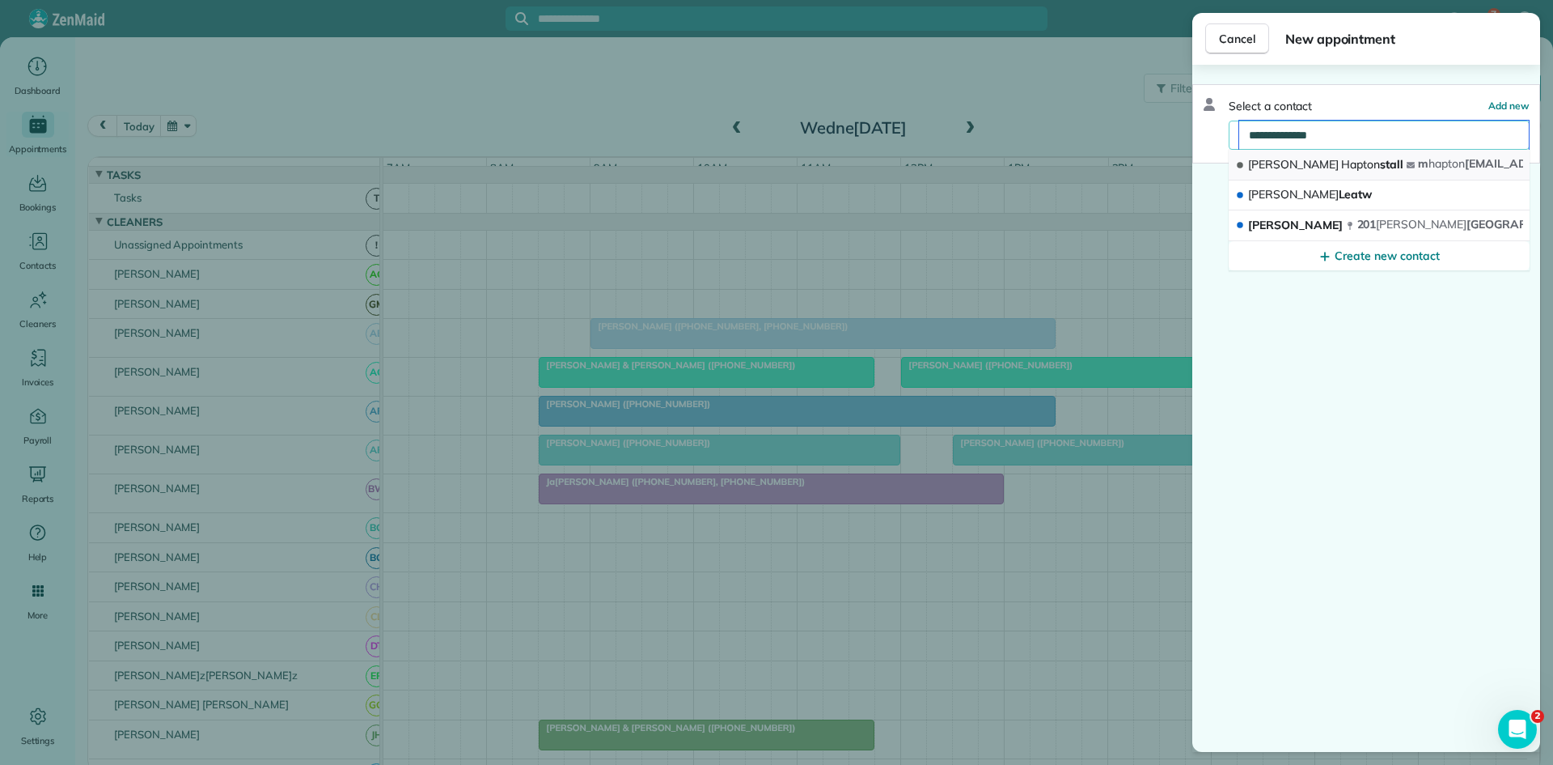
type input "**********"
click at [1286, 153] on button "[PERSON_NAME] stall m hapton [EMAIL_ADDRESS][DOMAIN_NAME]" at bounding box center [1379, 165] width 301 height 31
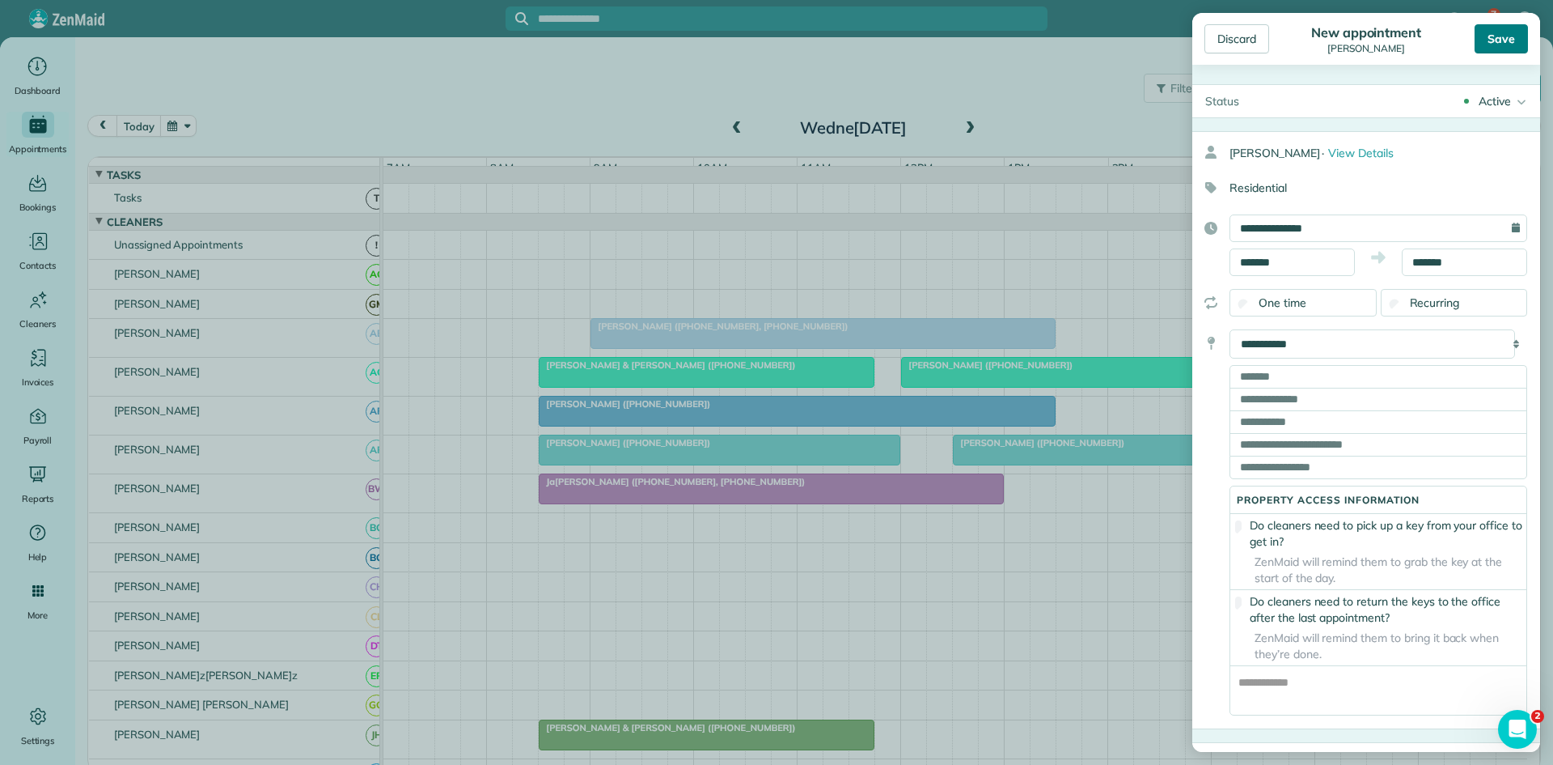
click at [1515, 28] on div "Save" at bounding box center [1501, 38] width 53 height 29
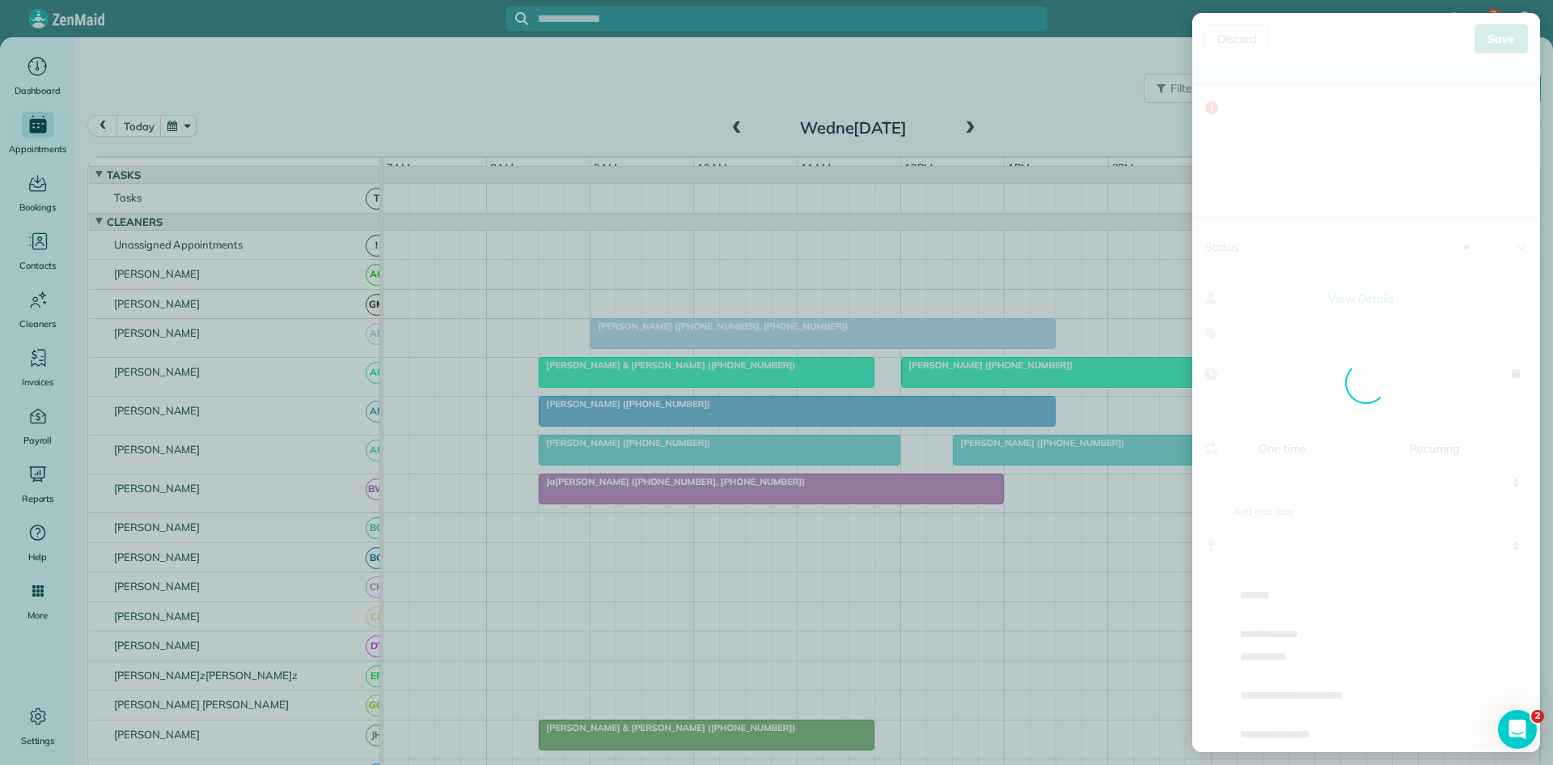
type input "**********"
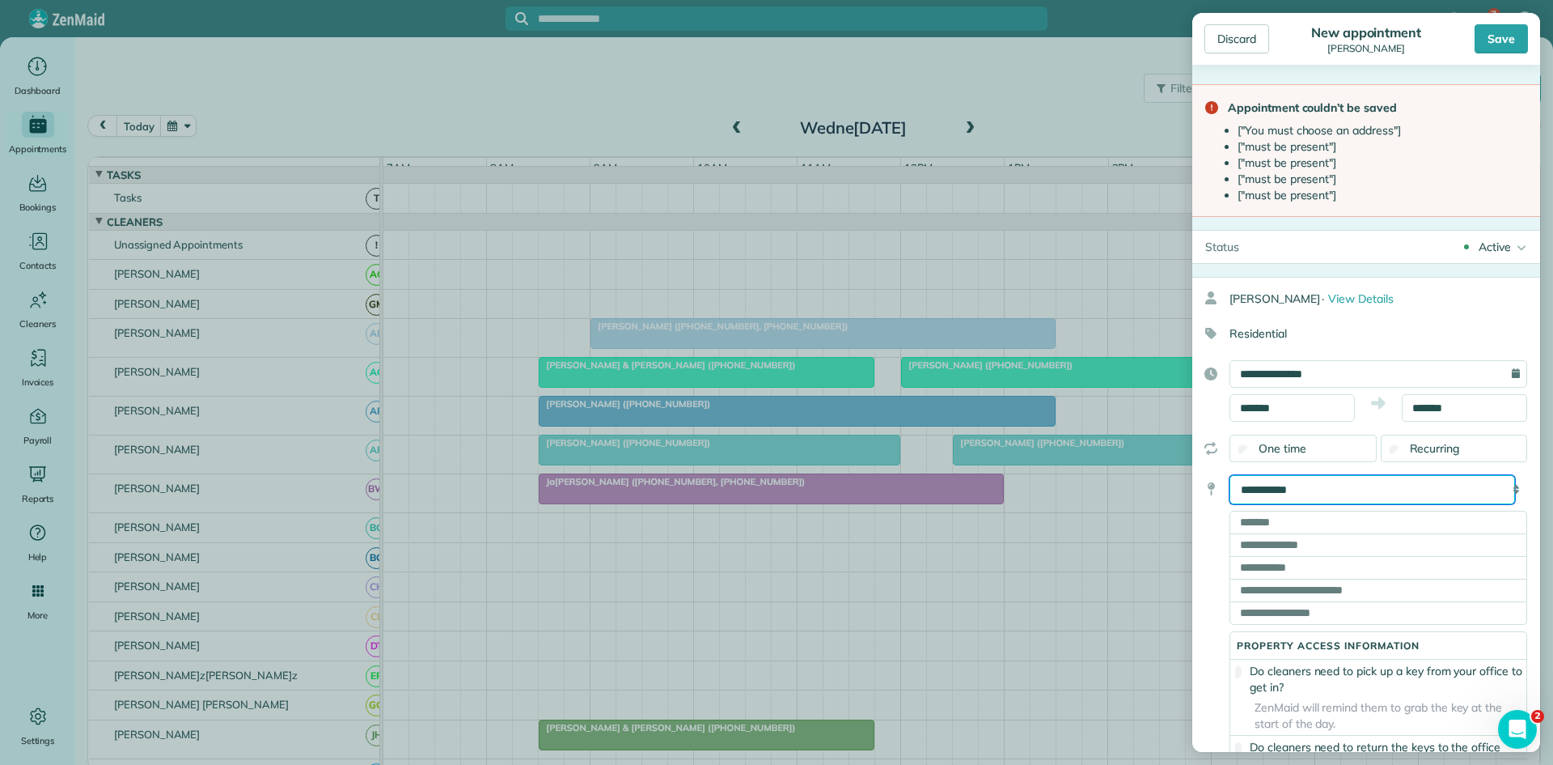
click at [1350, 496] on select "**********" at bounding box center [1373, 489] width 286 height 29
select select "******"
click at [1230, 475] on select "**********" at bounding box center [1373, 489] width 286 height 29
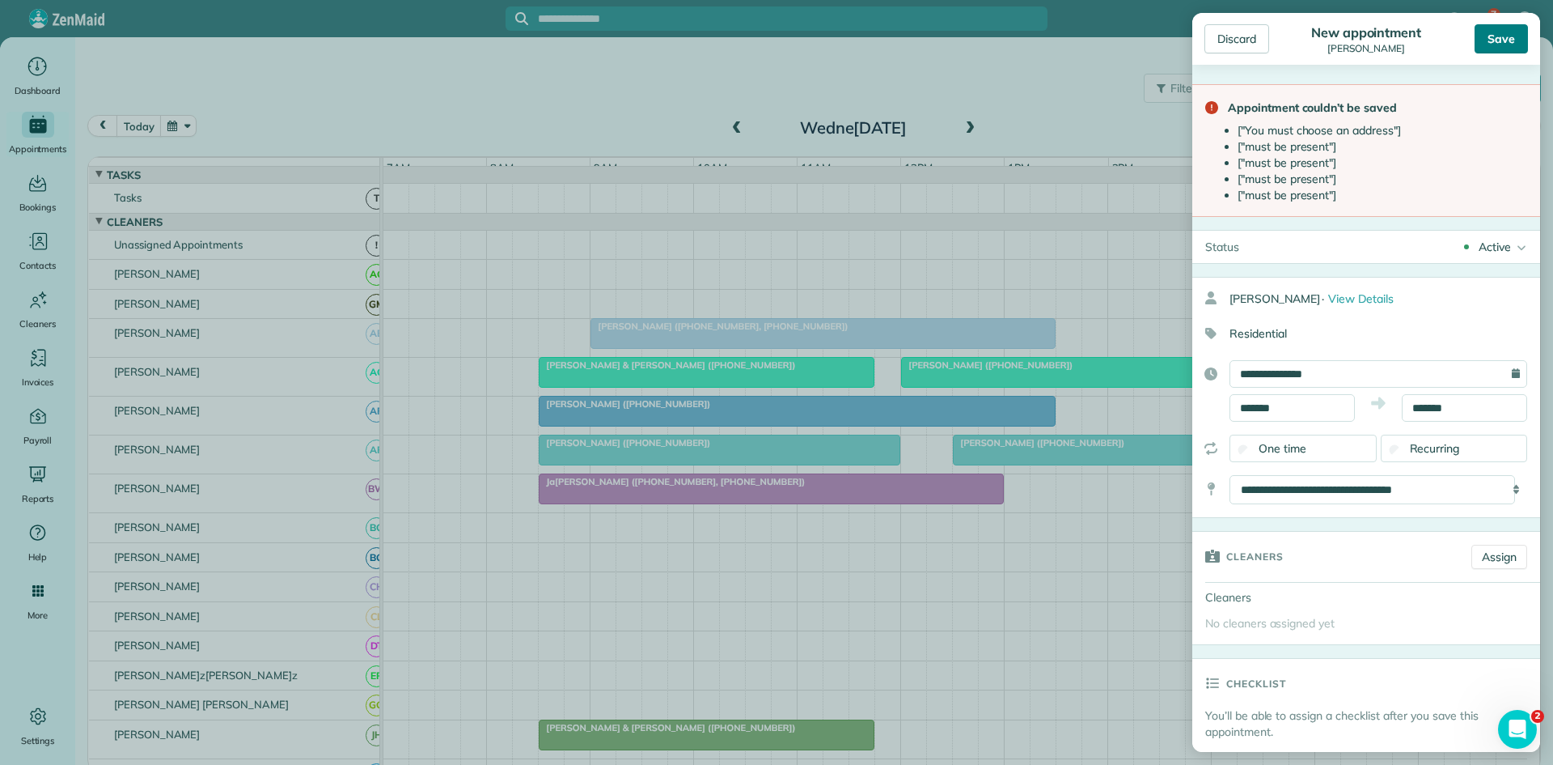
click at [1491, 26] on div "Save" at bounding box center [1501, 38] width 53 height 29
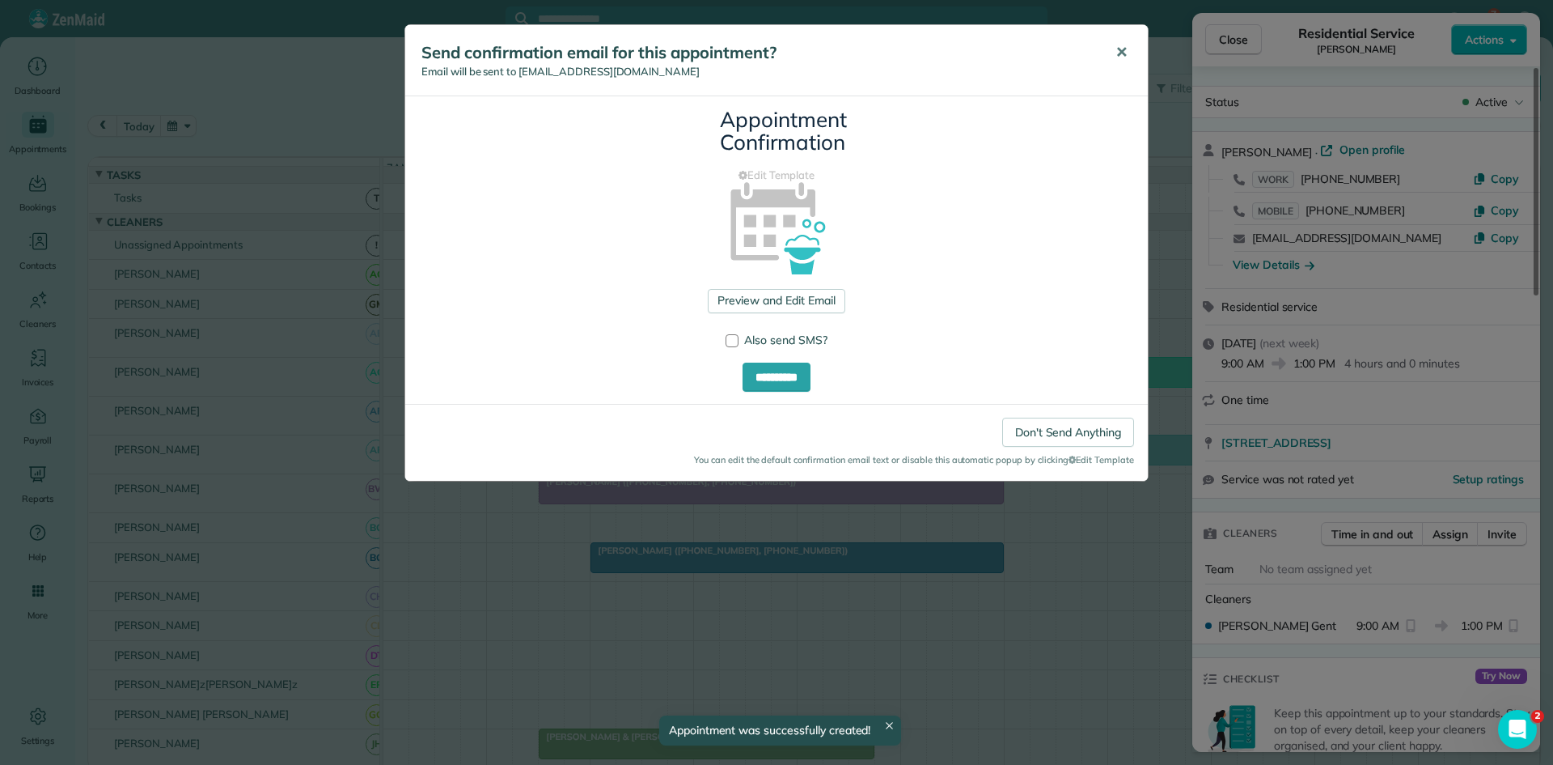
click at [1114, 51] on button "✕" at bounding box center [1122, 52] width 36 height 39
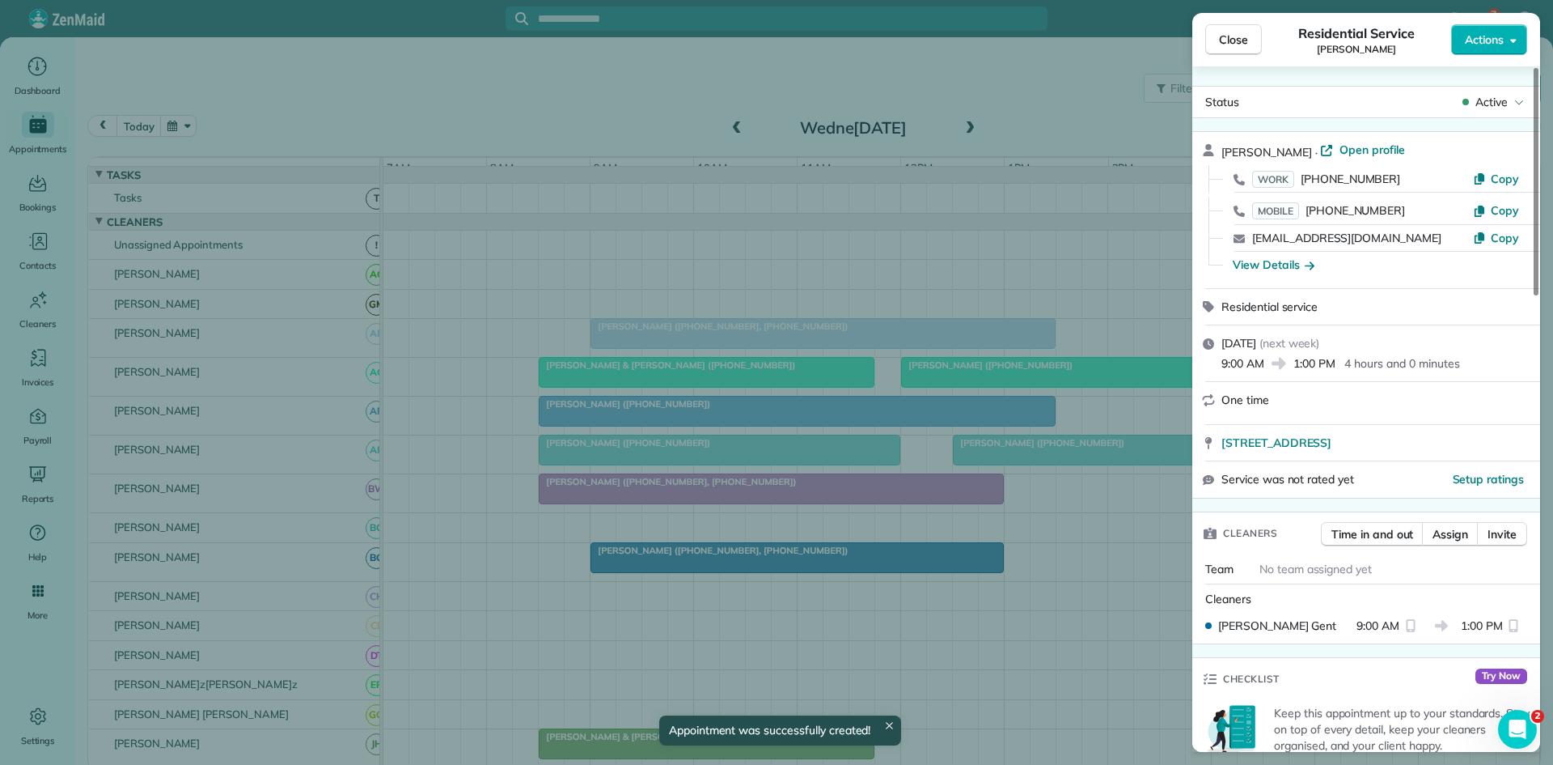
click at [1235, 42] on span "Close" at bounding box center [1233, 40] width 29 height 16
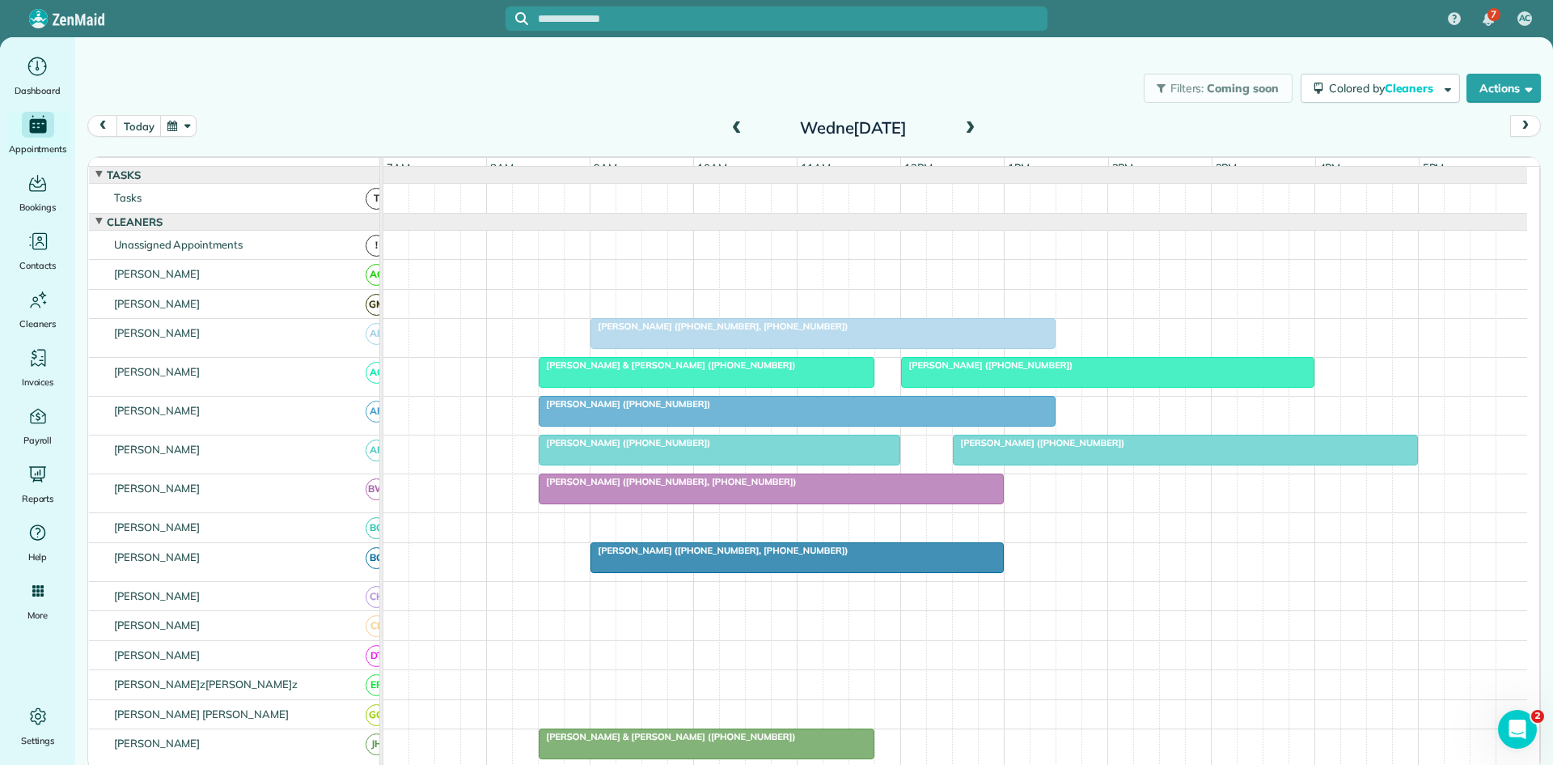
scroll to position [269, 0]
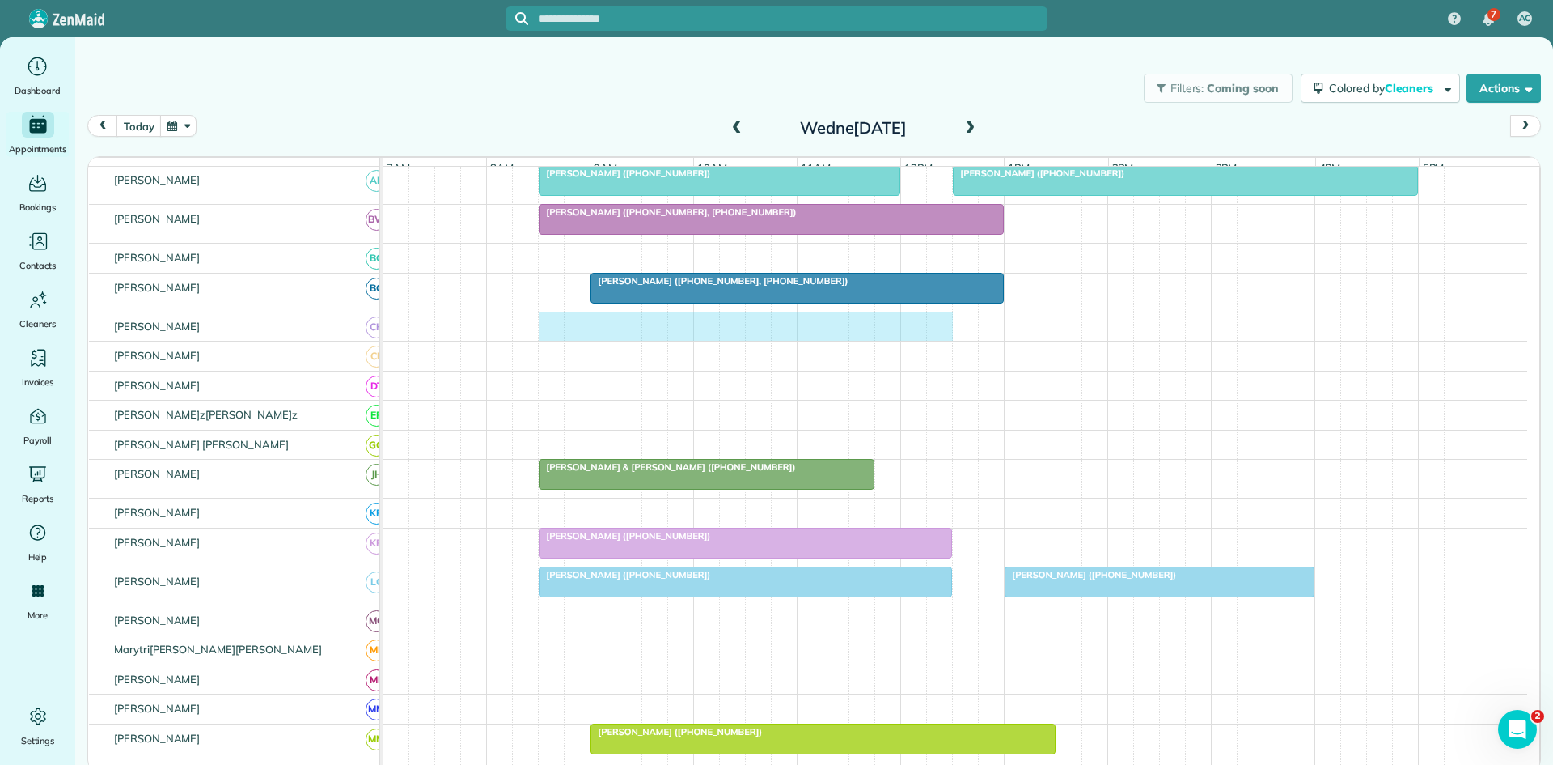
drag, startPoint x: 545, startPoint y: 340, endPoint x: 930, endPoint y: 333, distance: 384.4
click at [939, 335] on div at bounding box center [956, 326] width 1144 height 29
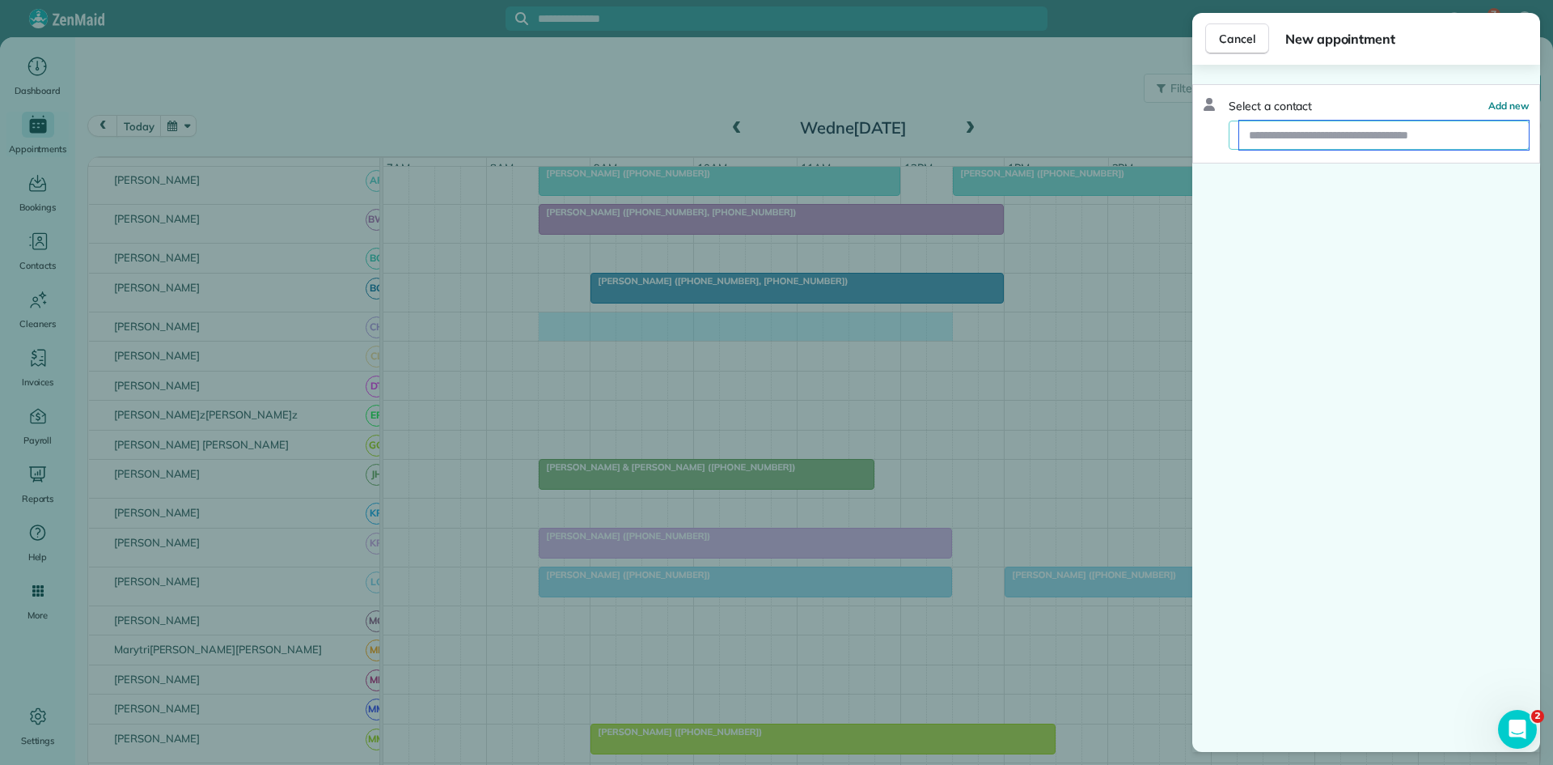
click at [1286, 142] on input "text" at bounding box center [1385, 135] width 290 height 29
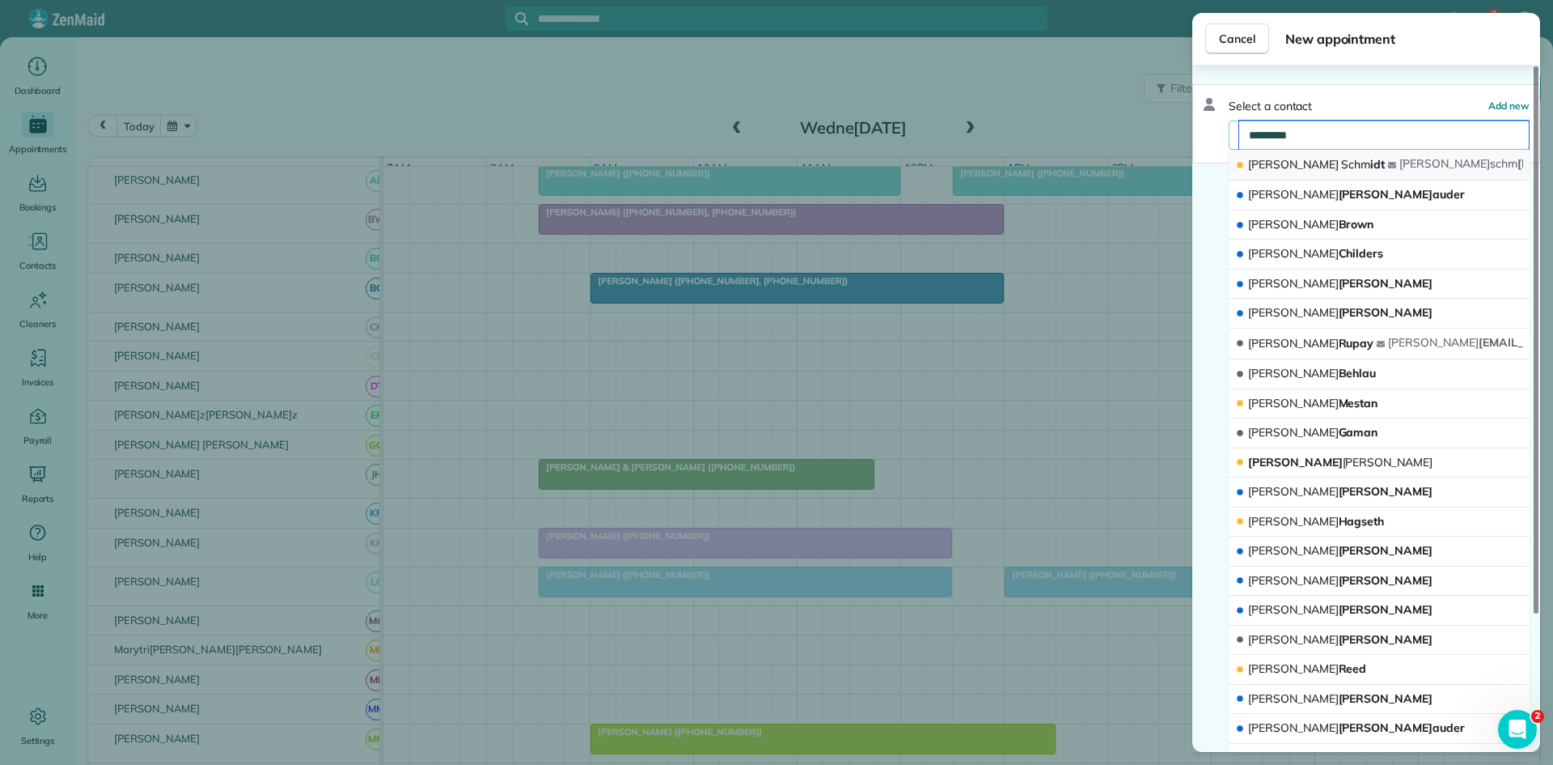
type input "*********"
click at [1312, 150] on button "[PERSON_NAME] [PERSON_NAME]judy schm [EMAIL_ADDRESS][DOMAIN_NAME]" at bounding box center [1379, 165] width 301 height 31
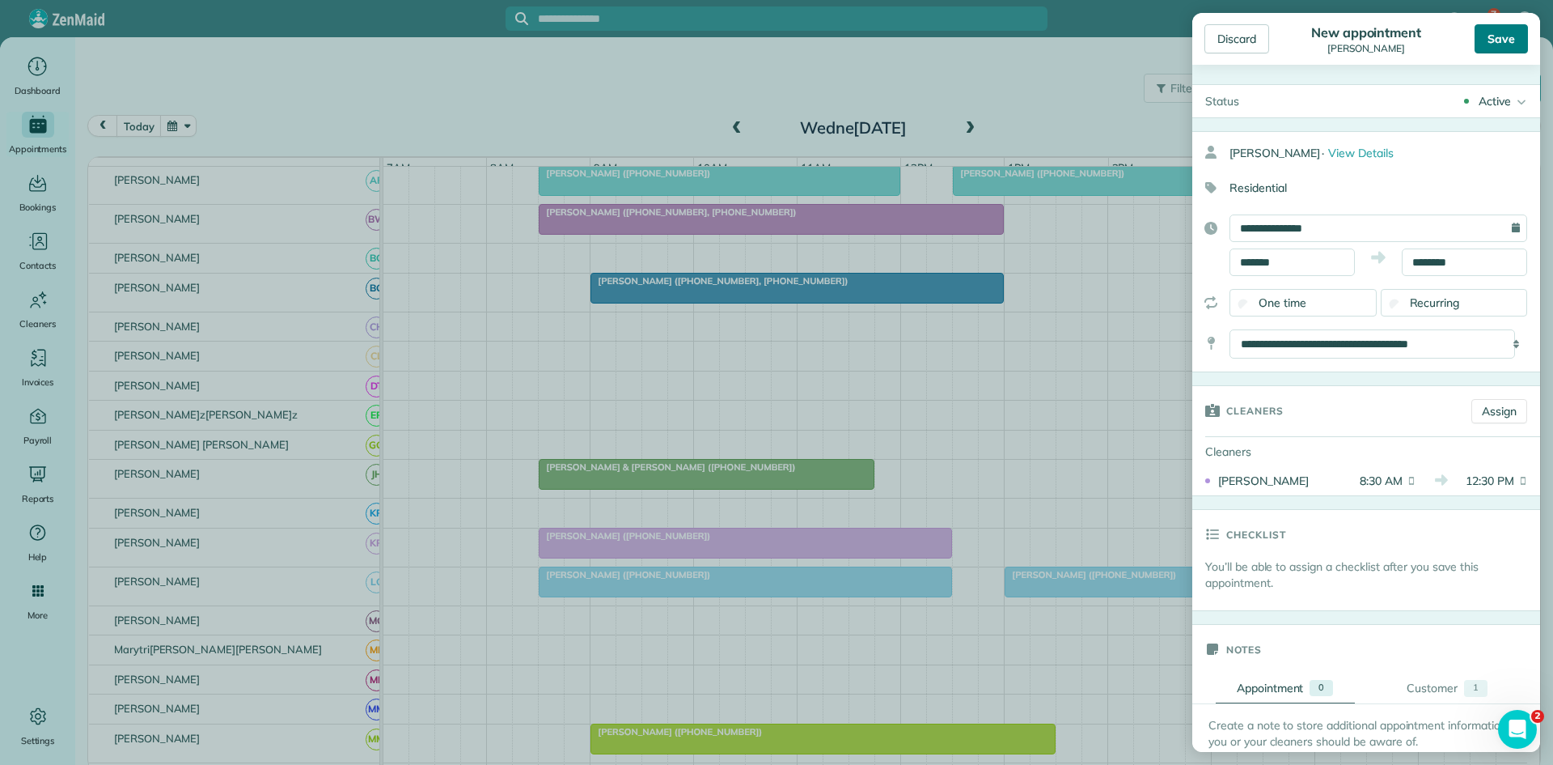
click at [1488, 40] on div "Save" at bounding box center [1501, 38] width 53 height 29
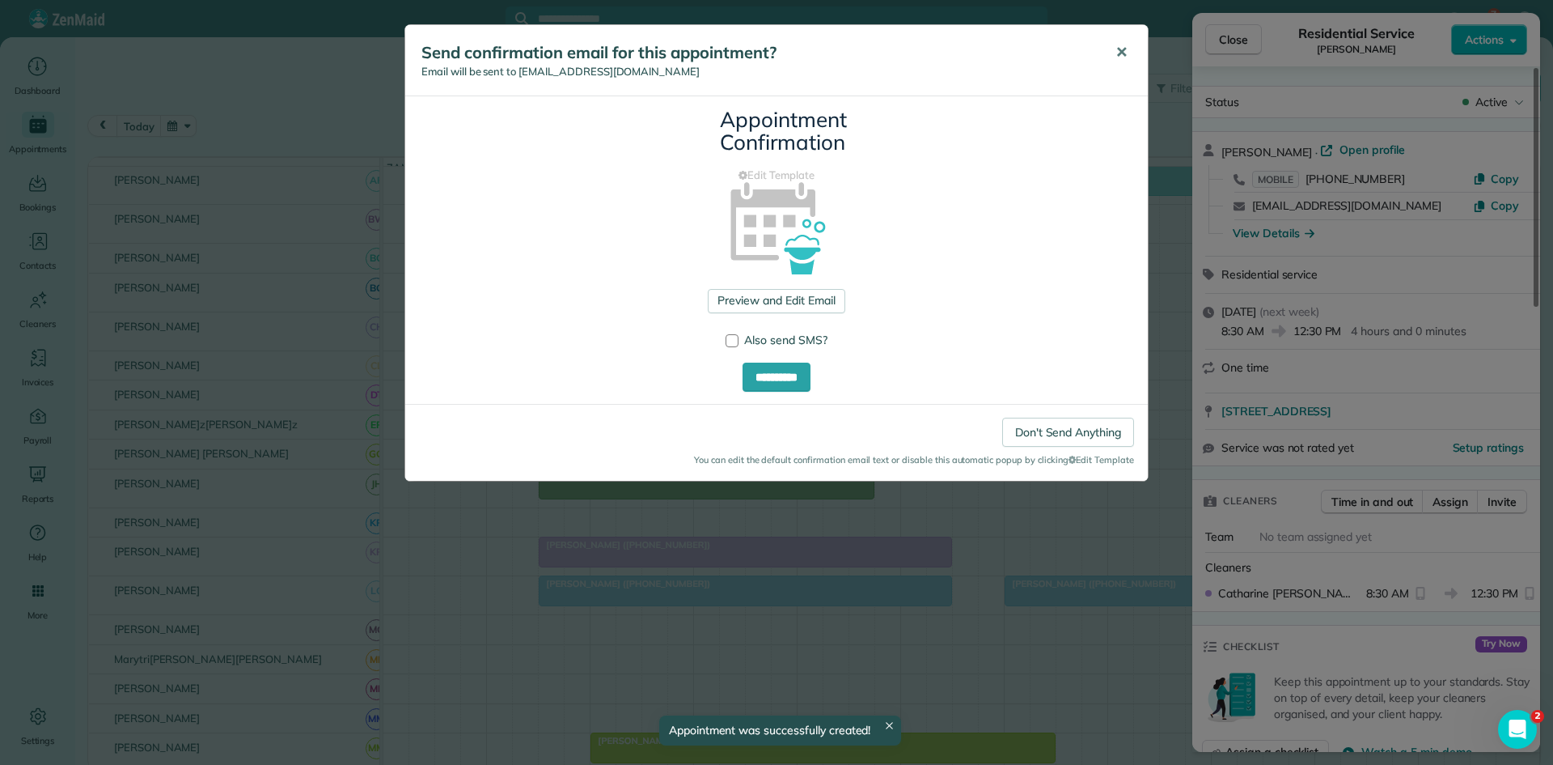
click at [1112, 60] on button "✕" at bounding box center [1122, 52] width 36 height 39
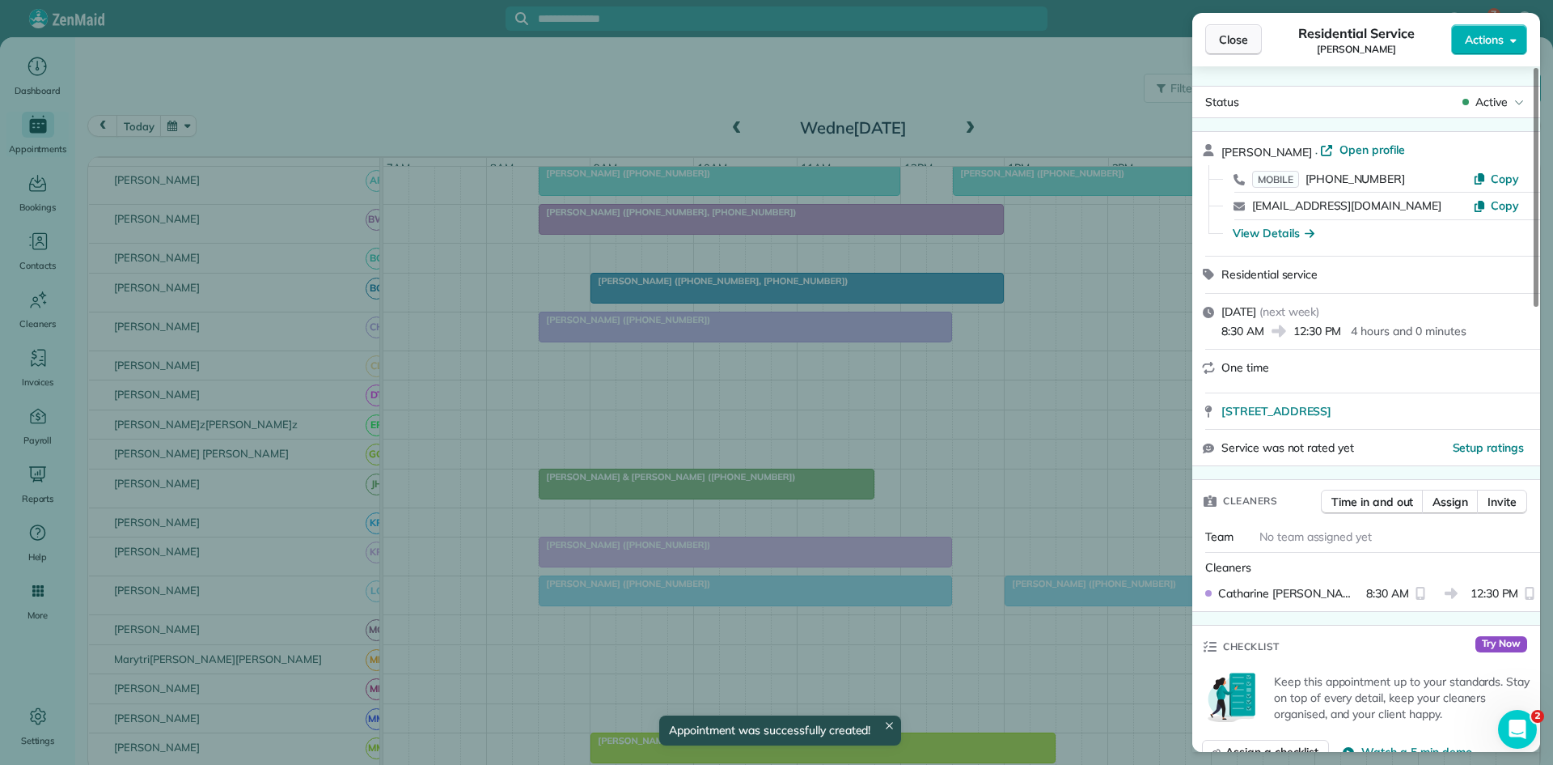
click at [1227, 42] on span "Close" at bounding box center [1233, 40] width 29 height 16
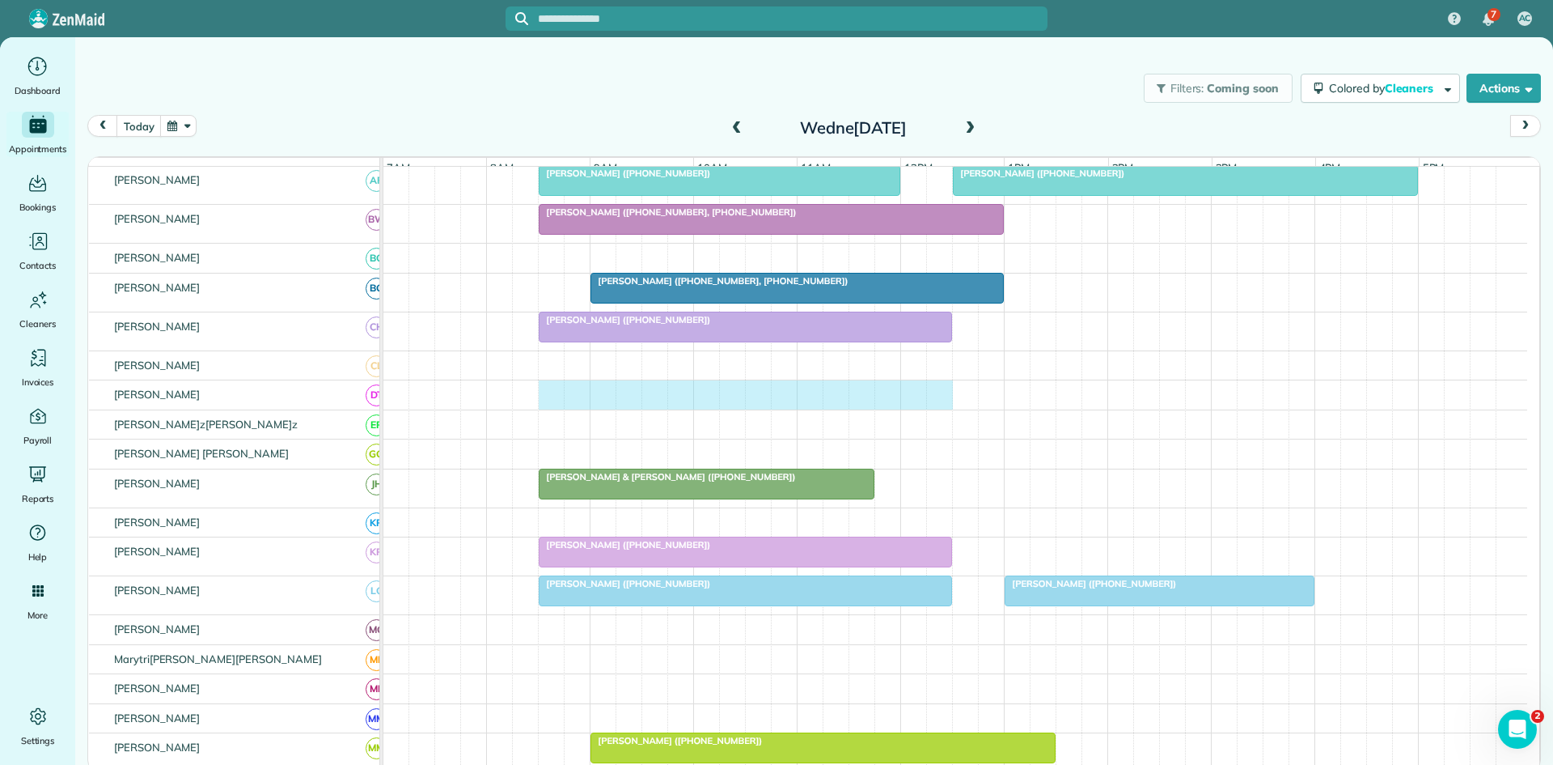
drag, startPoint x: 557, startPoint y: 409, endPoint x: 930, endPoint y: 409, distance: 373.0
click at [934, 409] on div at bounding box center [956, 394] width 1144 height 29
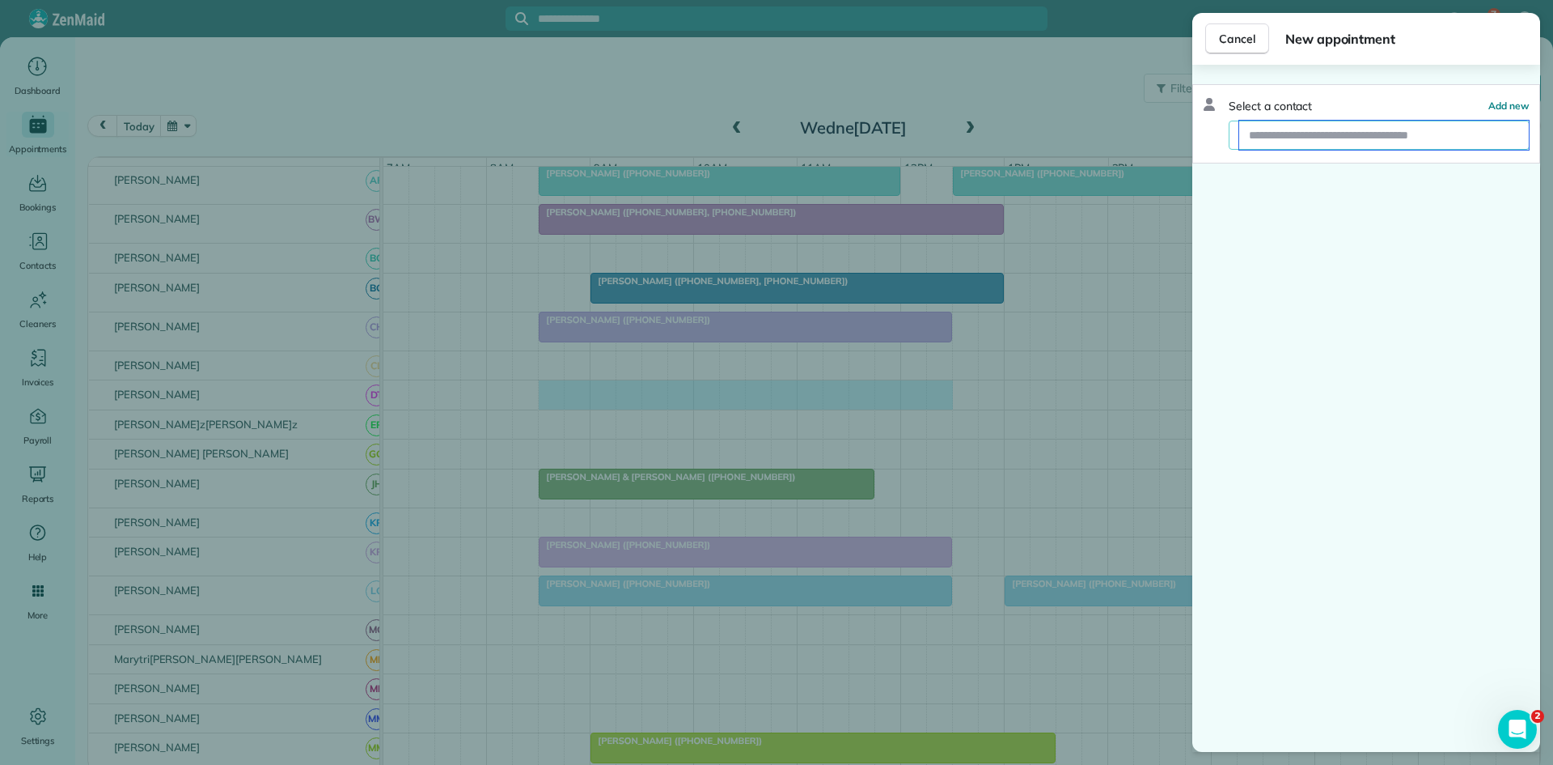
click at [1286, 137] on input "text" at bounding box center [1385, 135] width 290 height 29
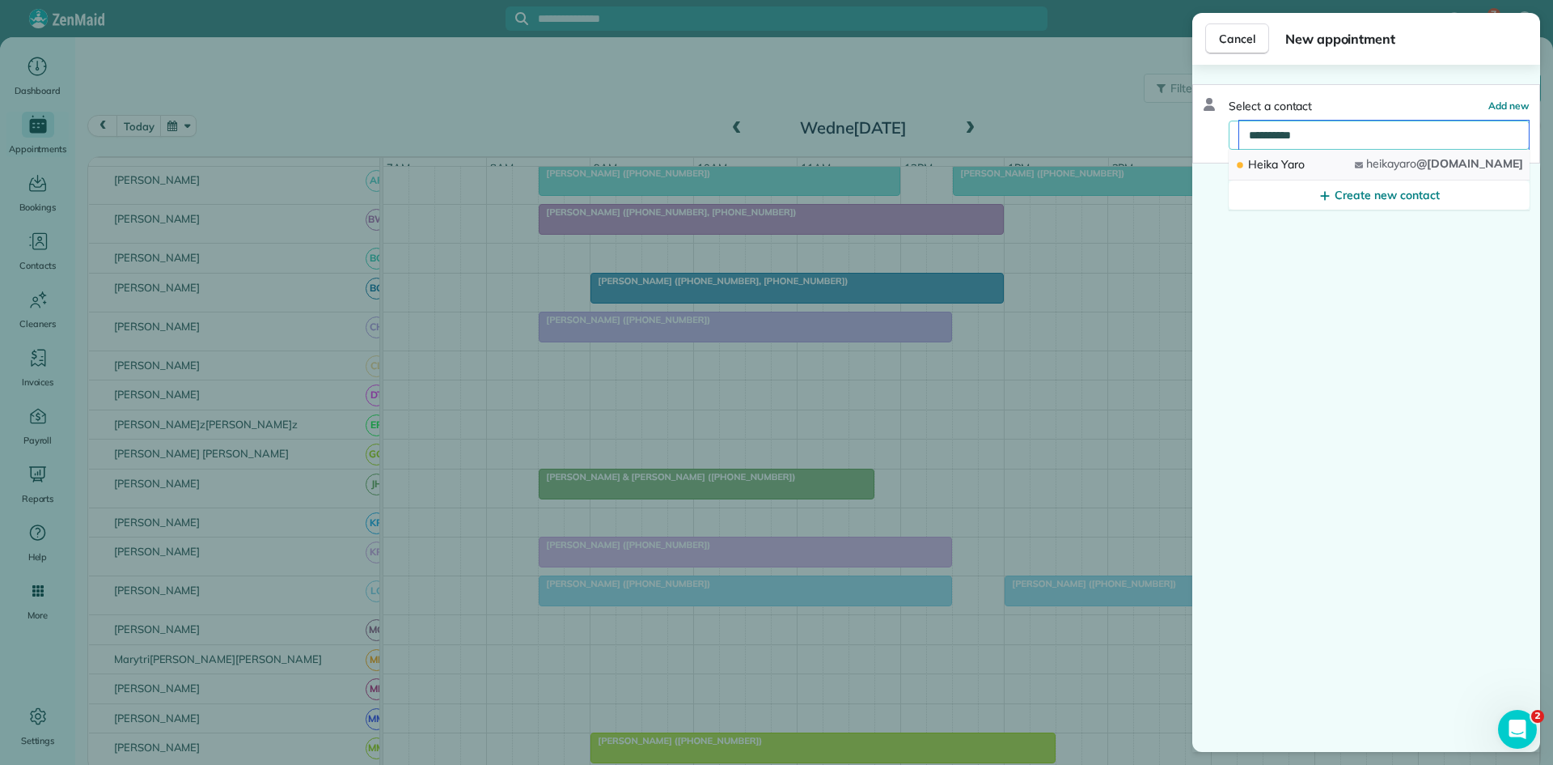
type input "**********"
click at [1306, 167] on div "[PERSON_NAME]" at bounding box center [1271, 164] width 73 height 17
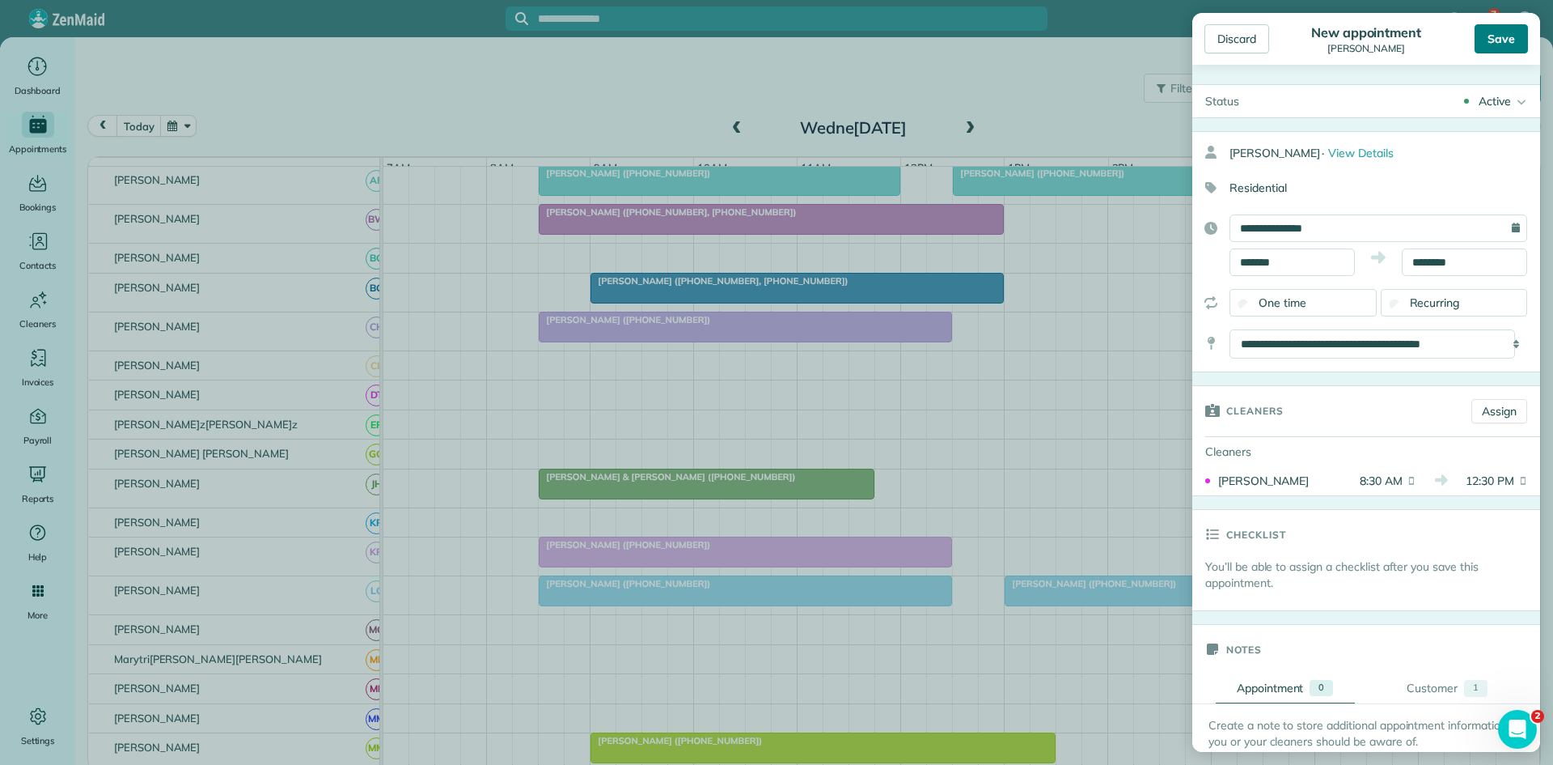
click at [1511, 40] on div "Save" at bounding box center [1501, 38] width 53 height 29
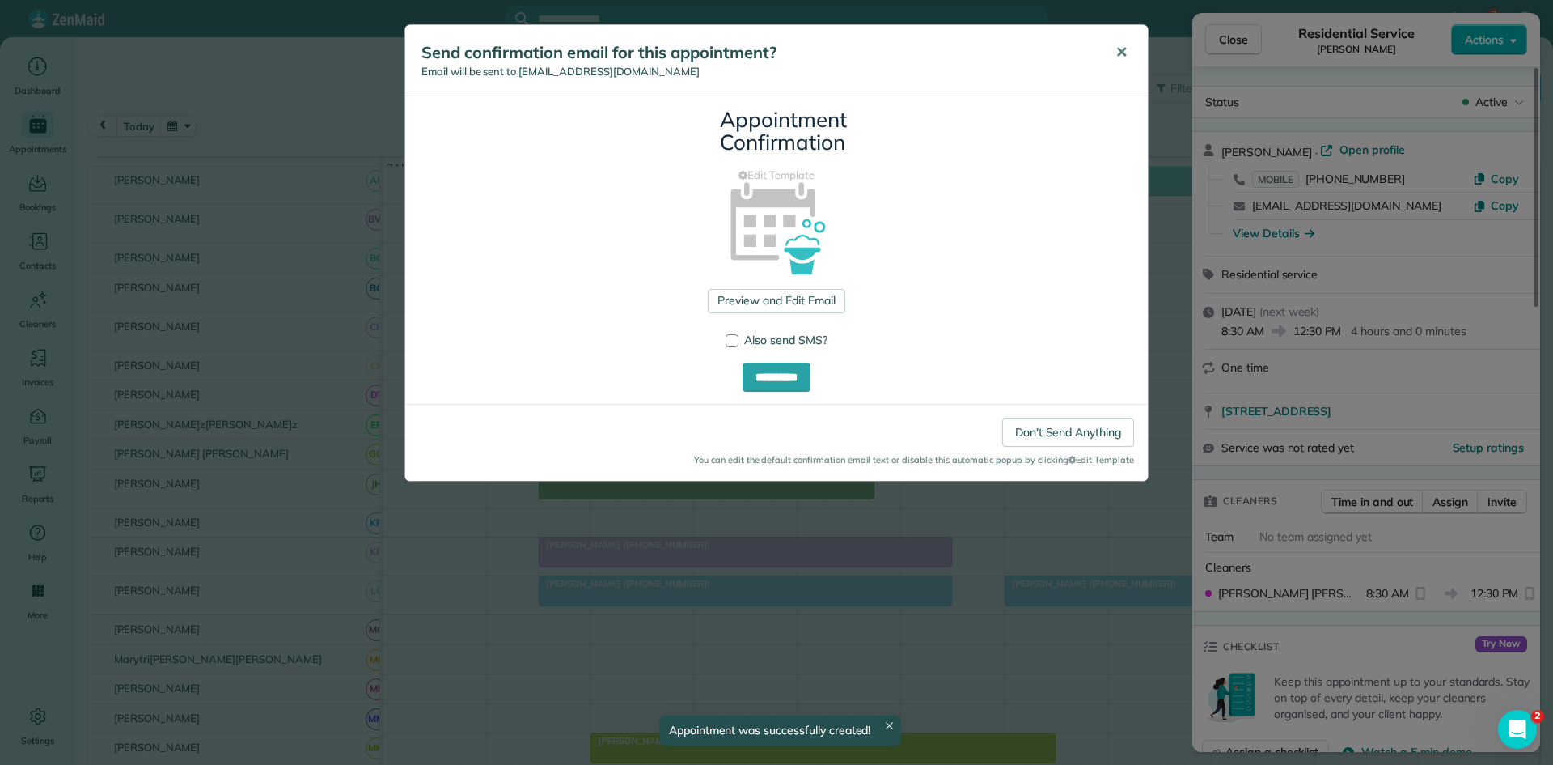
click at [1129, 57] on button "✕" at bounding box center [1122, 52] width 36 height 39
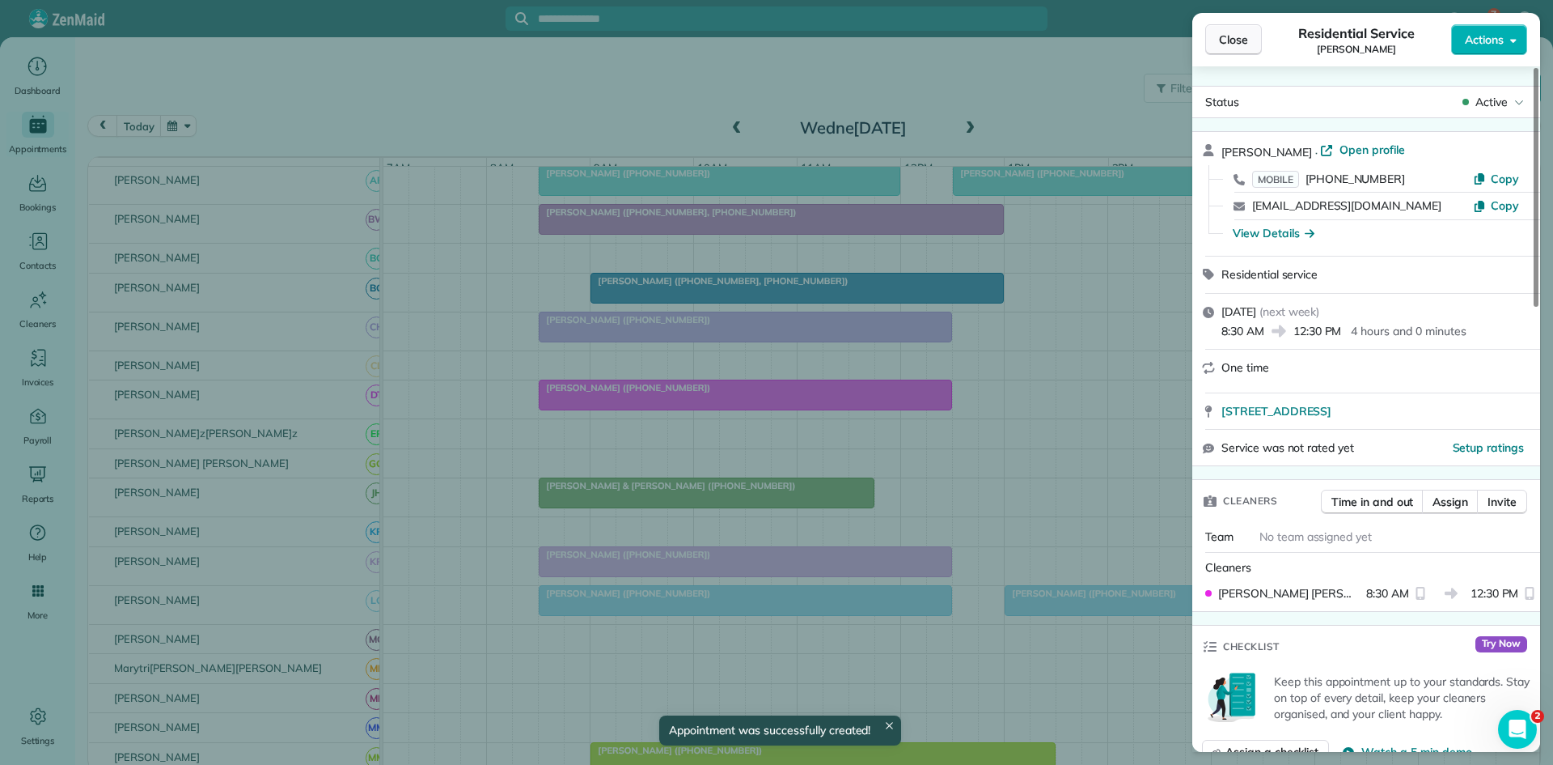
click at [1206, 46] on button "Close" at bounding box center [1234, 39] width 57 height 31
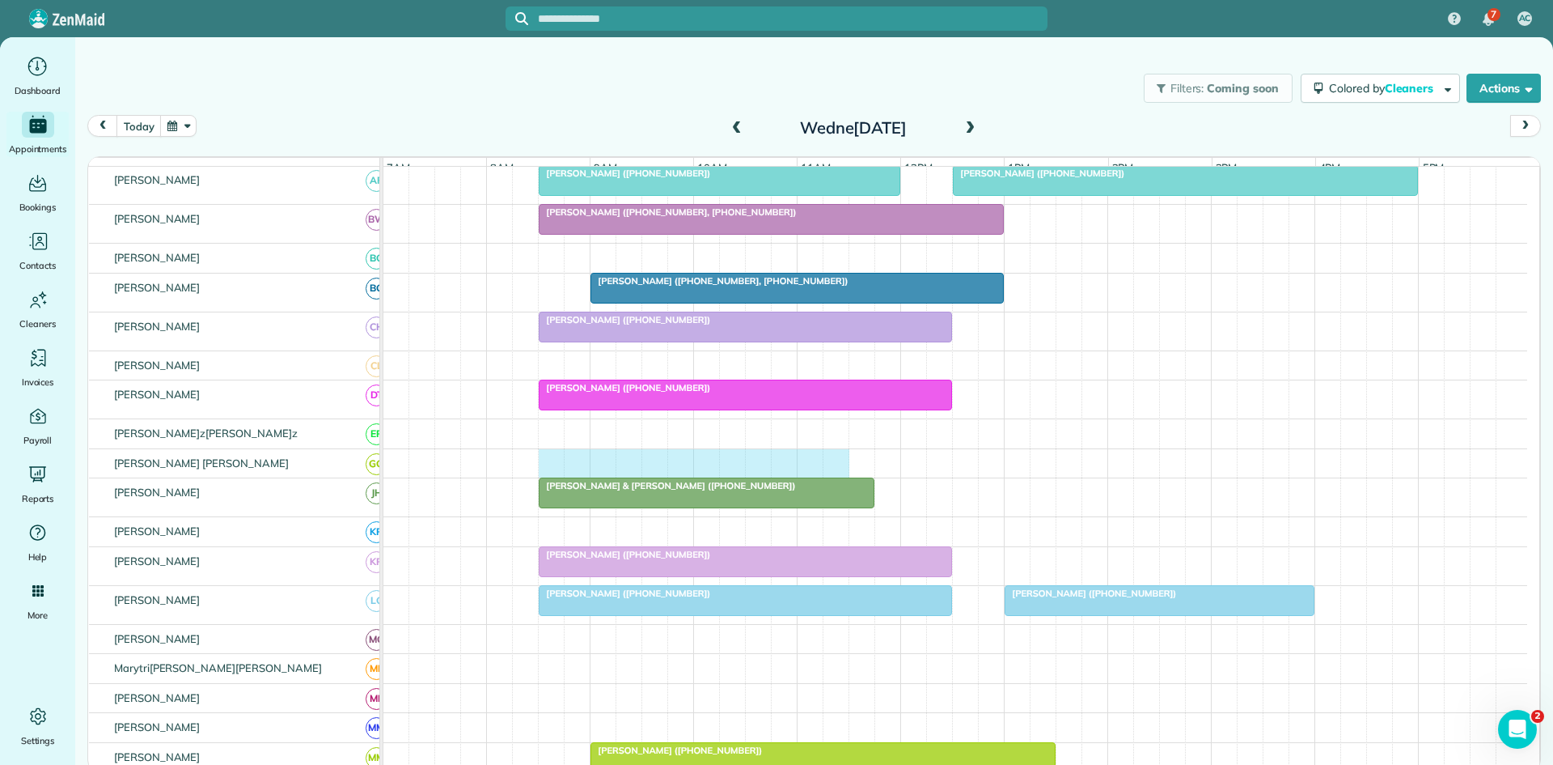
drag, startPoint x: 552, startPoint y: 480, endPoint x: 832, endPoint y: 478, distance: 279.9
click at [832, 478] on div at bounding box center [956, 463] width 1144 height 29
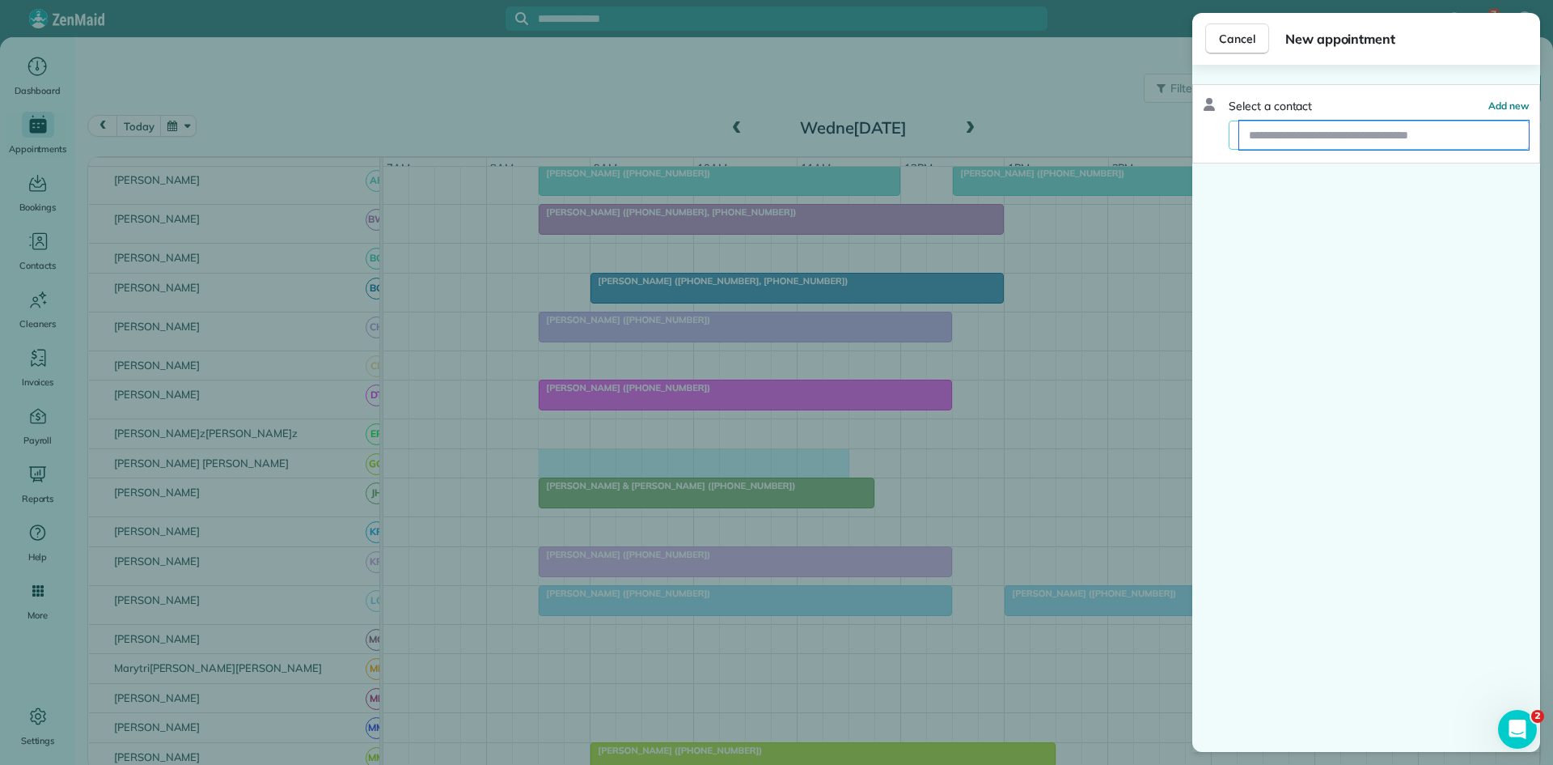
click at [1366, 138] on input "text" at bounding box center [1385, 135] width 290 height 29
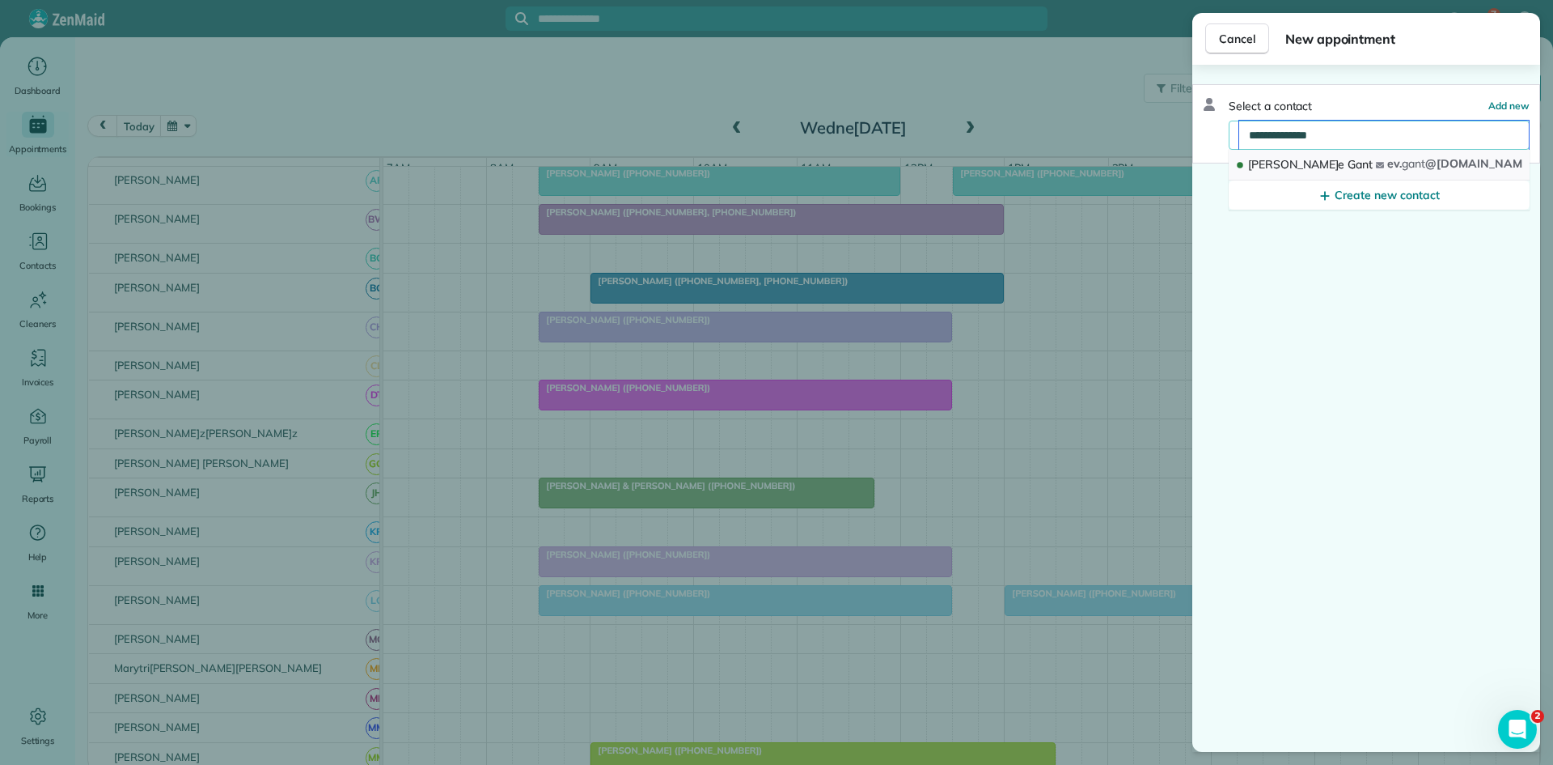
type input "**********"
click at [1297, 171] on span "[PERSON_NAME]" at bounding box center [1310, 164] width 125 height 15
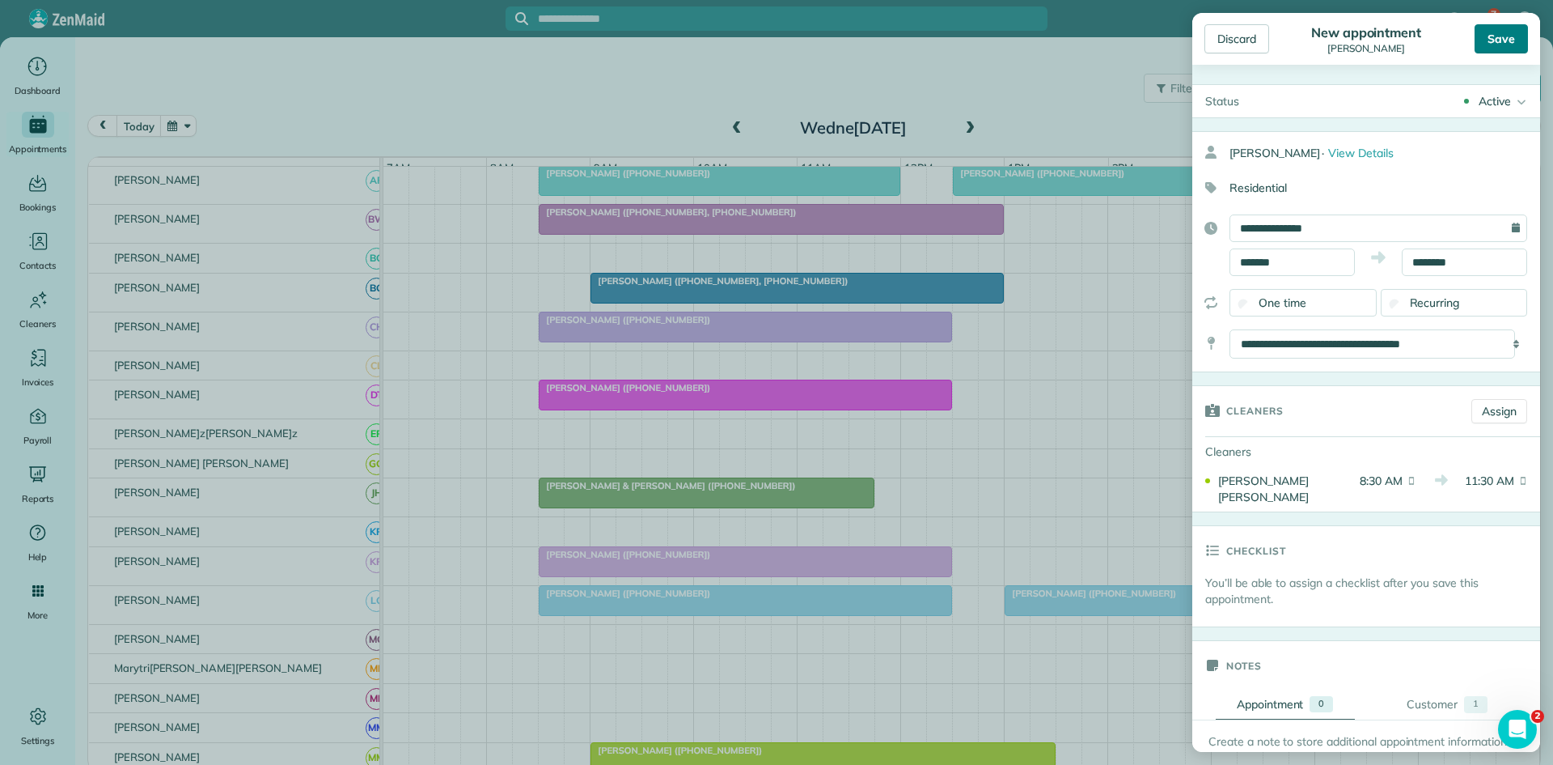
click at [1521, 44] on div "Save" at bounding box center [1501, 38] width 53 height 29
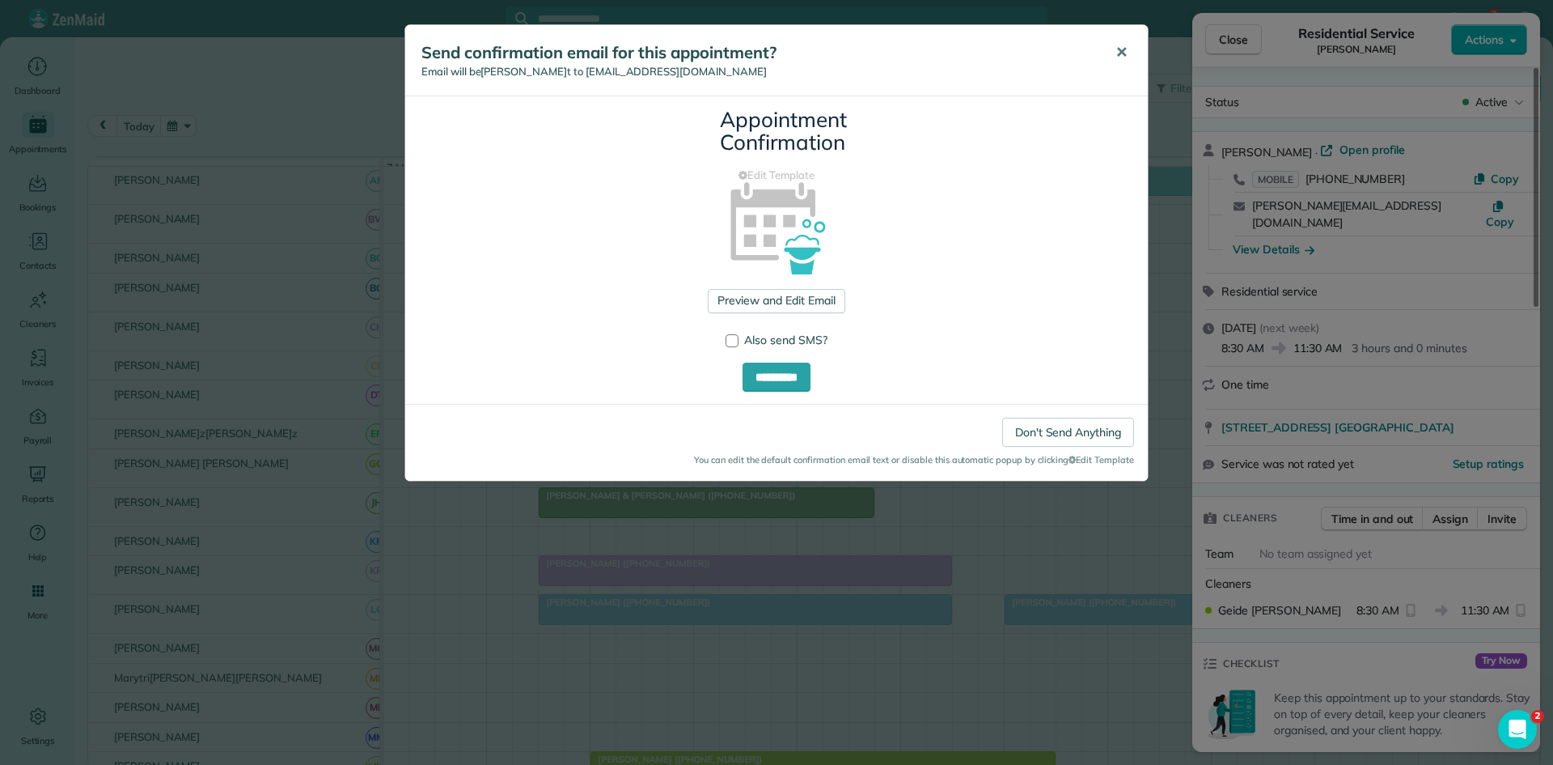
click at [1117, 48] on span "✕" at bounding box center [1122, 52] width 12 height 19
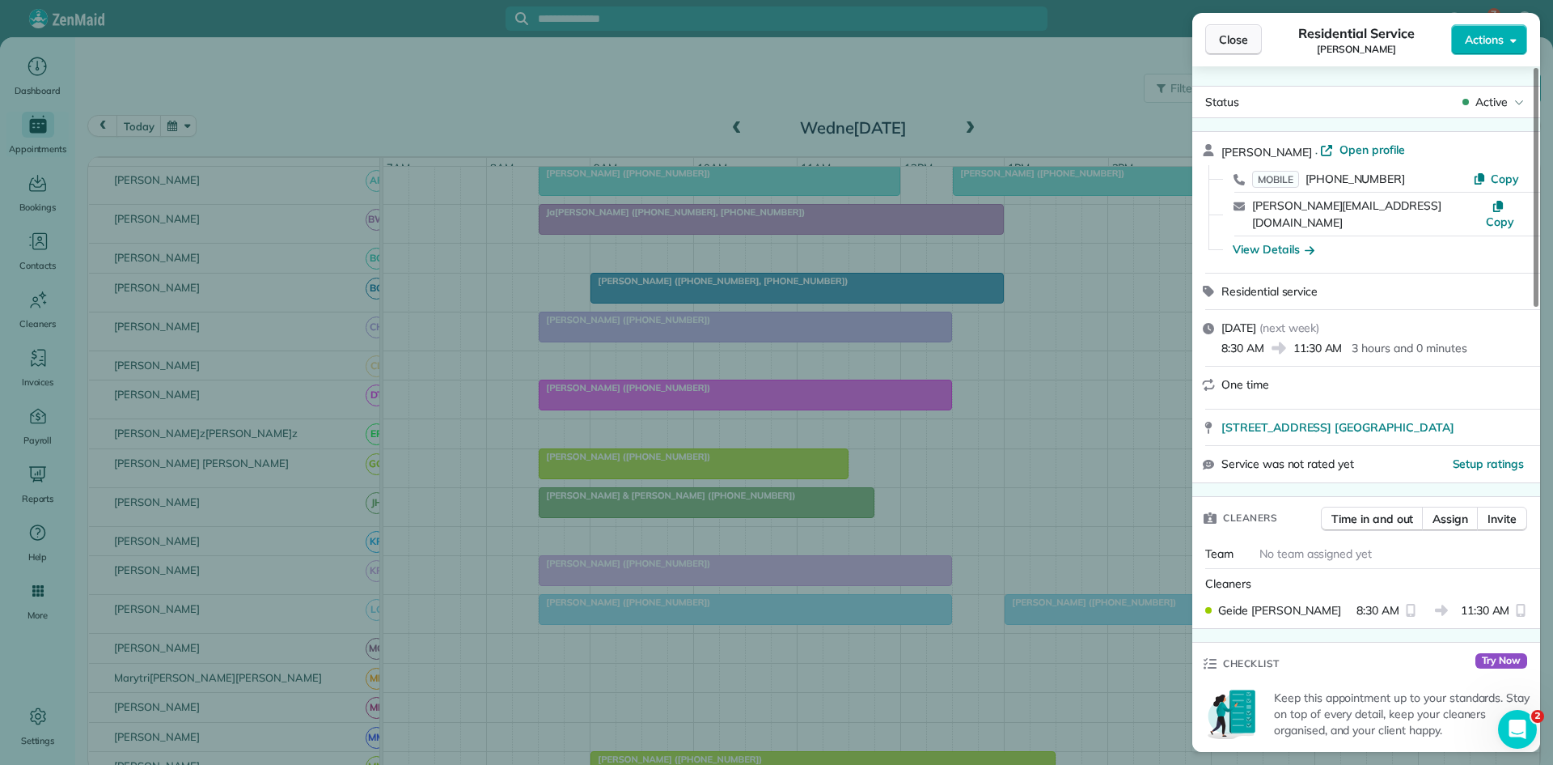
click at [1233, 24] on button "Close" at bounding box center [1234, 39] width 57 height 31
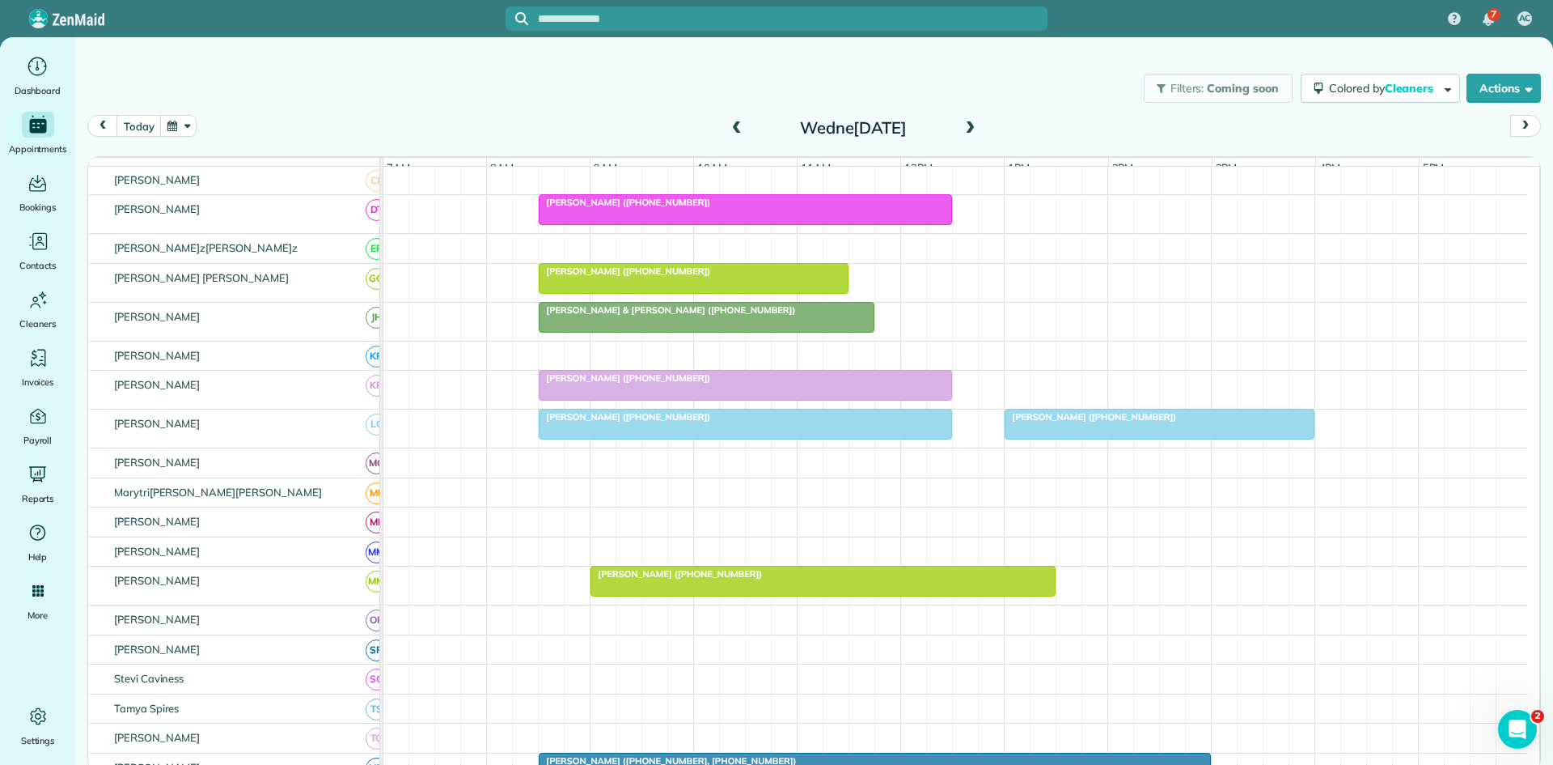
scroll to position [540, 0]
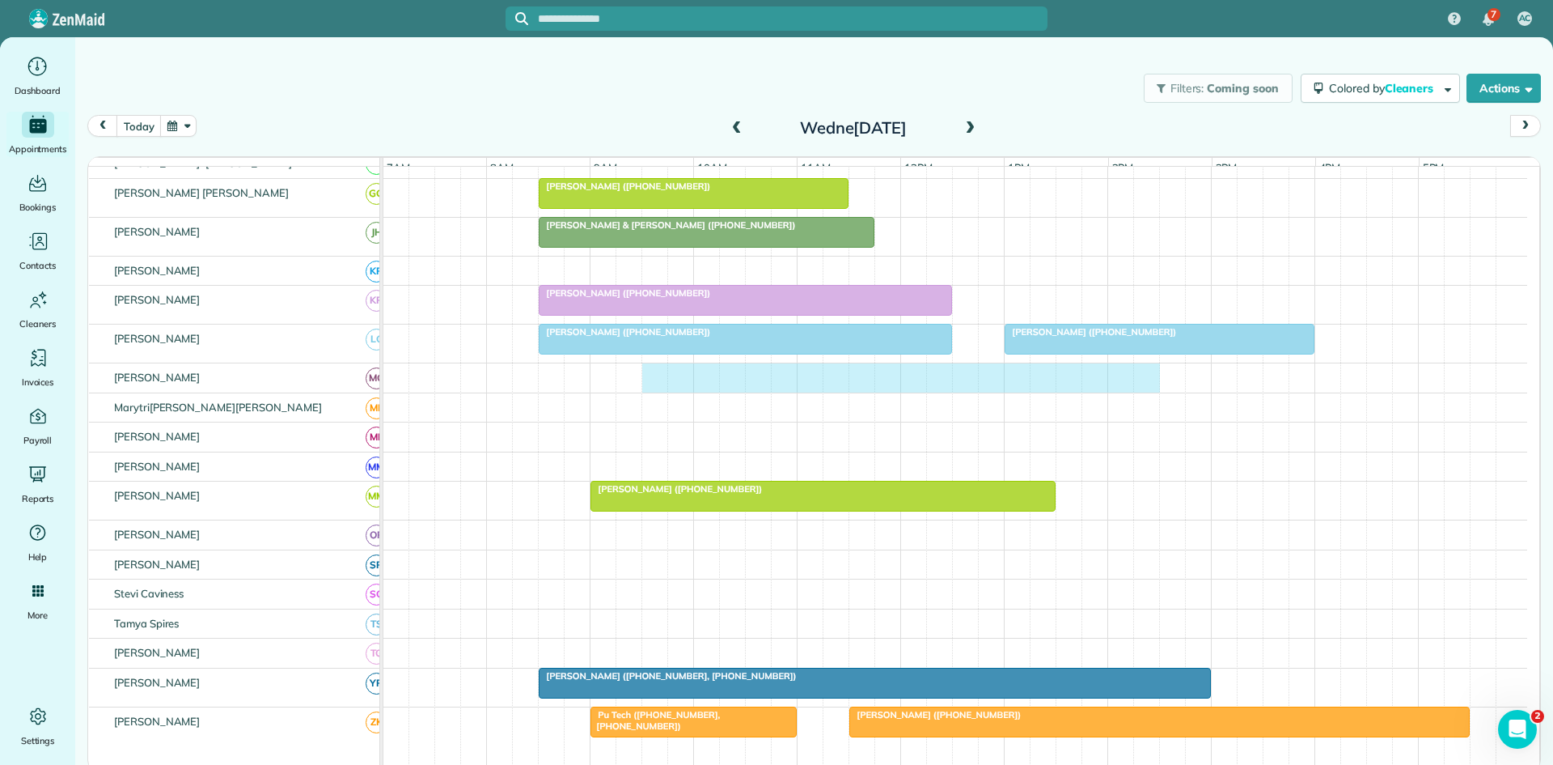
drag, startPoint x: 649, startPoint y: 393, endPoint x: 1137, endPoint y: 397, distance: 487.9
click at [1137, 392] on div at bounding box center [956, 377] width 1144 height 29
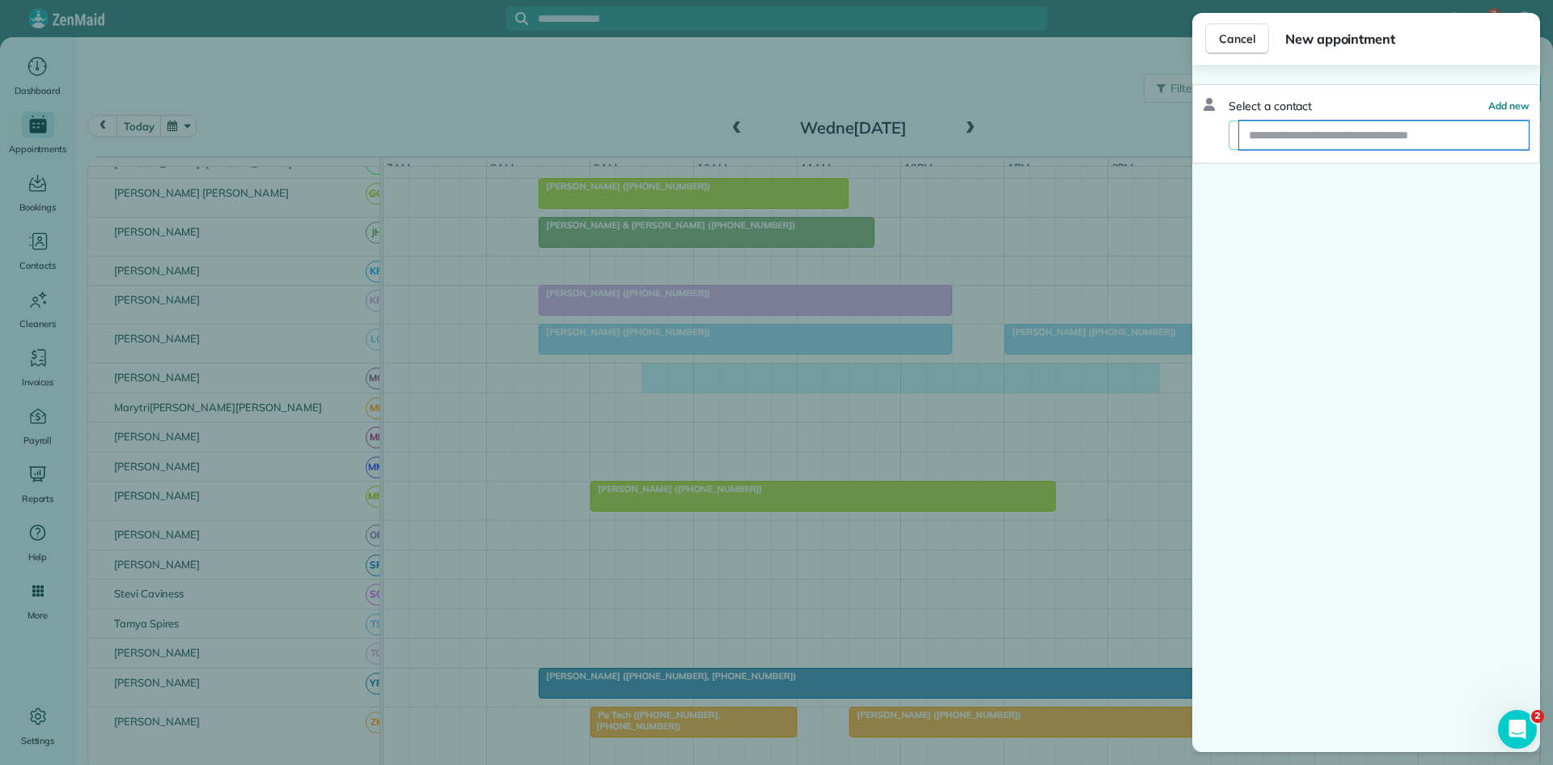
click at [1402, 144] on input "text" at bounding box center [1385, 135] width 290 height 29
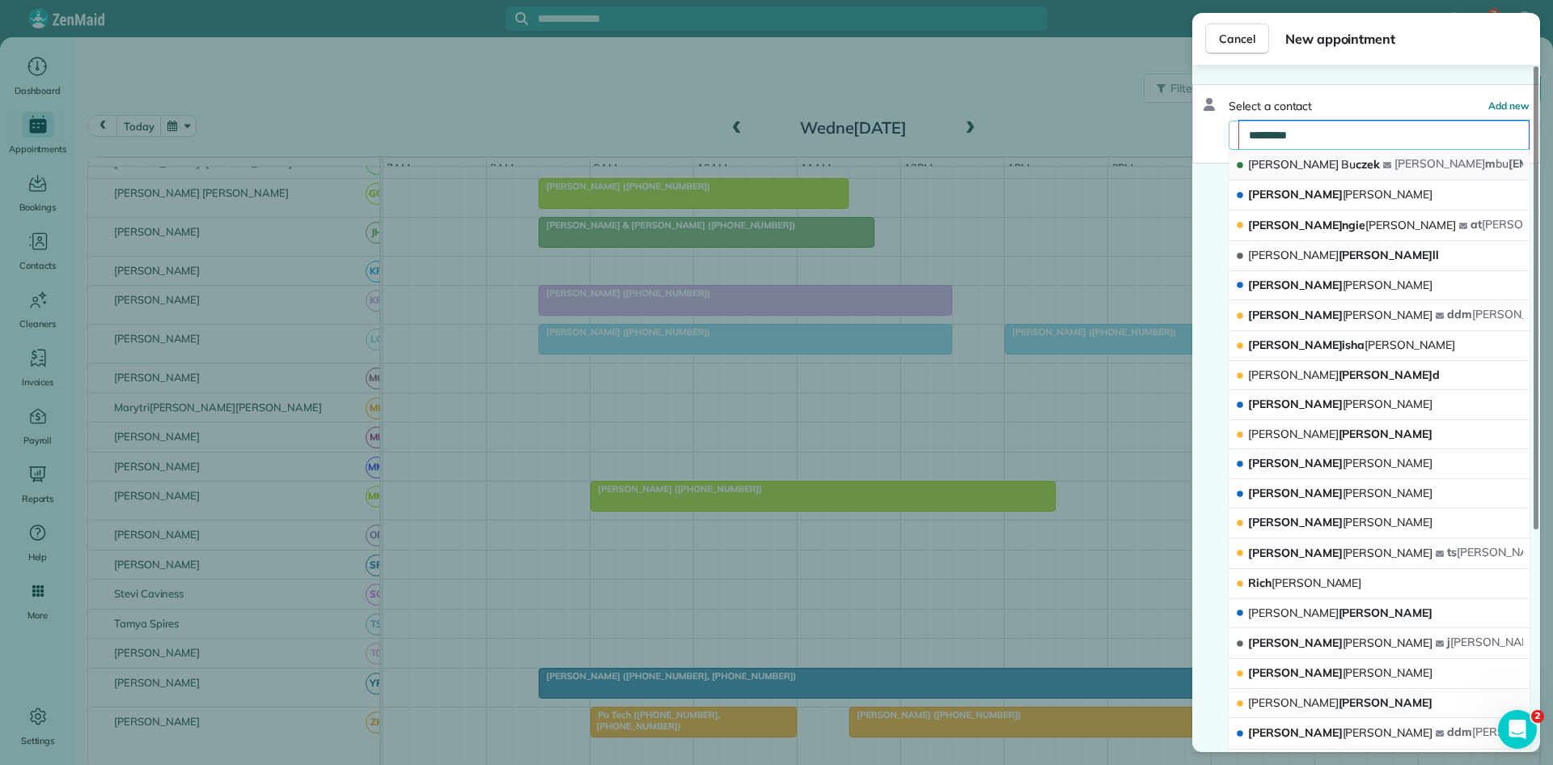
type input "*********"
click at [1328, 169] on button "[PERSON_NAME] [PERSON_NAME] m bu [EMAIL_ADDRESS][DOMAIN_NAME]" at bounding box center [1379, 165] width 301 height 31
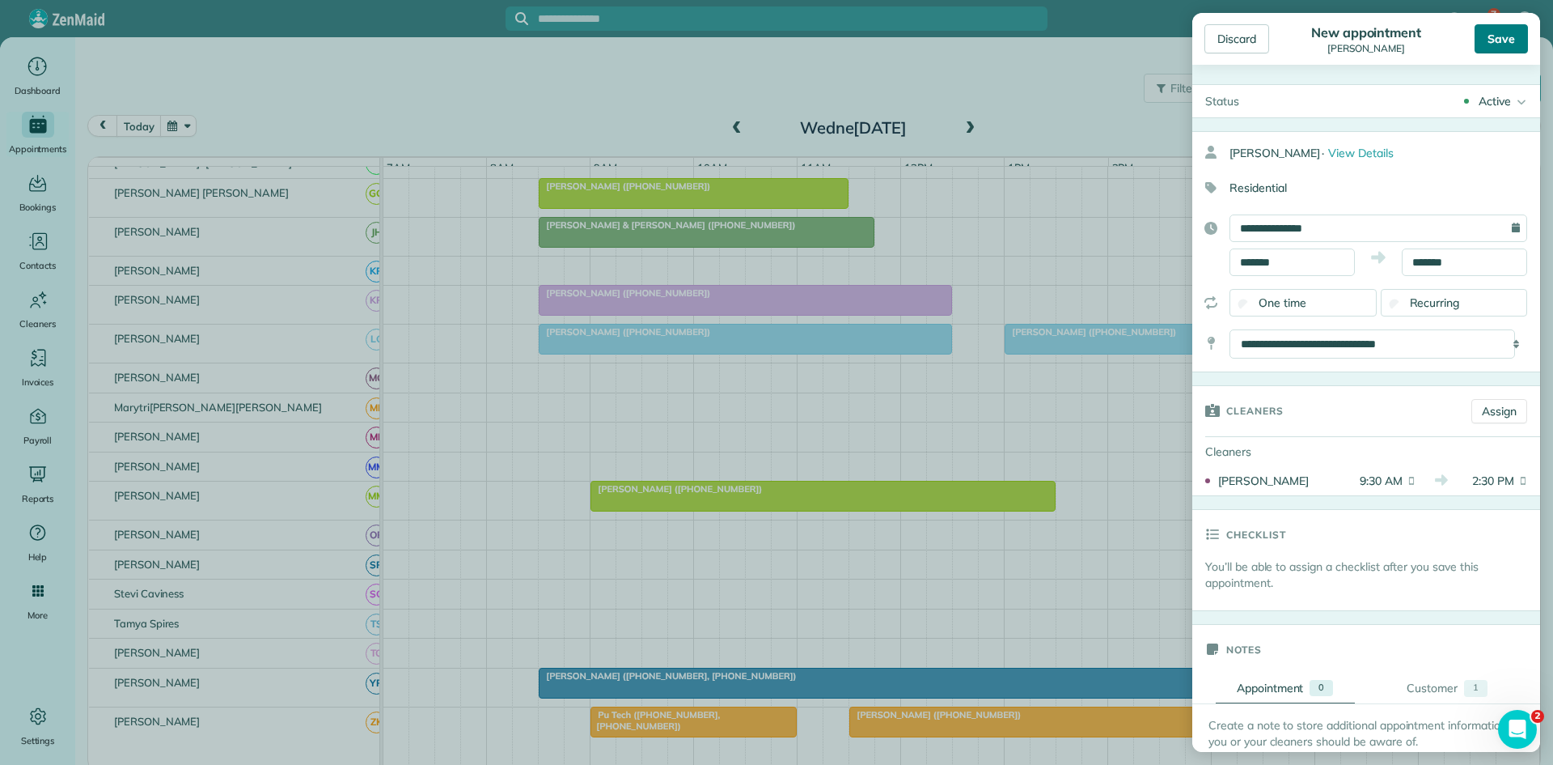
click at [1497, 44] on div "Save" at bounding box center [1501, 38] width 53 height 29
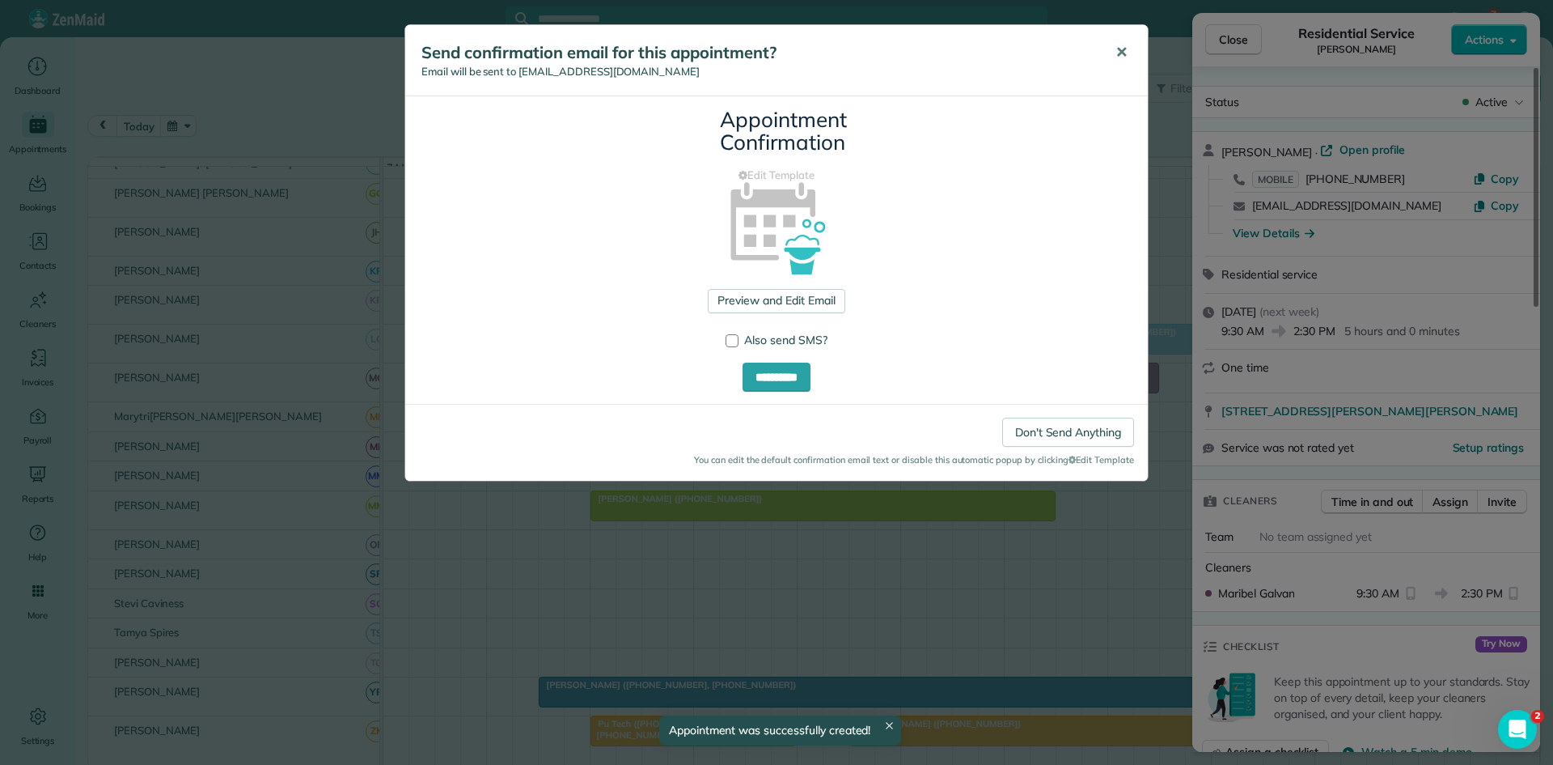
click at [1133, 64] on button "✕" at bounding box center [1122, 52] width 36 height 39
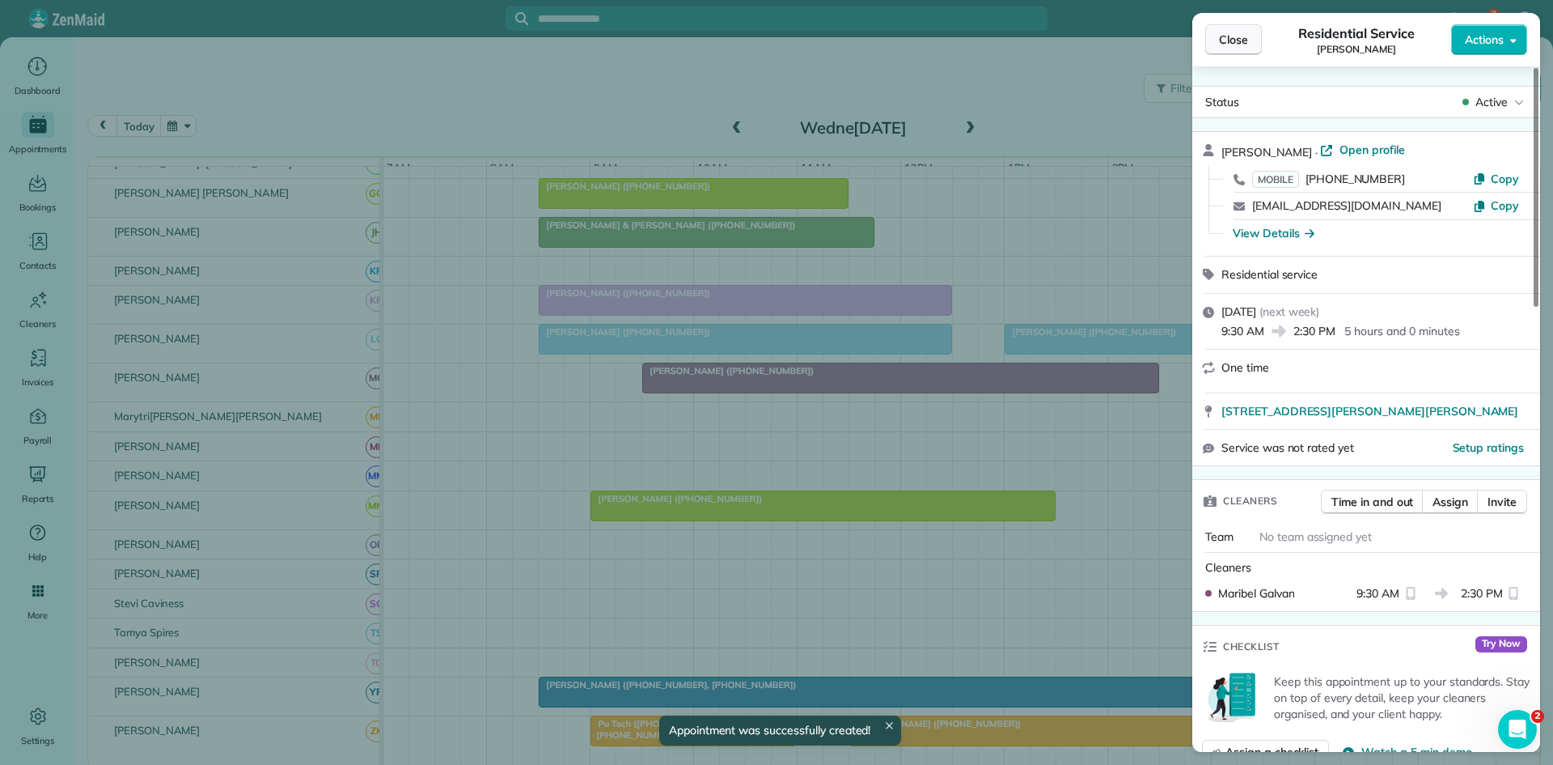
click at [1232, 49] on button "Close" at bounding box center [1234, 39] width 57 height 31
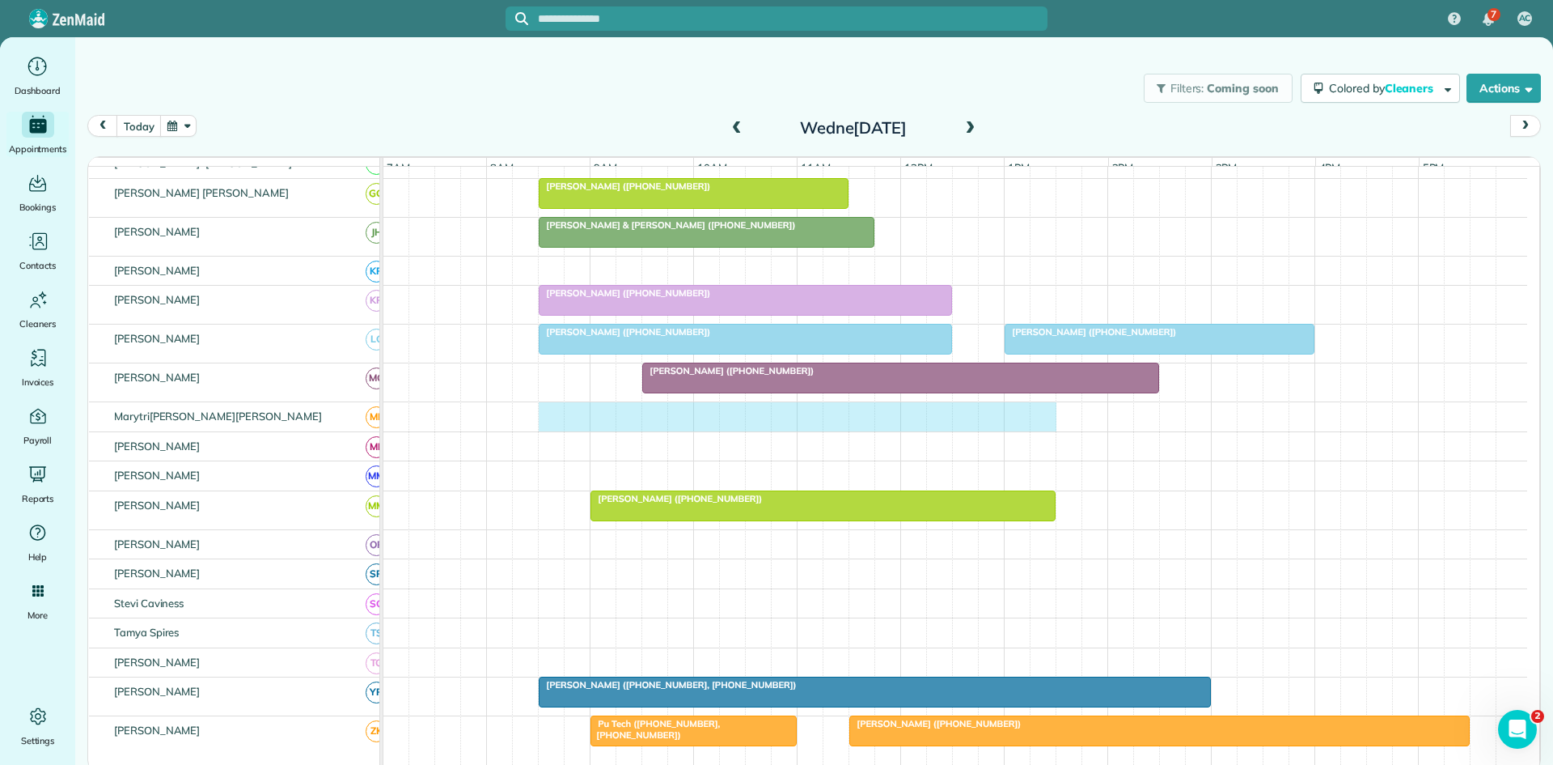
drag, startPoint x: 558, startPoint y: 433, endPoint x: 1040, endPoint y: 424, distance: 482.3
click at [1040, 424] on div at bounding box center [956, 416] width 1144 height 29
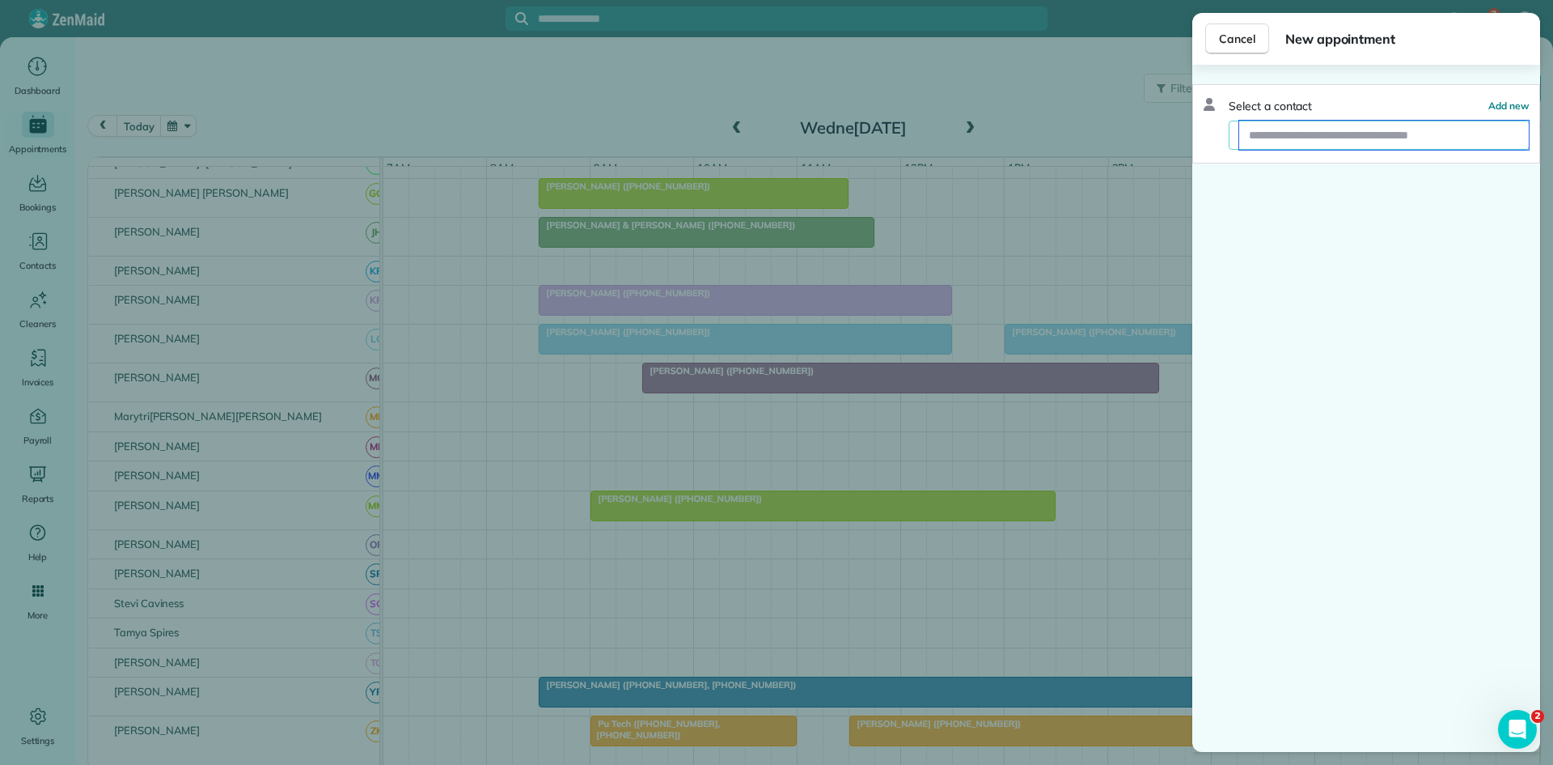
click at [1321, 129] on input "text" at bounding box center [1385, 135] width 290 height 29
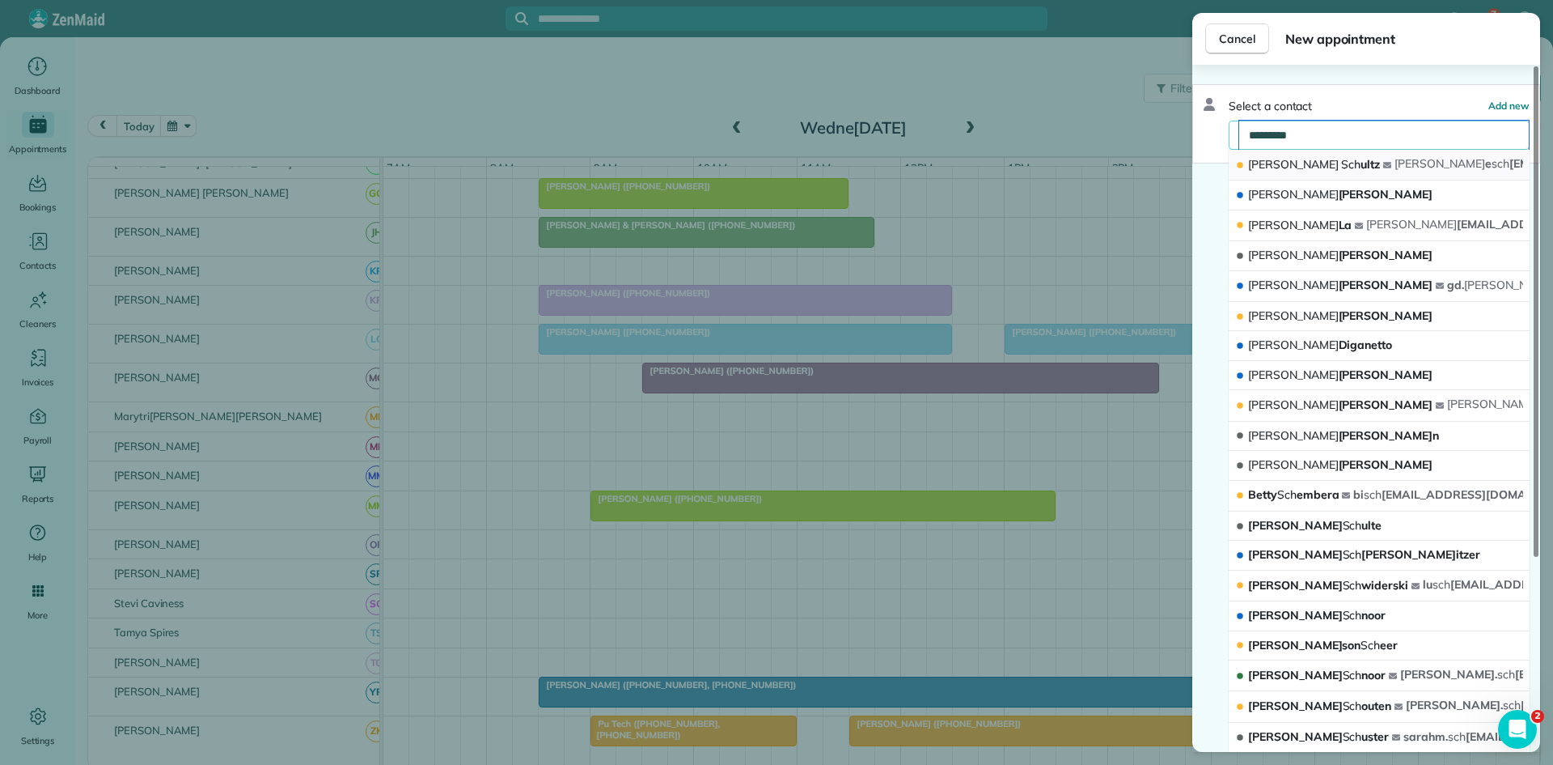
type input "*********"
click at [1361, 168] on button "[PERSON_NAME] [PERSON_NAME] e sch [PERSON_NAME][EMAIL_ADDRESS][DOMAIN_NAME]" at bounding box center [1379, 165] width 301 height 31
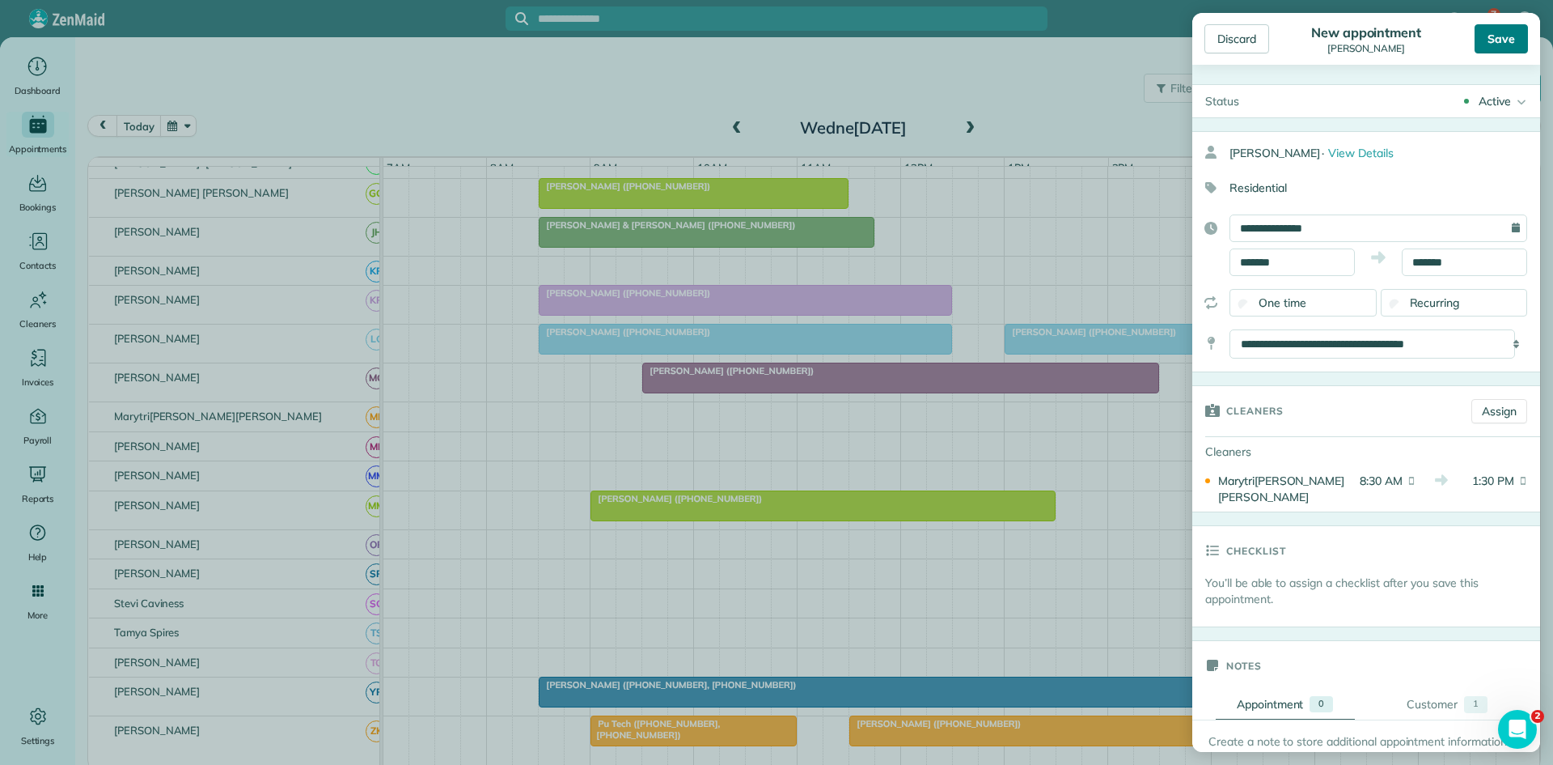
click at [1503, 42] on div "Save" at bounding box center [1501, 38] width 53 height 29
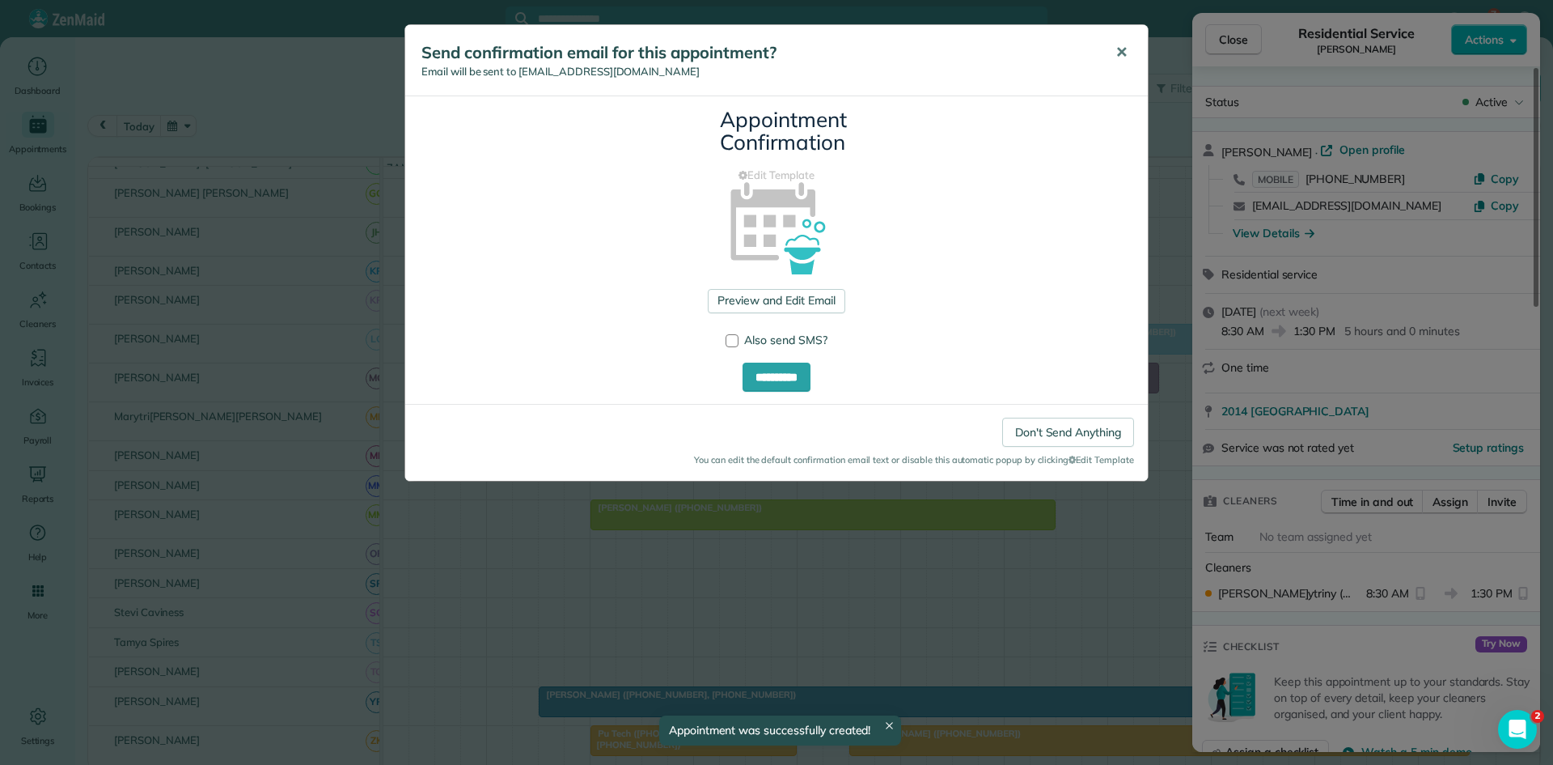
click at [1135, 50] on button "✕" at bounding box center [1122, 52] width 36 height 39
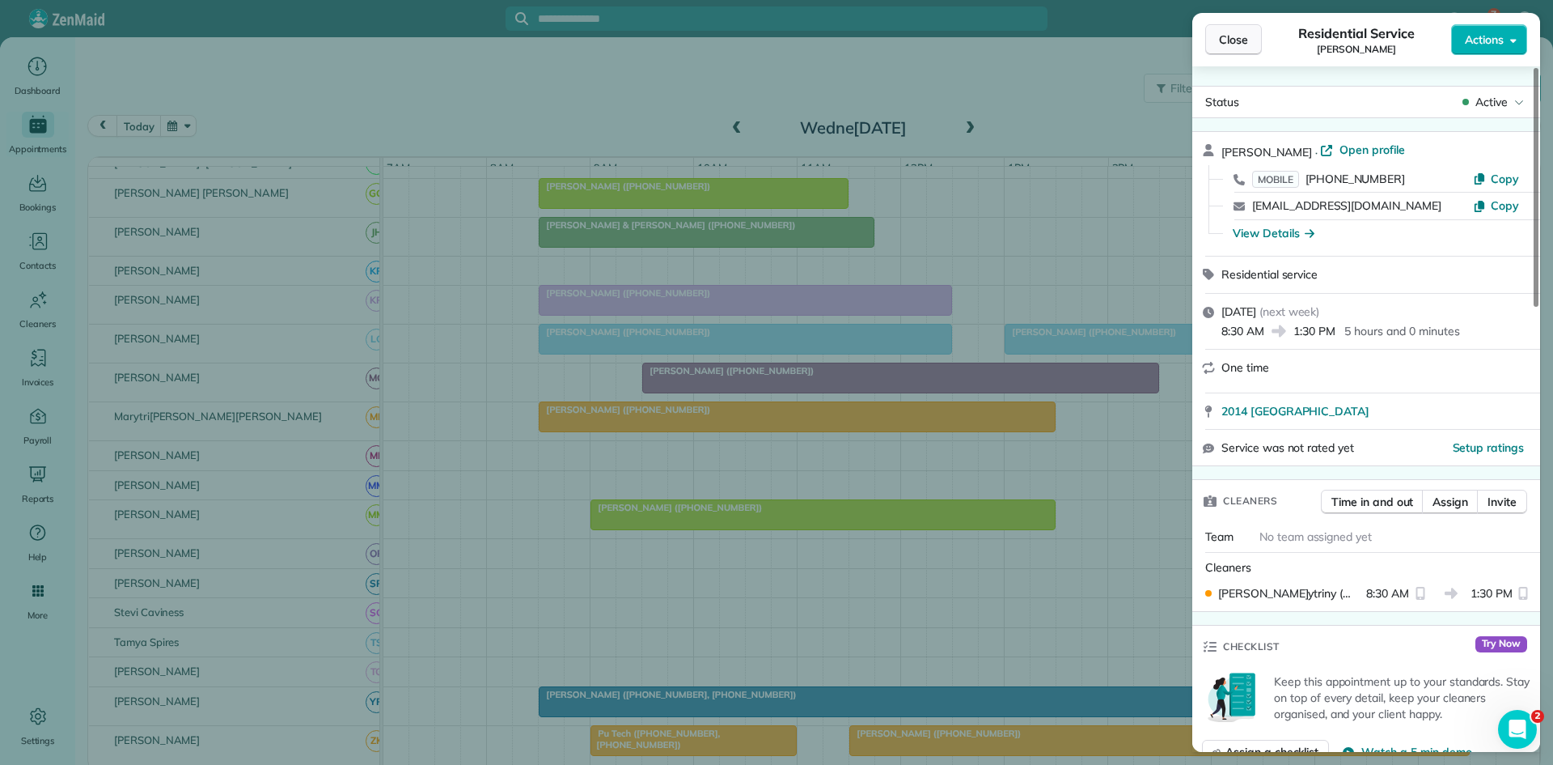
click at [1244, 36] on span "Close" at bounding box center [1233, 40] width 29 height 16
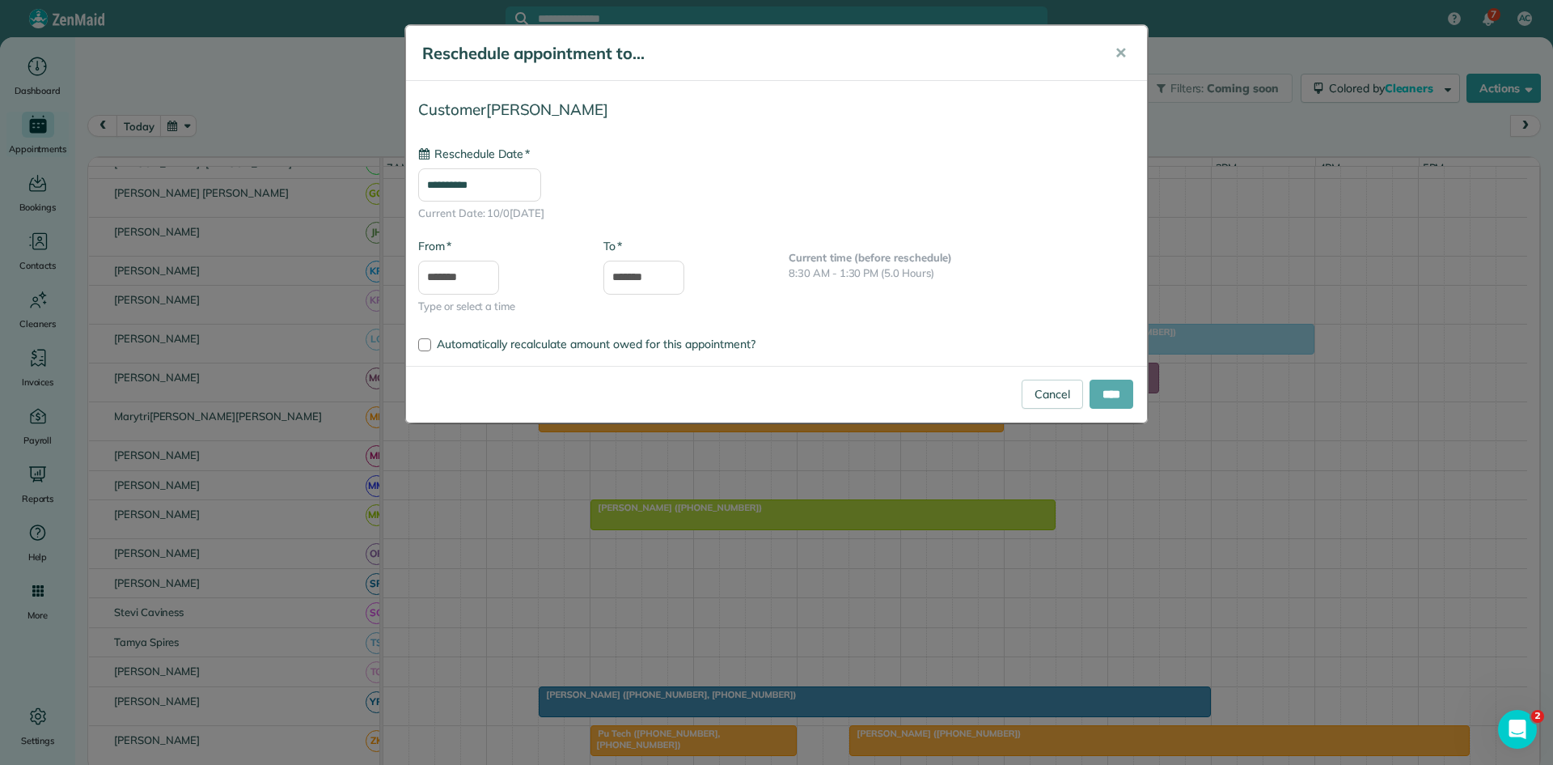
type input "**********"
click at [1106, 393] on input "****" at bounding box center [1112, 393] width 44 height 29
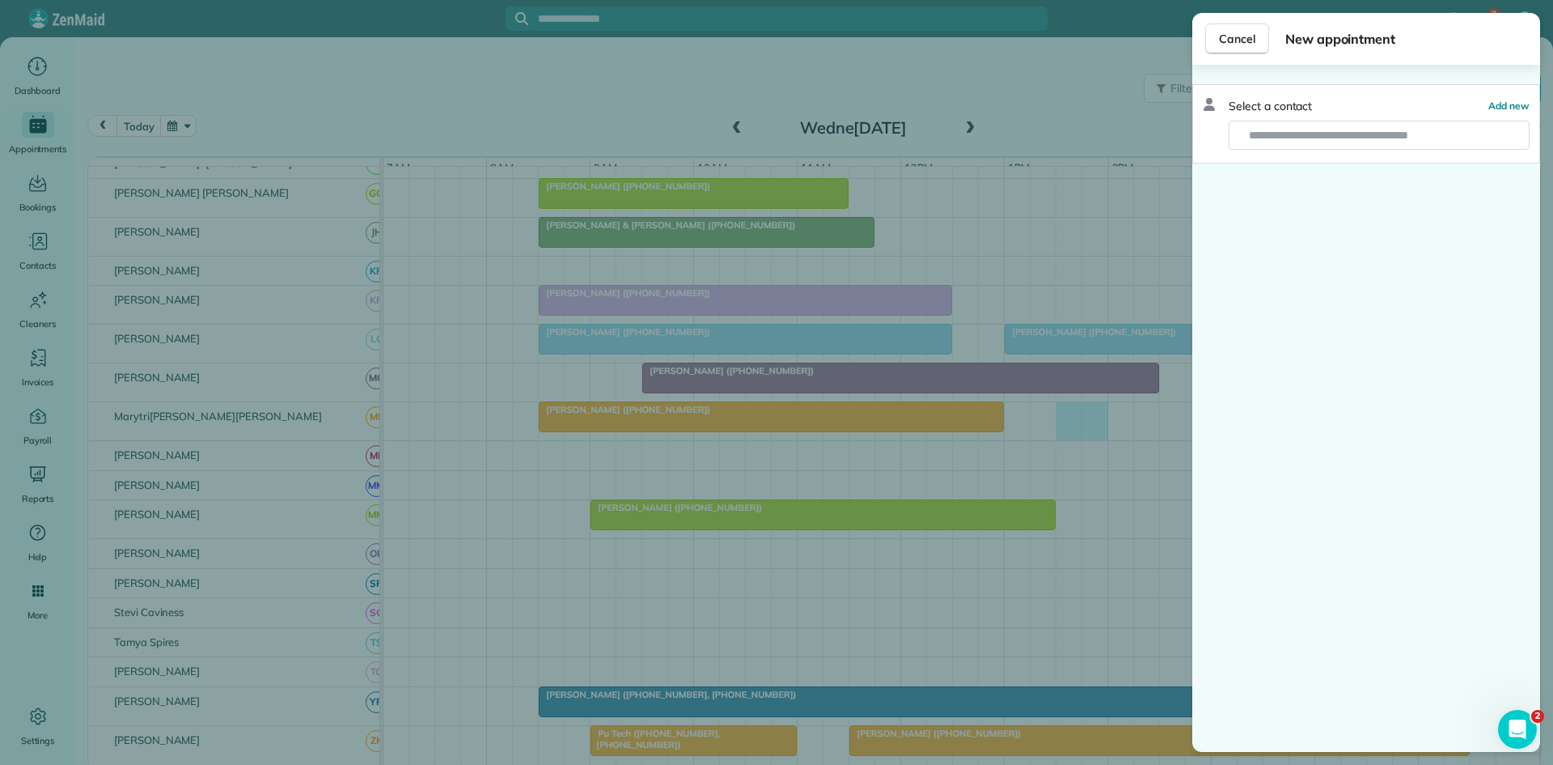
drag, startPoint x: 1067, startPoint y: 431, endPoint x: 1174, endPoint y: 427, distance: 106.9
click at [1174, 427] on body "7 AC Dashboard Appointments Bookings Contacts Cleaners Invoices Payroll Reports…" at bounding box center [776, 382] width 1553 height 765
click at [1227, 46] on span "Cancel" at bounding box center [1237, 39] width 36 height 16
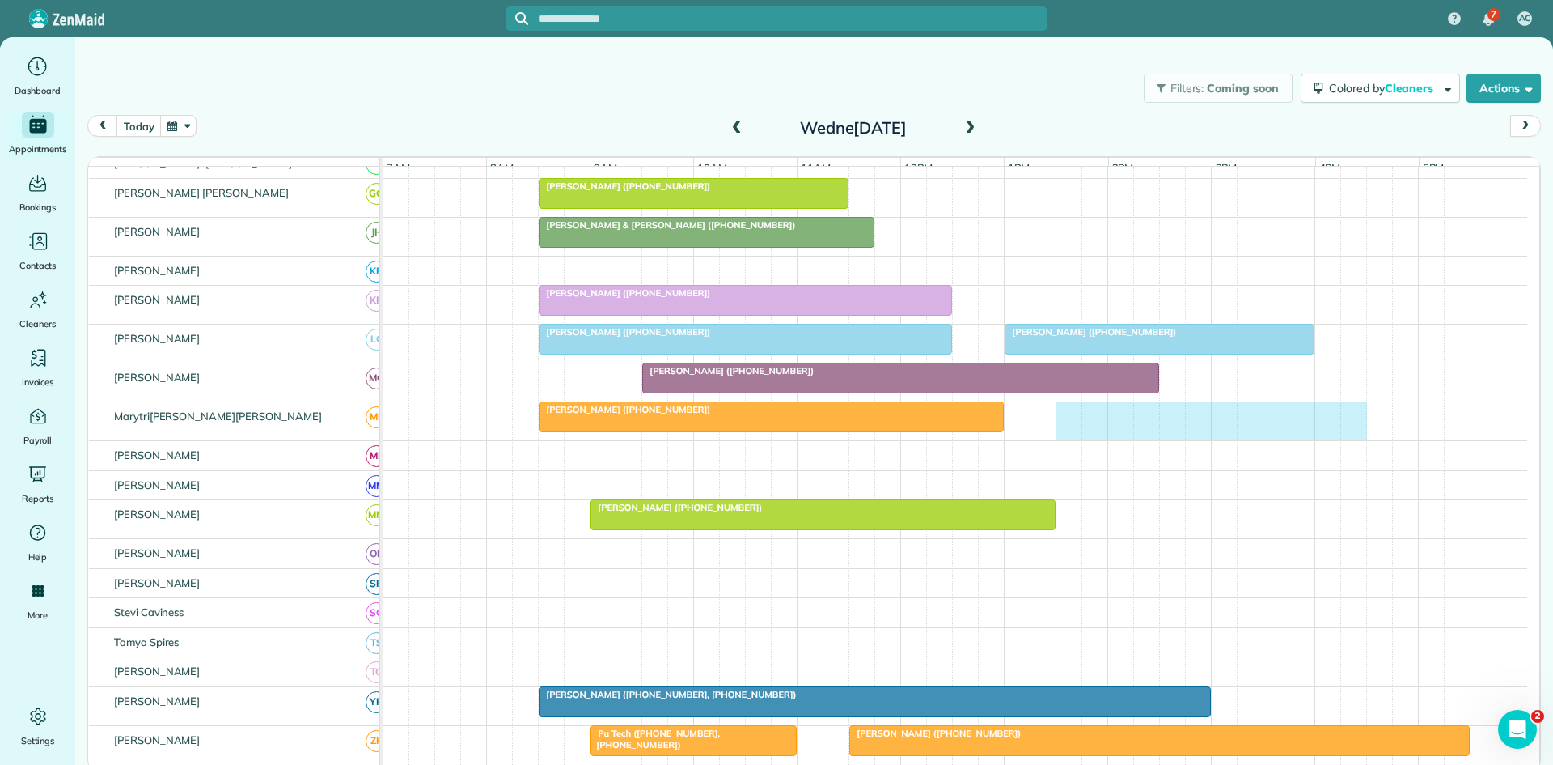
drag, startPoint x: 1068, startPoint y: 436, endPoint x: 1341, endPoint y: 438, distance: 273.5
click at [1343, 439] on div "[PERSON_NAME] ([PHONE_NUMBER])" at bounding box center [956, 421] width 1144 height 38
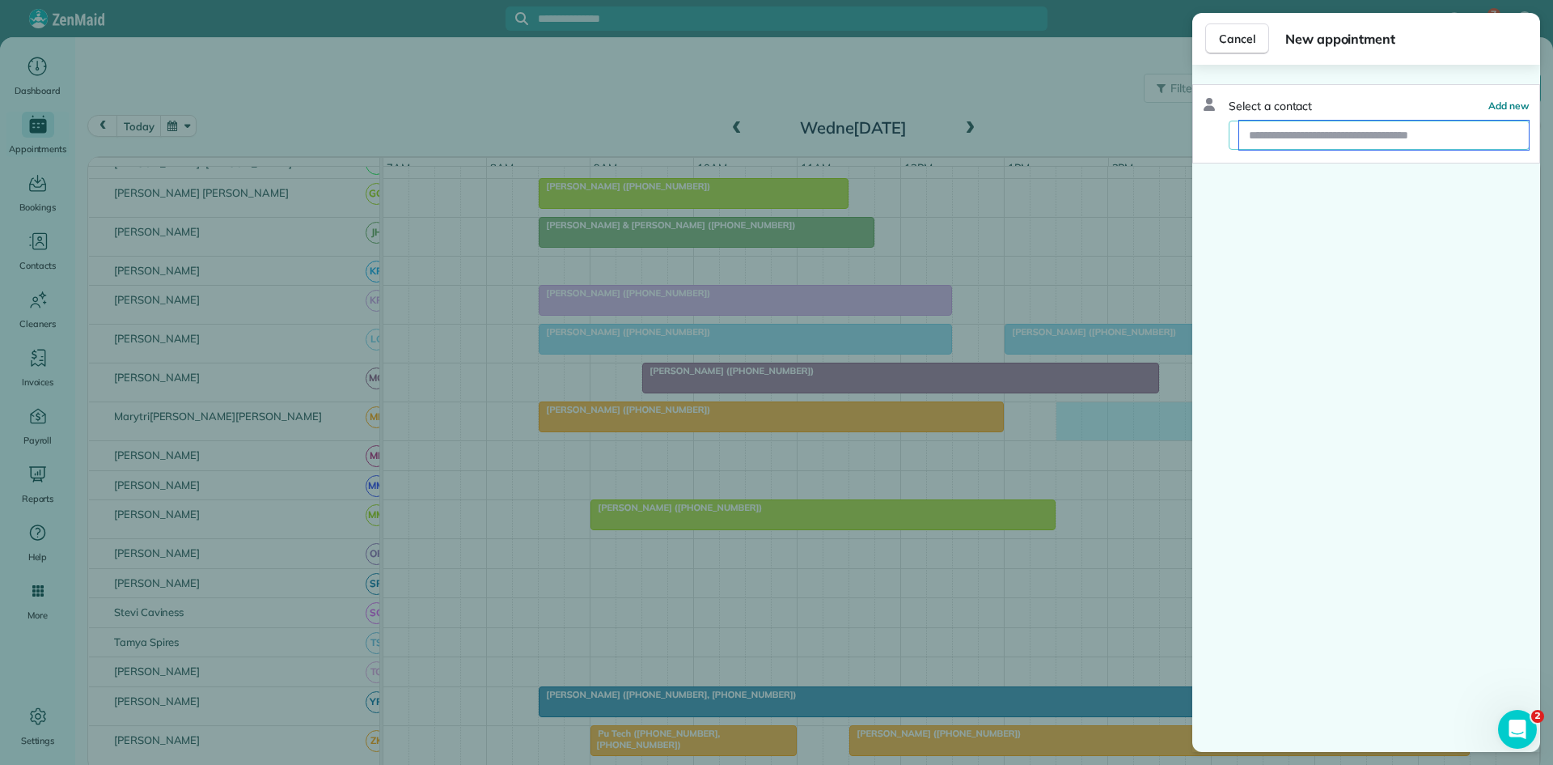
click at [1350, 129] on input "text" at bounding box center [1385, 135] width 290 height 29
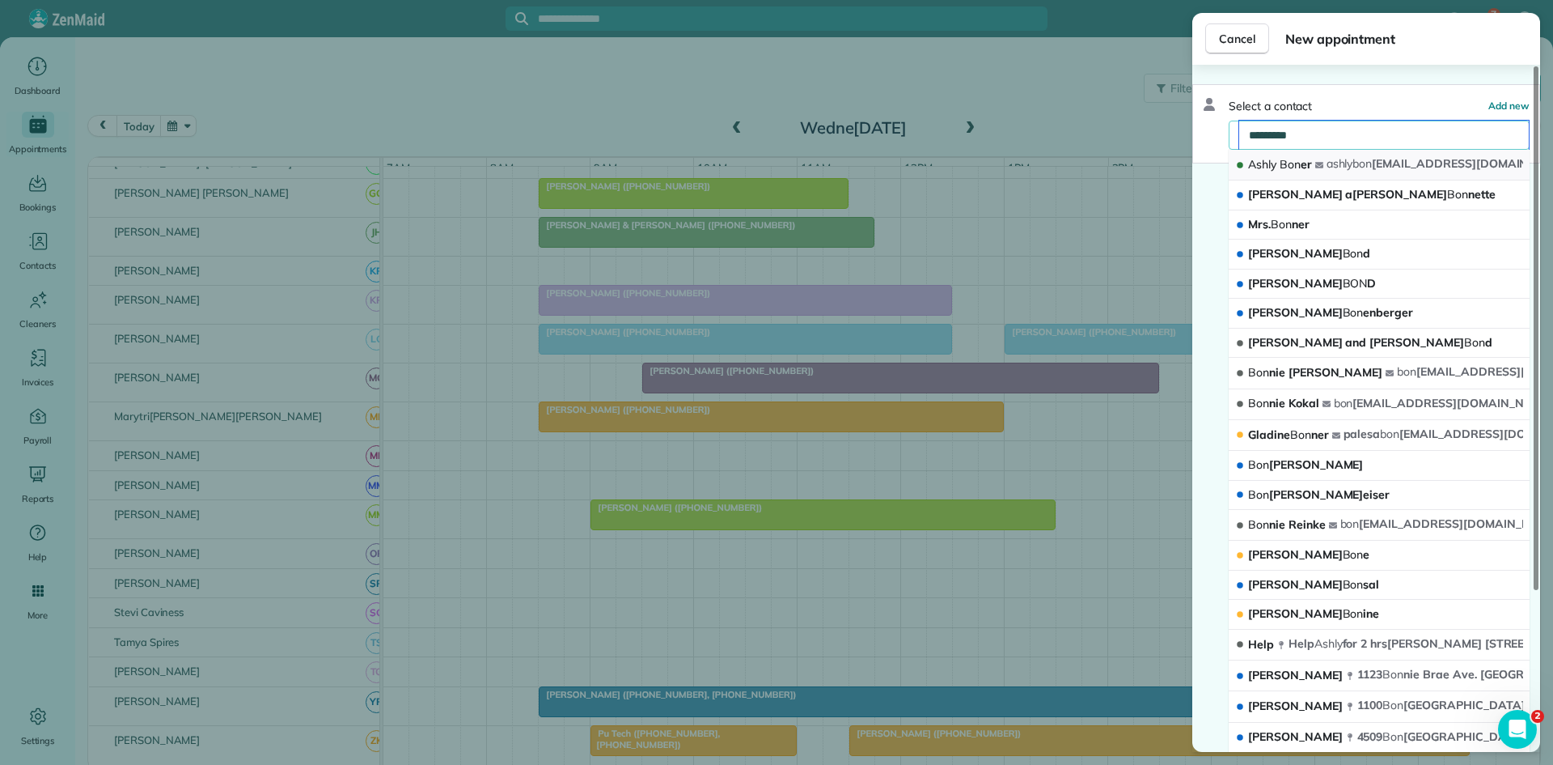
type input "*********"
click at [1350, 171] on button "Ashly Bon er ashly bon [EMAIL_ADDRESS][DOMAIN_NAME]" at bounding box center [1379, 165] width 301 height 31
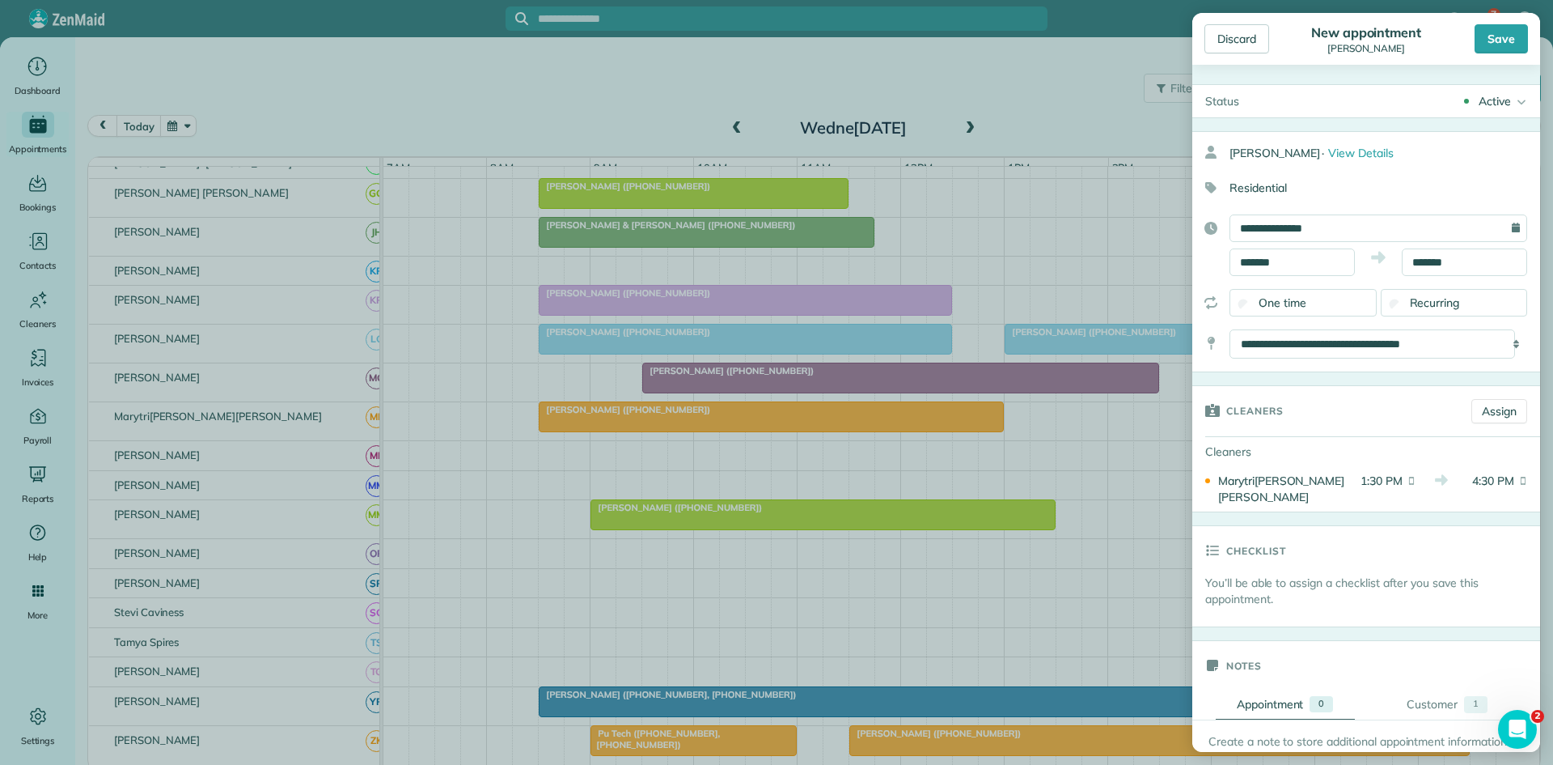
click at [1490, 57] on div "Discard New appointment [PERSON_NAME] Save" at bounding box center [1367, 39] width 348 height 52
click at [1494, 44] on div "Save" at bounding box center [1501, 38] width 53 height 29
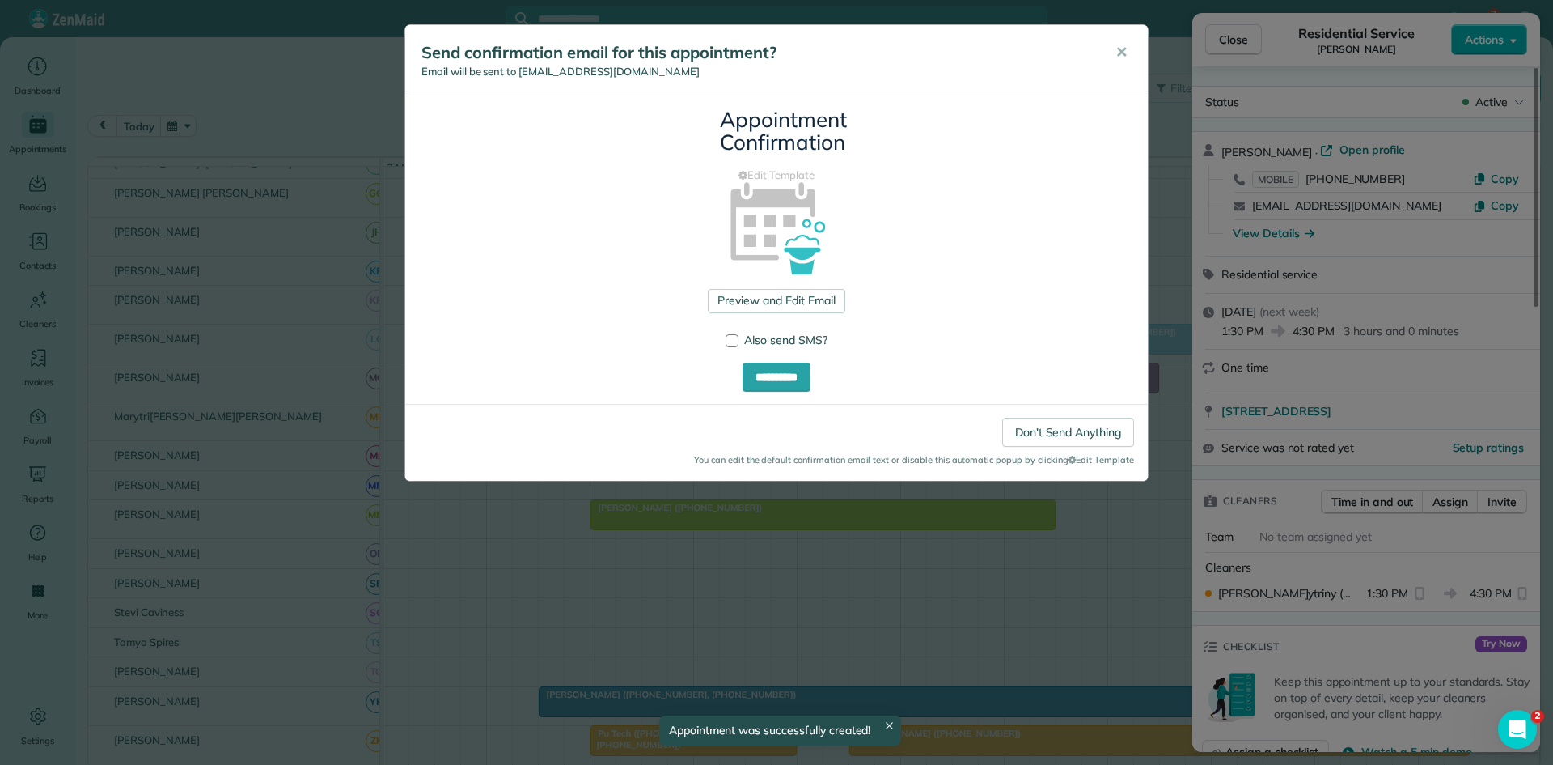
click at [1133, 80] on div "Send confirmation email for this appointment? Email will be sent to [EMAIL_ADDR…" at bounding box center [776, 60] width 743 height 71
click at [1108, 51] on button "✕" at bounding box center [1122, 52] width 36 height 39
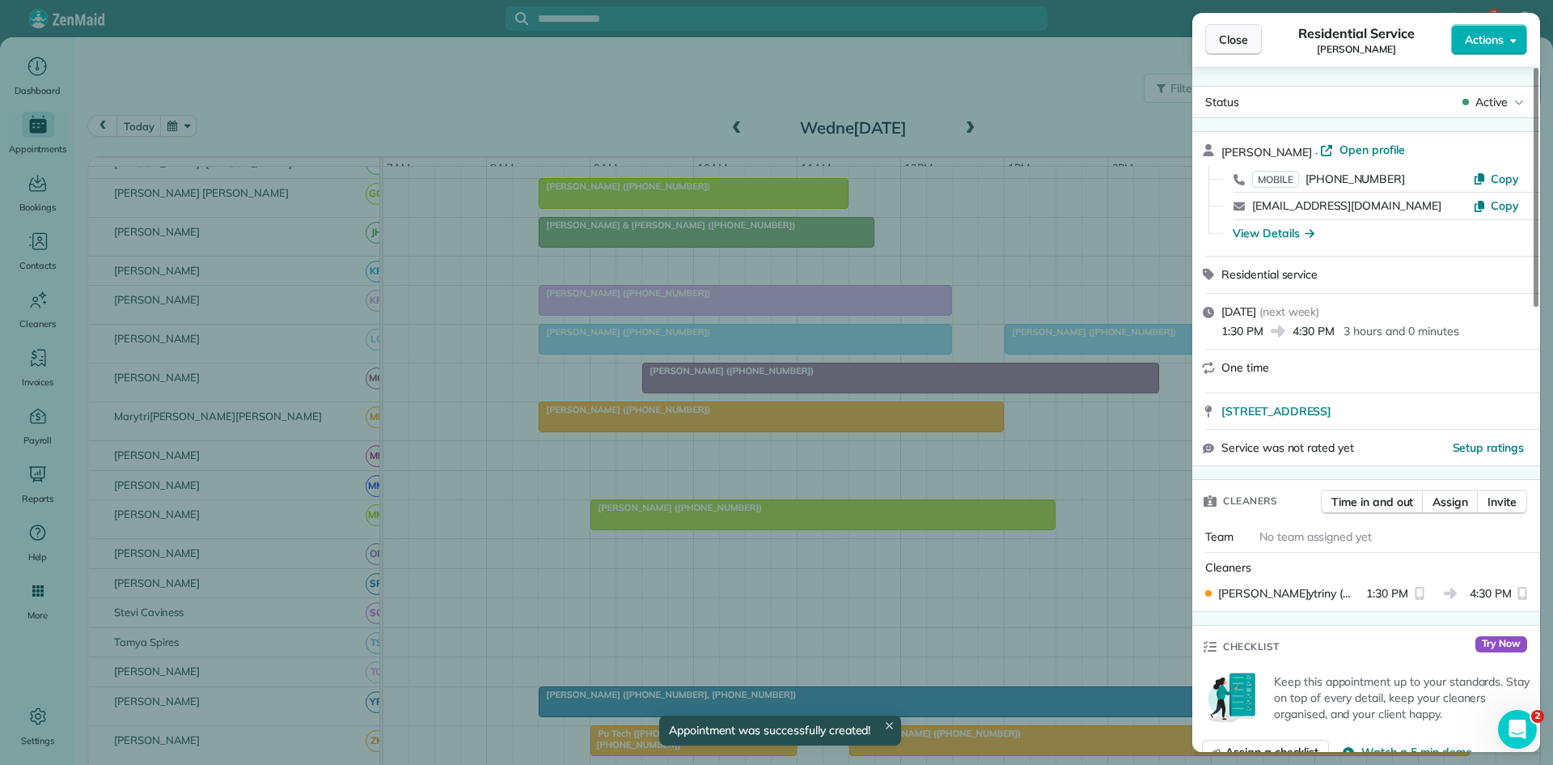
click at [1221, 31] on button "Close" at bounding box center [1234, 39] width 57 height 31
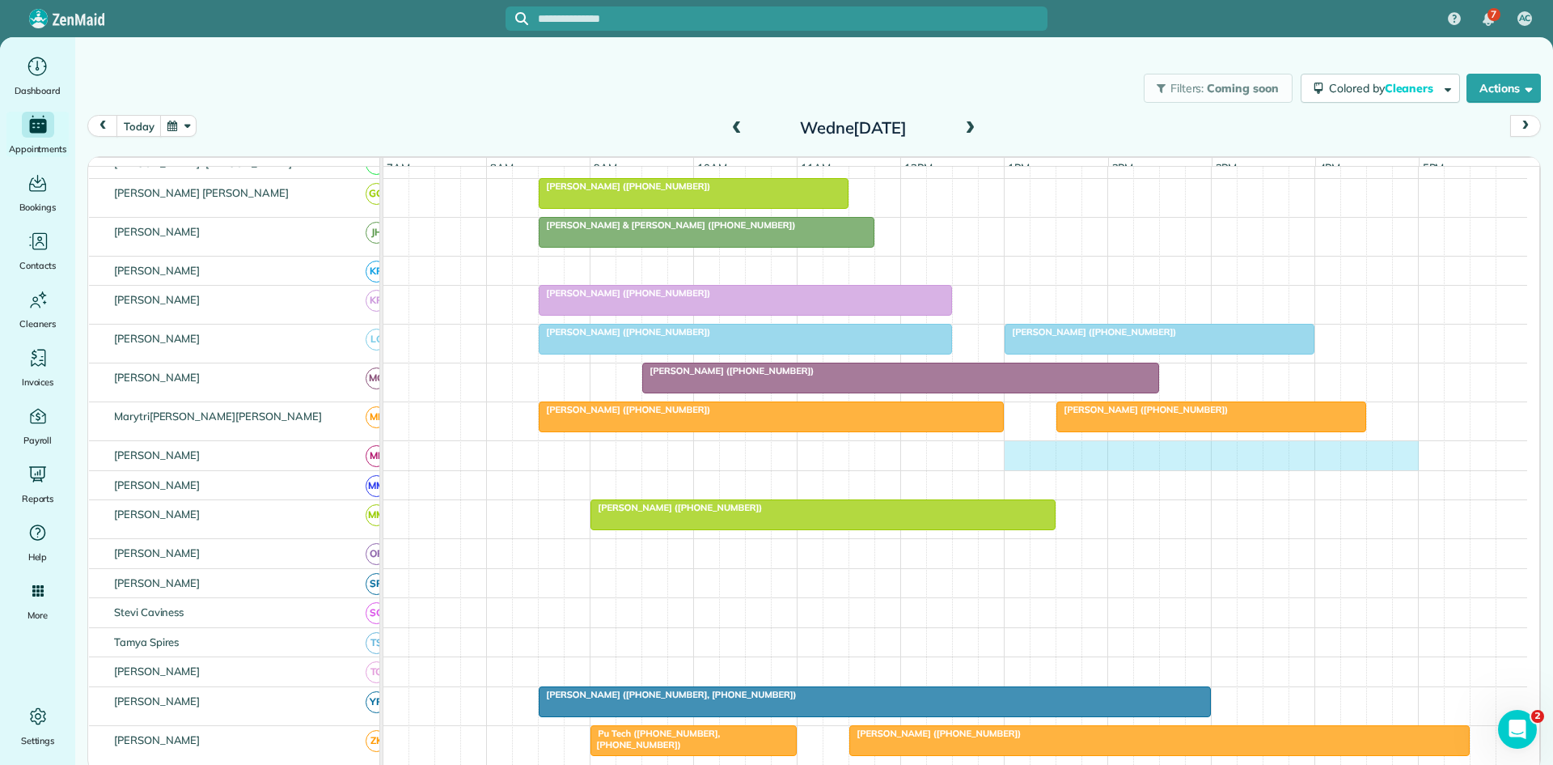
drag, startPoint x: 1019, startPoint y: 462, endPoint x: 1409, endPoint y: 460, distance: 389.2
click at [1409, 460] on div at bounding box center [956, 455] width 1144 height 29
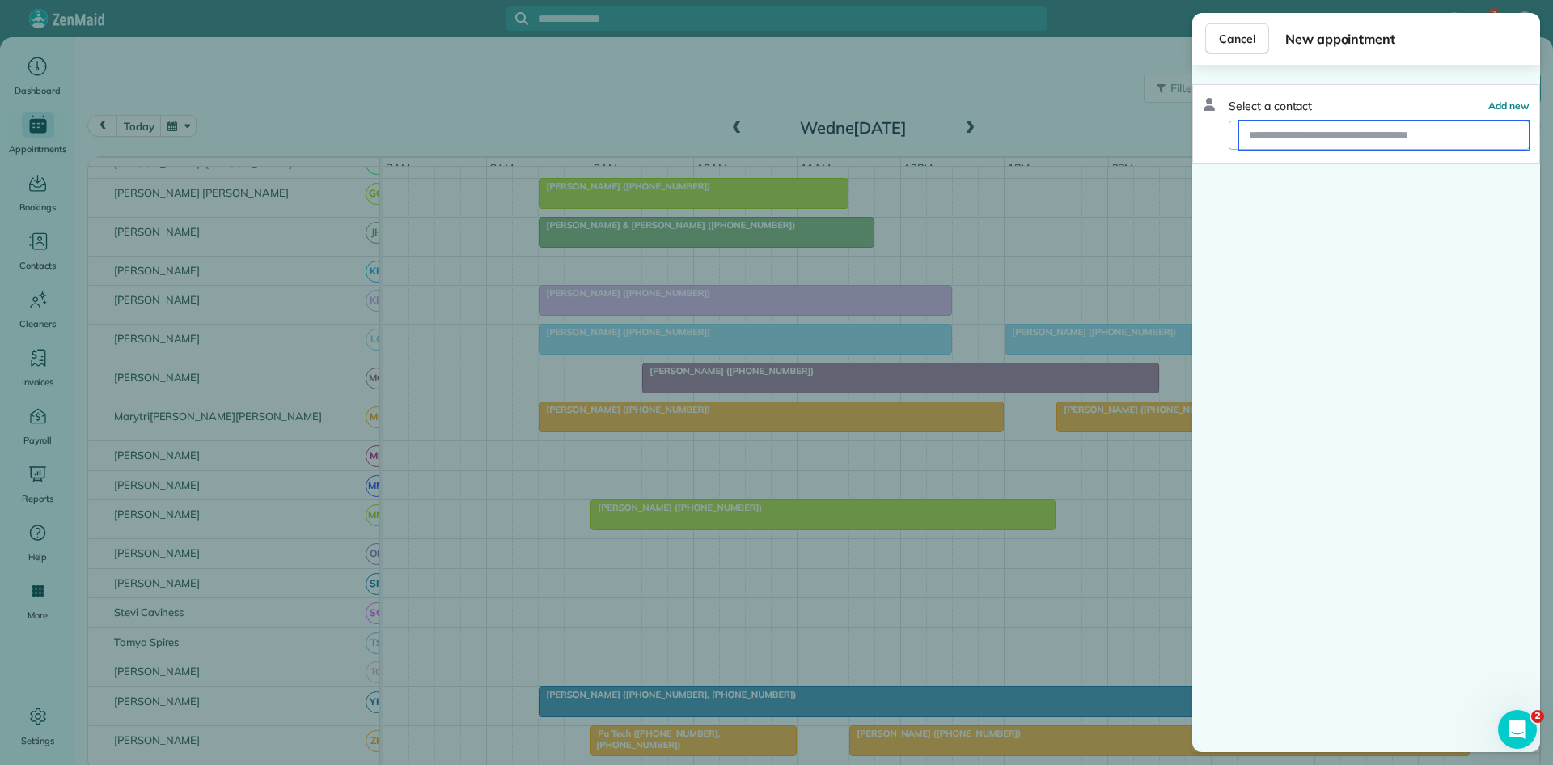
click at [1371, 135] on input "text" at bounding box center [1385, 135] width 290 height 29
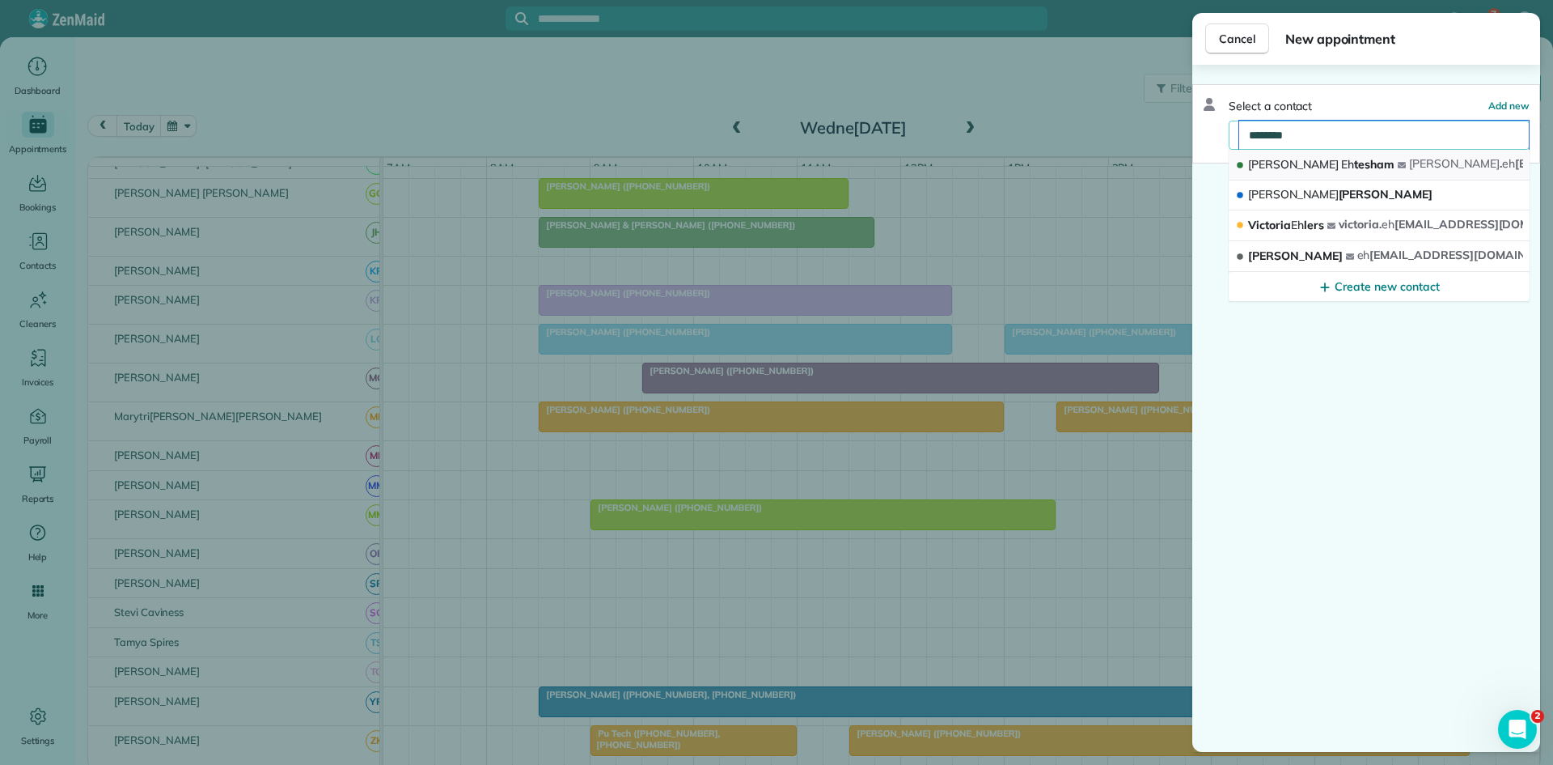
type input "********"
click at [1375, 155] on button "[PERSON_NAME] Eh tesham [PERSON_NAME] . eh [EMAIL_ADDRESS][DOMAIN_NAME]" at bounding box center [1379, 165] width 301 height 31
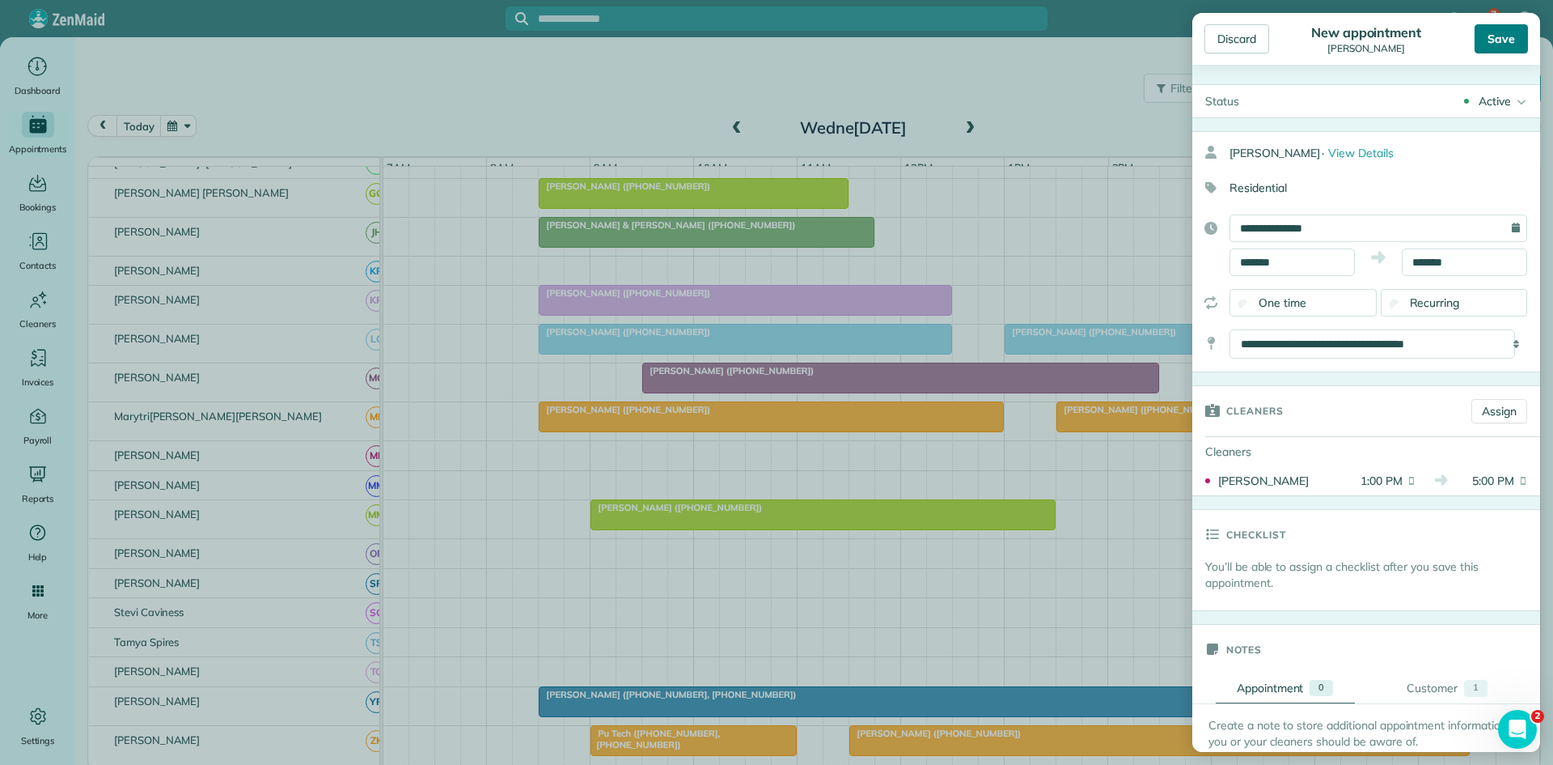
click at [1518, 46] on div "Save" at bounding box center [1501, 38] width 53 height 29
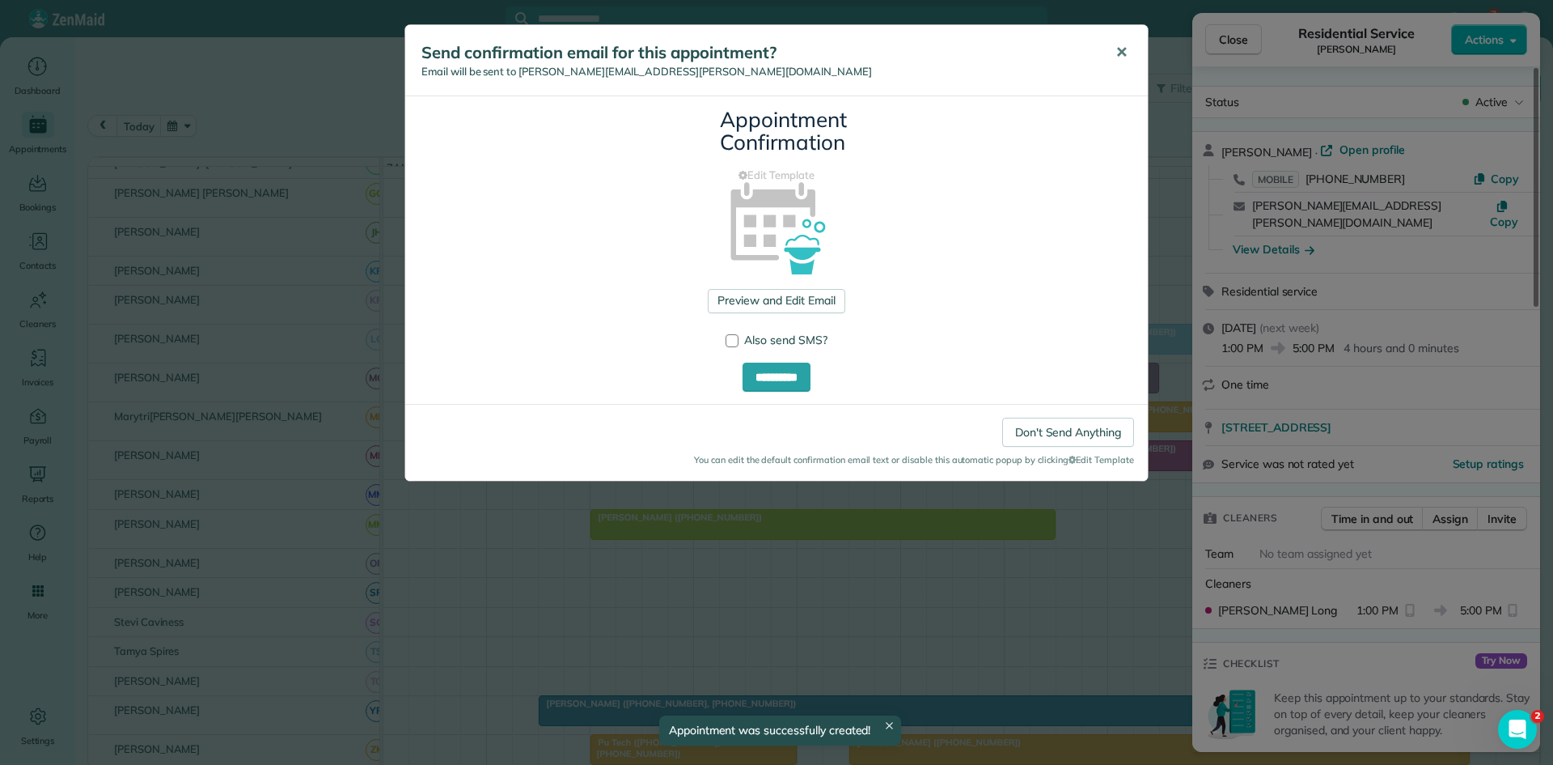
click at [1104, 48] on button "✕" at bounding box center [1122, 52] width 36 height 39
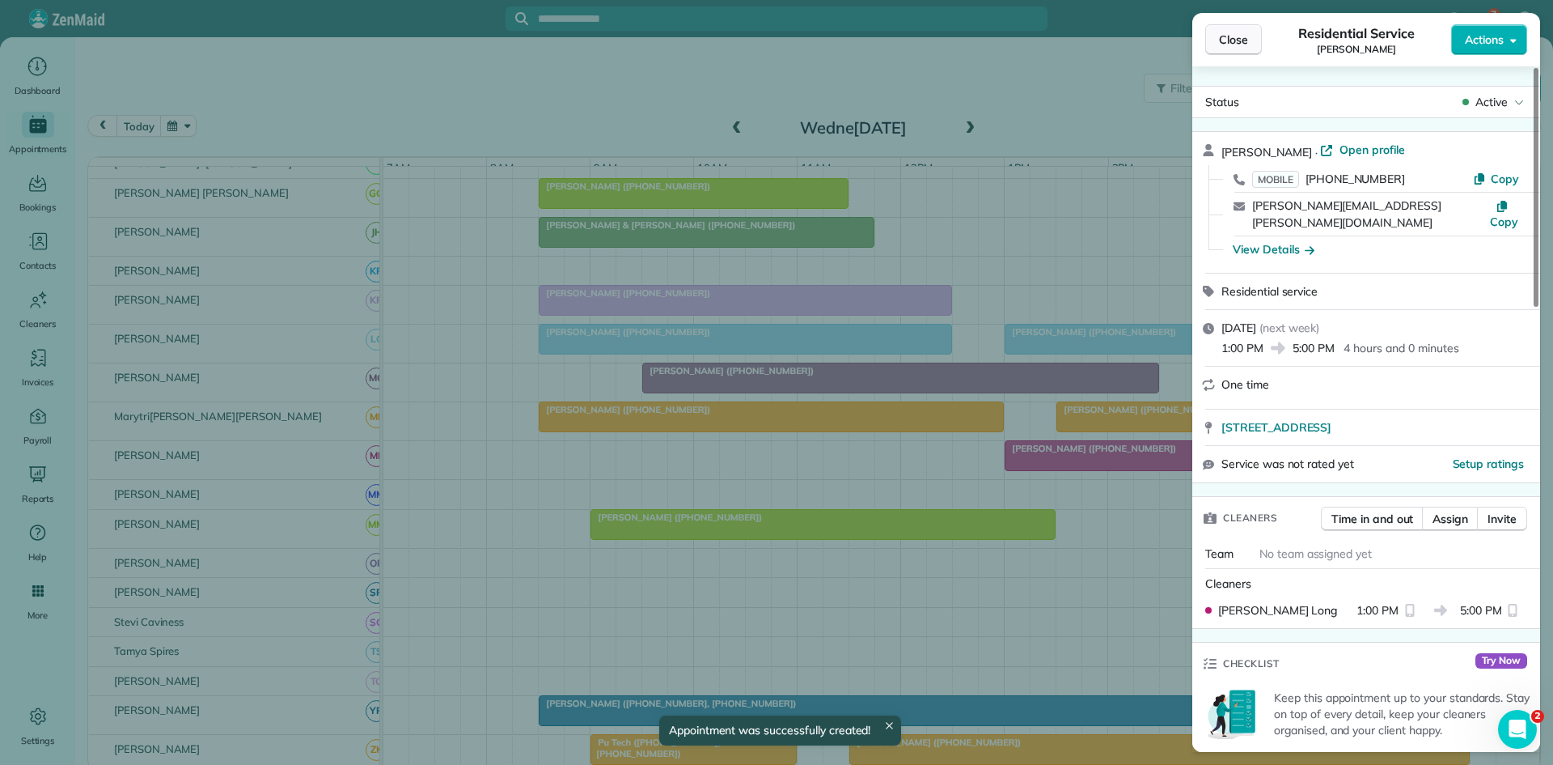
click at [1235, 35] on span "Close" at bounding box center [1233, 40] width 29 height 16
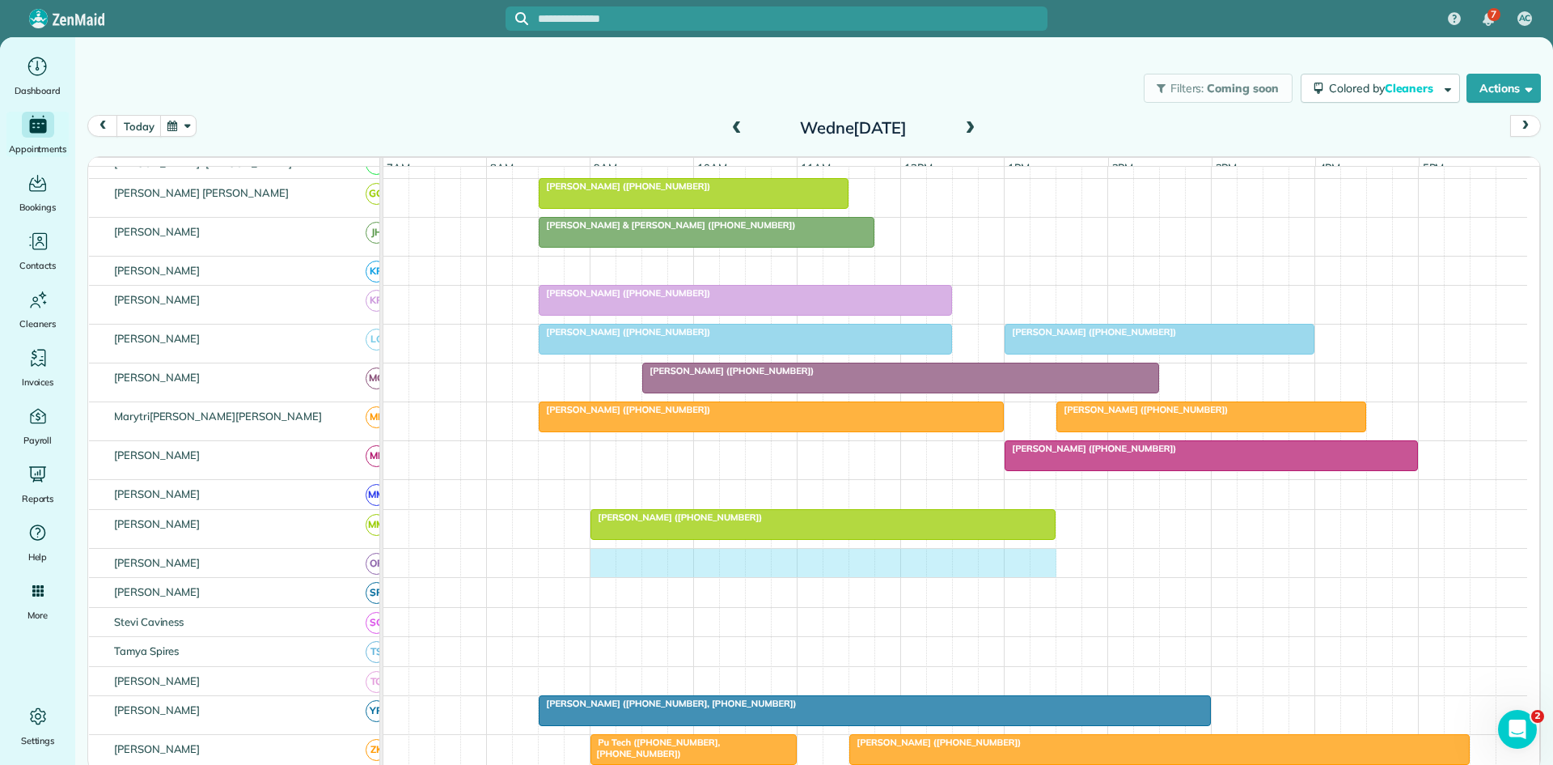
drag, startPoint x: 605, startPoint y: 571, endPoint x: 1043, endPoint y: 575, distance: 437.7
click at [1043, 575] on div at bounding box center [956, 563] width 1144 height 29
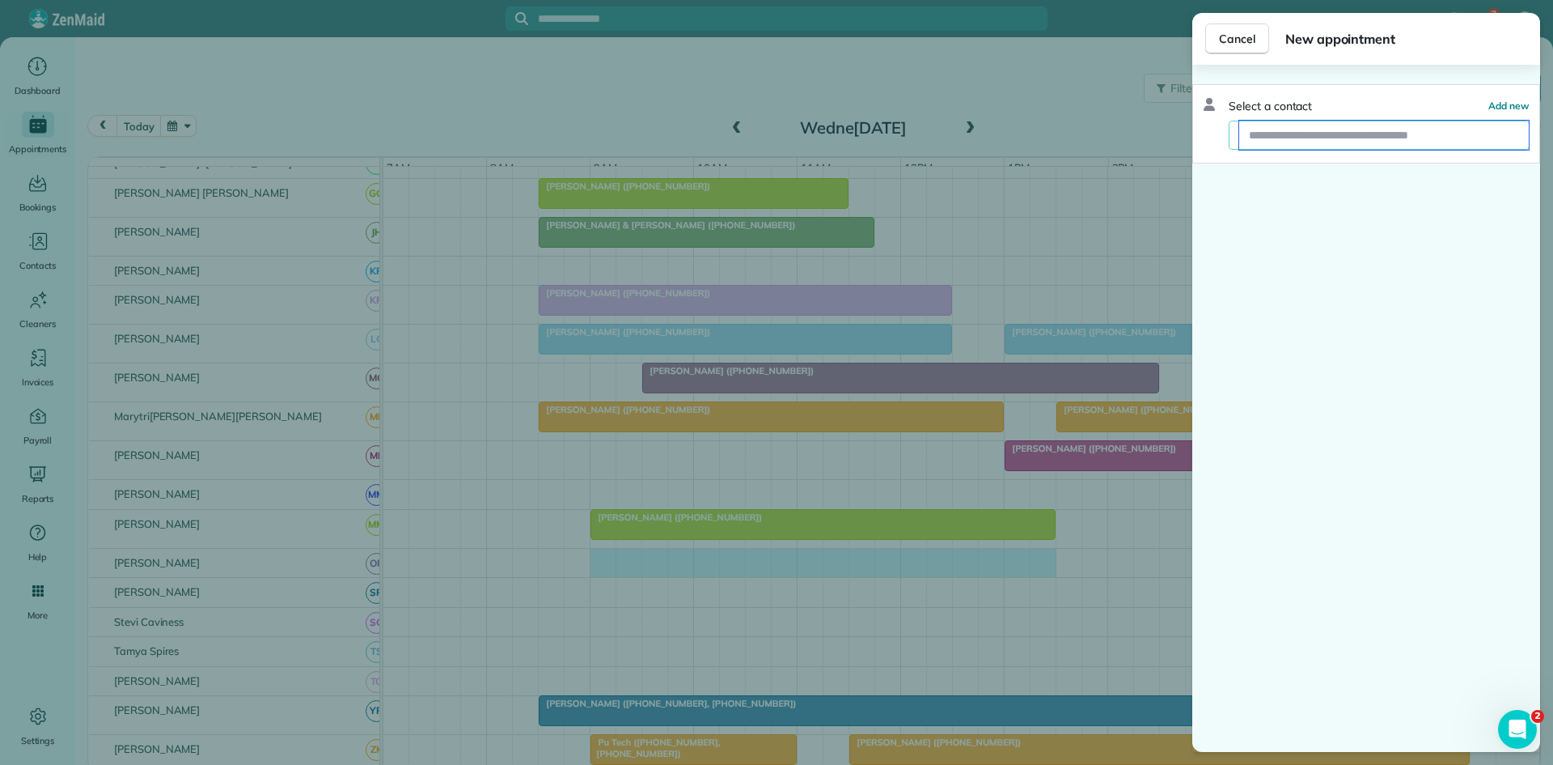
click at [1307, 128] on input "text" at bounding box center [1385, 135] width 290 height 29
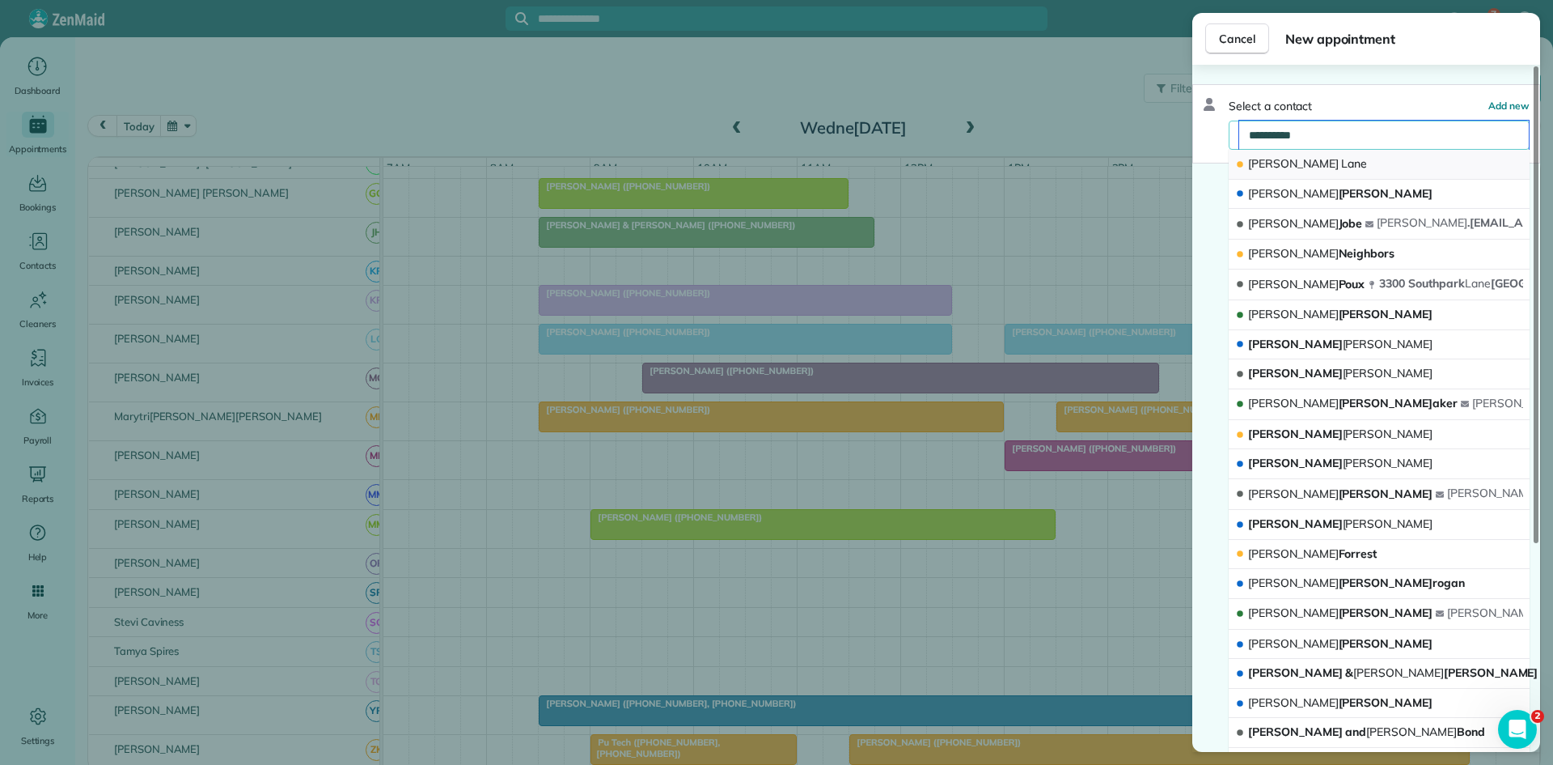
type input "**********"
click at [1341, 168] on span "Lane" at bounding box center [1354, 163] width 26 height 15
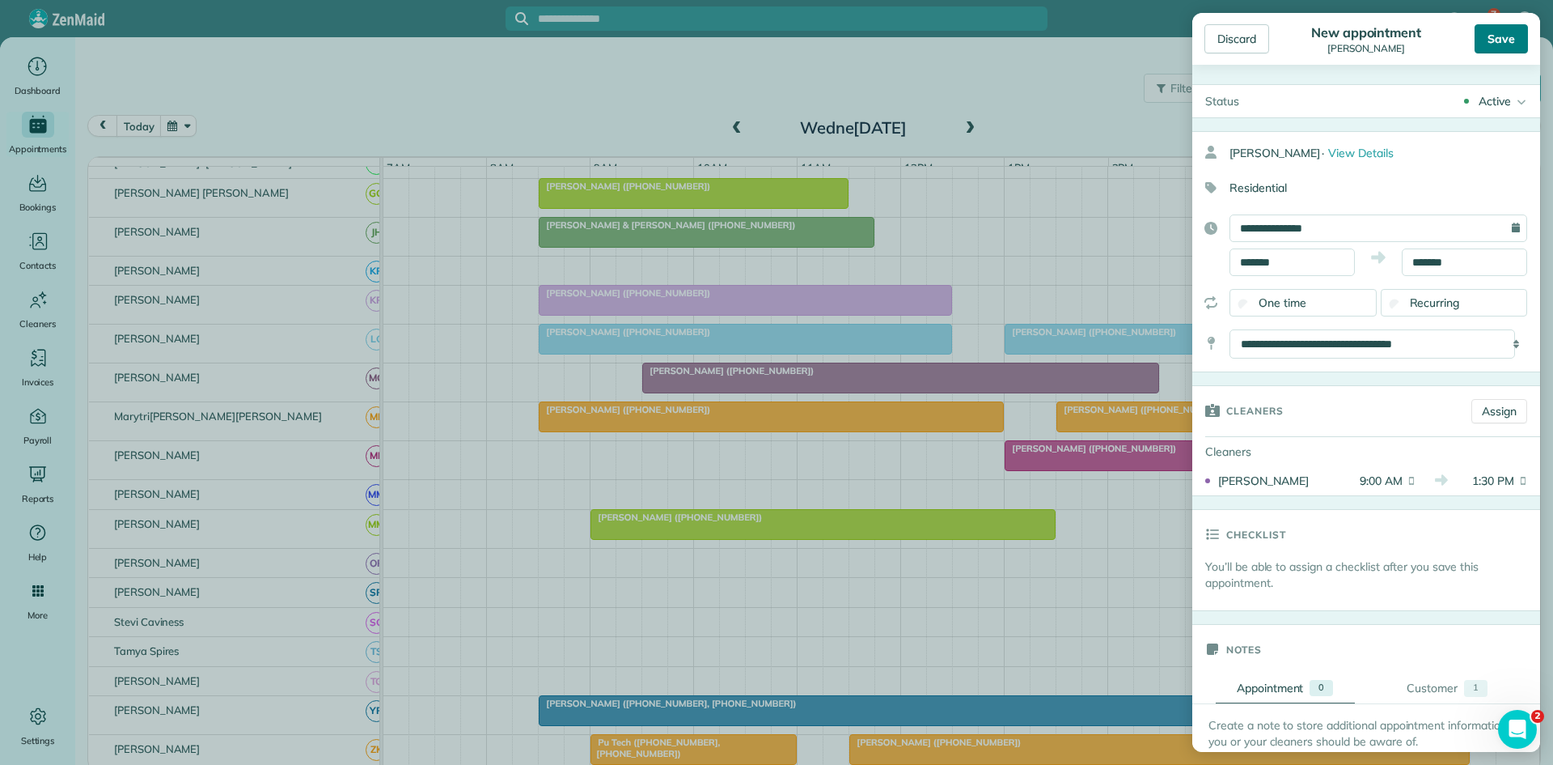
click at [1511, 36] on div "Save" at bounding box center [1501, 38] width 53 height 29
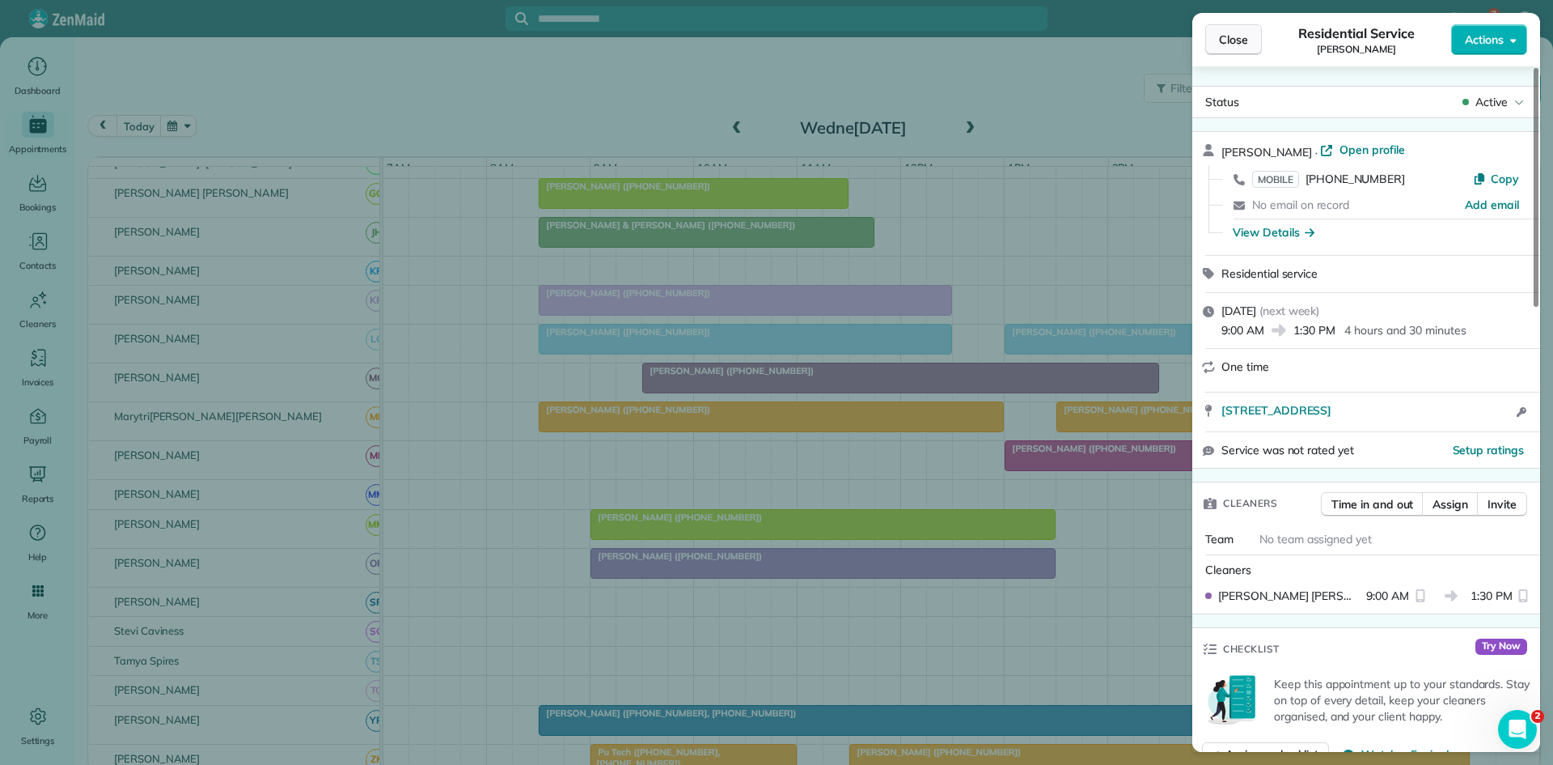
click at [1244, 49] on button "Close" at bounding box center [1234, 39] width 57 height 31
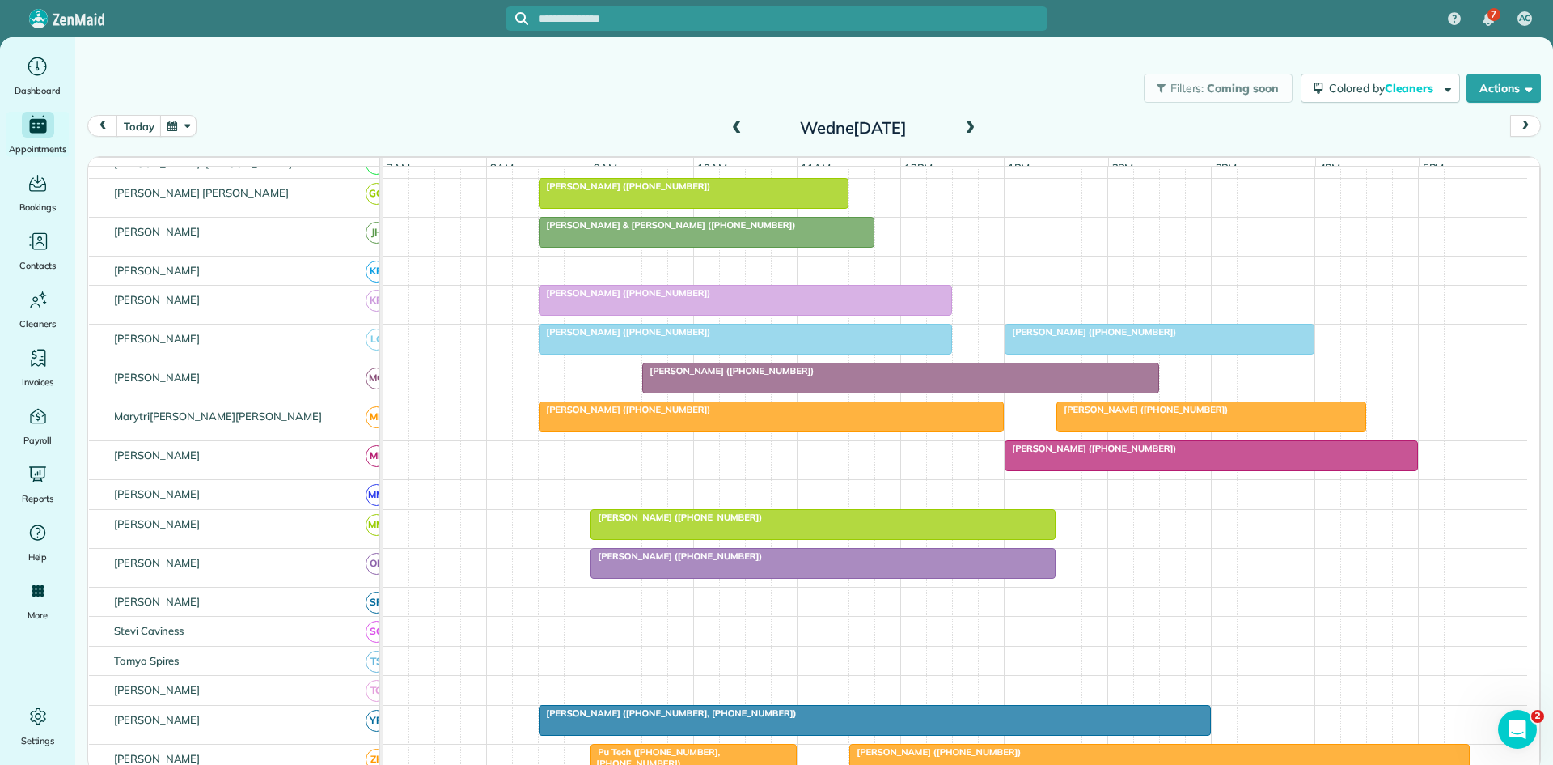
scroll to position [776, 0]
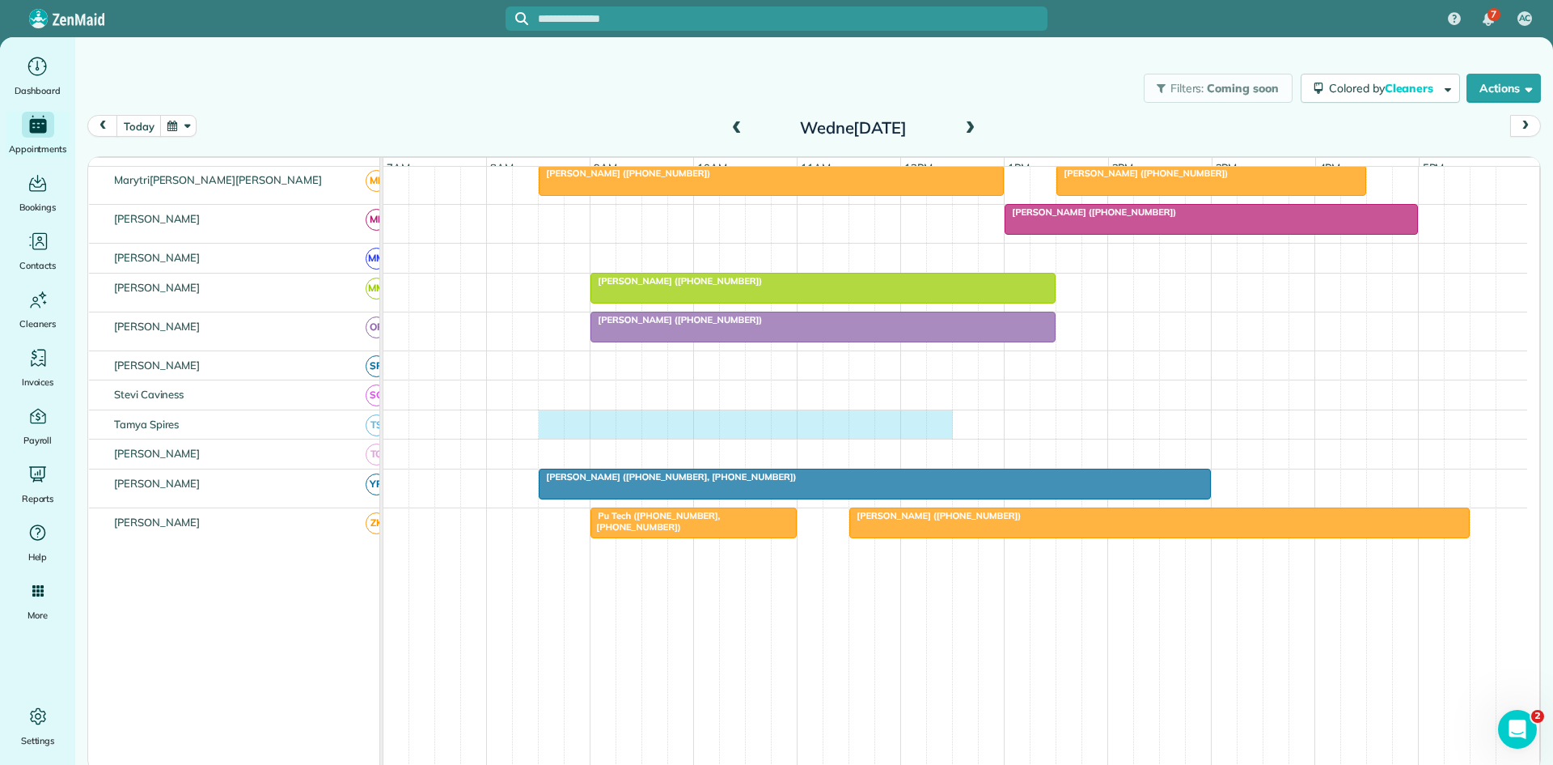
drag, startPoint x: 551, startPoint y: 440, endPoint x: 927, endPoint y: 438, distance: 376.2
click at [941, 439] on div at bounding box center [956, 424] width 1144 height 29
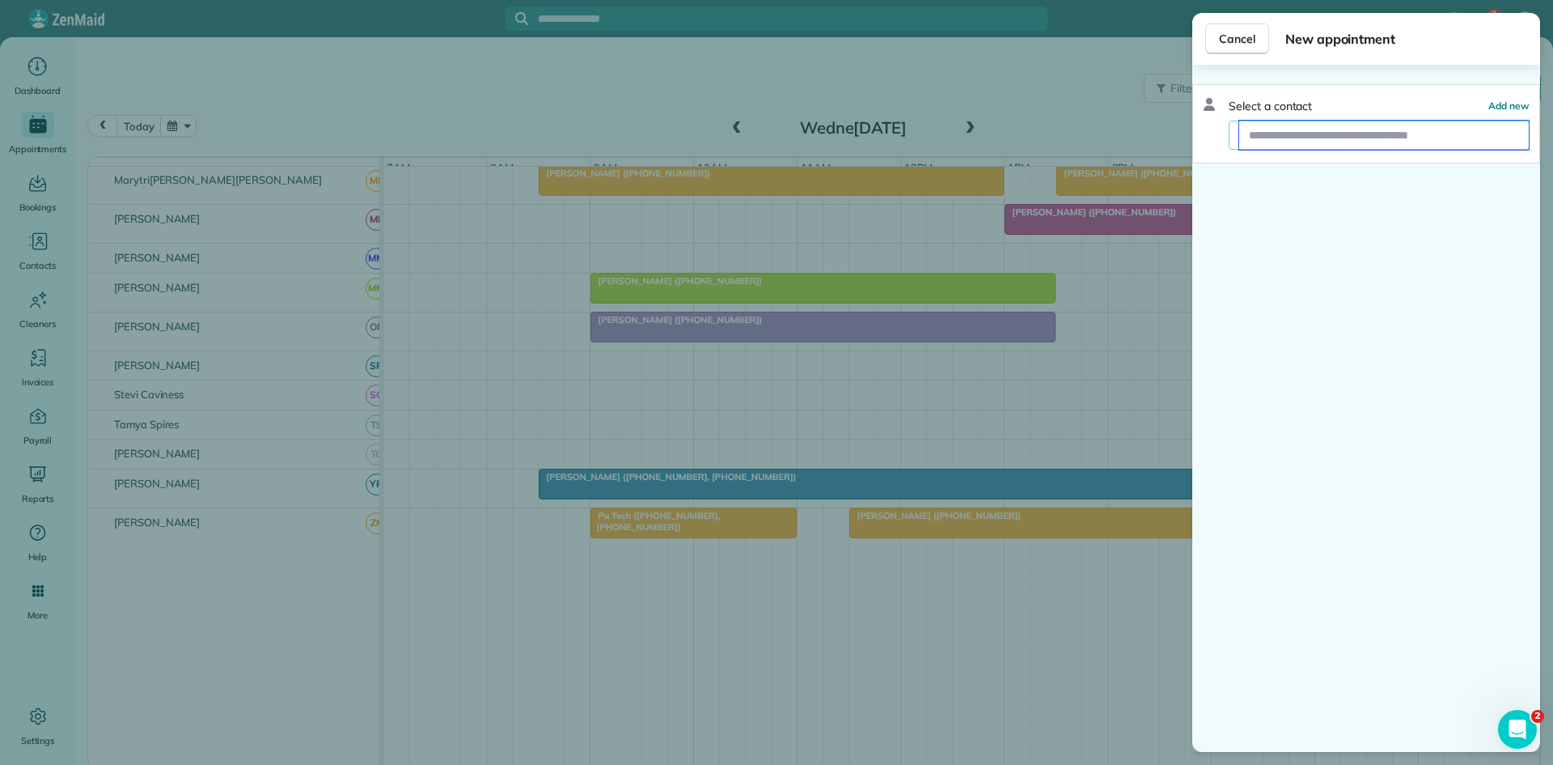
click at [1361, 138] on input "text" at bounding box center [1385, 135] width 290 height 29
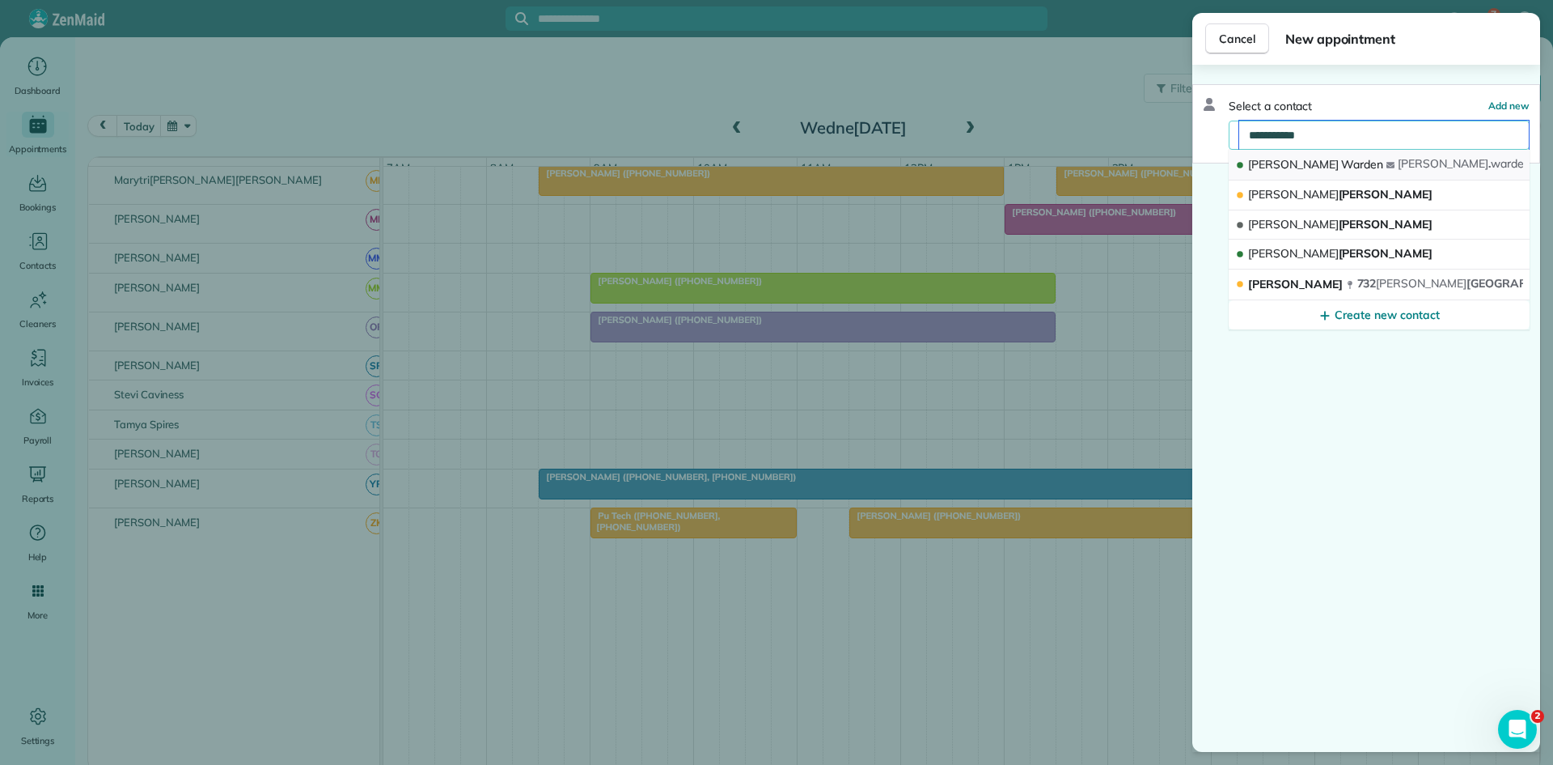
type input "**********"
click at [1320, 163] on button "[PERSON_NAME]r[PERSON_NAME]ton[PERSON_NAME]rden @[DOMAIN_NAME]" at bounding box center [1379, 165] width 301 height 31
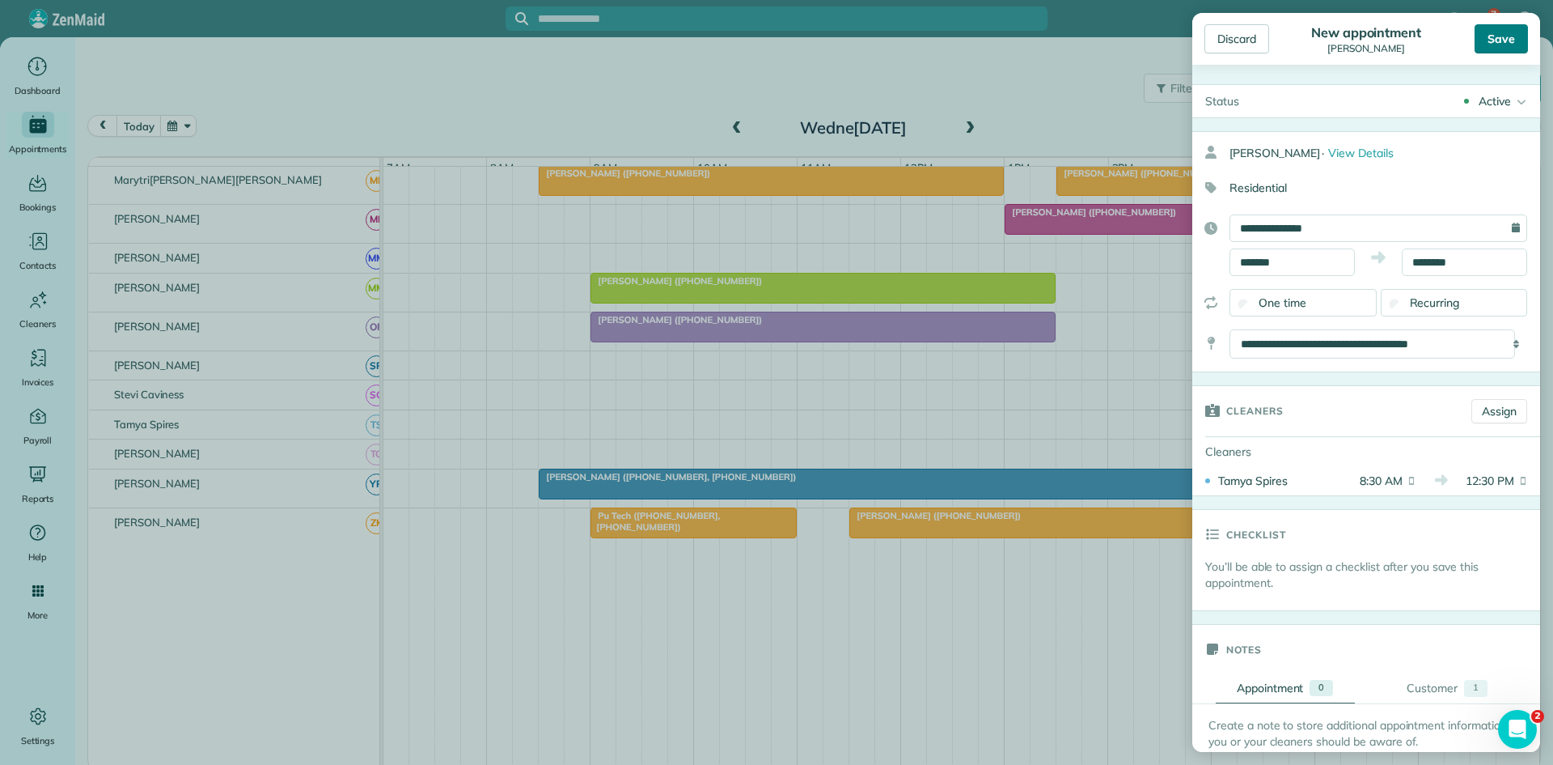
click at [1497, 33] on div "Save" at bounding box center [1501, 38] width 53 height 29
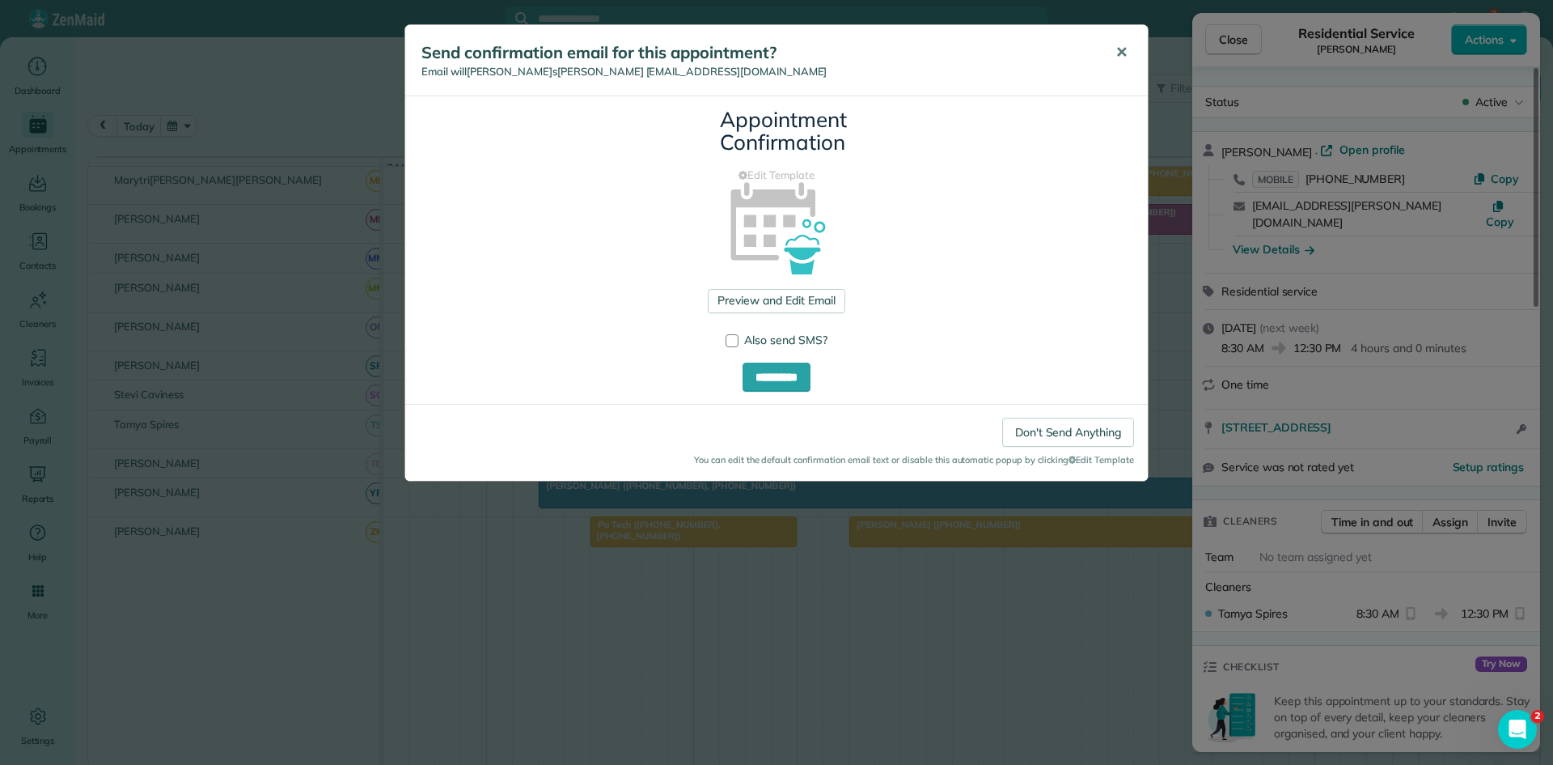
click at [1121, 44] on span "✕" at bounding box center [1122, 52] width 12 height 19
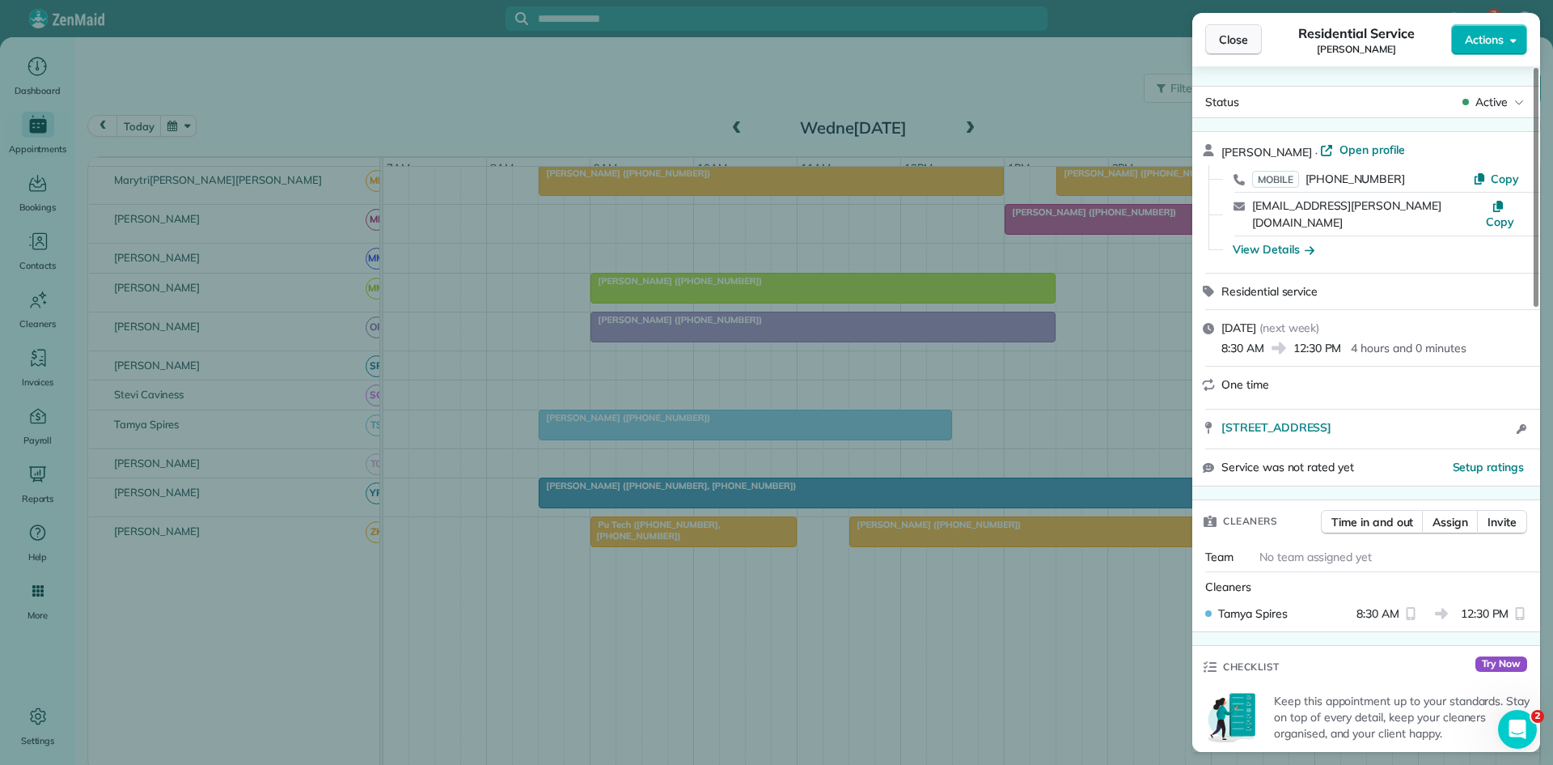
click at [1236, 31] on button "Close" at bounding box center [1234, 39] width 57 height 31
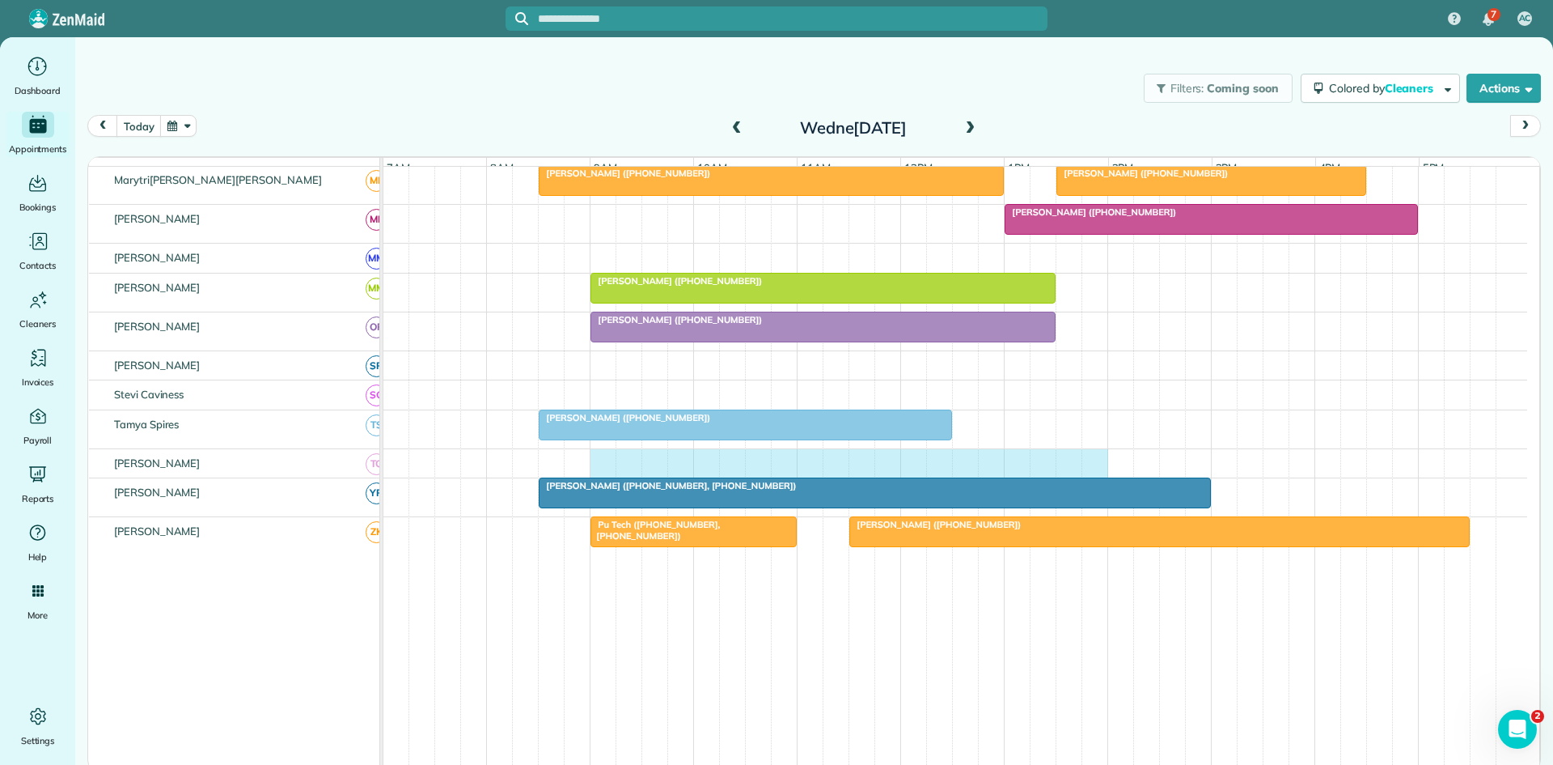
drag, startPoint x: 596, startPoint y: 478, endPoint x: 1083, endPoint y: 464, distance: 487.3
click at [1096, 464] on div at bounding box center [956, 463] width 1144 height 29
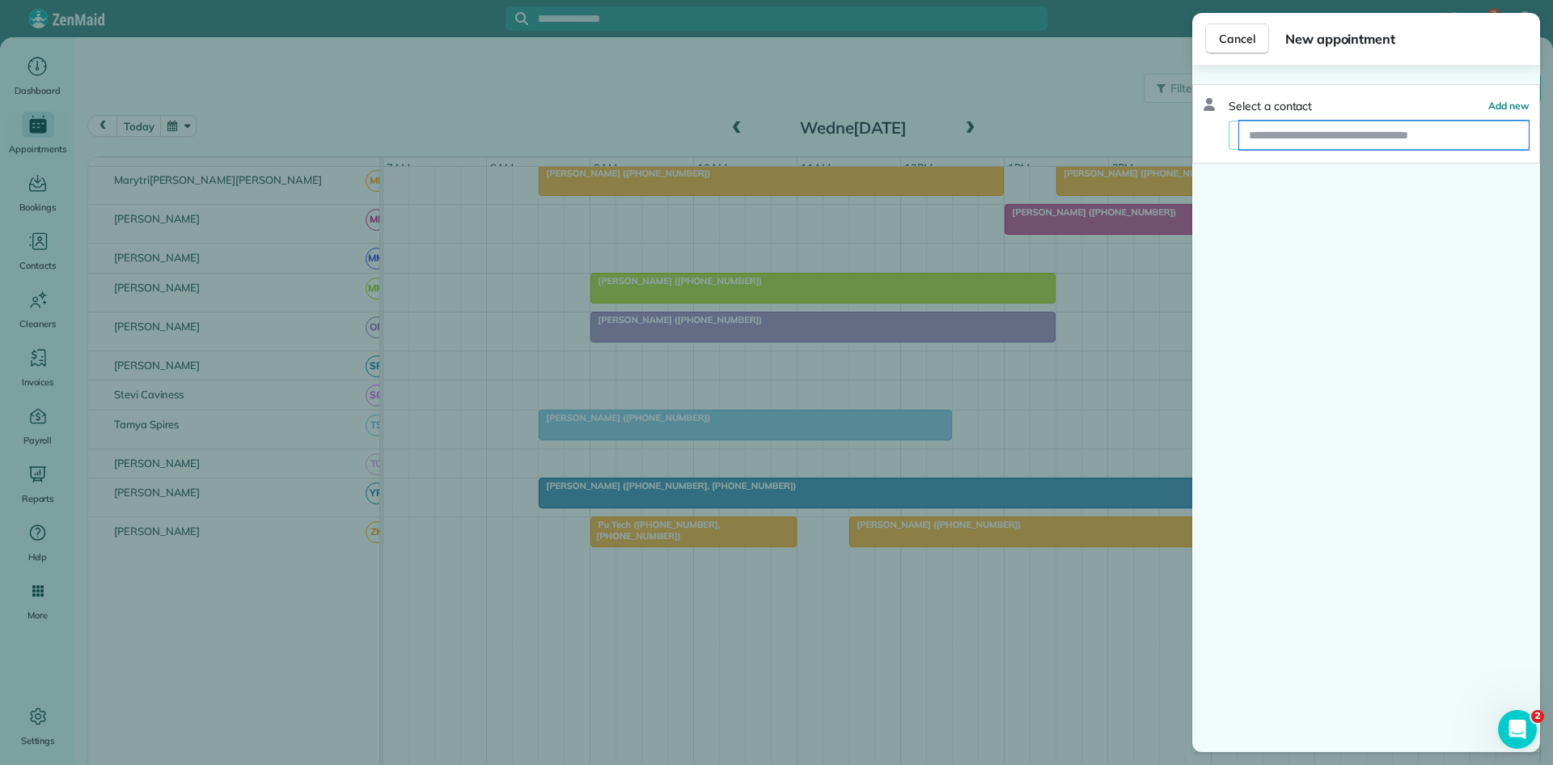
click at [1286, 149] on input "text" at bounding box center [1385, 135] width 290 height 29
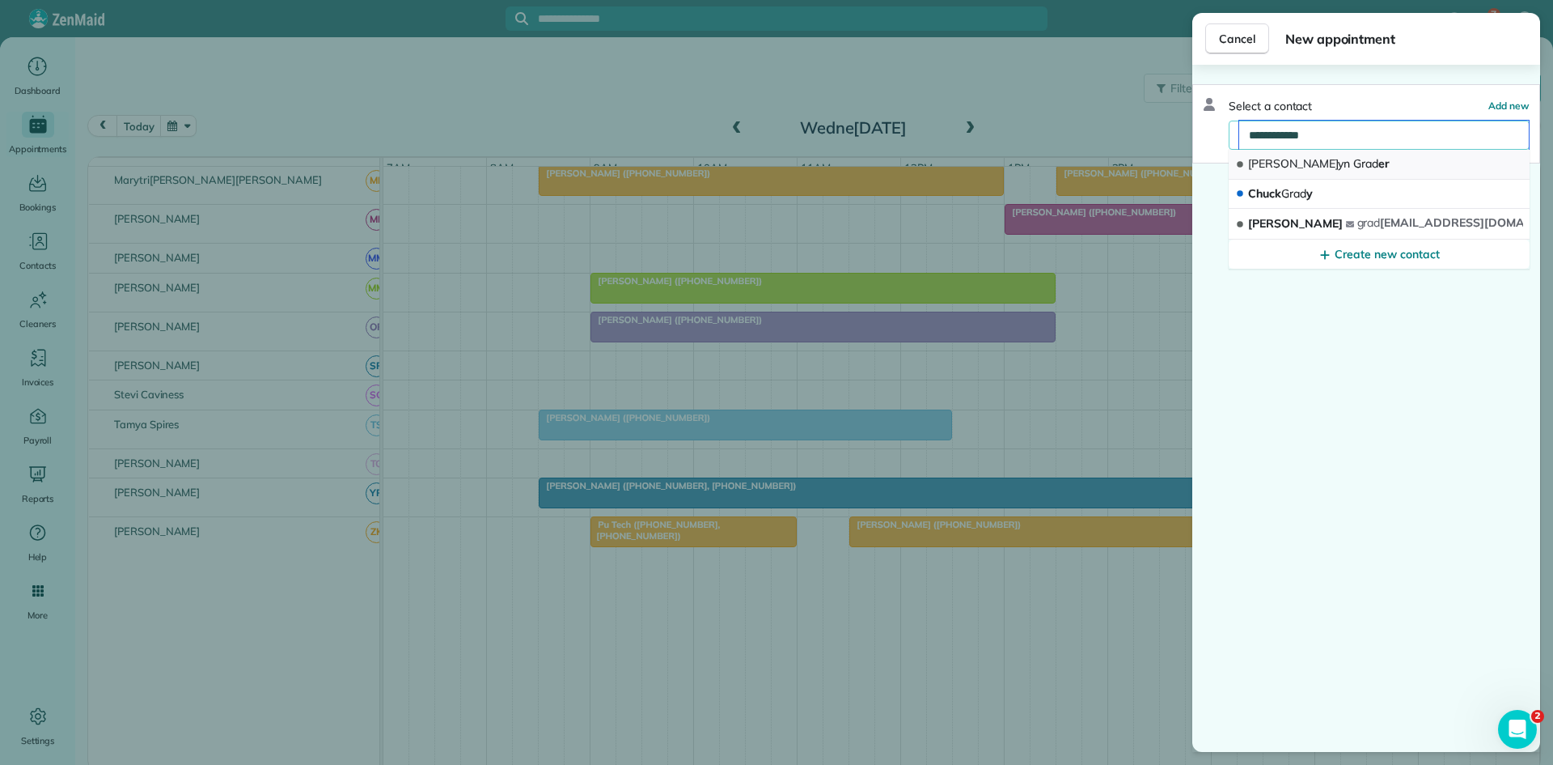
type input "**********"
click at [1301, 155] on button "Jerelyn Grad er" at bounding box center [1379, 165] width 301 height 30
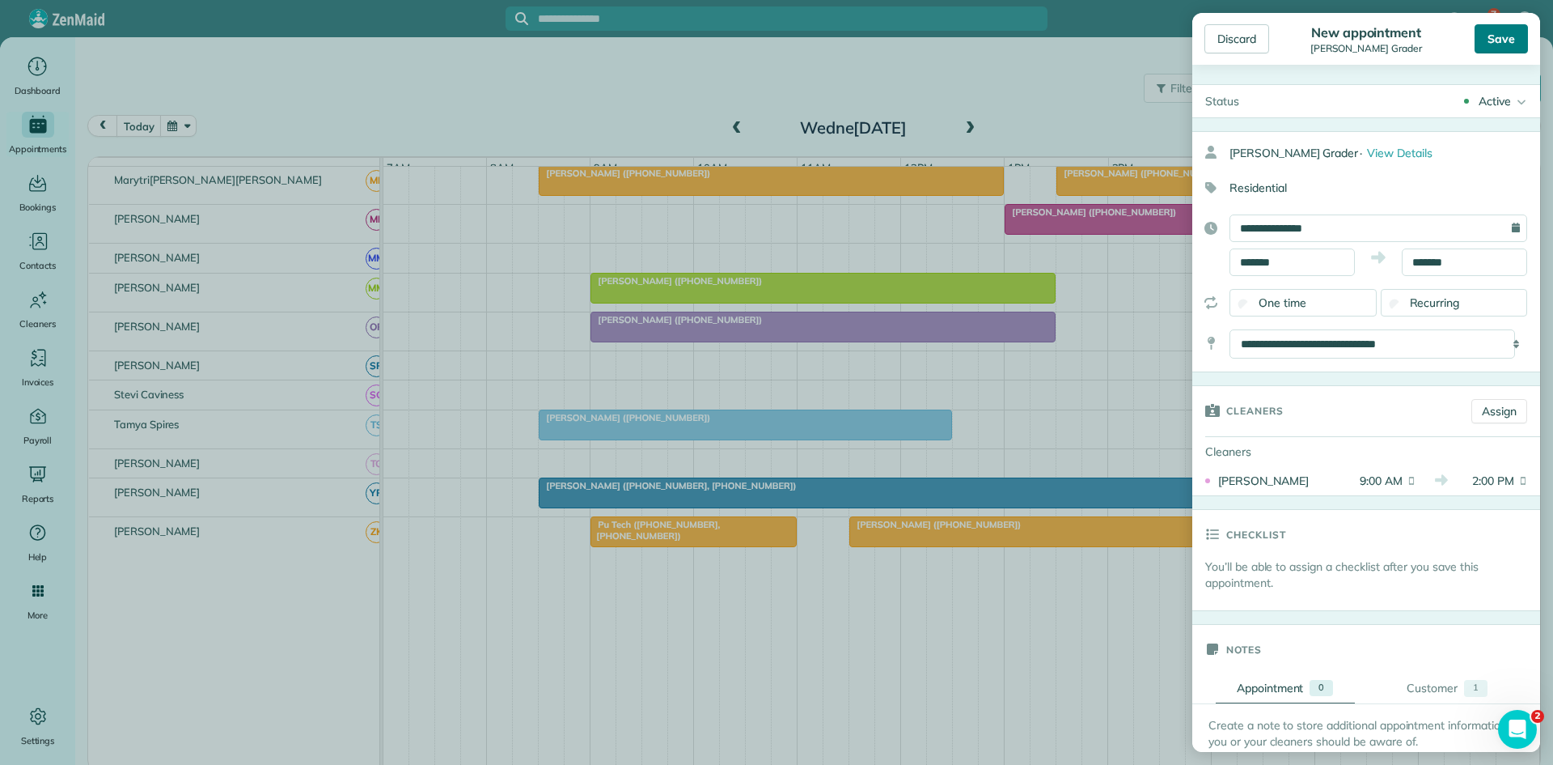
click at [1493, 49] on div "Save" at bounding box center [1501, 38] width 53 height 29
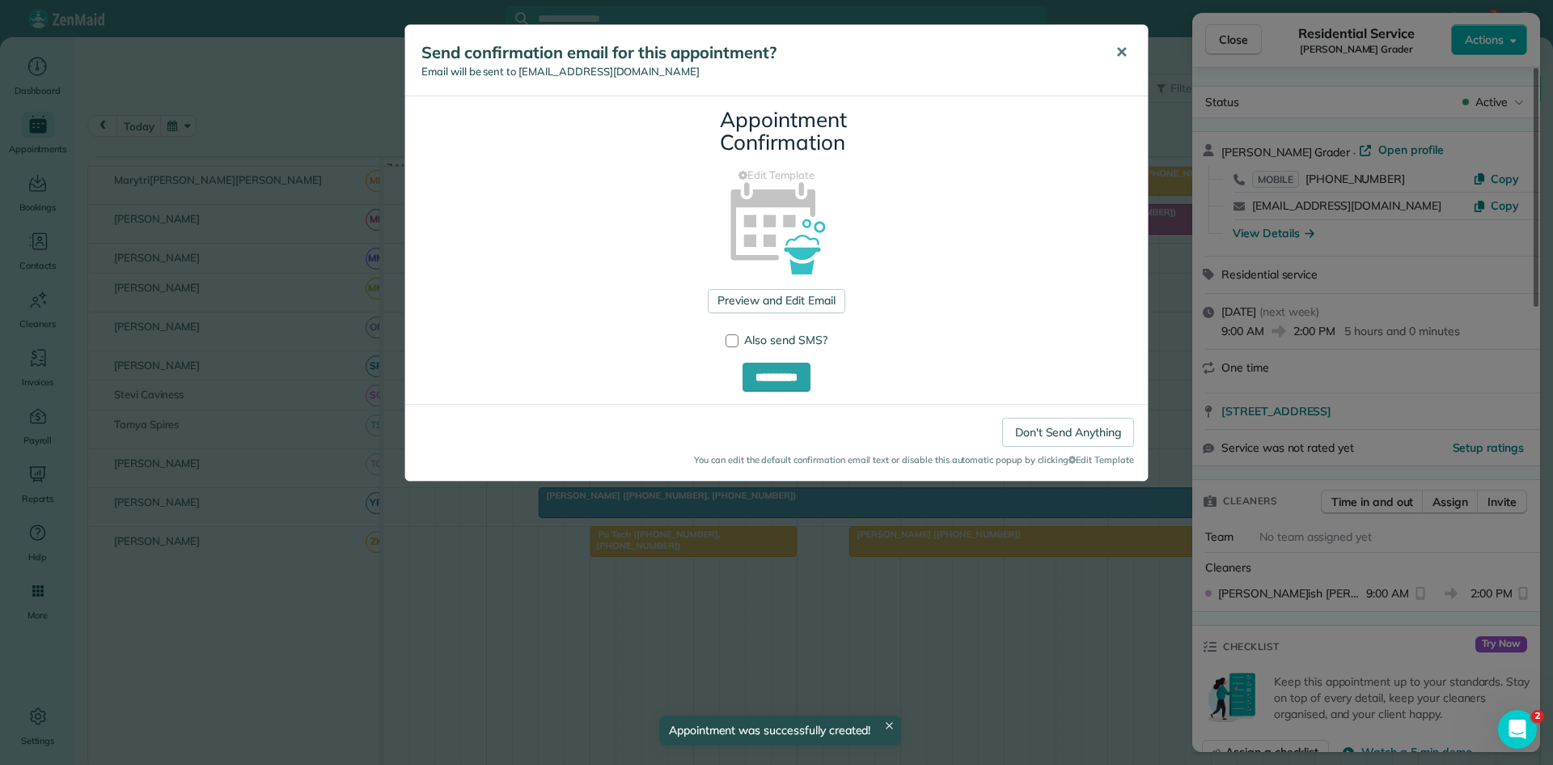
click at [1133, 40] on button "✕" at bounding box center [1122, 52] width 36 height 39
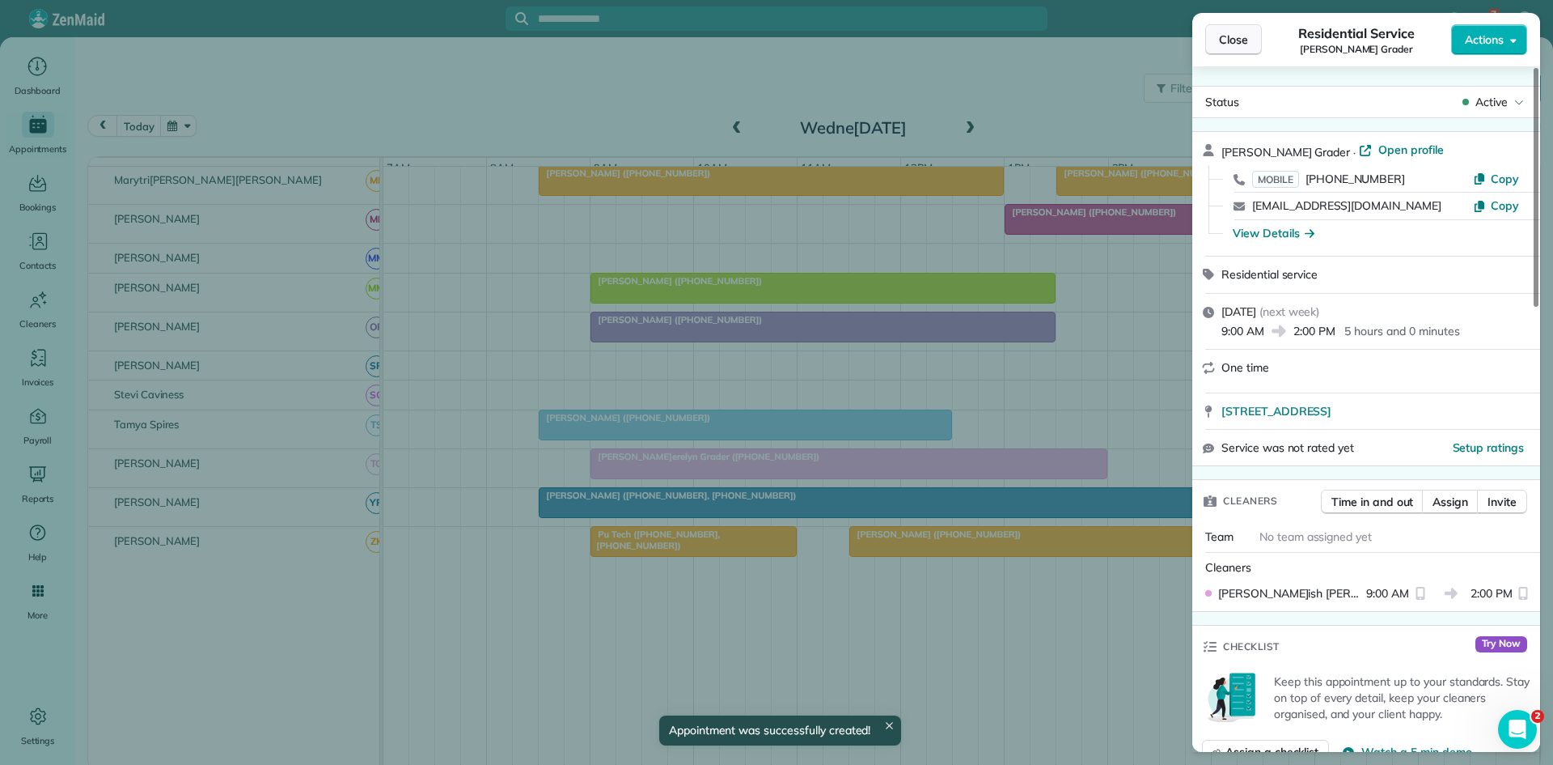
click at [1232, 37] on span "Close" at bounding box center [1233, 40] width 29 height 16
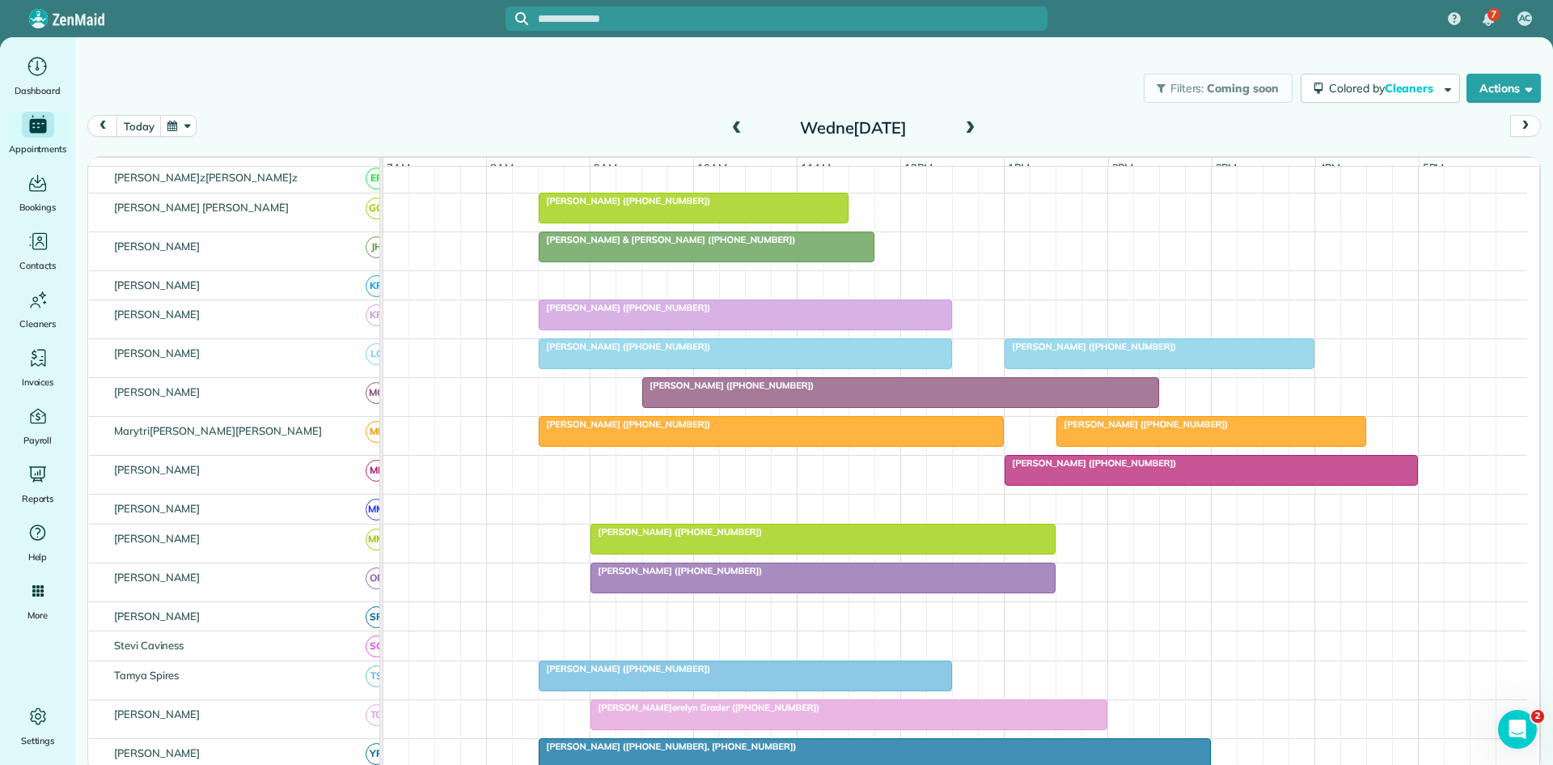
scroll to position [795, 0]
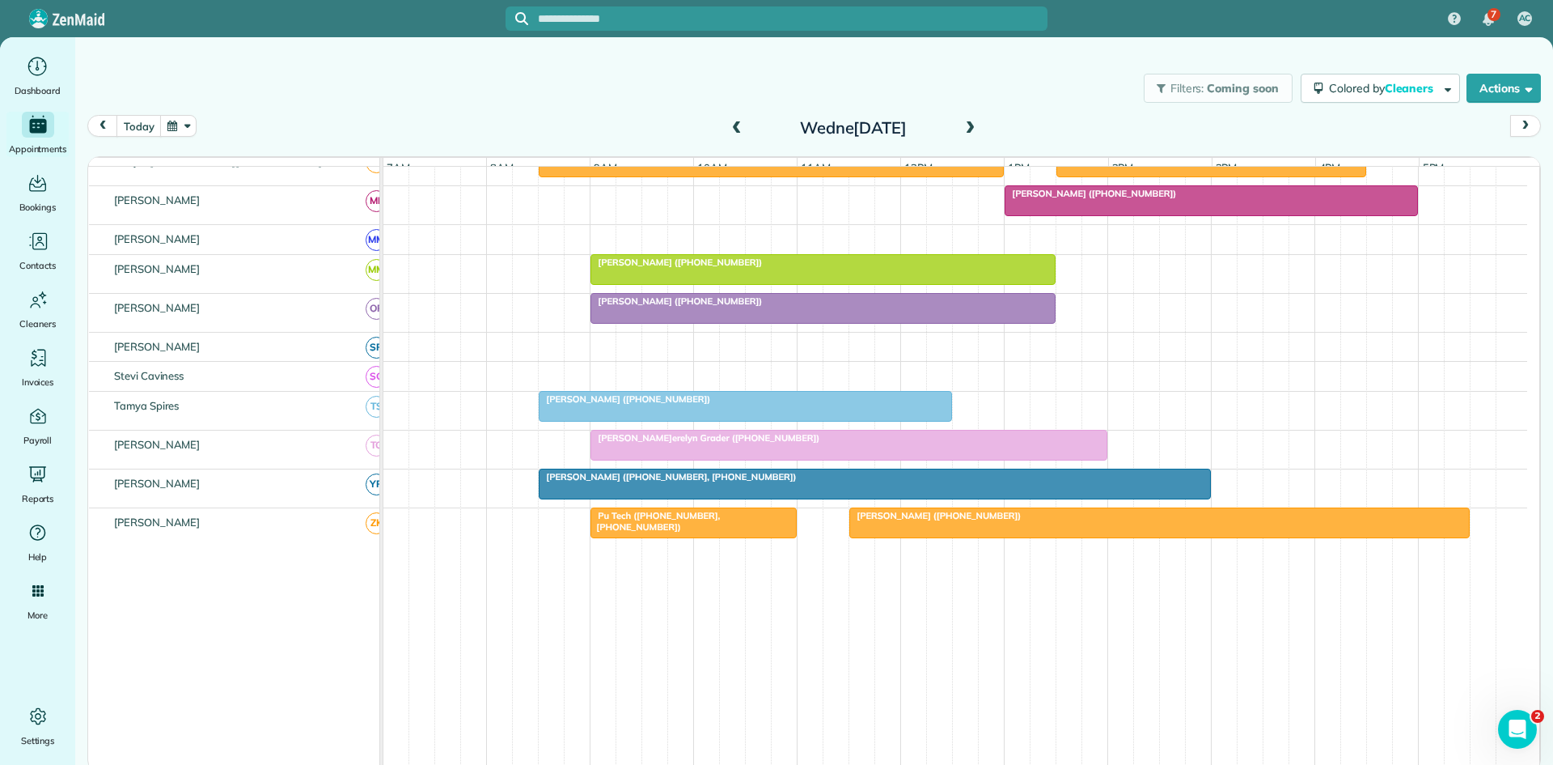
click at [972, 128] on span at bounding box center [970, 128] width 18 height 15
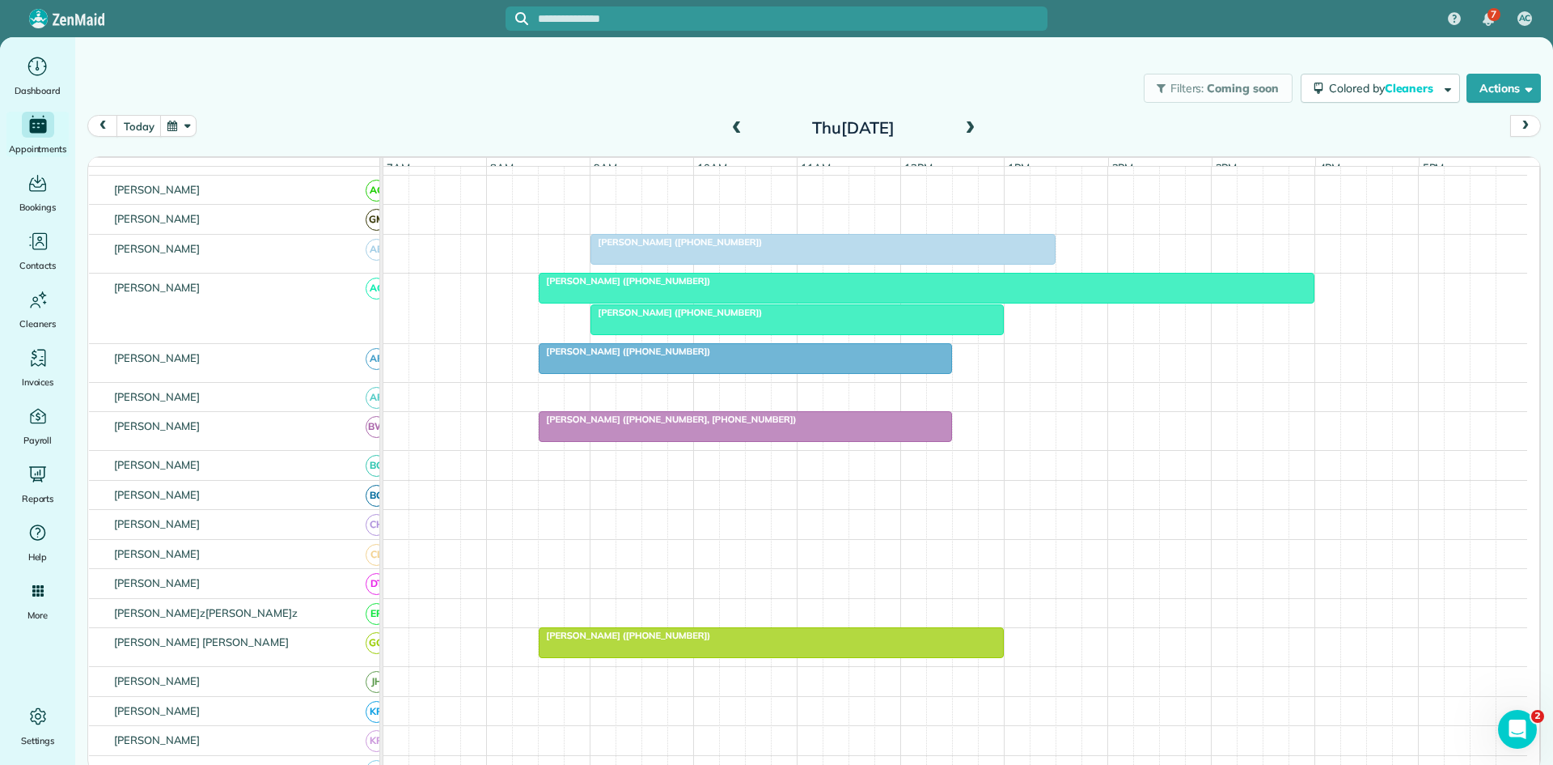
scroll to position [0, 0]
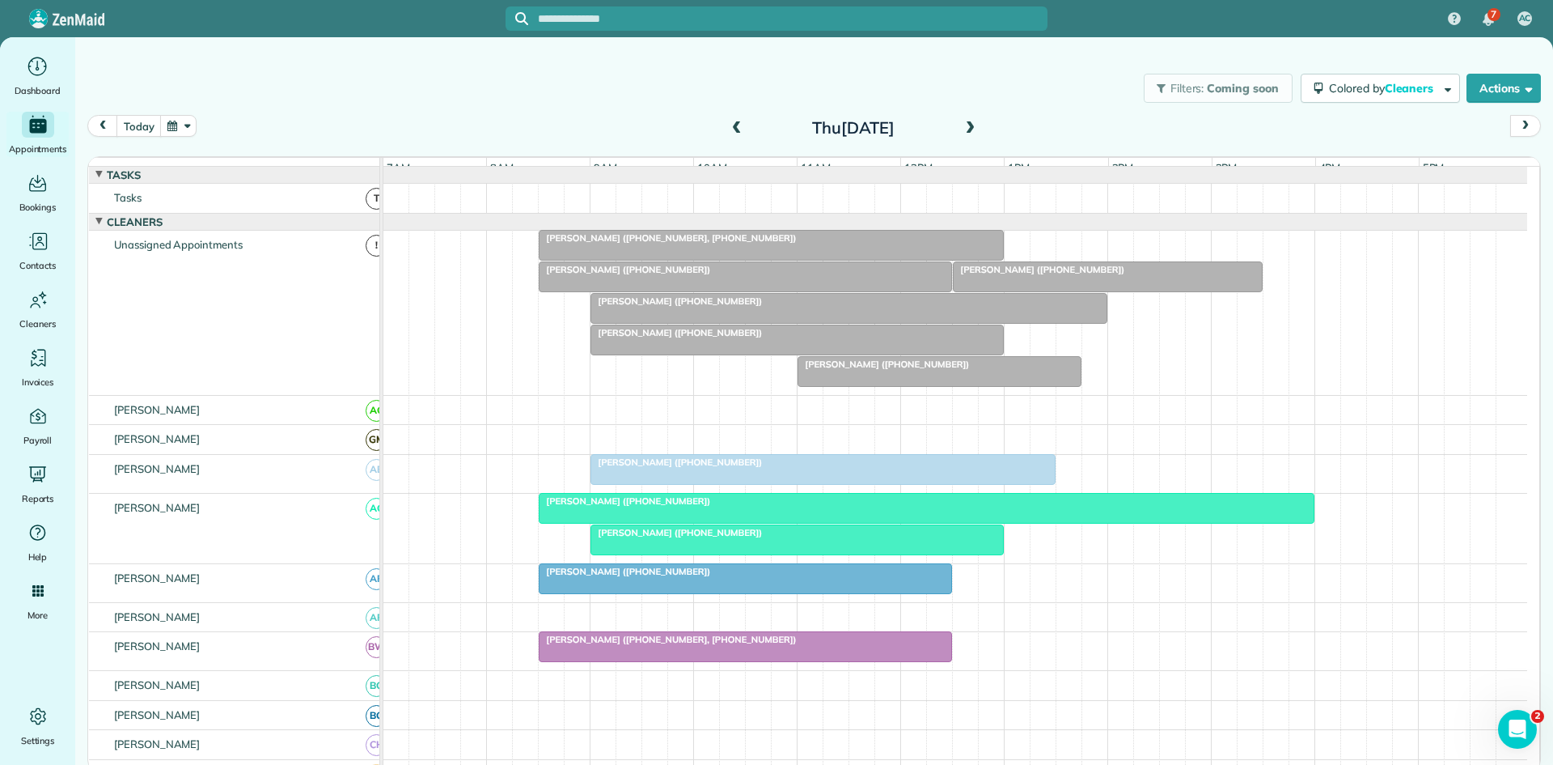
click at [646, 552] on div at bounding box center [797, 539] width 412 height 29
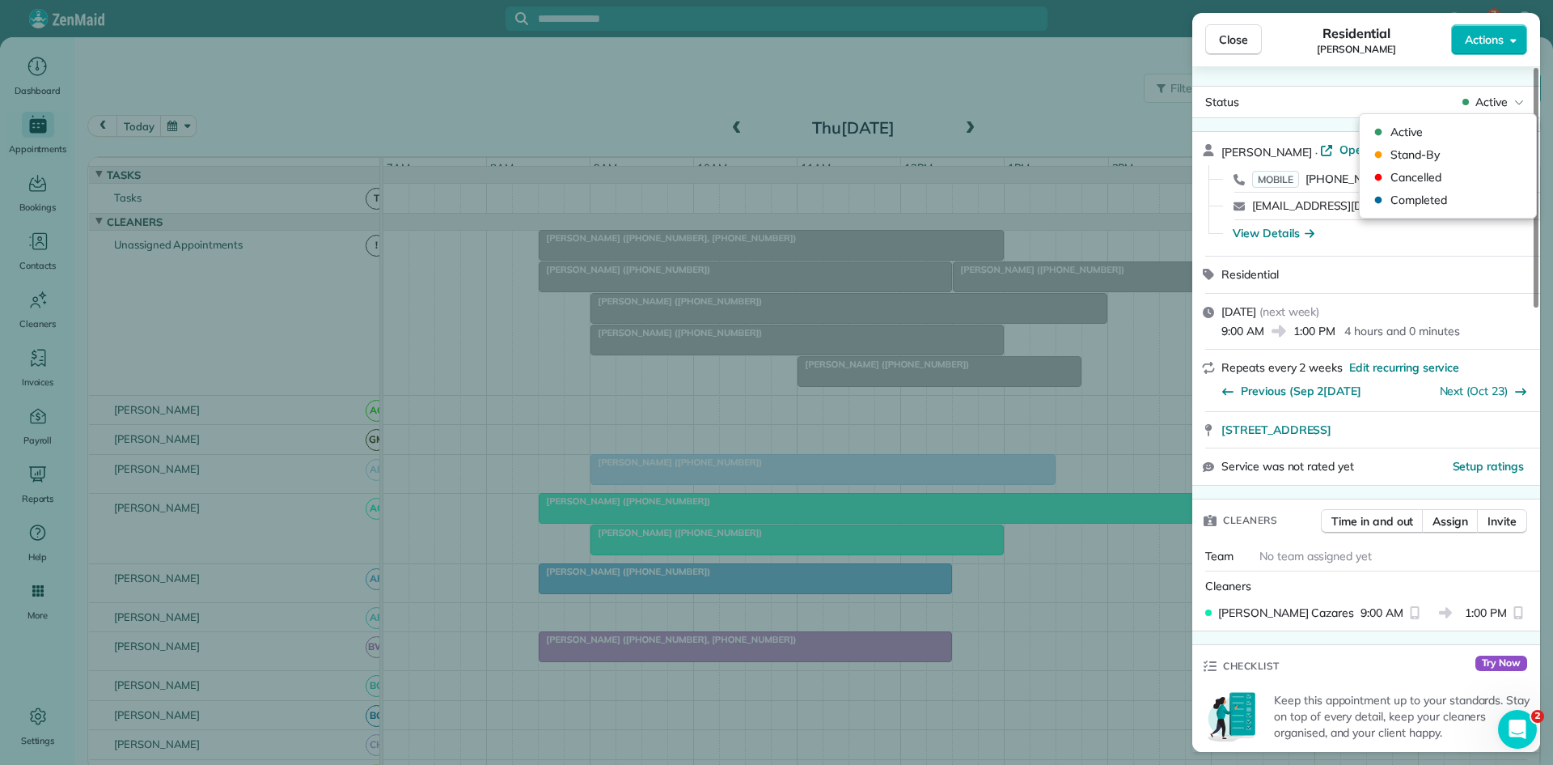
click at [1481, 109] on span "Active" at bounding box center [1492, 102] width 32 height 16
click at [1448, 174] on span "Cancelled" at bounding box center [1459, 177] width 136 height 16
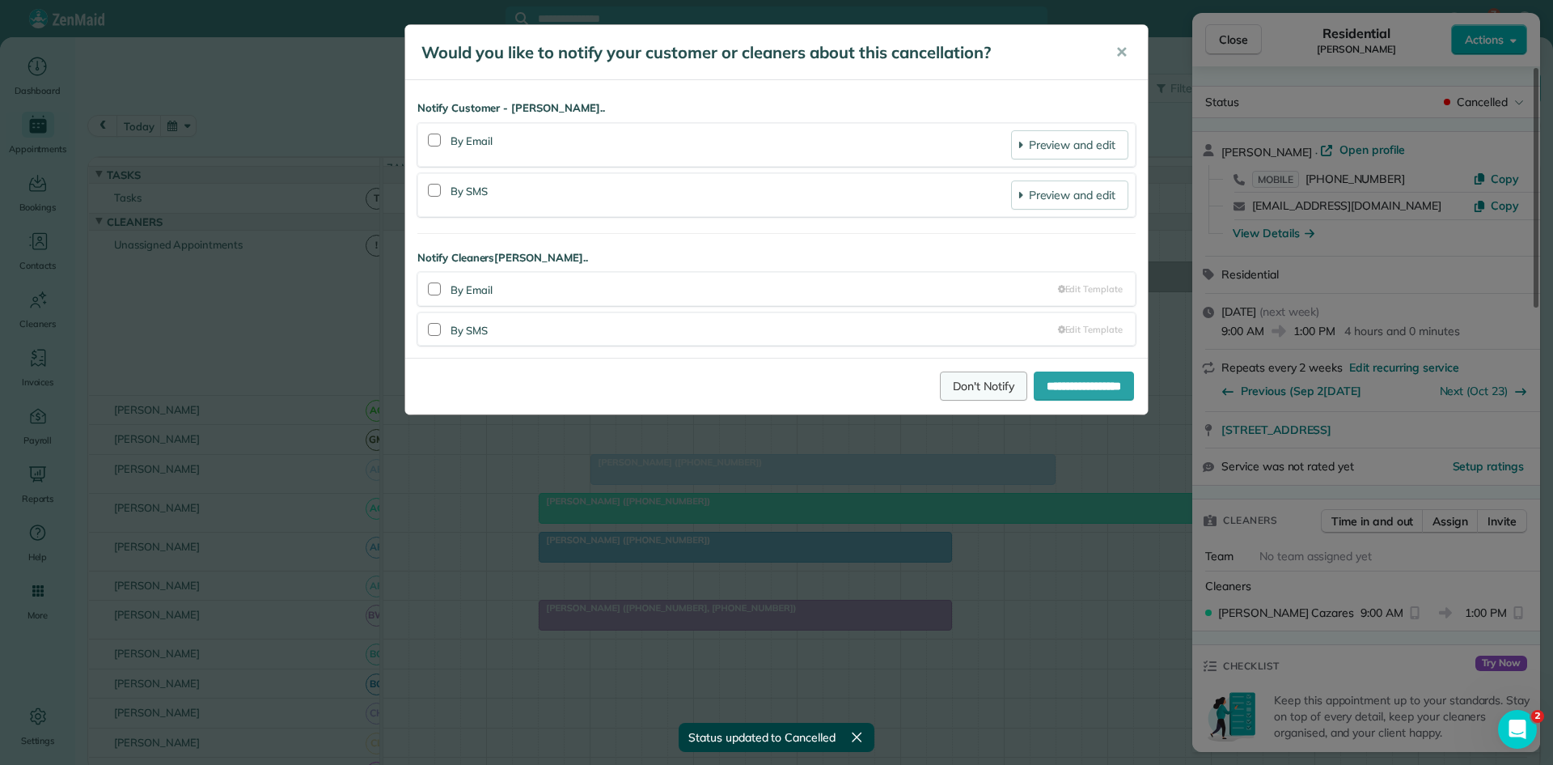
click at [967, 379] on link "Don't Notify" at bounding box center [983, 385] width 87 height 29
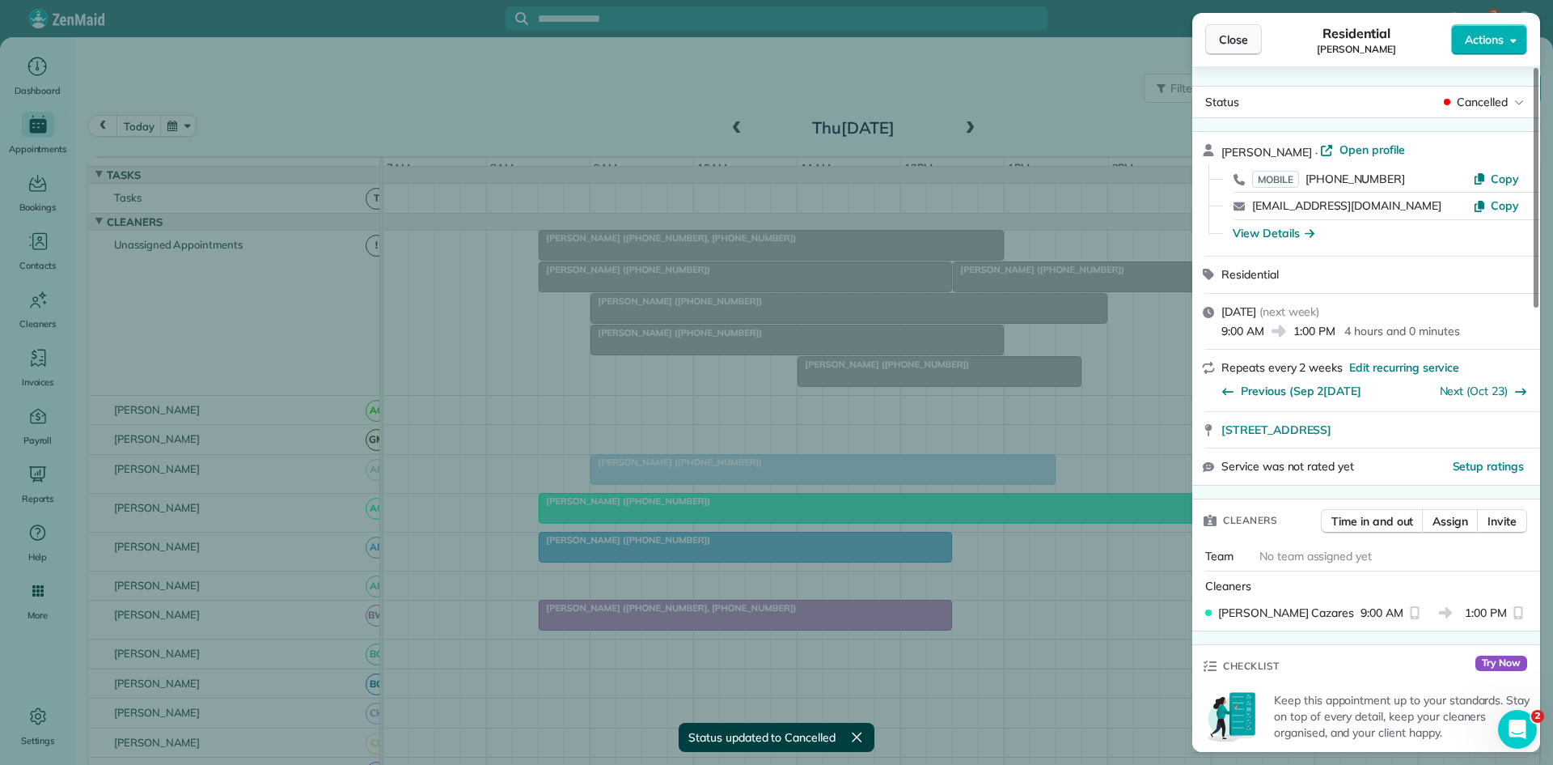
click at [1225, 39] on span "Close" at bounding box center [1233, 40] width 29 height 16
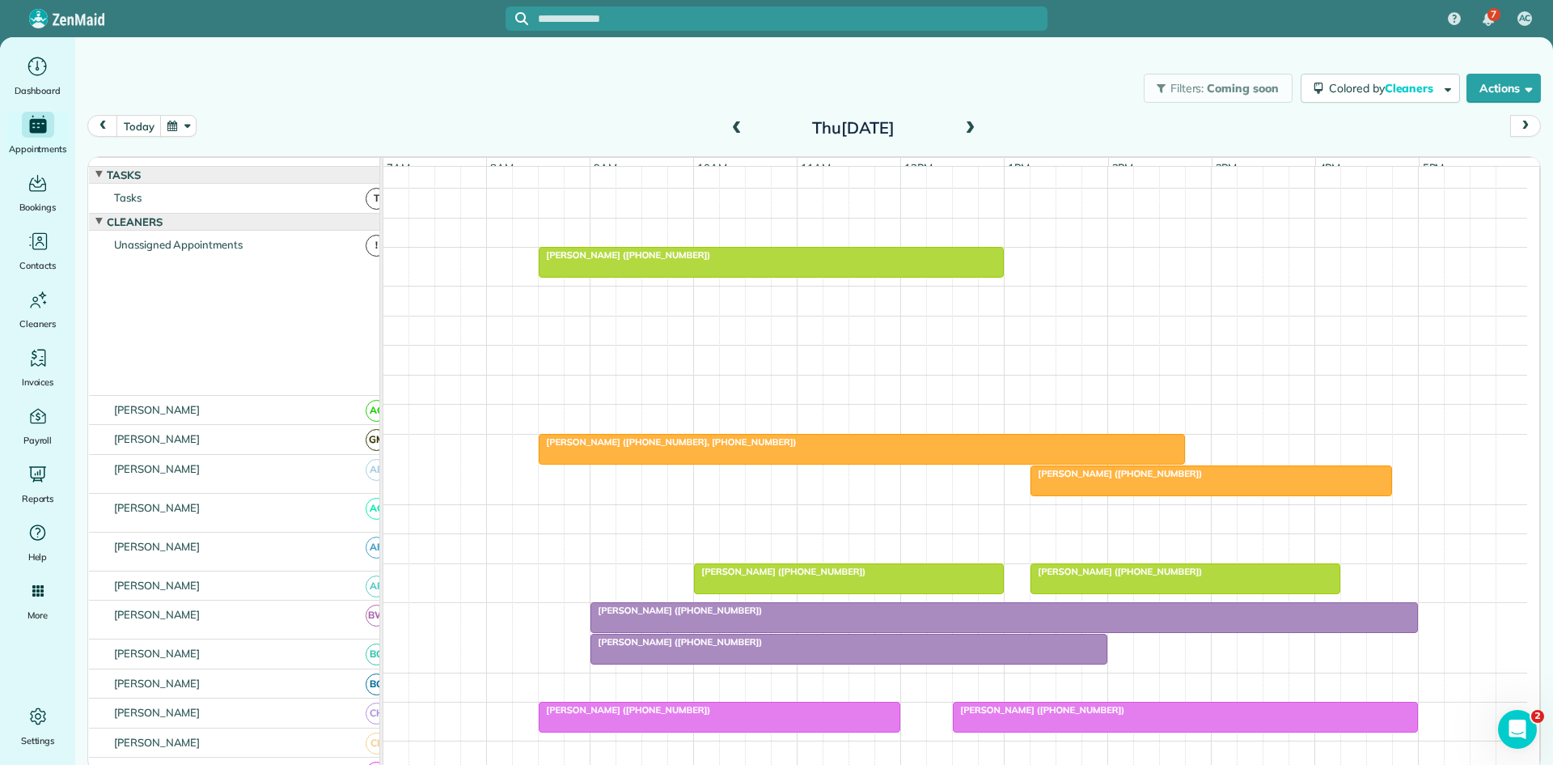
scroll to position [809, 0]
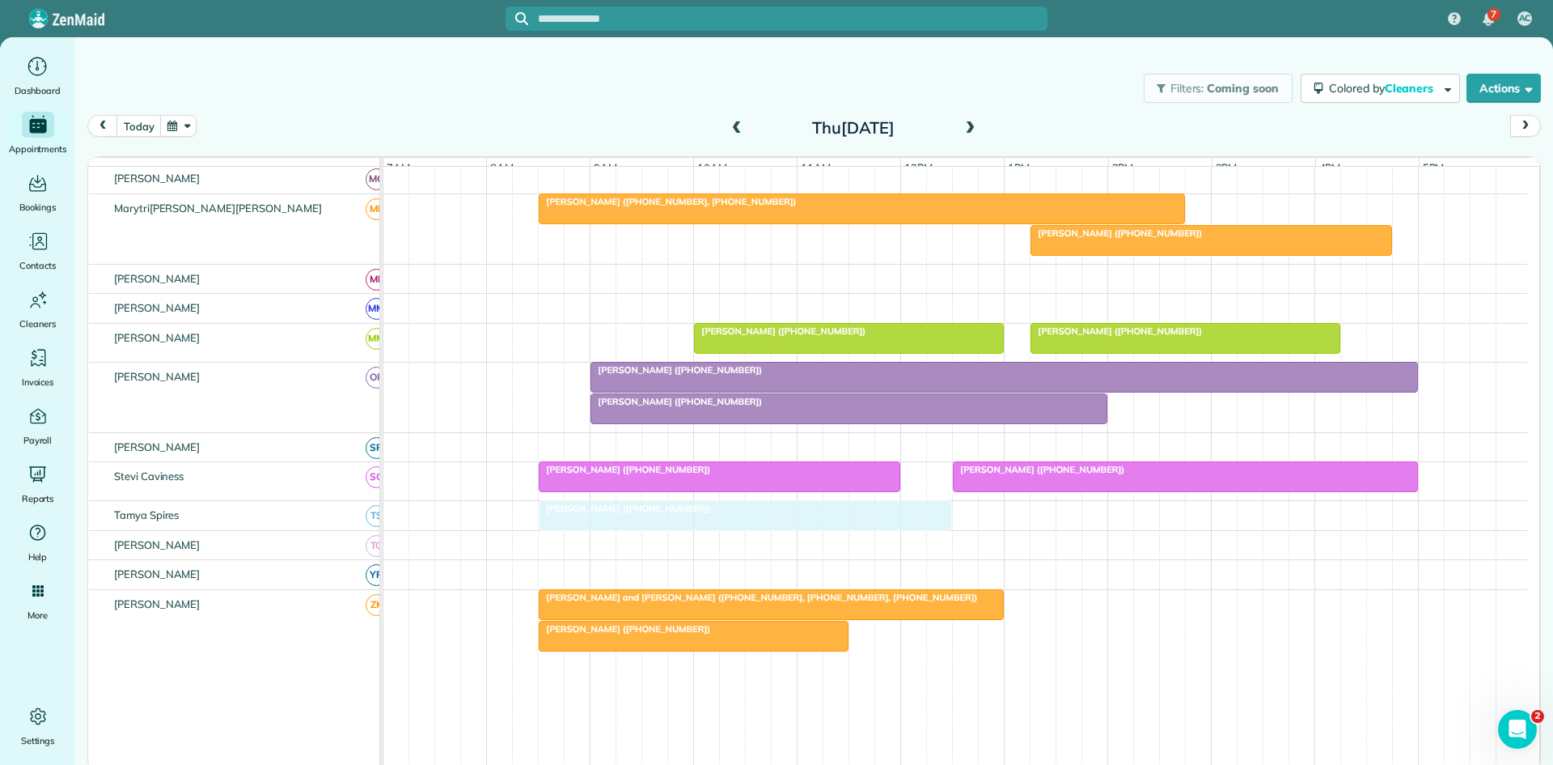
drag, startPoint x: 625, startPoint y: 558, endPoint x: 620, endPoint y: 541, distance: 17.7
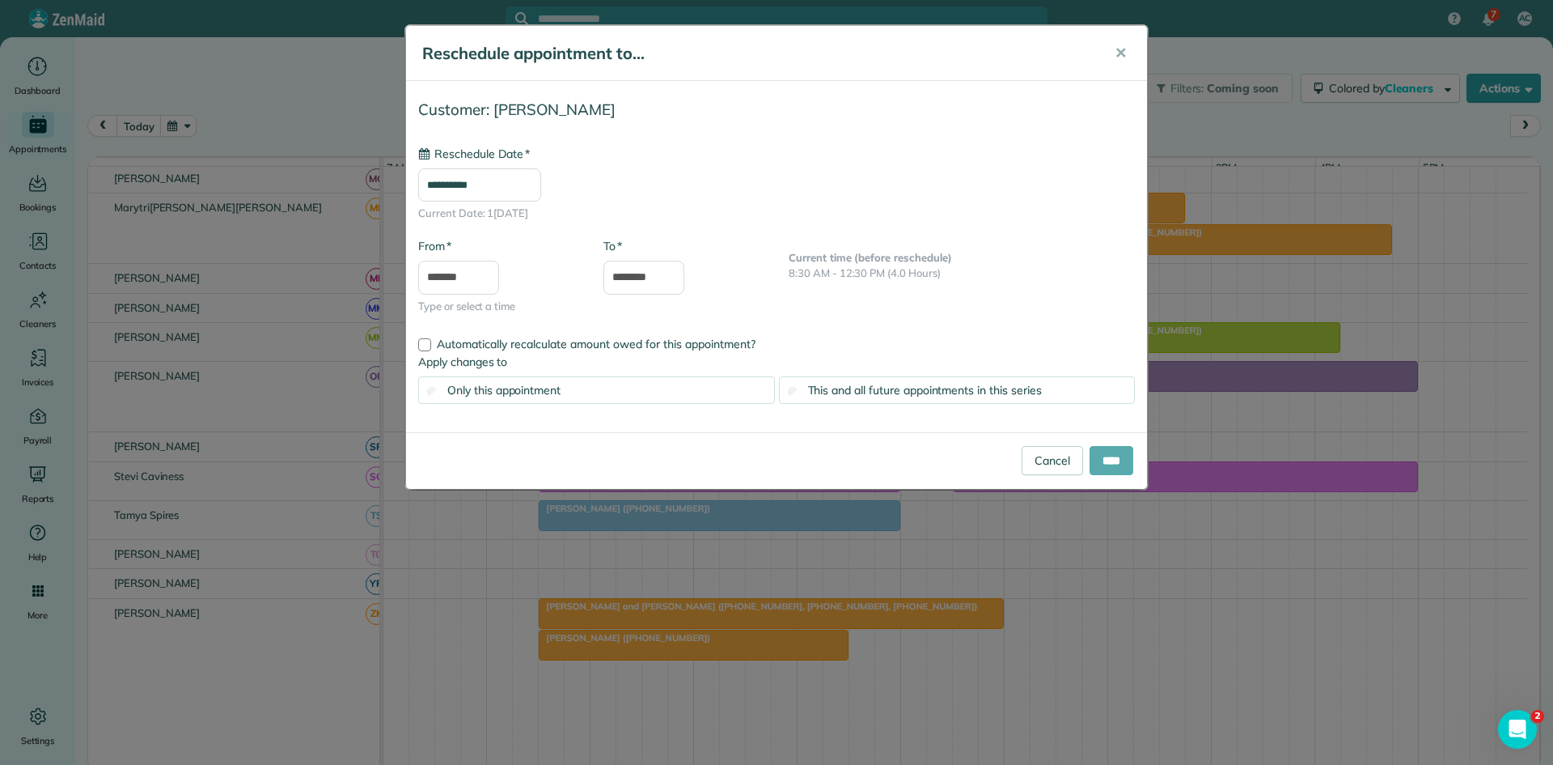
type input "**********"
click at [1104, 472] on input "****" at bounding box center [1112, 460] width 44 height 29
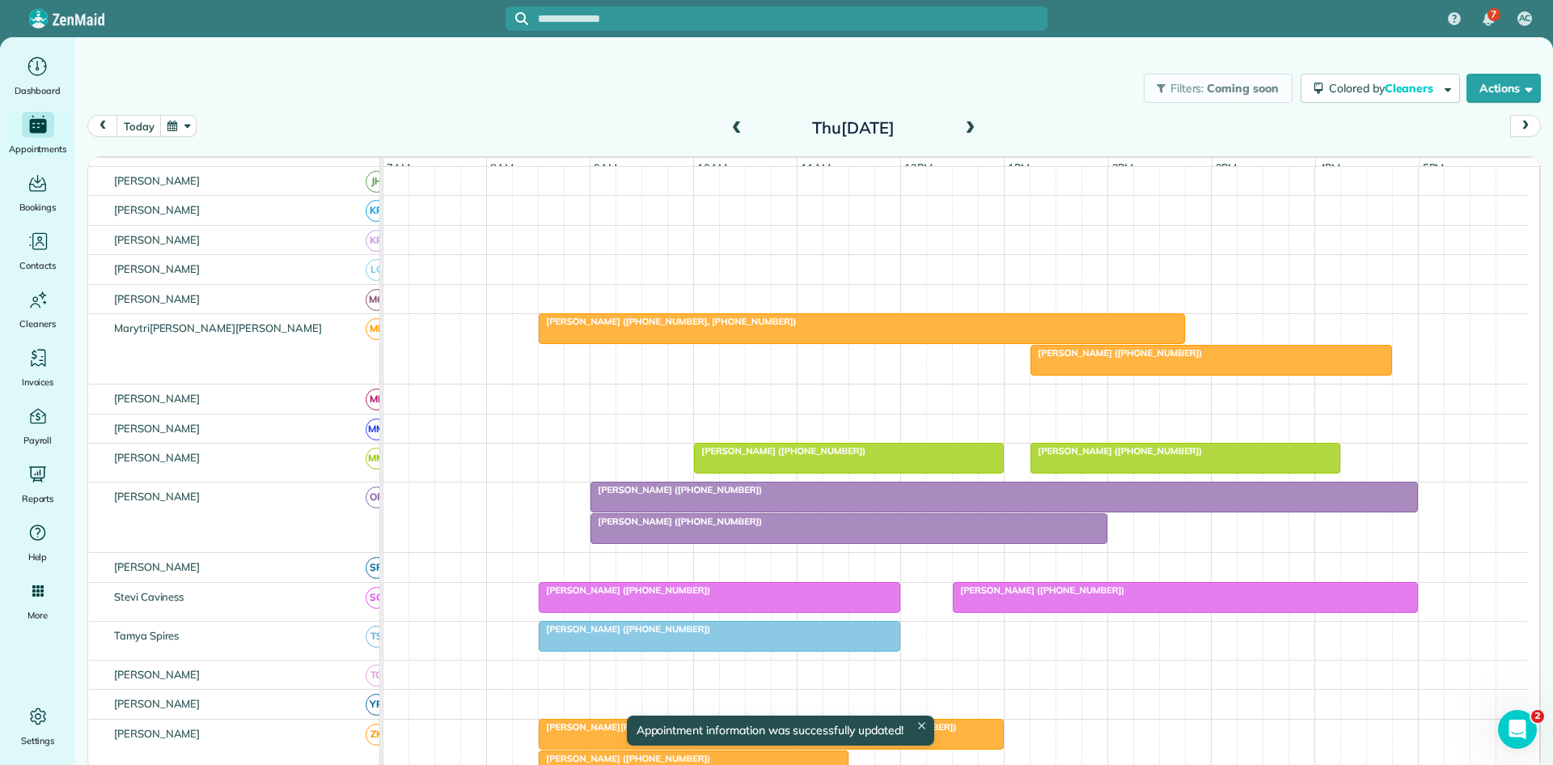
scroll to position [922, 0]
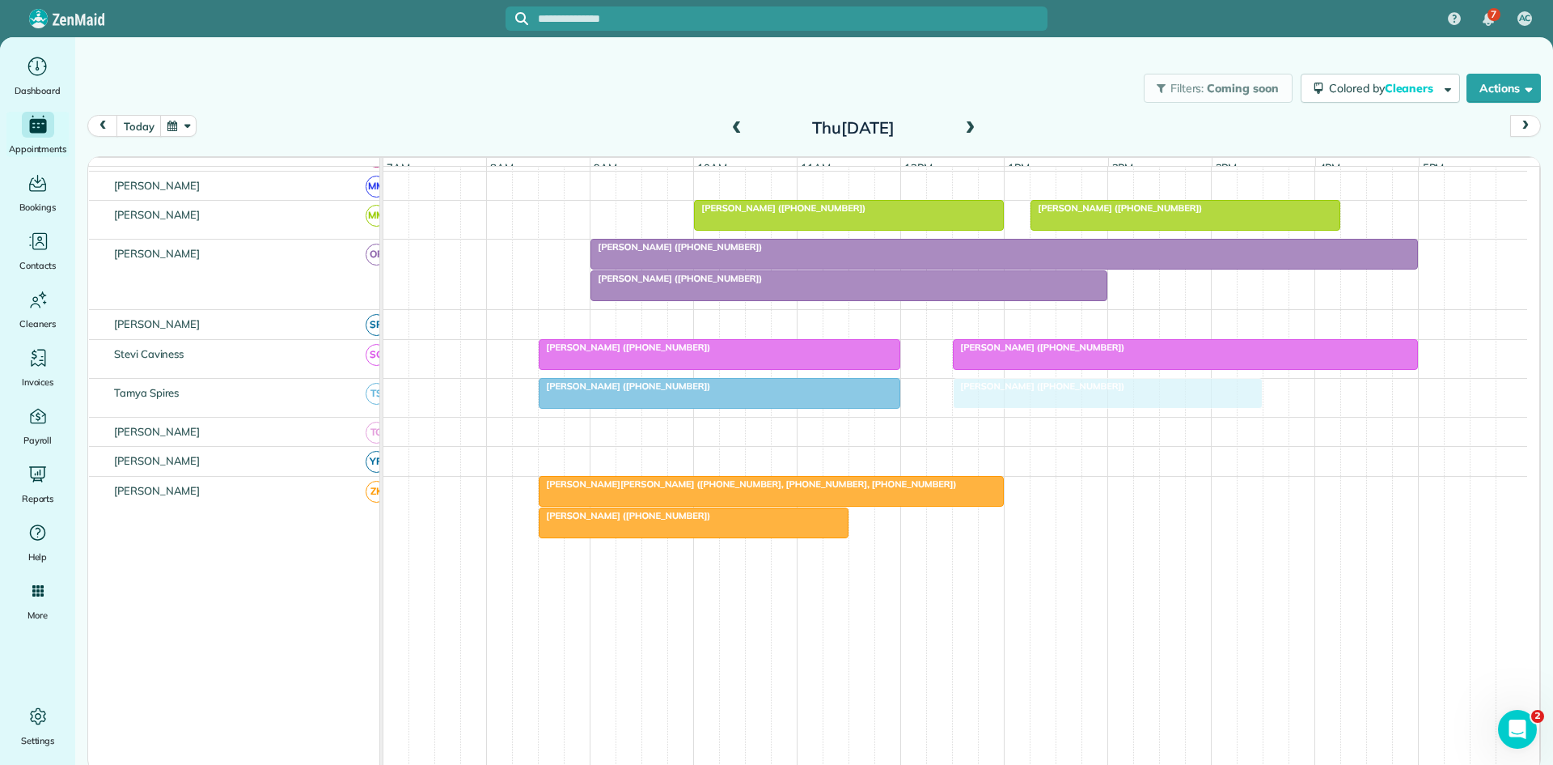
drag, startPoint x: 1058, startPoint y: 276, endPoint x: 1051, endPoint y: 399, distance: 123.2
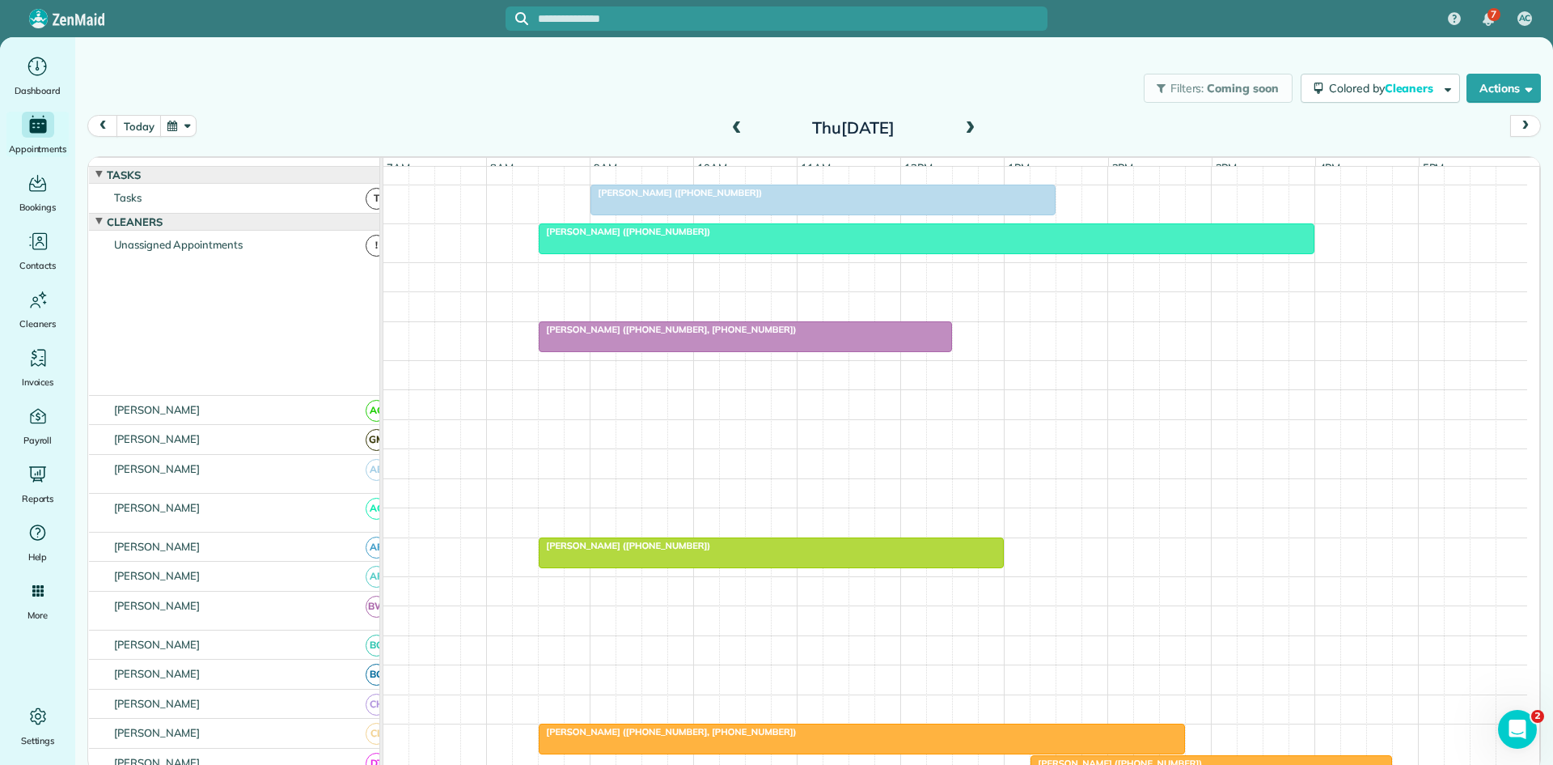
scroll to position [269, 0]
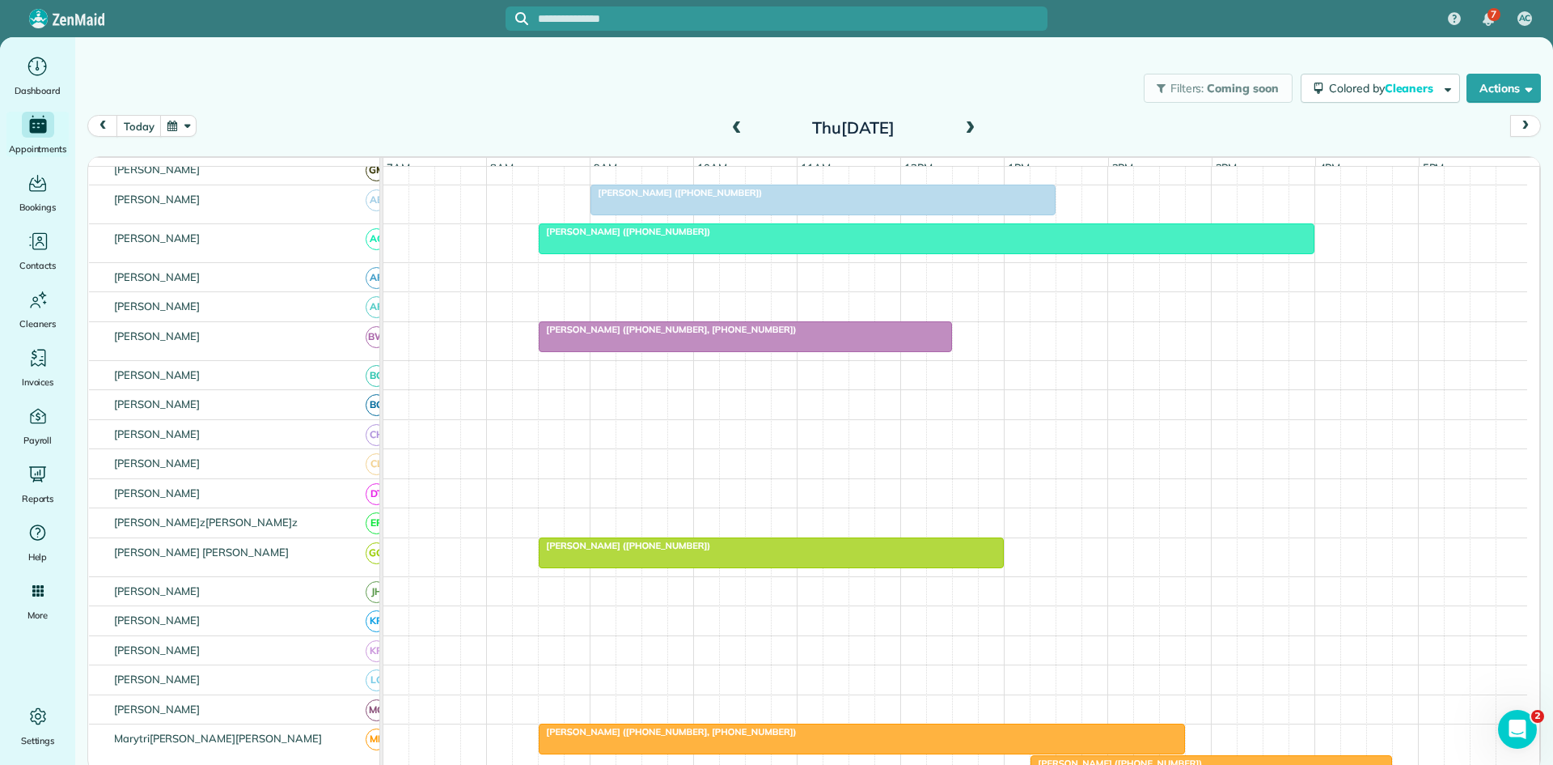
click at [640, 567] on div at bounding box center [772, 552] width 464 height 29
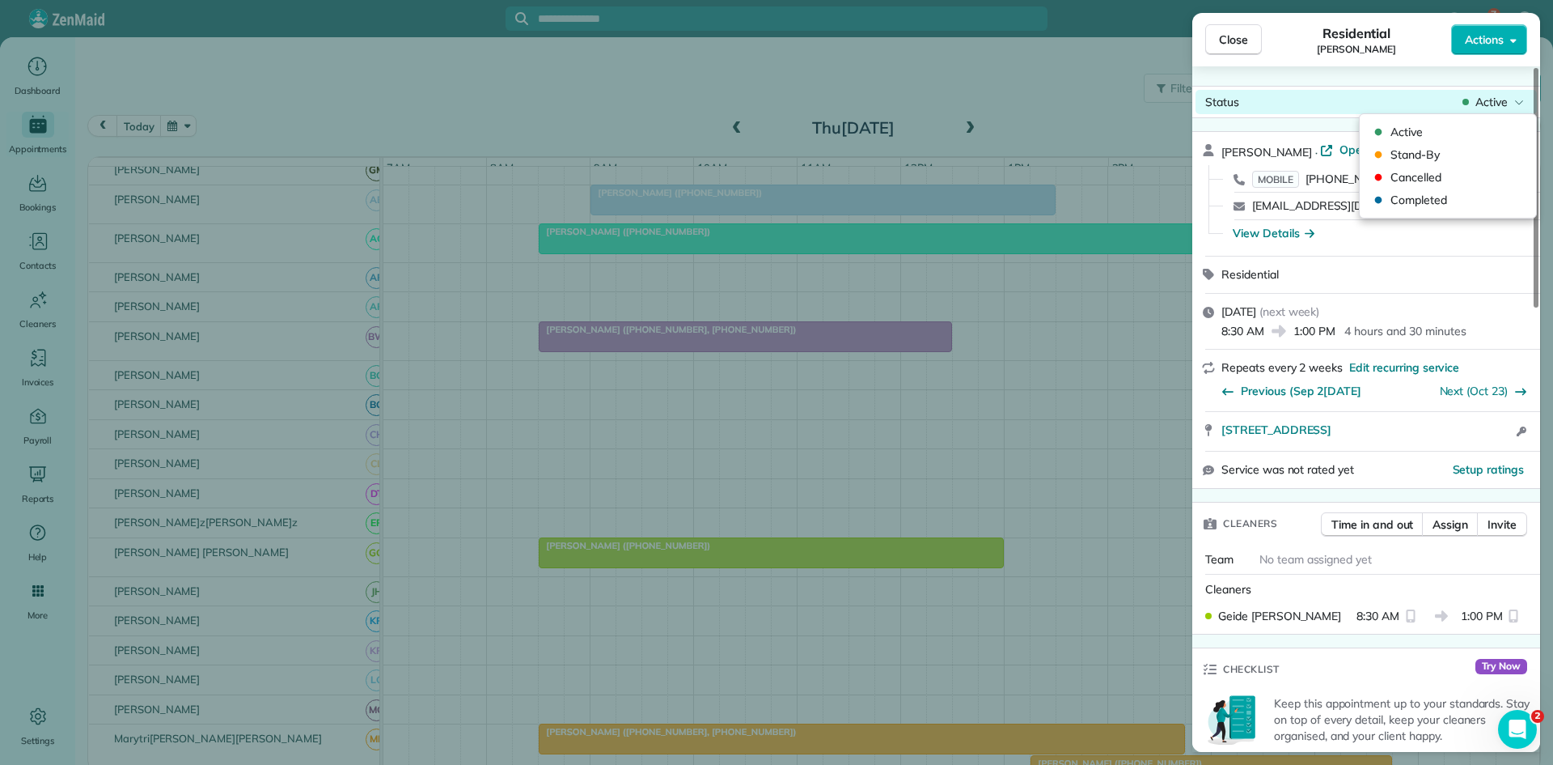
click at [1491, 105] on span "Active" at bounding box center [1492, 102] width 32 height 16
click at [1456, 185] on div "Cancelled" at bounding box center [1448, 177] width 163 height 23
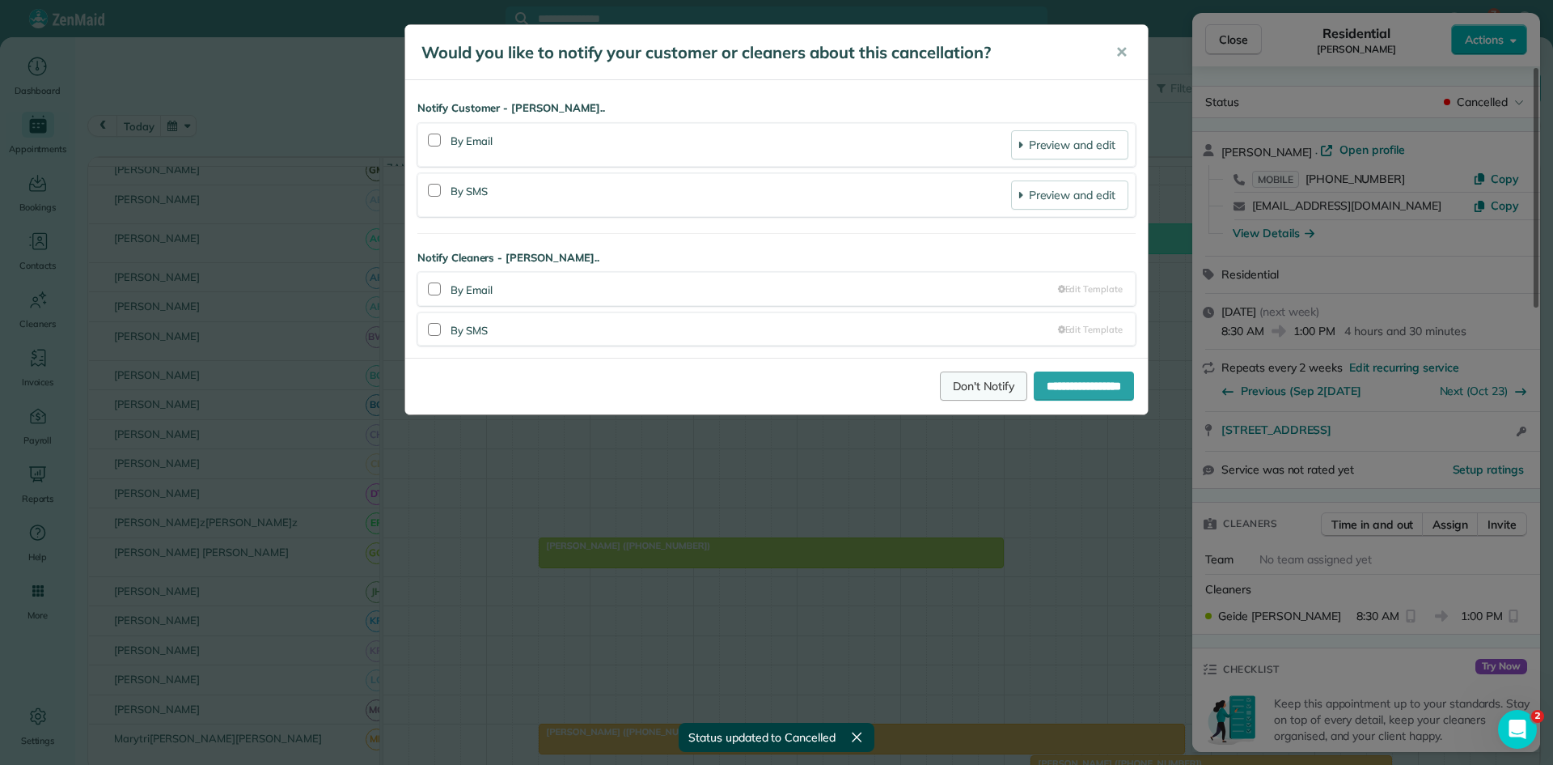
click at [957, 371] on link "Don't Notify" at bounding box center [983, 385] width 87 height 29
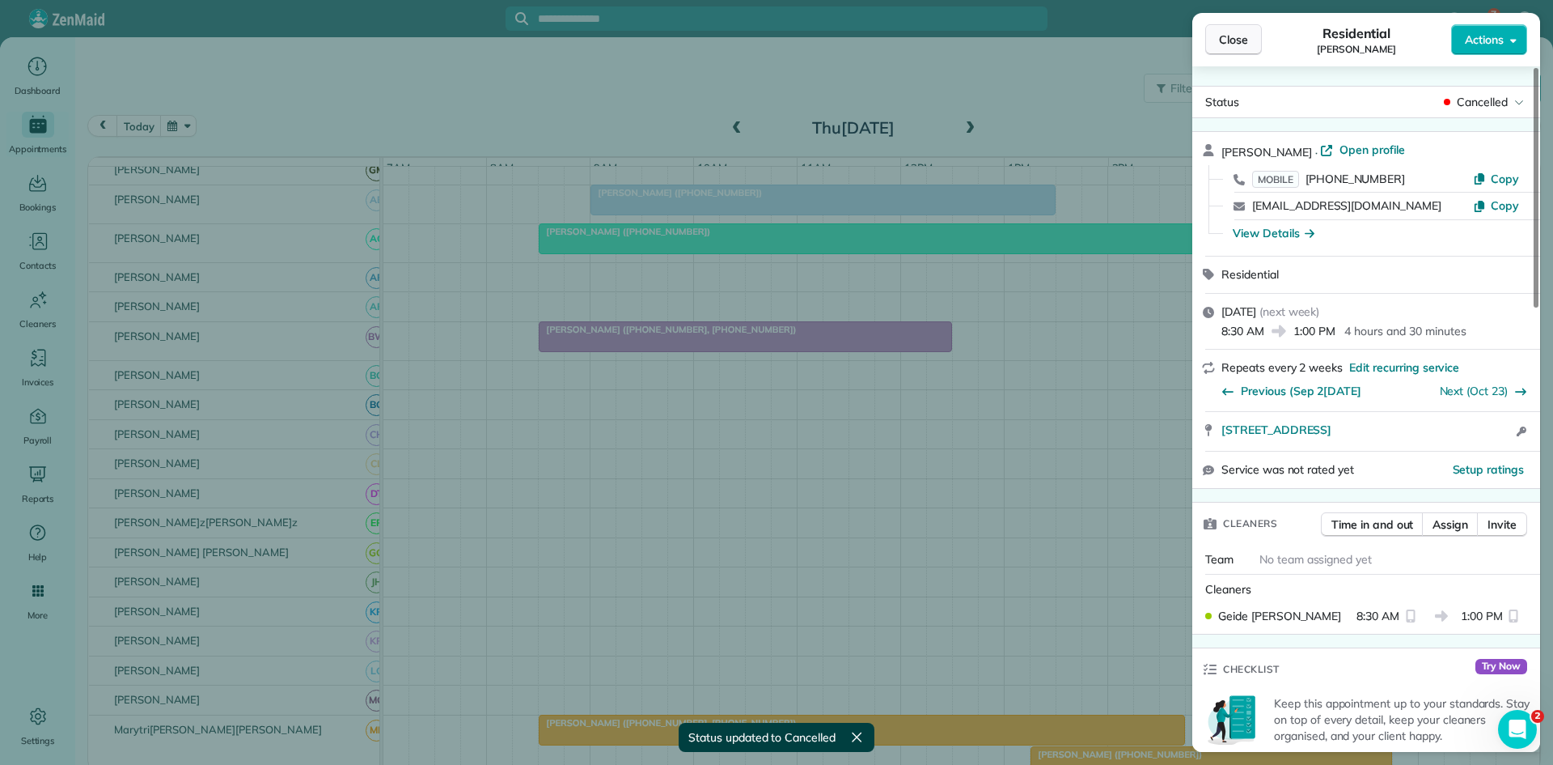
click at [1231, 32] on span "Close" at bounding box center [1233, 40] width 29 height 16
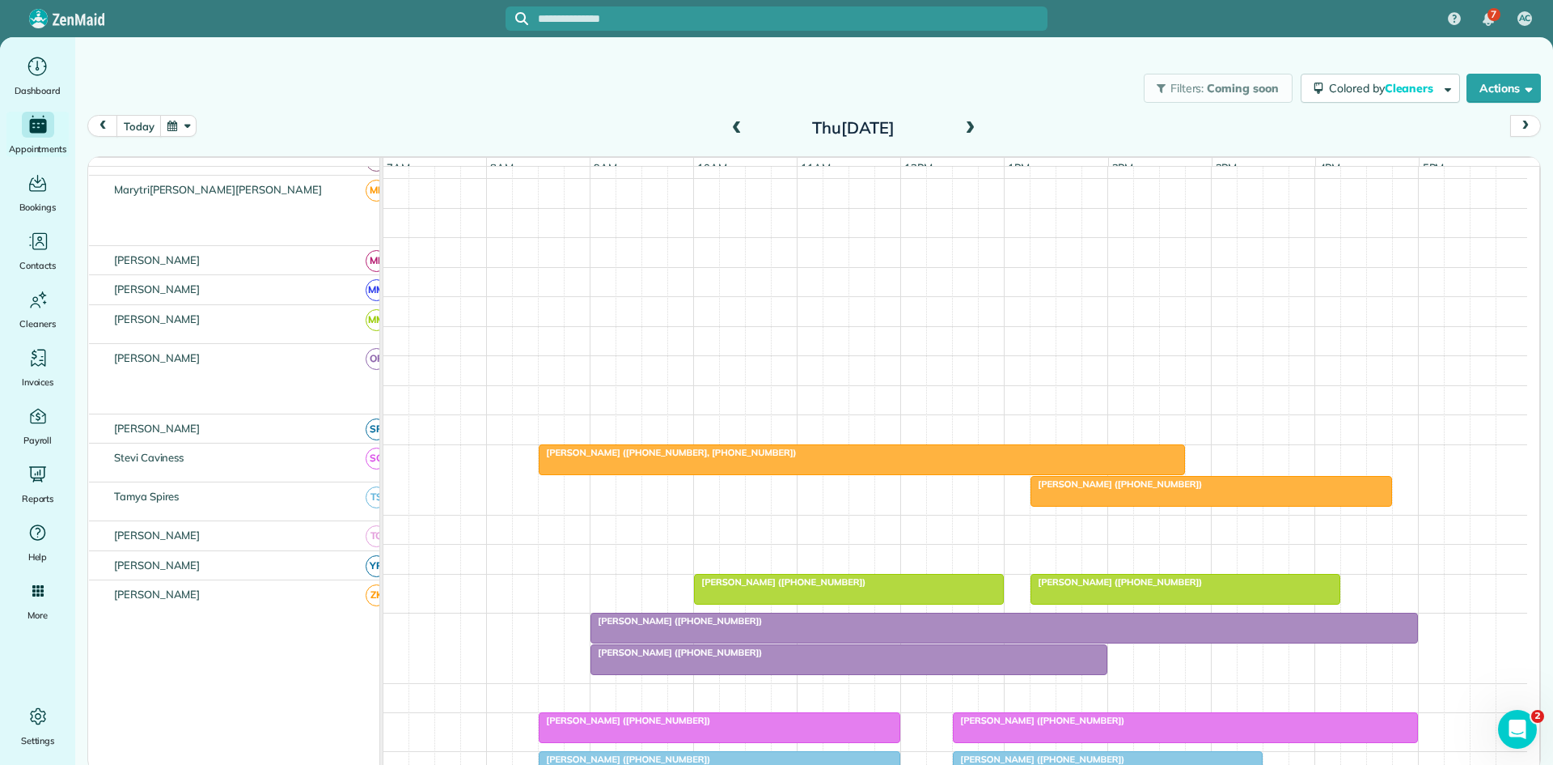
scroll to position [540, 0]
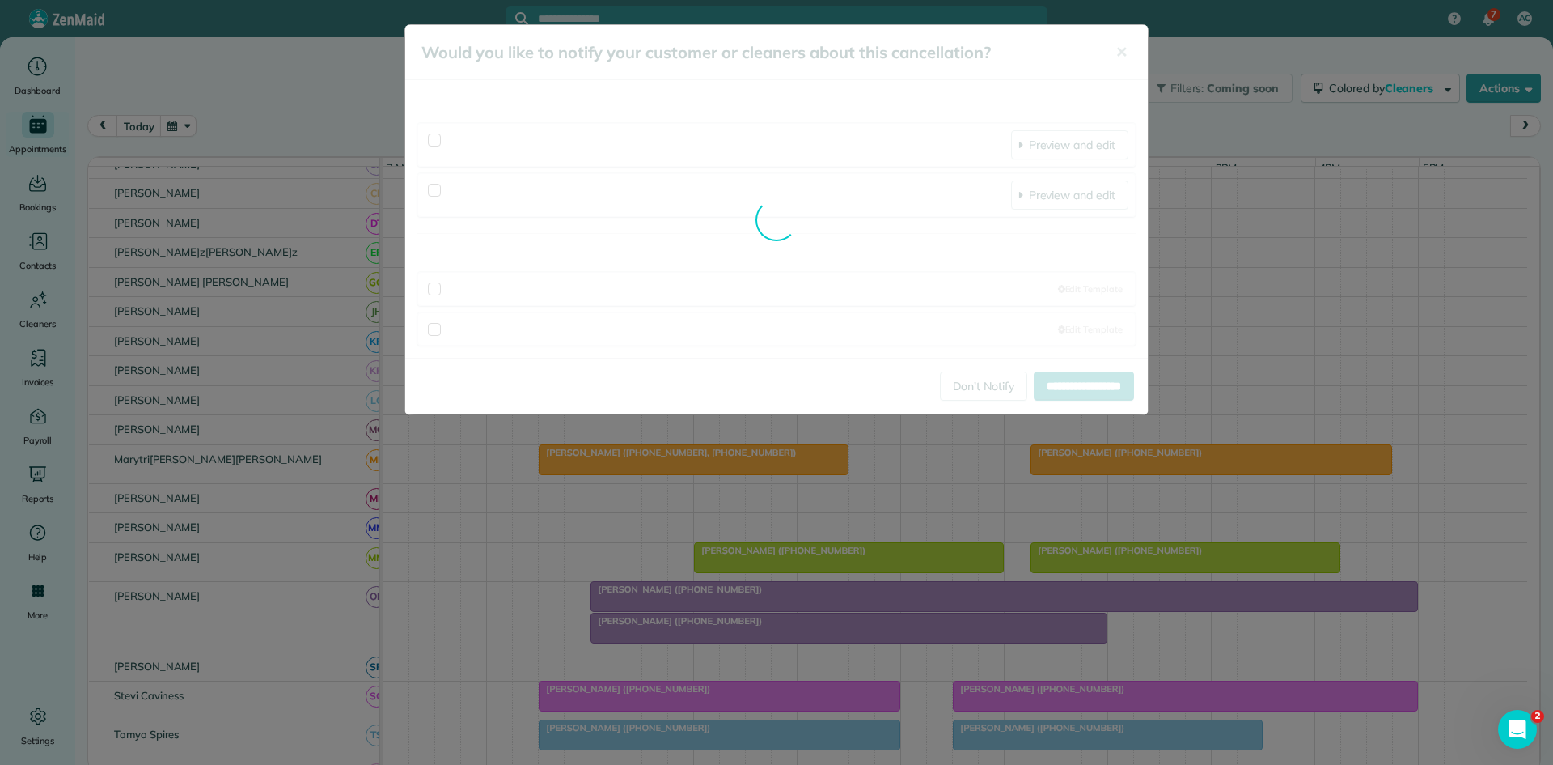
click at [834, 459] on div "**********" at bounding box center [776, 382] width 1553 height 765
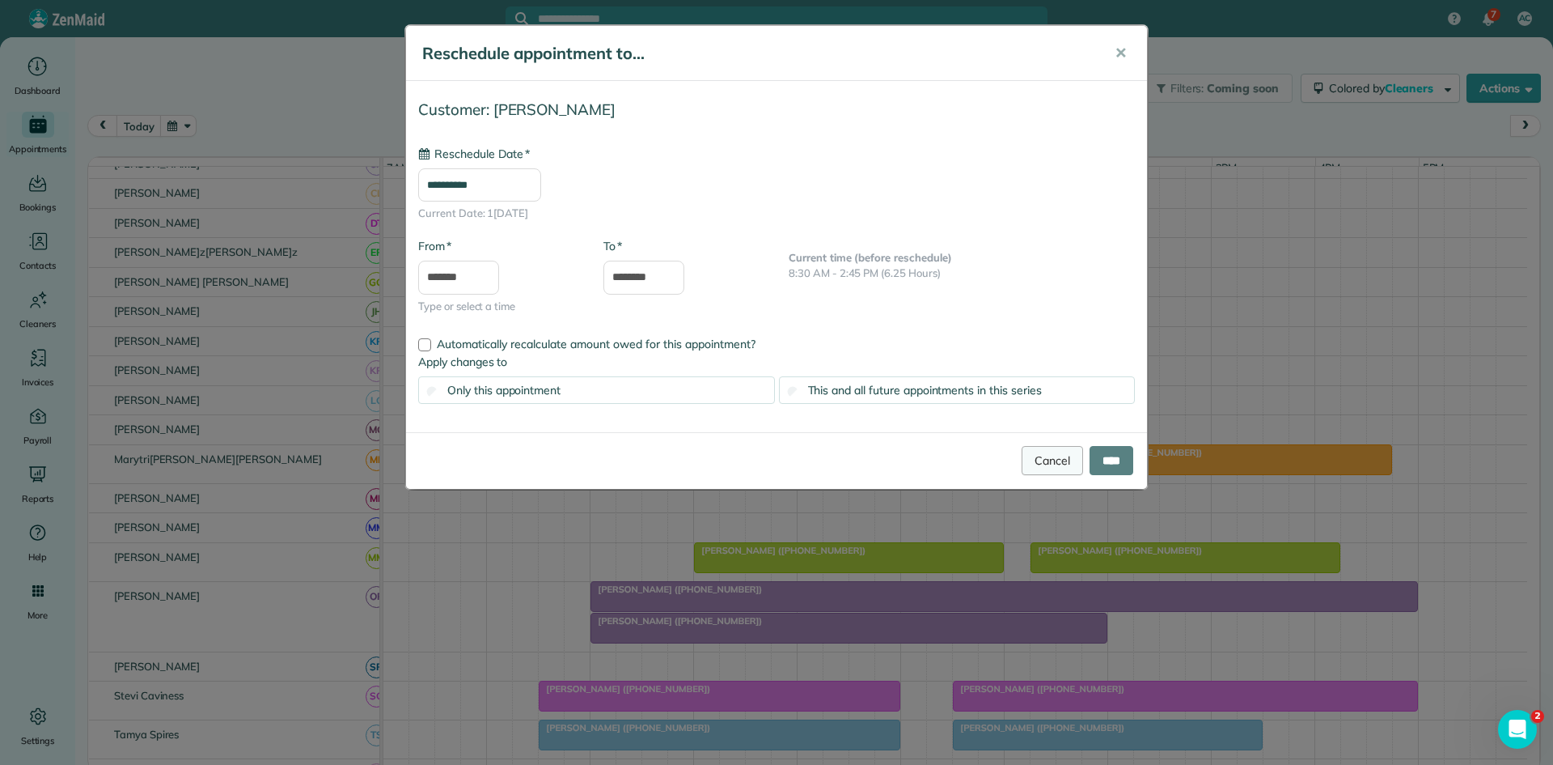
type input "**********"
click at [1101, 468] on input "****" at bounding box center [1112, 460] width 44 height 29
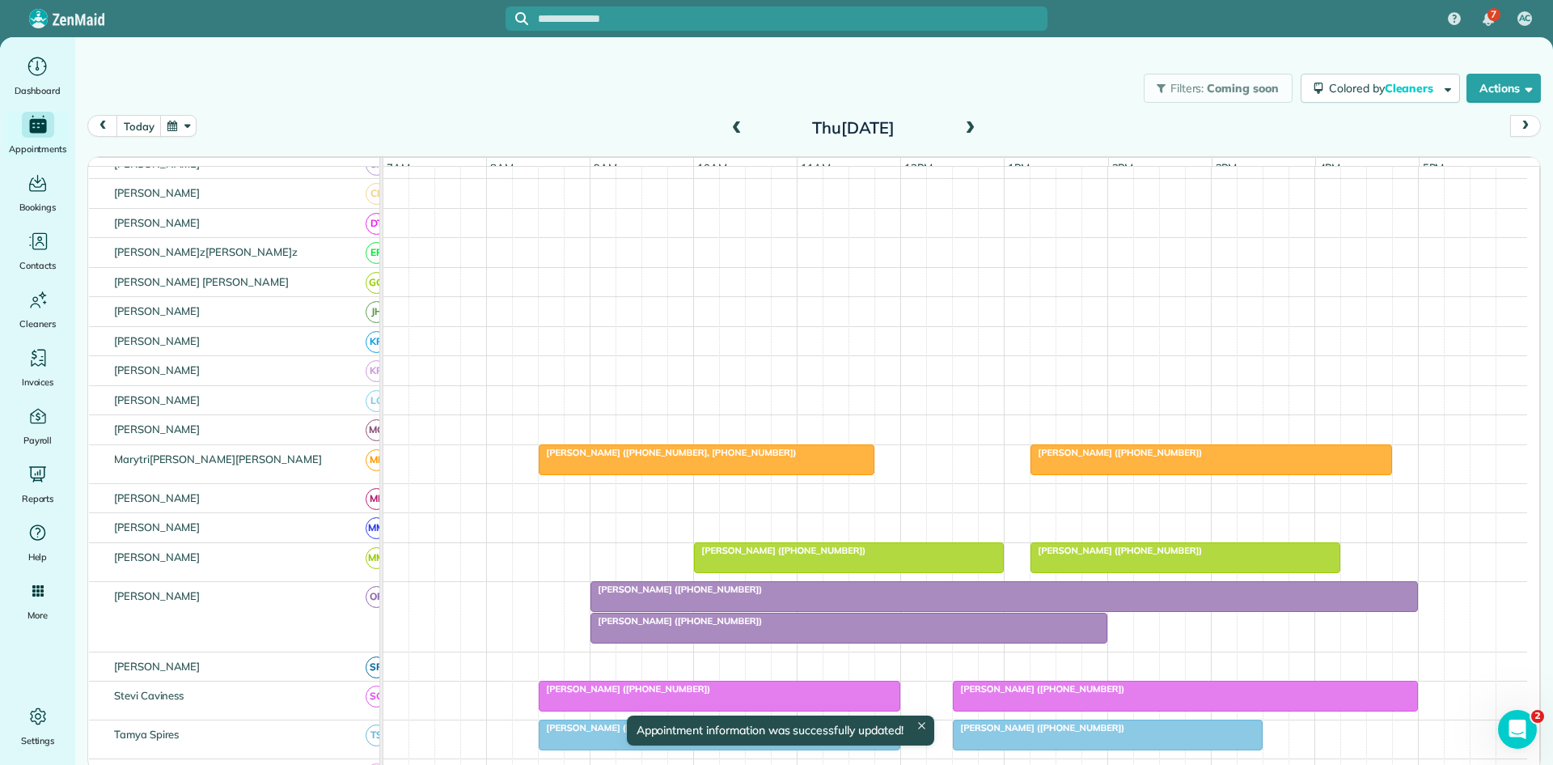
click at [732, 474] on div at bounding box center [707, 459] width 334 height 29
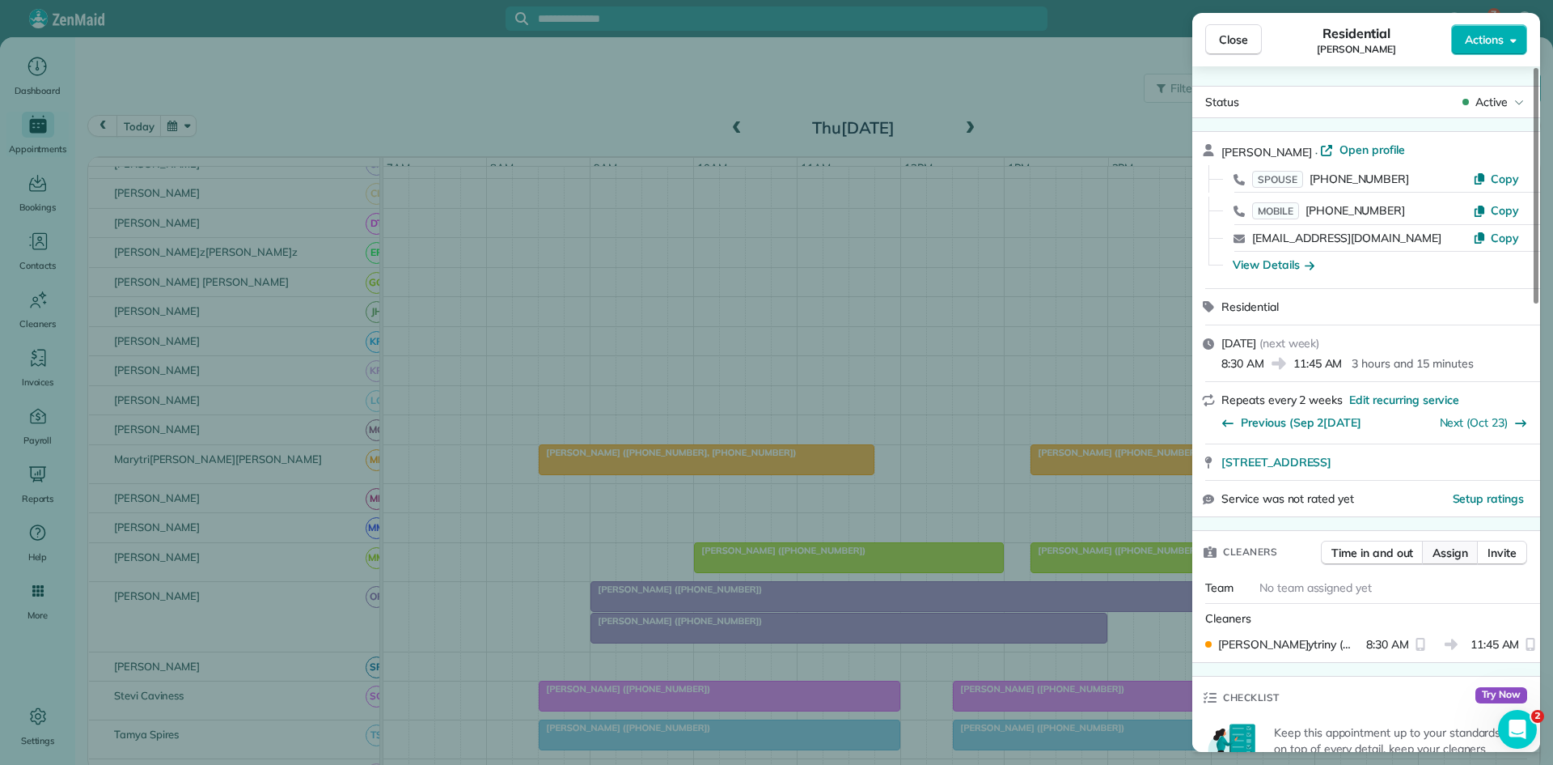
click at [1442, 552] on span "Assign" at bounding box center [1451, 553] width 36 height 16
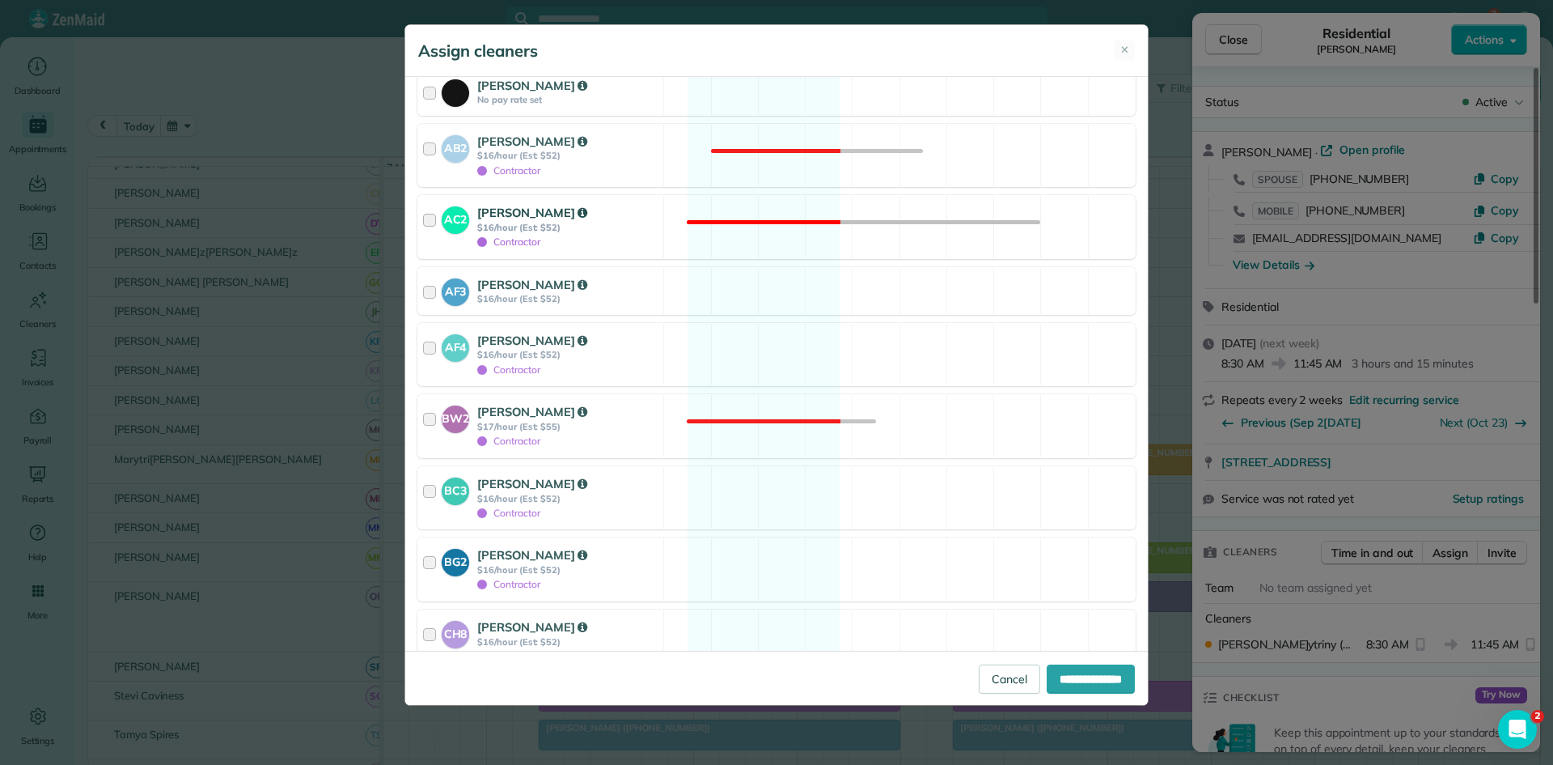
scroll to position [540, 0]
click at [627, 628] on div "[PERSON_NAME]" at bounding box center [567, 626] width 181 height 18
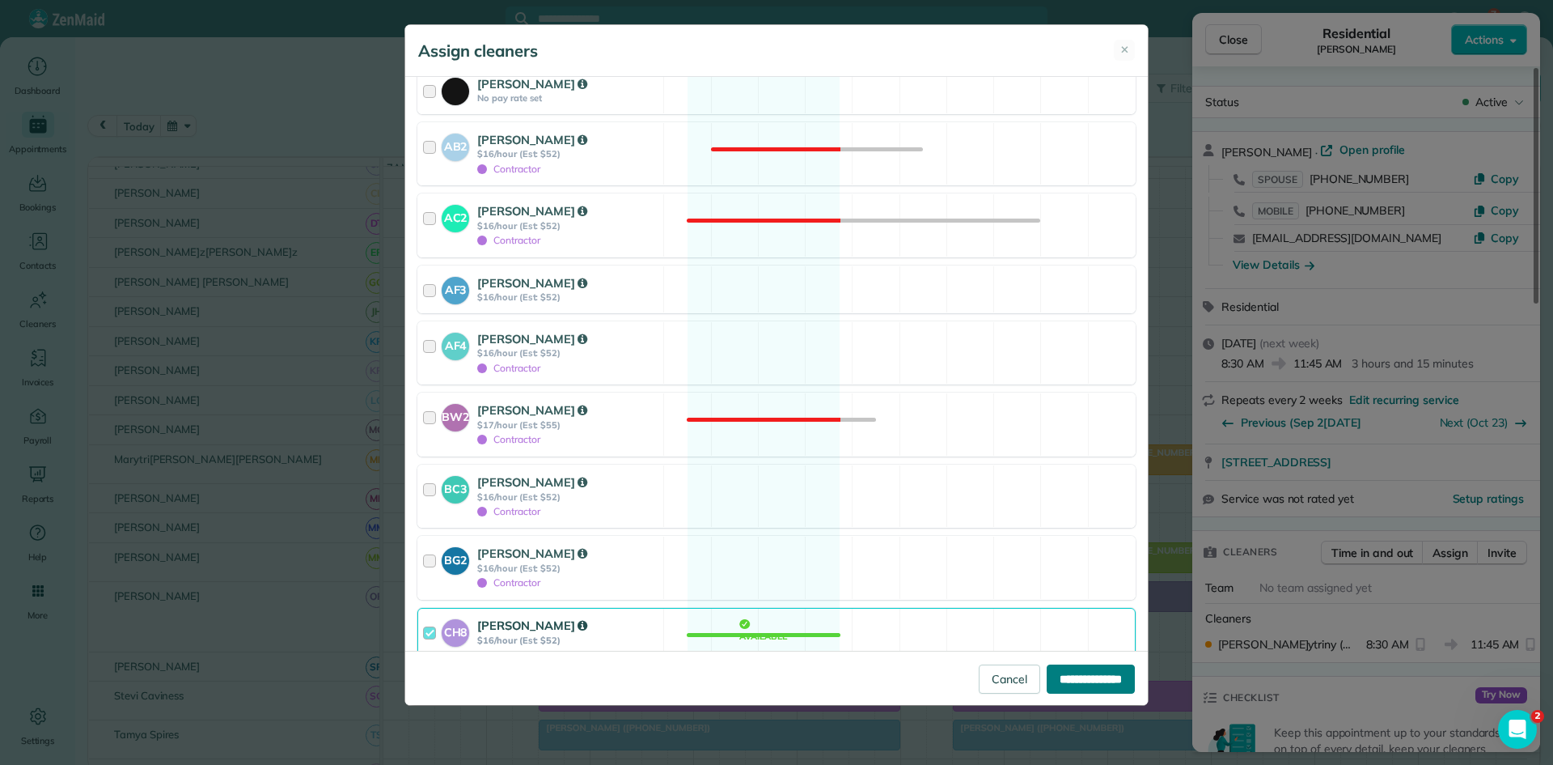
click at [1081, 674] on input "**********" at bounding box center [1091, 678] width 88 height 29
type input "**********"
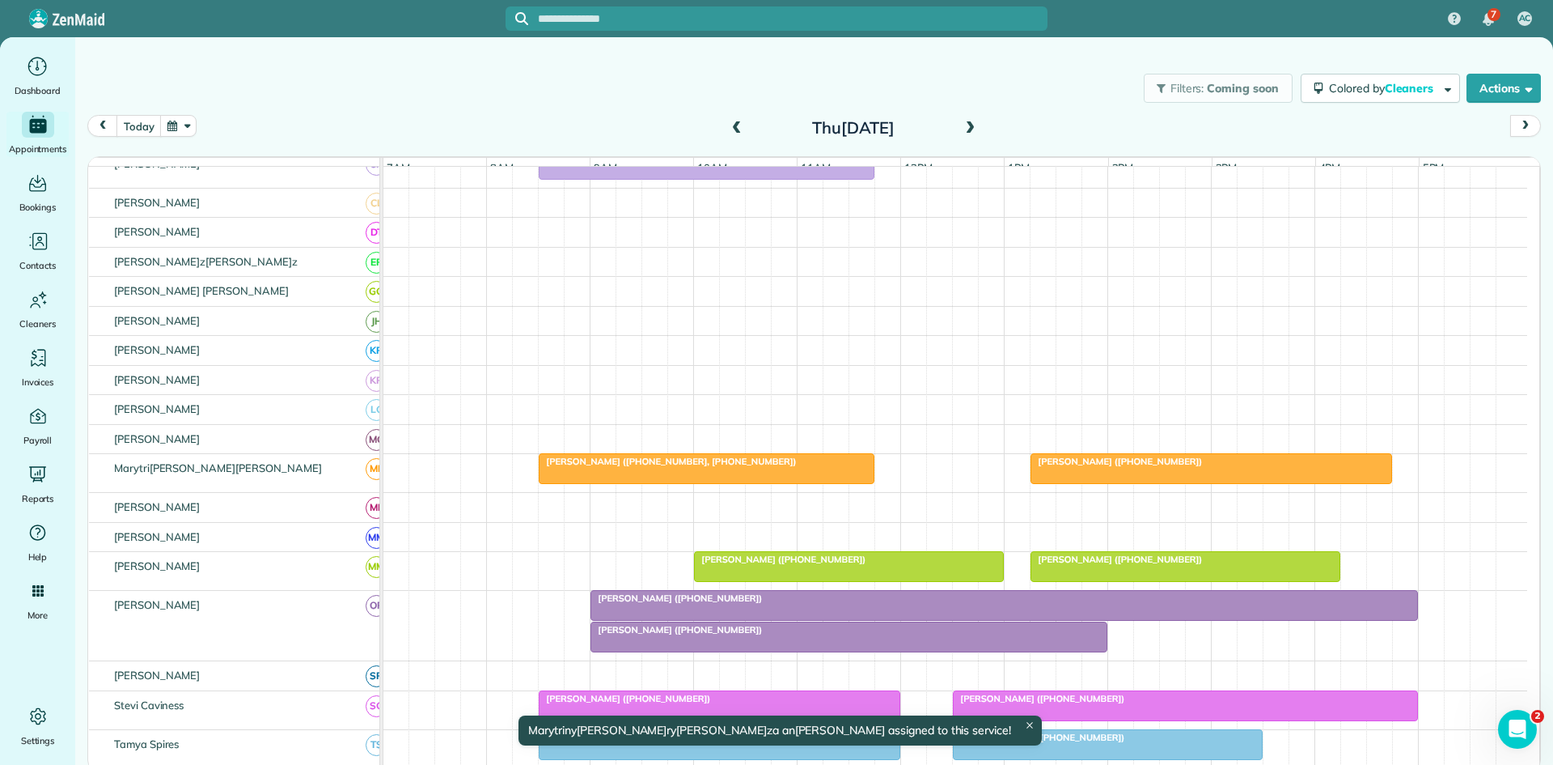
scroll to position [549, 0]
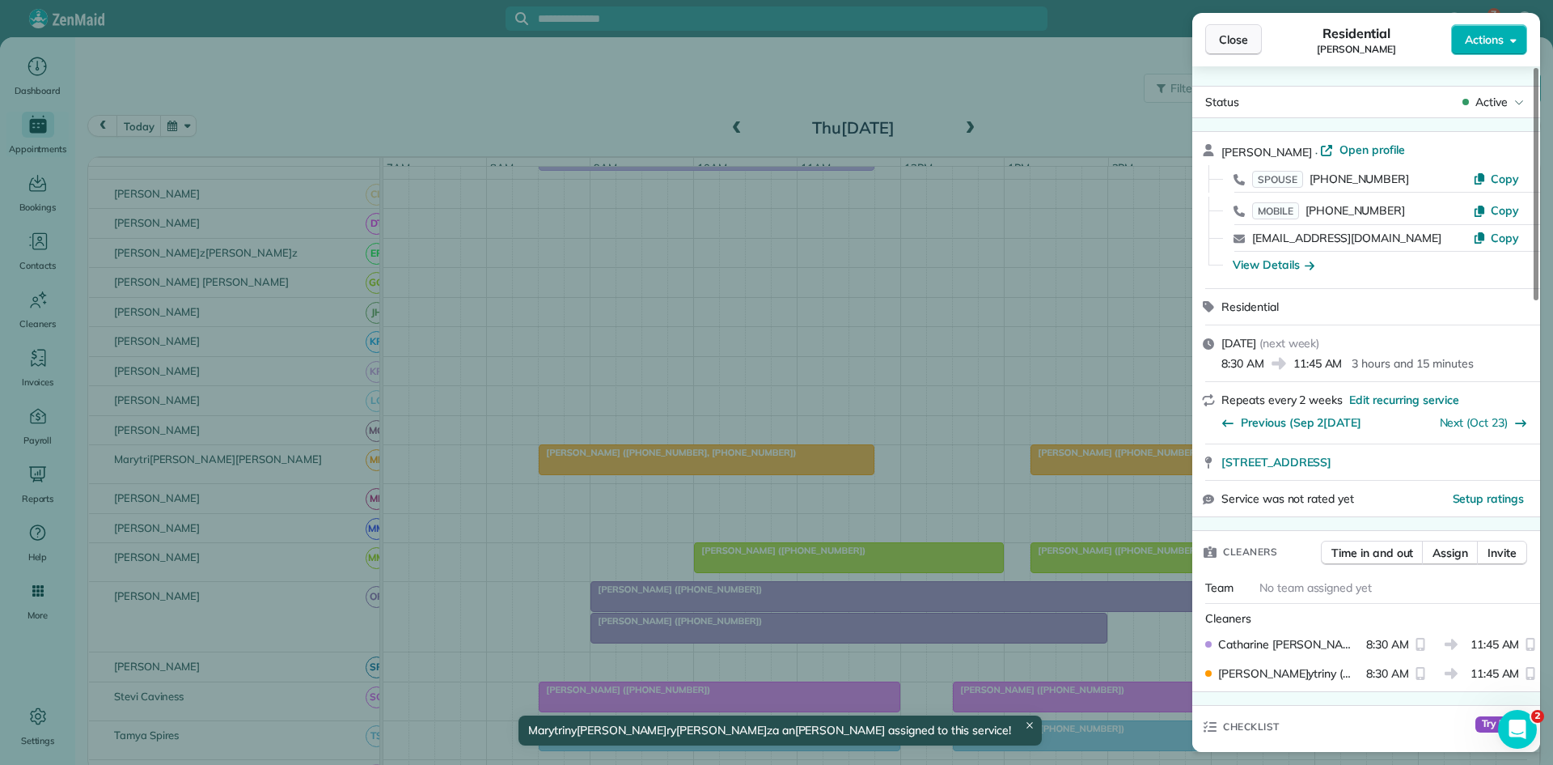
click at [1223, 48] on button "Close" at bounding box center [1234, 39] width 57 height 31
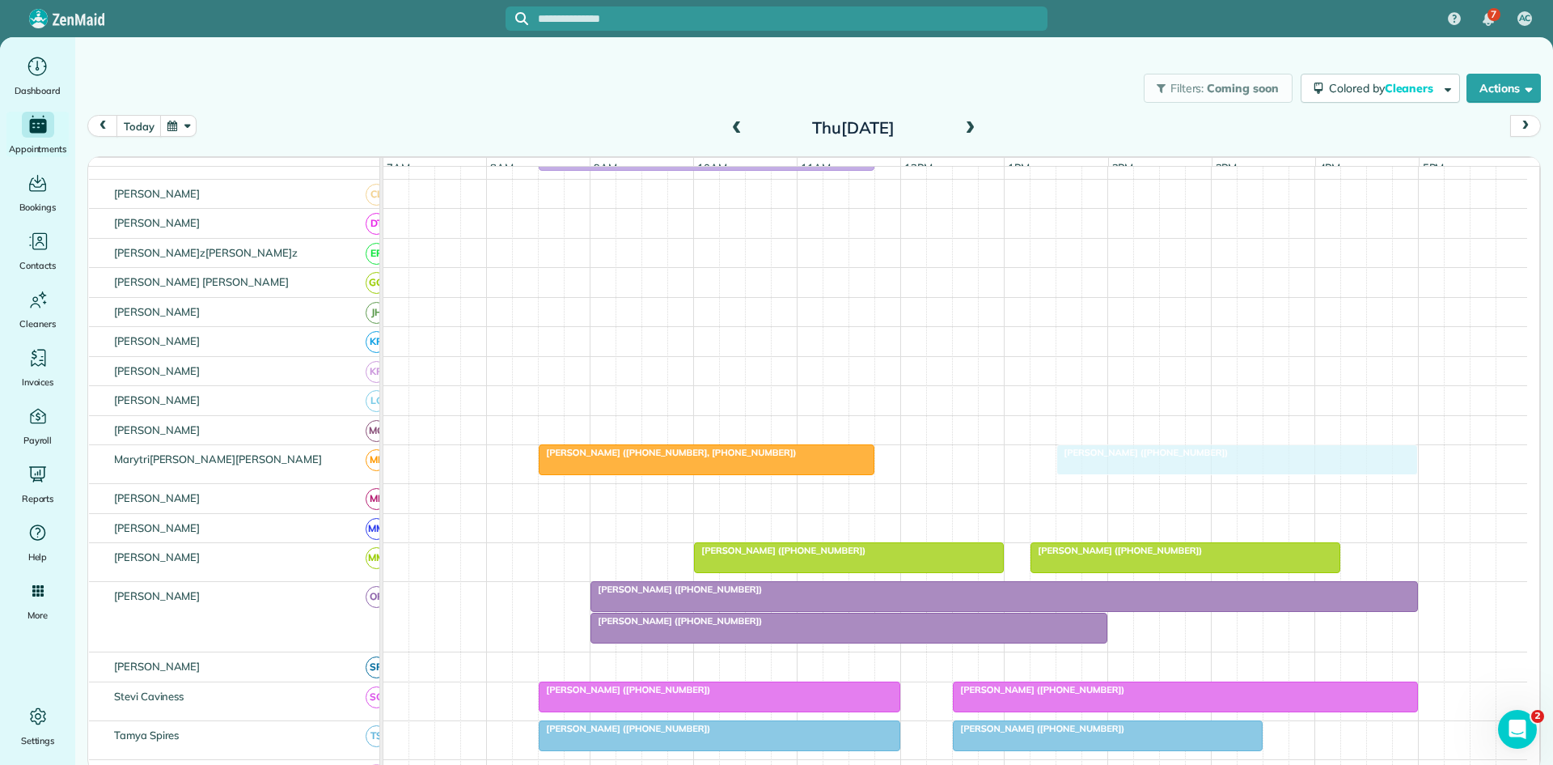
drag, startPoint x: 1214, startPoint y: 466, endPoint x: 1237, endPoint y: 468, distance: 22.7
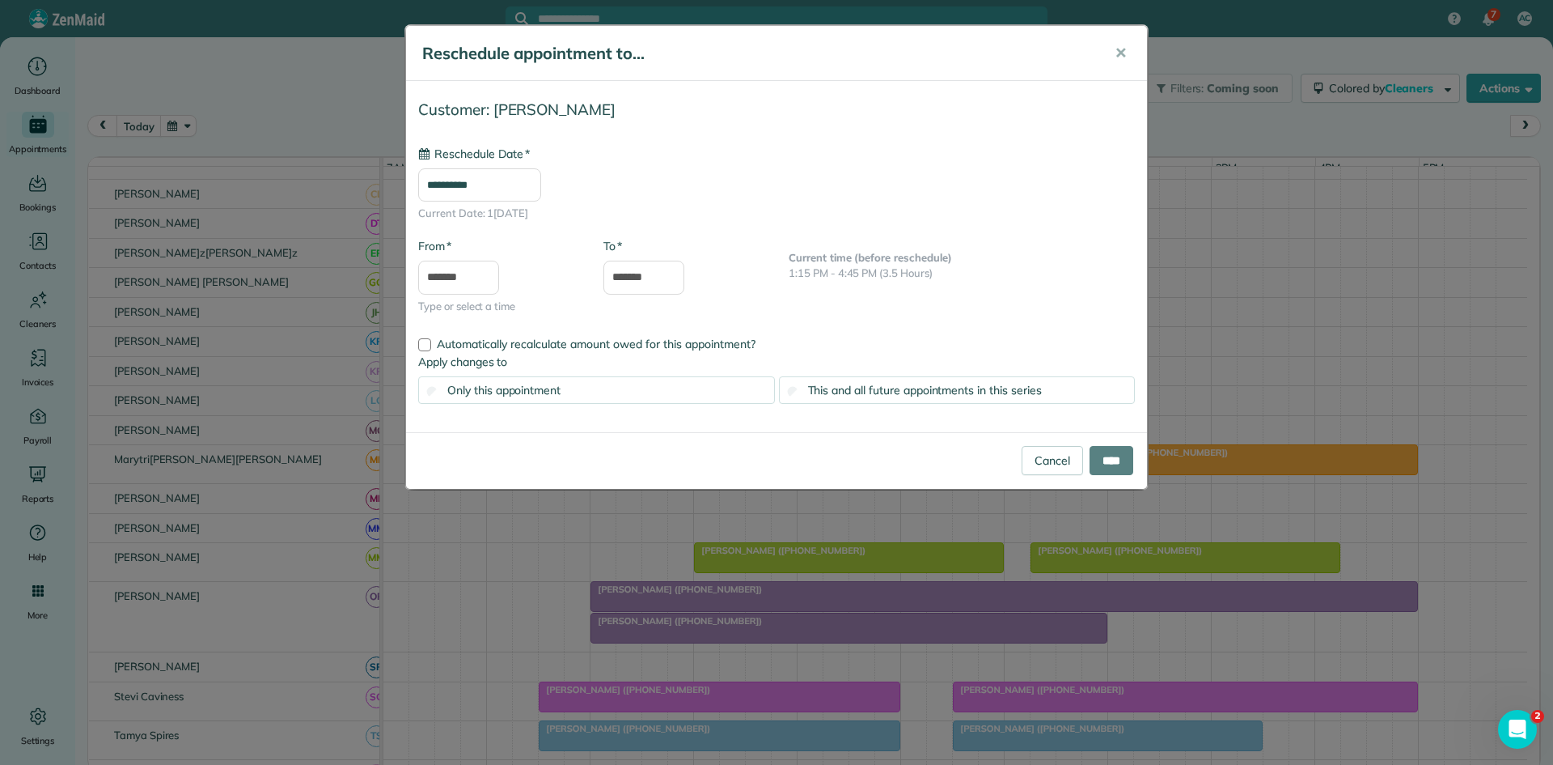
type input "**********"
click at [1119, 459] on input "****" at bounding box center [1112, 460] width 44 height 29
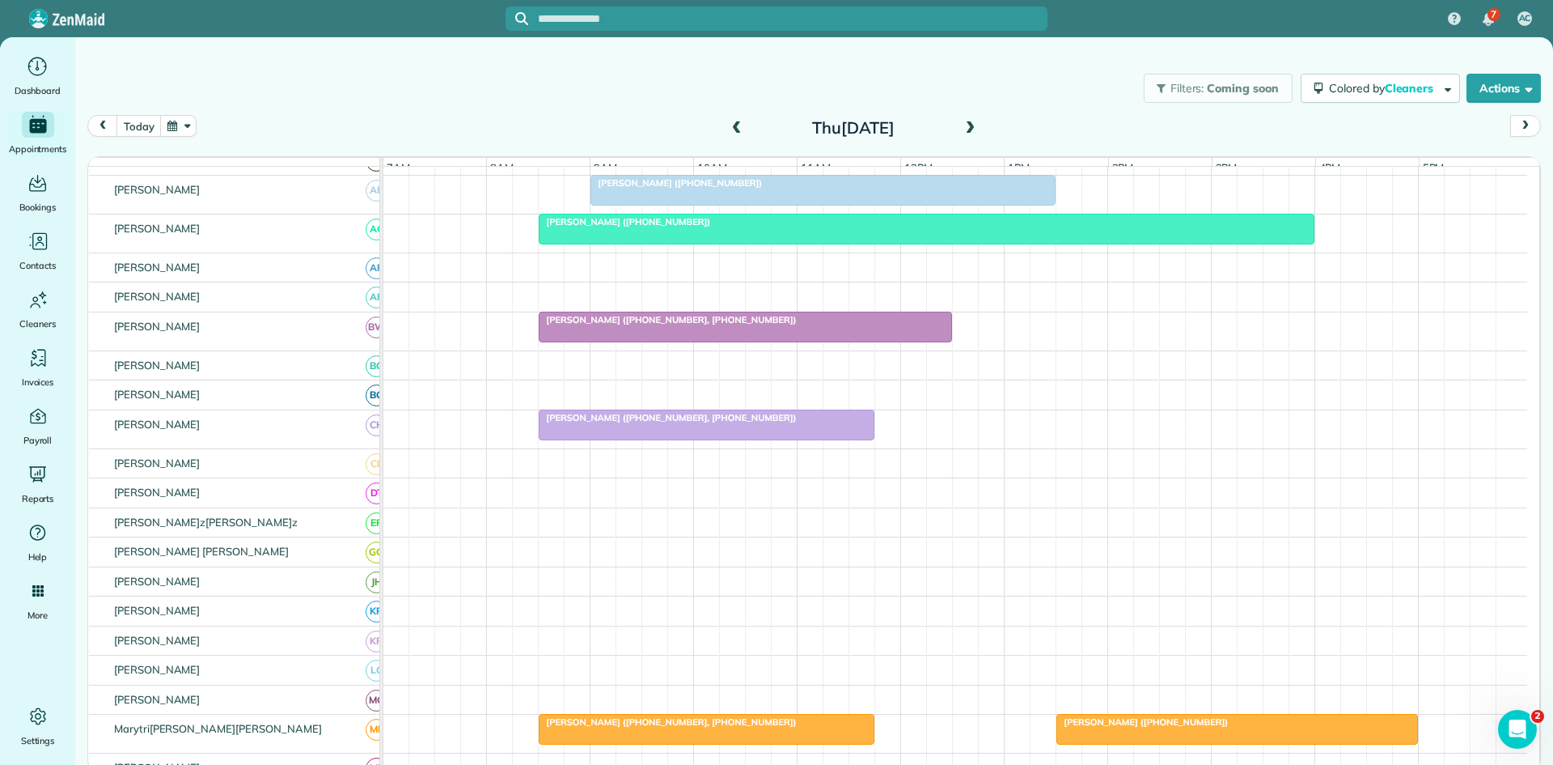
scroll to position [278, 0]
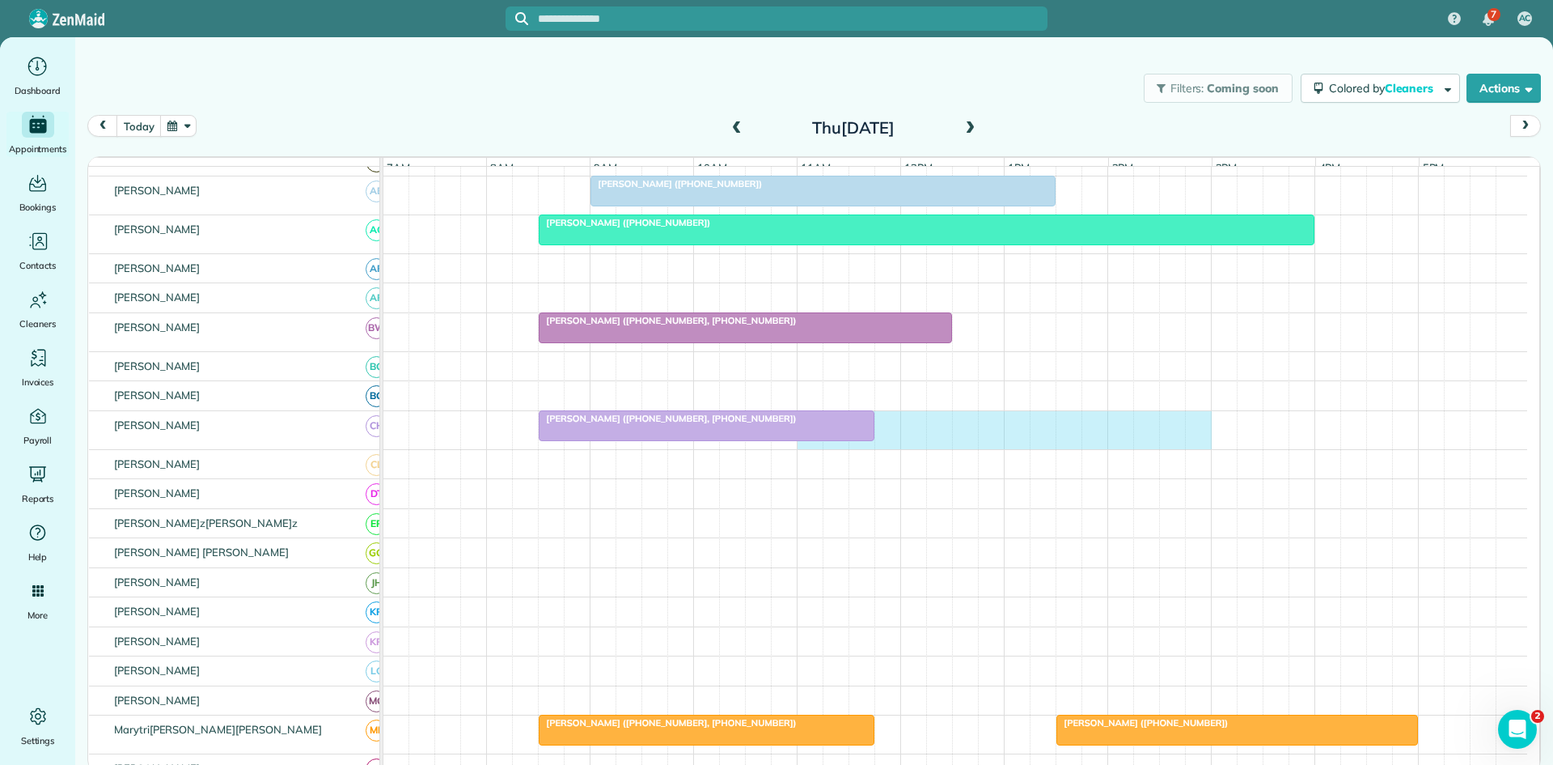
drag, startPoint x: 808, startPoint y: 457, endPoint x: 1204, endPoint y: 461, distance: 395.7
click at [1204, 461] on tbody "[PERSON_NAME] (+16[PERSON_NAME] ([PHONE_NUMBER], [PHONE_NUMBER]) [PERSON_NAME] …" at bounding box center [956, 641] width 1144 height 1507
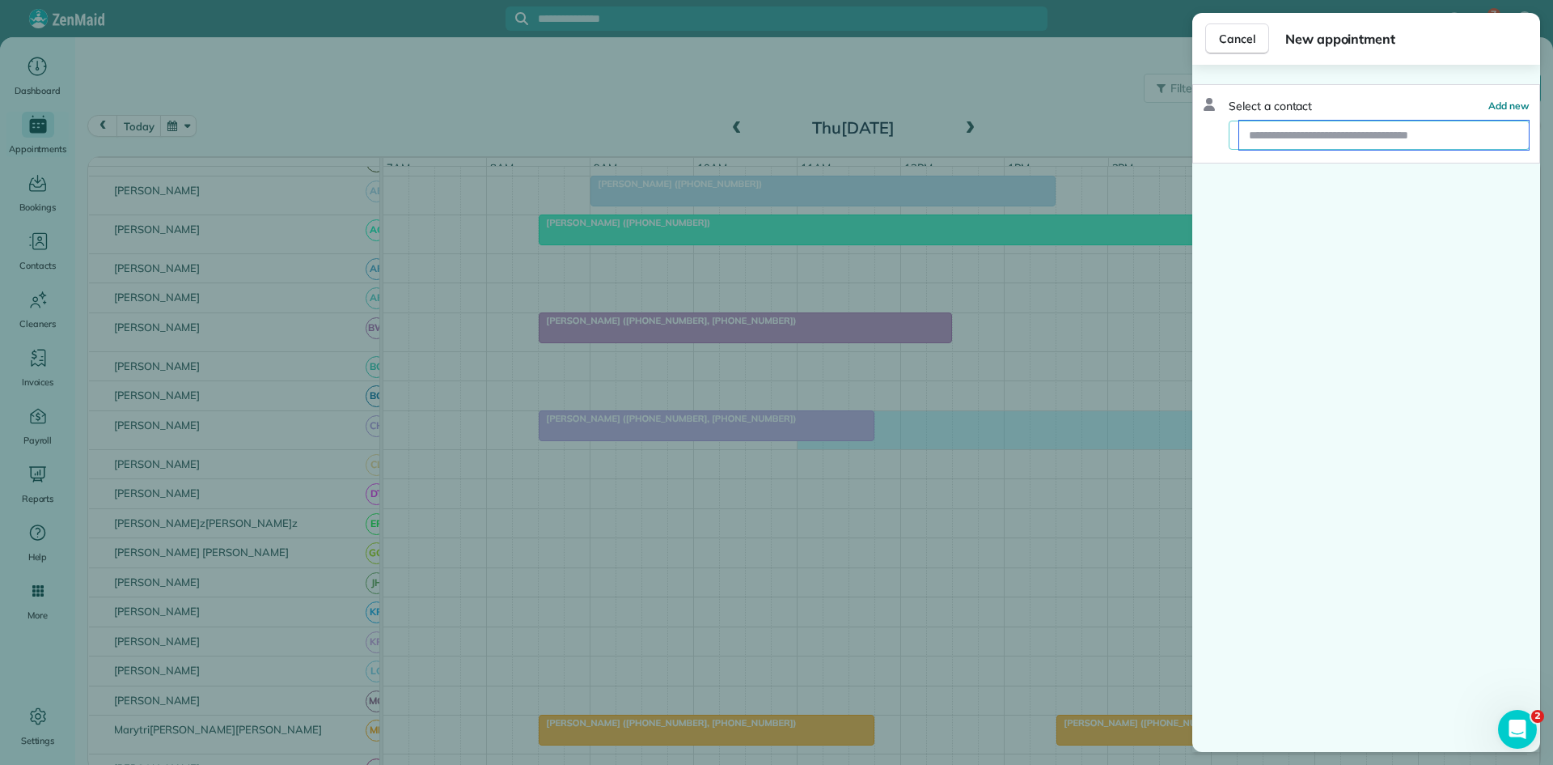
click at [1443, 137] on input "text" at bounding box center [1385, 135] width 290 height 29
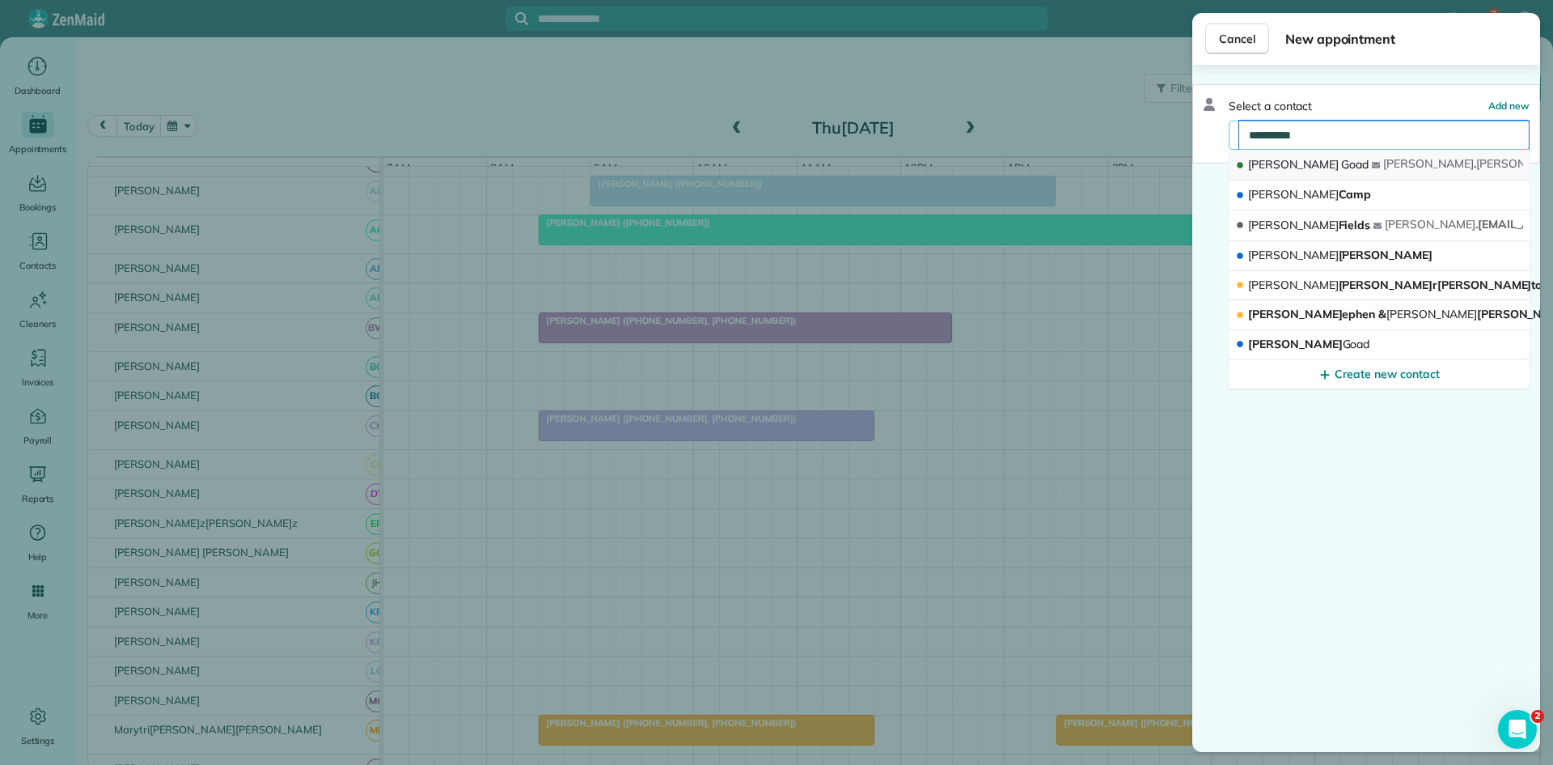
type input "**********"
click at [1340, 174] on button "[PERSON_NAME] [PERSON_NAME] [PERSON_NAME]. goad @[DOMAIN_NAME]" at bounding box center [1379, 165] width 301 height 31
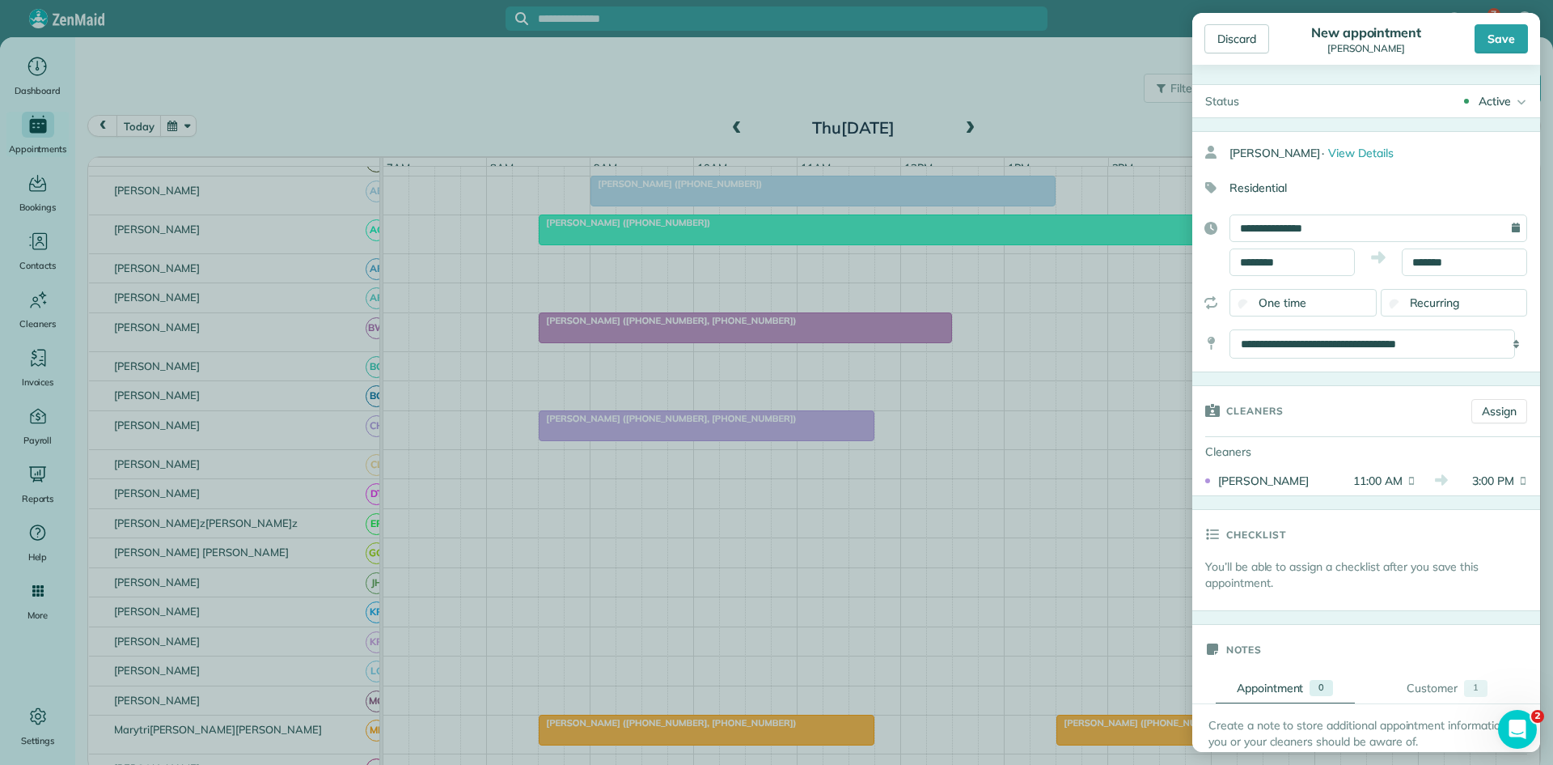
click at [1504, 54] on div "Discard New appointment [PERSON_NAME]Goad Save" at bounding box center [1367, 39] width 348 height 52
click at [1502, 45] on div "Save" at bounding box center [1501, 38] width 53 height 29
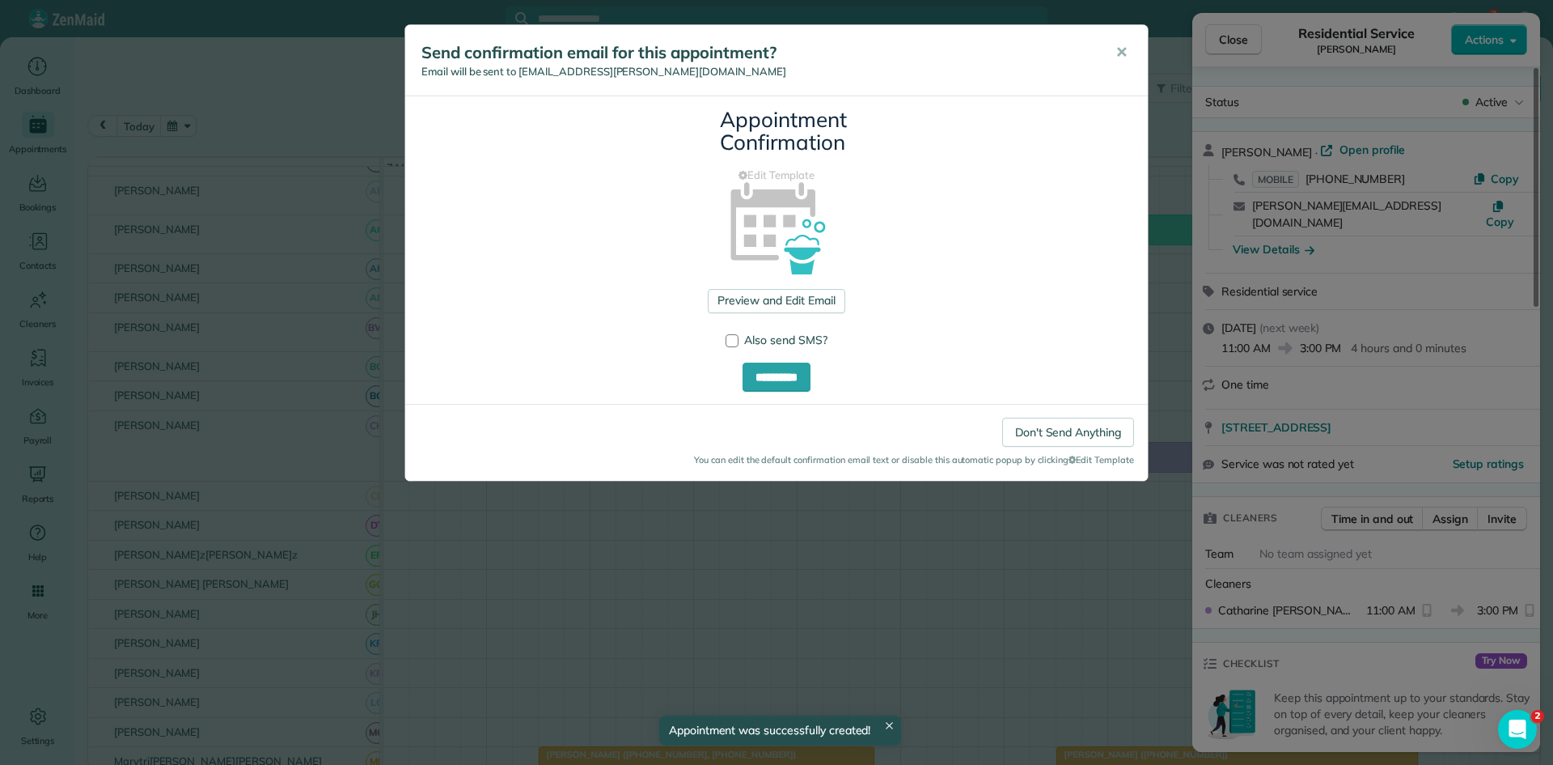
drag, startPoint x: 1117, startPoint y: 58, endPoint x: 1126, endPoint y: 69, distance: 14.3
click at [1128, 69] on button "✕" at bounding box center [1122, 52] width 36 height 39
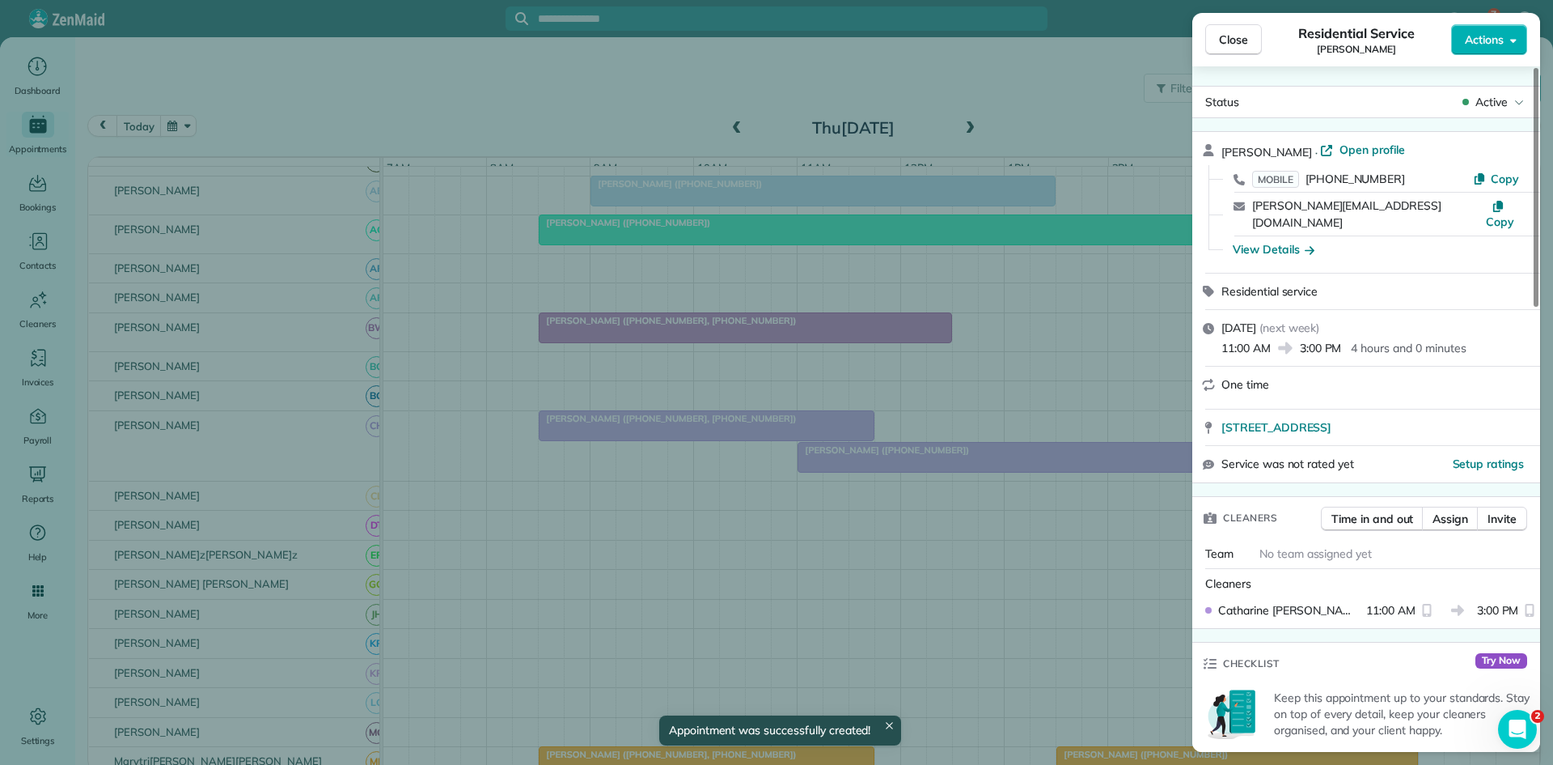
click at [1235, 40] on span "Close" at bounding box center [1233, 40] width 29 height 16
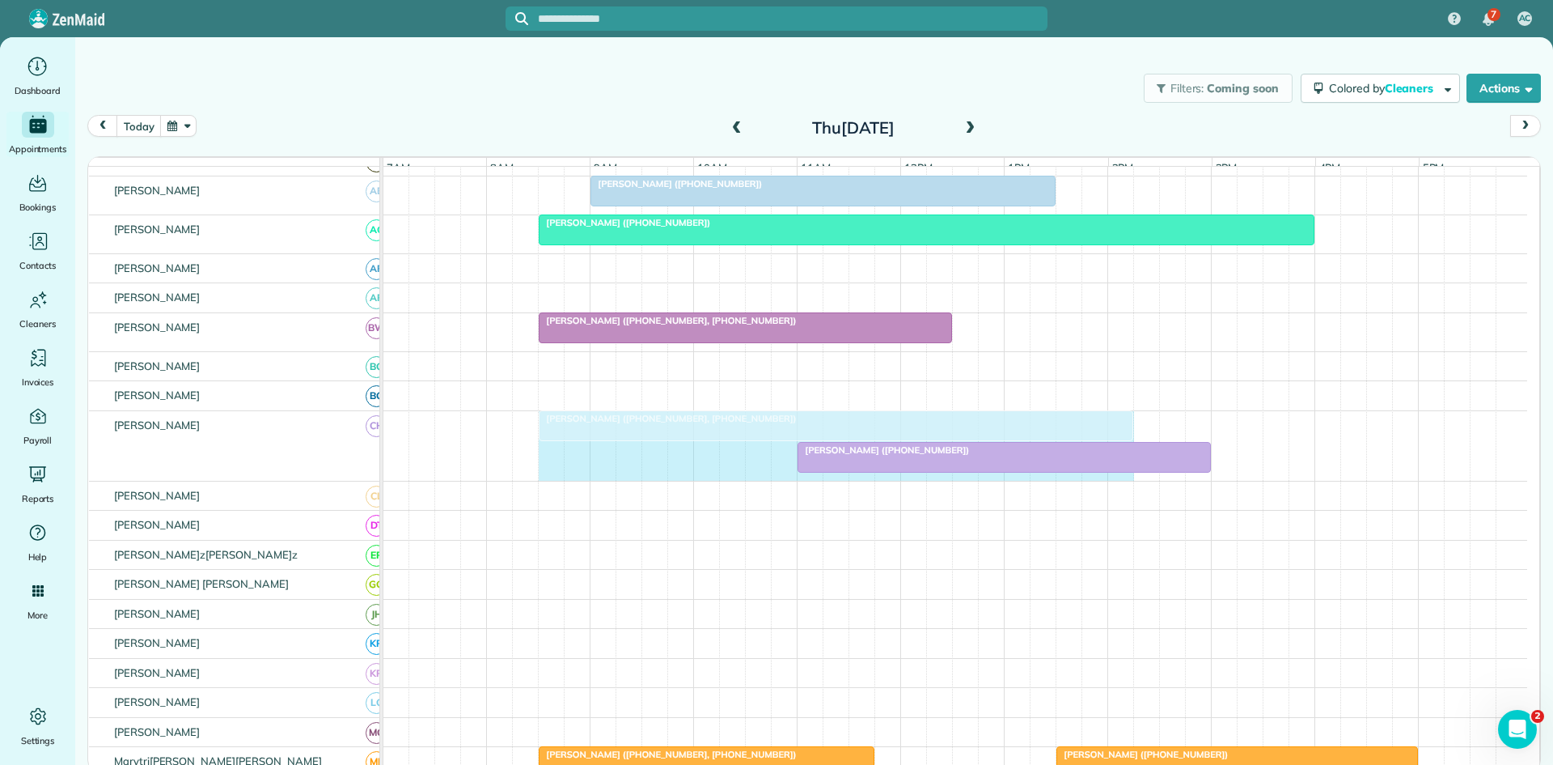
drag, startPoint x: 873, startPoint y: 434, endPoint x: 1129, endPoint y: 448, distance: 256.0
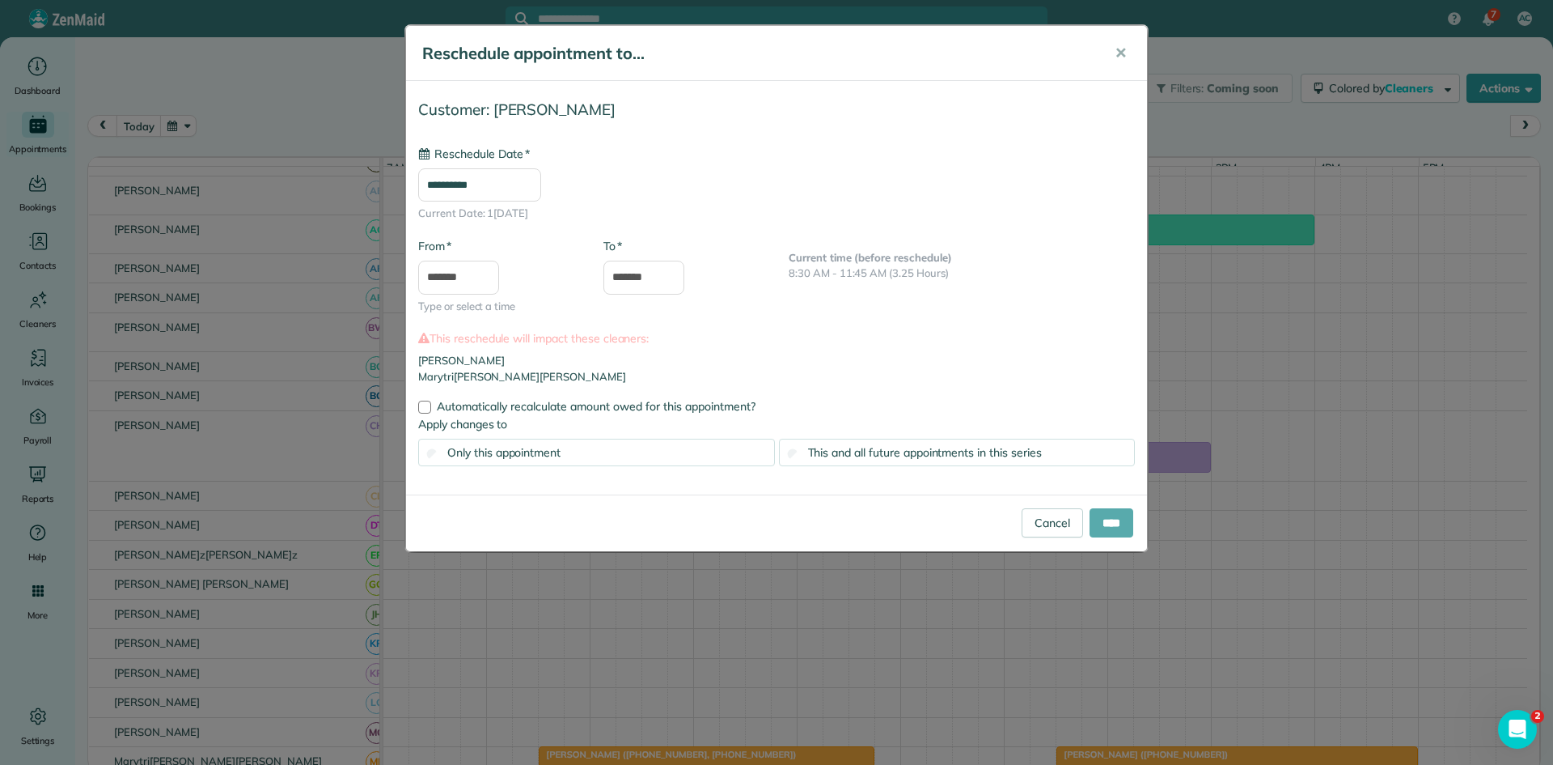
type input "**********"
click at [1108, 521] on input "****" at bounding box center [1112, 522] width 44 height 29
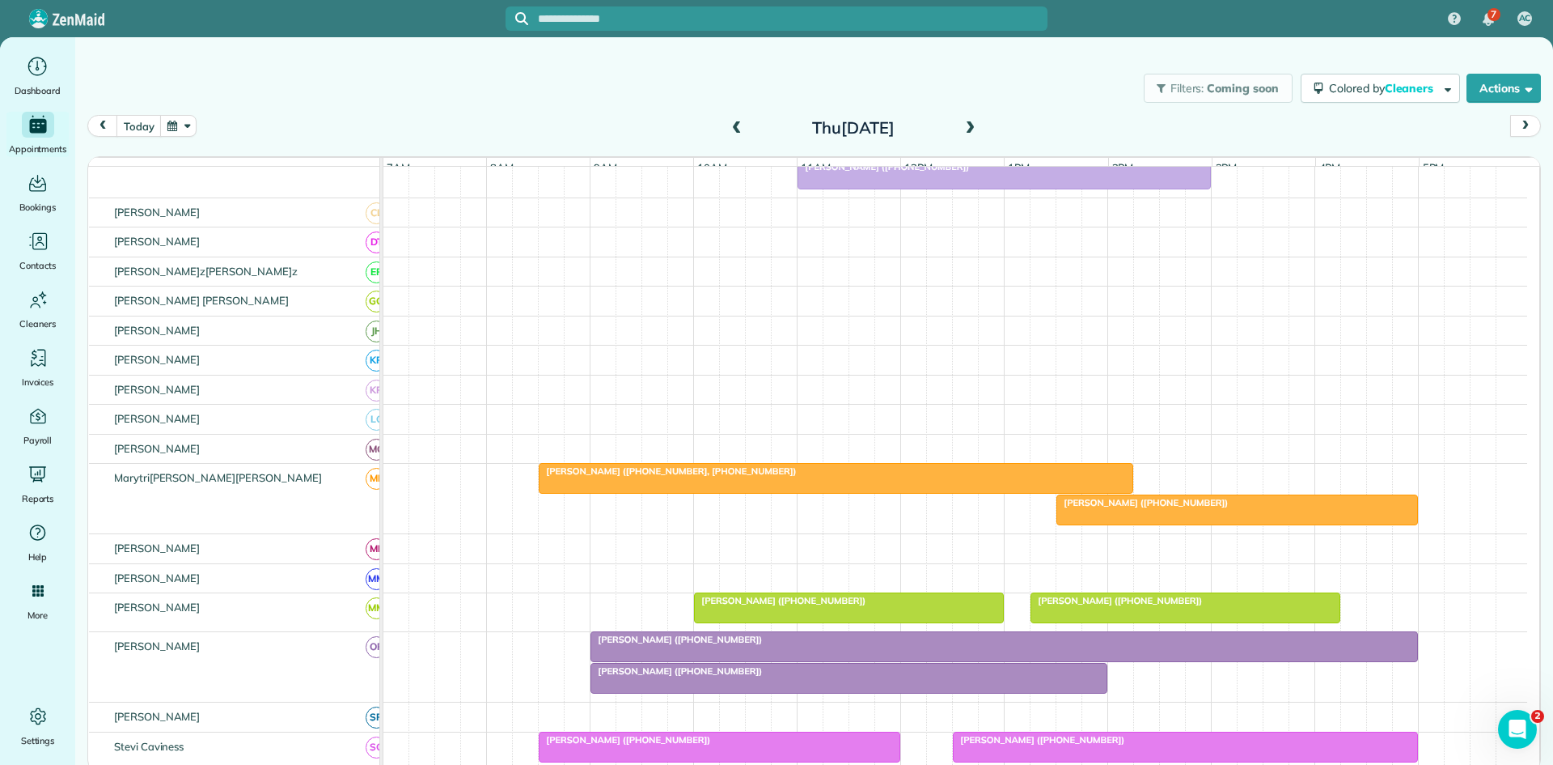
scroll to position [549, 0]
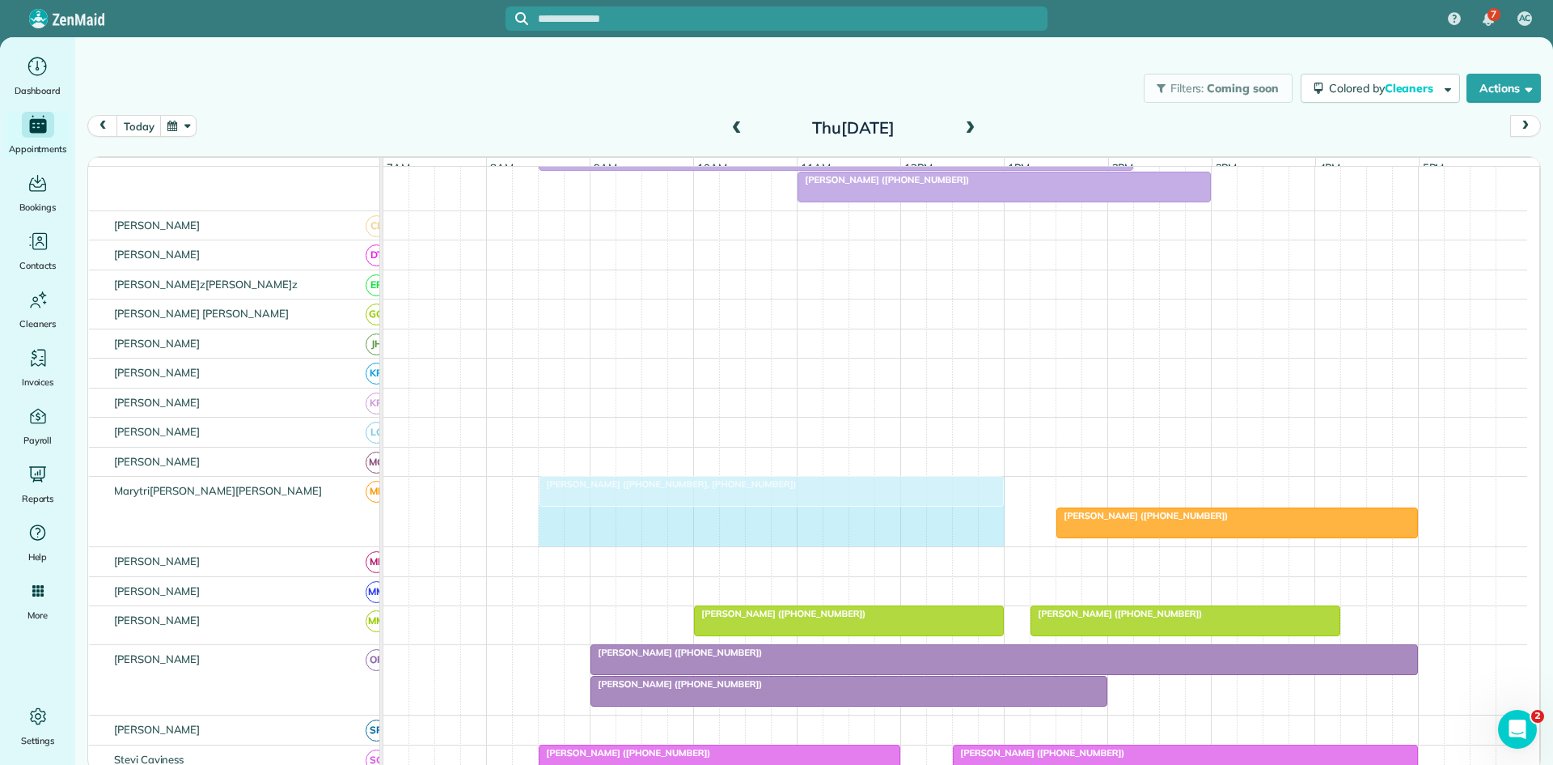
drag, startPoint x: 1133, startPoint y: 494, endPoint x: 993, endPoint y: 481, distance: 140.6
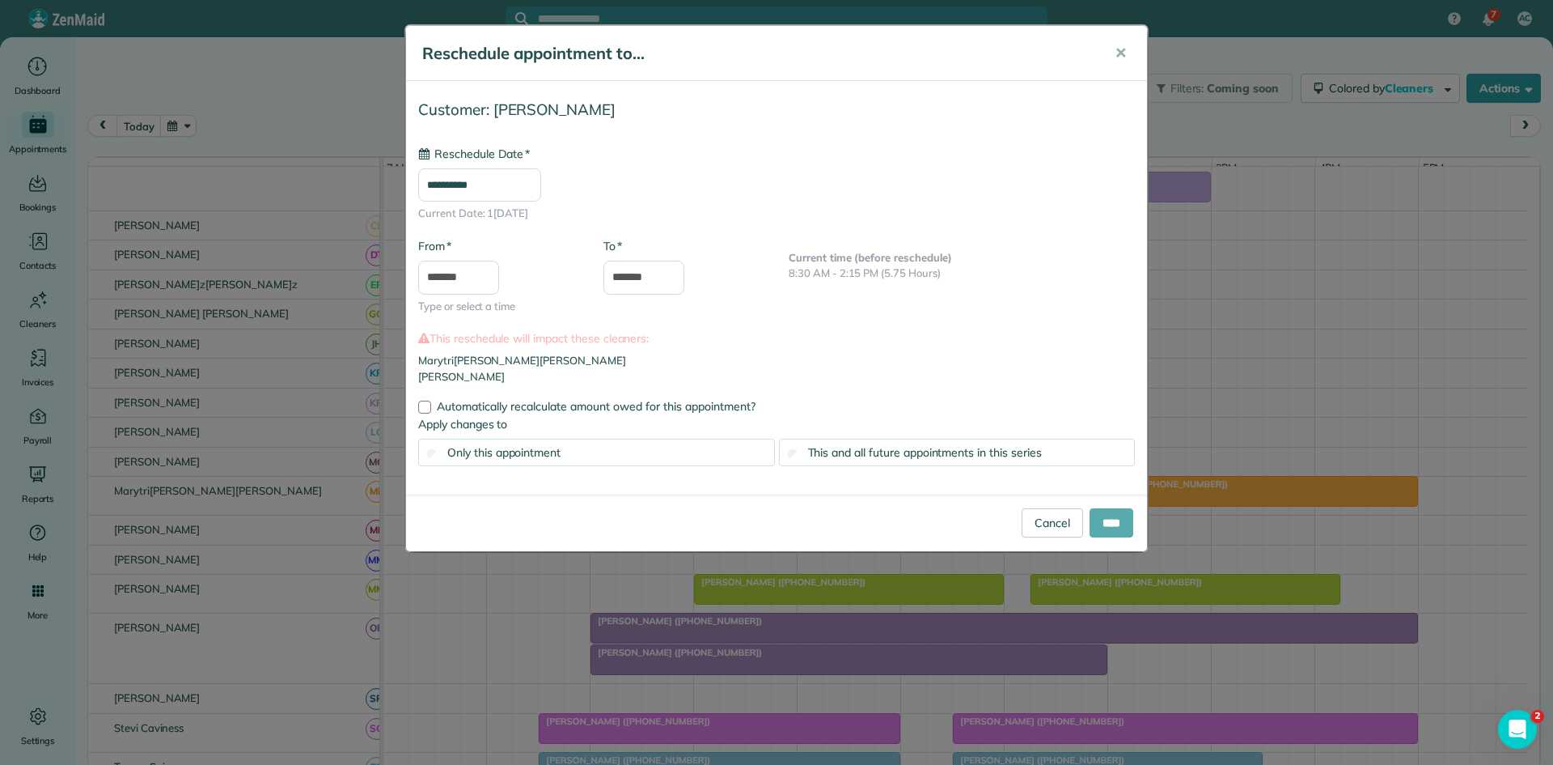
type input "**********"
click at [1104, 521] on input "****" at bounding box center [1112, 522] width 44 height 29
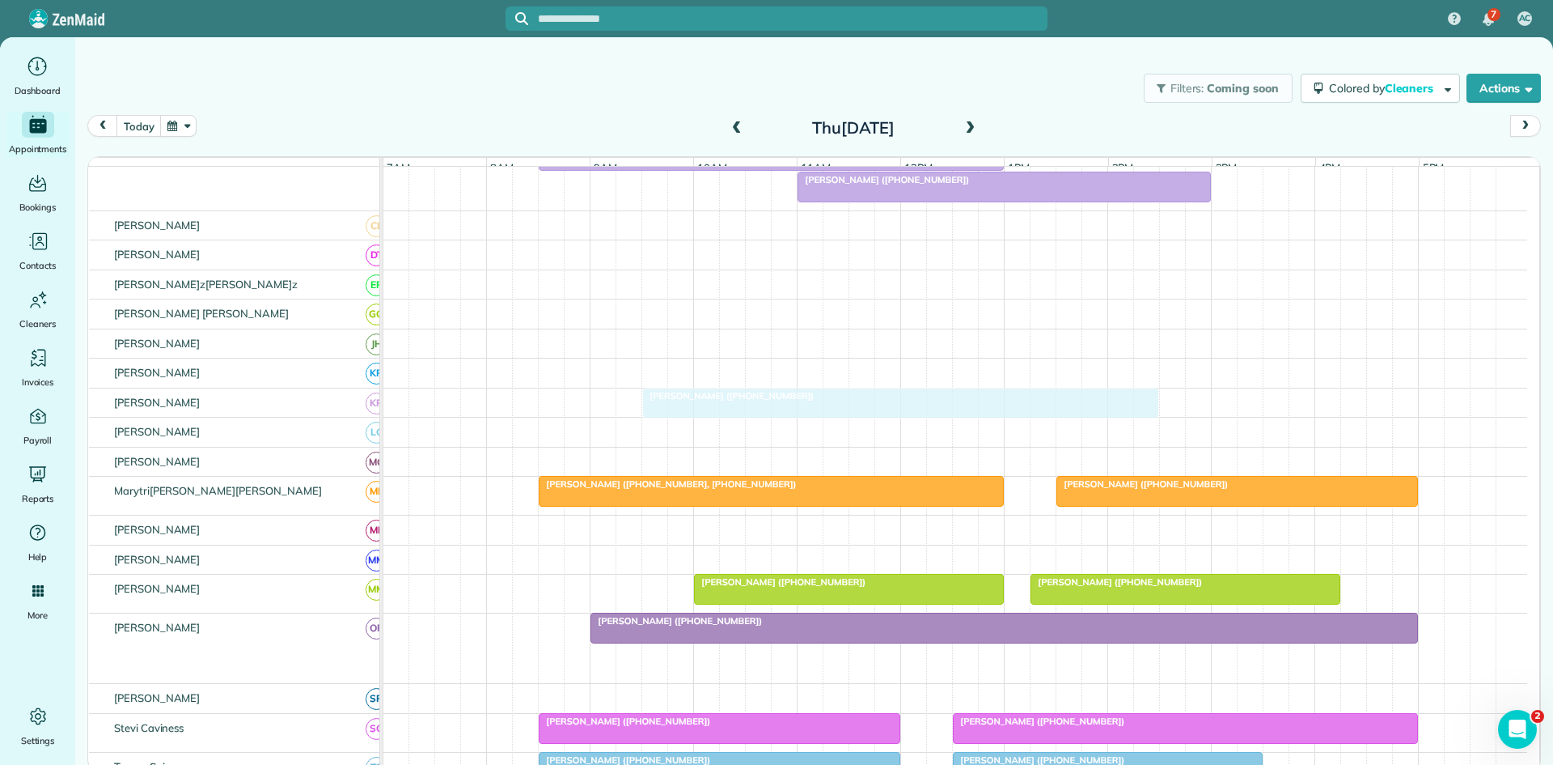
drag, startPoint x: 648, startPoint y: 400, endPoint x: 697, endPoint y: 405, distance: 48.8
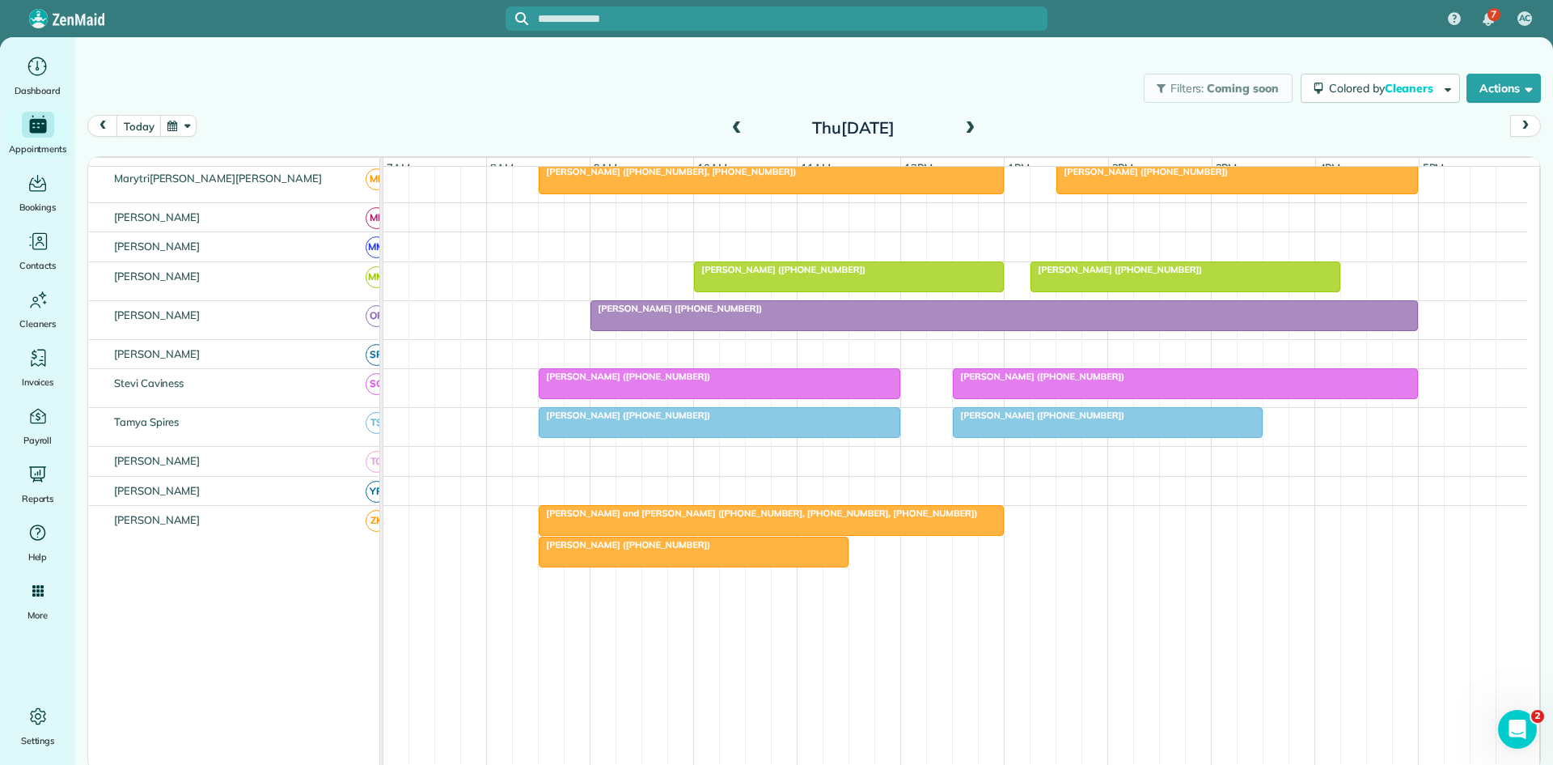
scroll to position [900, 0]
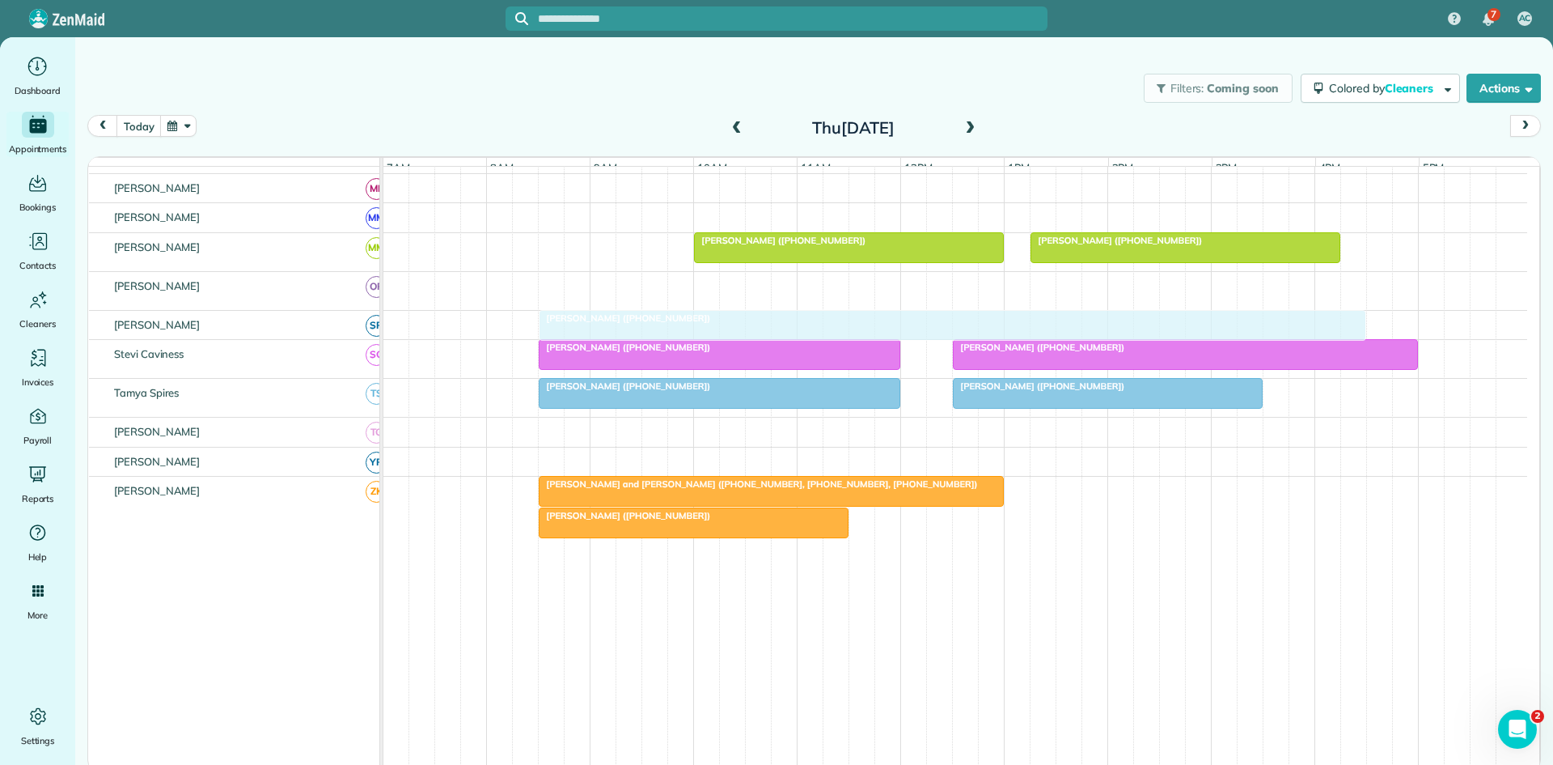
drag, startPoint x: 641, startPoint y: 299, endPoint x: 601, endPoint y: 356, distance: 69.8
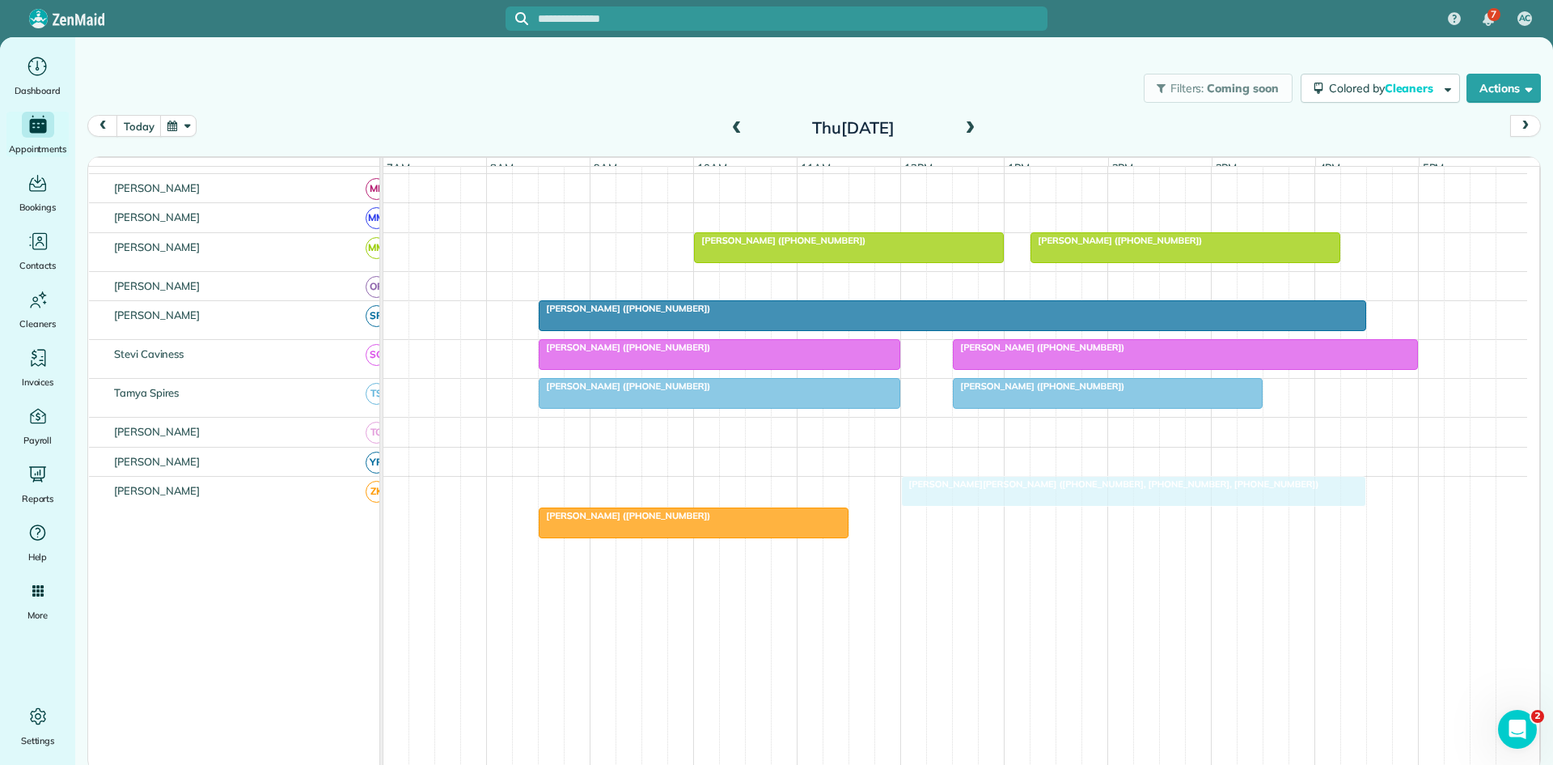
drag, startPoint x: 721, startPoint y: 498, endPoint x: 1086, endPoint y: 497, distance: 364.9
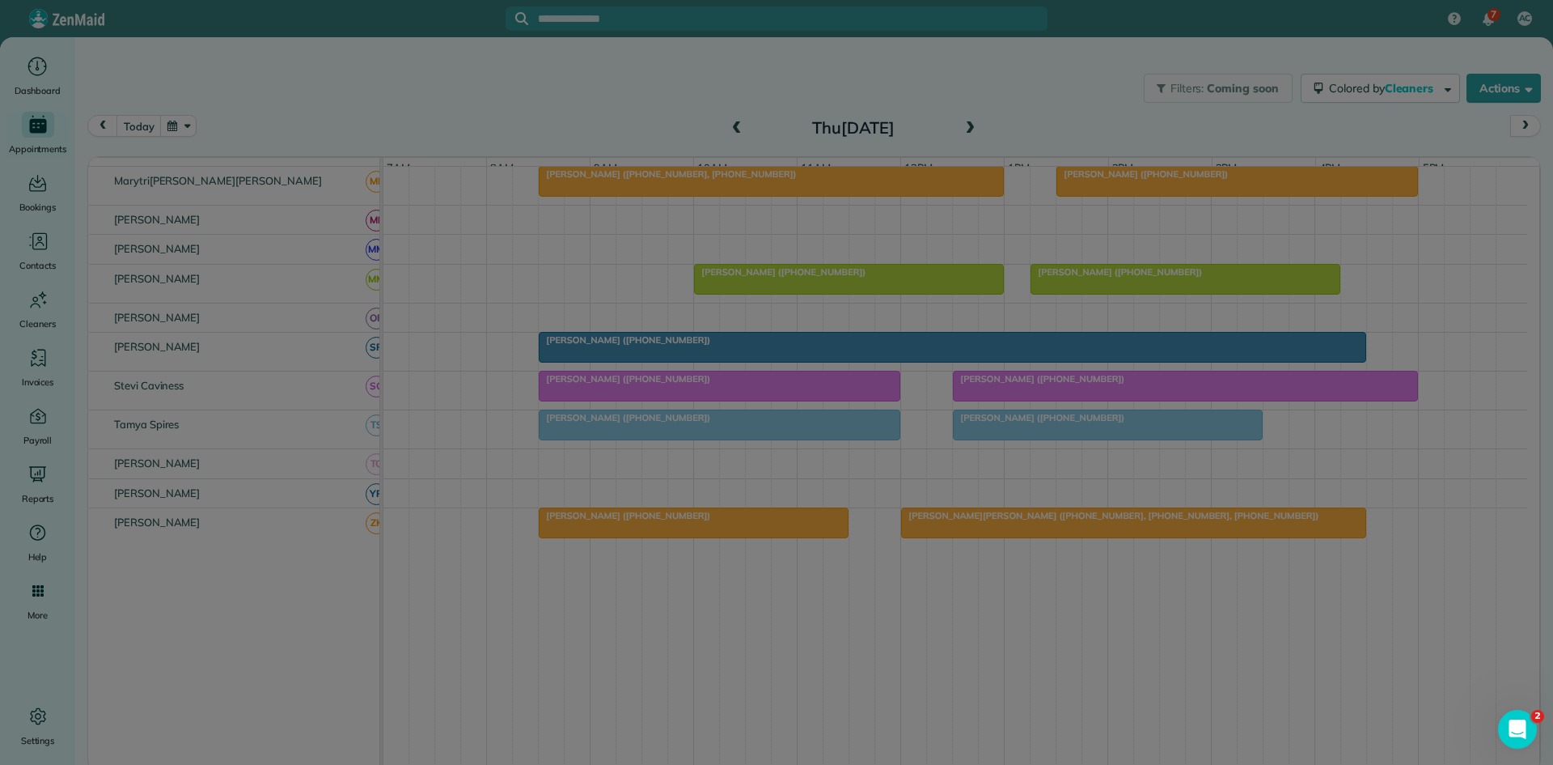
scroll to position [868, 0]
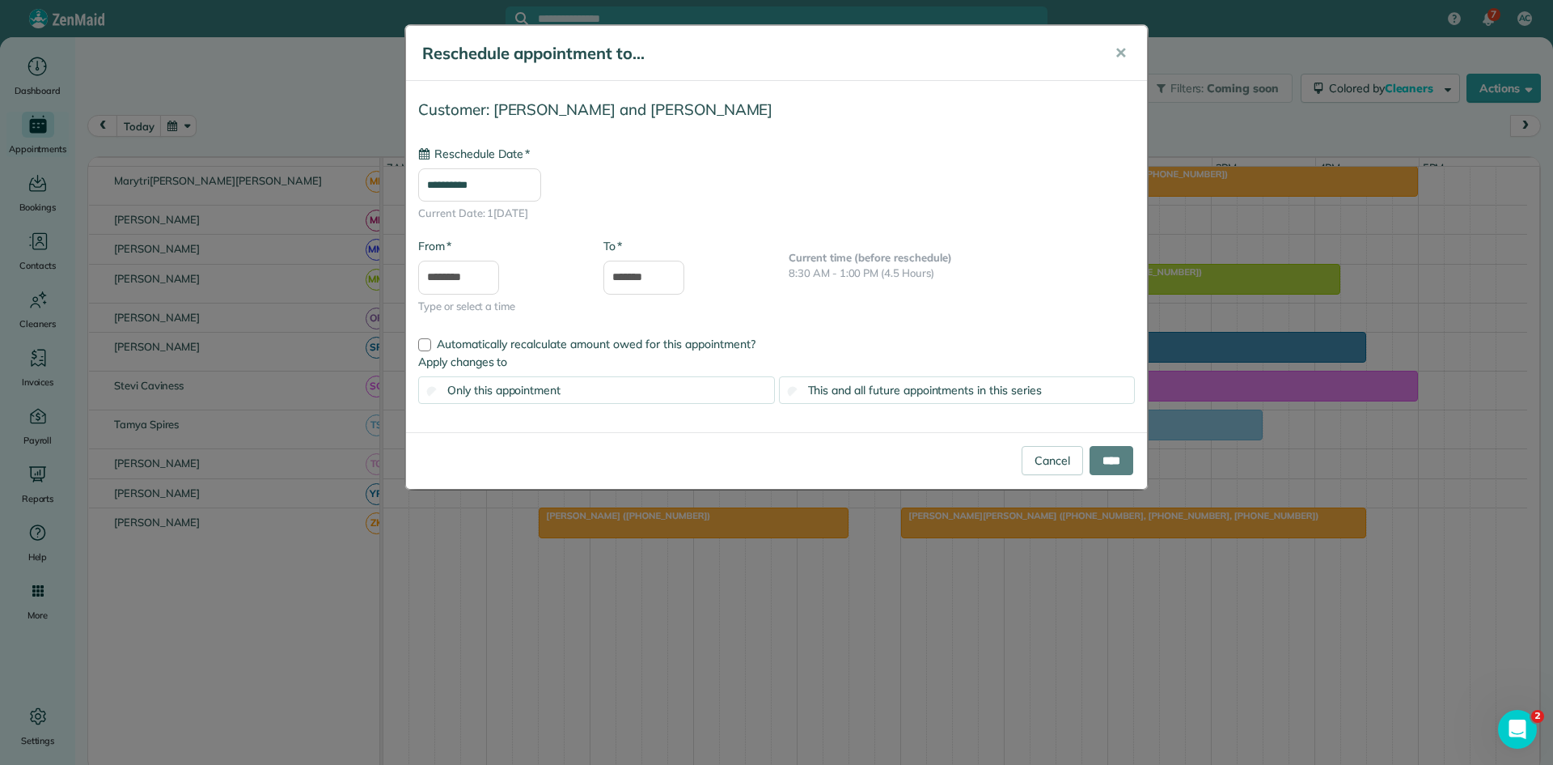
type input "**********"
click at [1110, 464] on input "****" at bounding box center [1112, 460] width 44 height 29
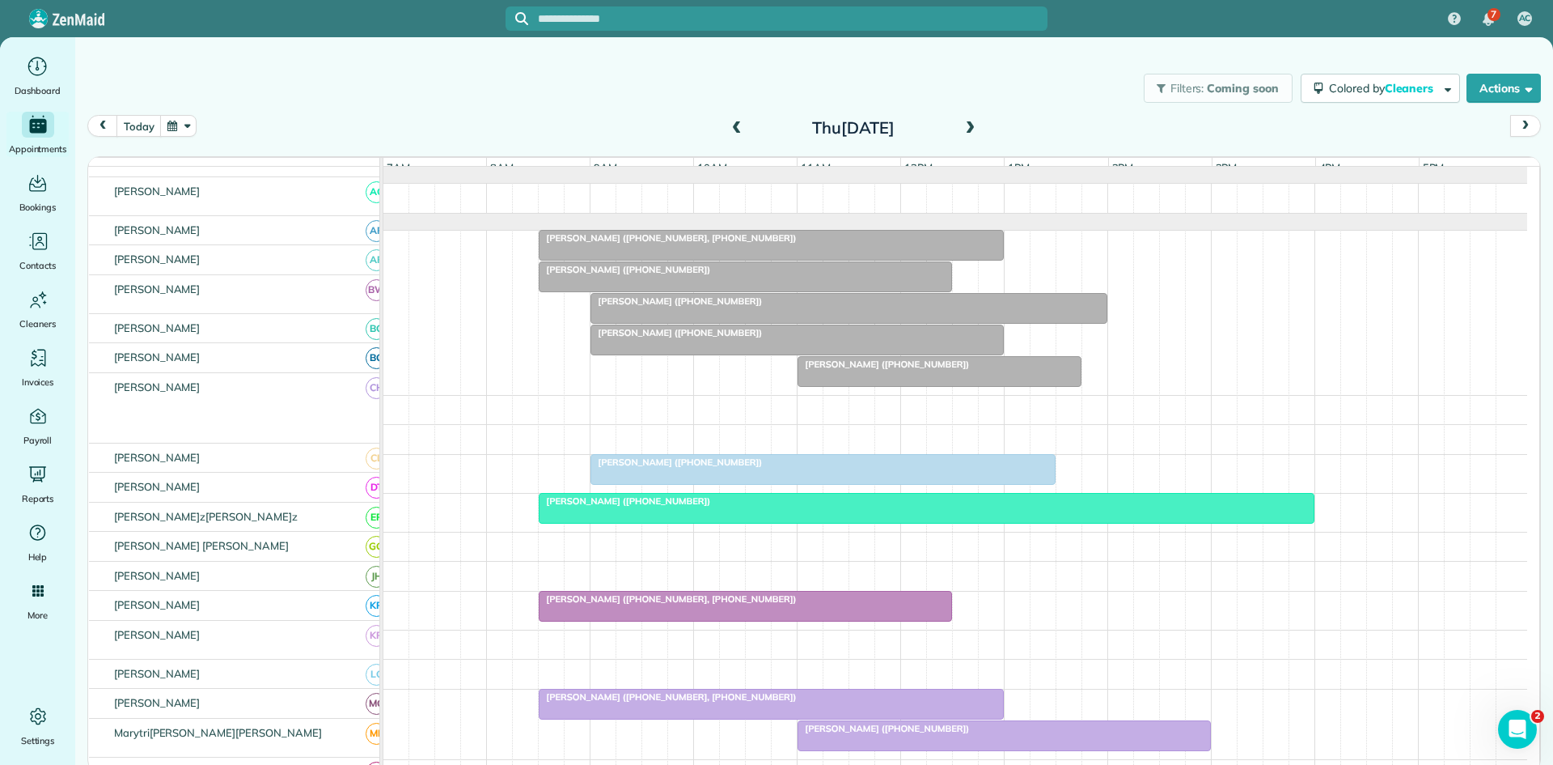
scroll to position [0, 0]
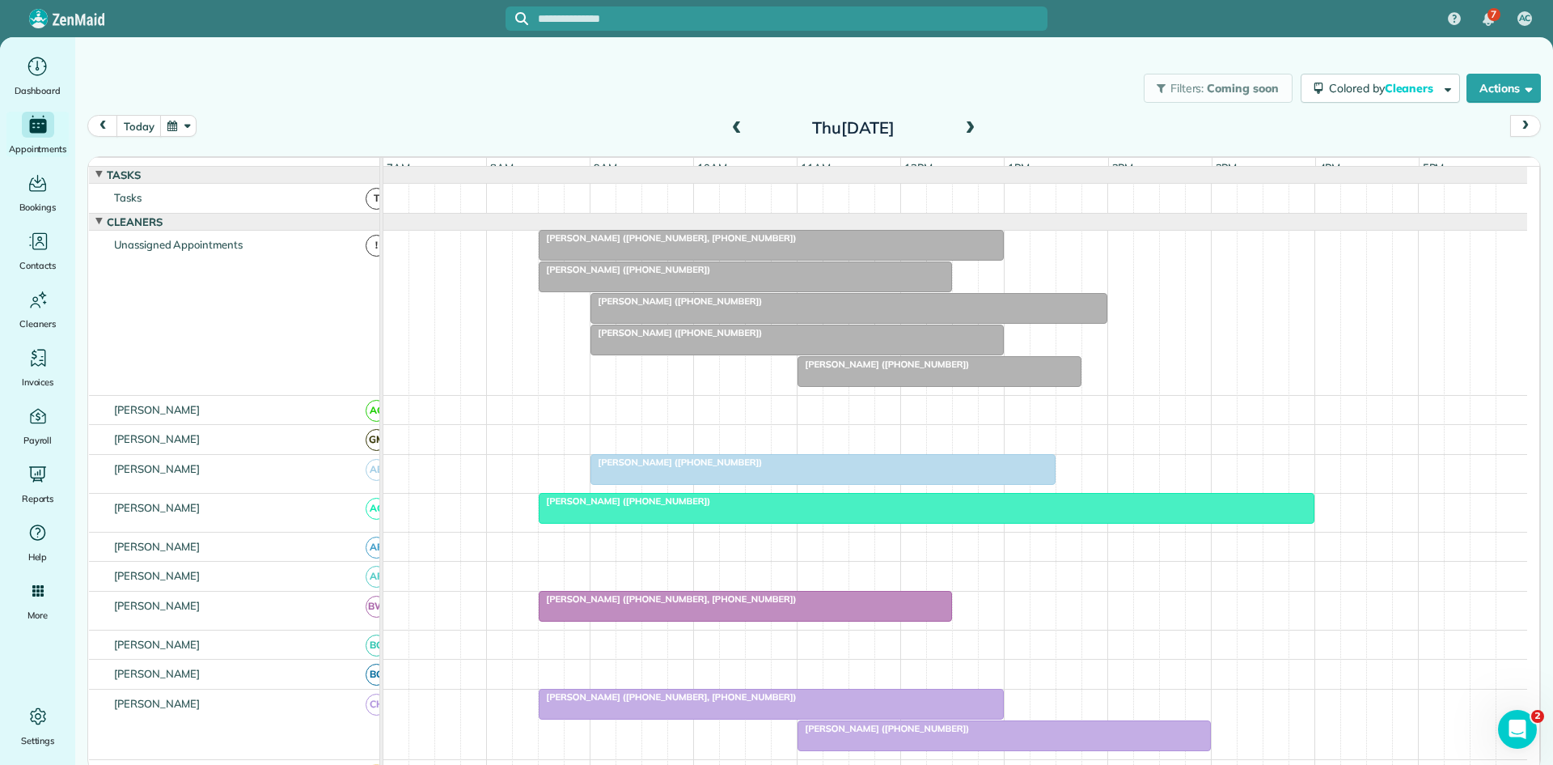
click at [643, 275] on span "[PERSON_NAME] ([PHONE_NUMBER])" at bounding box center [624, 269] width 173 height 11
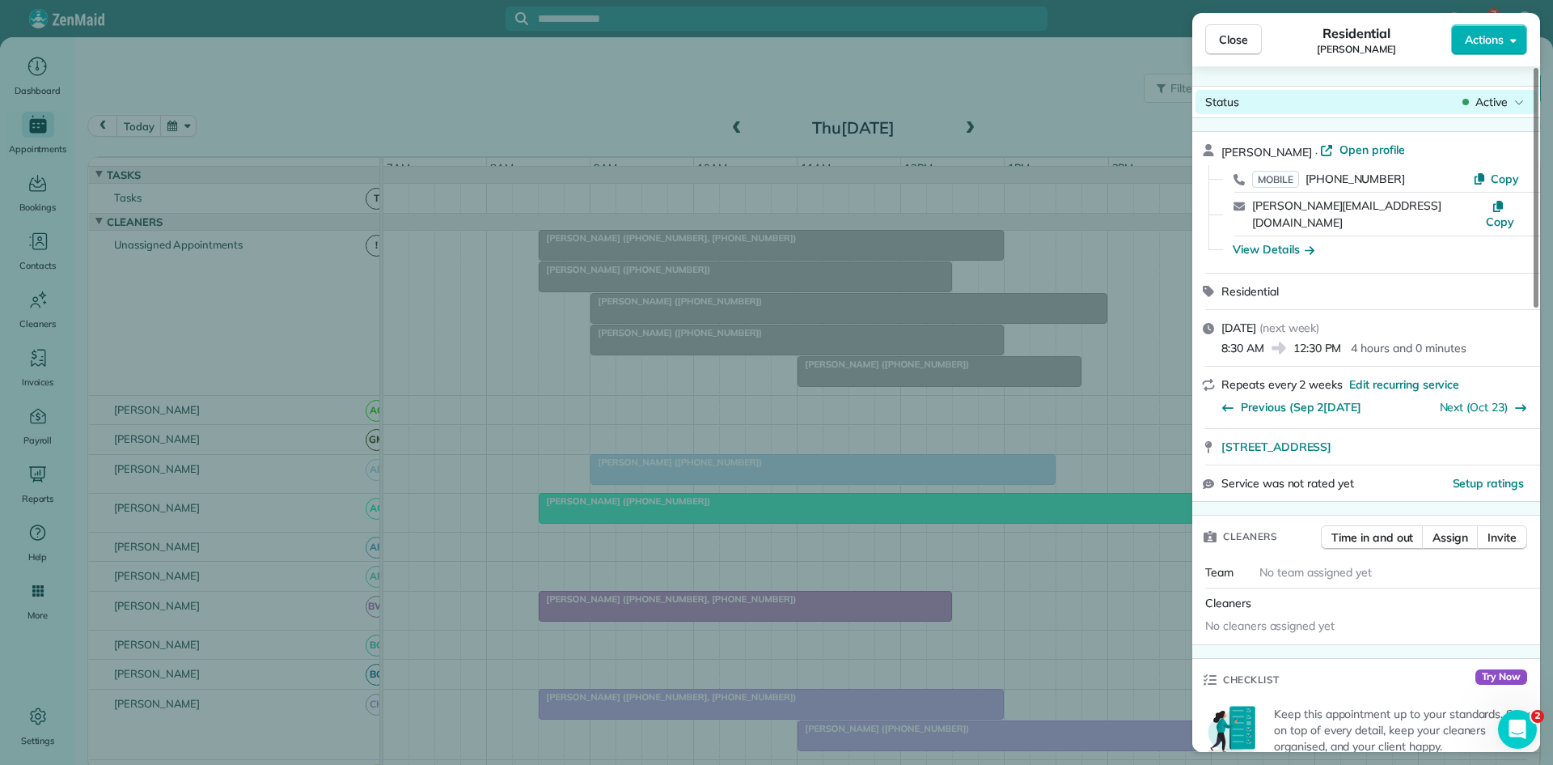
click at [1500, 101] on span "Active" at bounding box center [1492, 102] width 32 height 16
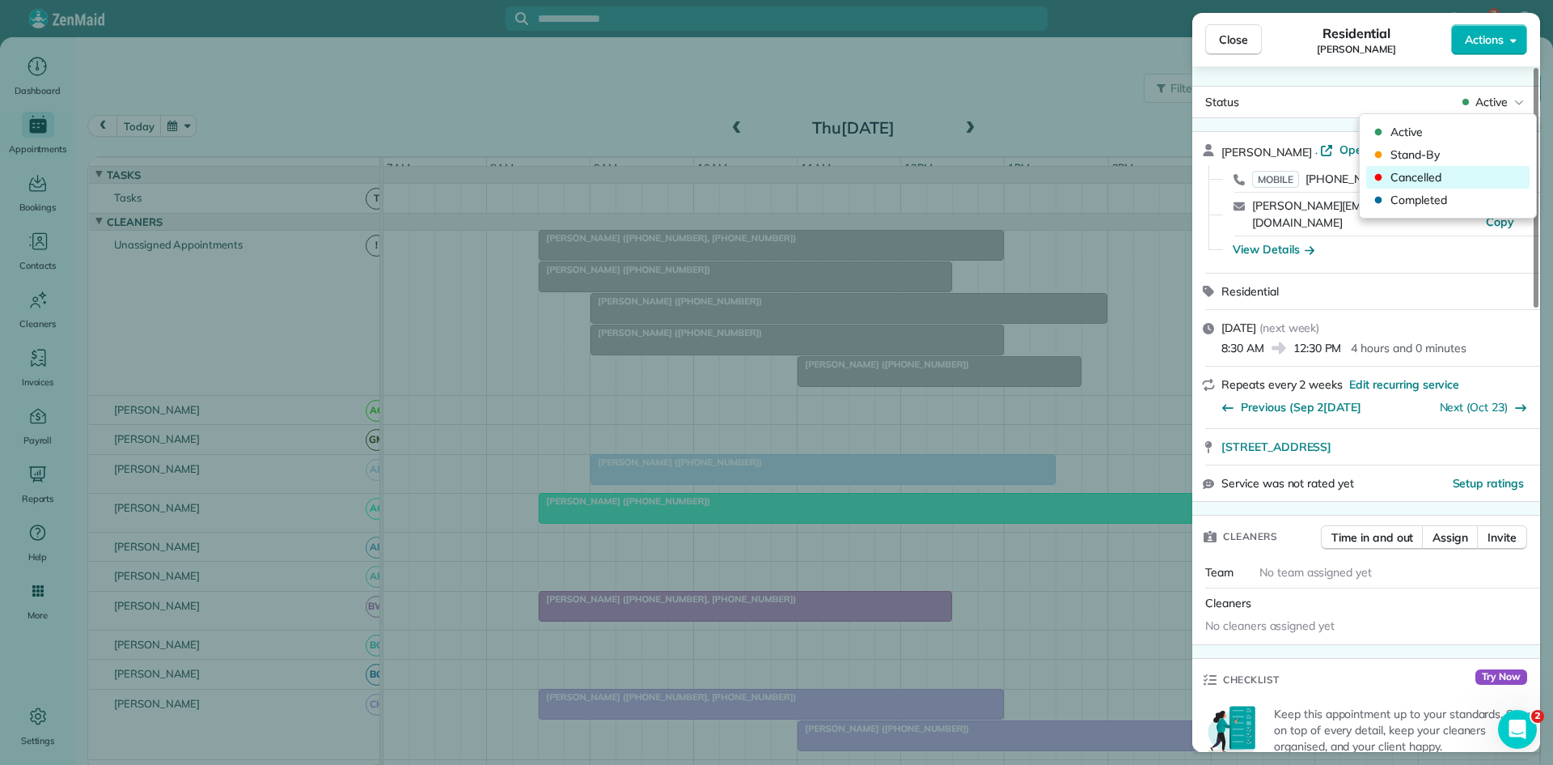
click at [1410, 175] on span "Cancelled" at bounding box center [1459, 177] width 136 height 16
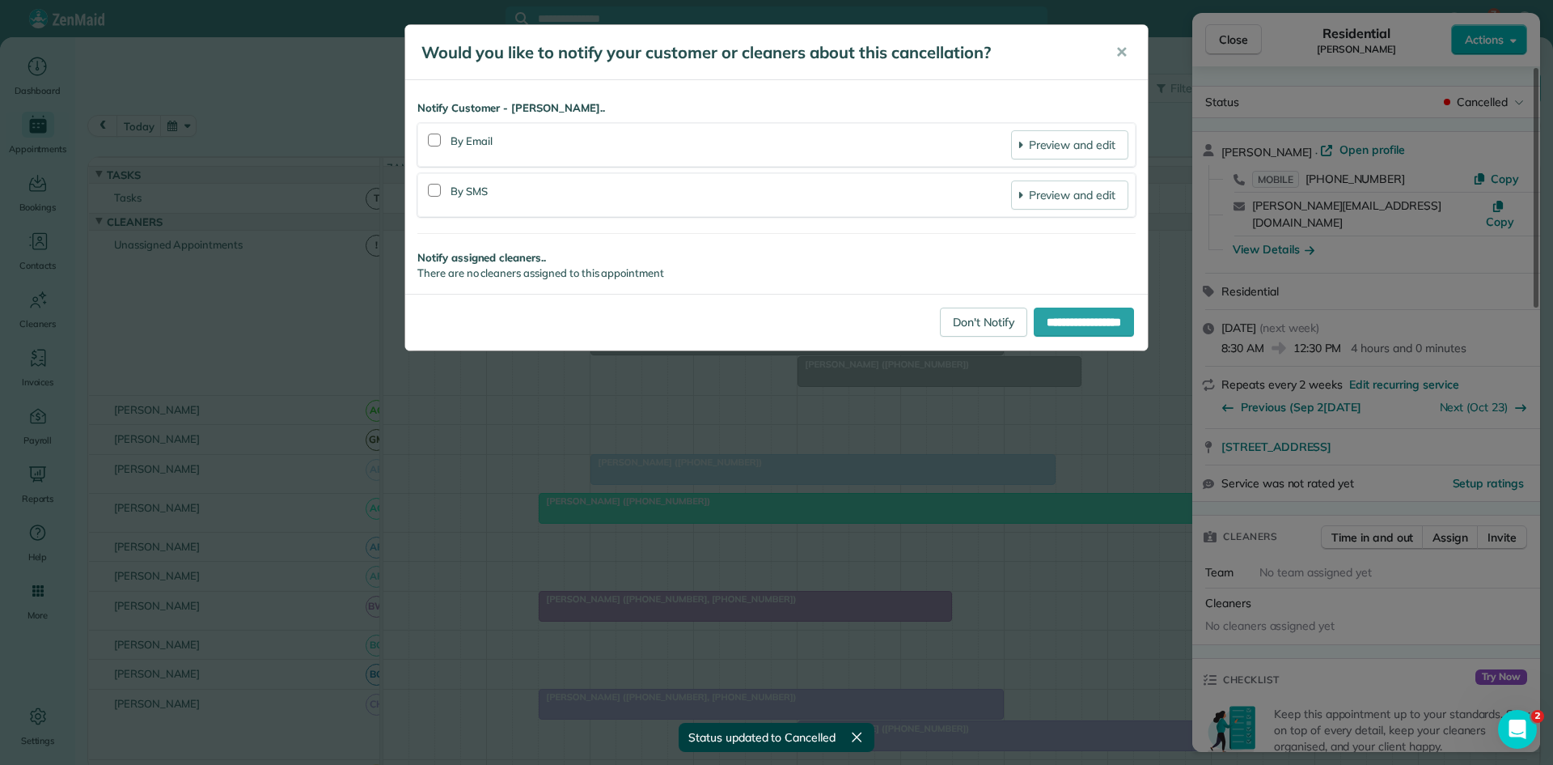
click at [937, 304] on div "**********" at bounding box center [776, 322] width 743 height 57
click at [943, 325] on link "Don't Notify" at bounding box center [983, 321] width 87 height 29
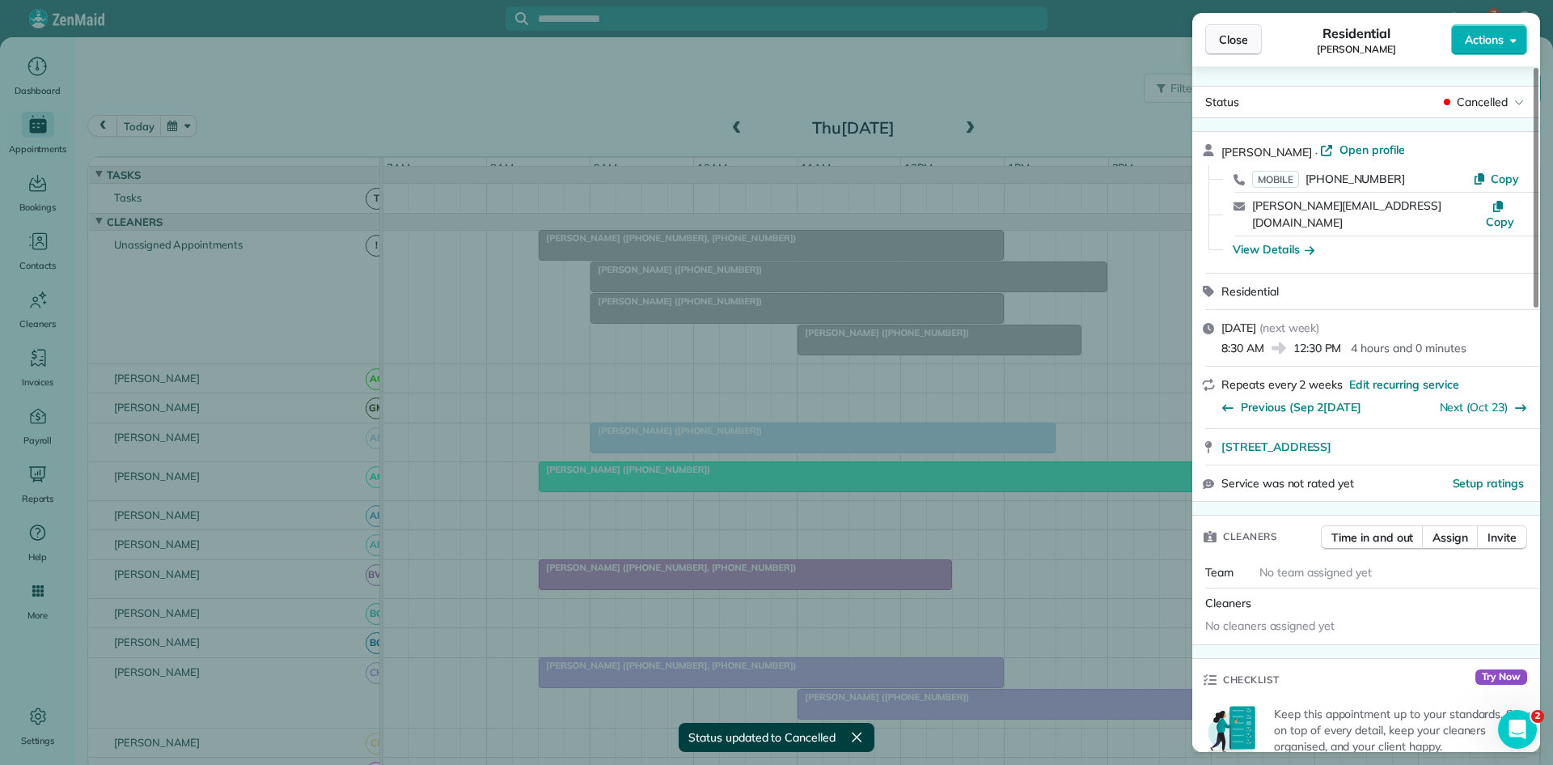
click at [1212, 41] on button "Close" at bounding box center [1234, 39] width 57 height 31
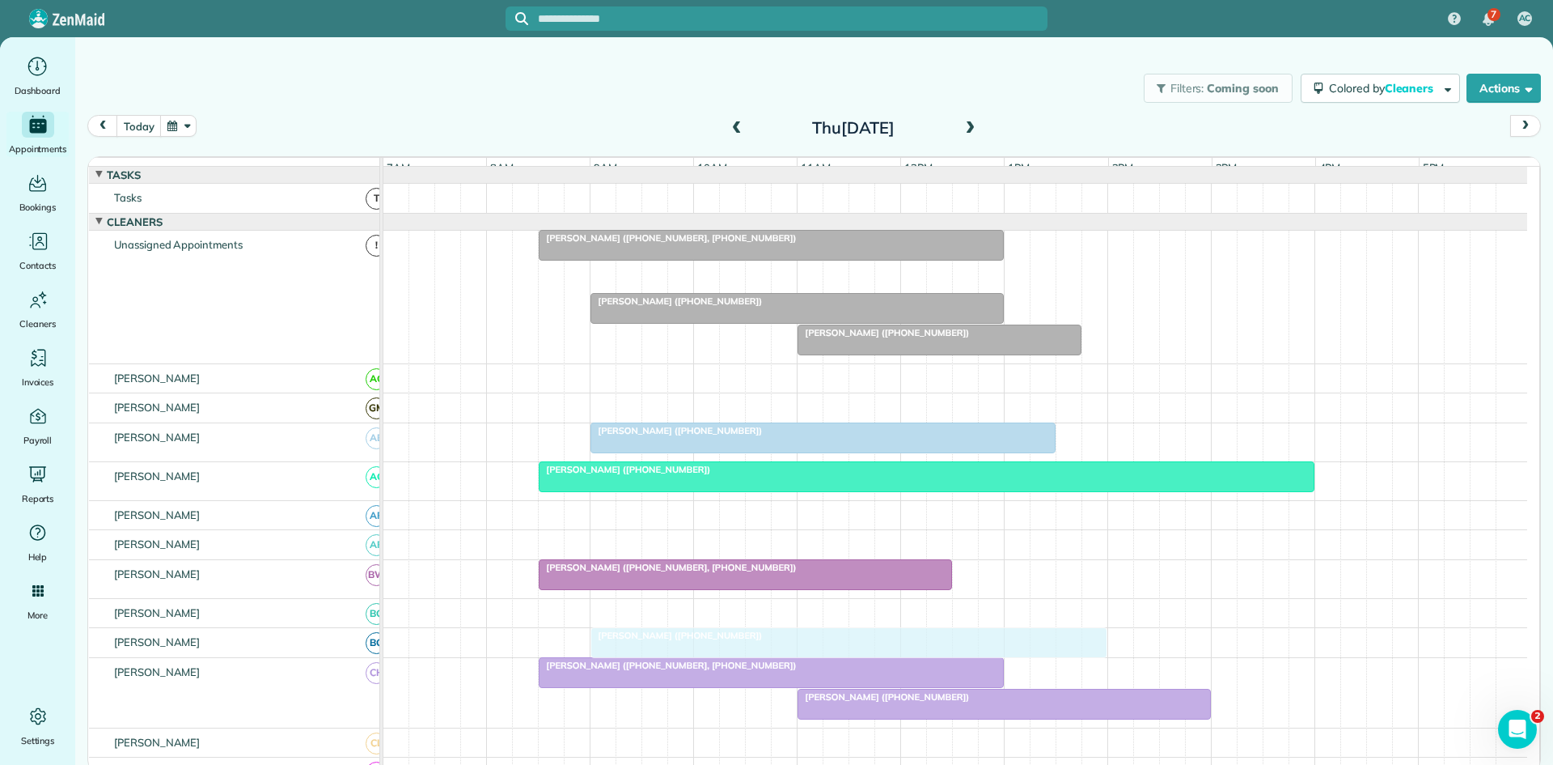
drag, startPoint x: 701, startPoint y: 277, endPoint x: 693, endPoint y: 649, distance: 372.2
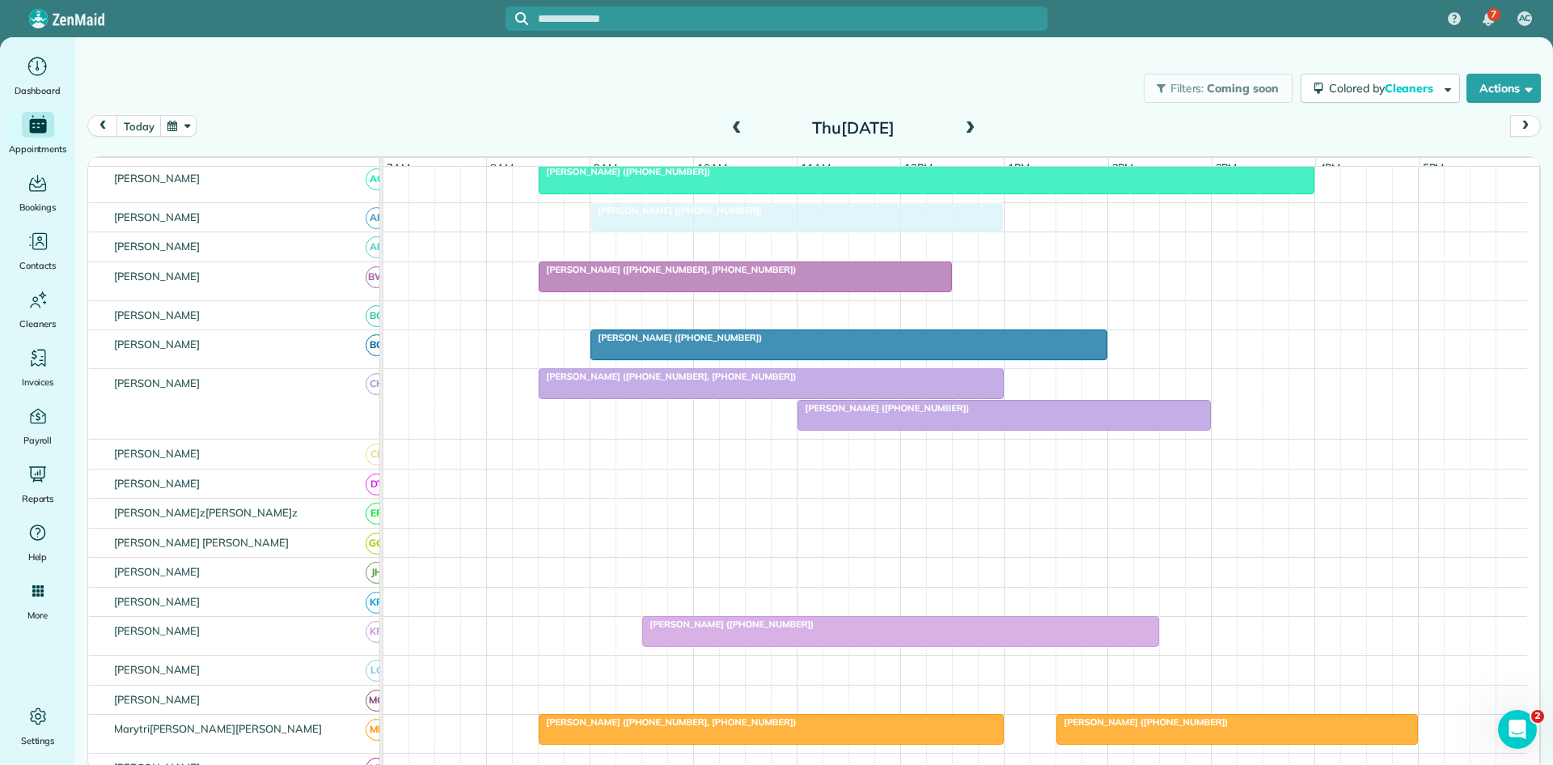
scroll to position [269, 0]
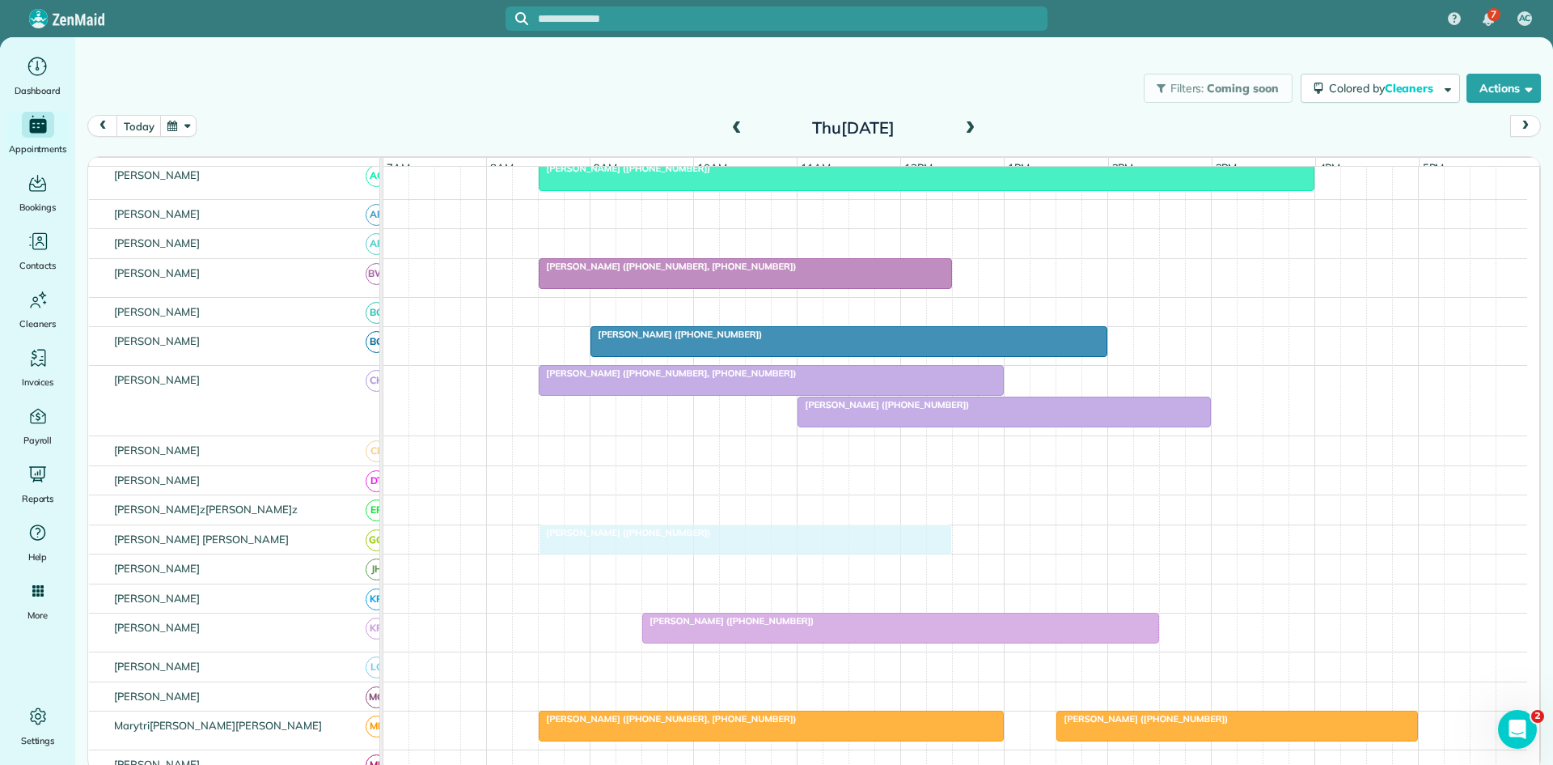
drag, startPoint x: 708, startPoint y: 284, endPoint x: 663, endPoint y: 549, distance: 268.3
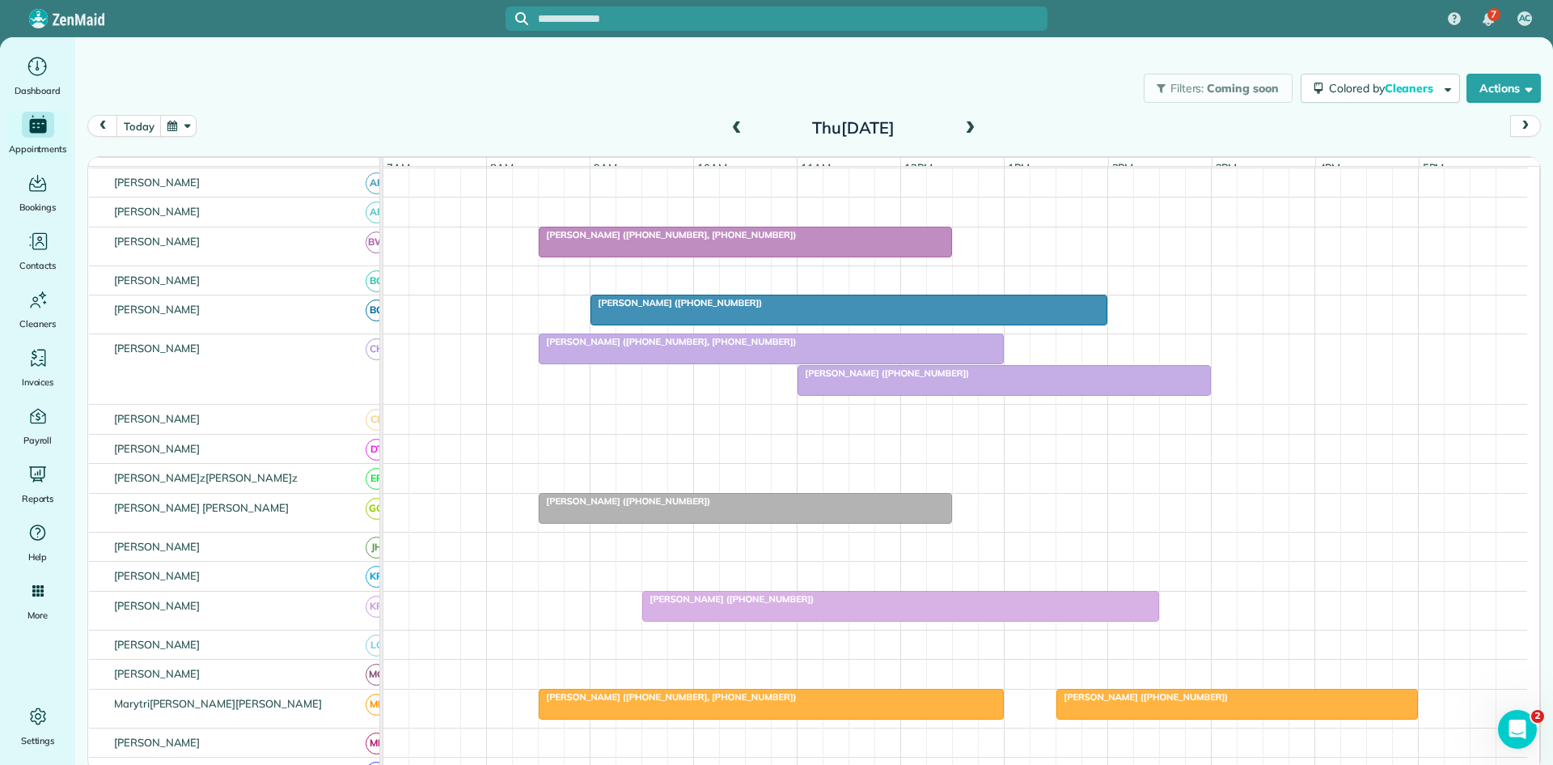
scroll to position [238, 0]
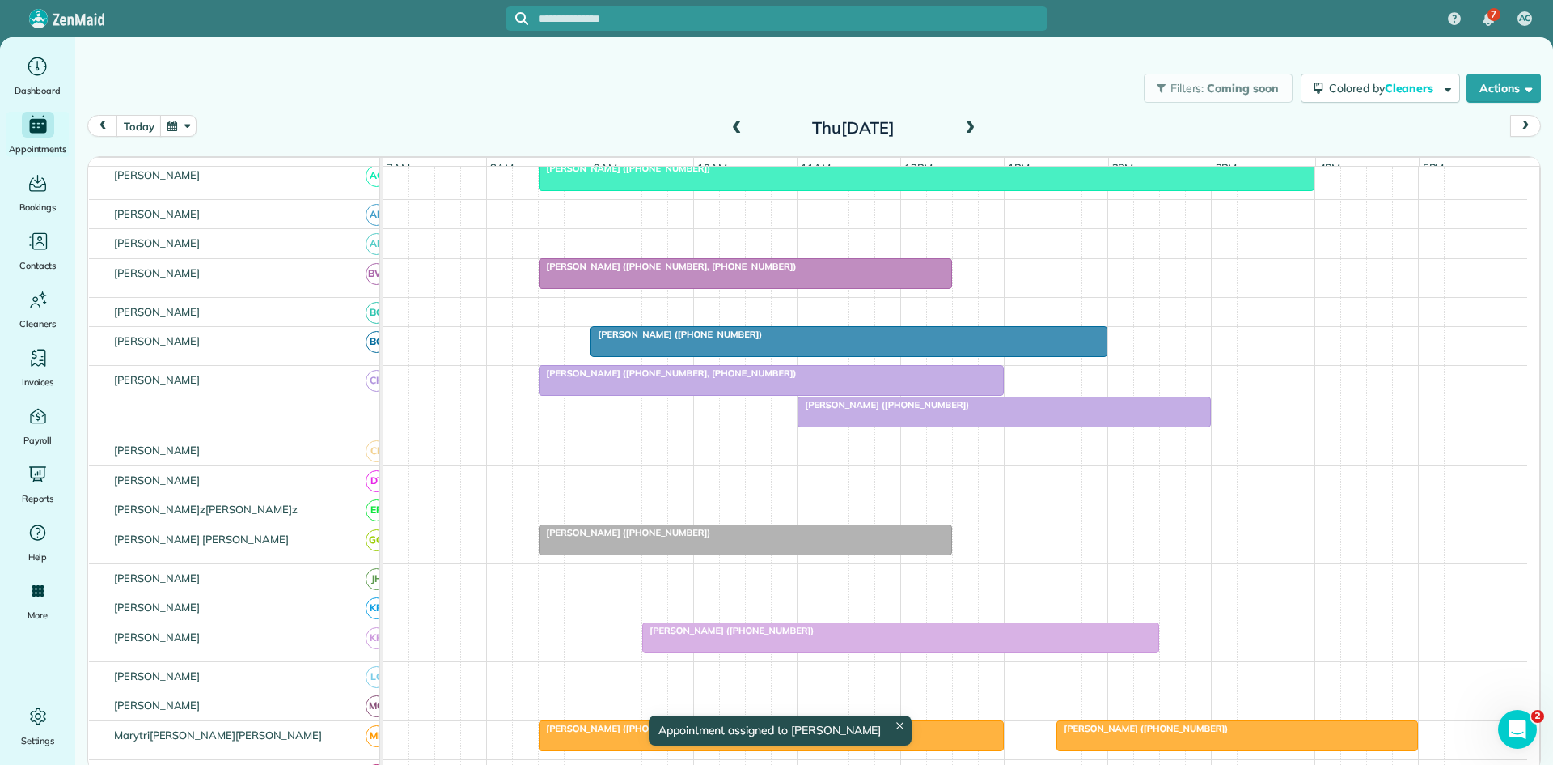
drag, startPoint x: 947, startPoint y: 546, endPoint x: 993, endPoint y: 557, distance: 46.5
click at [993, 557] on div "[PERSON_NAME] ([PHONE_NUMBER])" at bounding box center [956, 544] width 1144 height 38
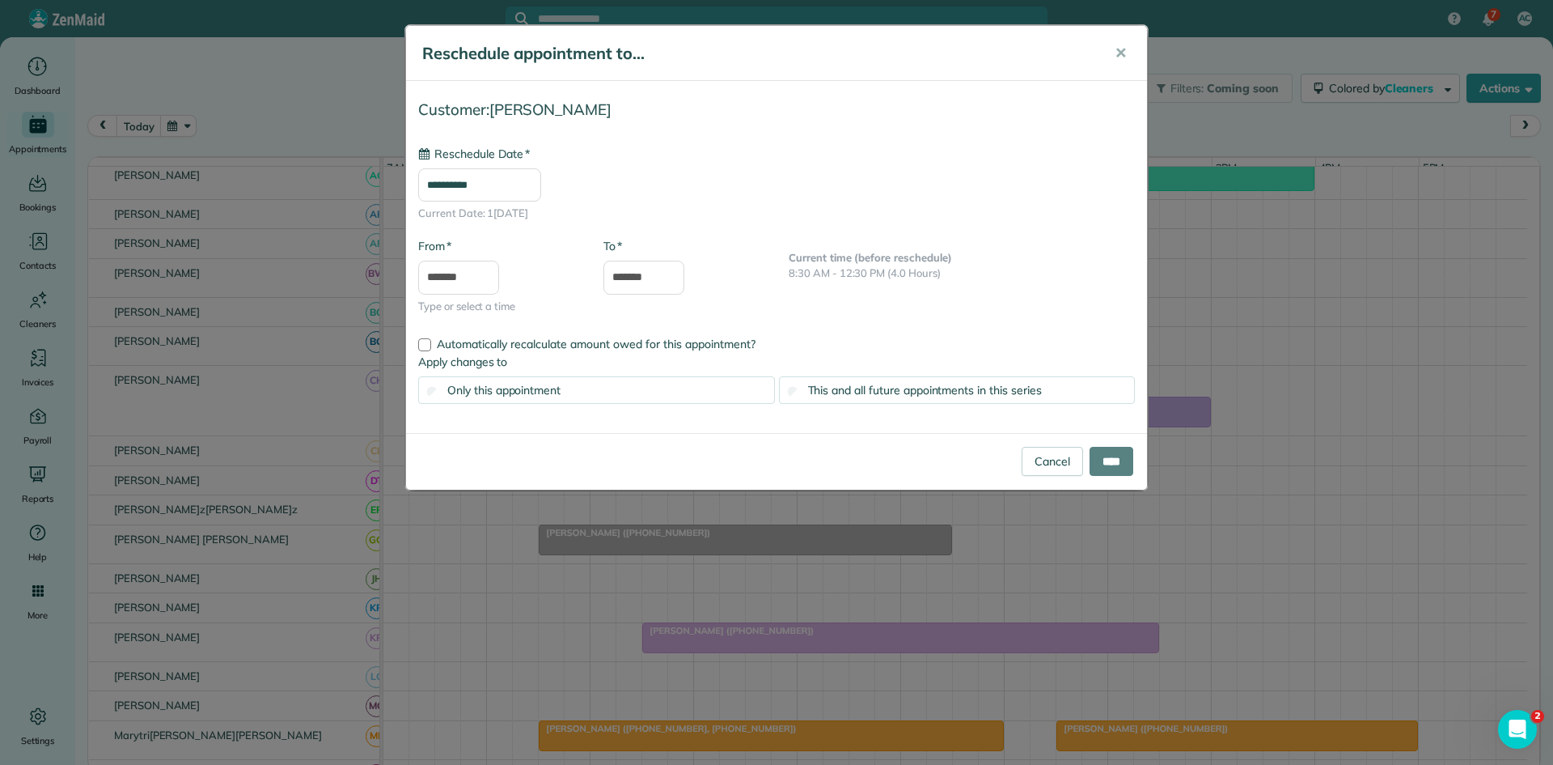
click at [946, 555] on div "**********" at bounding box center [776, 382] width 1553 height 765
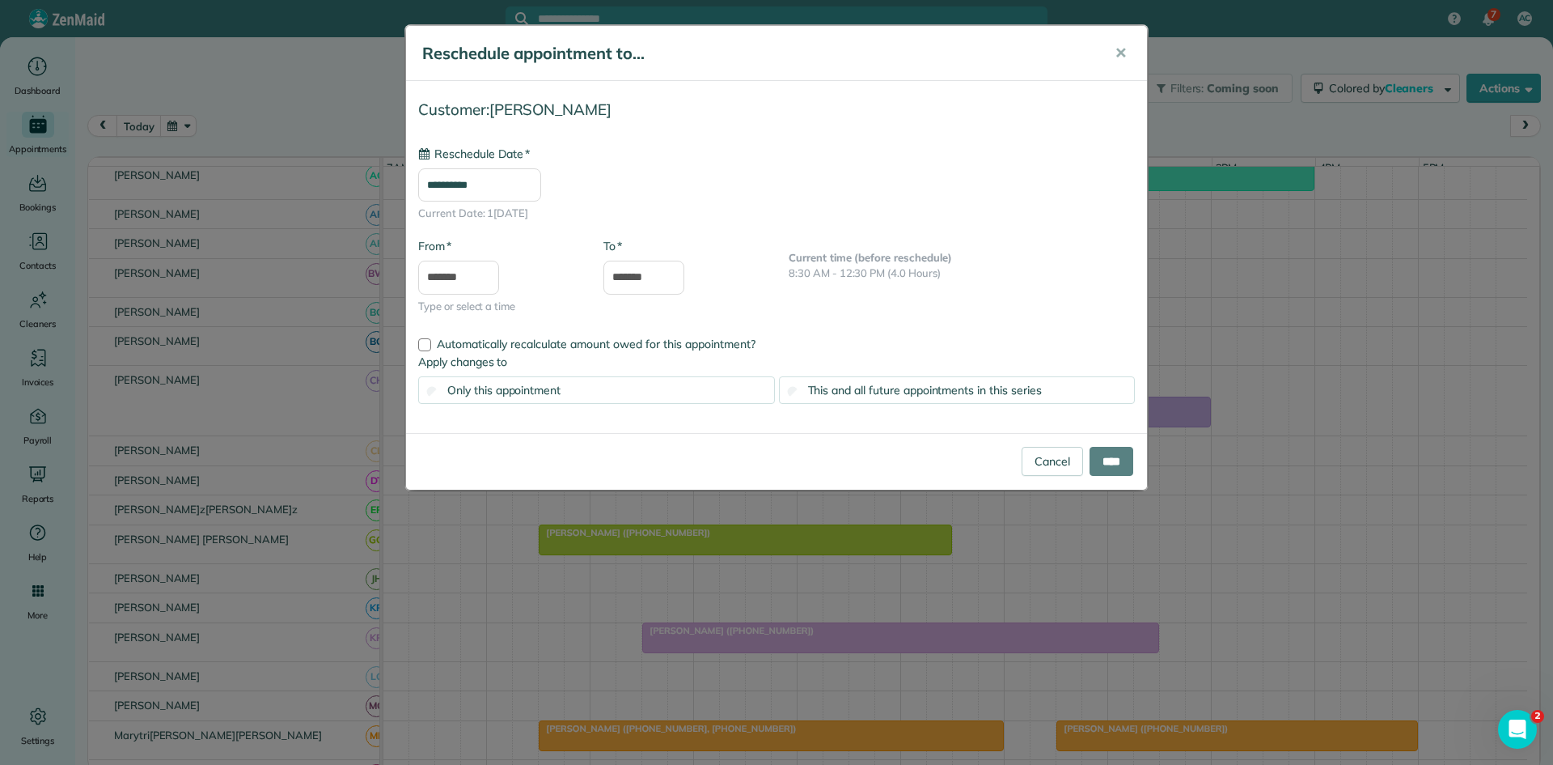
drag, startPoint x: 951, startPoint y: 553, endPoint x: 968, endPoint y: 564, distance: 19.3
click at [948, 560] on div "**********" at bounding box center [776, 382] width 1553 height 765
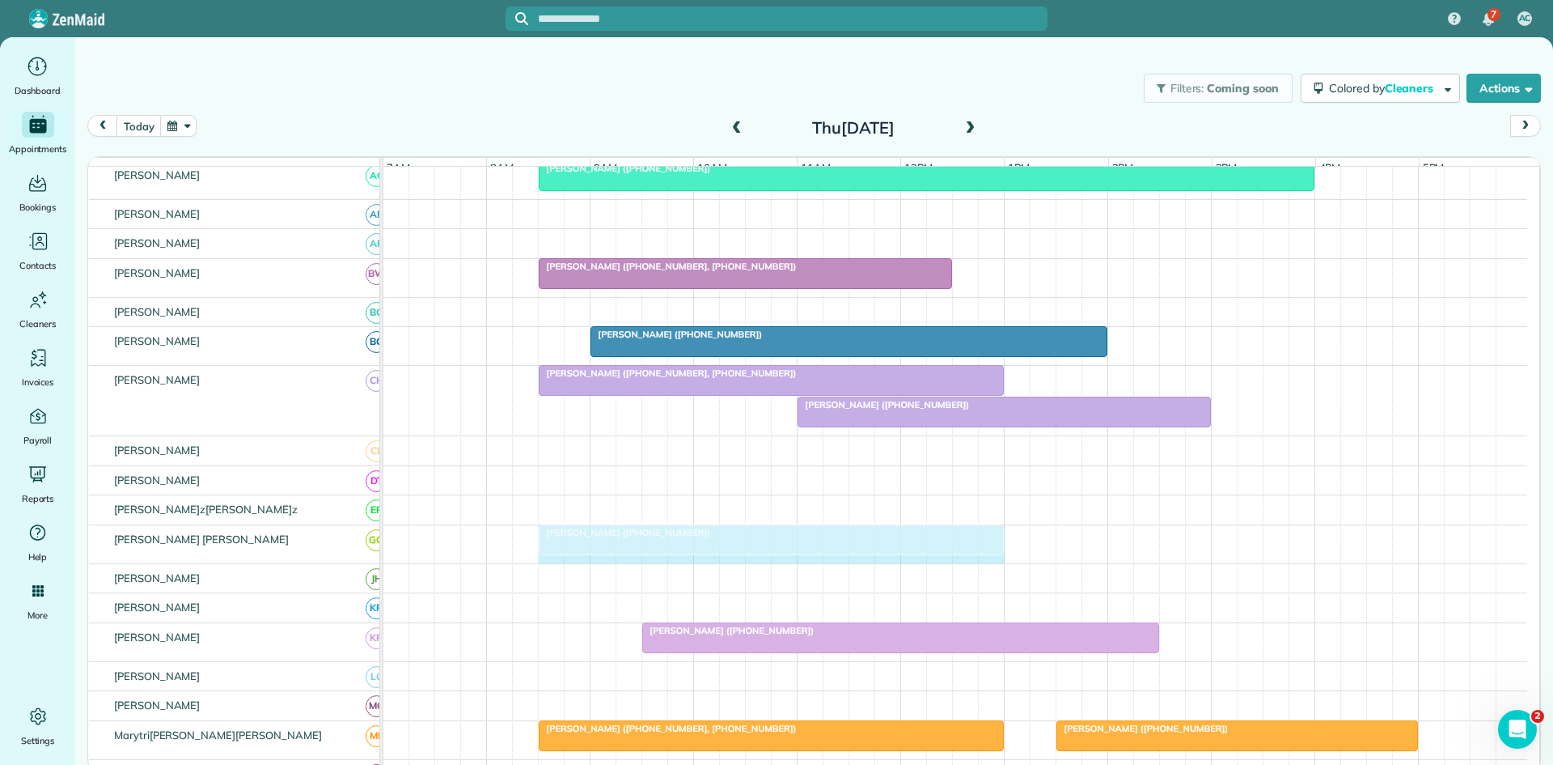
drag, startPoint x: 948, startPoint y: 555, endPoint x: 990, endPoint y: 555, distance: 41.3
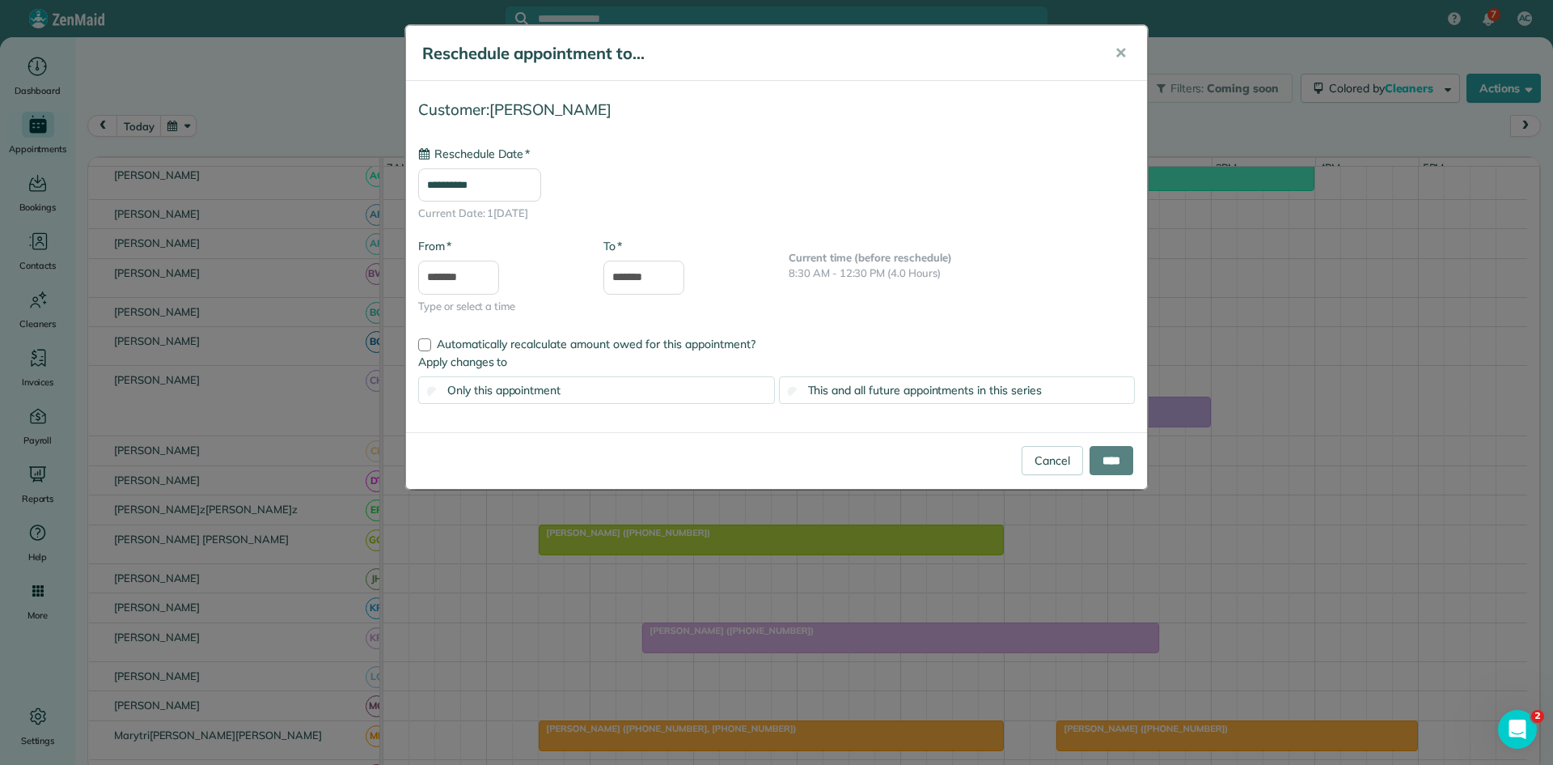
type input "**********"
click at [1110, 457] on input "****" at bounding box center [1112, 460] width 44 height 29
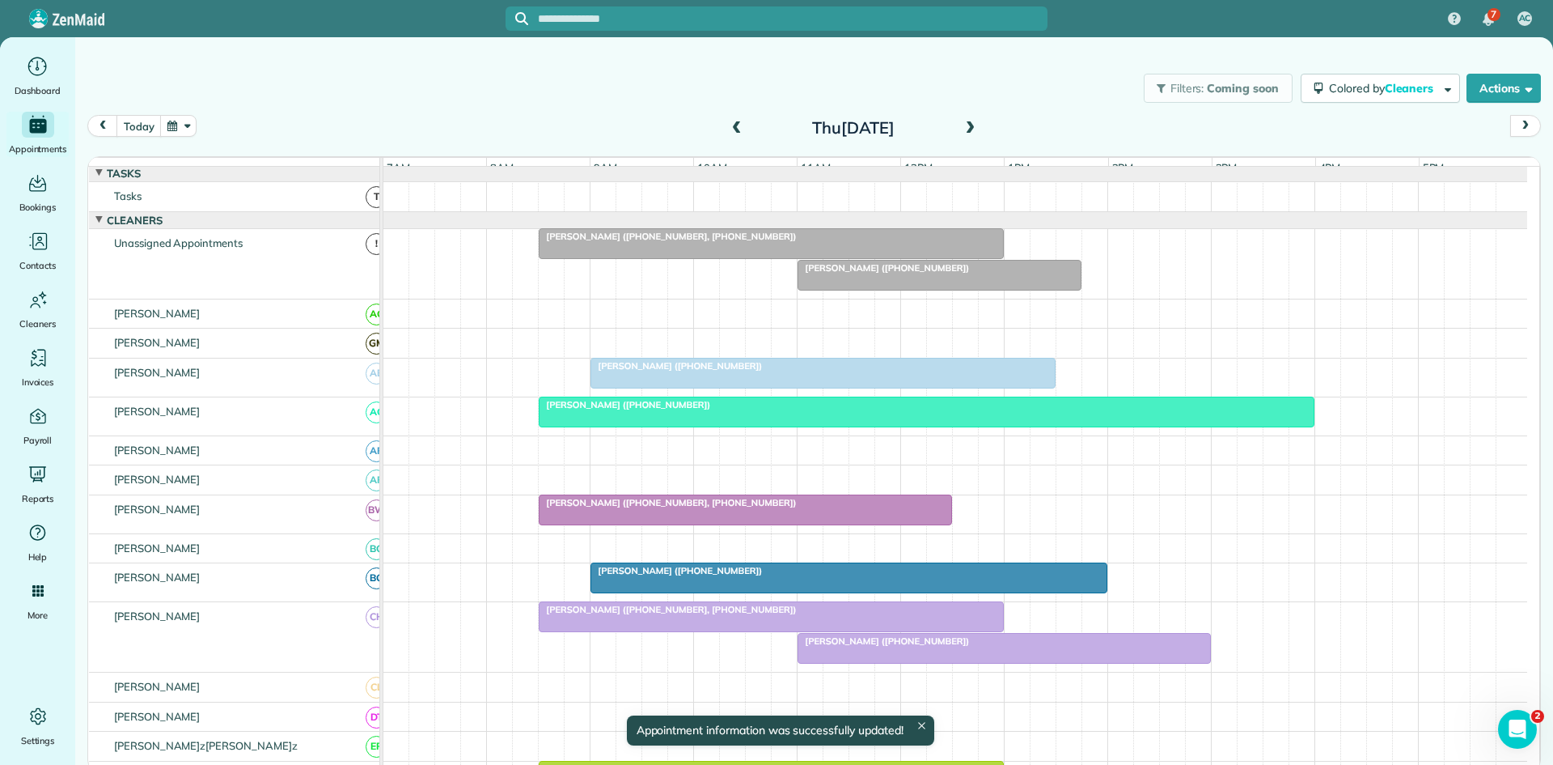
scroll to position [0, 0]
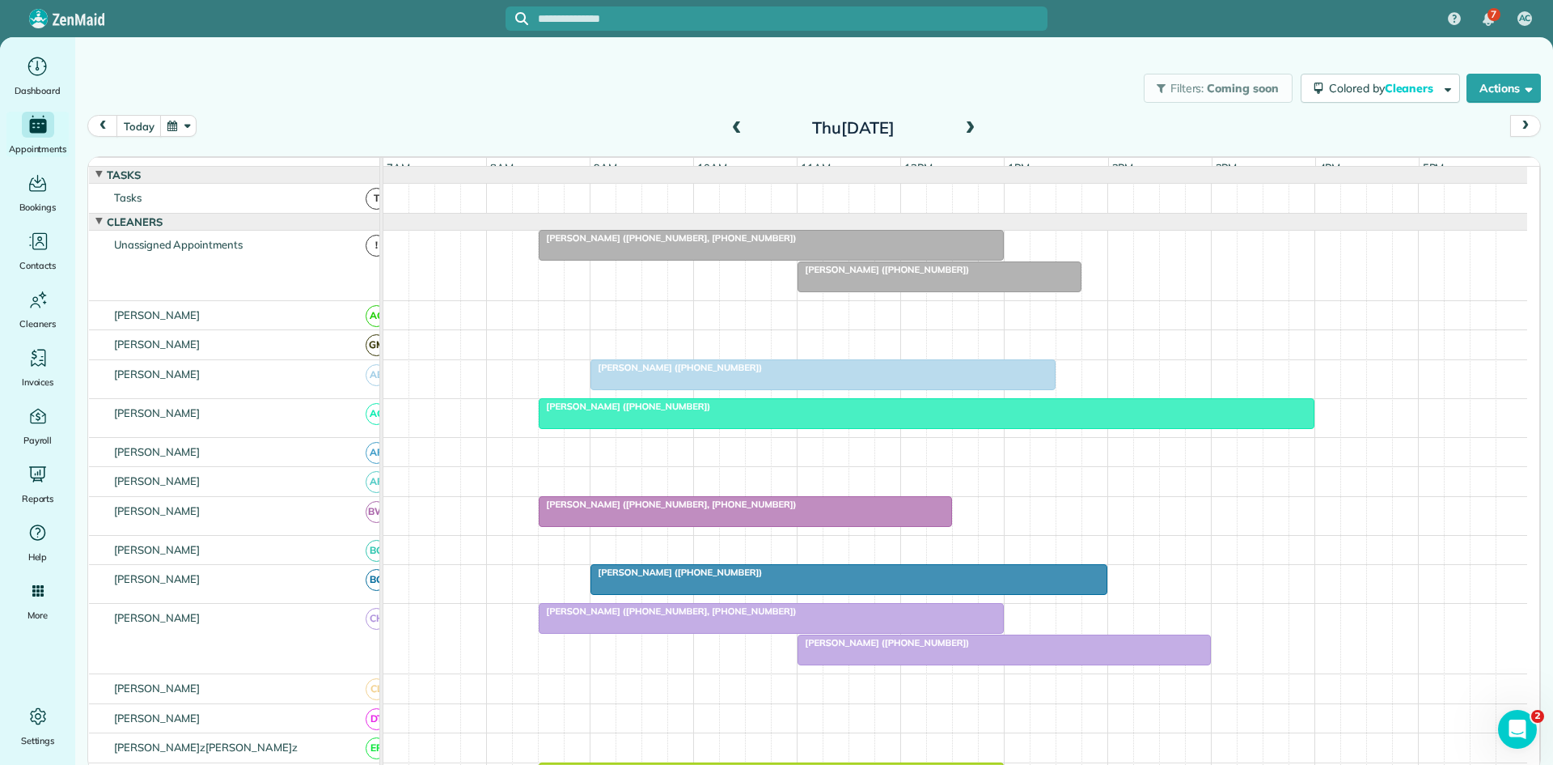
click at [708, 257] on div at bounding box center [772, 245] width 464 height 29
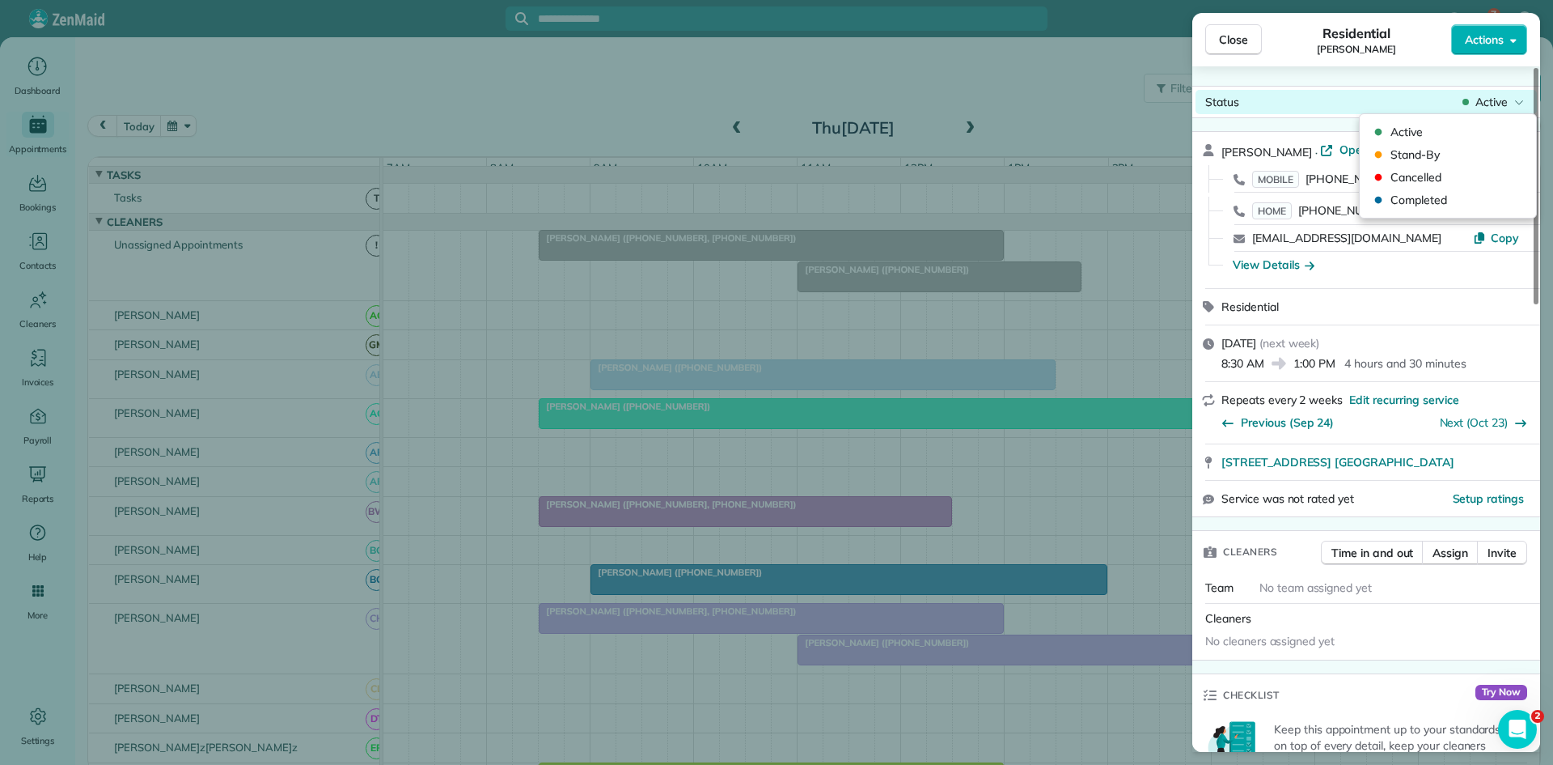
click at [1473, 106] on div "Active" at bounding box center [1494, 102] width 68 height 16
click at [1464, 184] on span "Cancelled" at bounding box center [1459, 177] width 136 height 16
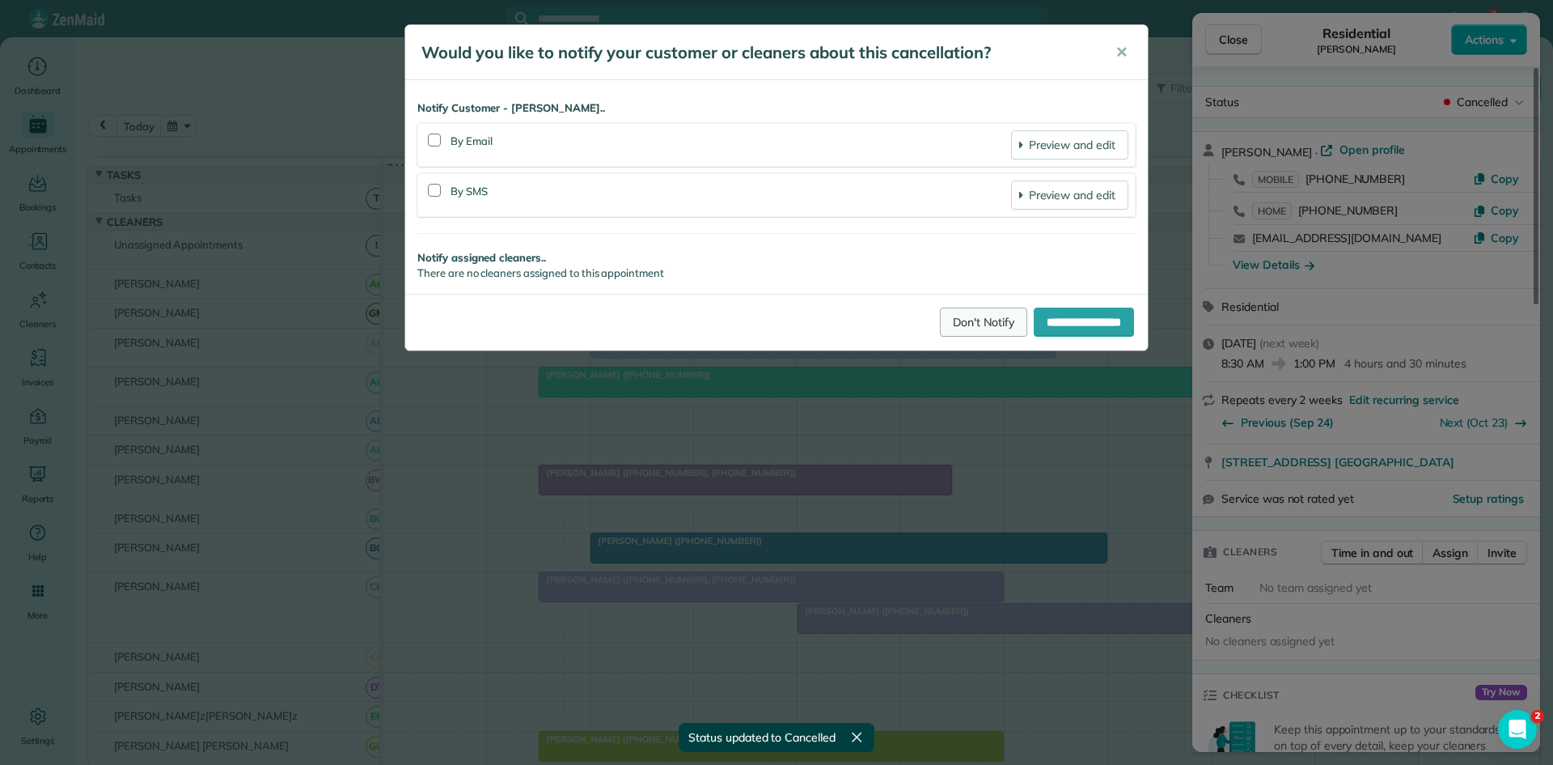
click at [985, 324] on link "Don't Notify" at bounding box center [983, 321] width 87 height 29
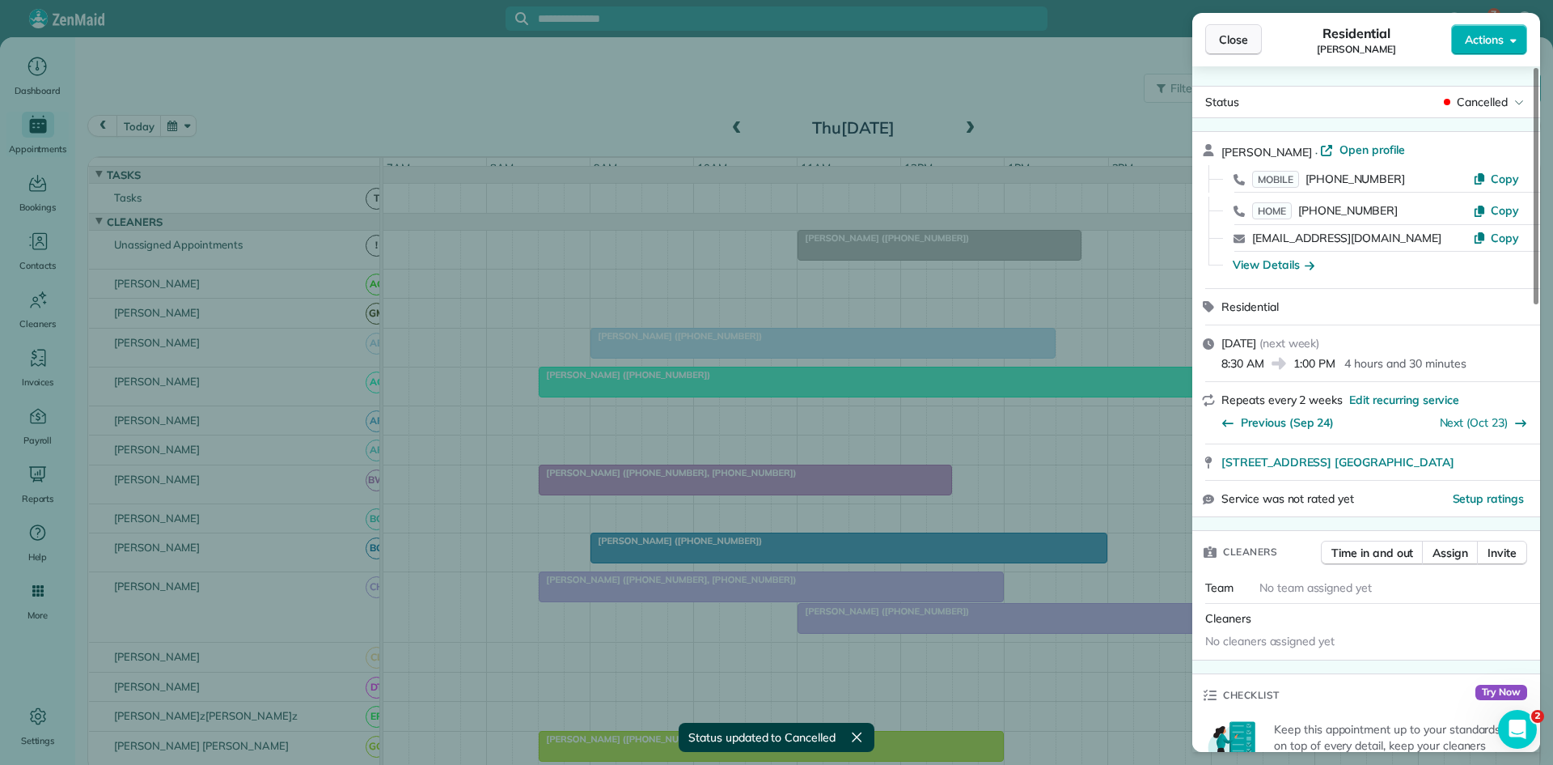
click at [1236, 44] on span "Close" at bounding box center [1233, 40] width 29 height 16
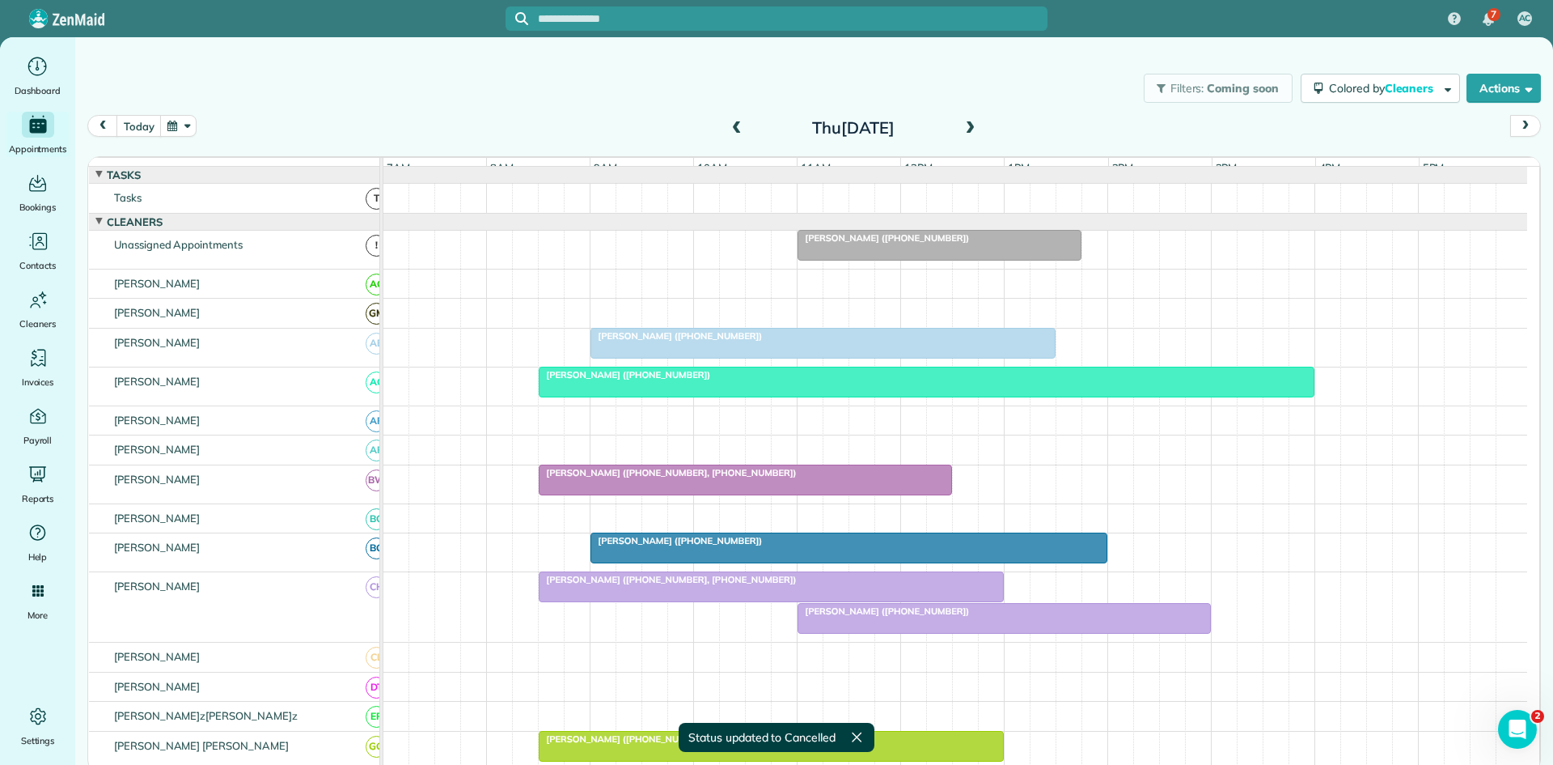
click at [841, 244] on span "[PERSON_NAME] ([PHONE_NUMBER])" at bounding box center [883, 237] width 173 height 11
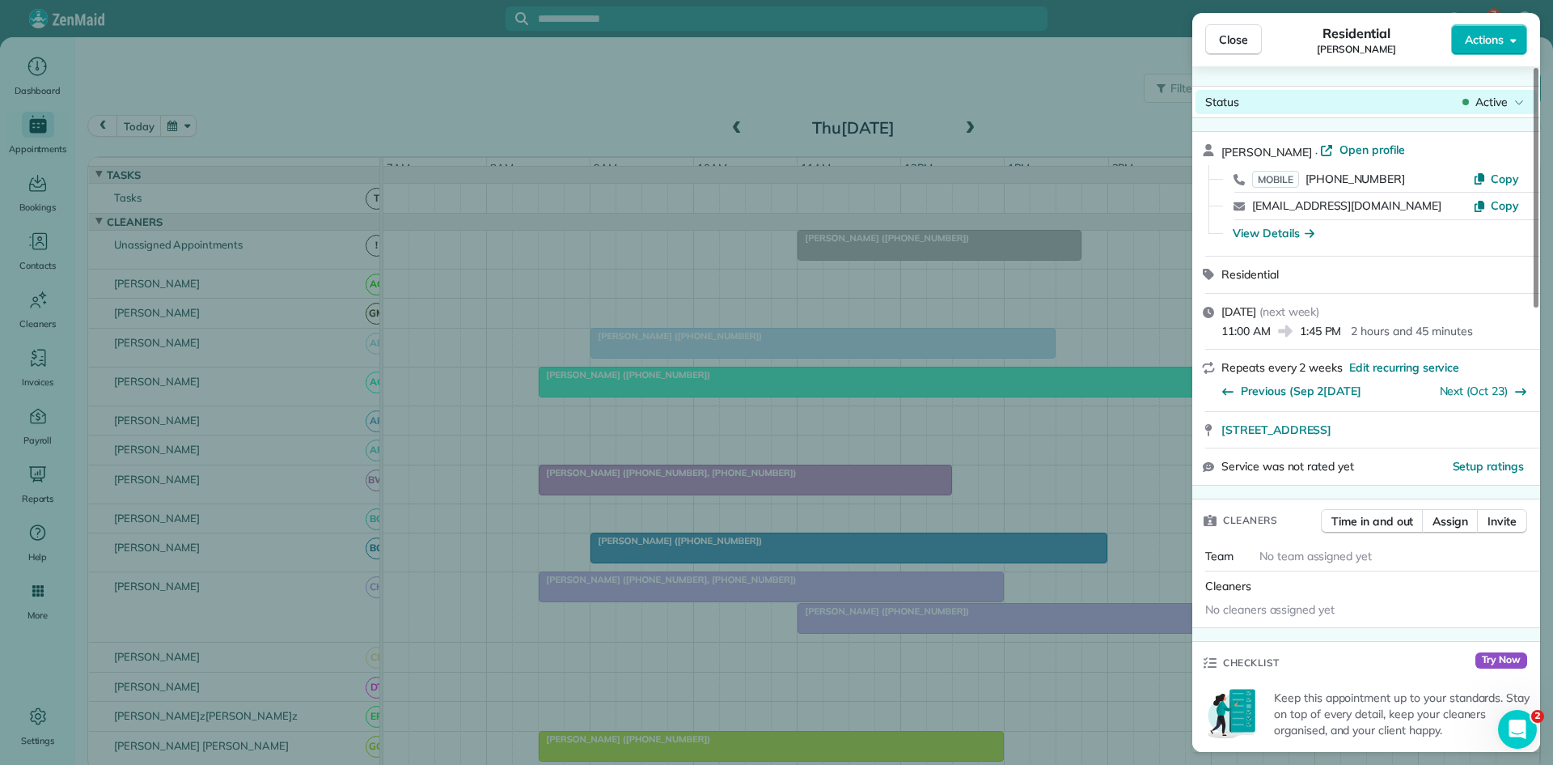
click at [1480, 112] on body "7 AC Dashboard Appointments Bookings Contacts Cleaners Invoices Payroll Reports…" at bounding box center [776, 382] width 1553 height 765
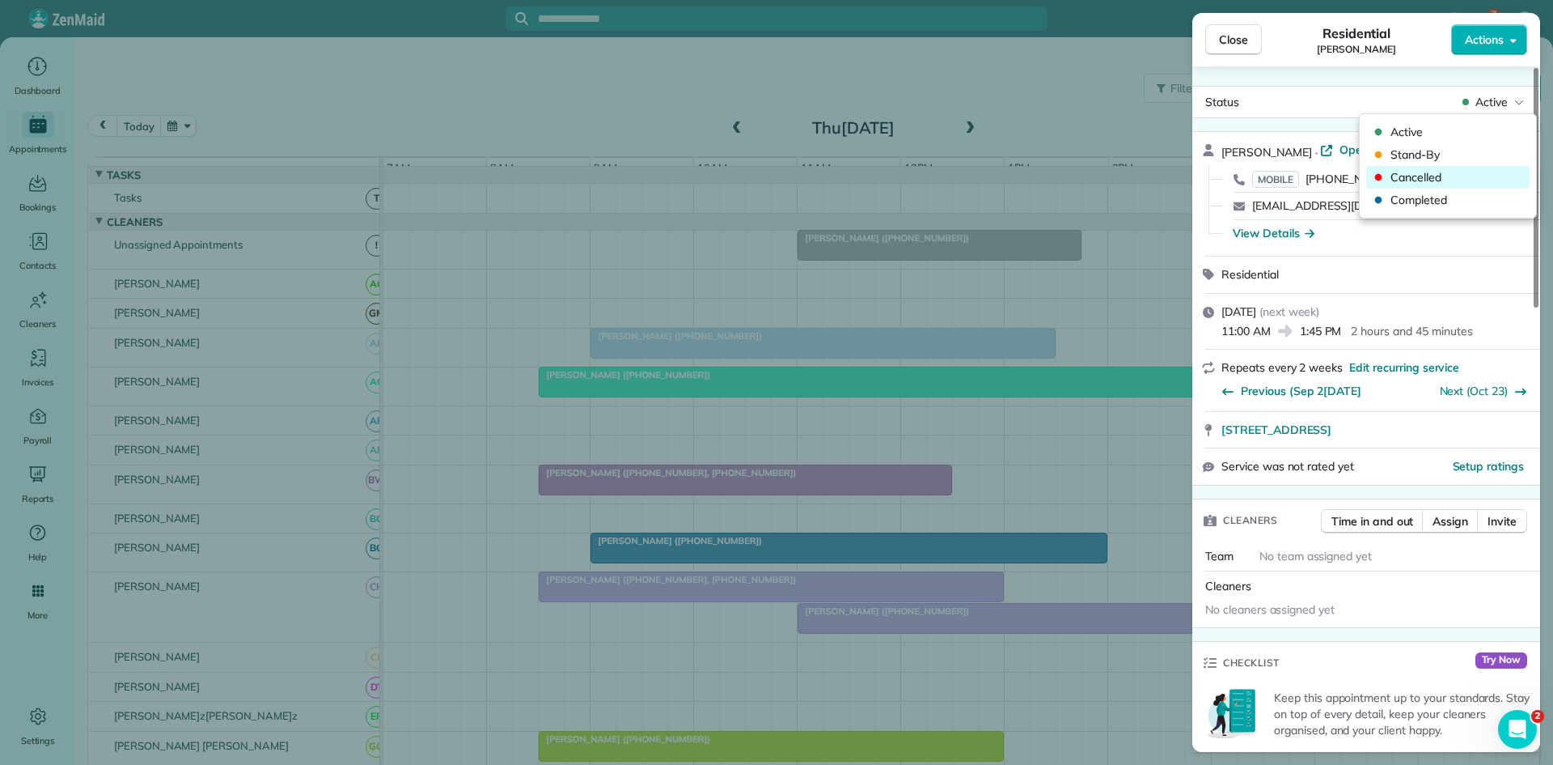
click at [1456, 170] on span "Cancelled" at bounding box center [1459, 177] width 136 height 16
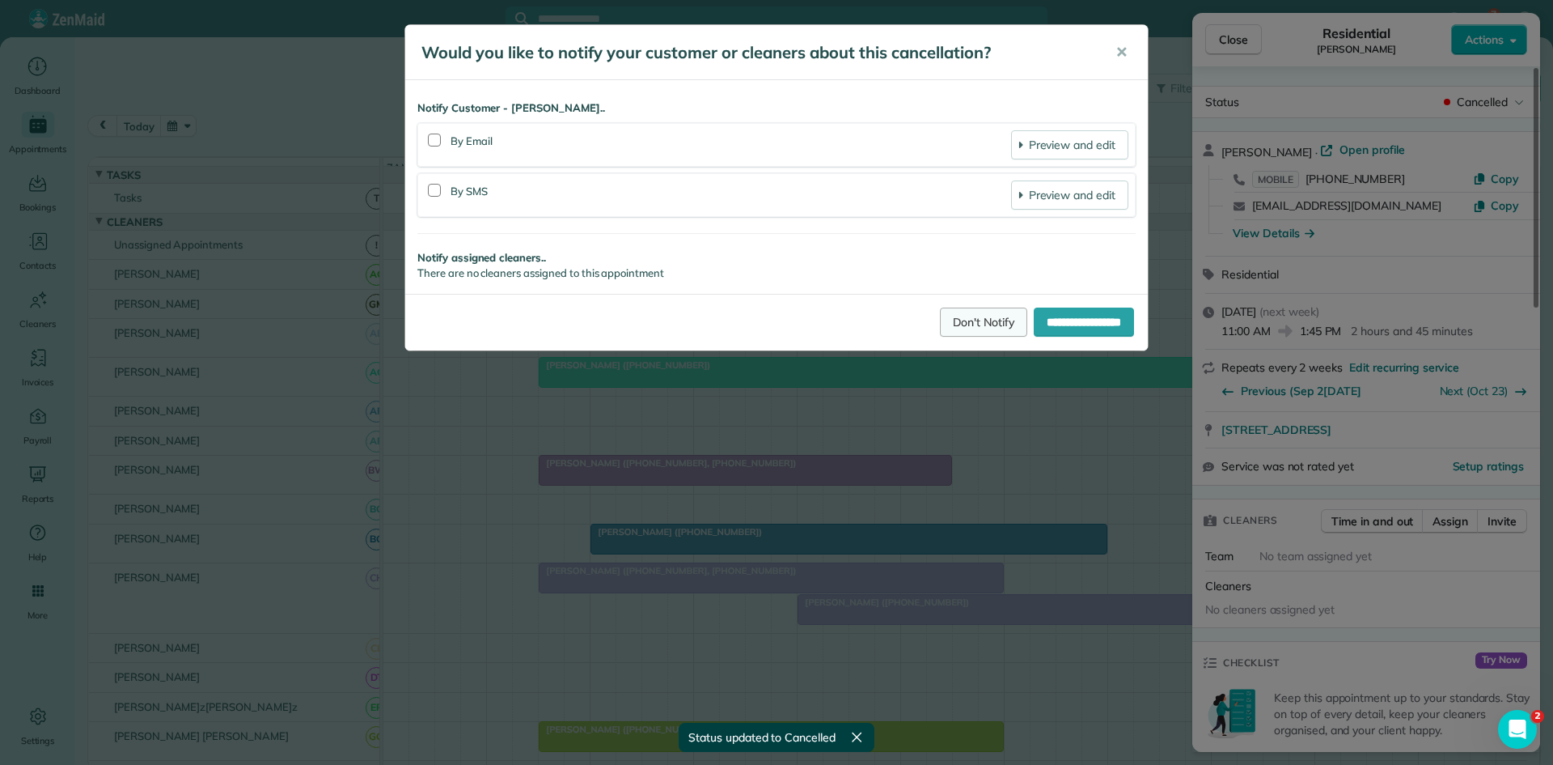
click at [959, 322] on link "Don't Notify" at bounding box center [983, 321] width 87 height 29
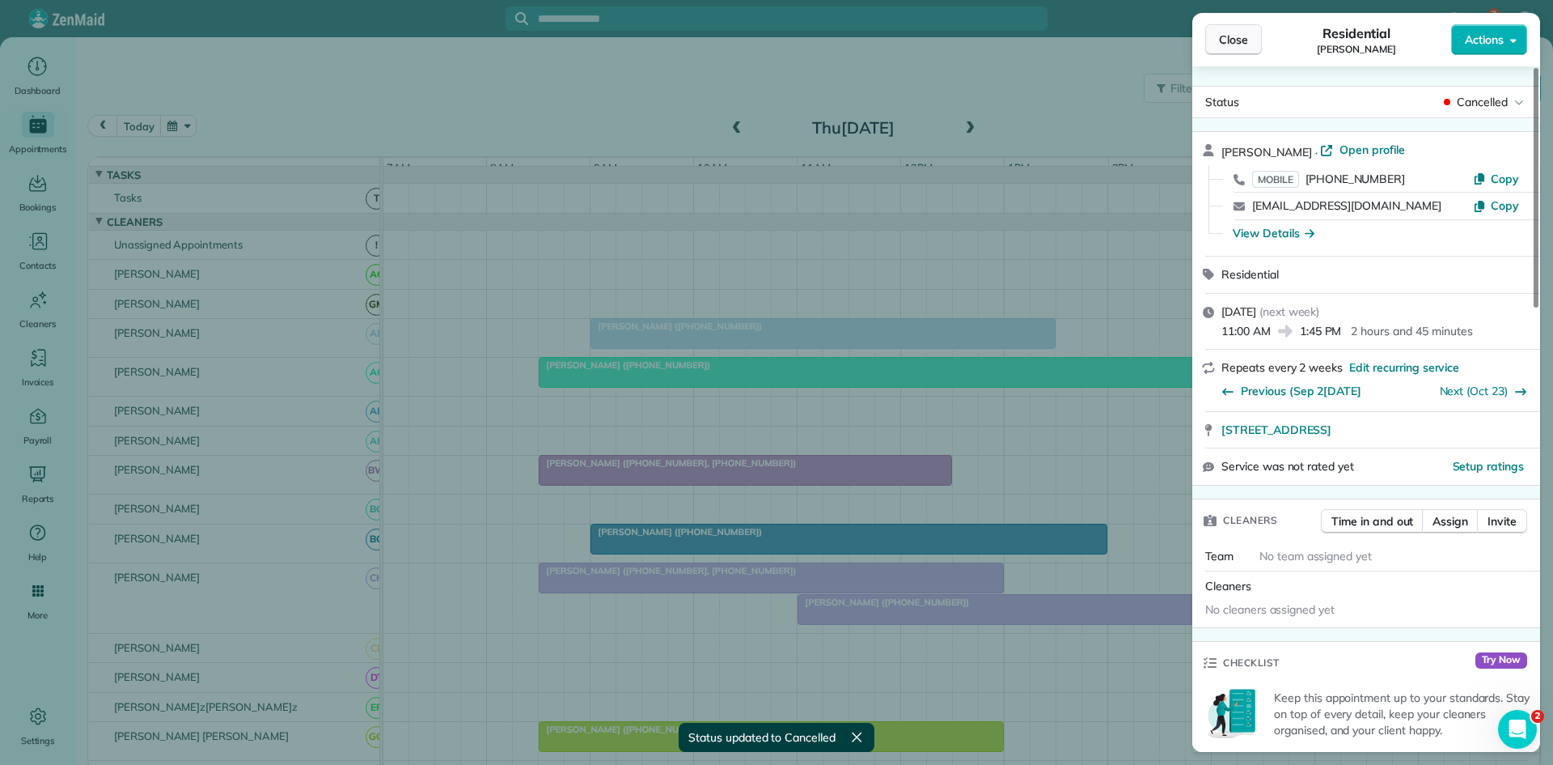
click at [1239, 44] on span "Close" at bounding box center [1233, 40] width 29 height 16
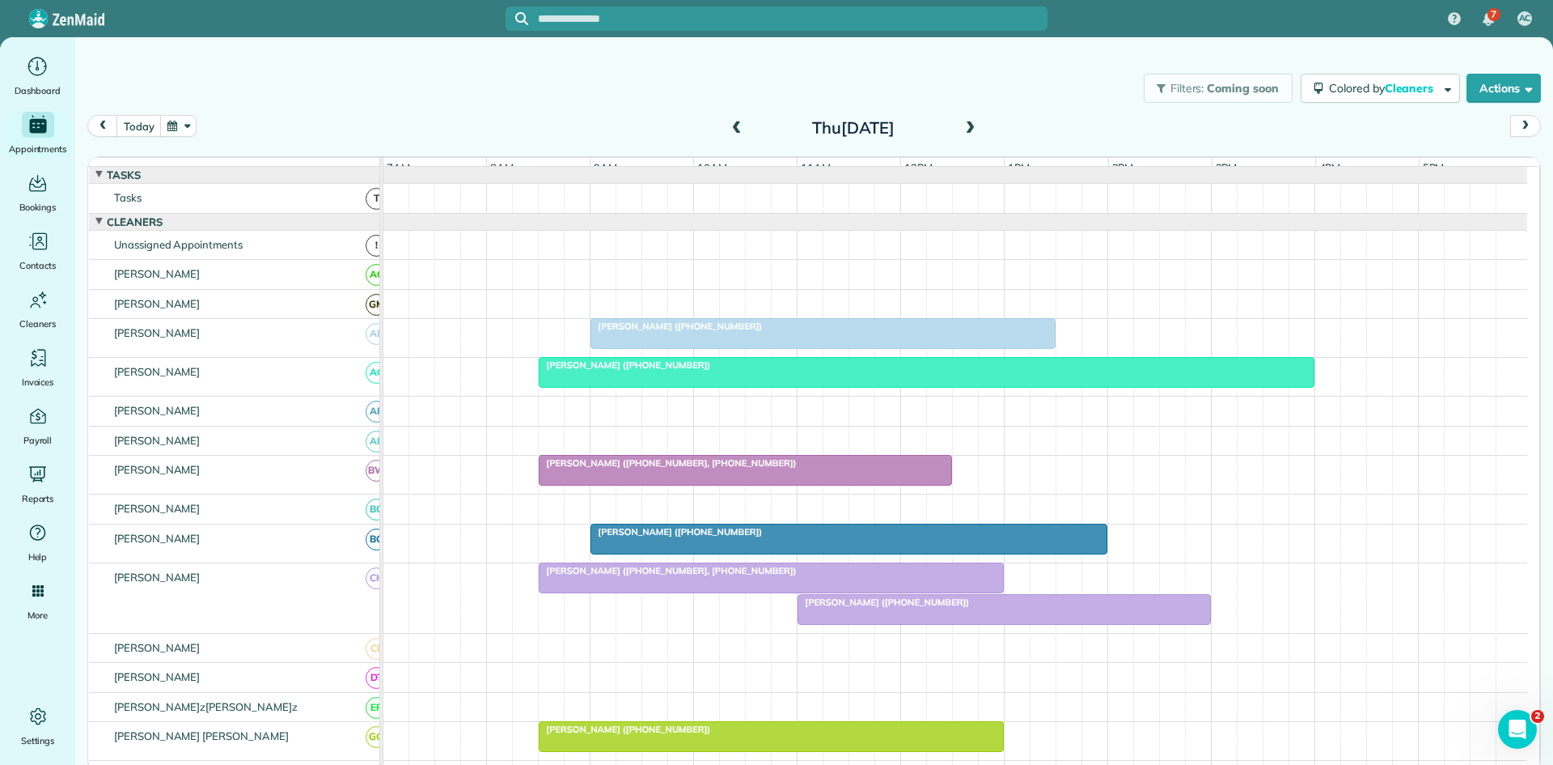
scroll to position [269, 0]
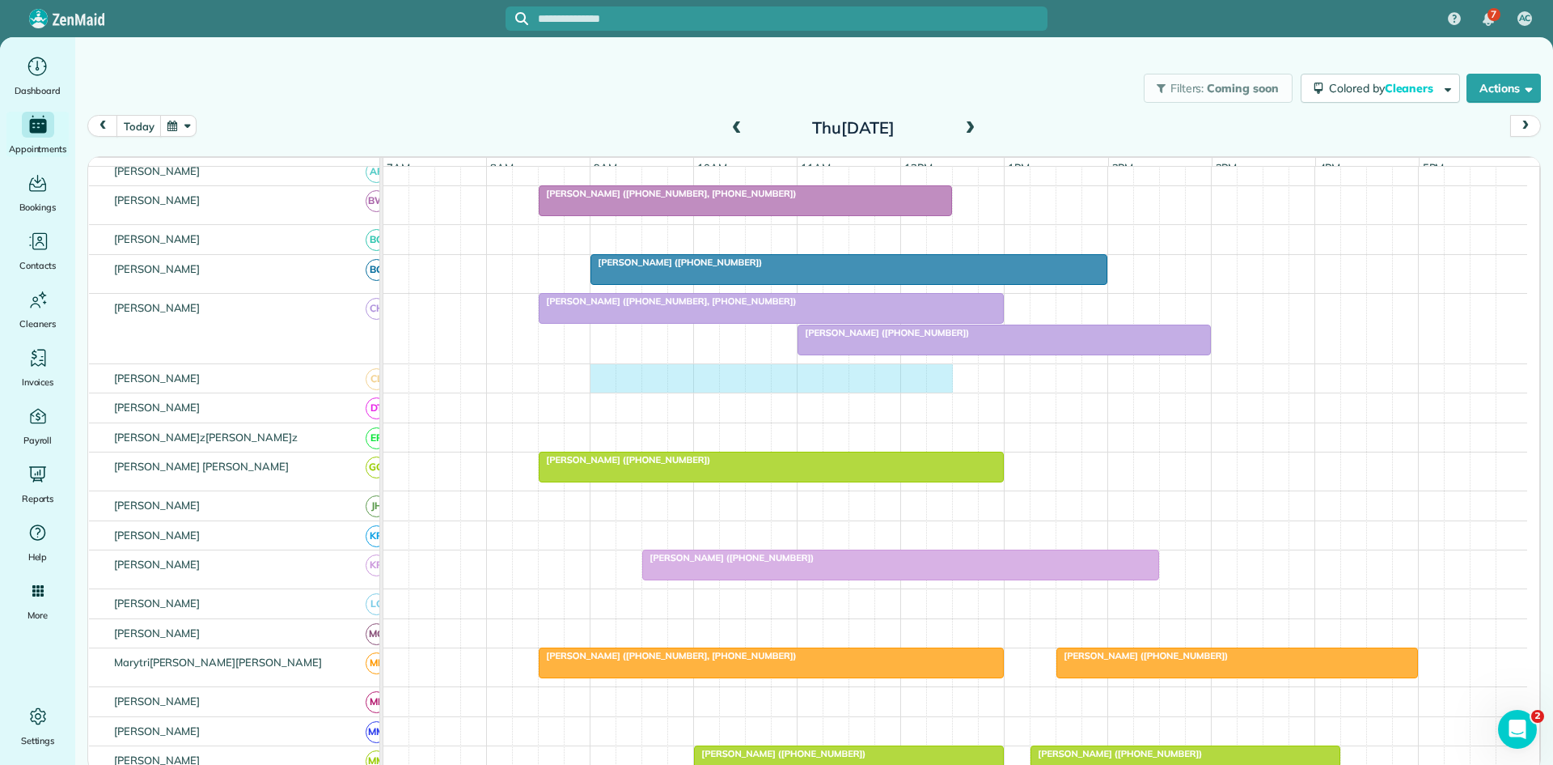
drag, startPoint x: 608, startPoint y: 388, endPoint x: 952, endPoint y: 379, distance: 344.8
click at [952, 379] on div at bounding box center [956, 378] width 1144 height 29
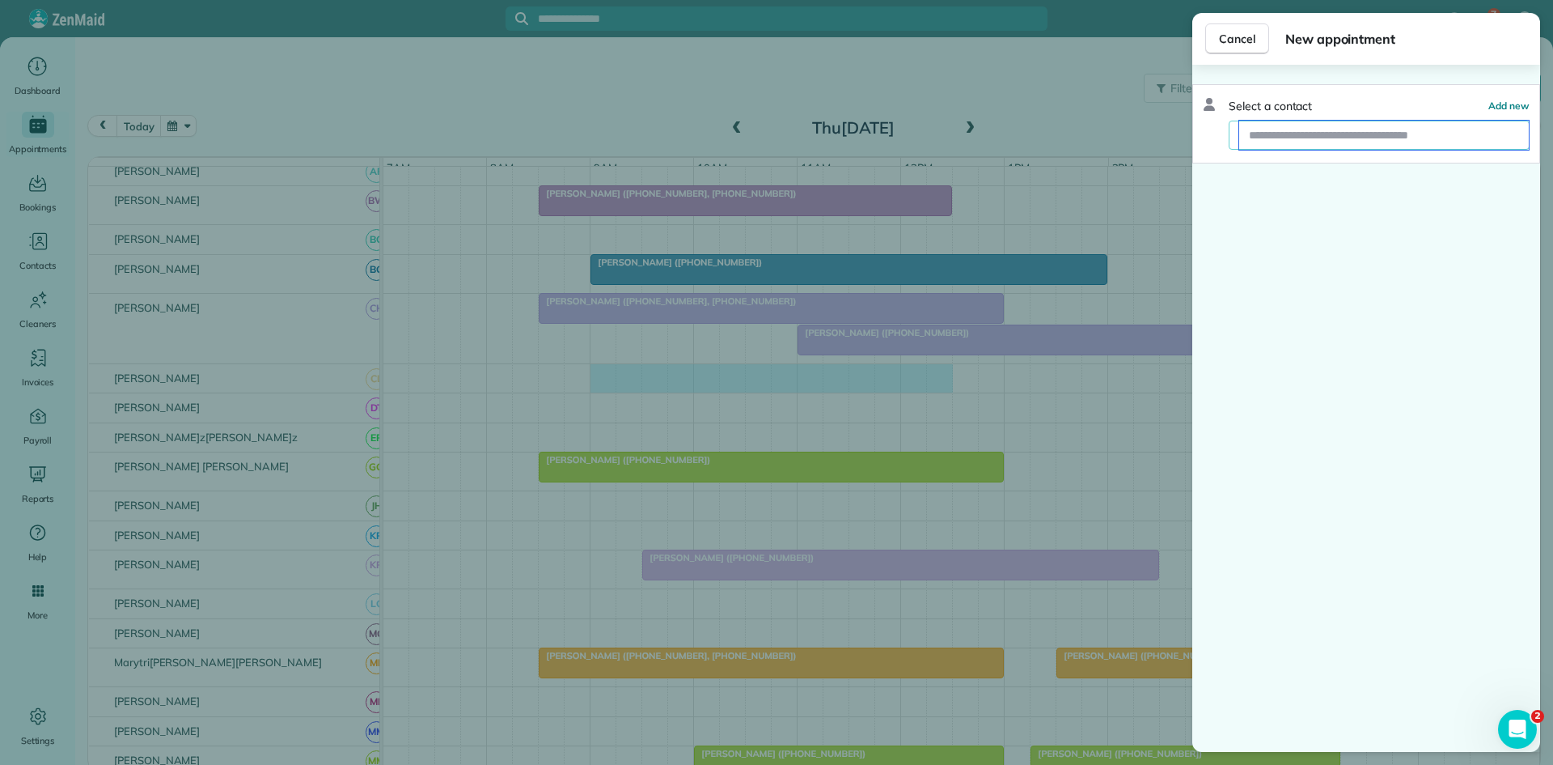
click at [1288, 142] on input "text" at bounding box center [1385, 135] width 290 height 29
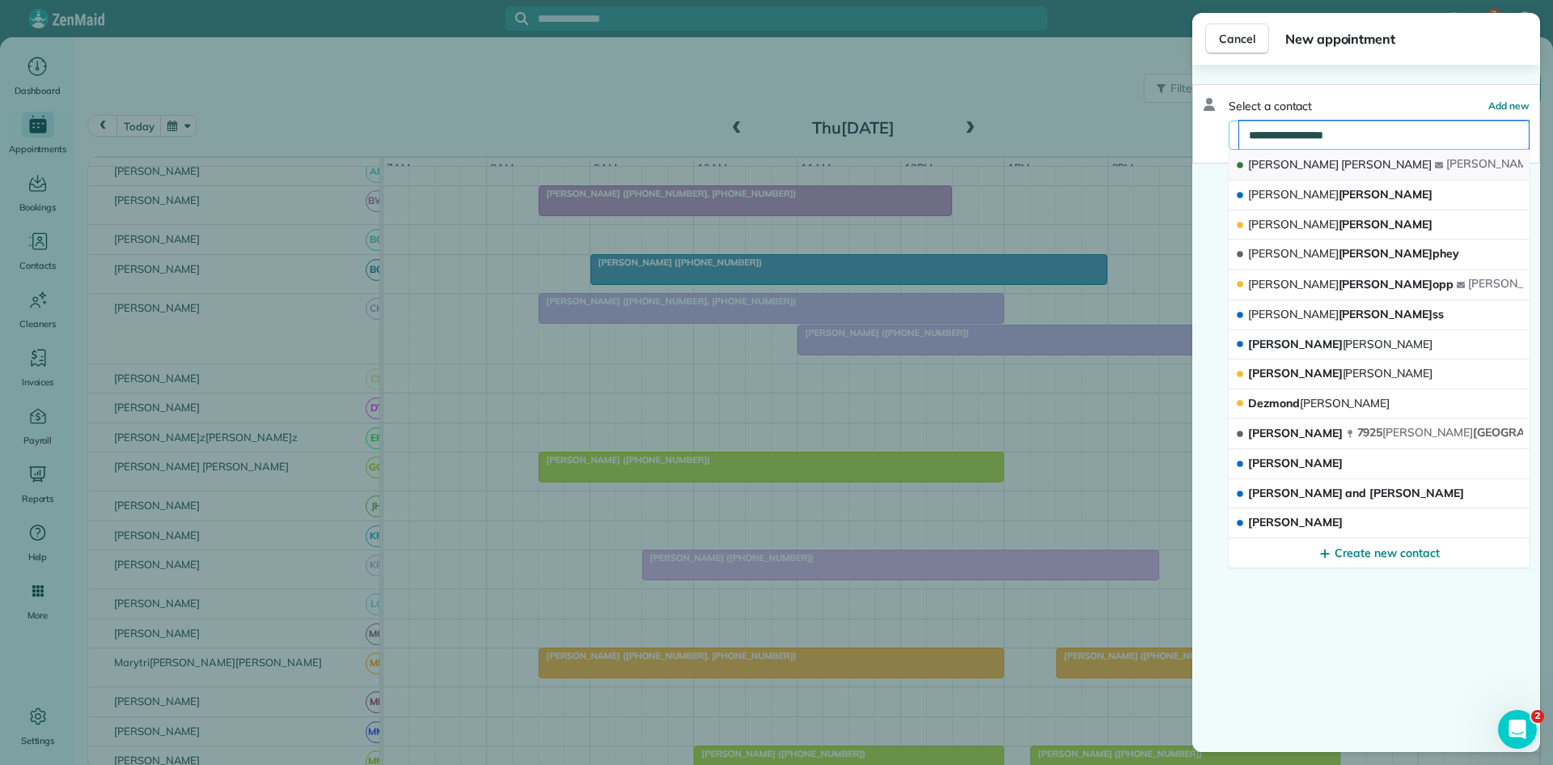
type input "**********"
click at [1286, 171] on span "[PERSON_NAME]" at bounding box center [1340, 164] width 184 height 15
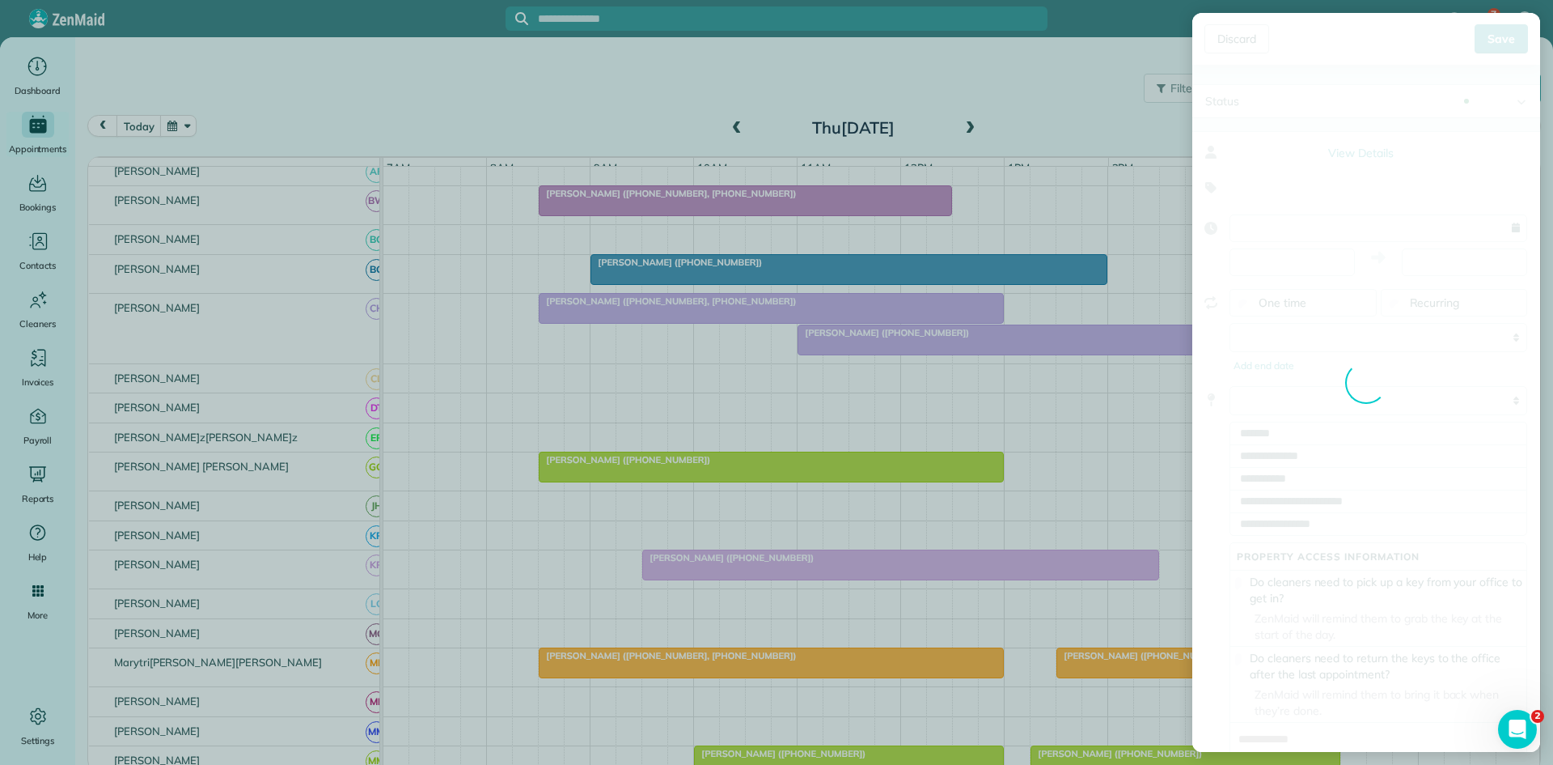
type input "**********"
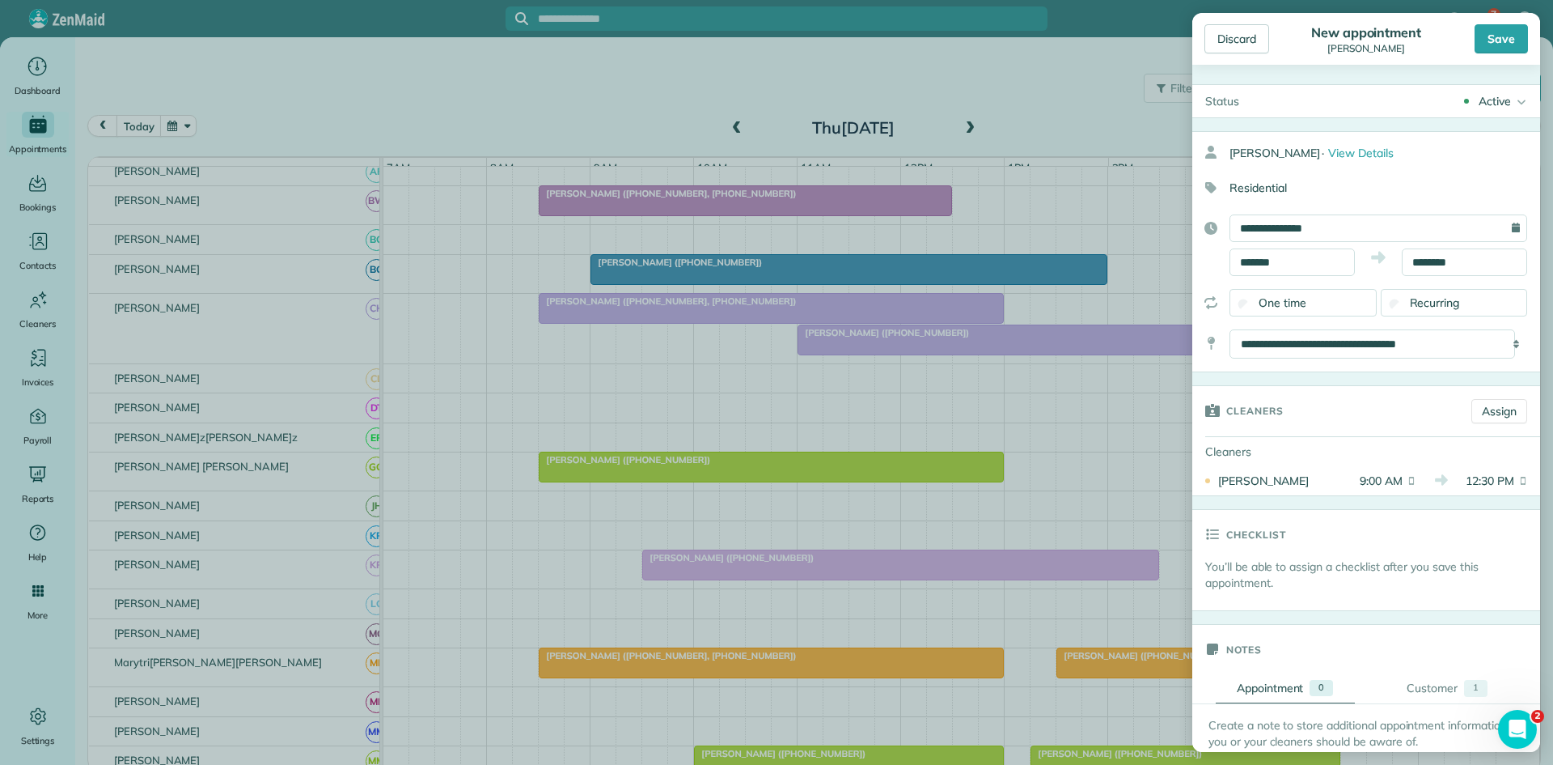
click at [1506, 48] on div "Save" at bounding box center [1501, 38] width 53 height 29
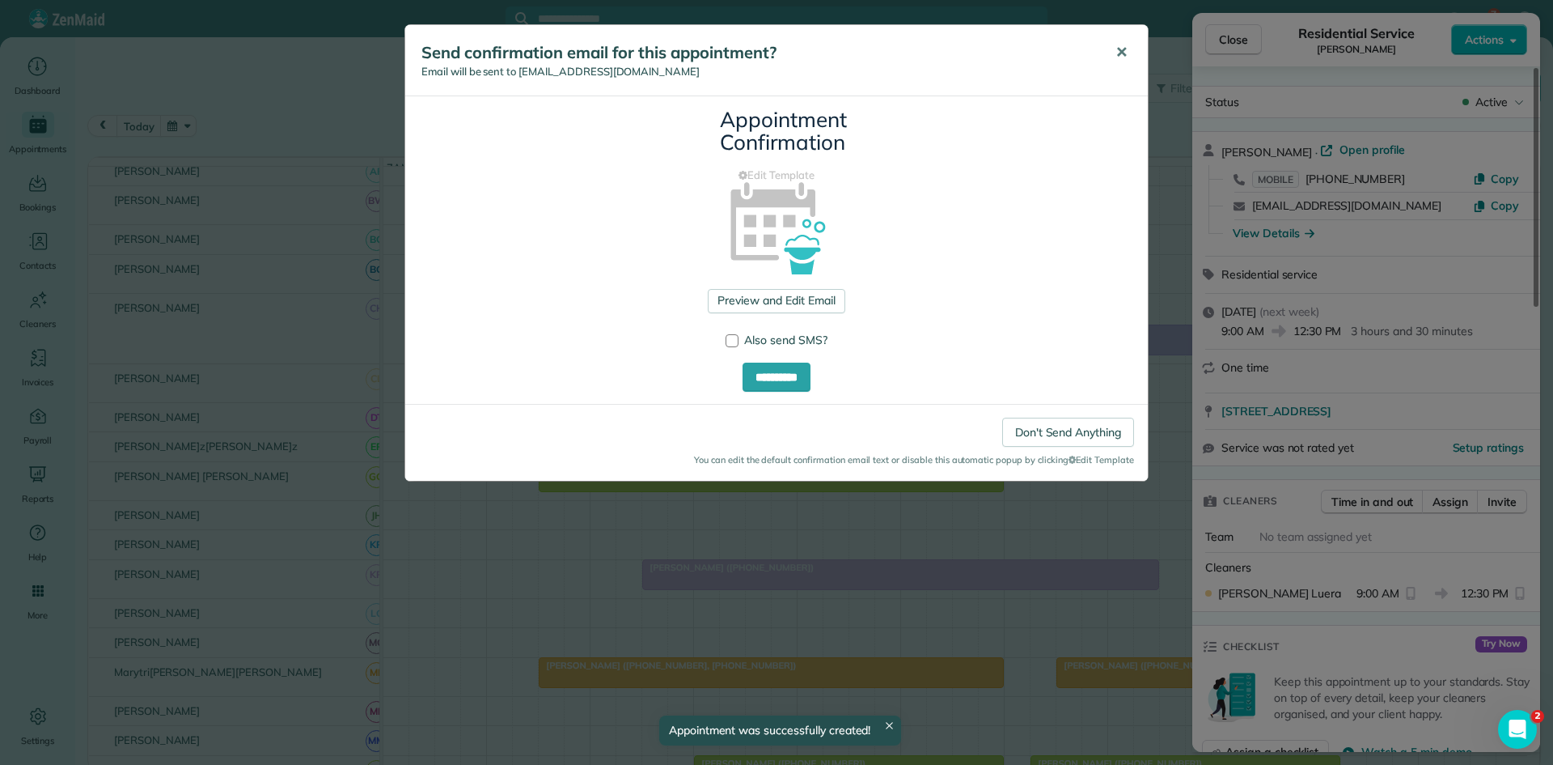
click at [1126, 53] on span "✕" at bounding box center [1122, 52] width 12 height 19
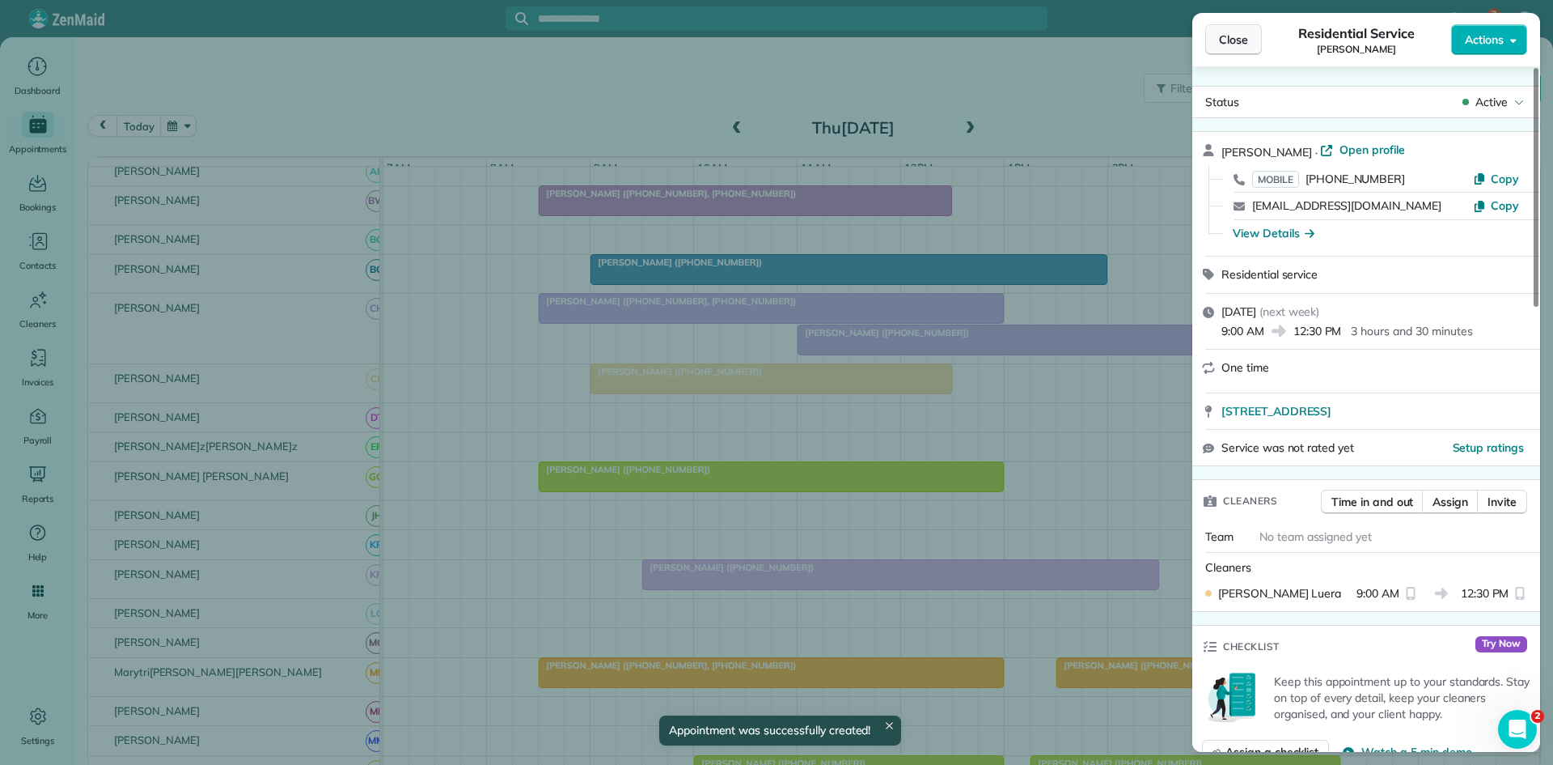
click at [1240, 39] on span "Close" at bounding box center [1233, 40] width 29 height 16
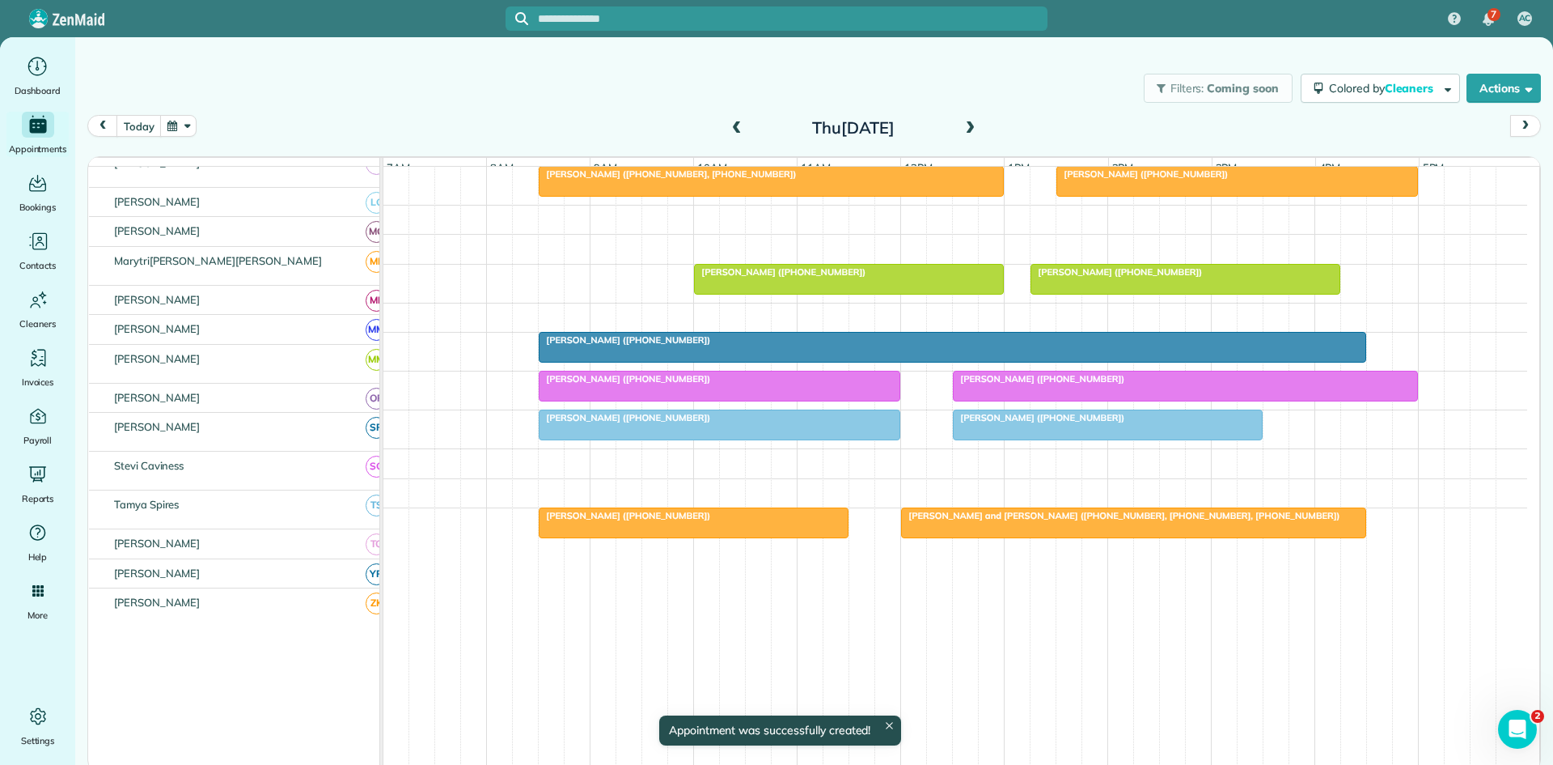
scroll to position [761, 0]
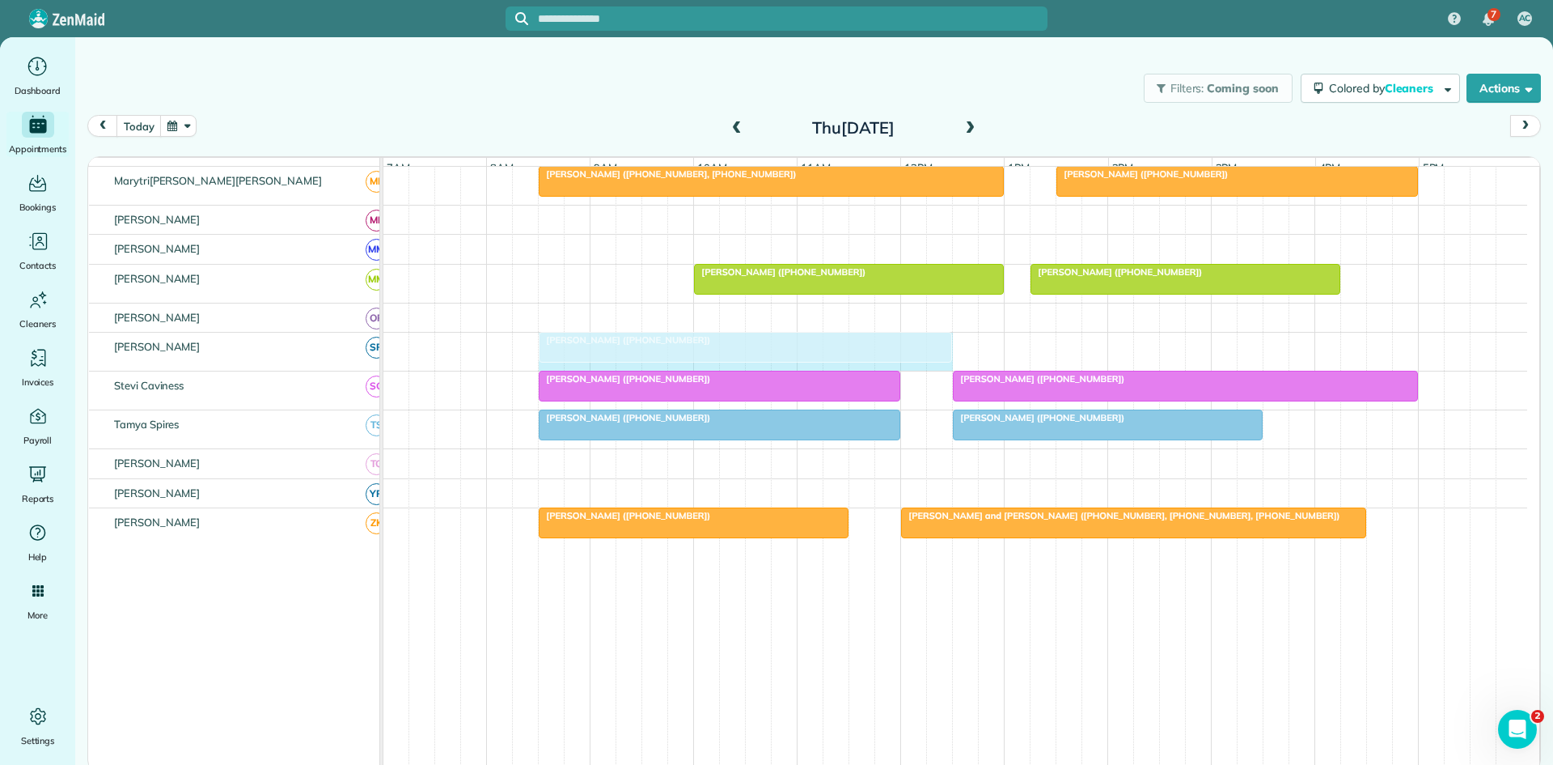
drag, startPoint x: 1361, startPoint y: 353, endPoint x: 932, endPoint y: 368, distance: 429.1
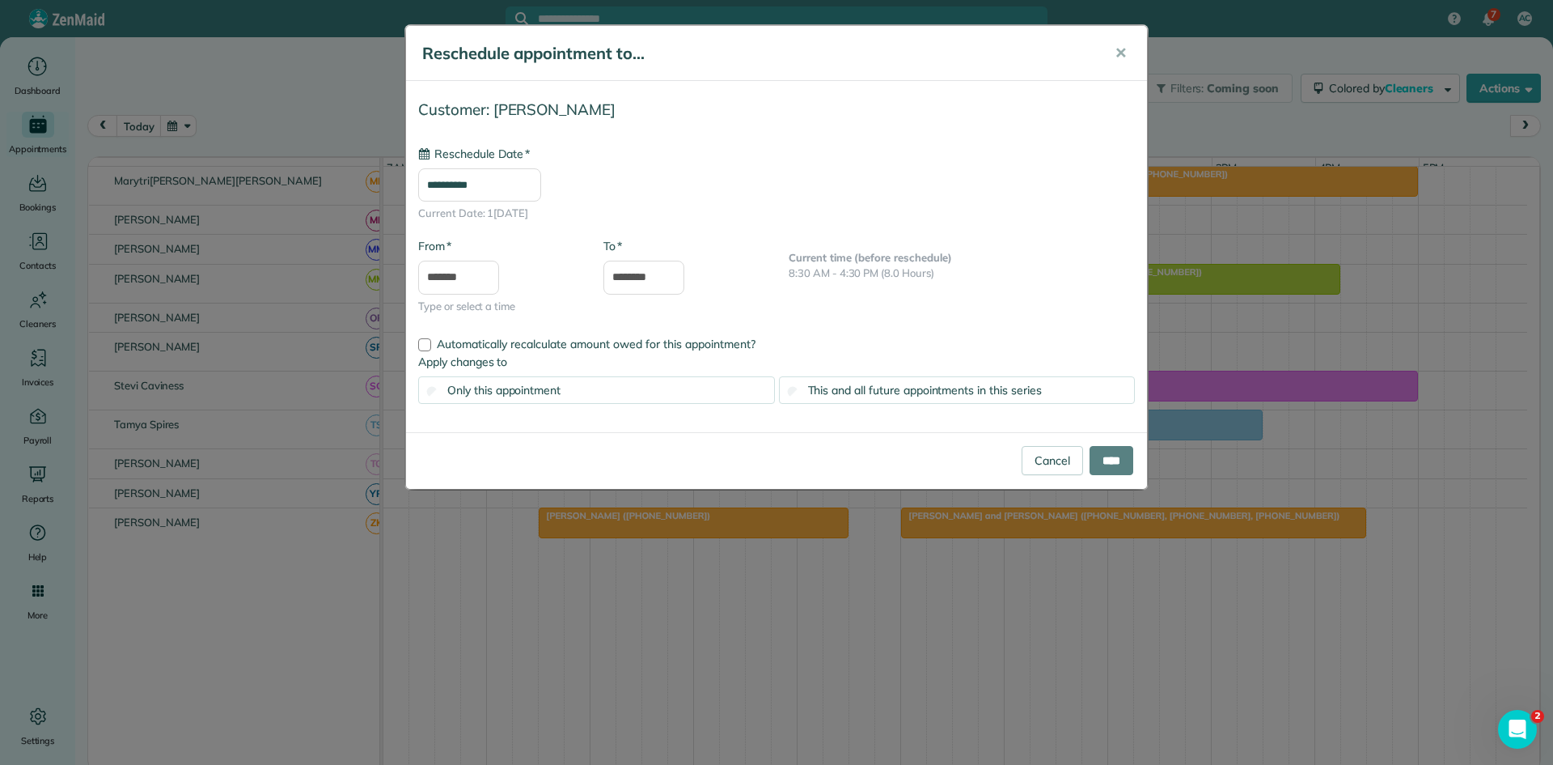
type input "**********"
click at [1124, 37] on button "✕" at bounding box center [1121, 53] width 36 height 39
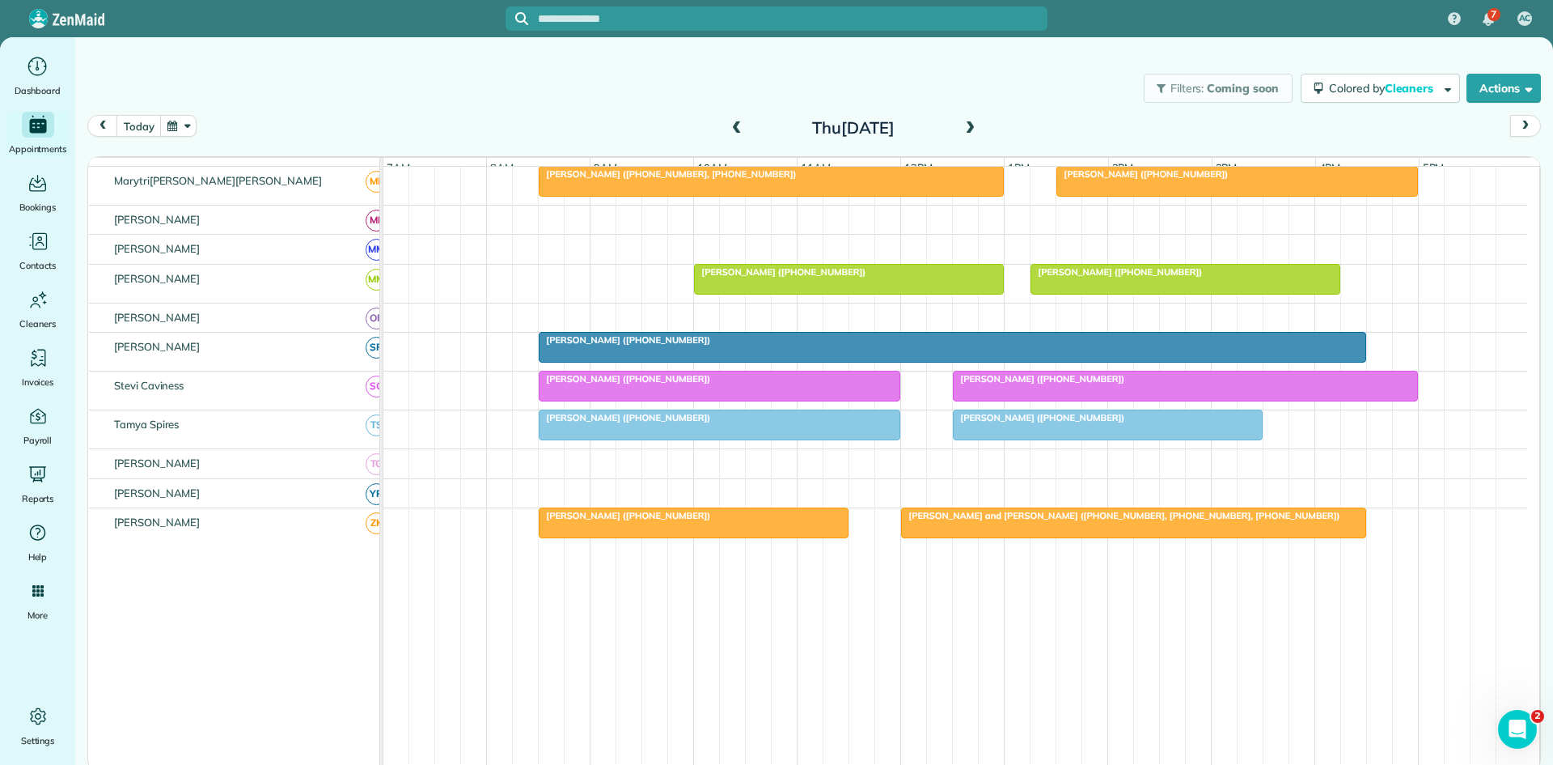
click at [744, 345] on div "[PERSON_NAME] ([PHONE_NUMBER])" at bounding box center [953, 339] width 818 height 11
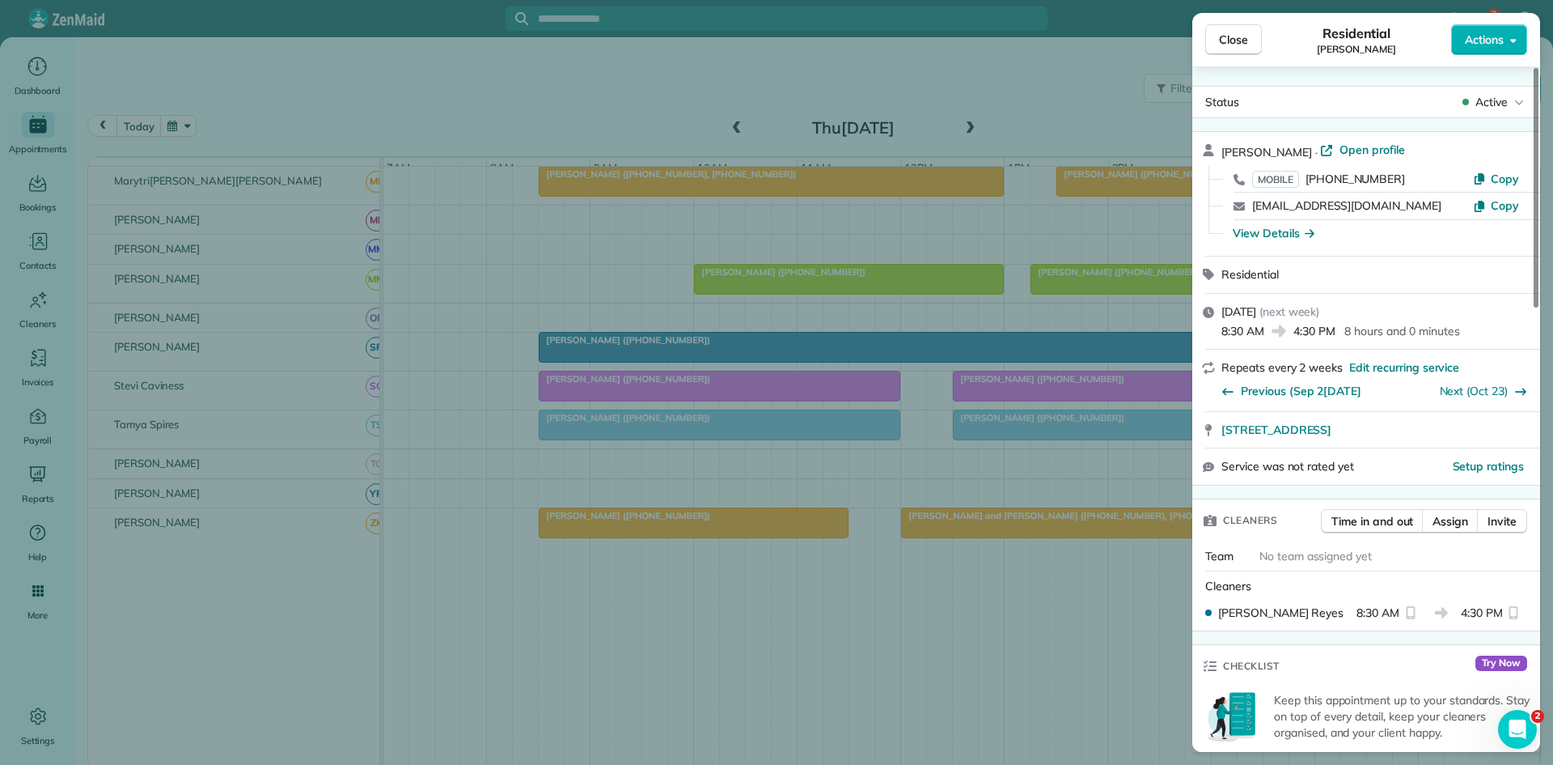
click at [993, 367] on div "Close [PERSON_NAME] Actions St[PERSON_NAME] · Open profile MOBILE [PHONE_NUMBER…" at bounding box center [776, 382] width 1553 height 765
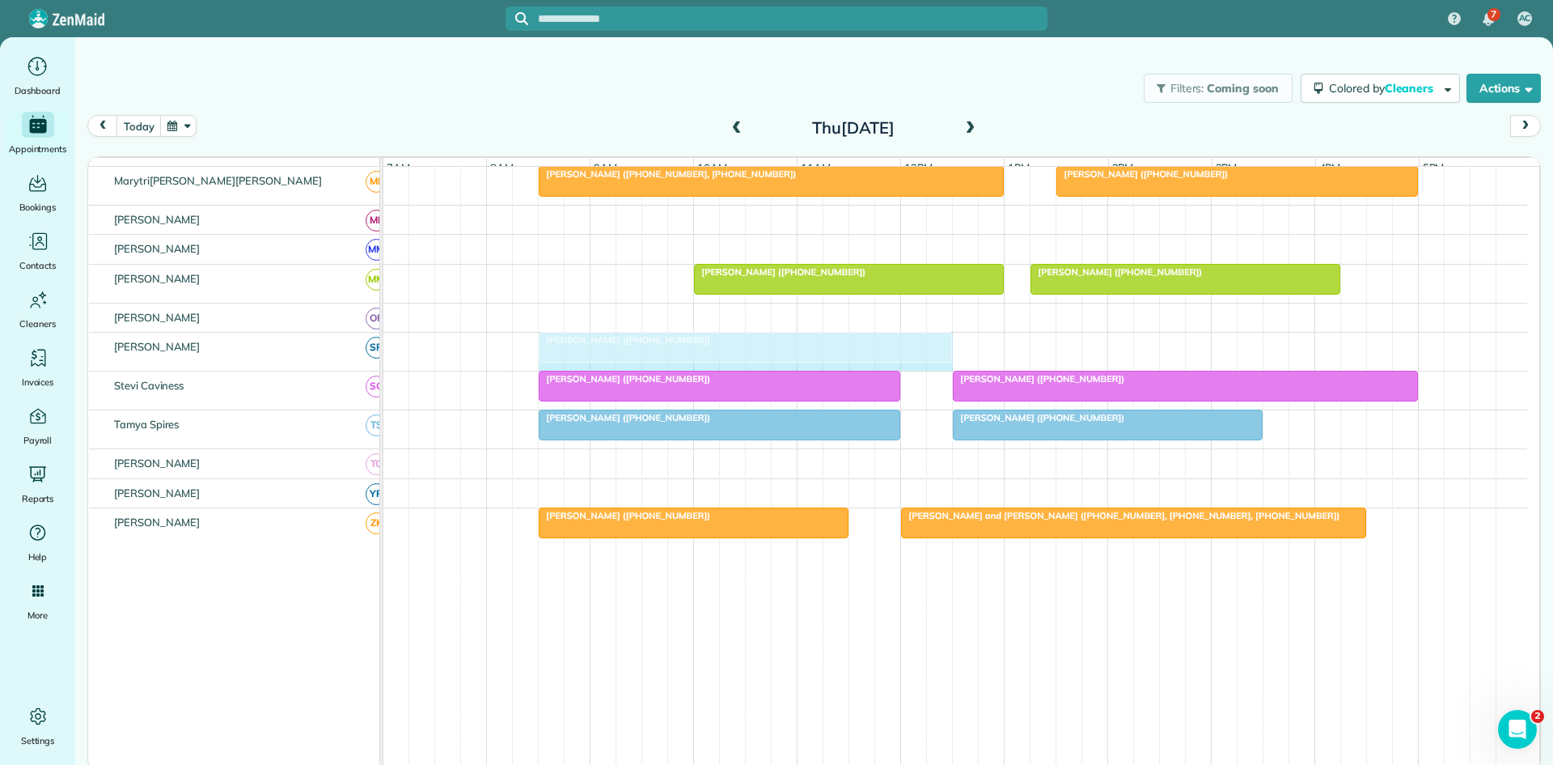
drag, startPoint x: 1361, startPoint y: 349, endPoint x: 941, endPoint y: 337, distance: 420.1
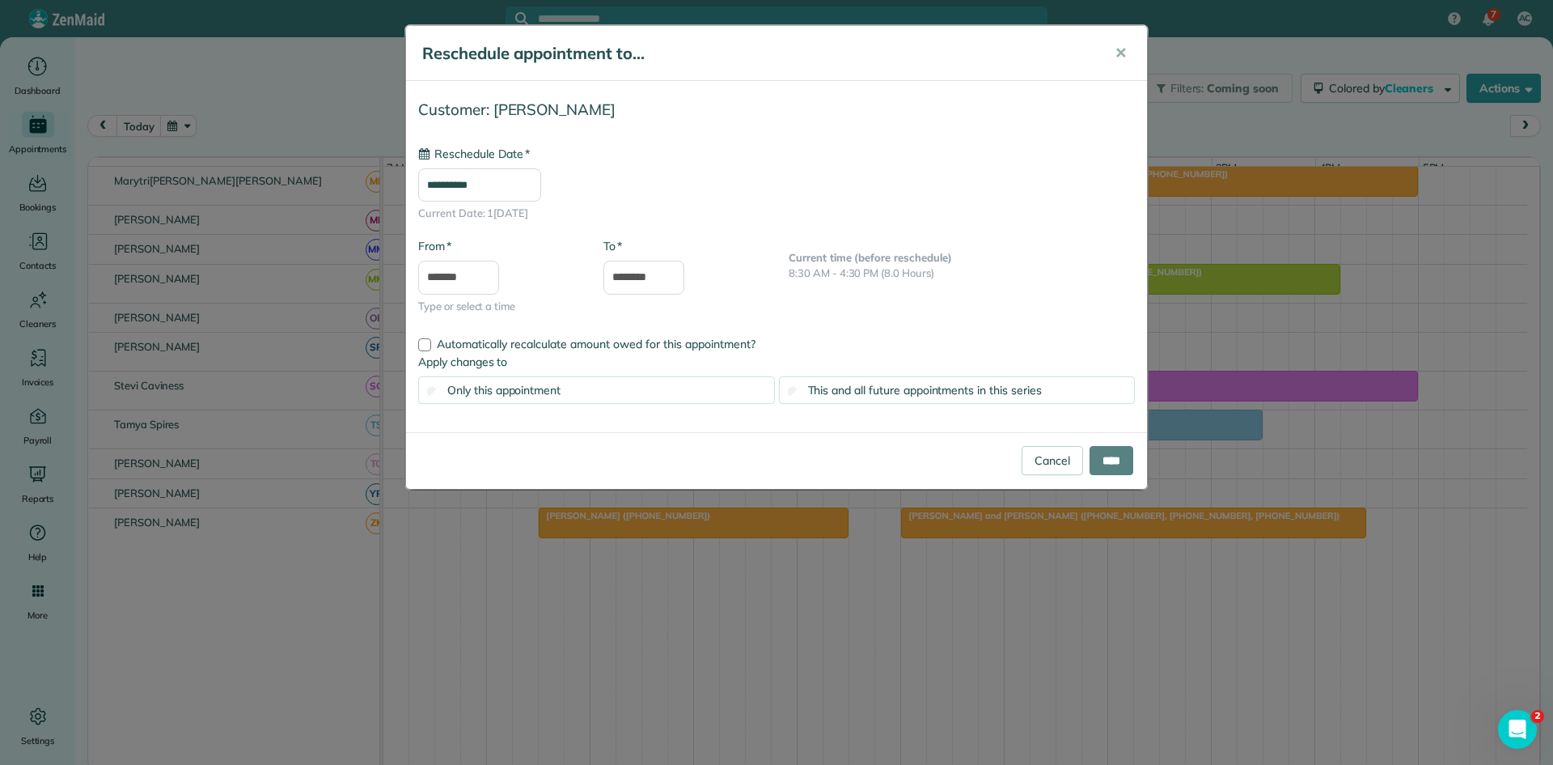
type input "**********"
click at [1103, 462] on input "****" at bounding box center [1112, 460] width 44 height 29
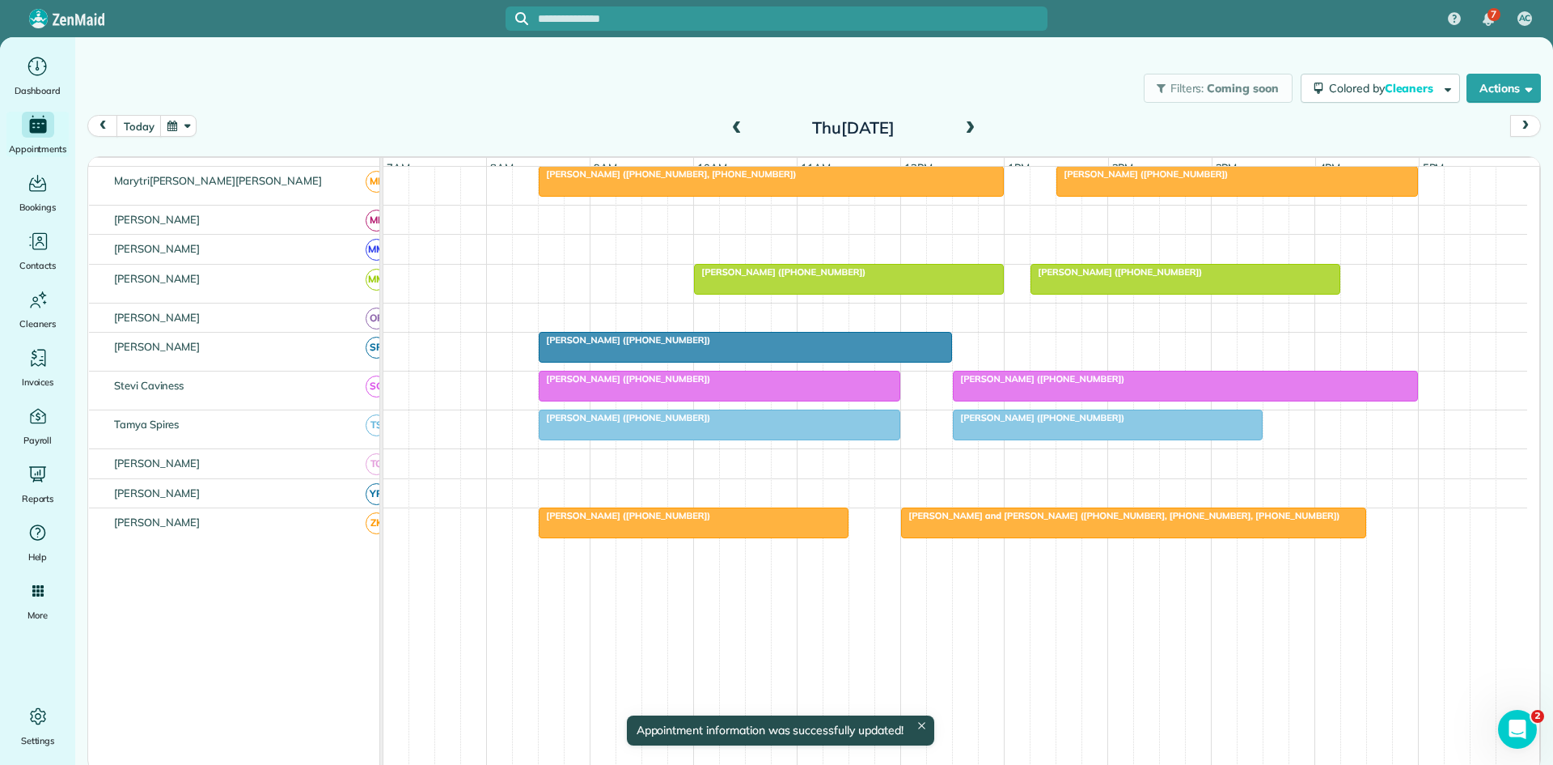
click at [783, 345] on div "[PERSON_NAME] ([PHONE_NUMBER])" at bounding box center [746, 339] width 404 height 11
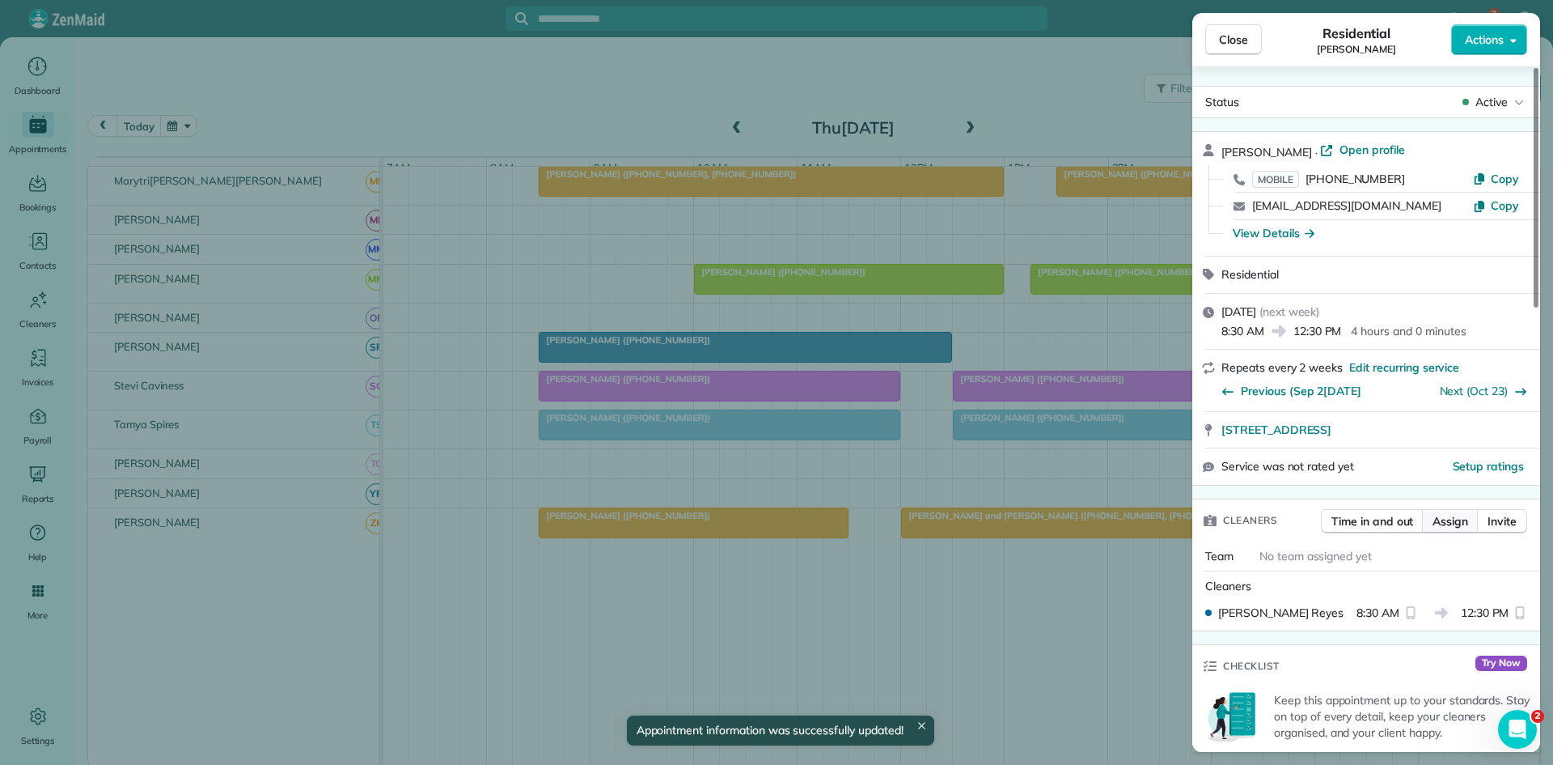
click at [1460, 517] on span "Assign" at bounding box center [1451, 521] width 36 height 16
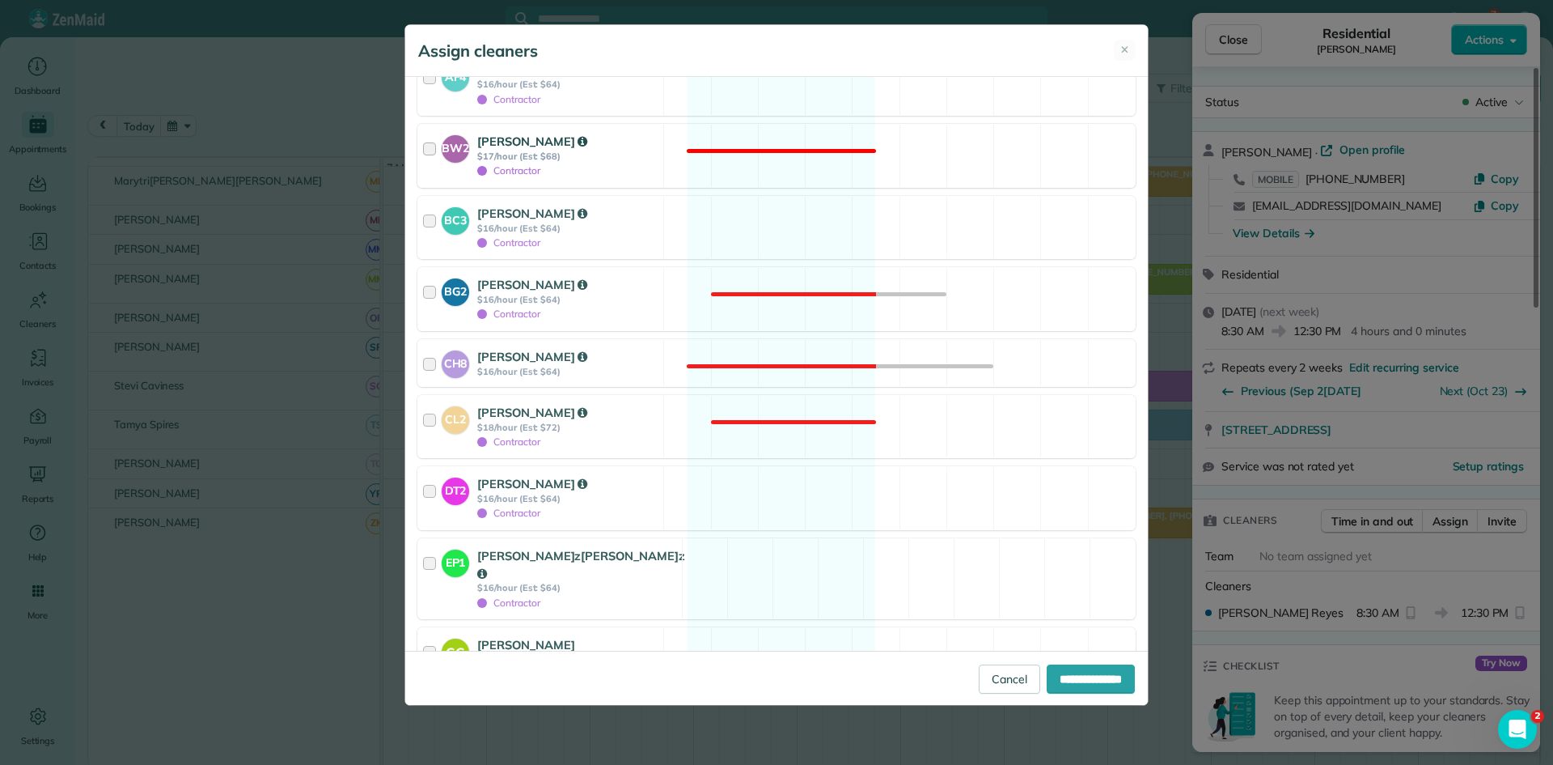
scroll to position [809, 0]
click at [614, 439] on div "Contractor" at bounding box center [567, 440] width 181 height 17
click at [1066, 691] on input "**********" at bounding box center [1091, 678] width 88 height 29
type input "**********"
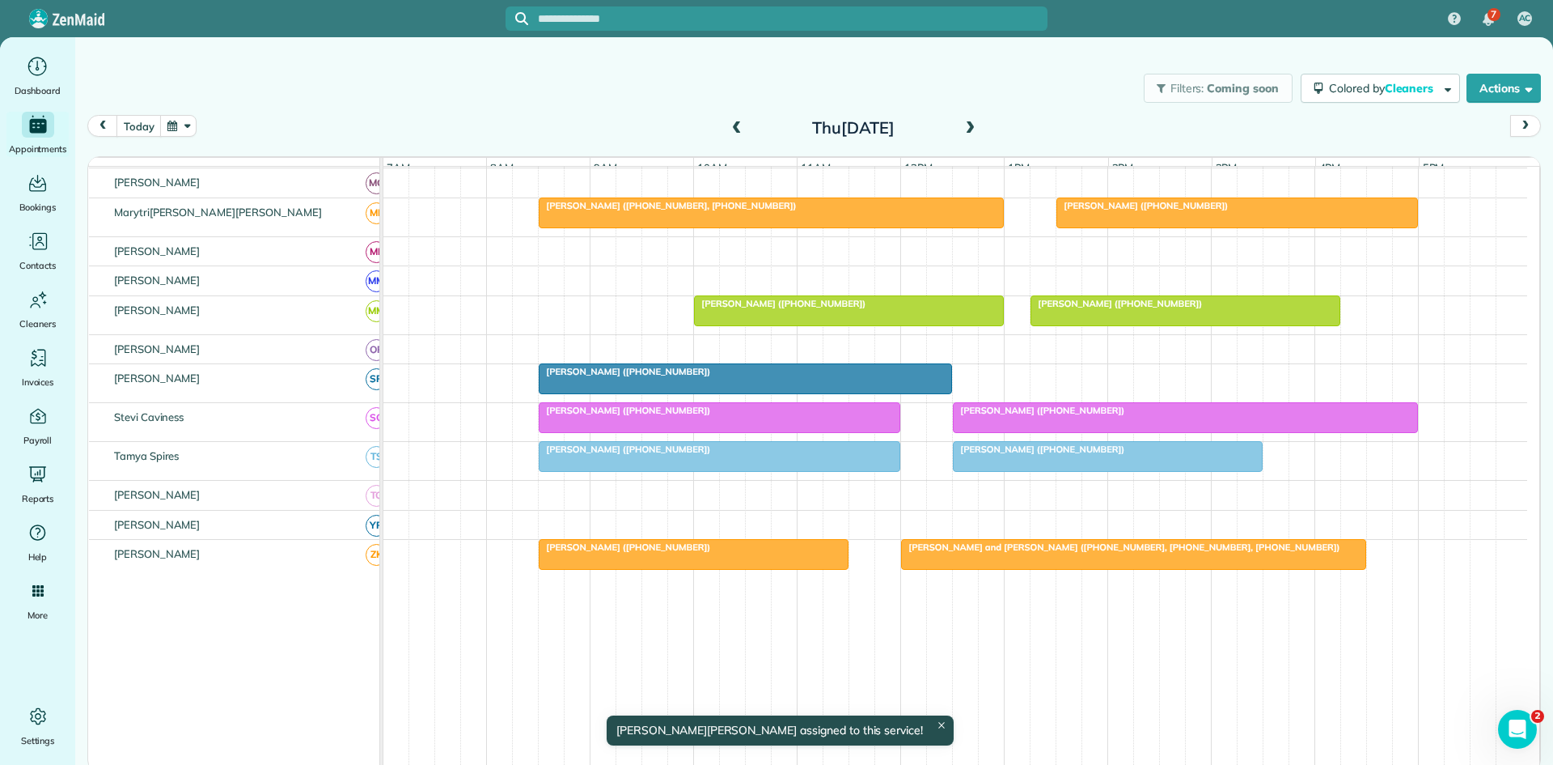
scroll to position [792, 0]
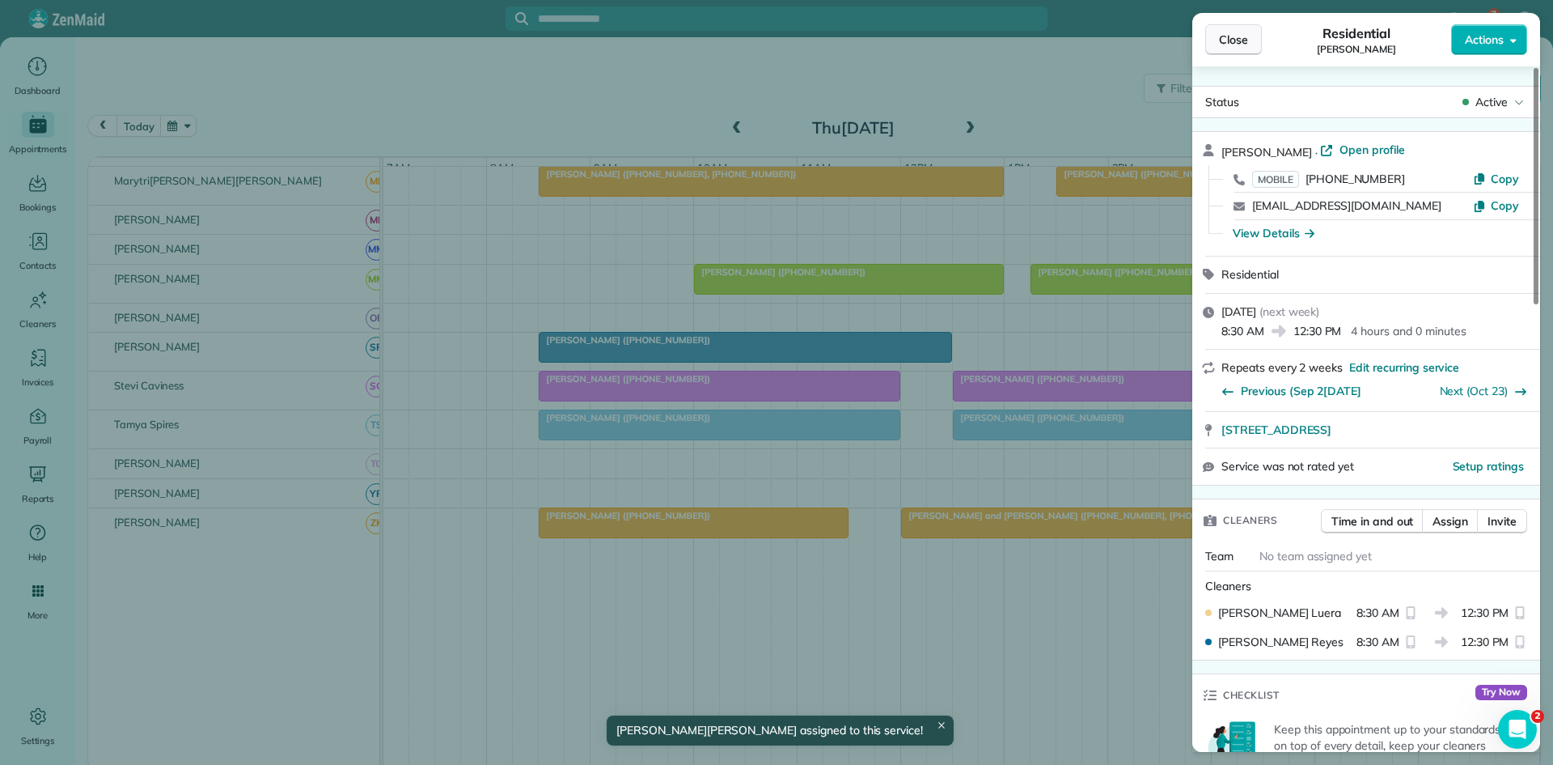
click at [1251, 48] on button "Close" at bounding box center [1234, 39] width 57 height 31
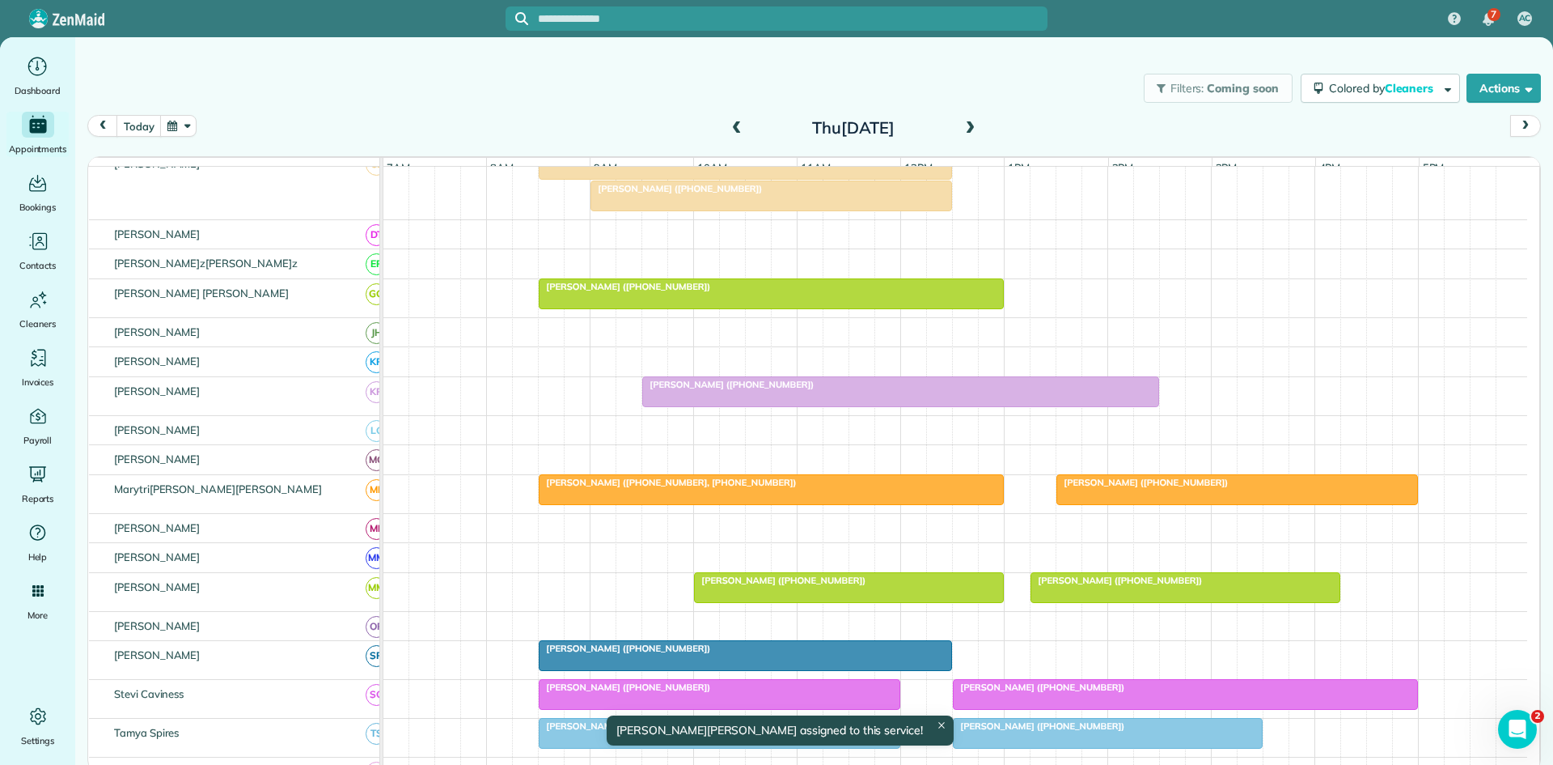
scroll to position [252, 0]
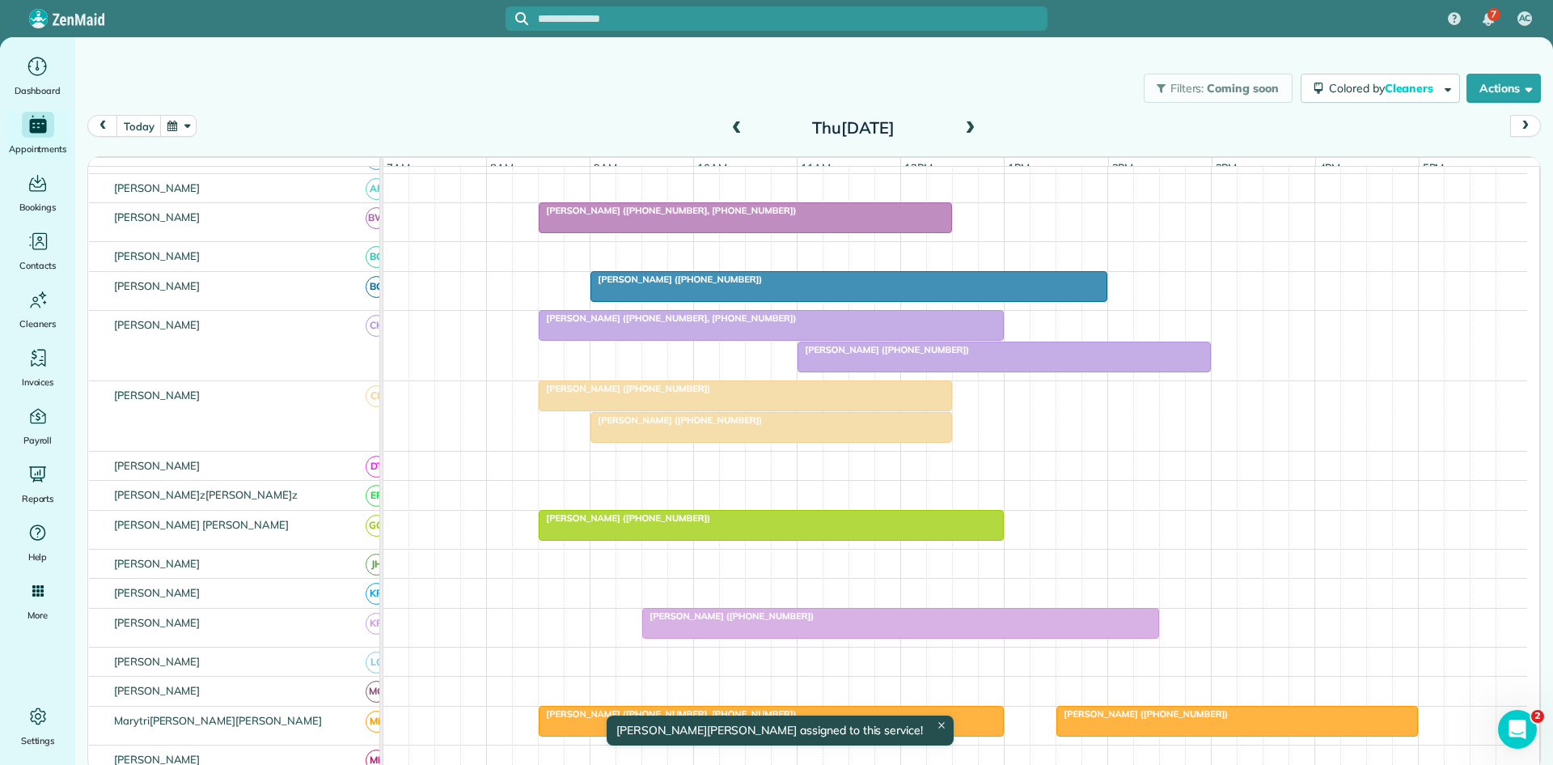
click at [692, 426] on span "[PERSON_NAME] ([PHONE_NUMBER])" at bounding box center [676, 419] width 173 height 11
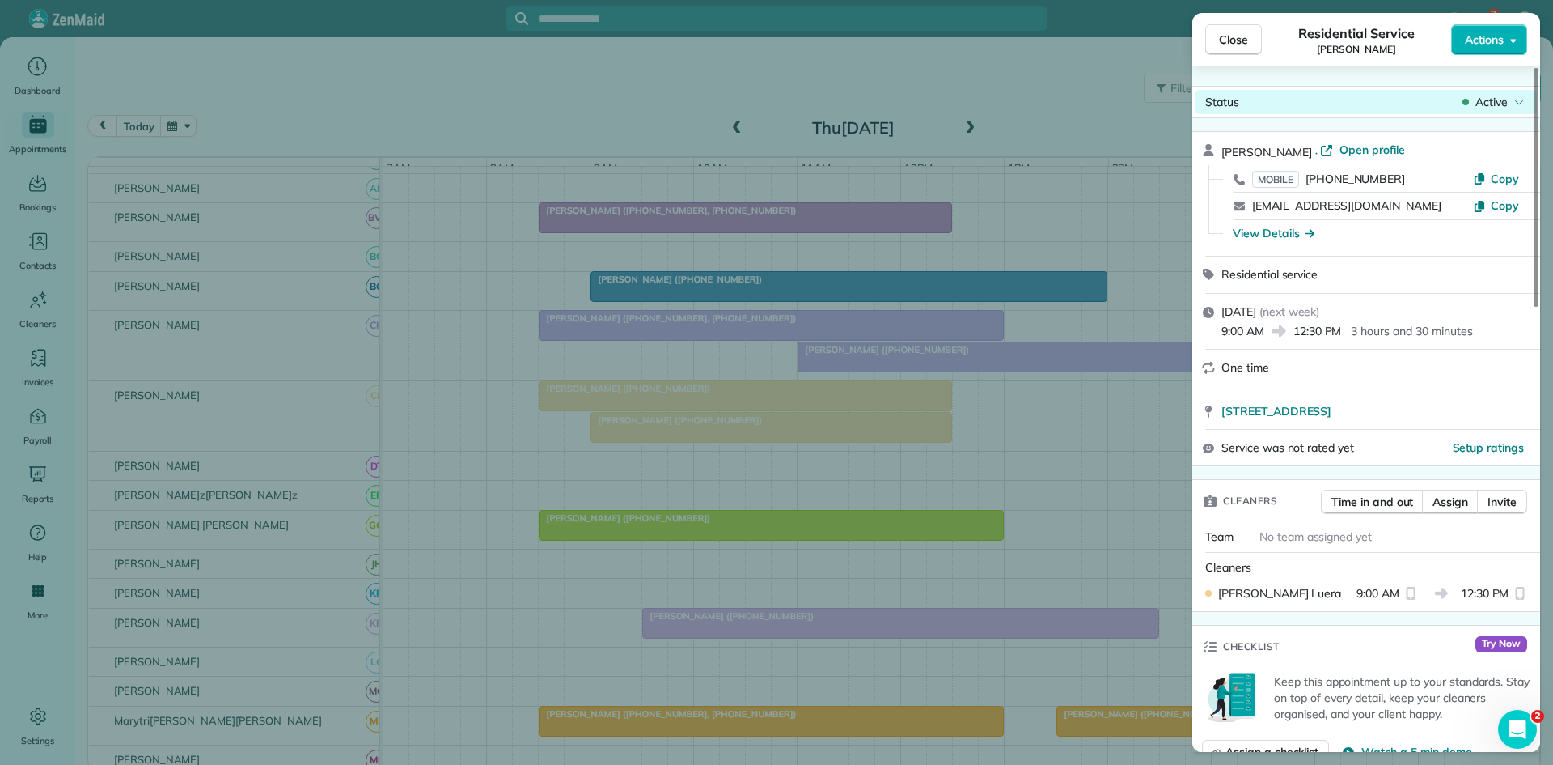
click at [1493, 90] on div "Status Active" at bounding box center [1366, 102] width 341 height 24
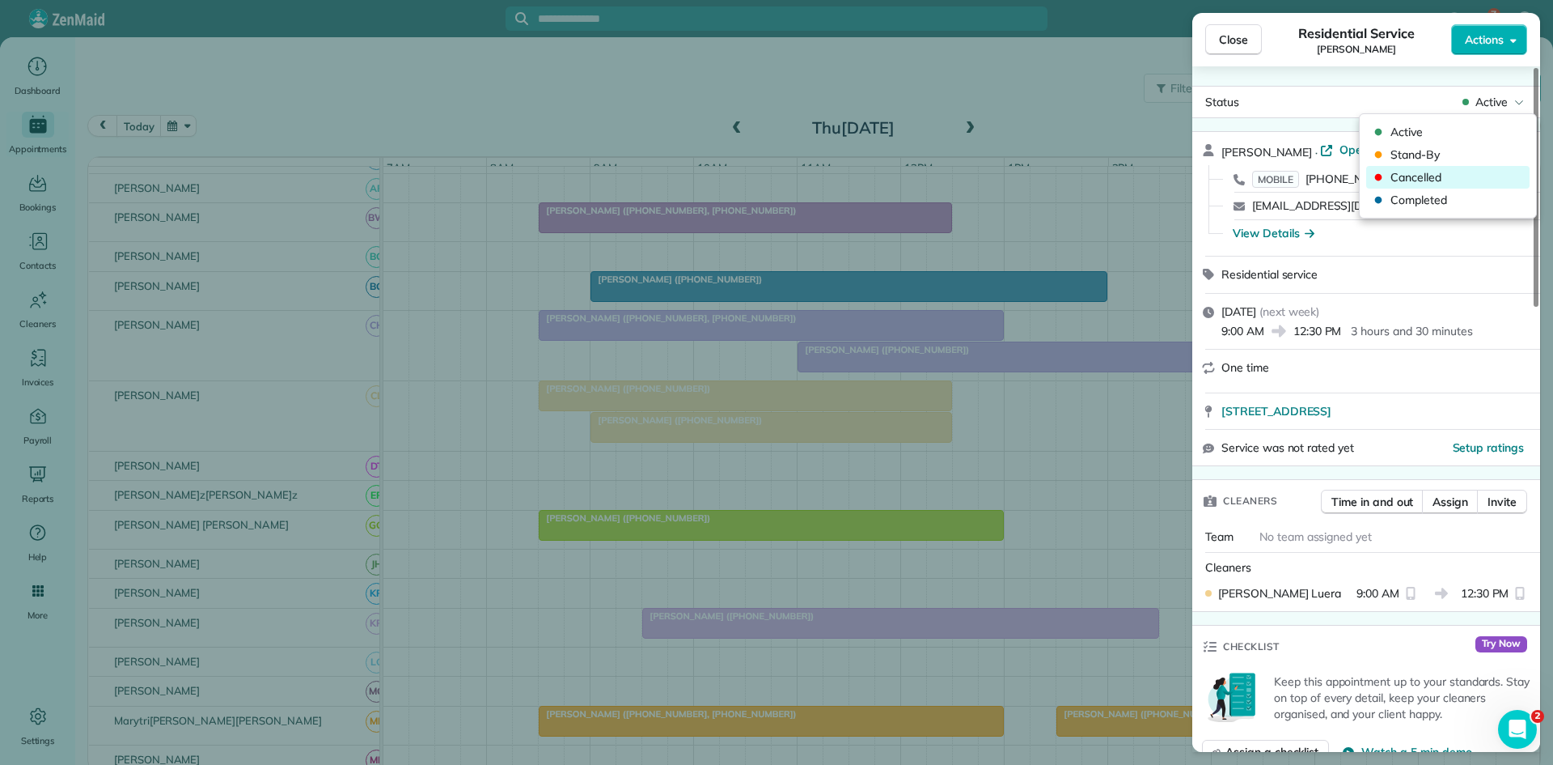
click at [1422, 180] on span "Cancelled" at bounding box center [1459, 177] width 136 height 16
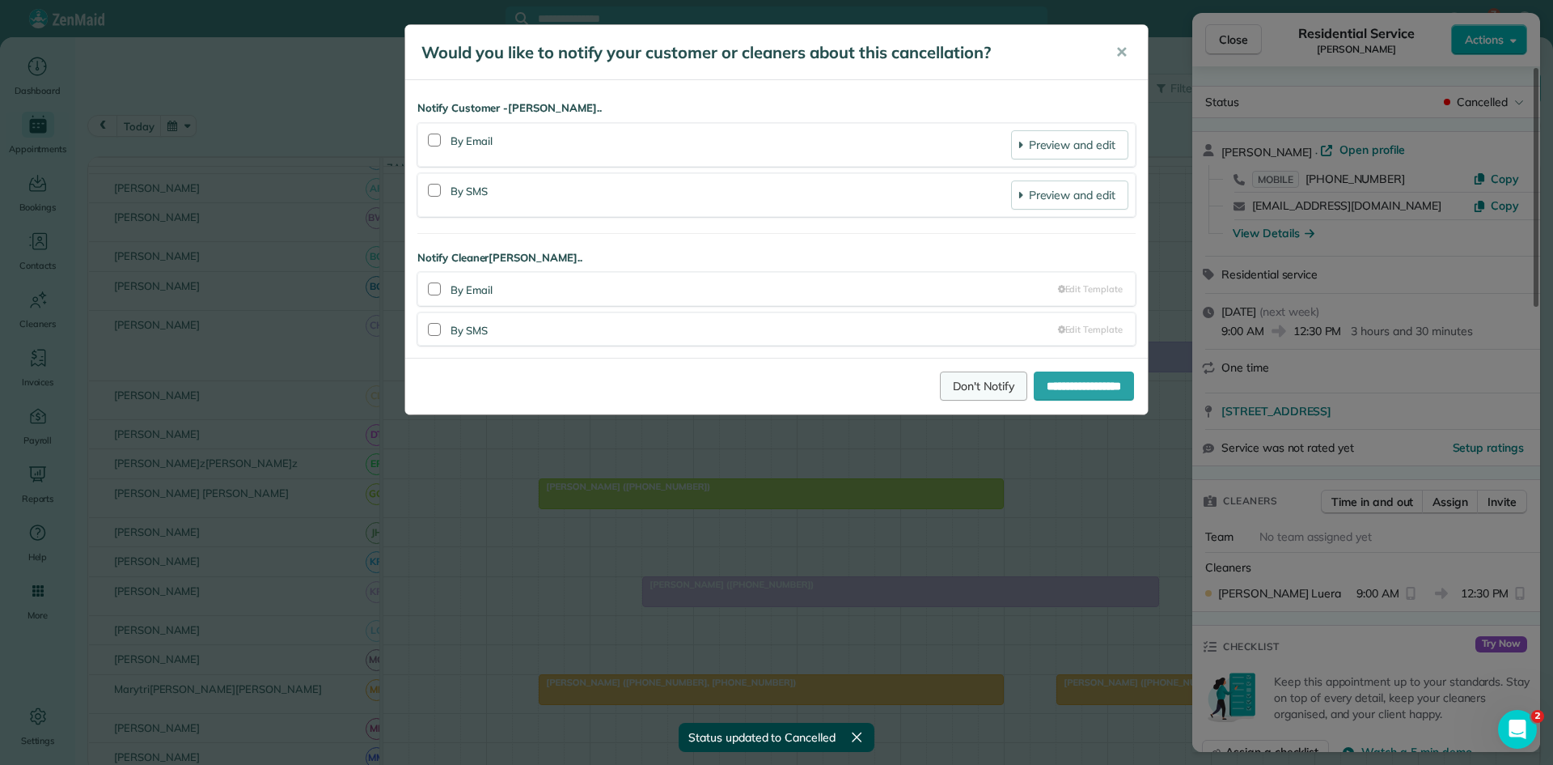
click at [940, 395] on link "Don't Notify" at bounding box center [983, 385] width 87 height 29
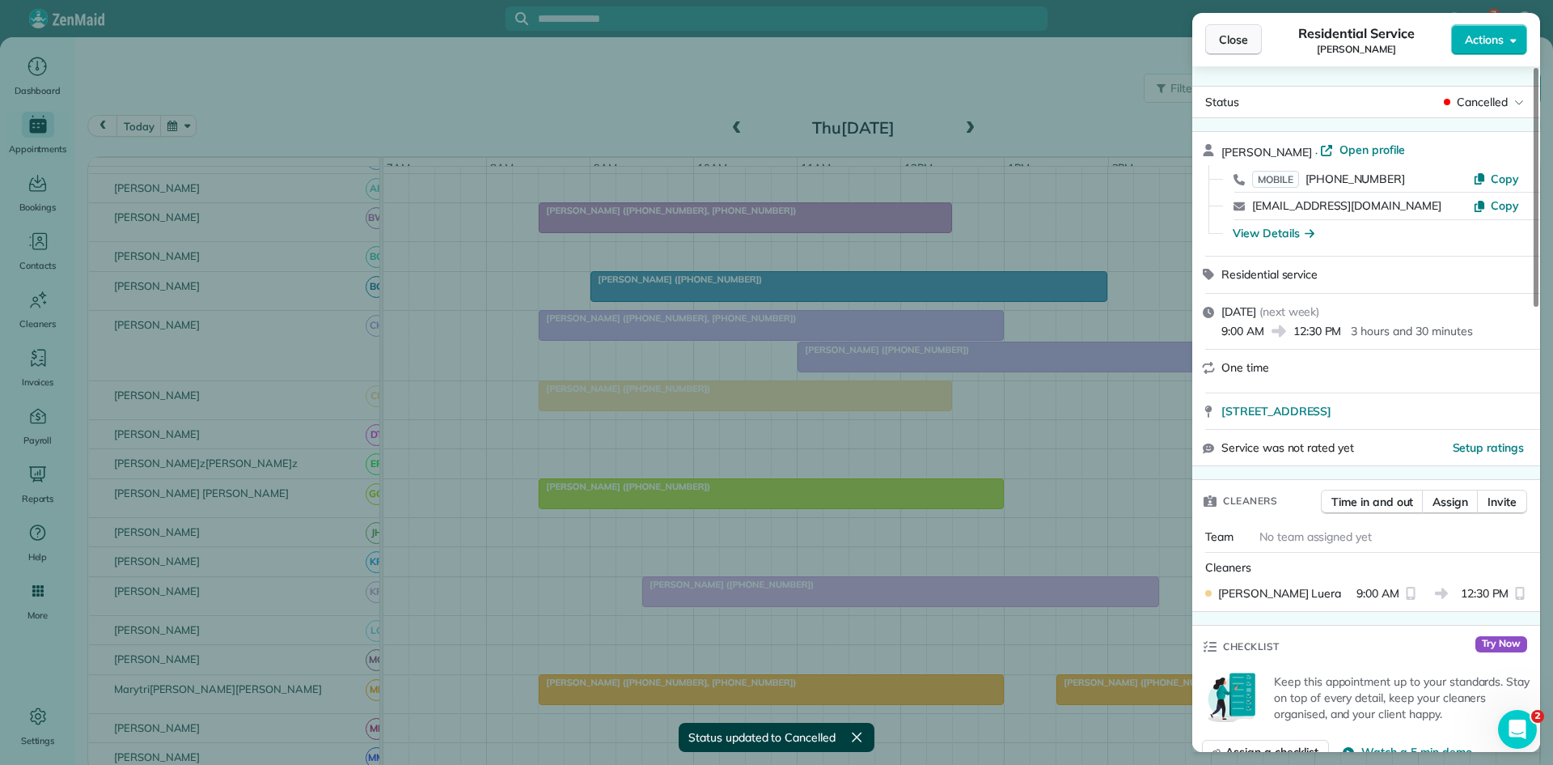
click at [1242, 42] on span "Close" at bounding box center [1233, 40] width 29 height 16
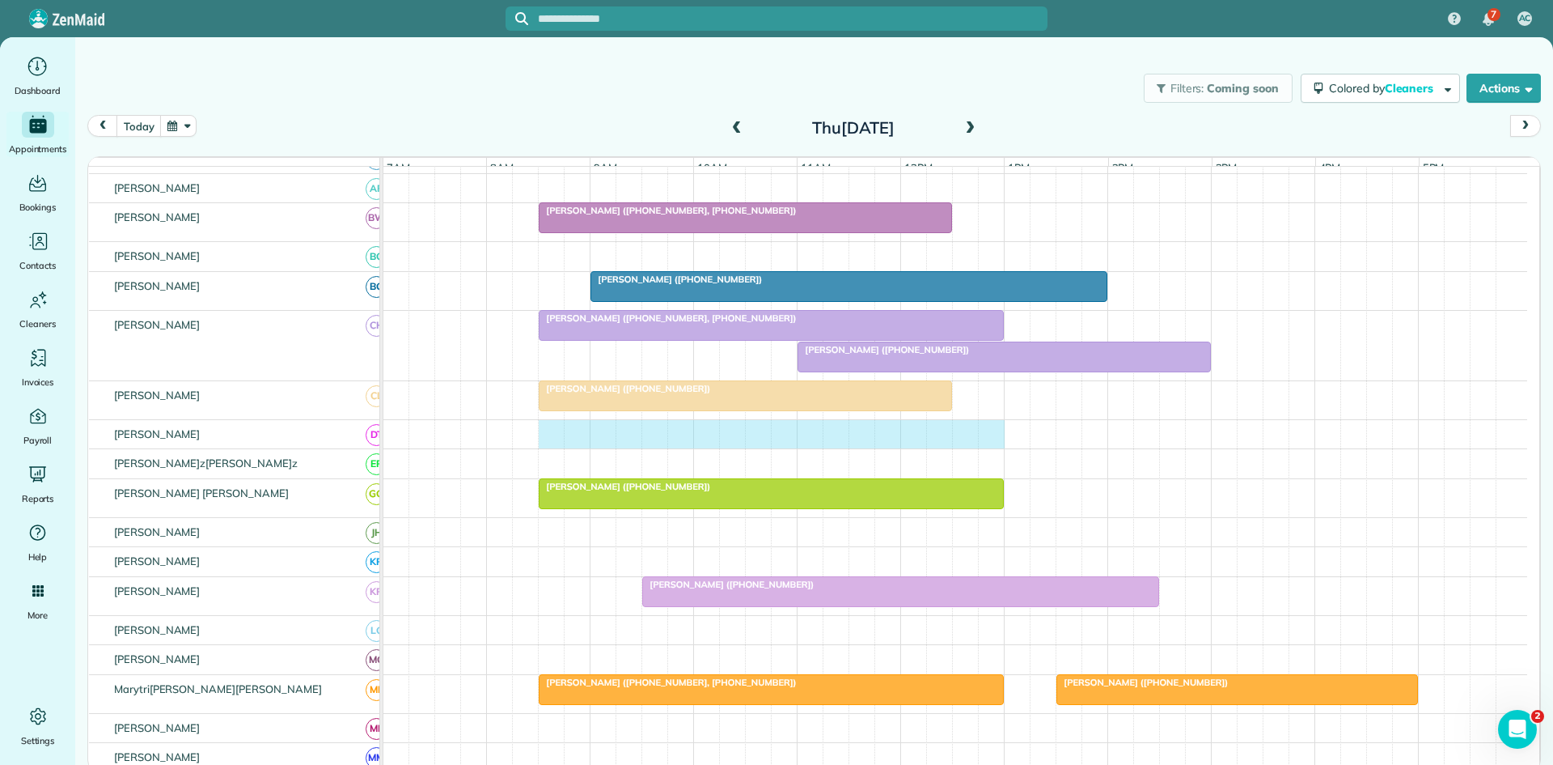
drag, startPoint x: 549, startPoint y: 441, endPoint x: 999, endPoint y: 441, distance: 449.8
click at [999, 441] on div at bounding box center [956, 434] width 1144 height 29
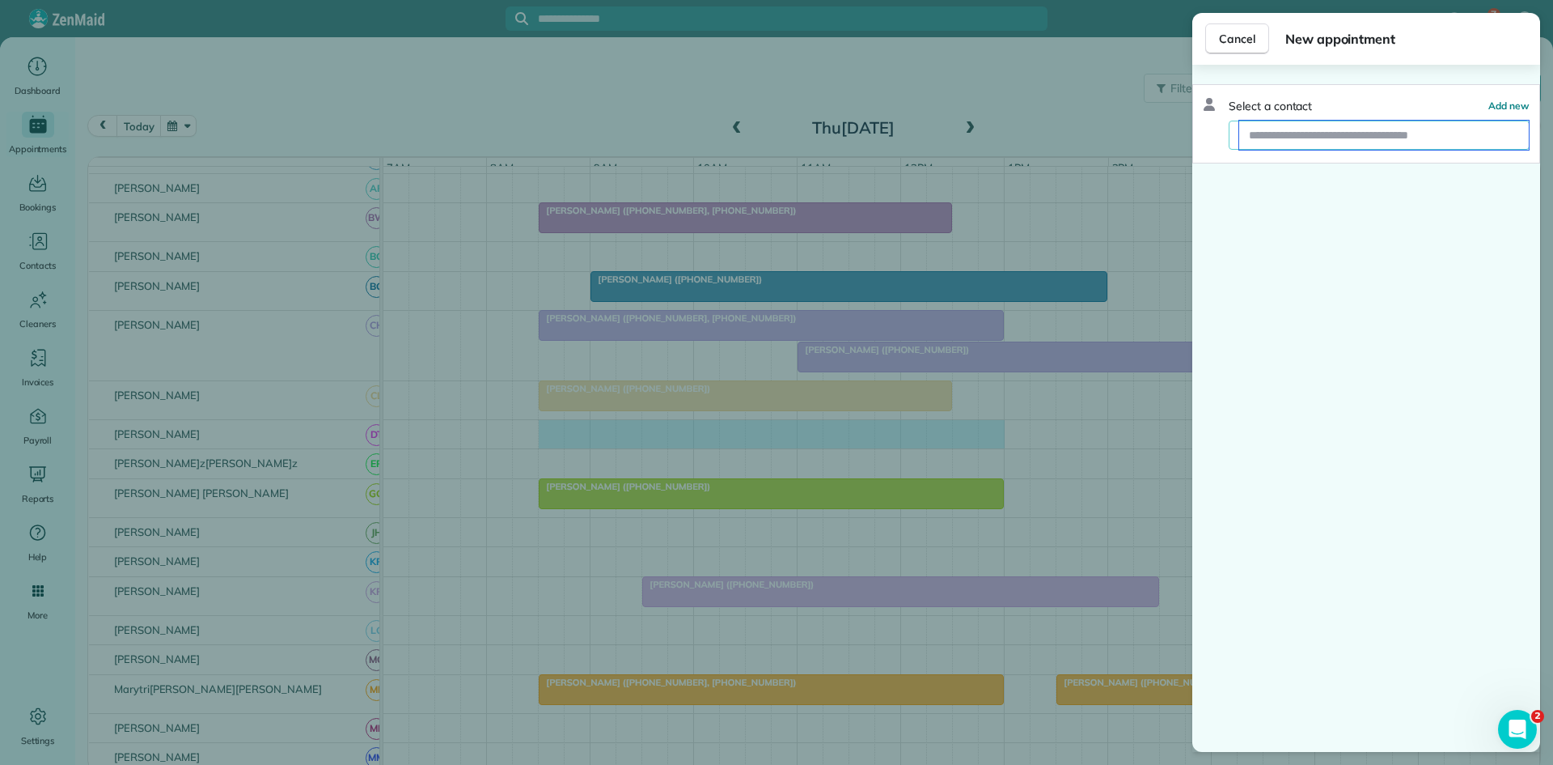
click at [1334, 138] on input "text" at bounding box center [1385, 135] width 290 height 29
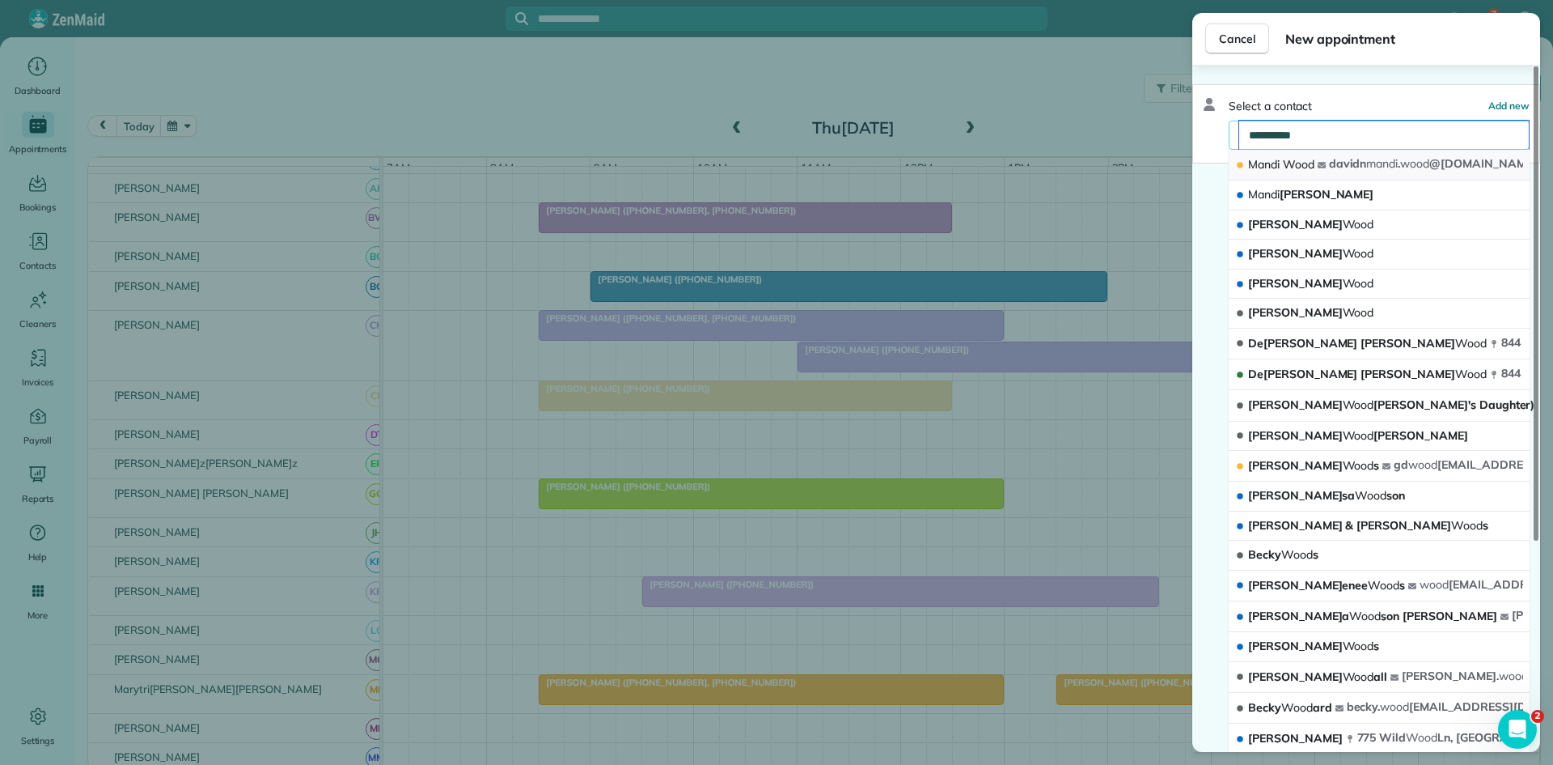
type input "**********"
click at [1272, 160] on span "Mandi" at bounding box center [1264, 164] width 32 height 15
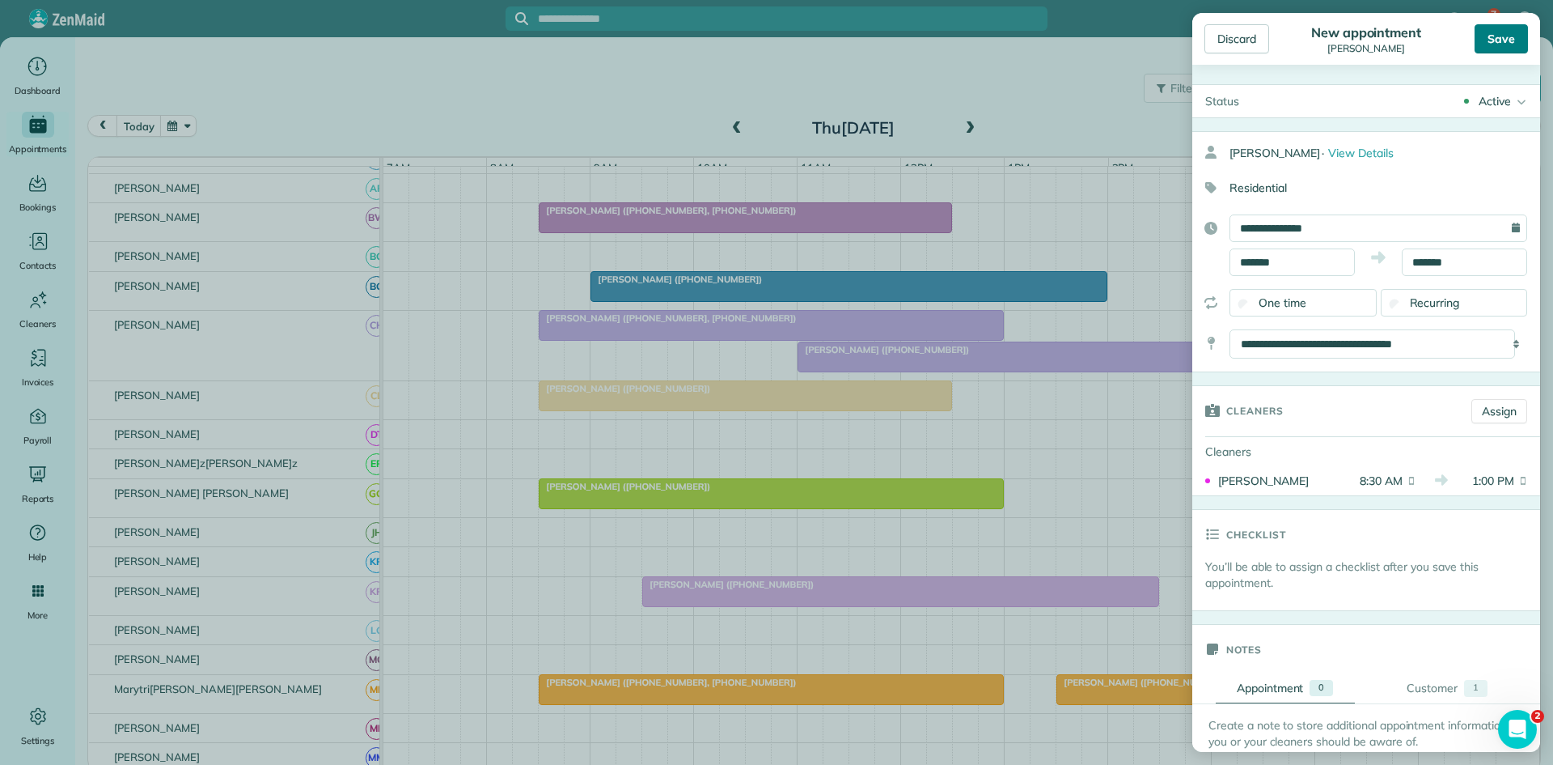
click at [1518, 29] on div "Save" at bounding box center [1501, 38] width 53 height 29
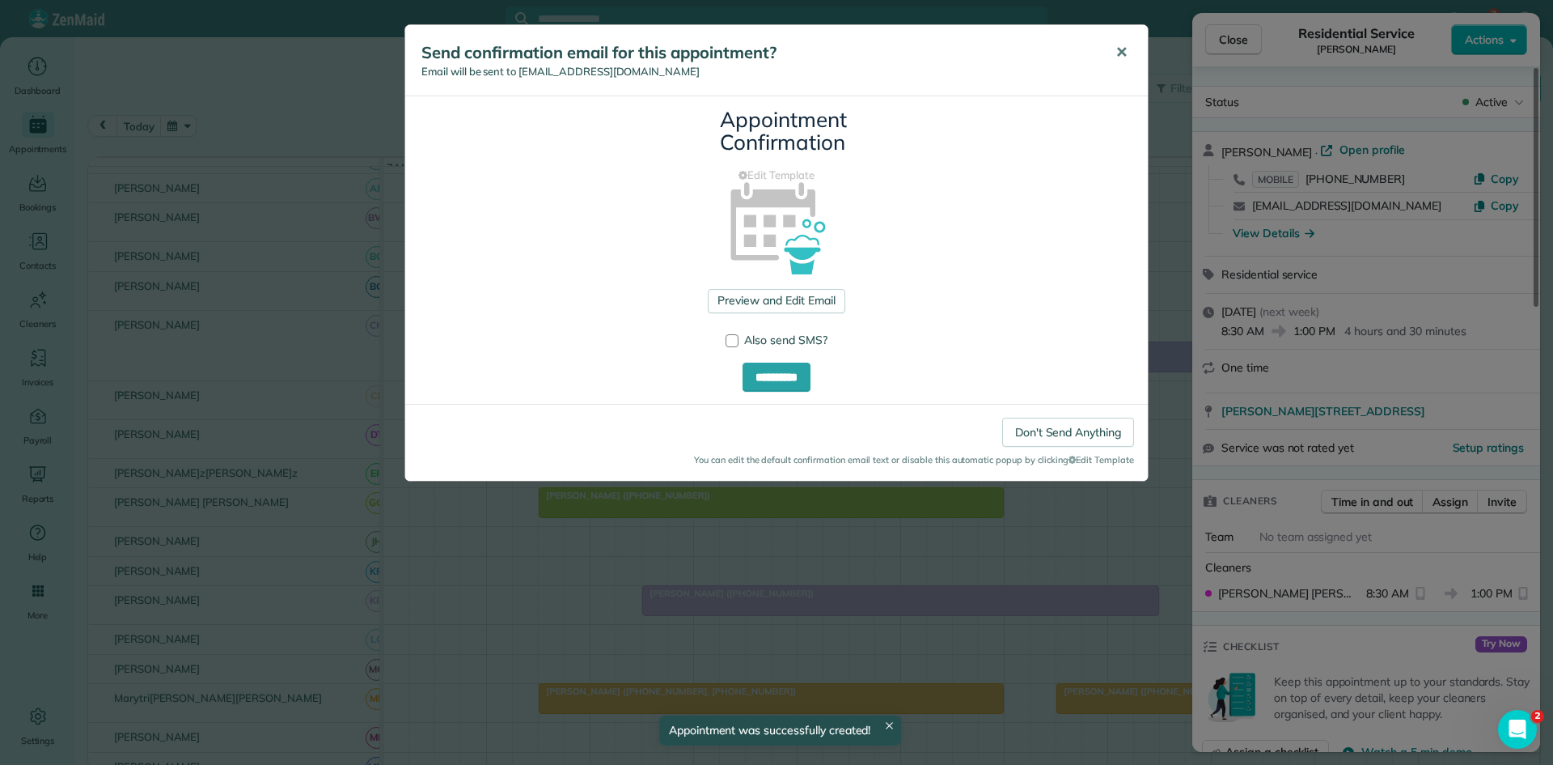
click at [1130, 52] on button "✕" at bounding box center [1122, 52] width 36 height 39
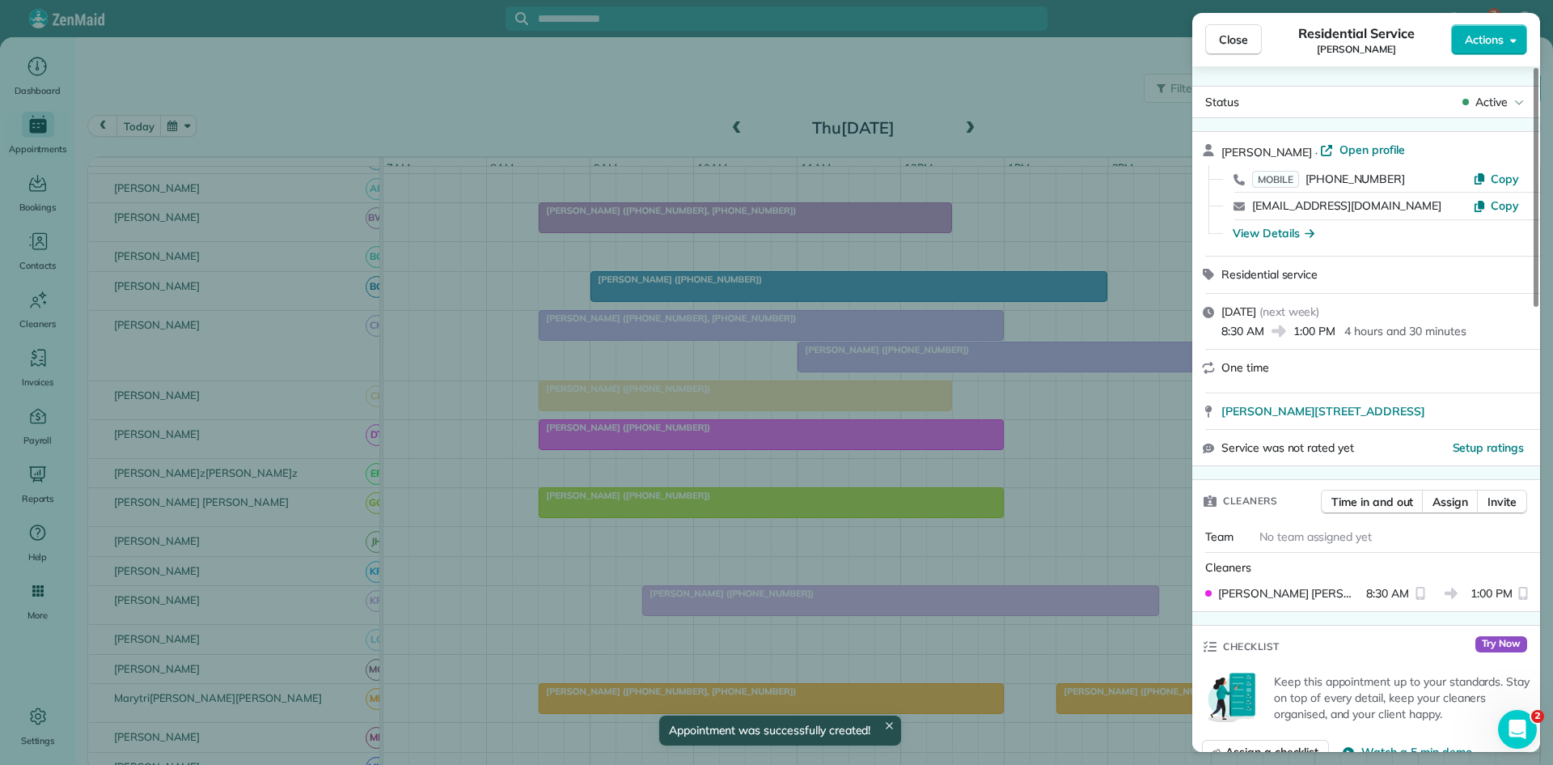
click at [1250, 47] on button "Close" at bounding box center [1234, 39] width 57 height 31
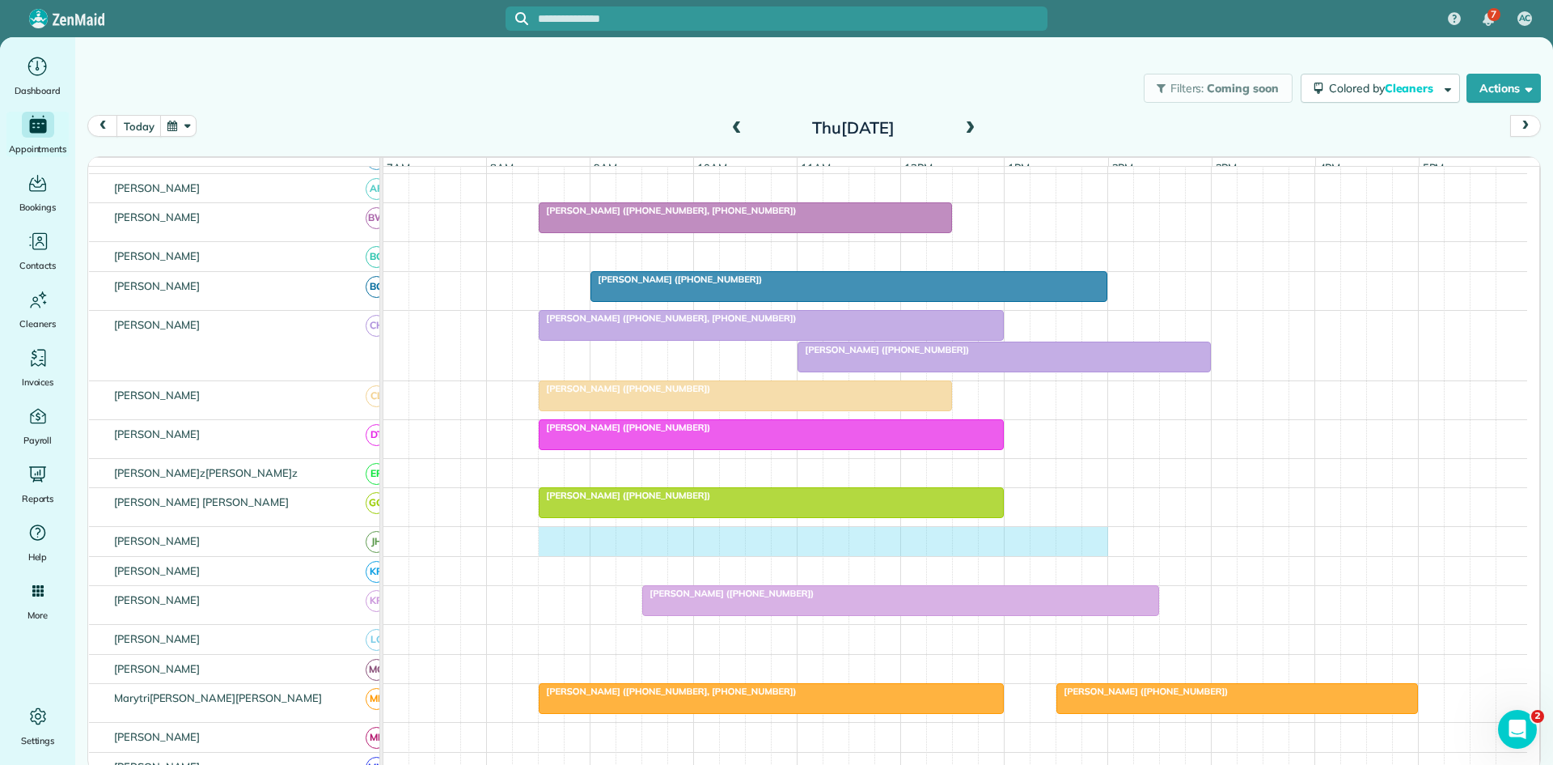
drag, startPoint x: 562, startPoint y: 552, endPoint x: 1108, endPoint y: 574, distance: 545.8
click at [1108, 574] on tbody "[PERSON_NAME] ([PHONE_NUMBER]) [PERSON_NAME] ([PHONE_NUMBER]) [PERSON_NAME] ([P…" at bounding box center [956, 607] width 1144 height 1386
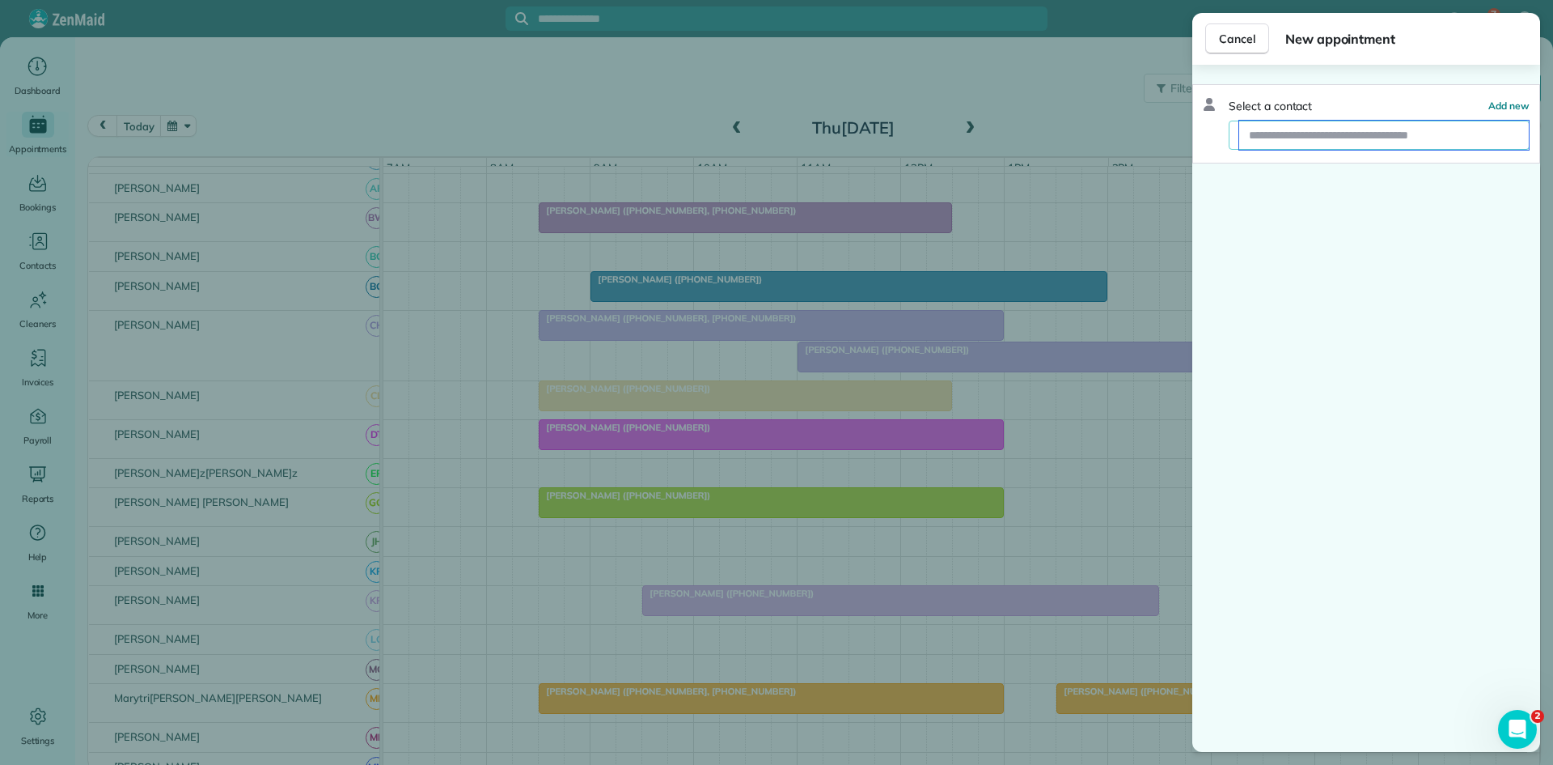
click at [1339, 132] on input "text" at bounding box center [1385, 135] width 290 height 29
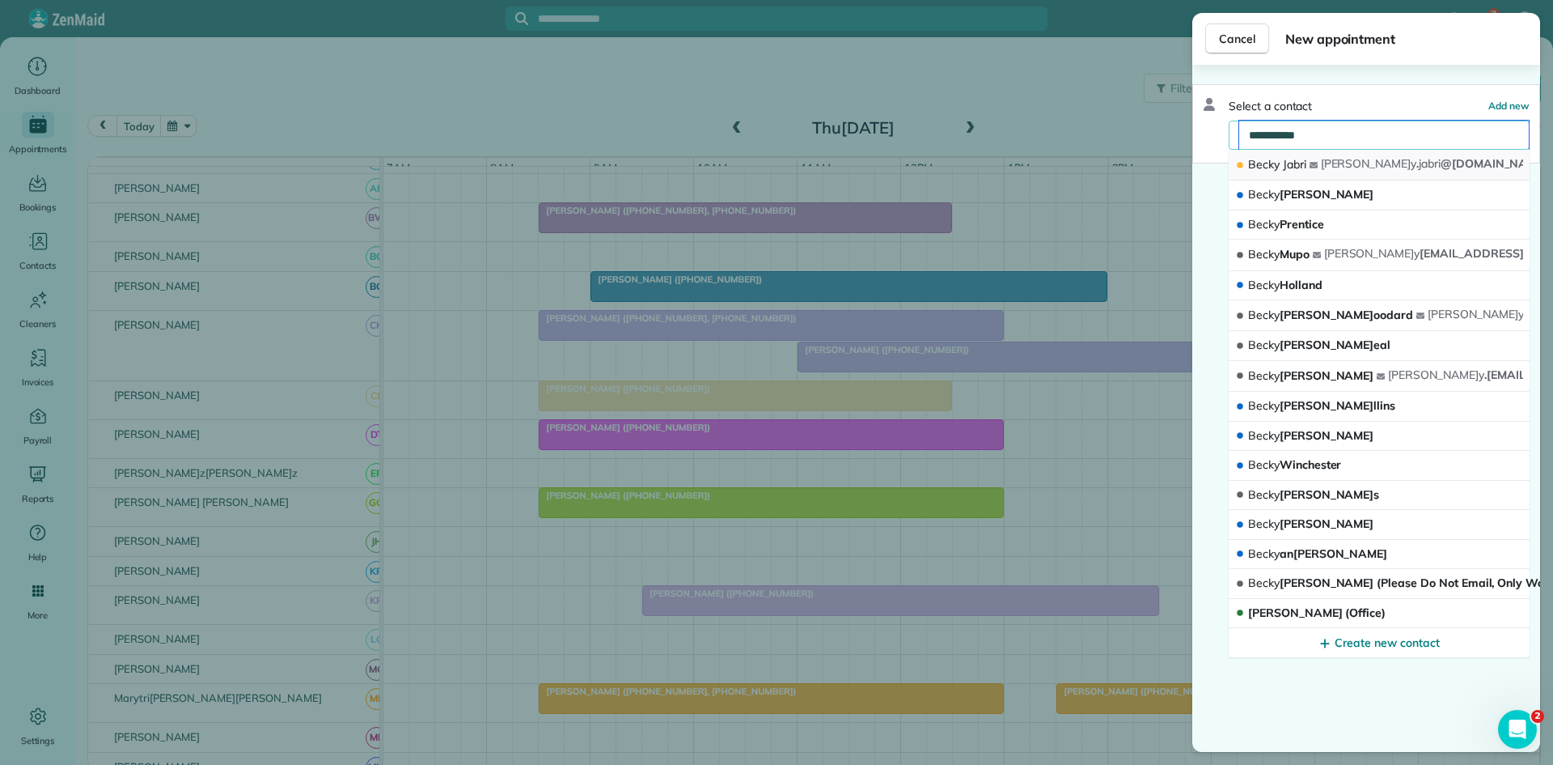
type input "**********"
click at [1306, 163] on span "Jabri" at bounding box center [1294, 164] width 23 height 15
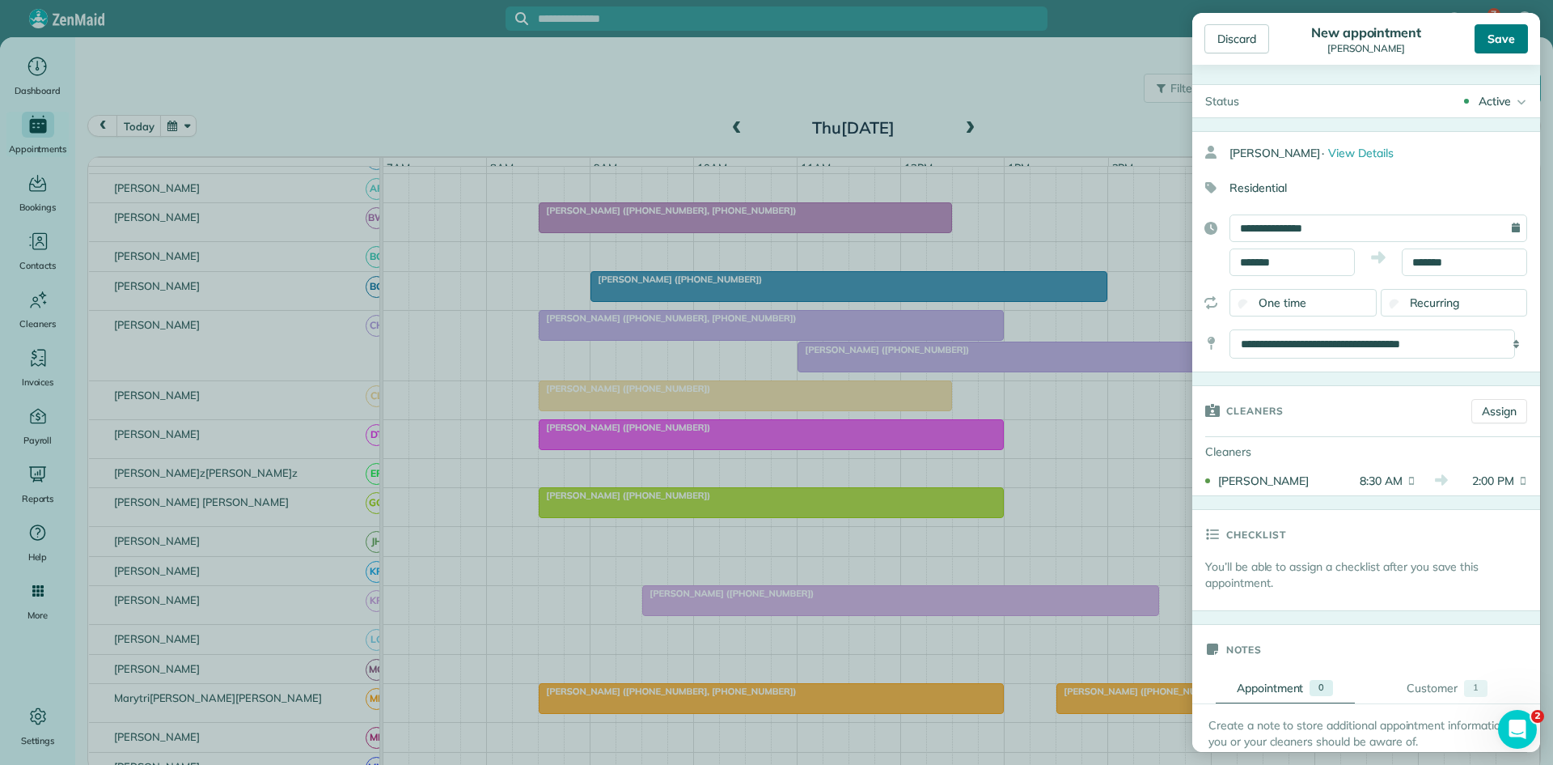
click at [1488, 32] on div "Save" at bounding box center [1501, 38] width 53 height 29
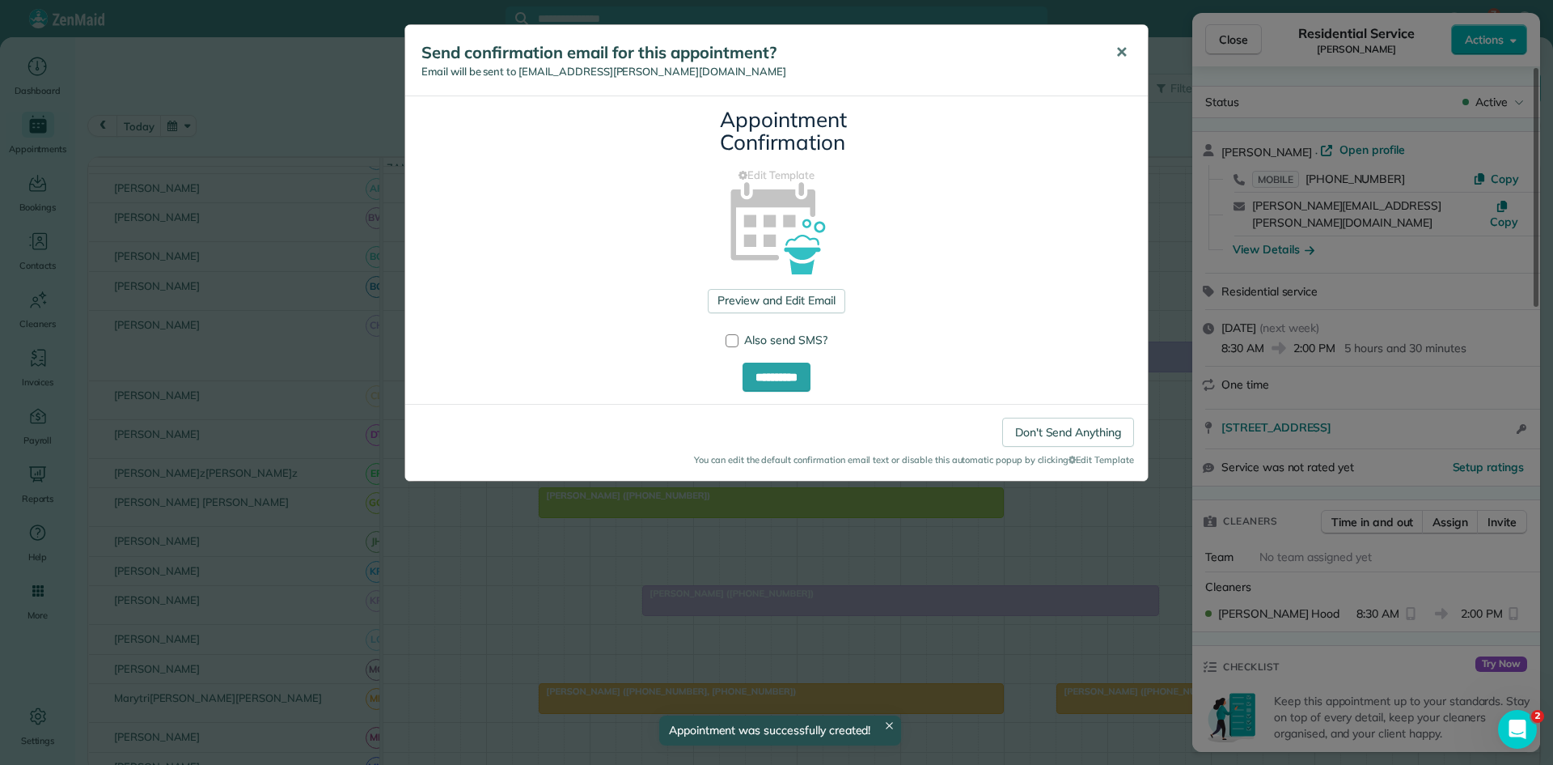
click at [1111, 61] on button "✕" at bounding box center [1122, 52] width 36 height 39
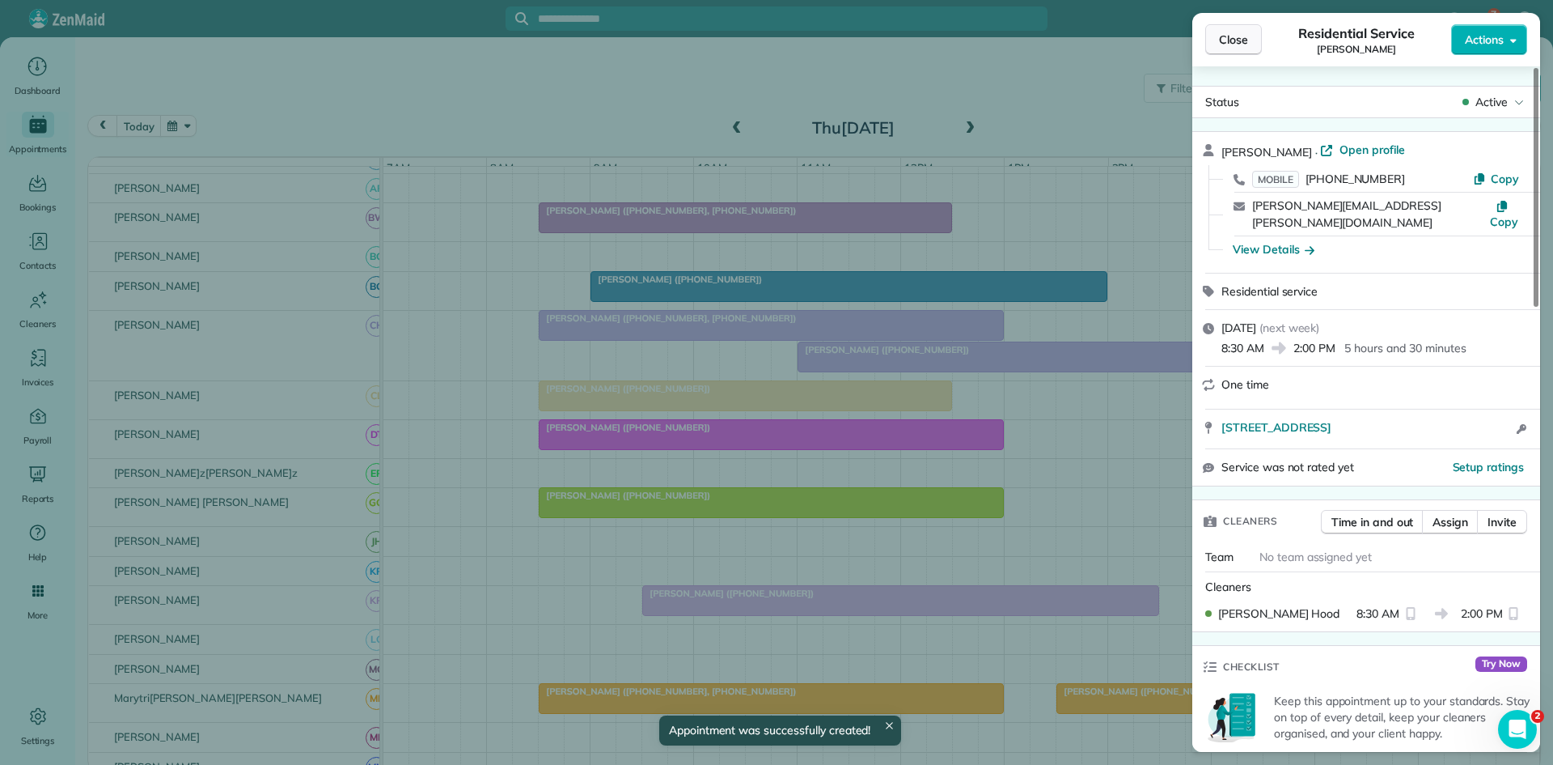
click at [1241, 43] on span "Close" at bounding box center [1233, 40] width 29 height 16
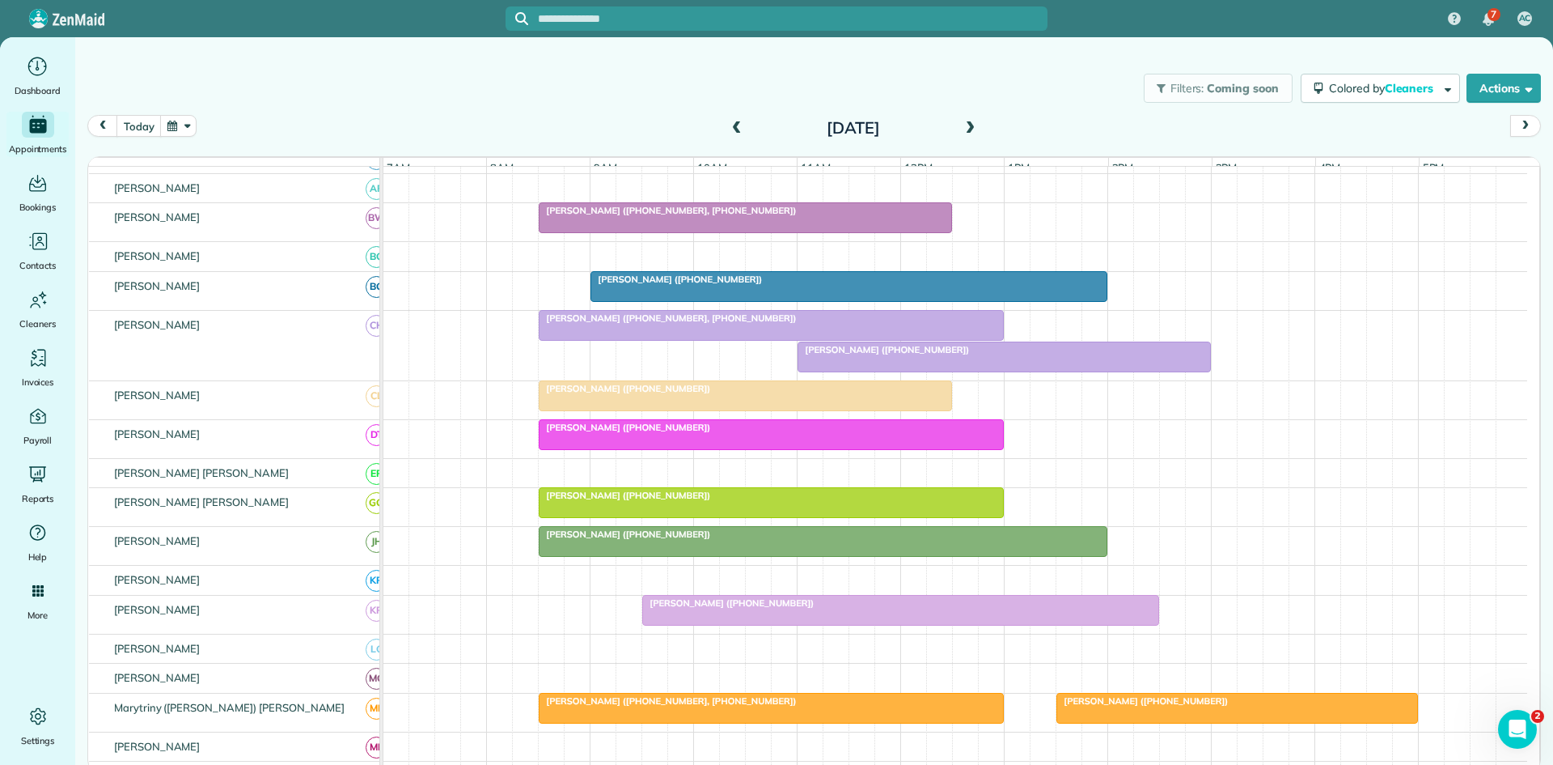
scroll to position [523, 0]
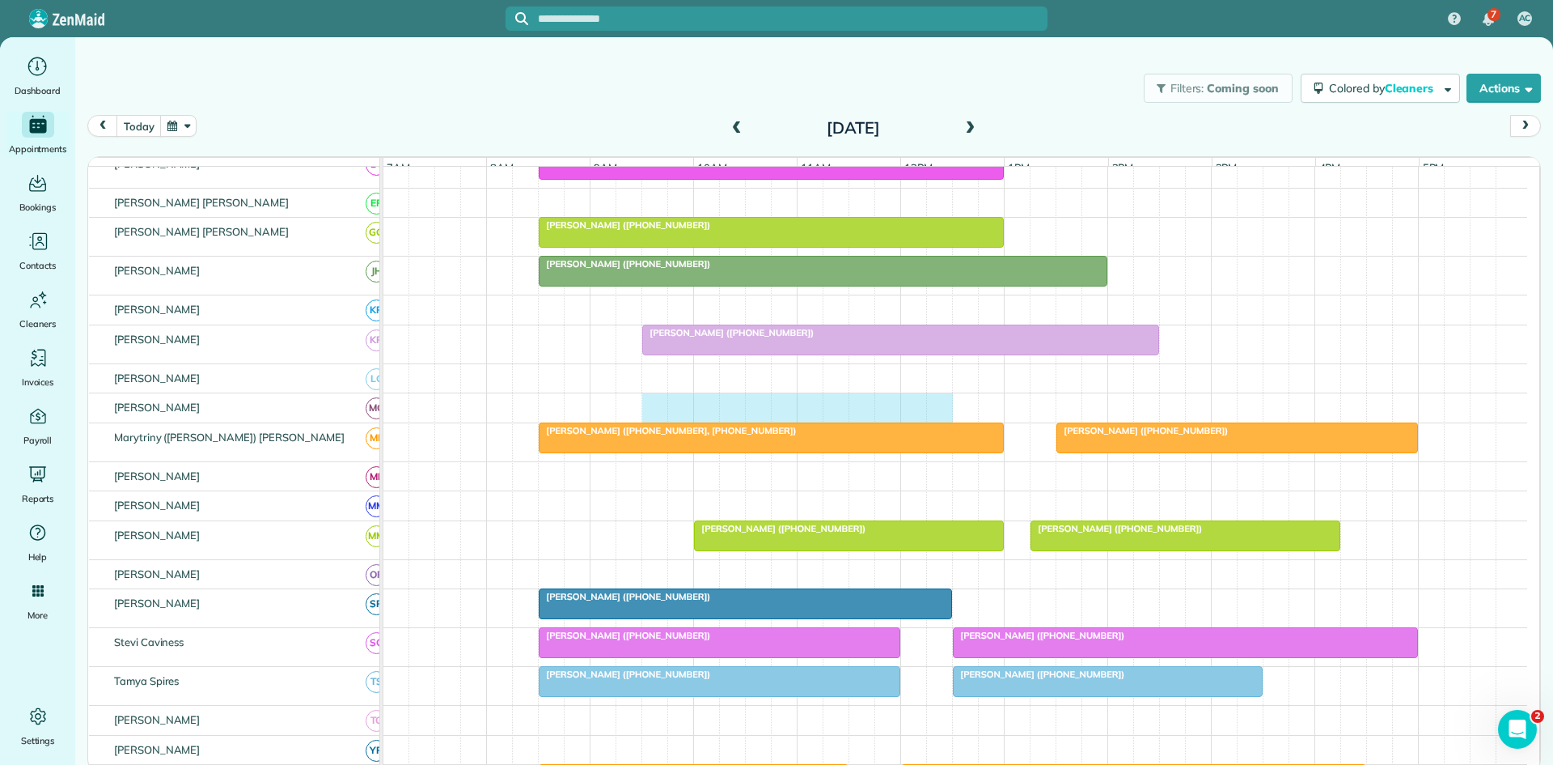
drag, startPoint x: 657, startPoint y: 419, endPoint x: 927, endPoint y: 404, distance: 270.7
click at [927, 404] on tbody "Carissa Hale (+14697449269) Lisa Barton (+12142363310) Andy Nelson (+1817360066…" at bounding box center [956, 342] width 1144 height 1396
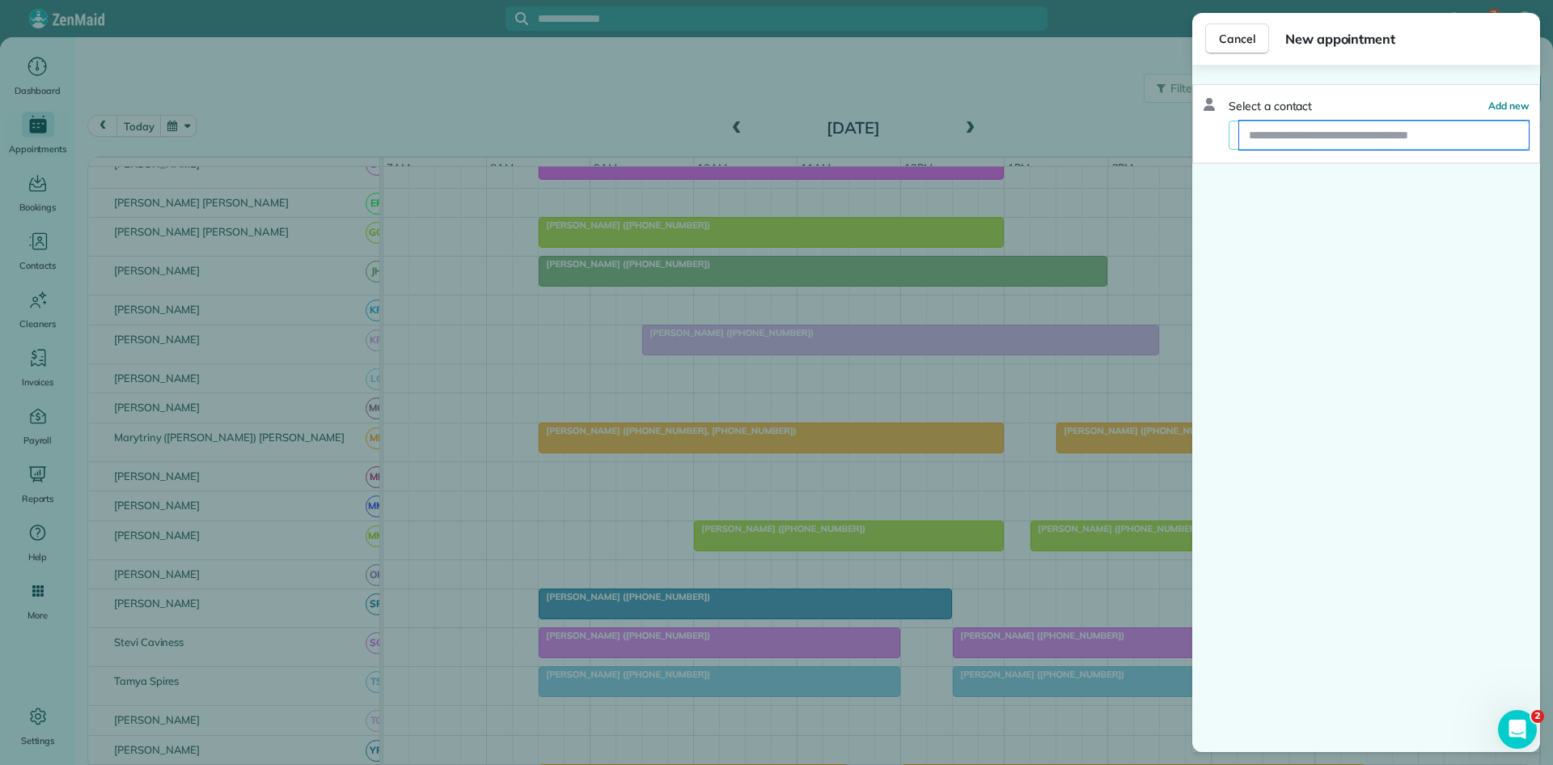
click at [1277, 134] on input "text" at bounding box center [1385, 135] width 290 height 29
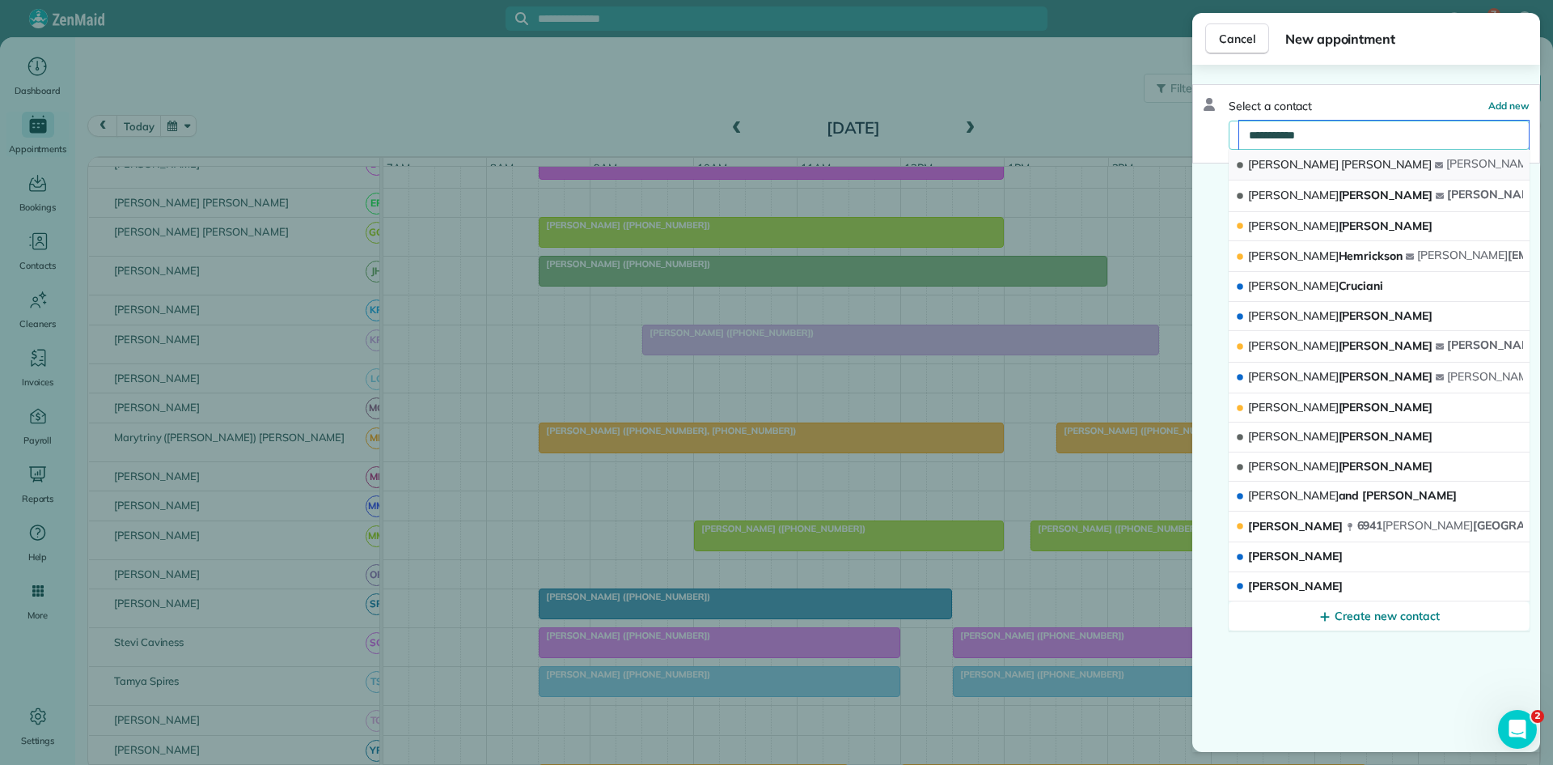
type input "**********"
click at [1341, 165] on span "Hopper" at bounding box center [1386, 164] width 91 height 15
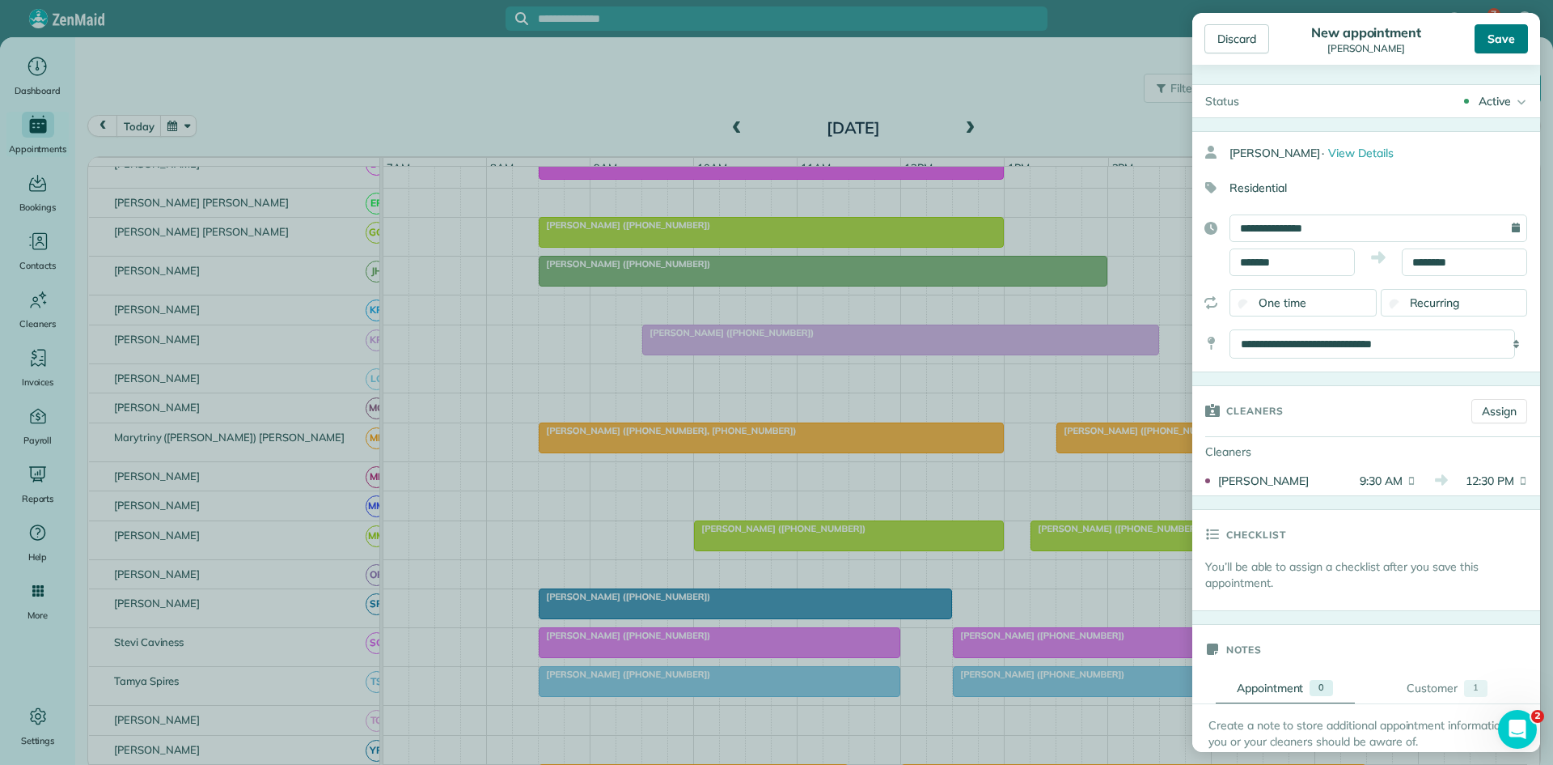
click at [1499, 45] on div "Save" at bounding box center [1501, 38] width 53 height 29
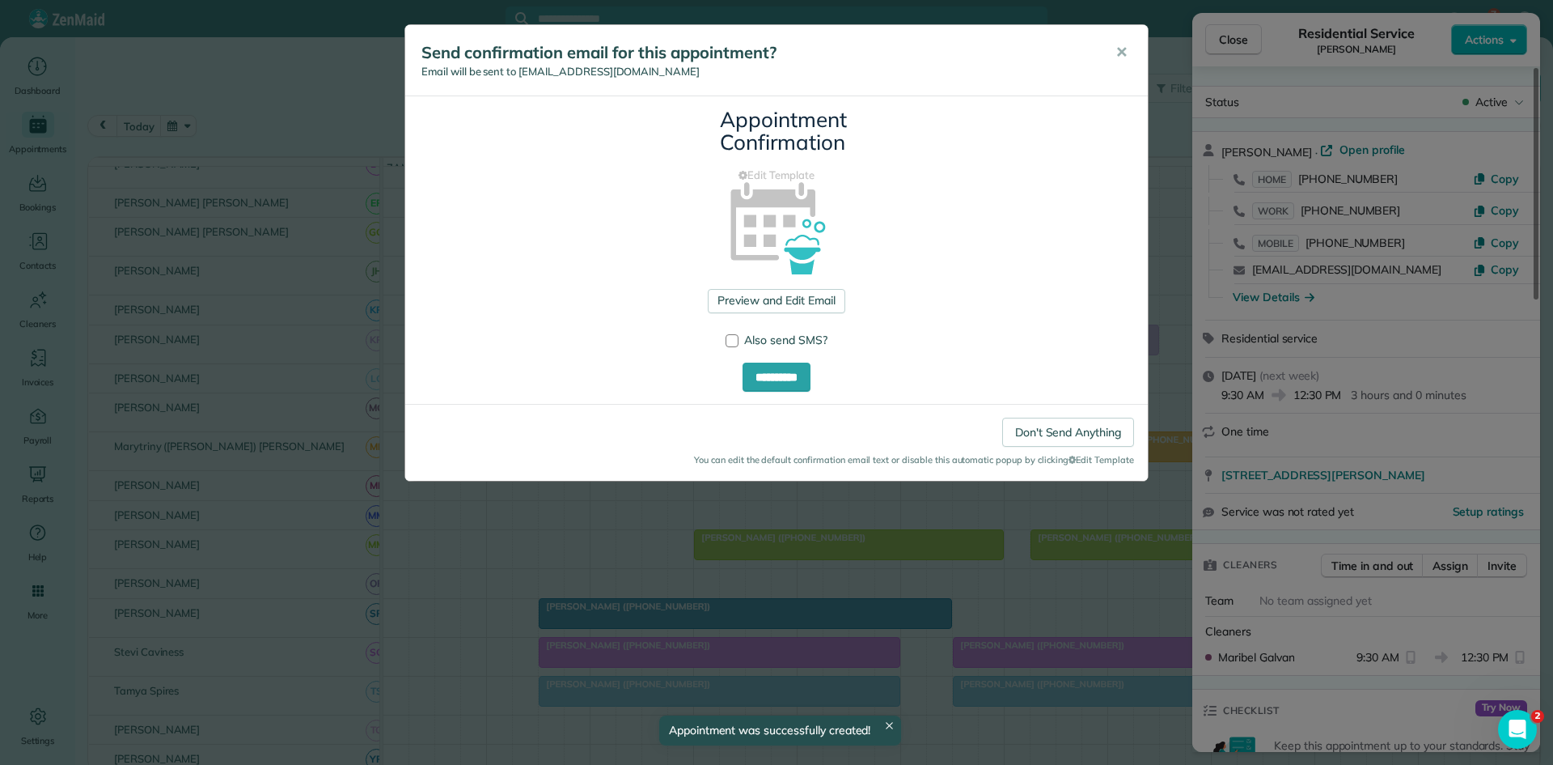
click at [1141, 63] on div "Send confirmation email for this appointment? Email will be sent to hopperg669@…" at bounding box center [776, 60] width 743 height 71
click at [1120, 49] on span "✕" at bounding box center [1122, 52] width 12 height 19
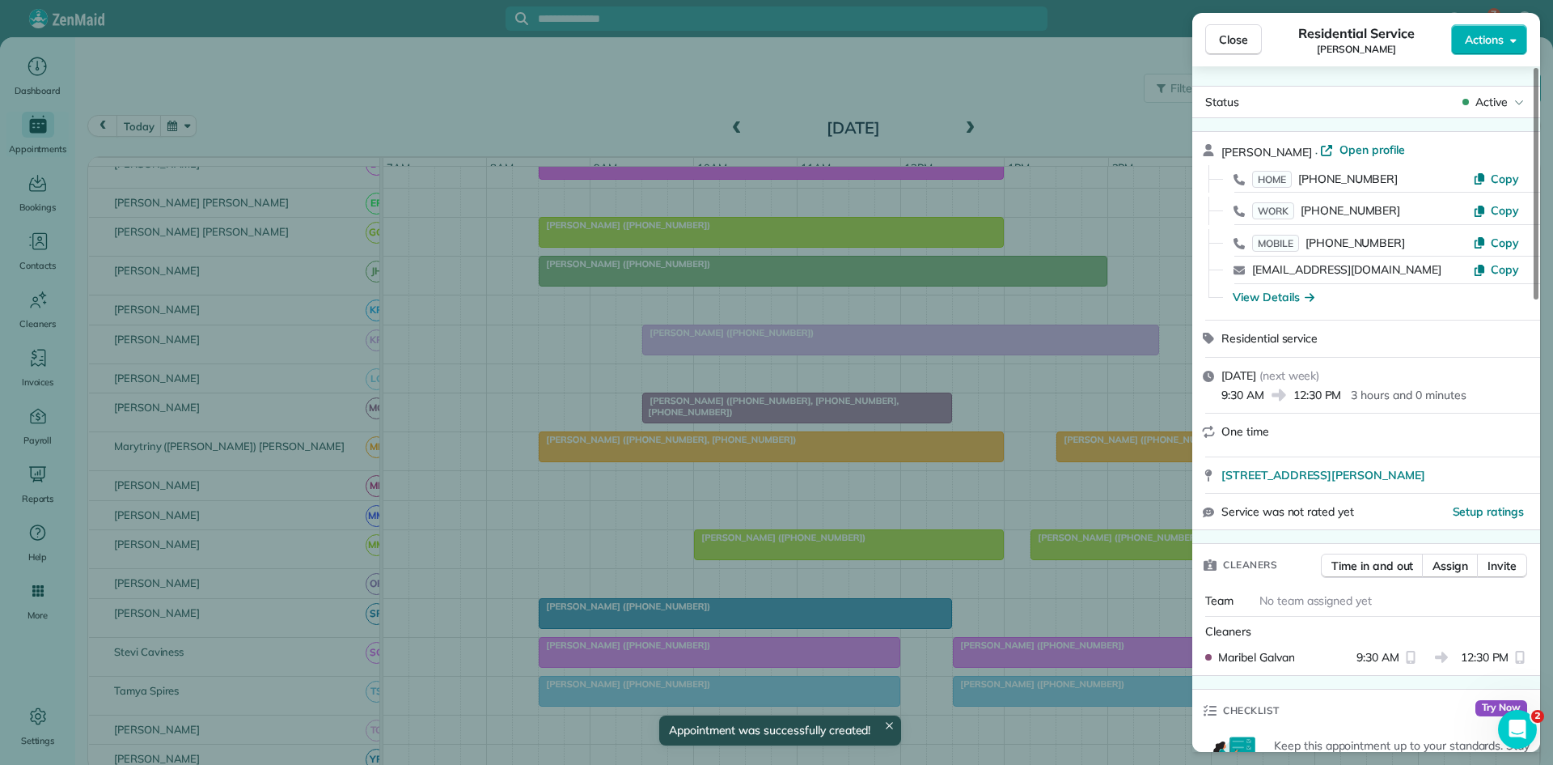
click at [1221, 40] on span "Close" at bounding box center [1233, 40] width 29 height 16
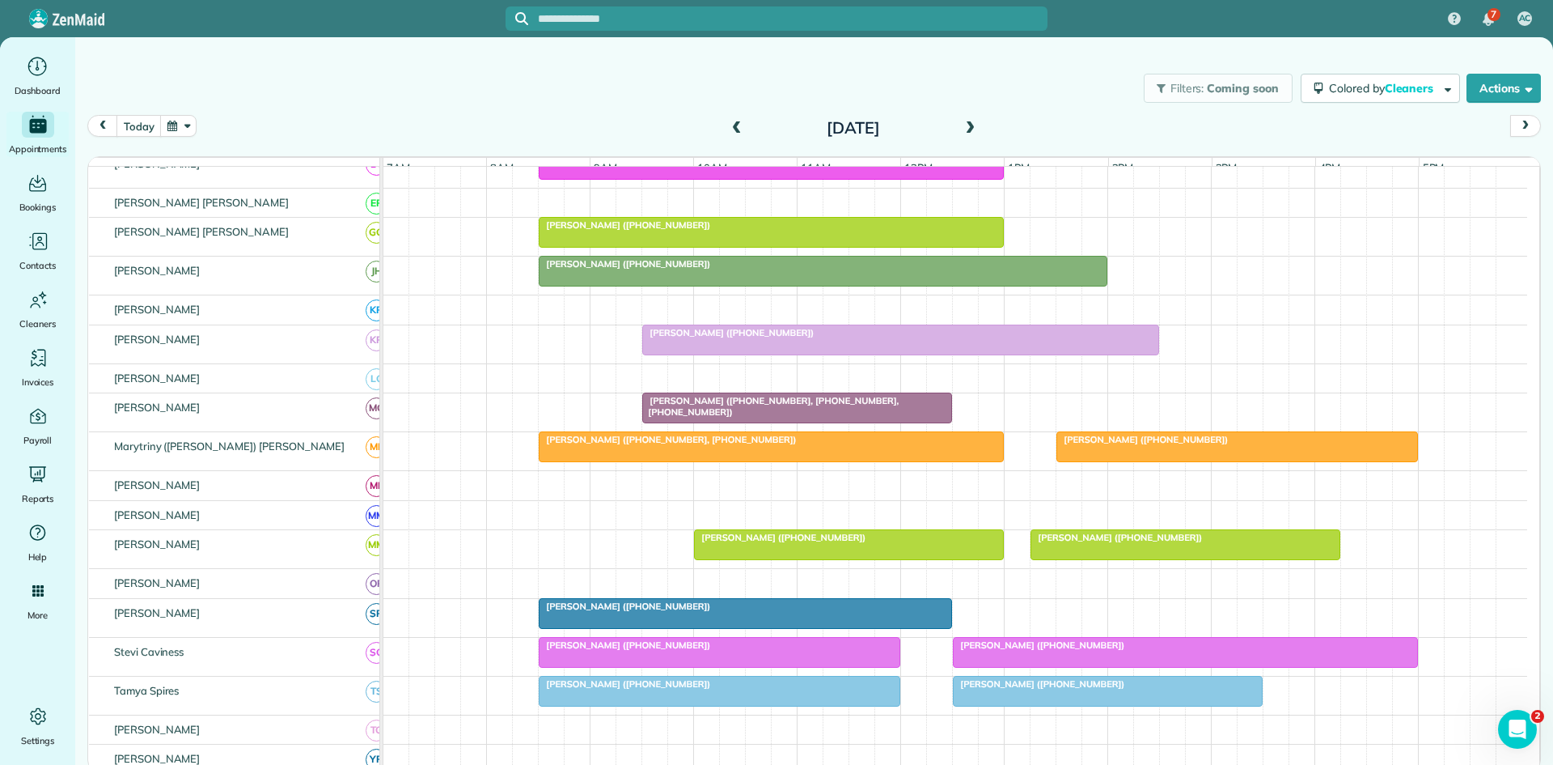
scroll to position [789, 0]
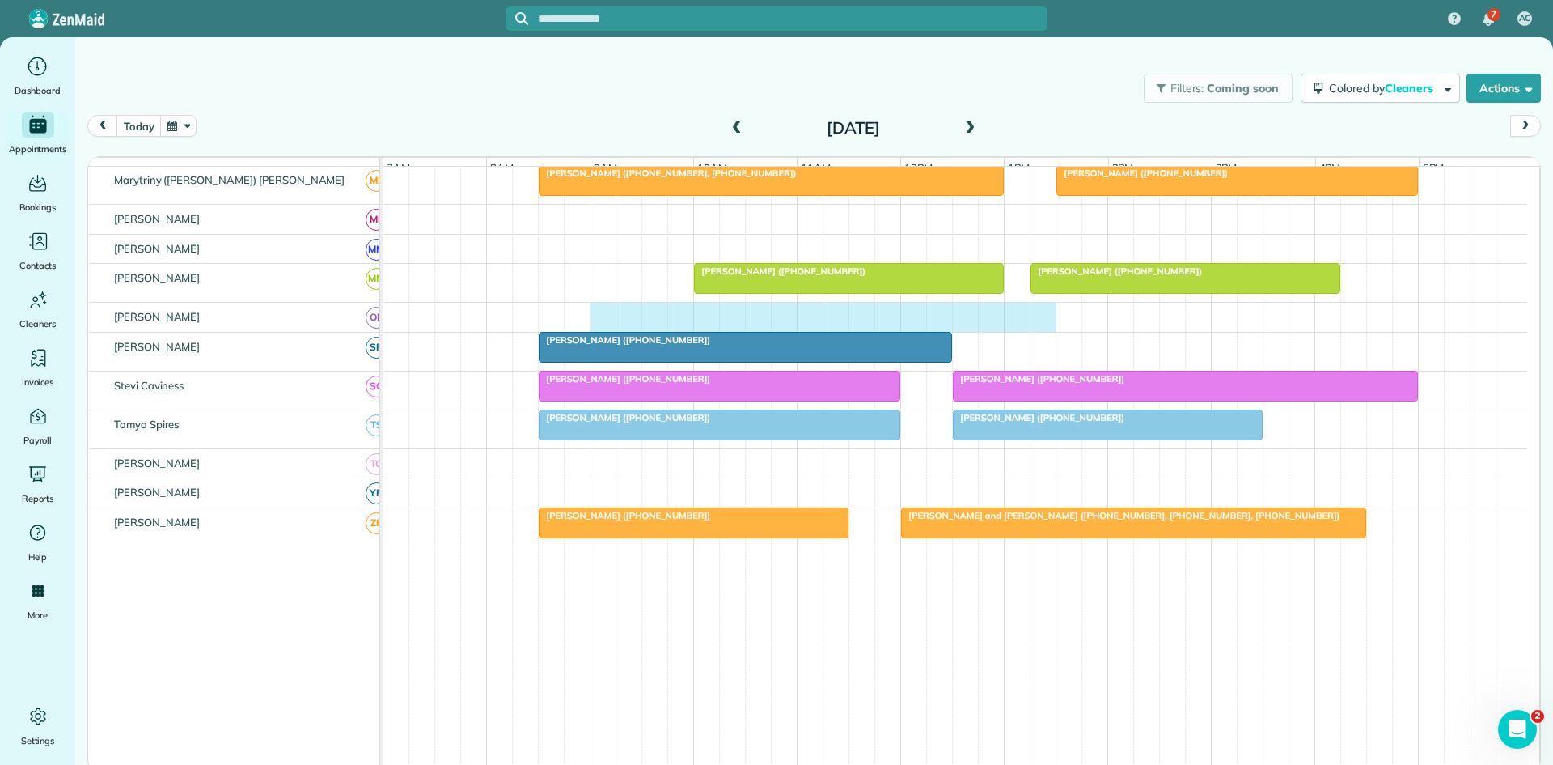
drag, startPoint x: 596, startPoint y: 327, endPoint x: 1039, endPoint y: 318, distance: 442.7
click at [1039, 318] on div at bounding box center [956, 317] width 1144 height 29
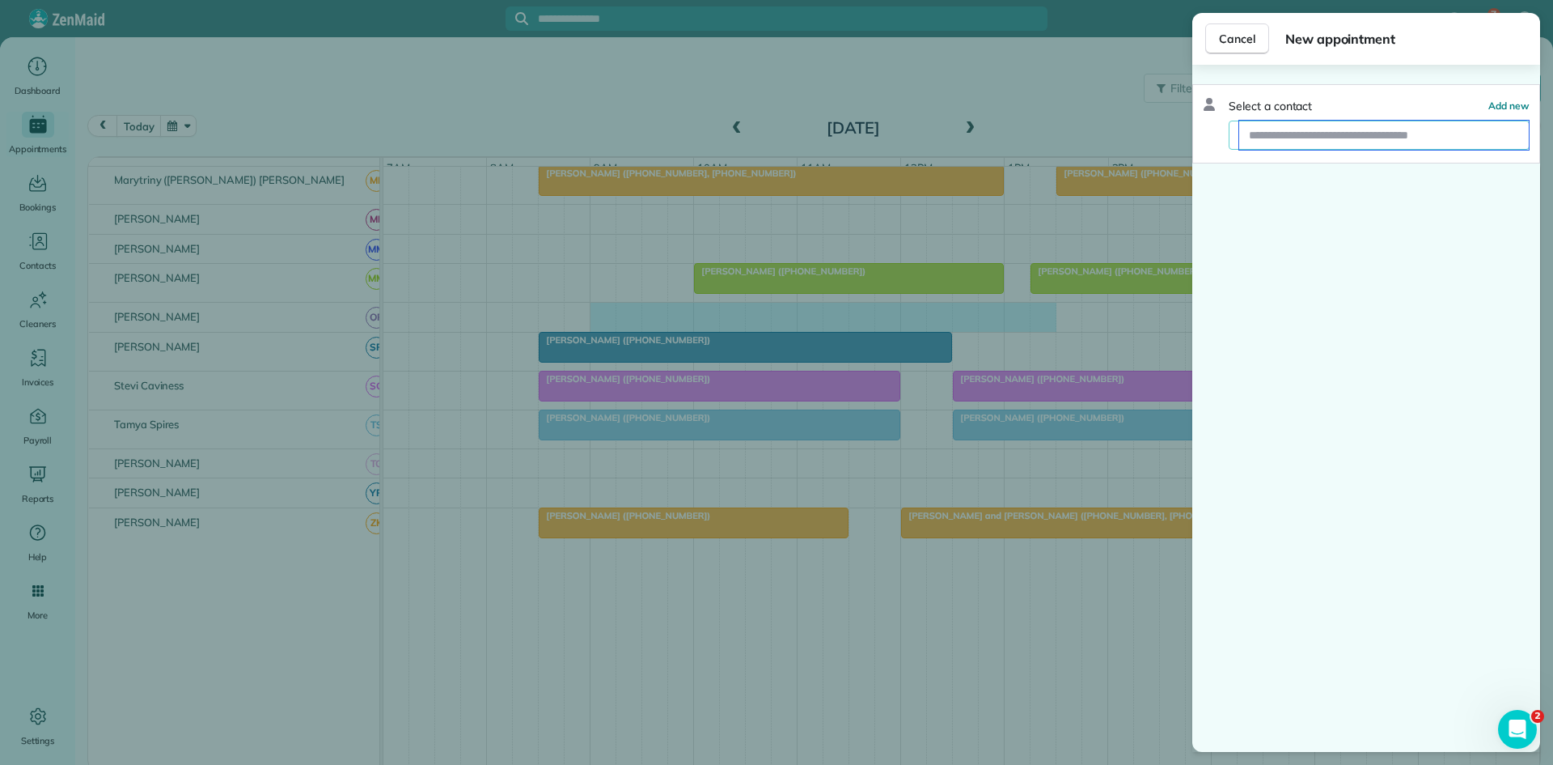
click at [1377, 131] on input "text" at bounding box center [1385, 135] width 290 height 29
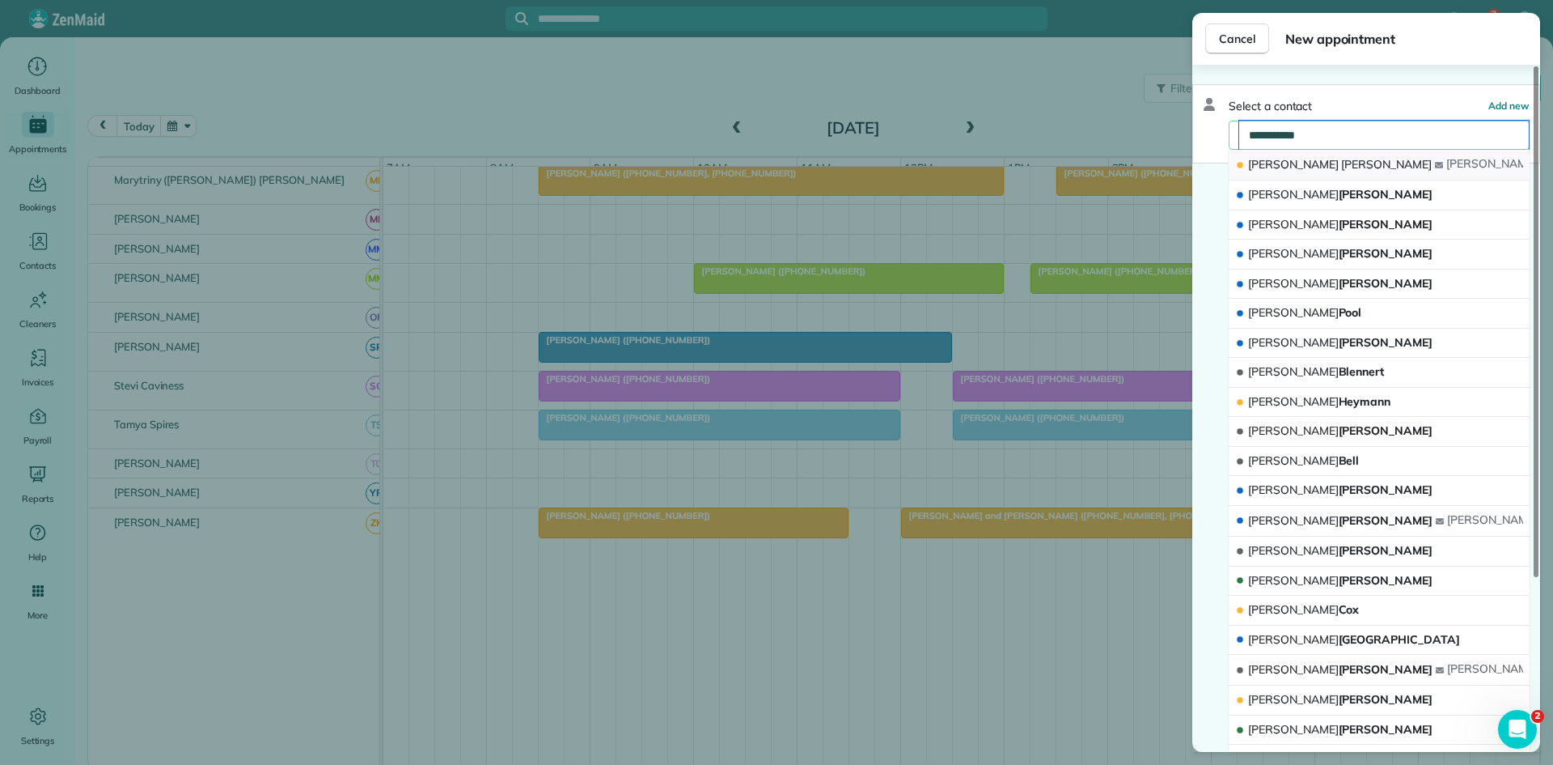
type input "**********"
click at [1346, 158] on button "Laura Bryan laura - bryan @att.net" at bounding box center [1379, 165] width 301 height 31
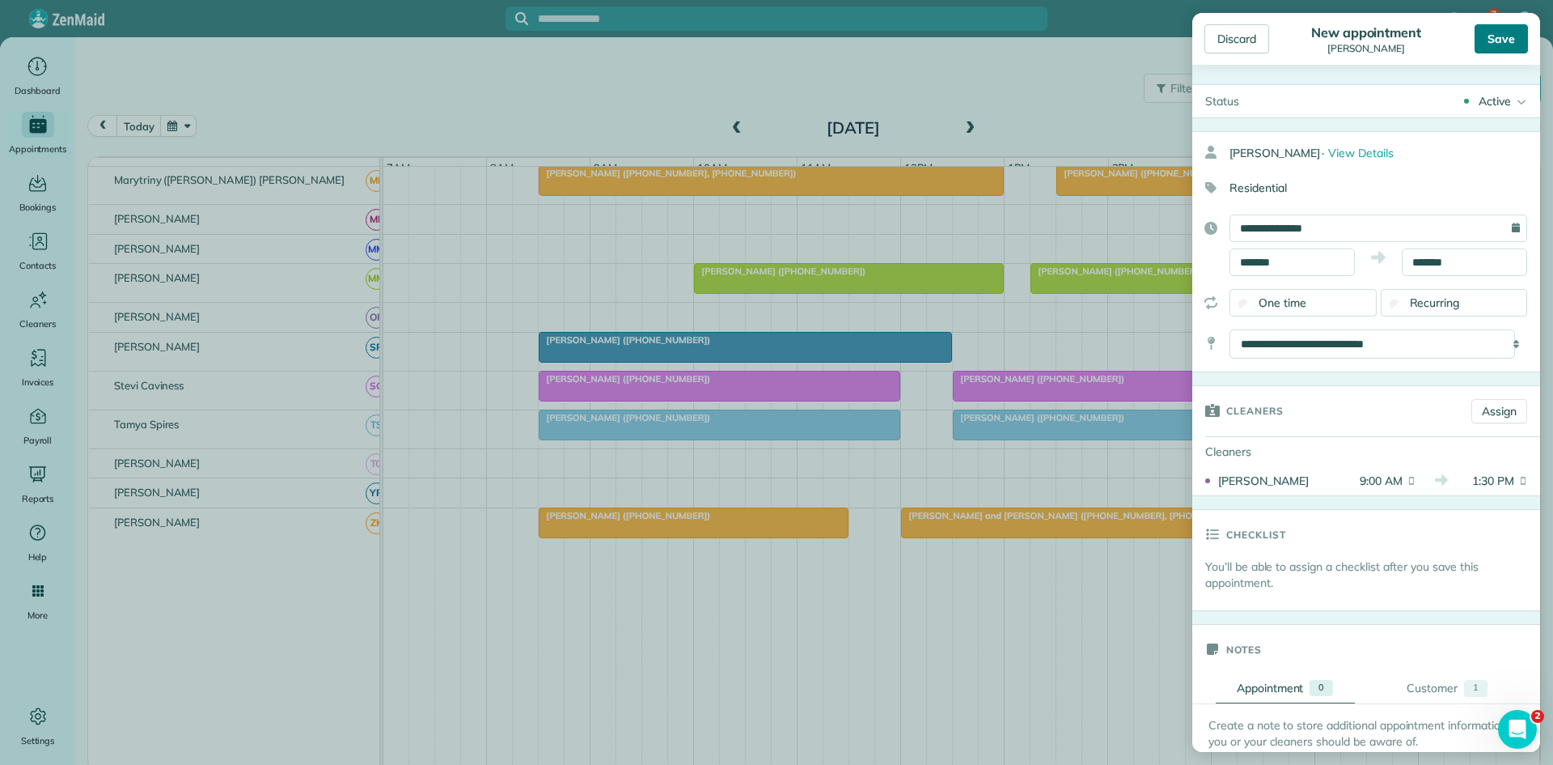
click at [1508, 34] on div "Save" at bounding box center [1501, 38] width 53 height 29
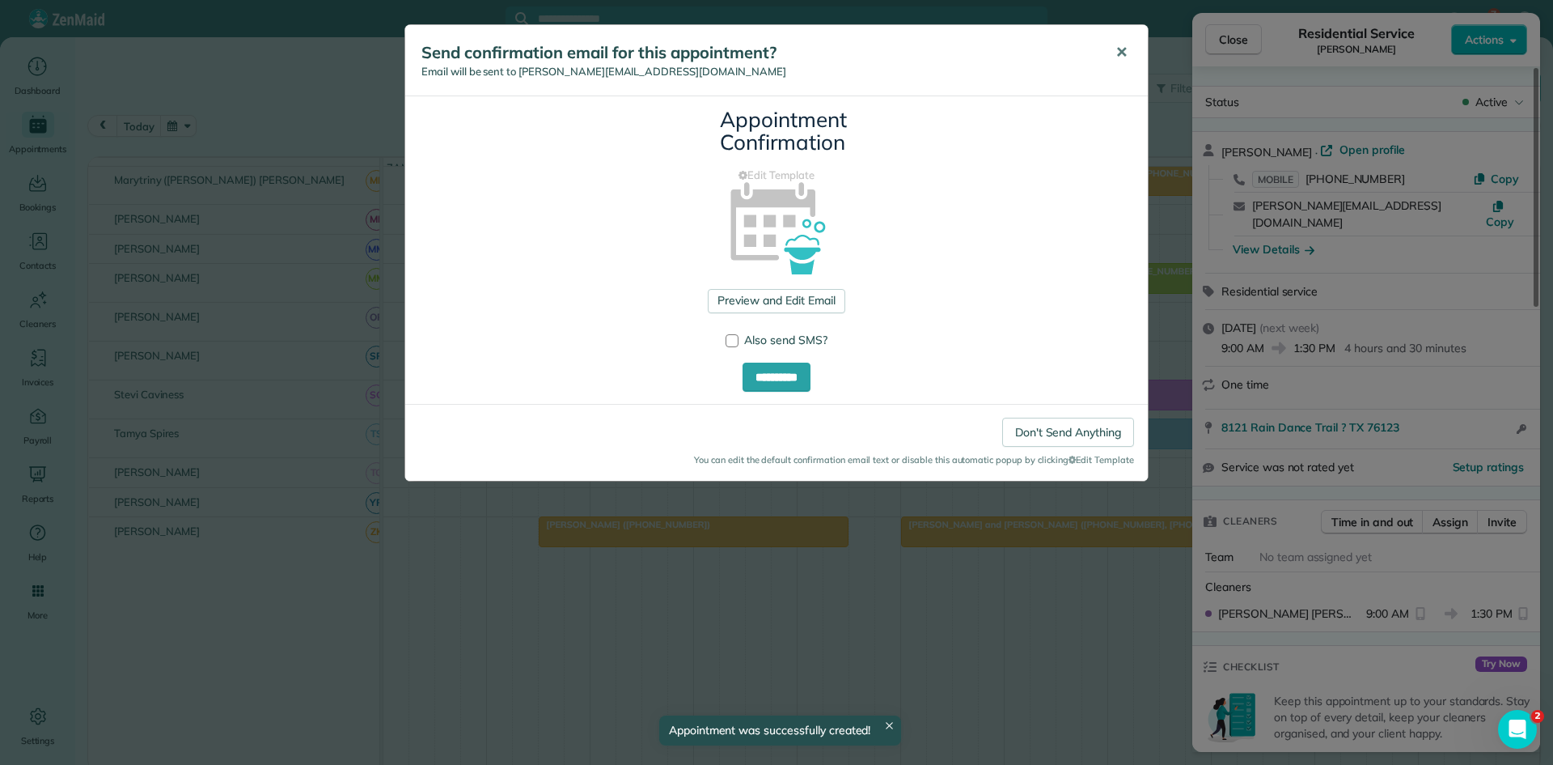
click at [1117, 70] on button "✕" at bounding box center [1122, 52] width 36 height 39
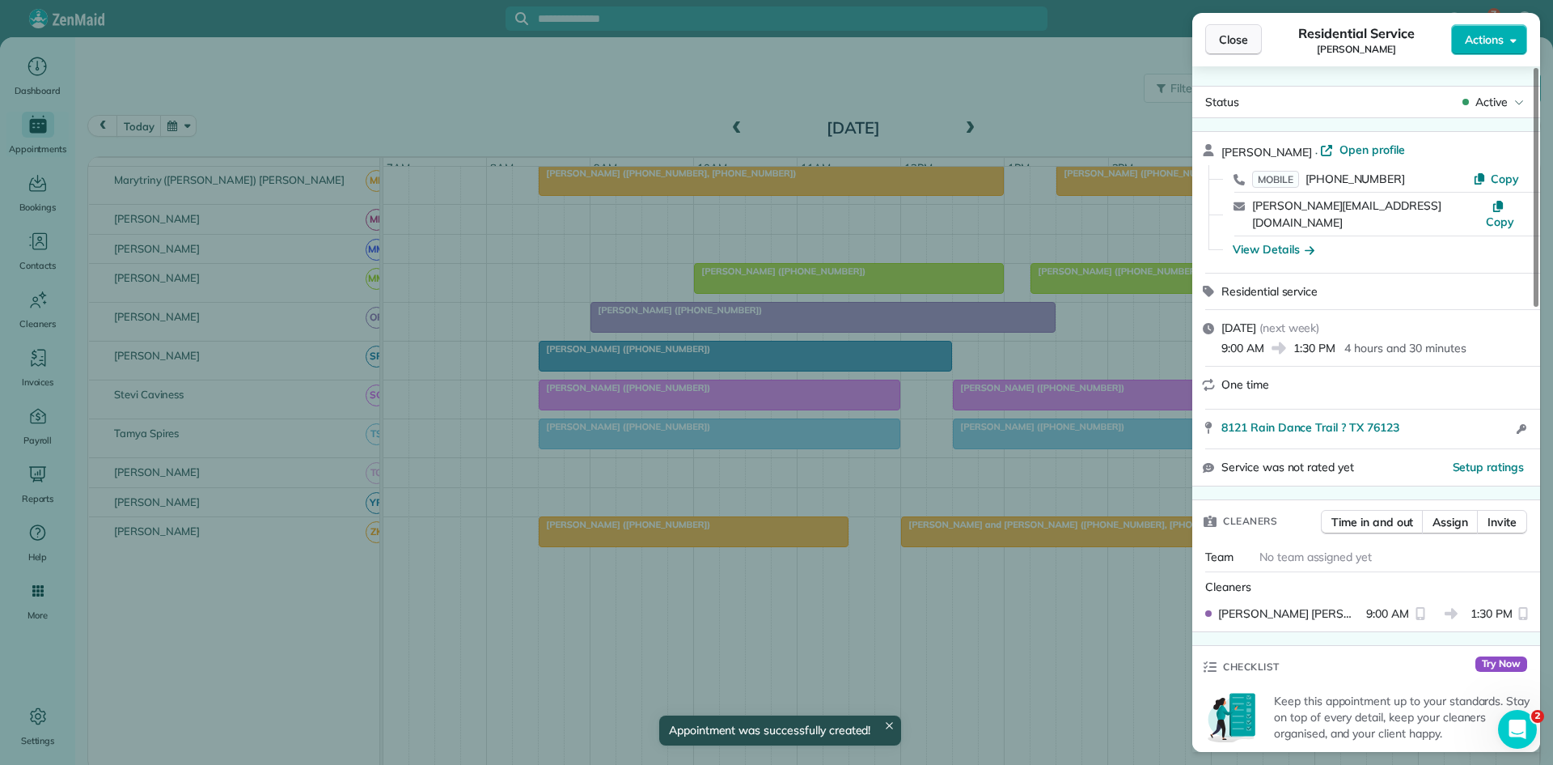
click at [1241, 27] on button "Close" at bounding box center [1234, 39] width 57 height 31
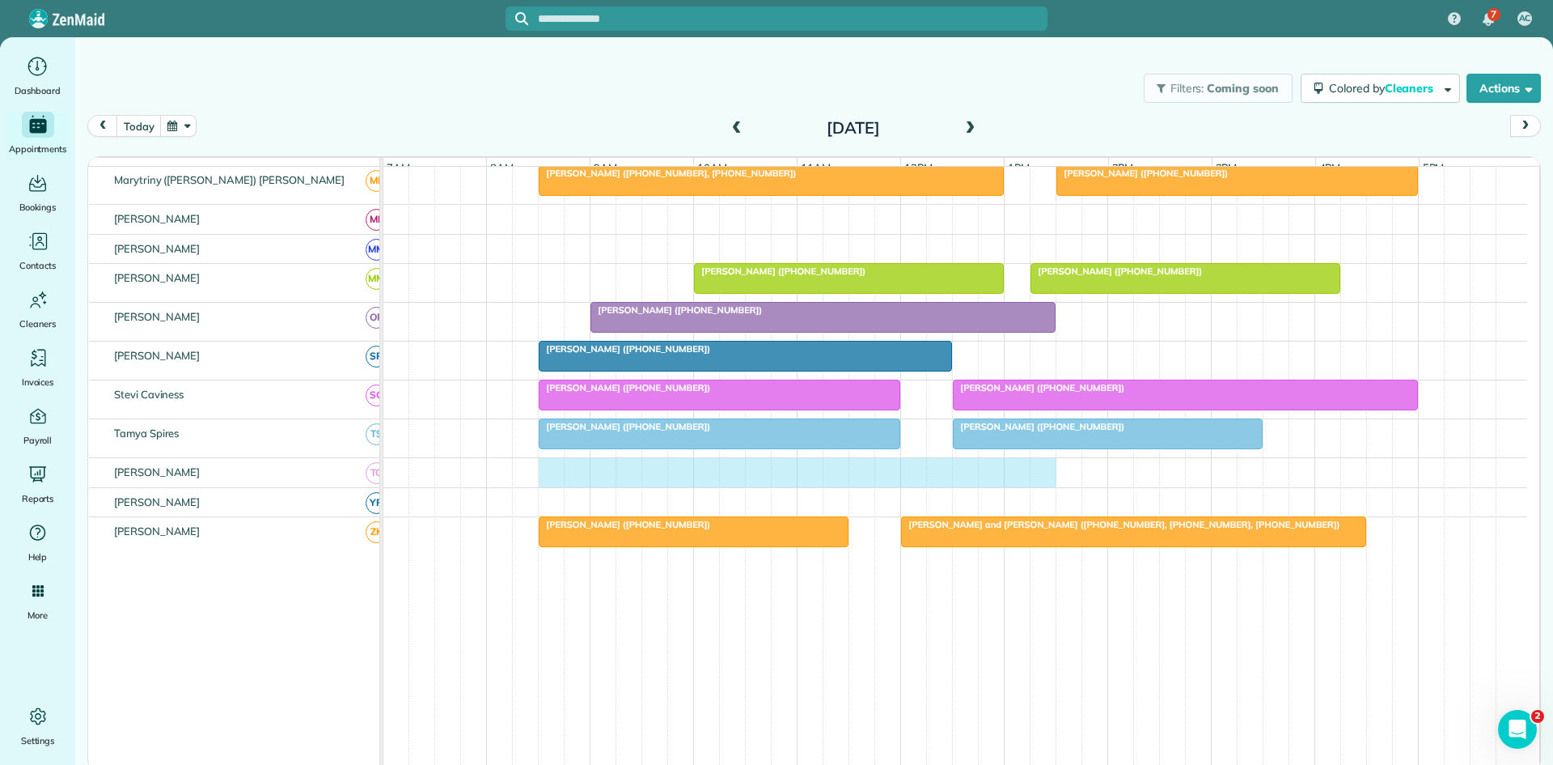
drag, startPoint x: 552, startPoint y: 477, endPoint x: 1032, endPoint y: 485, distance: 480.7
click at [1041, 487] on div at bounding box center [956, 472] width 1144 height 29
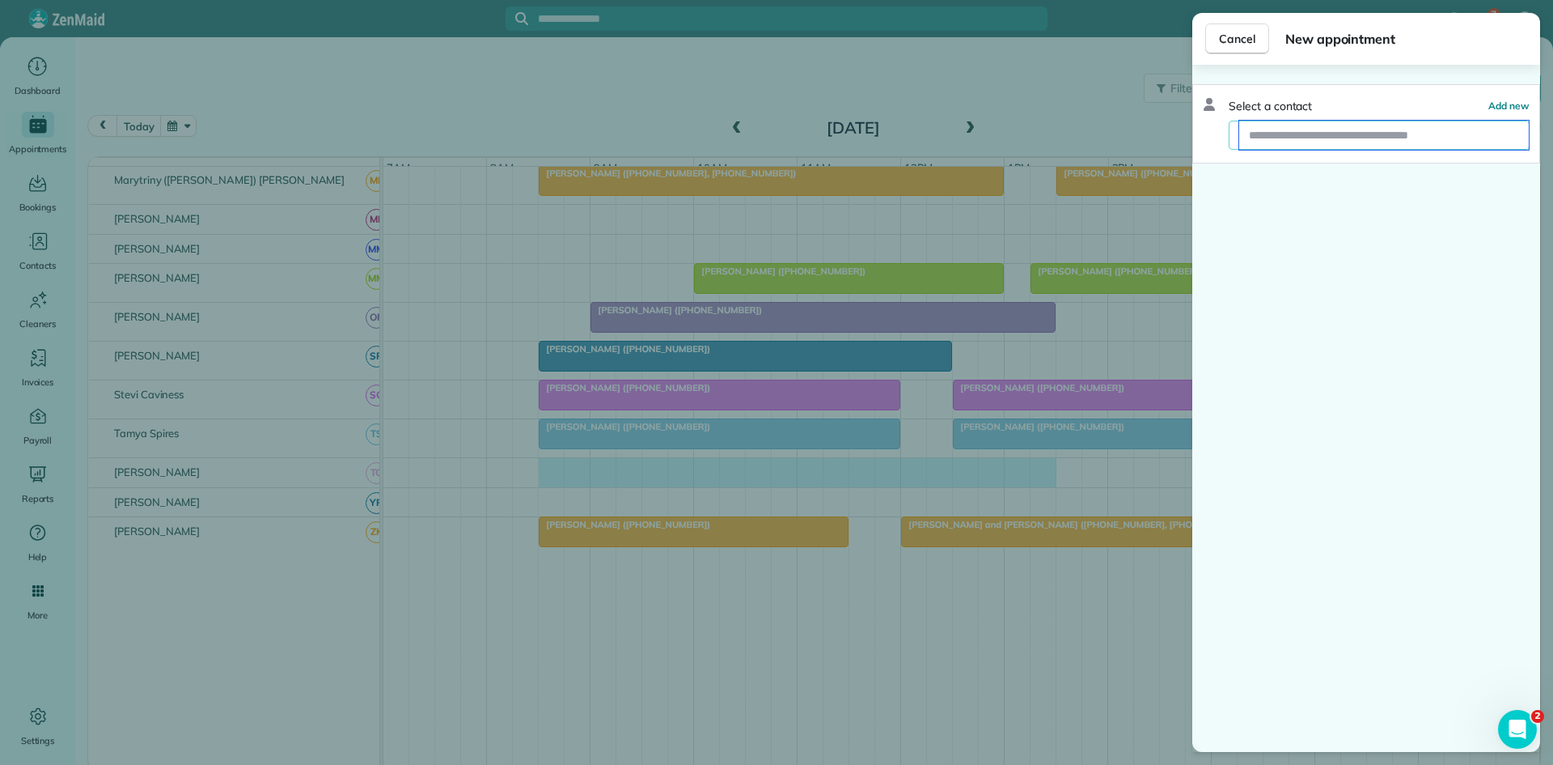
click at [1306, 128] on input "text" at bounding box center [1385, 135] width 290 height 29
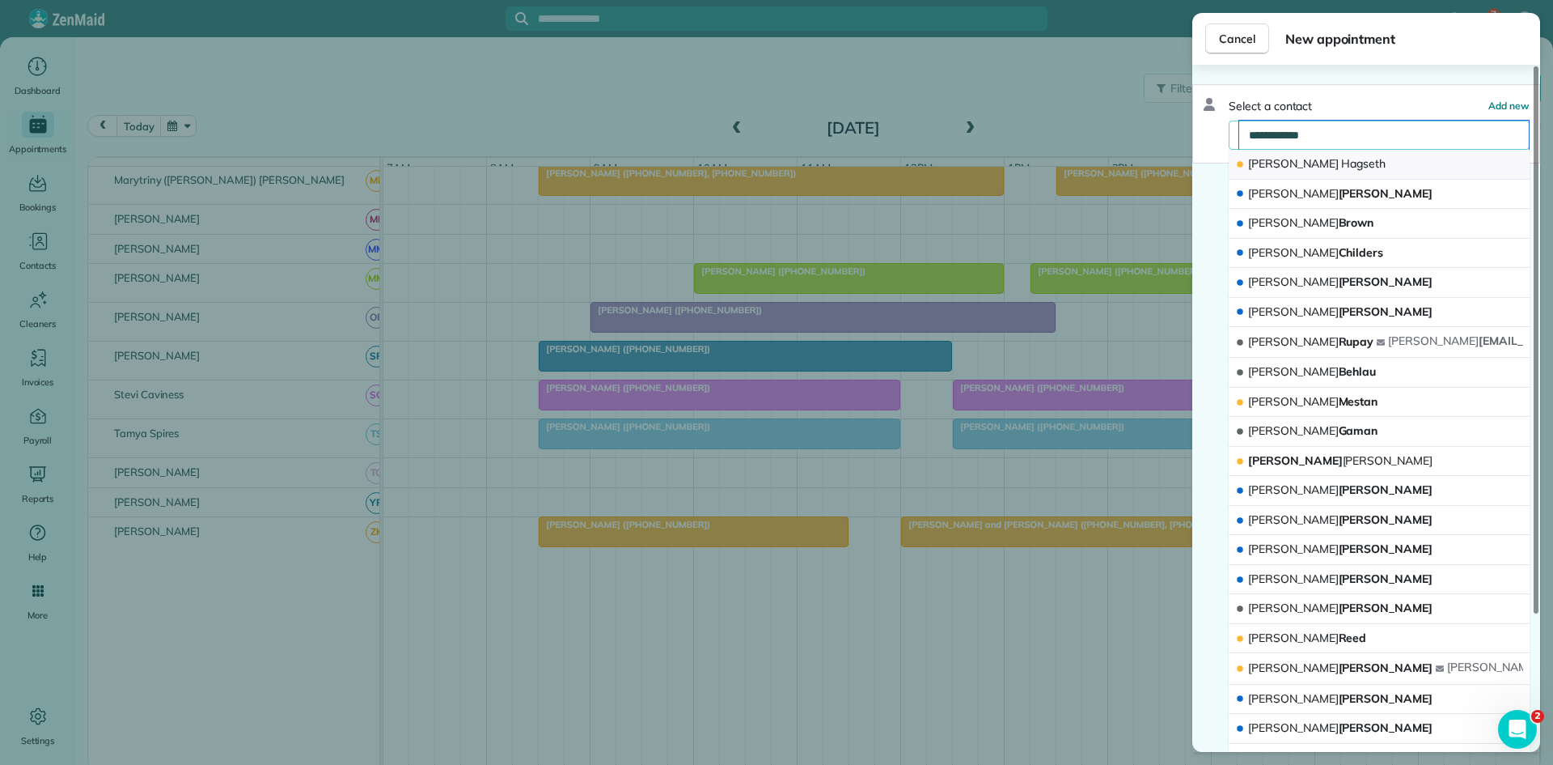
type input "**********"
click at [1341, 169] on span "Hagseth" at bounding box center [1363, 163] width 44 height 15
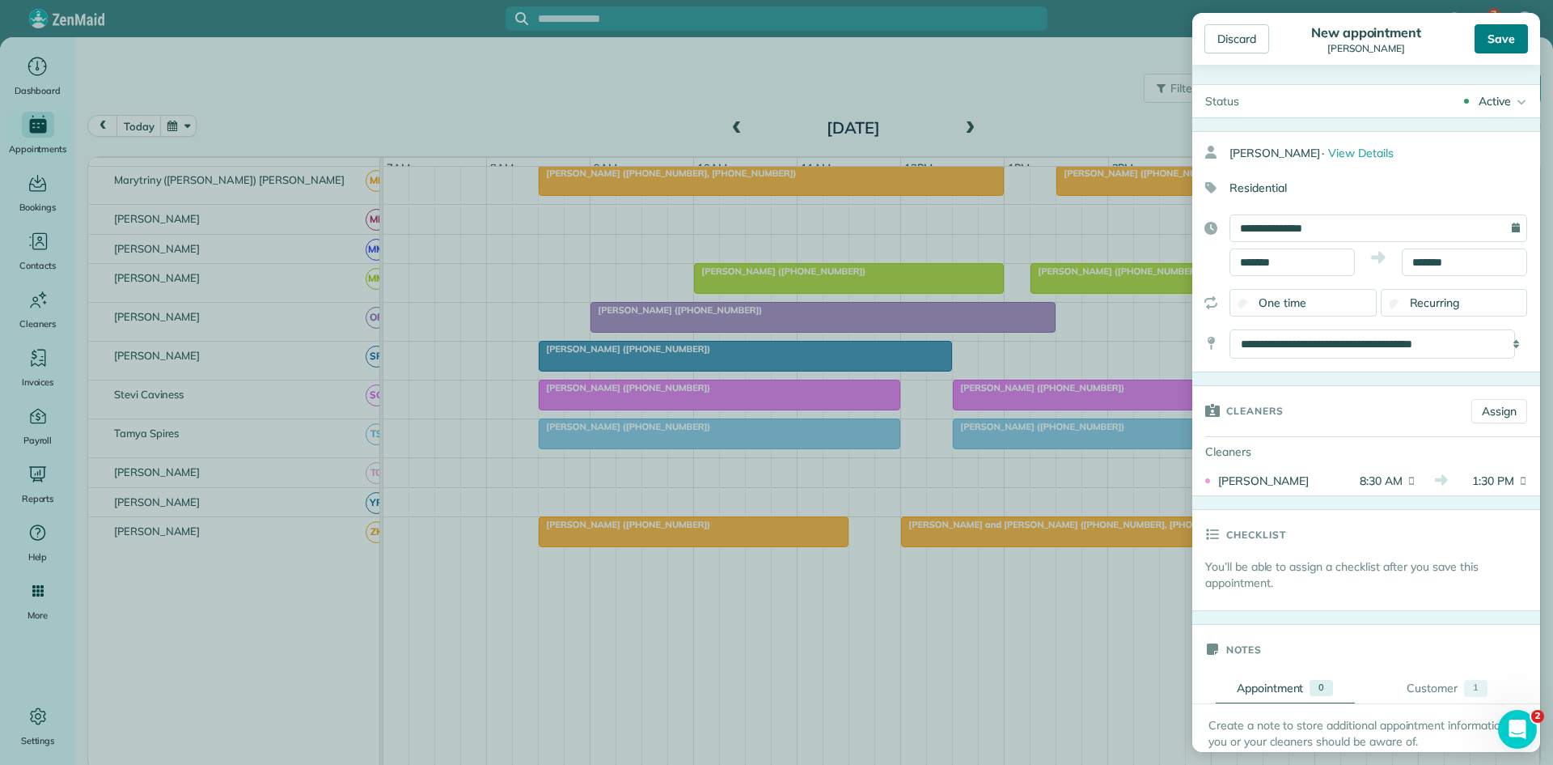
click at [1493, 33] on div "Save" at bounding box center [1501, 38] width 53 height 29
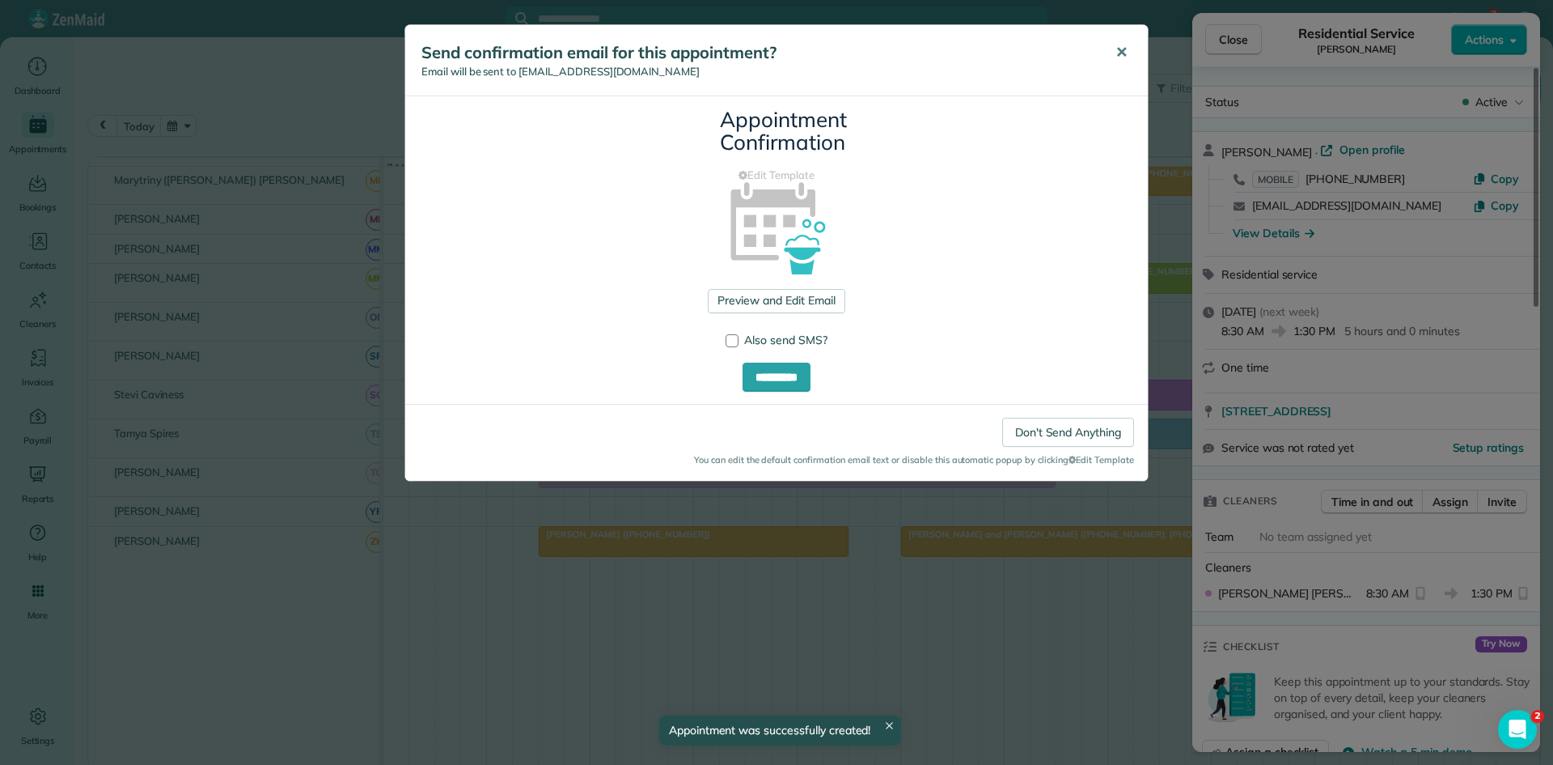
click at [1124, 44] on span "✕" at bounding box center [1122, 52] width 12 height 19
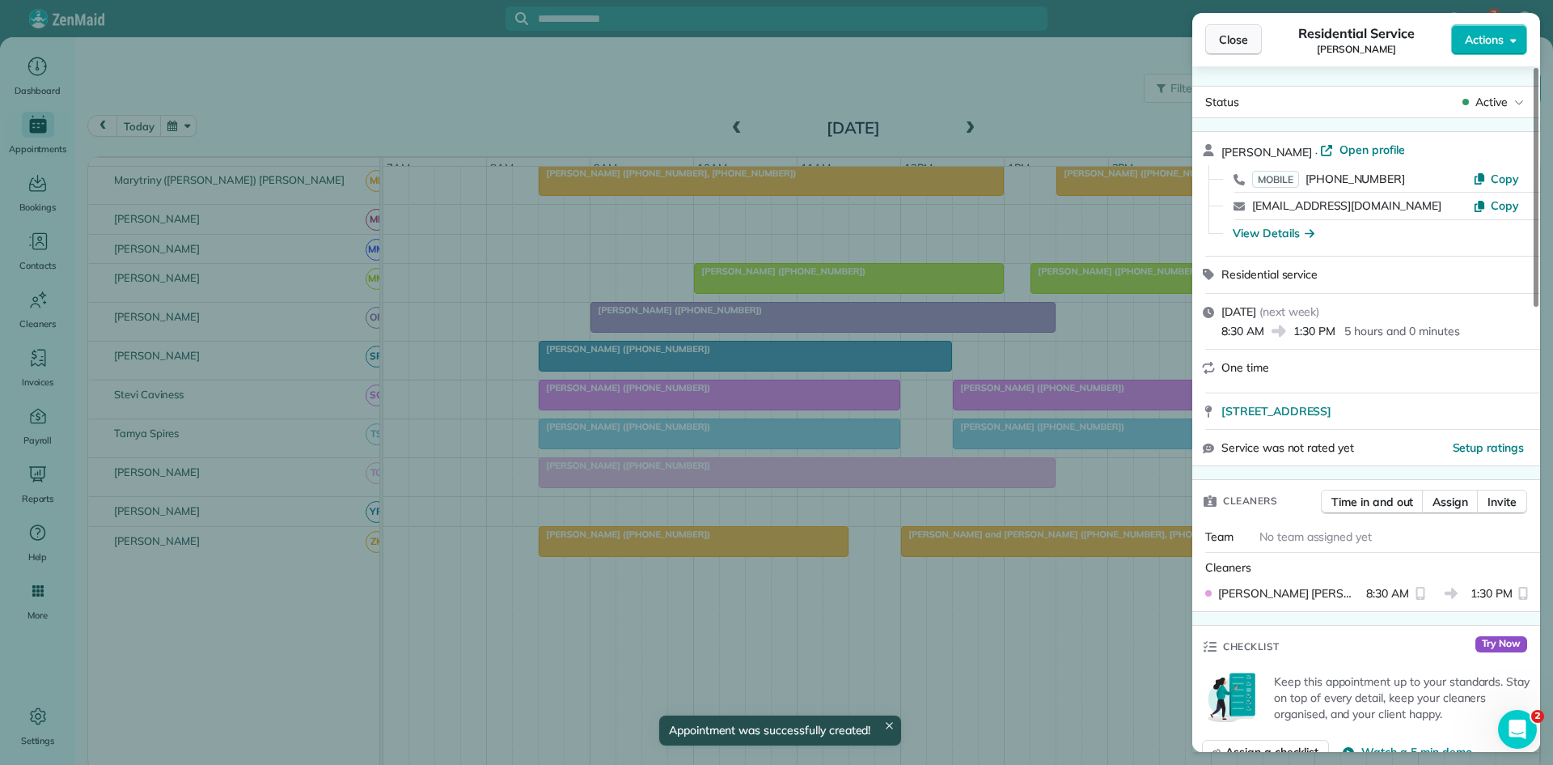
click at [1244, 40] on span "Close" at bounding box center [1233, 40] width 29 height 16
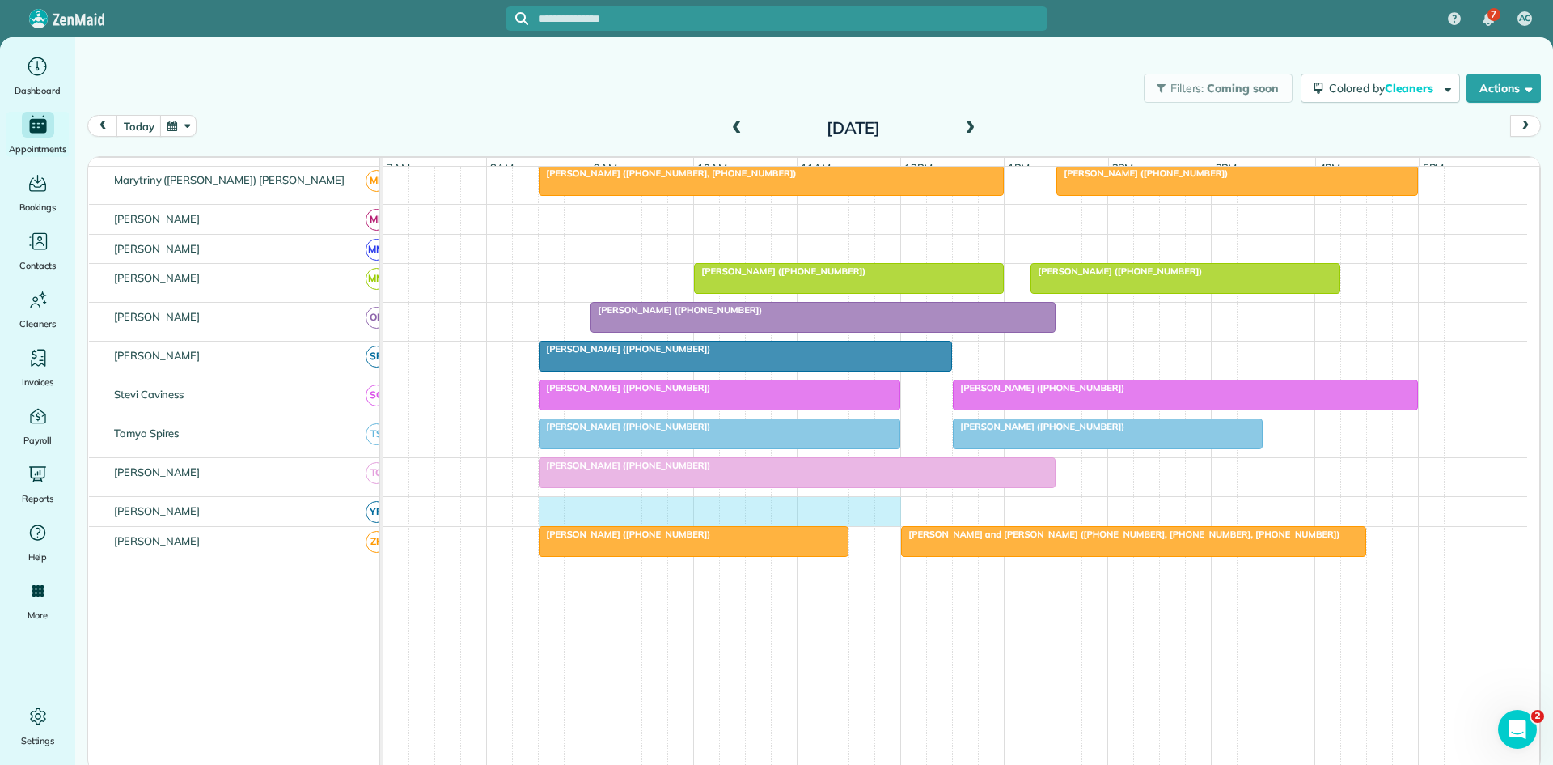
drag, startPoint x: 559, startPoint y: 523, endPoint x: 879, endPoint y: 525, distance: 319.6
click at [879, 525] on div at bounding box center [956, 511] width 1144 height 29
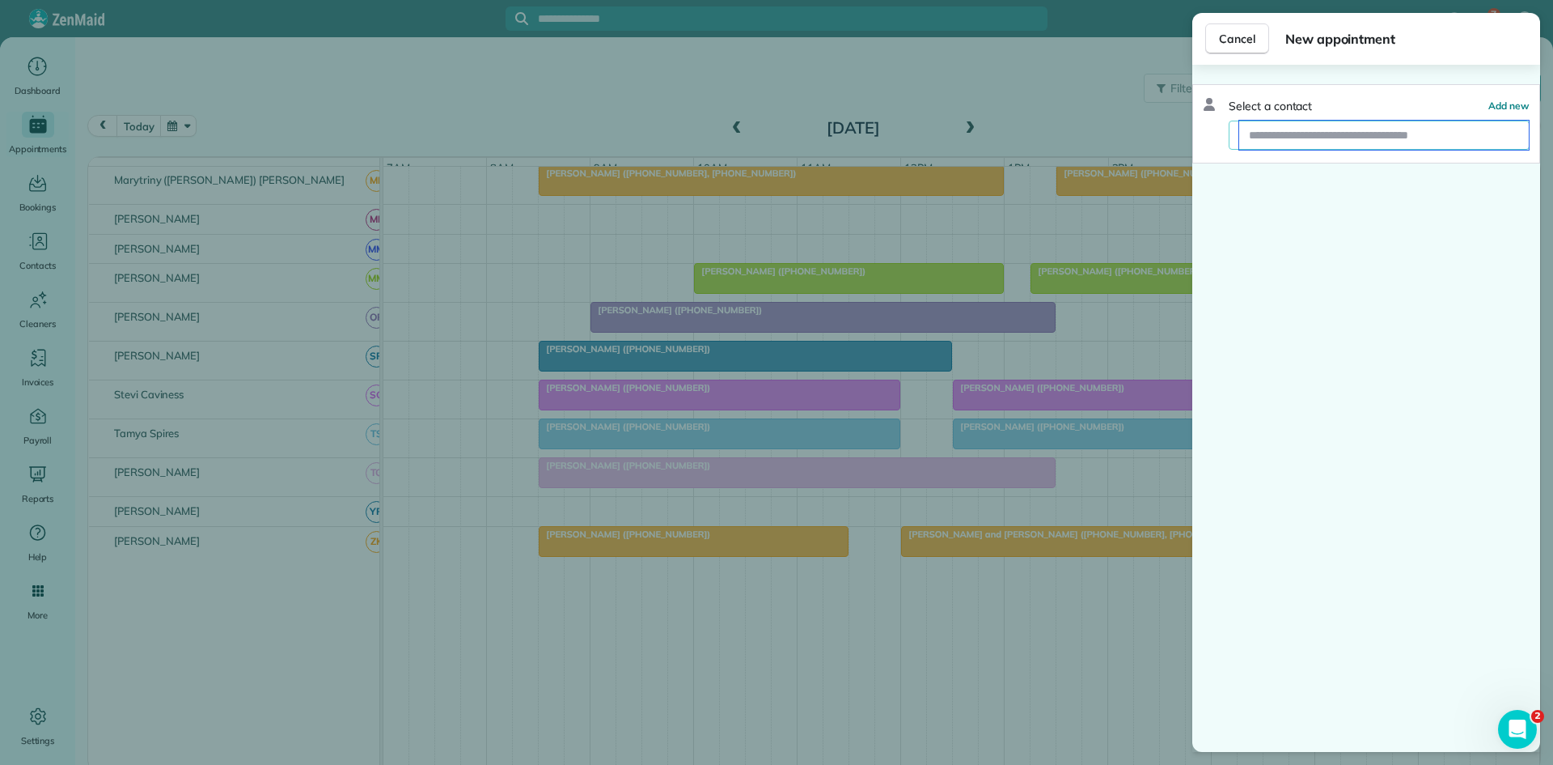
click at [1328, 138] on input "text" at bounding box center [1385, 135] width 290 height 29
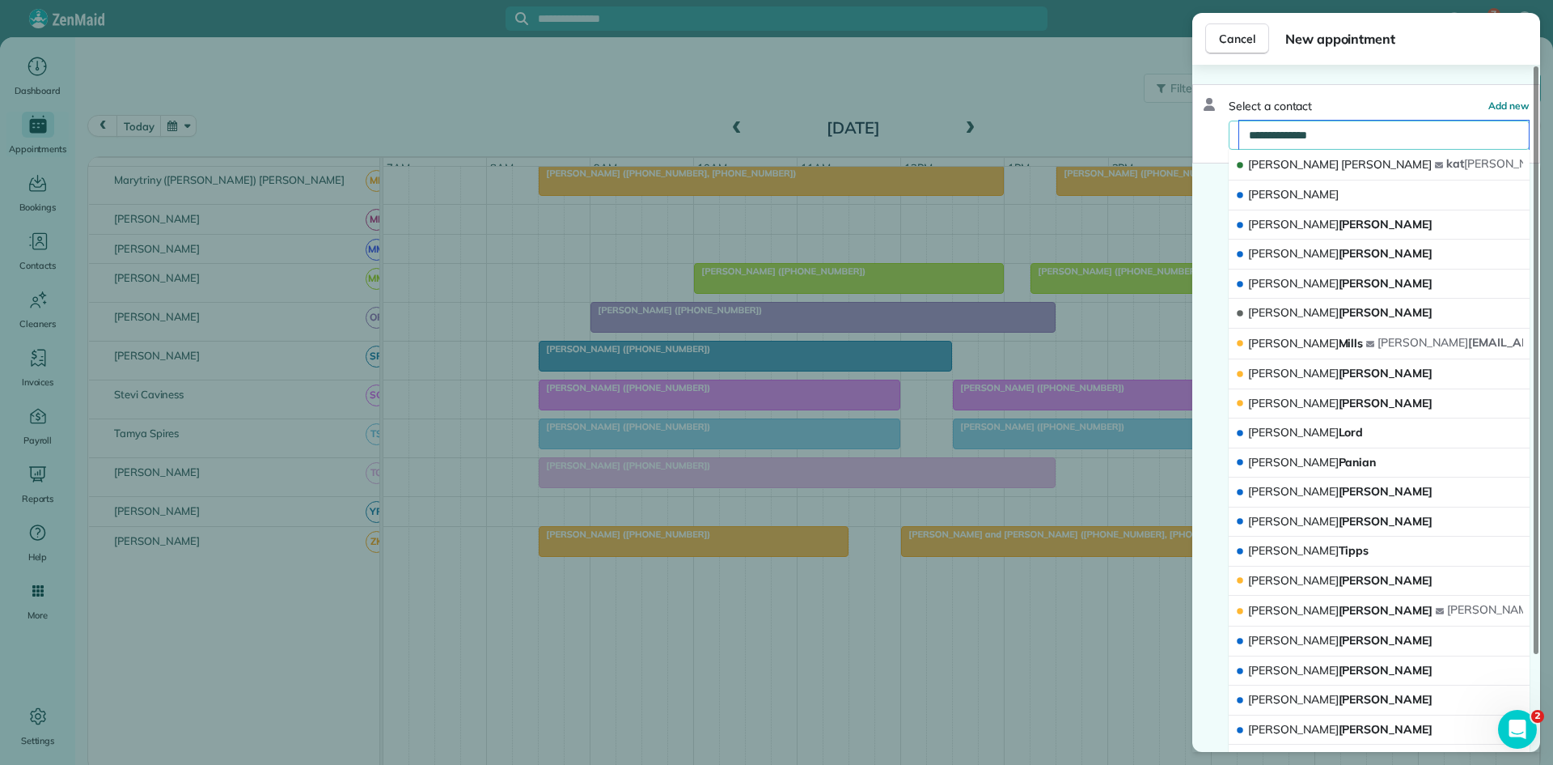
type input "**********"
click at [1337, 156] on button "Kathy Jamieson kat jamieson 55@gmail.com" at bounding box center [1379, 165] width 301 height 31
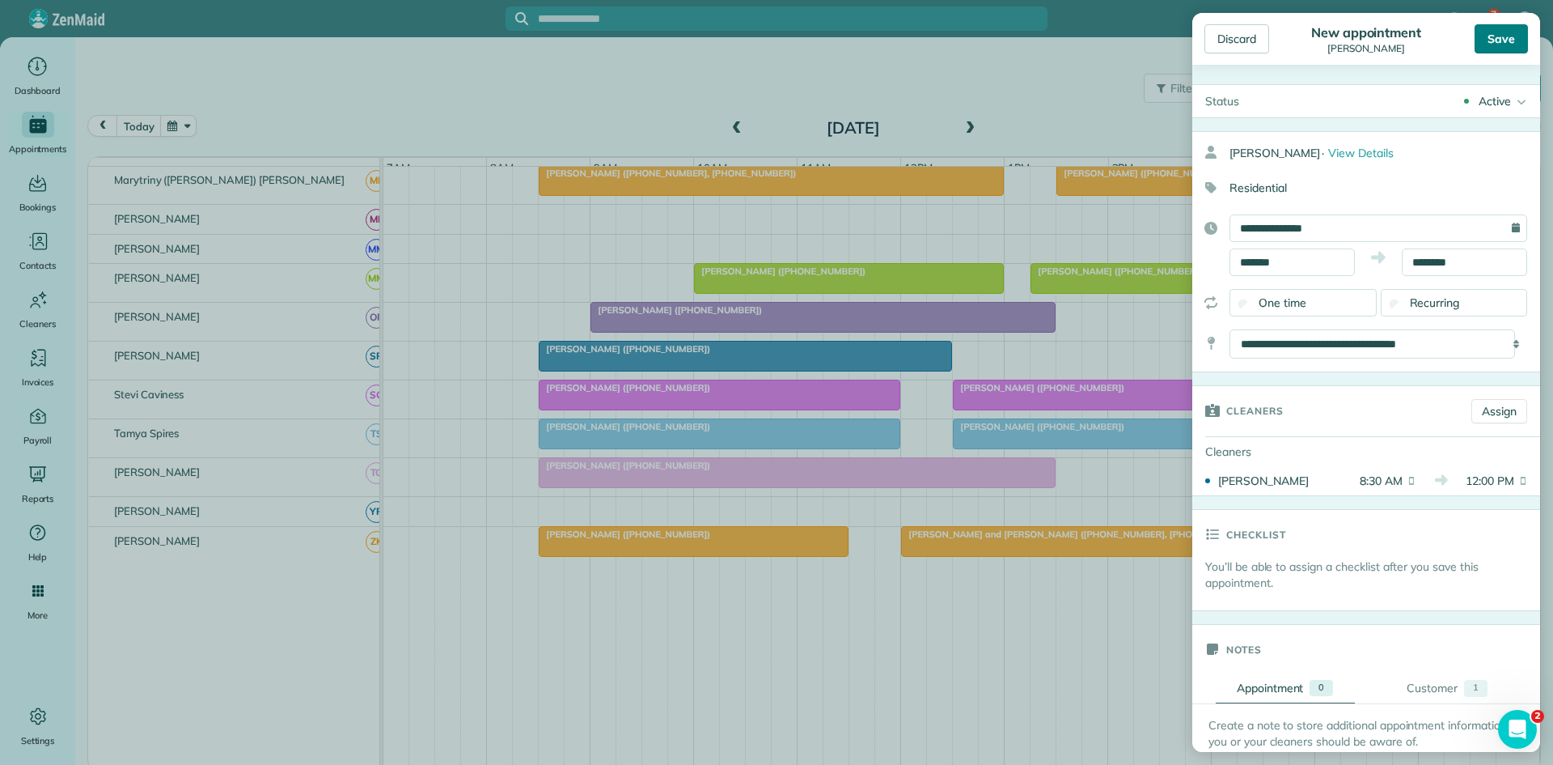
click at [1504, 40] on div "Save" at bounding box center [1501, 38] width 53 height 29
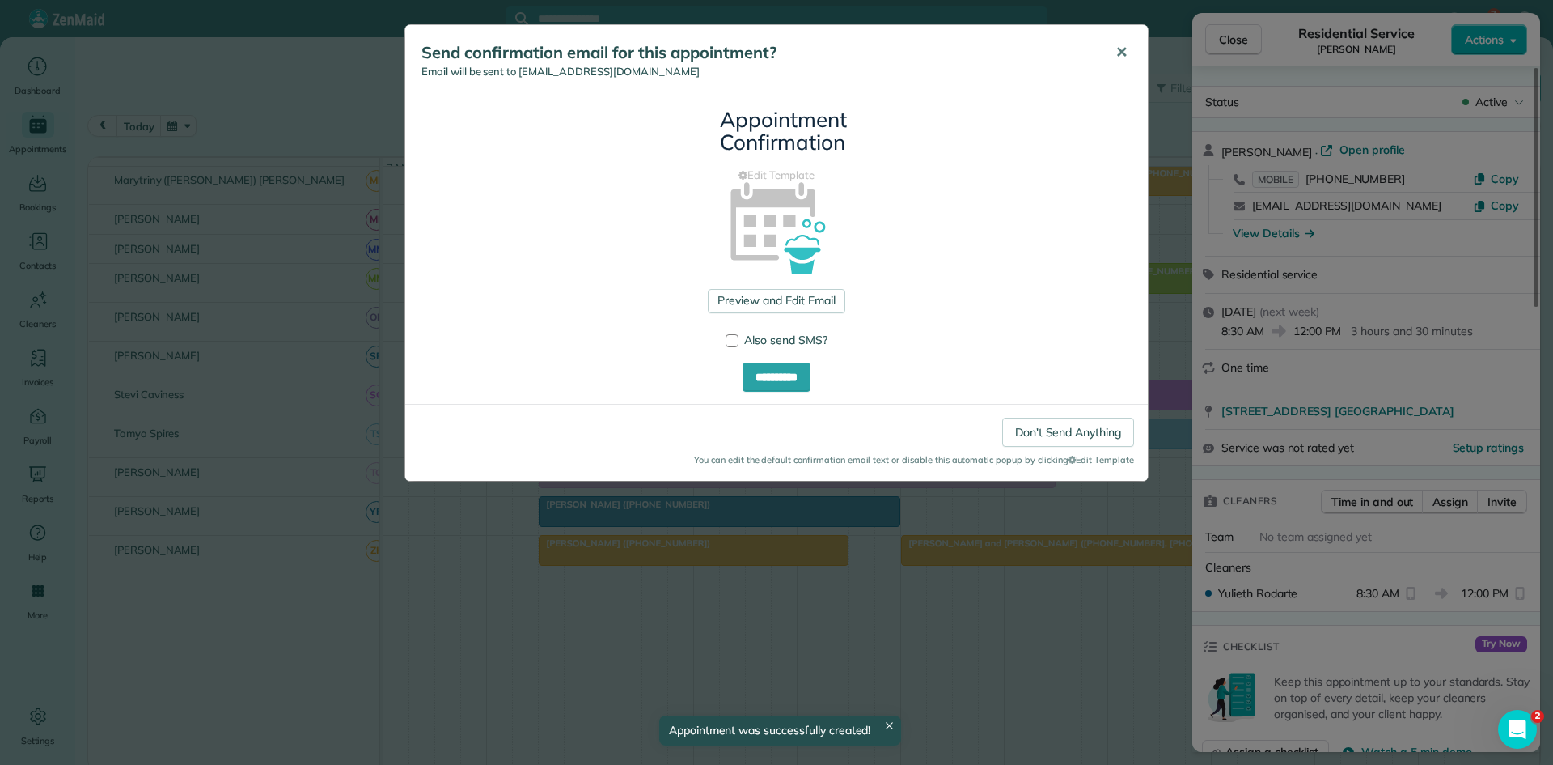
click at [1115, 66] on button "✕" at bounding box center [1122, 52] width 36 height 39
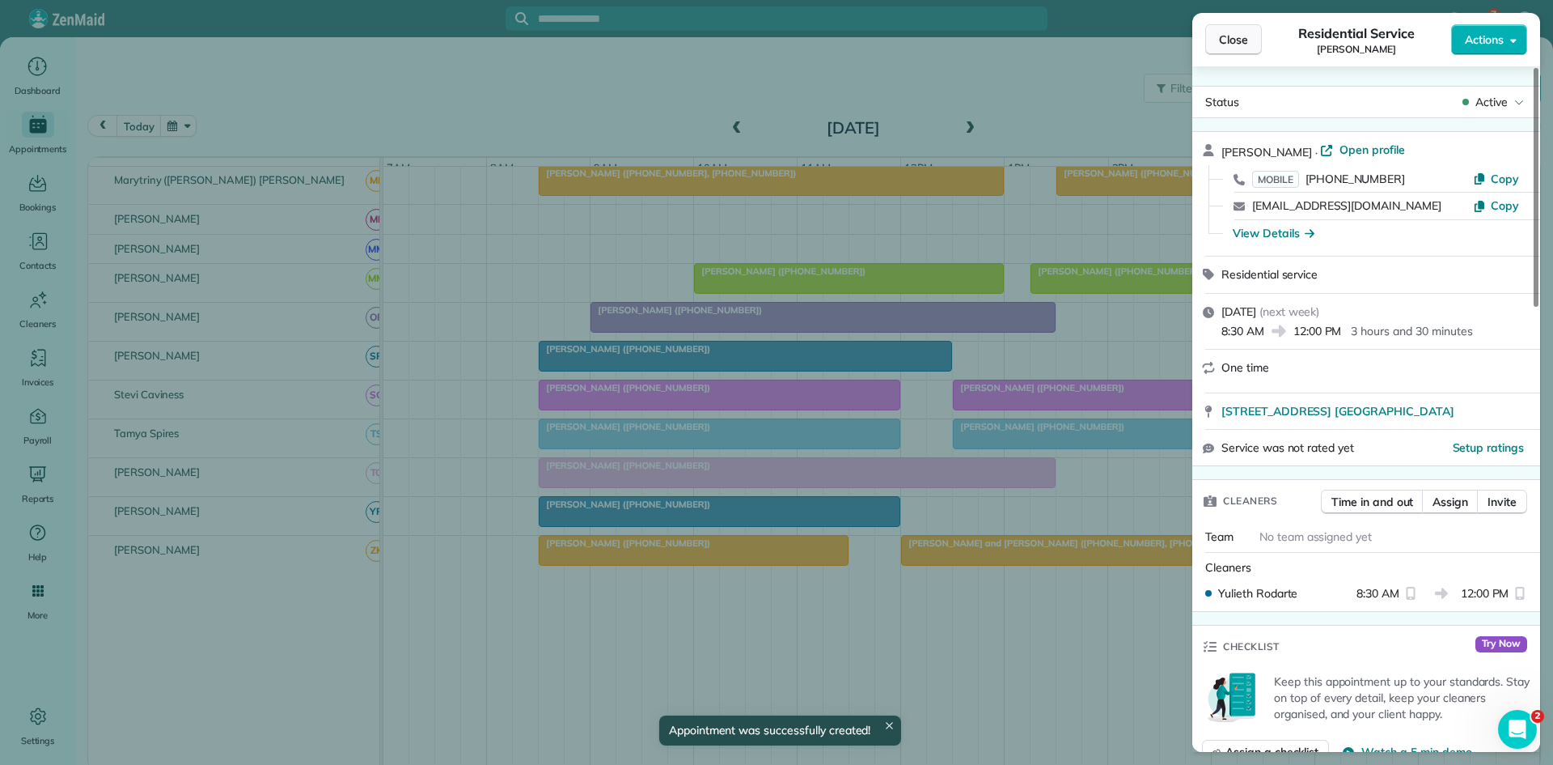
click at [1226, 43] on span "Close" at bounding box center [1233, 40] width 29 height 16
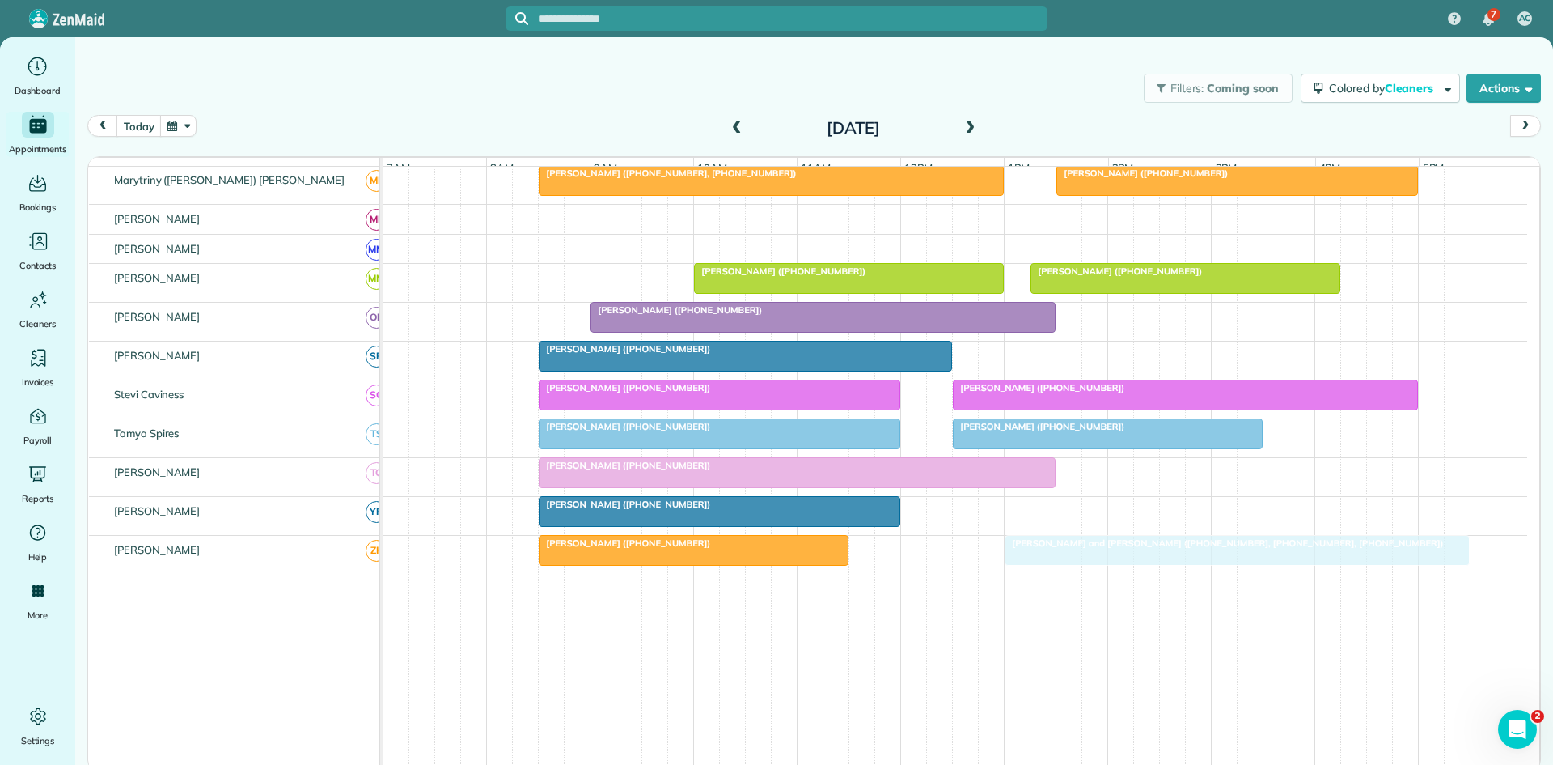
drag, startPoint x: 972, startPoint y: 570, endPoint x: 1061, endPoint y: 564, distance: 89.2
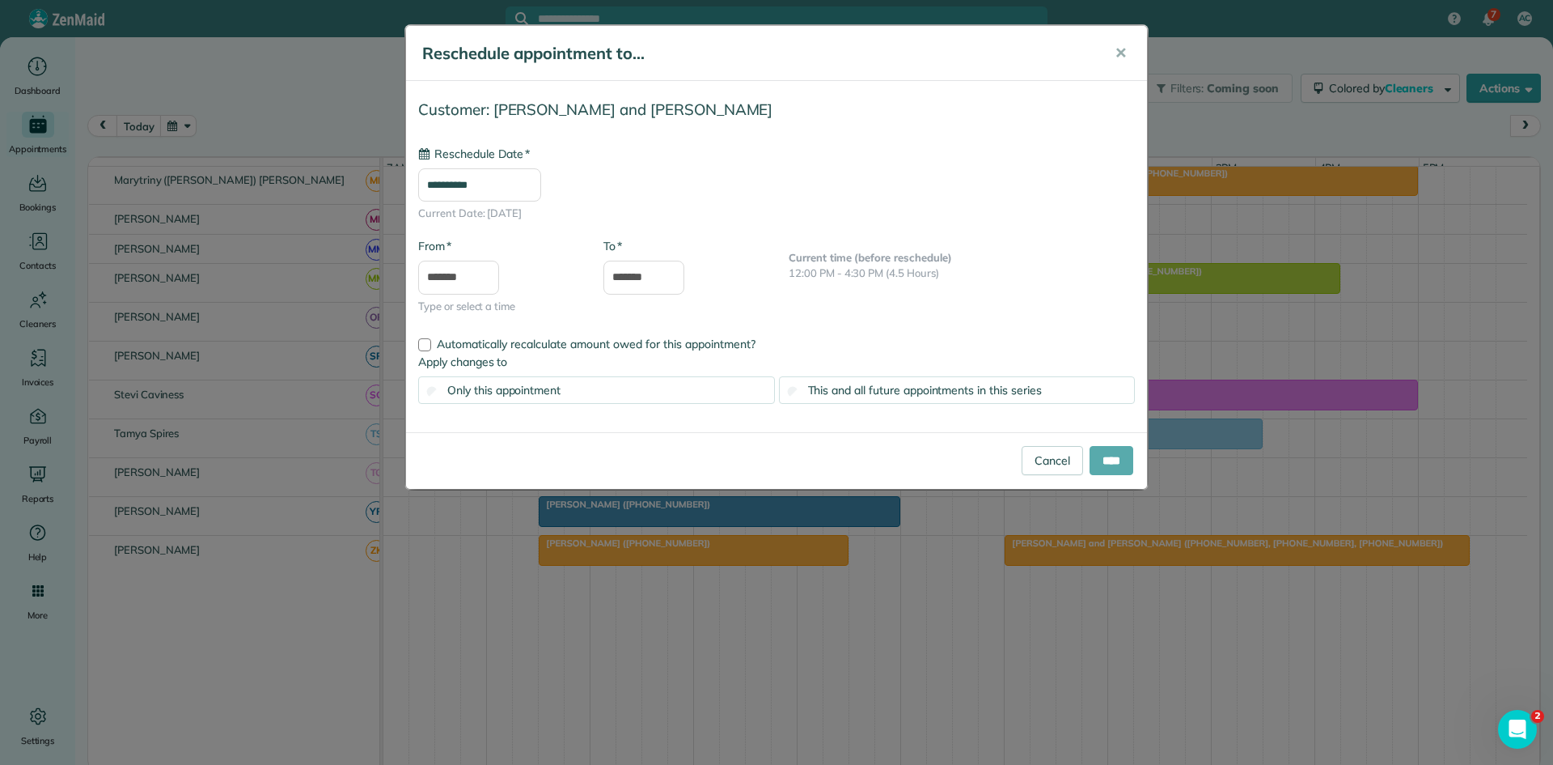
type input "**********"
click at [1105, 465] on input "****" at bounding box center [1112, 460] width 44 height 29
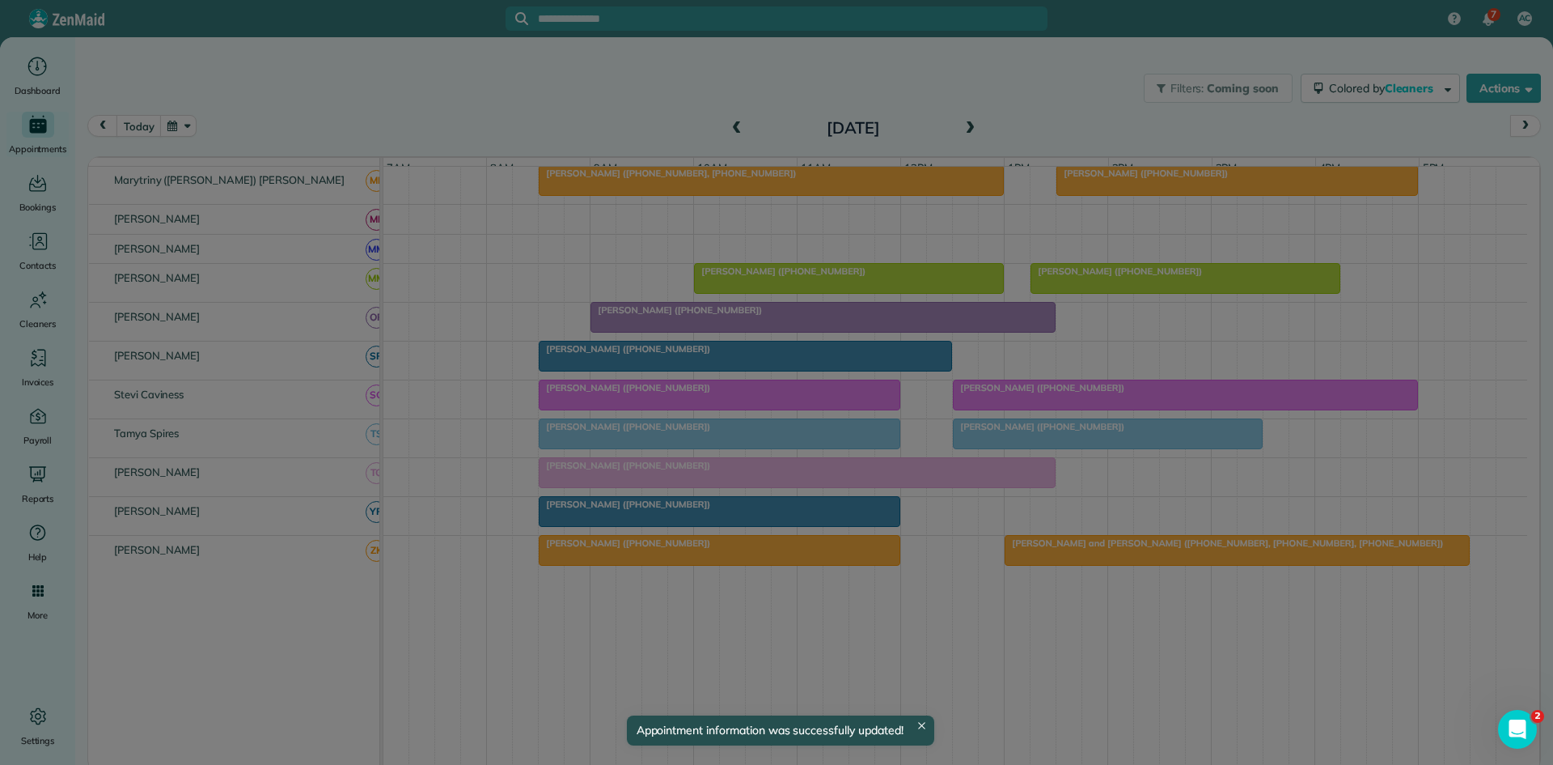
drag, startPoint x: 844, startPoint y: 557, endPoint x: 877, endPoint y: 559, distance: 33.3
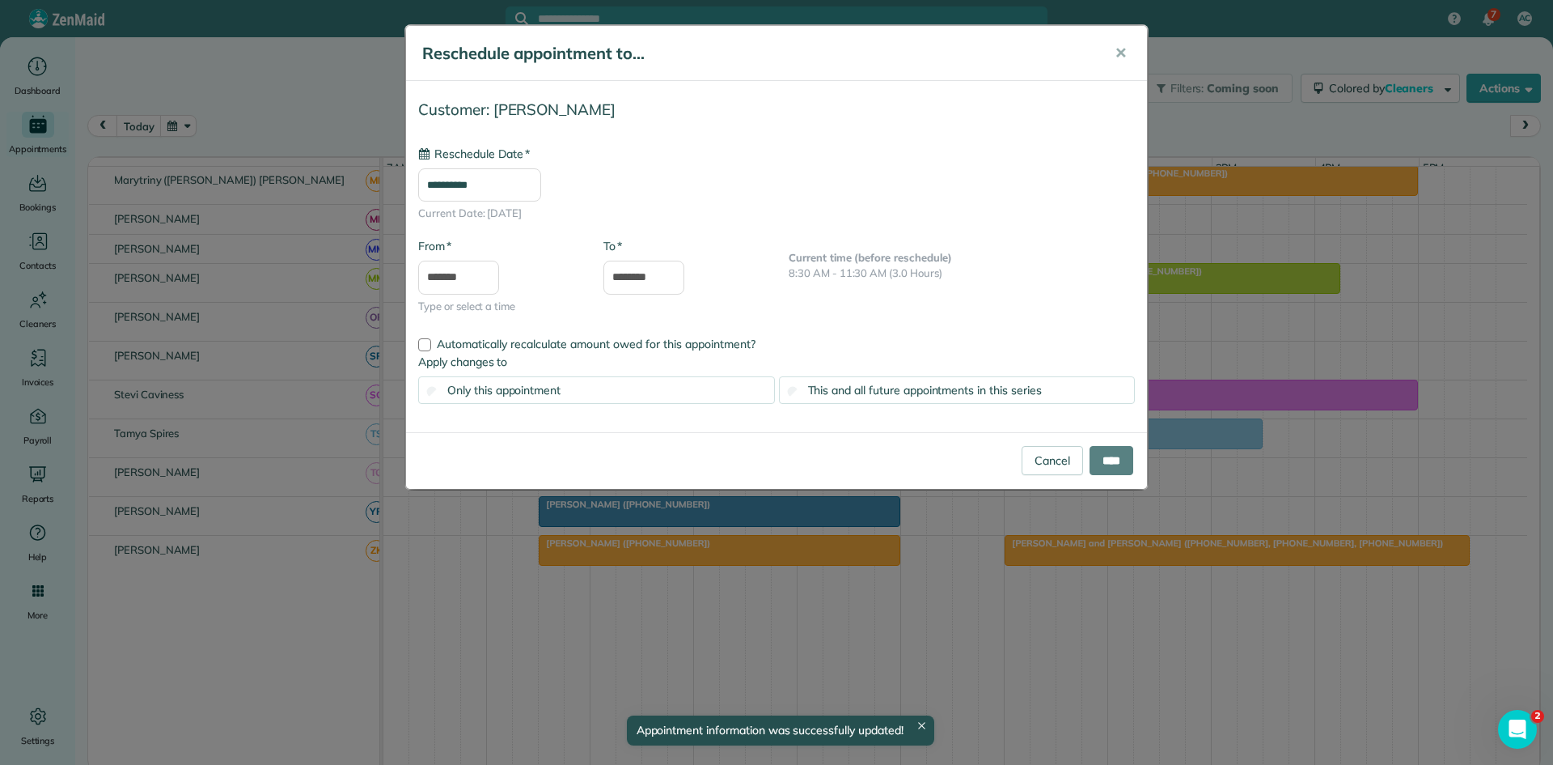
type input "**********"
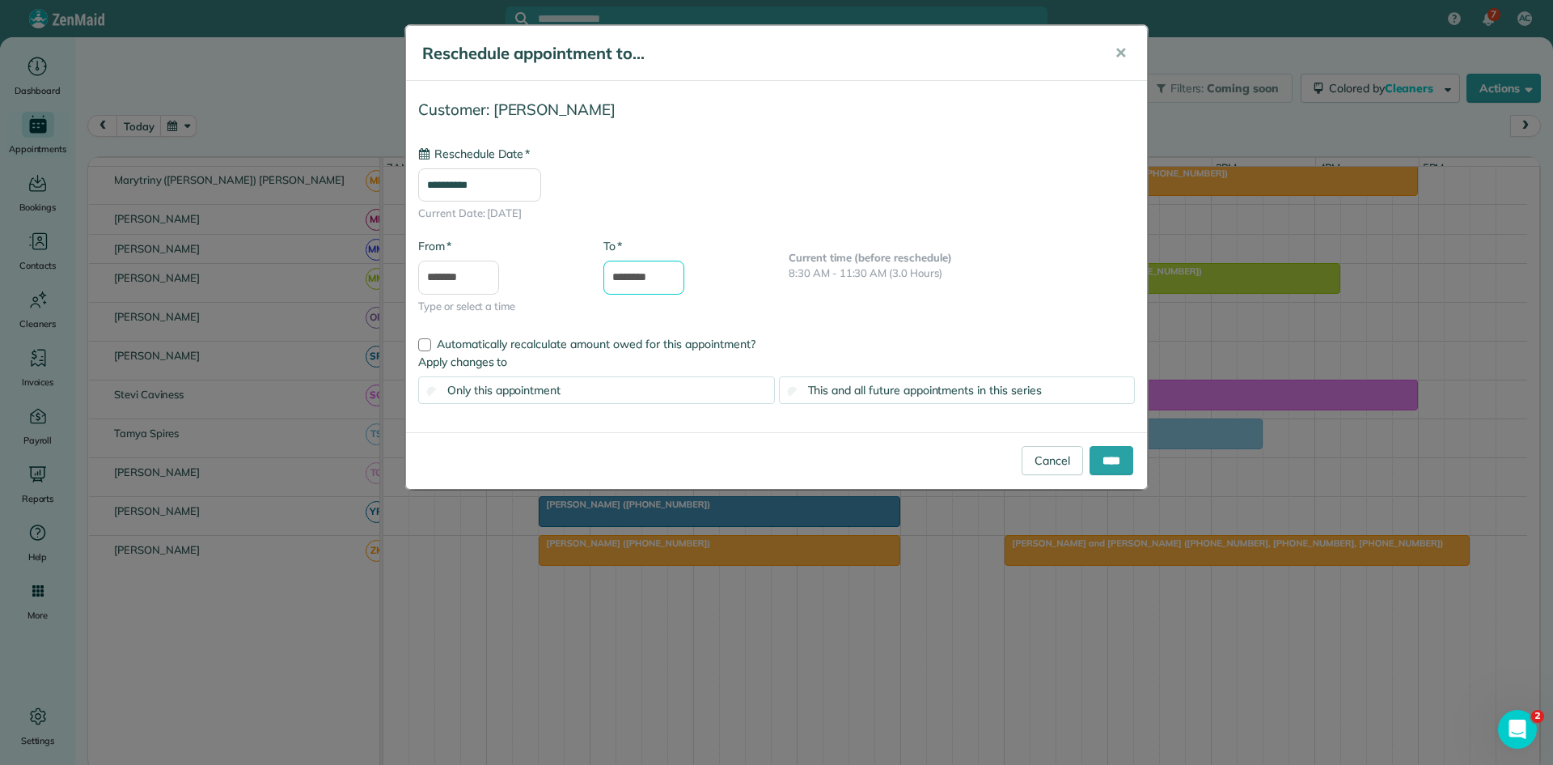
click at [642, 273] on input "********" at bounding box center [644, 278] width 81 height 34
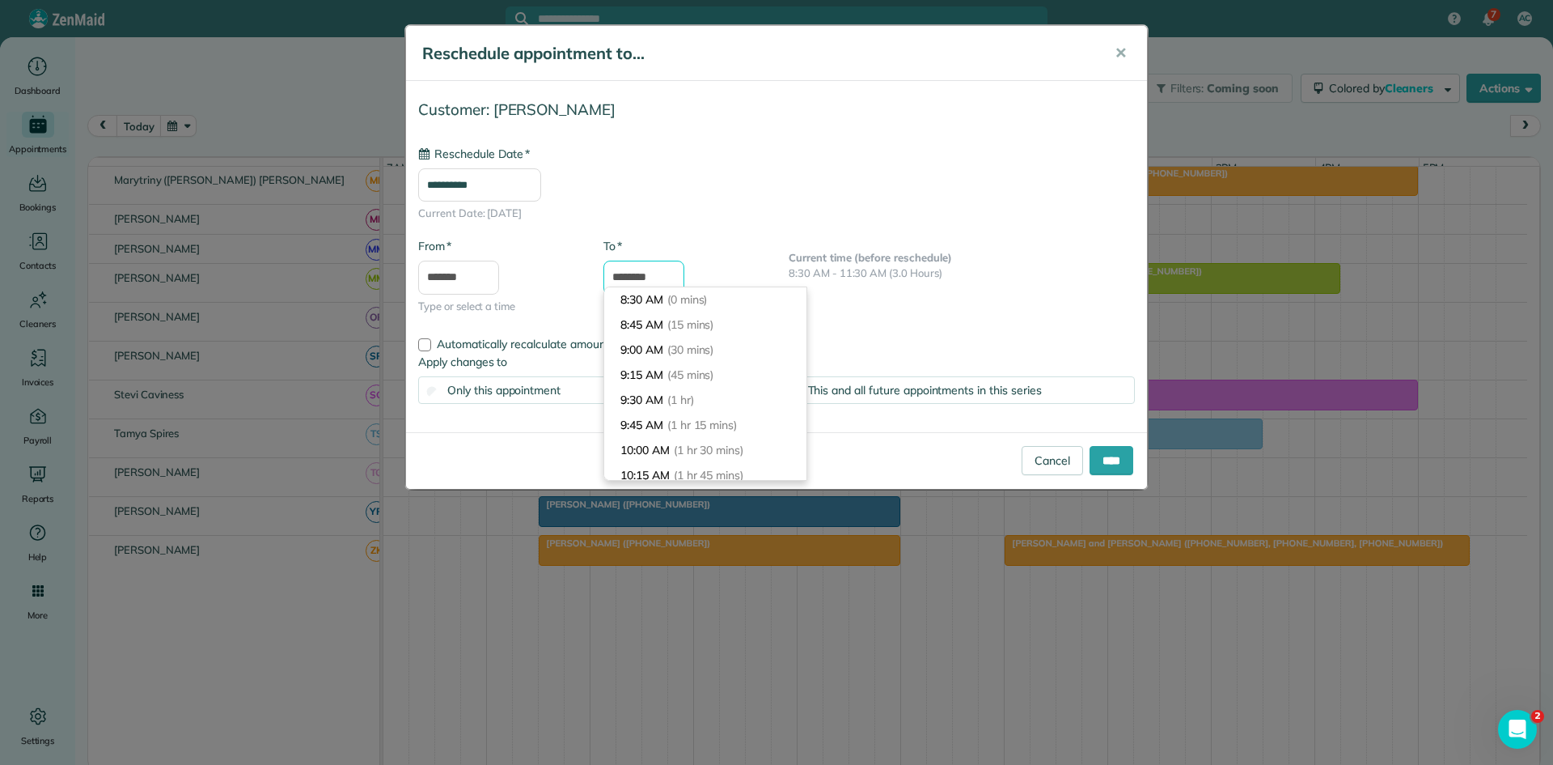
scroll to position [326, 0]
type input "********"
drag, startPoint x: 672, startPoint y: 379, endPoint x: 692, endPoint y: 377, distance: 20.3
click at [672, 377] on li "12:30 PM (4 hrs)" at bounding box center [705, 374] width 202 height 25
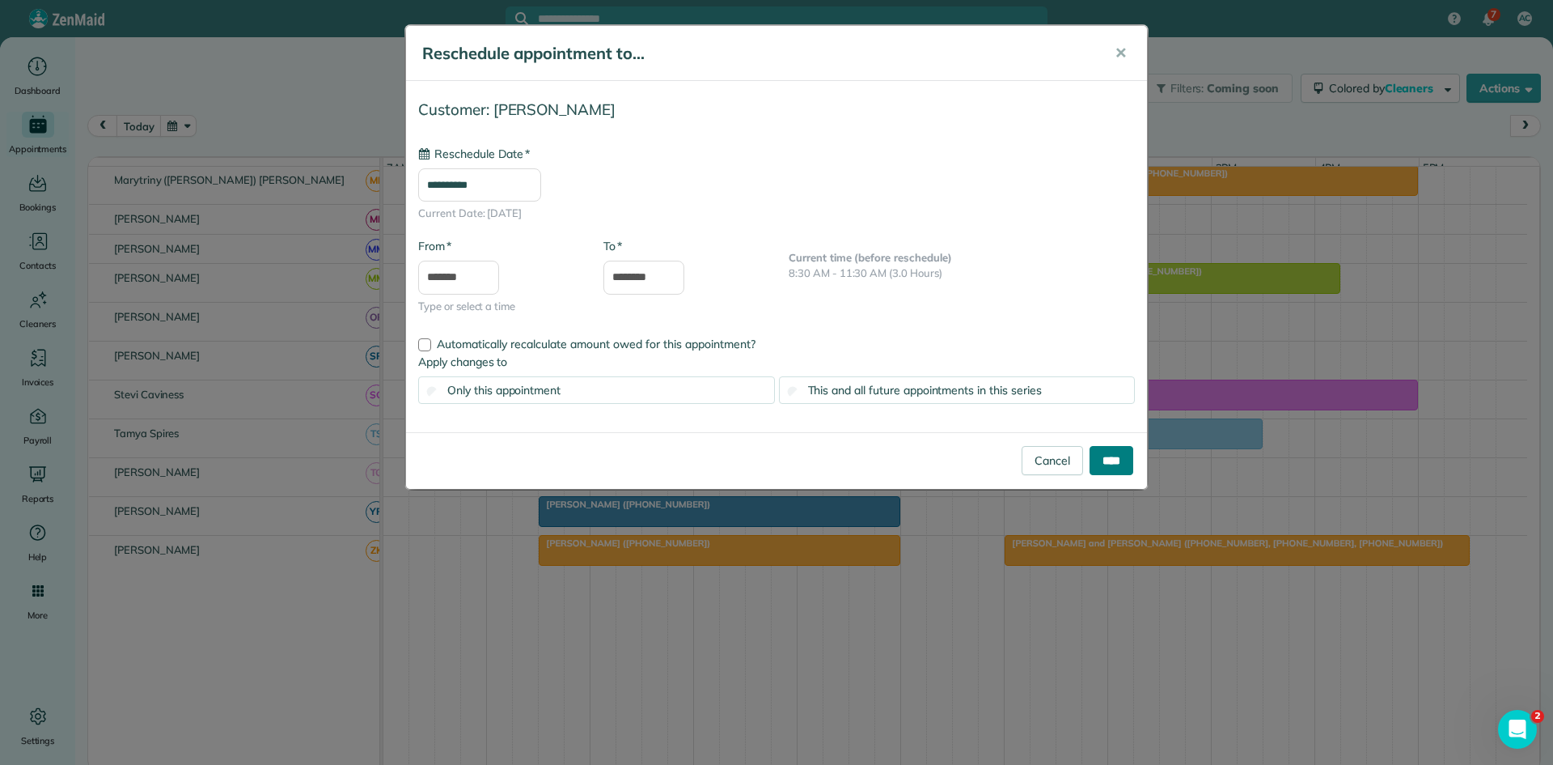
click at [1100, 460] on input "****" at bounding box center [1112, 460] width 44 height 29
